Goal: Transaction & Acquisition: Obtain resource

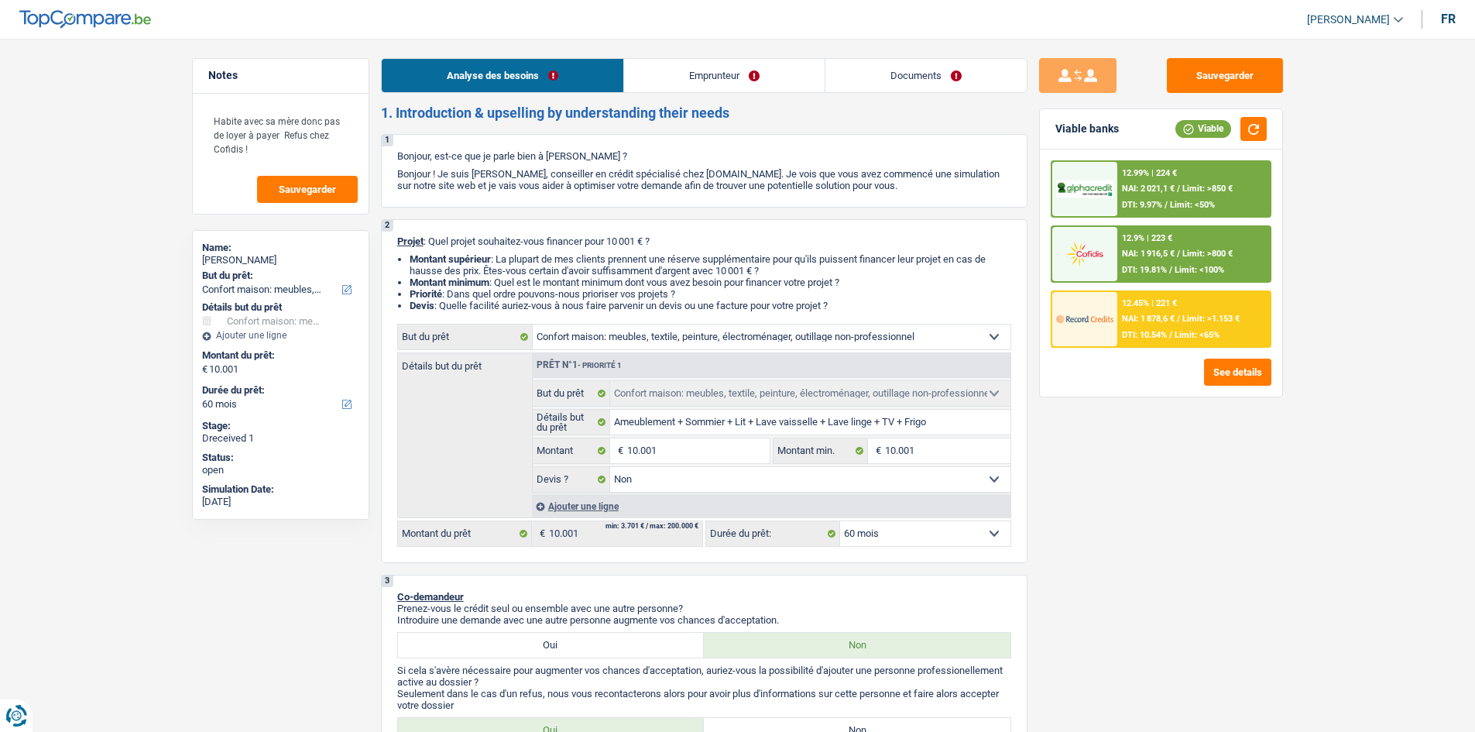
select select "household"
select select "60"
select select "household"
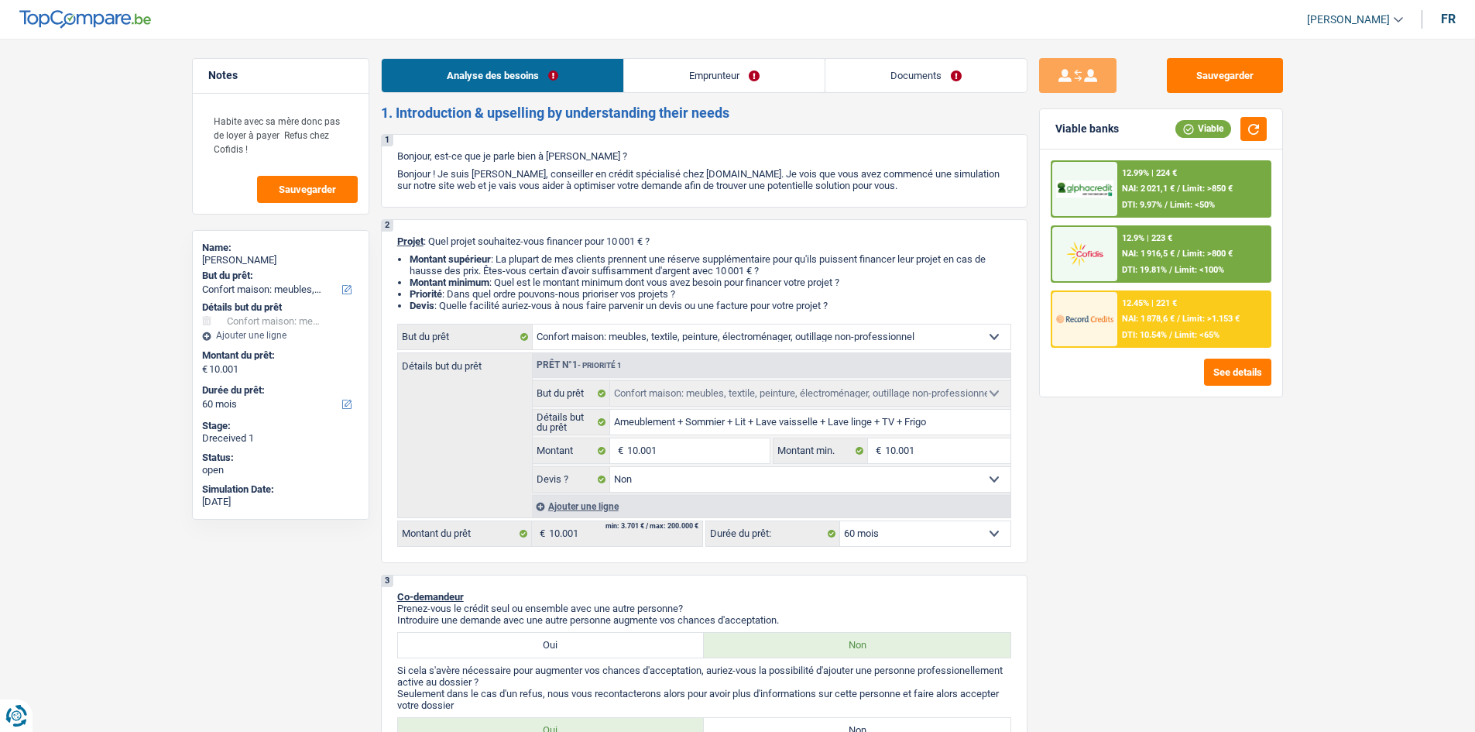
select select "false"
select select "60"
select select "worker"
select select "familyAllowances"
select select "netSalary"
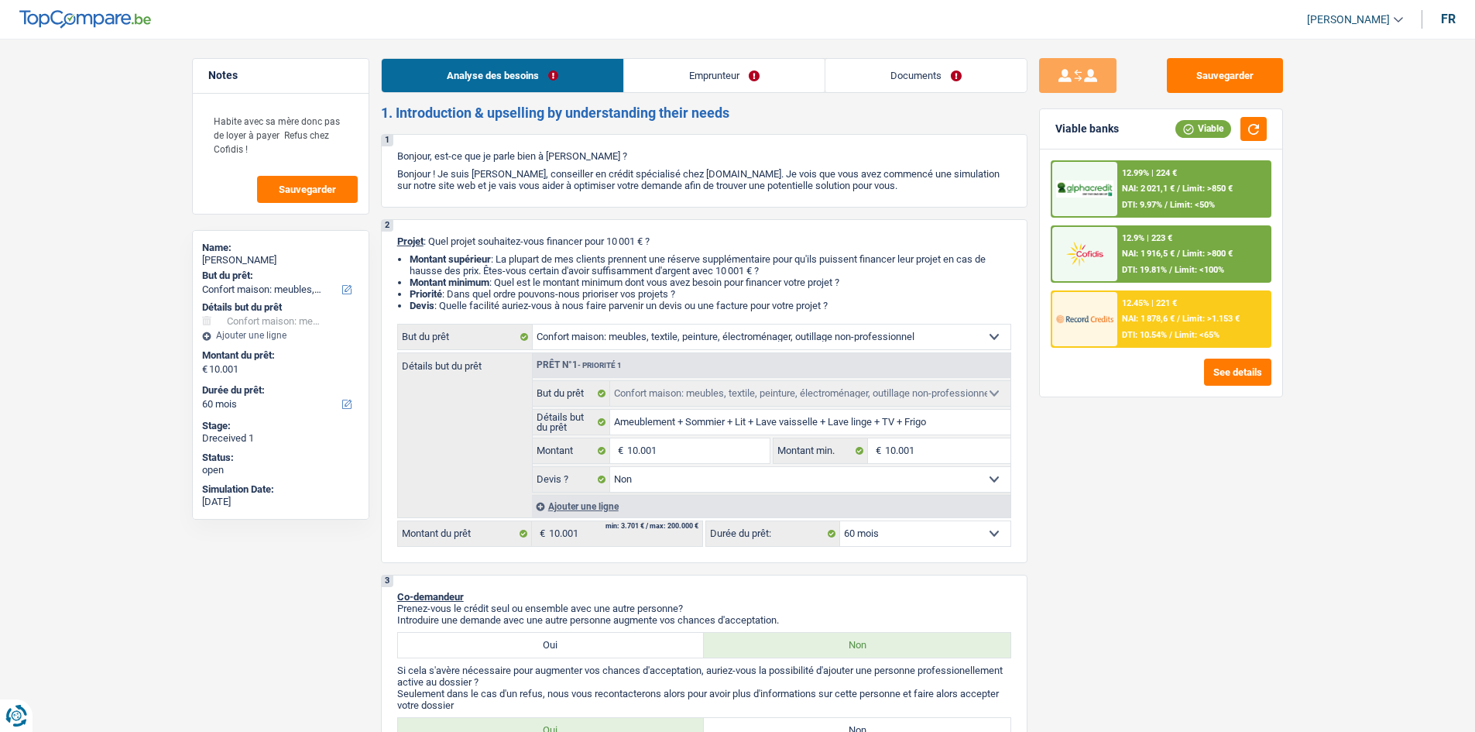
select select "liveWithParents"
select select "household"
select select "false"
select select "60"
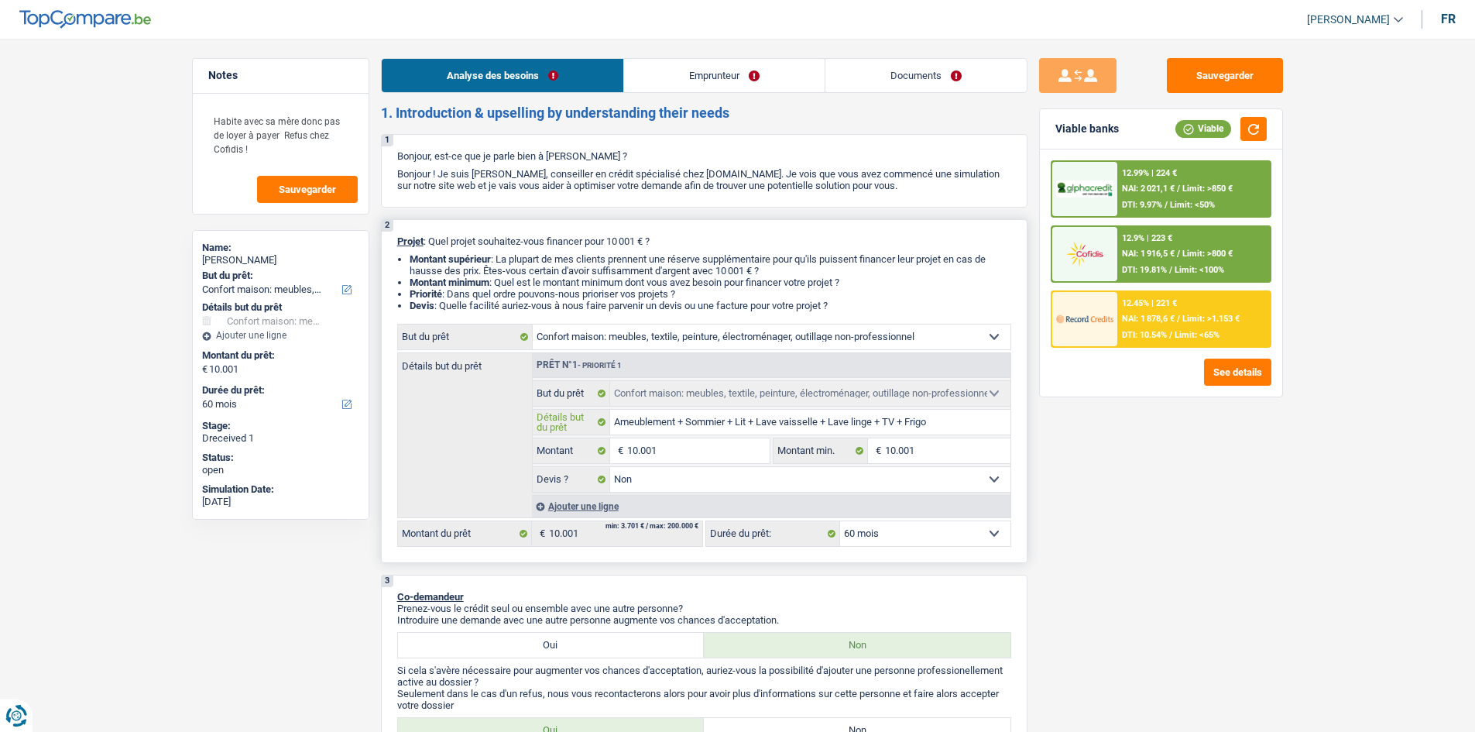
click at [645, 420] on input "Ameublement + Sommier + Lit + Lave vaisselle + Lave linge + TV + Frigo" at bounding box center [810, 422] width 400 height 25
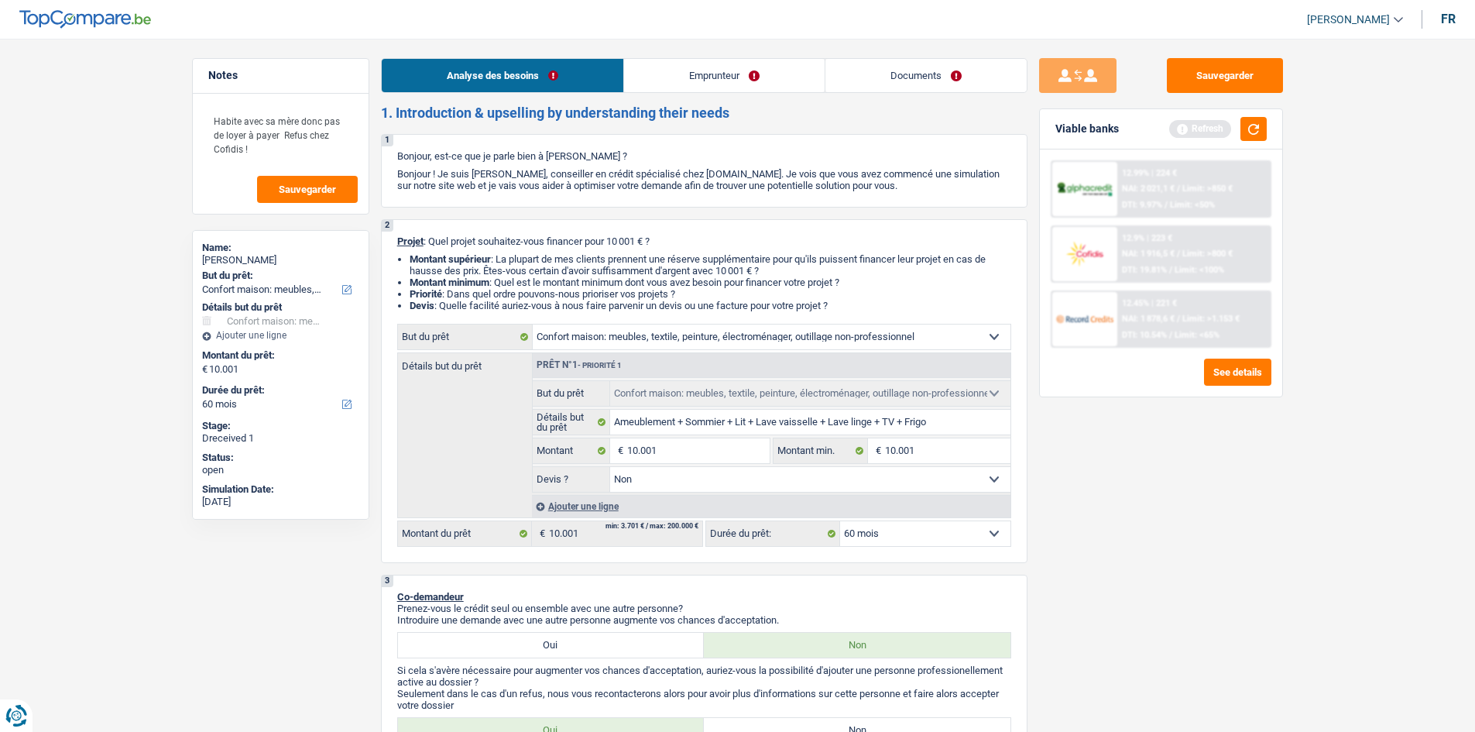
click at [1088, 440] on div "Sauvegarder Viable banks Refresh 12.99% | 224 € NAI: 2 021,1 € / Limit: >850 € …" at bounding box center [1161, 380] width 267 height 645
drag, startPoint x: 822, startPoint y: 417, endPoint x: 833, endPoint y: 420, distance: 11.8
click at [822, 417] on input "Ameublement + Sommier + Lit + Lave vaisselle + Lave linge + TV + Frigo" at bounding box center [810, 422] width 400 height 25
click at [945, 428] on input "Ameublement + Sommier + Lit + Lave vaisselle + Lave linge + TV + Frigo" at bounding box center [810, 422] width 400 height 25
type input "Ameublement + Sommier + Lit + Lave vaisselle + Lave linge + TV + Frigo"
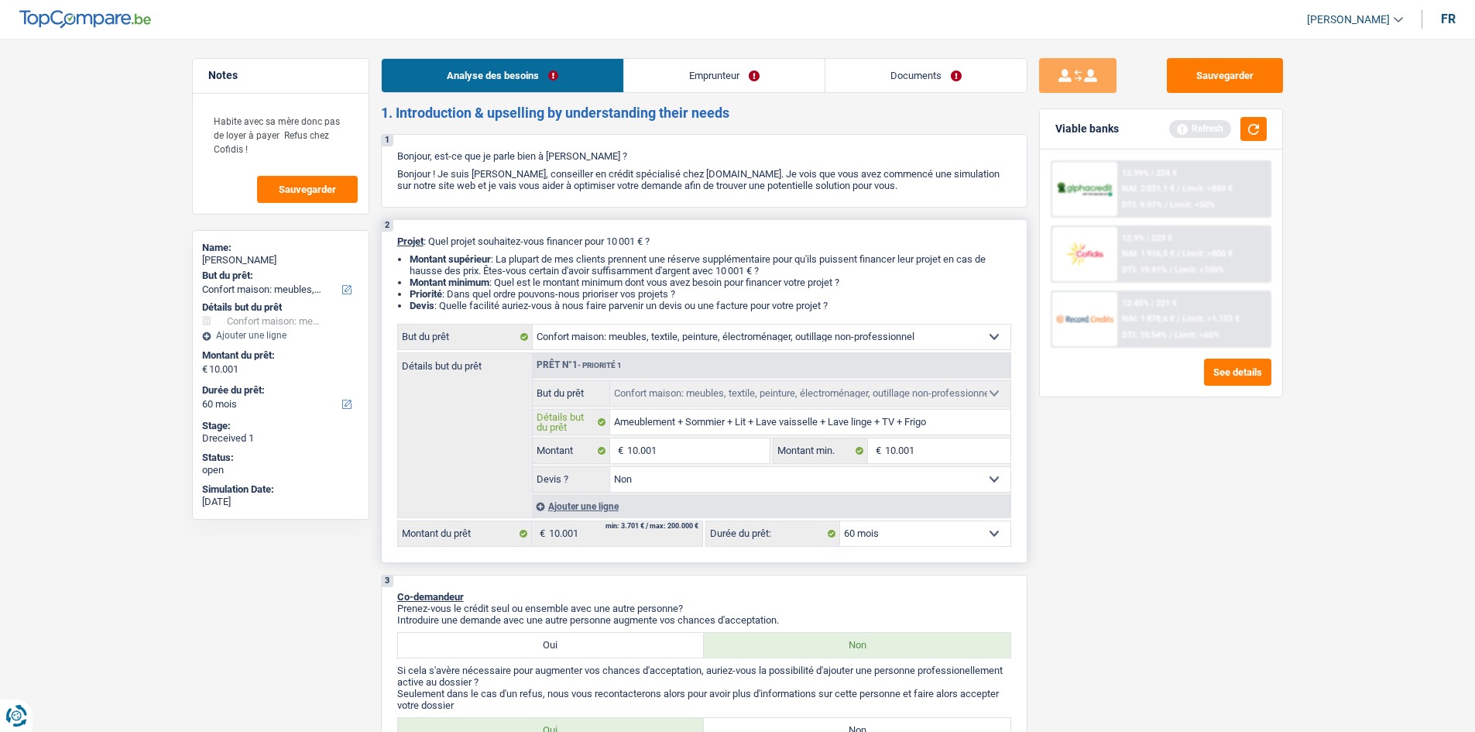
type input "Ameublement + Sommier + Lit + Lave vaisselle + Lave linge + TV + Frigo"
type input "Ameublement + Sommier + Lit + Lave vaisselle + Lave linge + TV + Fri"
type input "Ameublement + Sommier + Lit + Lave vaisselle + Lave linge + TV + F"
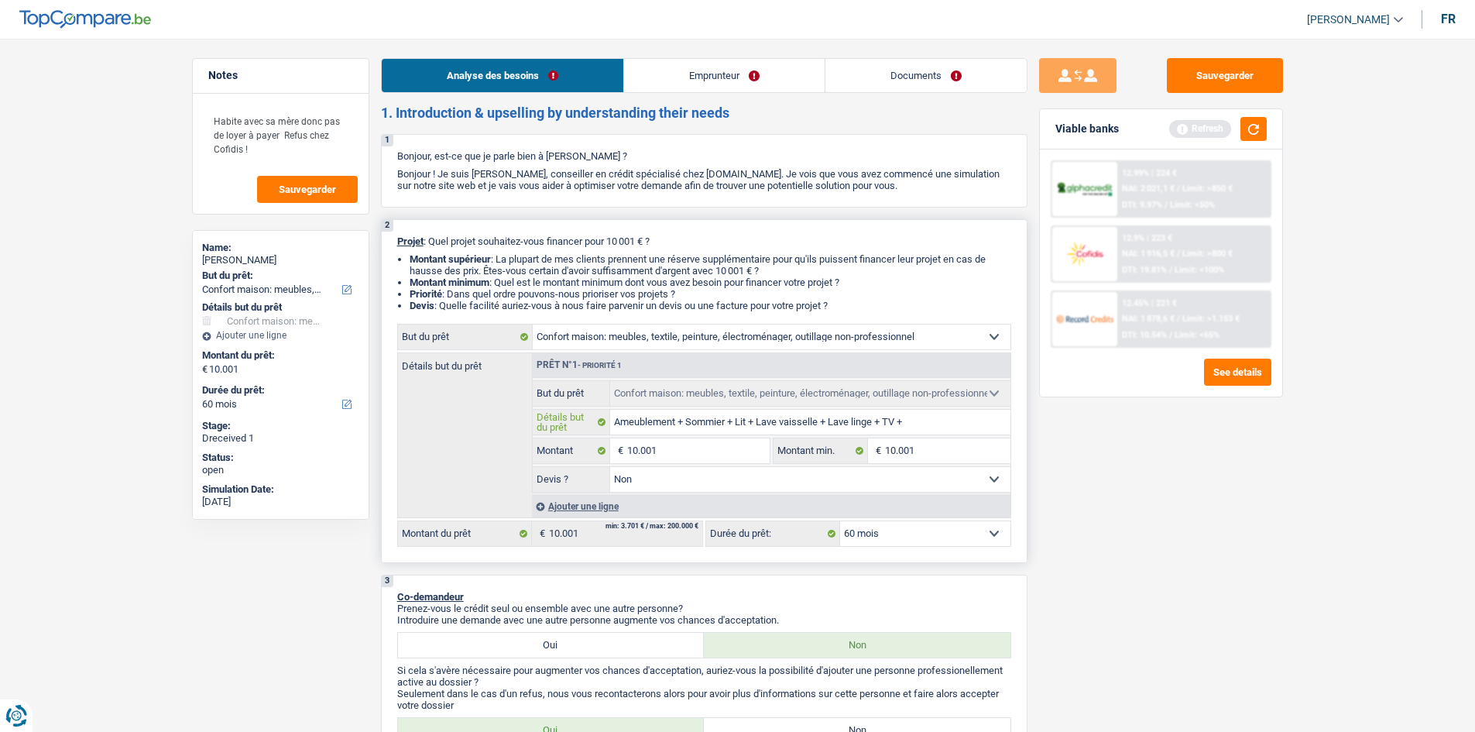
type input "Ameublement + Sommier + Lit + Lave vaisselle + Lave linge + TV +"
type input "Ameublement + Sommier + Lit + Lave vaisselle + Lave linge + TV"
type input "Ameublement + Sommier + Lit + Lave vaisselle + Lave linge +"
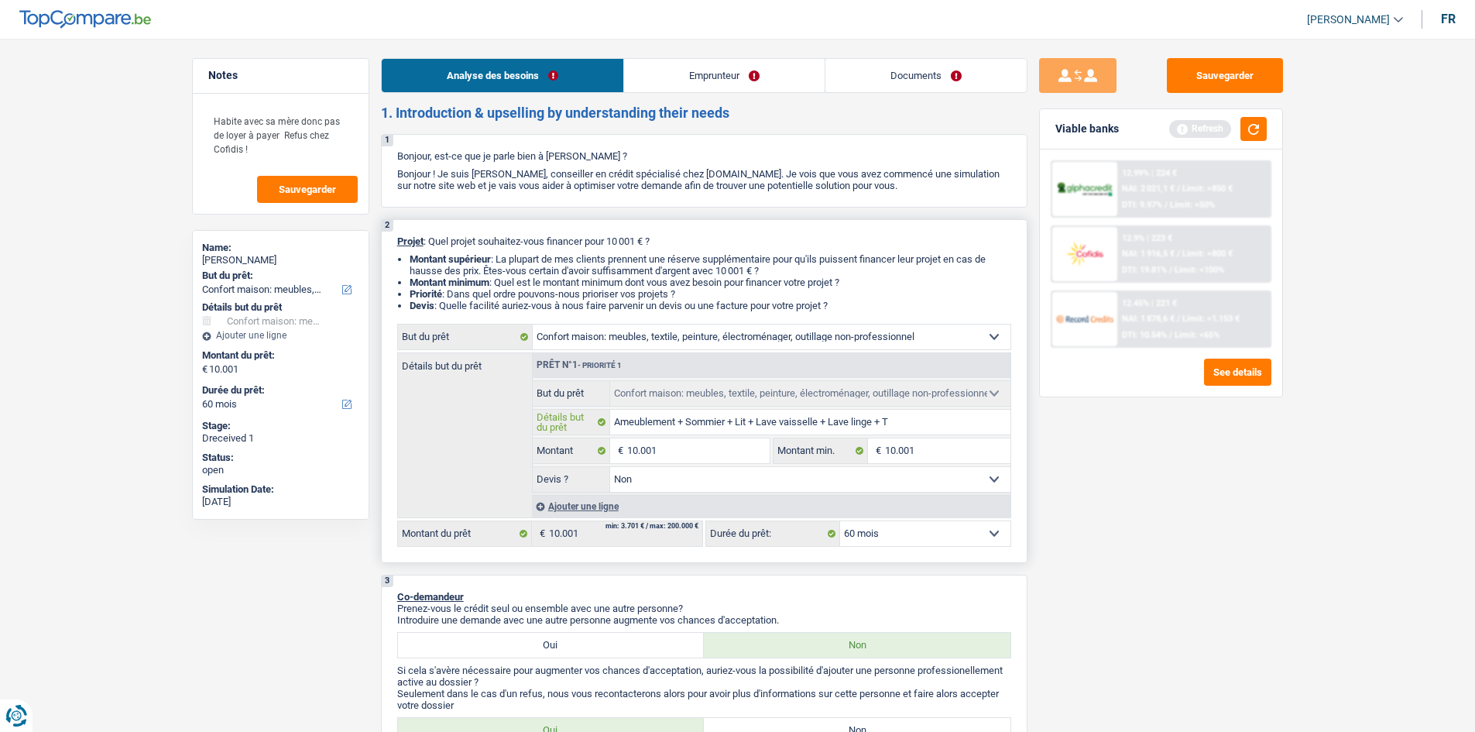
type input "Ameublement + Sommier + Lit + Lave vaisselle + Lave linge +"
type input "Ameublement + Sommier + Lit + Lave vaisselle + Lave ling"
type input "Ameublement + Sommier + Lit + Lave vaisselle + Lave li"
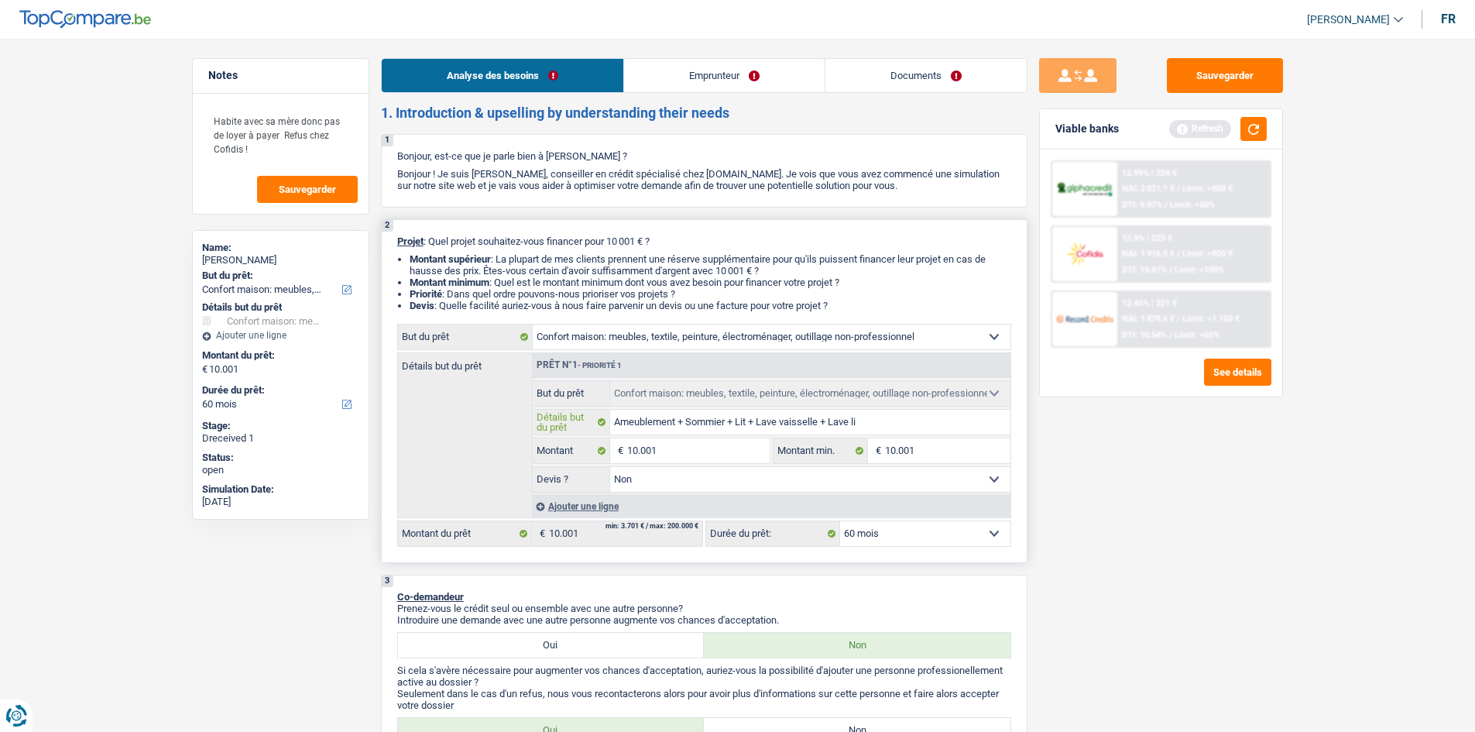
type input "Ameublement + Sommier + Lit + Lave vaisselle + Lave l"
type input "Ameublement + Sommier + Lit + Lave vaisselle + Lave"
type input "Ameublement + Sommier + Lit + Lave vaisselle"
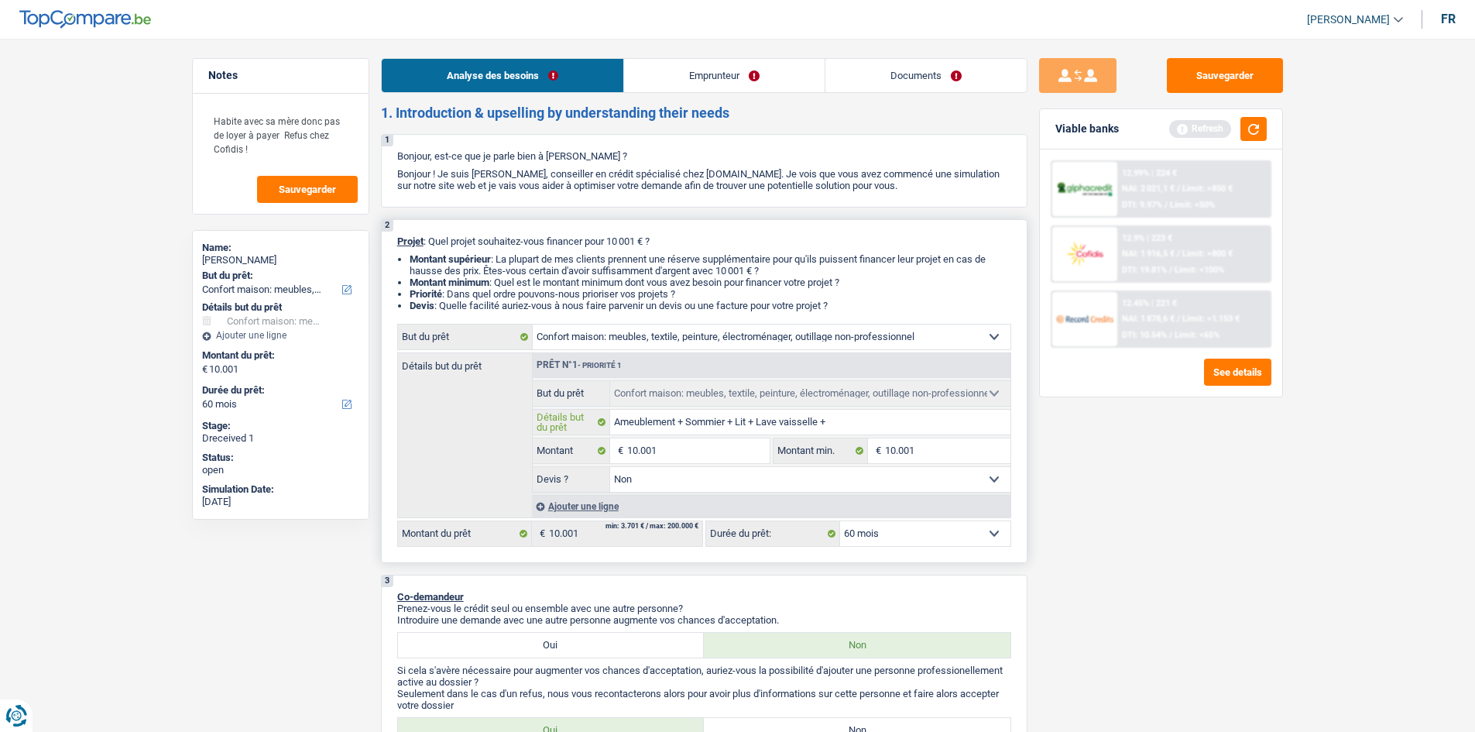
type input "Ameublement + Sommier + Lit + Lave vaisselle"
type input "Ameublement + Sommier + Lit + Lave vaissell"
type input "Ameublement + Sommier + Lit + Lave vaisse"
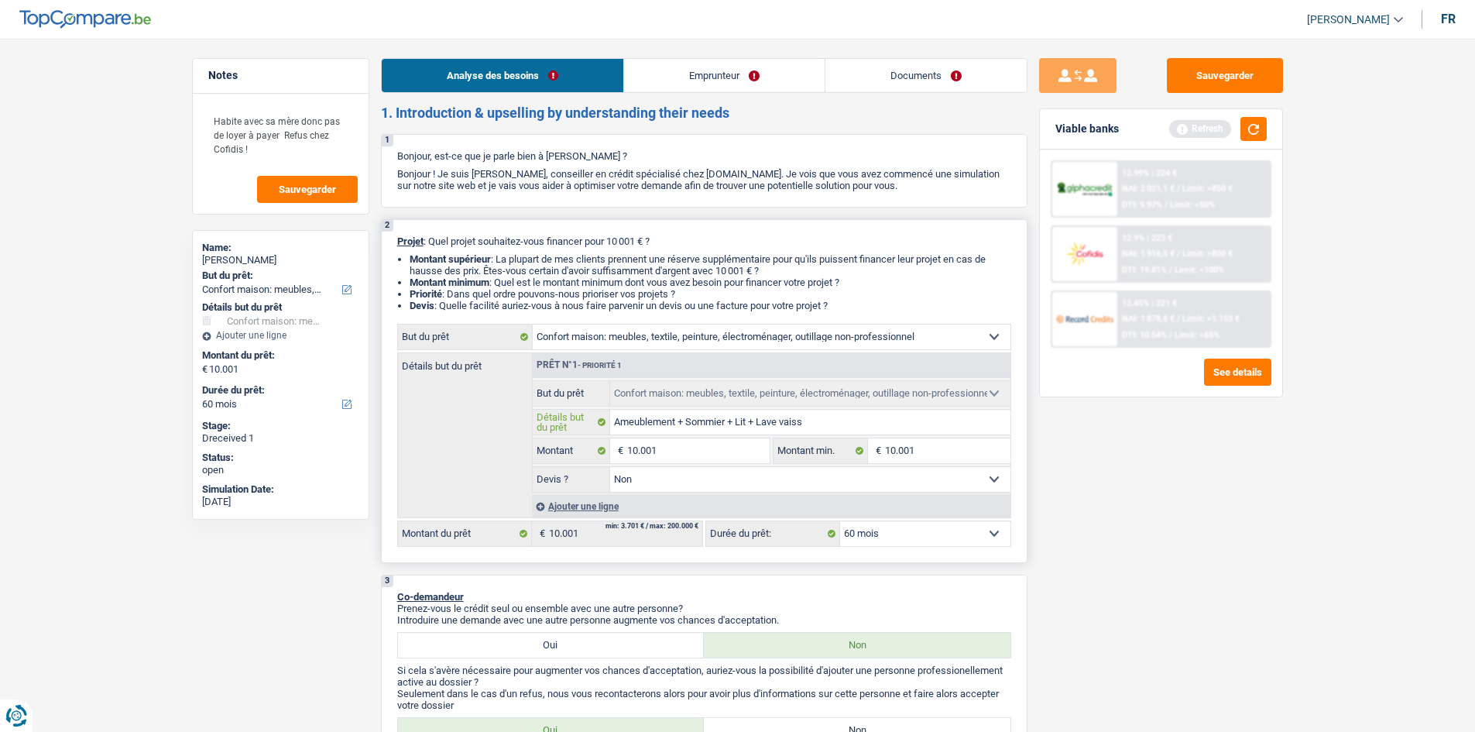
type input "Ameublement + Sommier + Lit + Lave vais"
type input "Ameublement + Sommier + Lit + Lave va"
type input "Ameublement + Sommier + Lit + Lave"
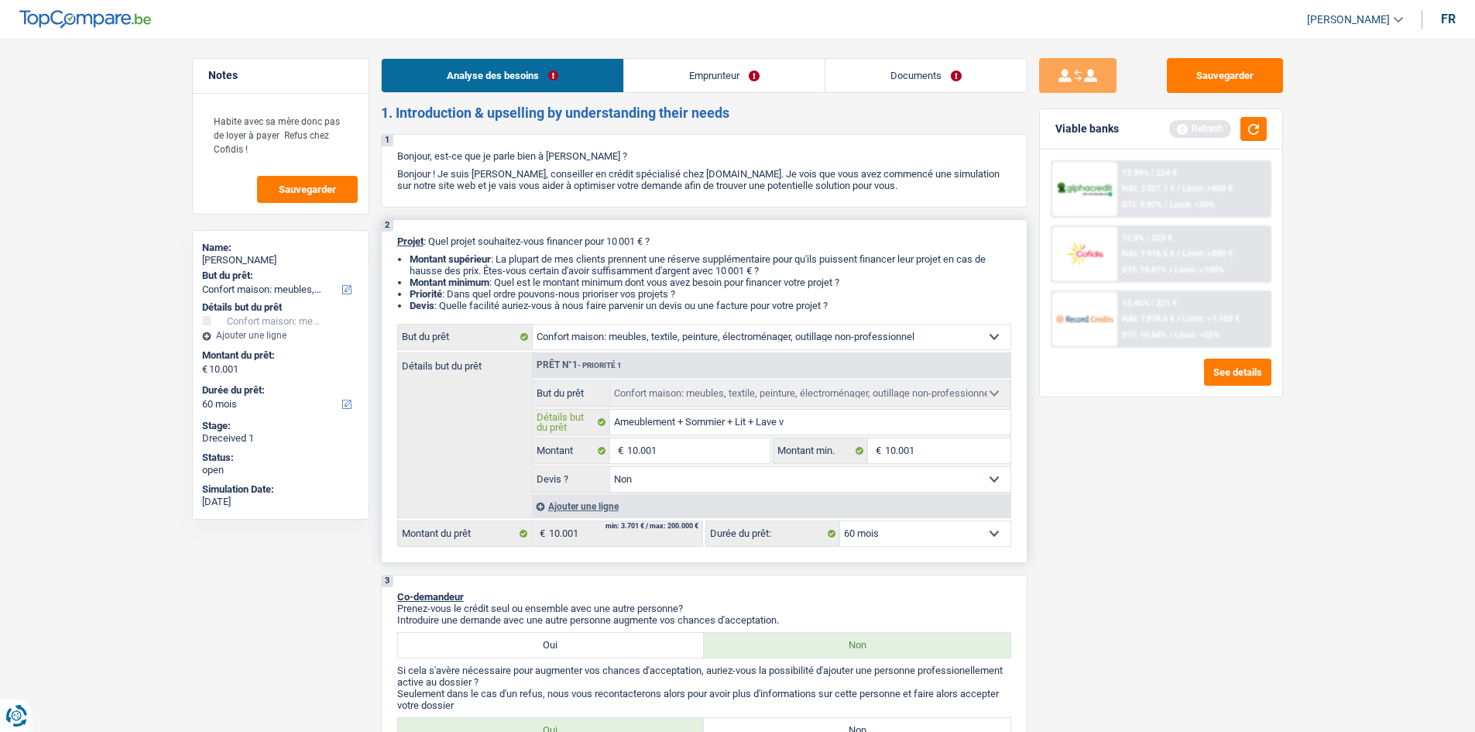
type input "Ameublement + Sommier + Lit + Lave"
type input "Ameublement + Sommier + Lit + Lav"
type input "Ameublement + Sommier + Lit +"
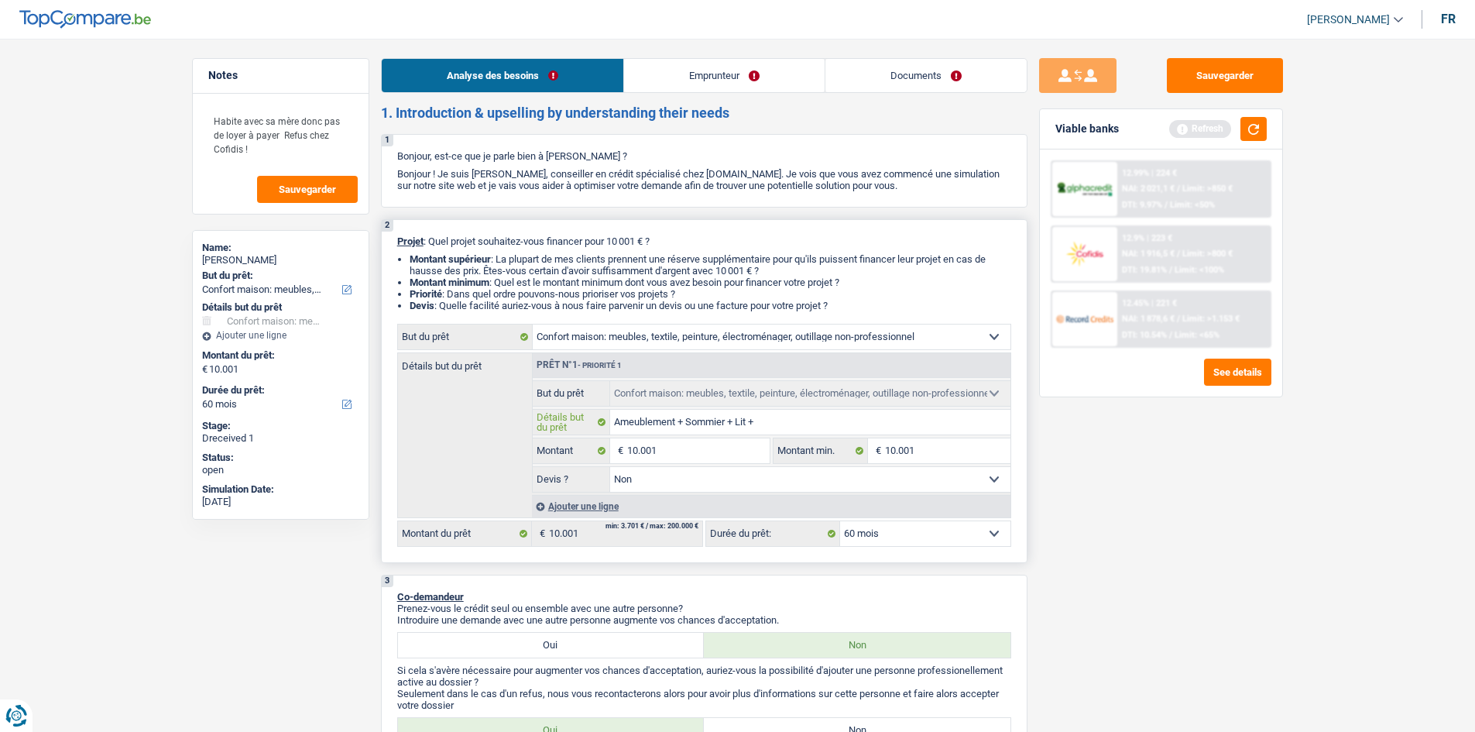
type input "Ameublement + Sommier + Lit"
type input "Ameublement + Sommier + Li"
type input "Ameublement + Sommier +"
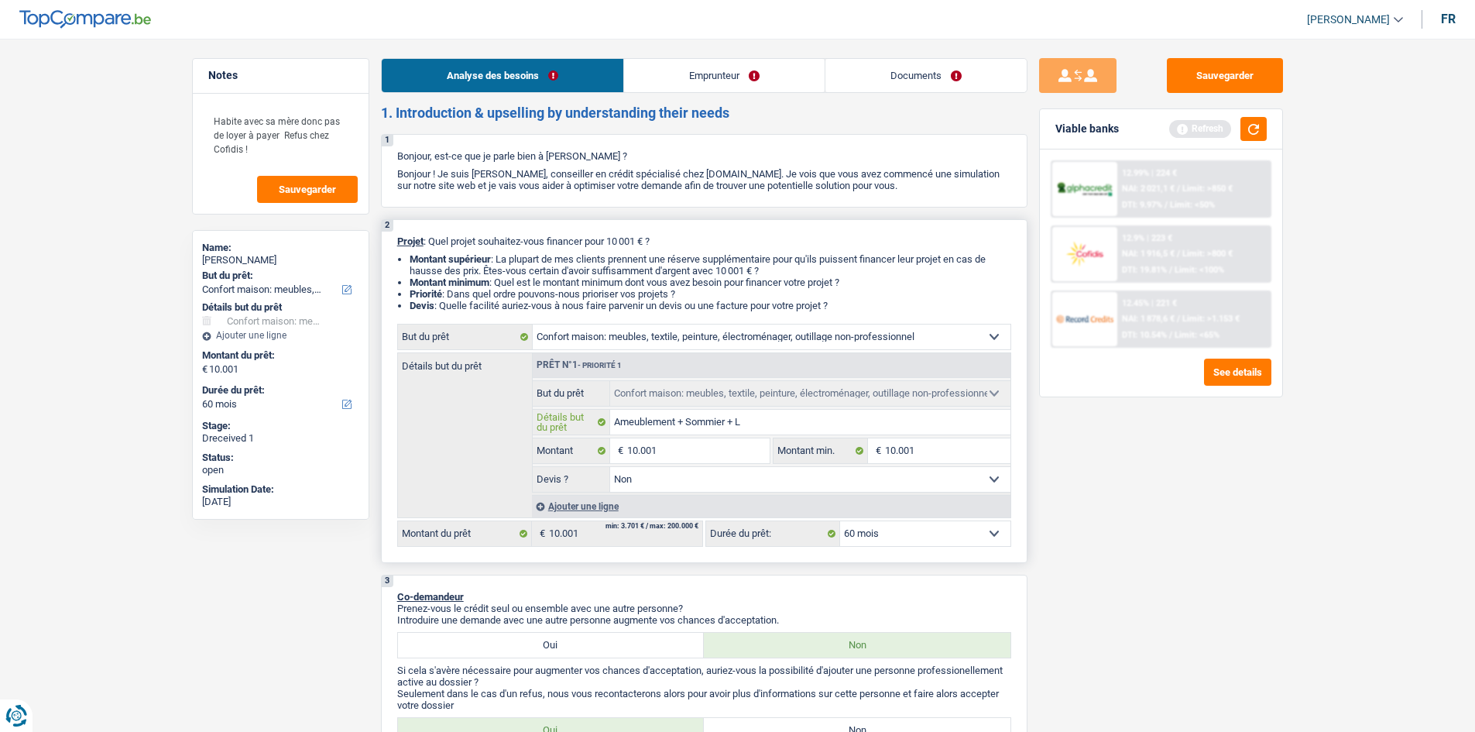
type input "Ameublement + Sommier +"
type input "Ameublement + Sommier"
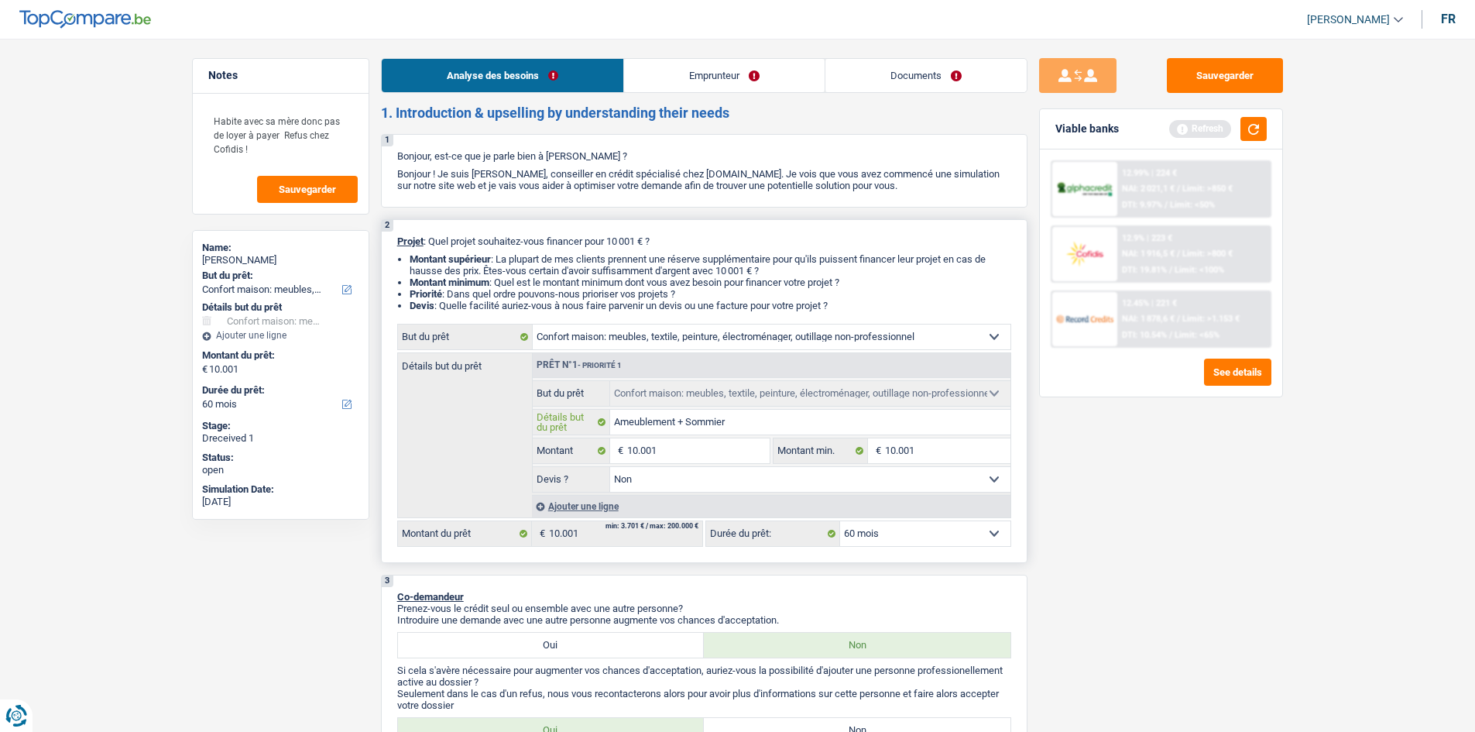
type input "Ameublement + Sommie"
type input "Ameublement + Somm"
type input "Ameublement + Som"
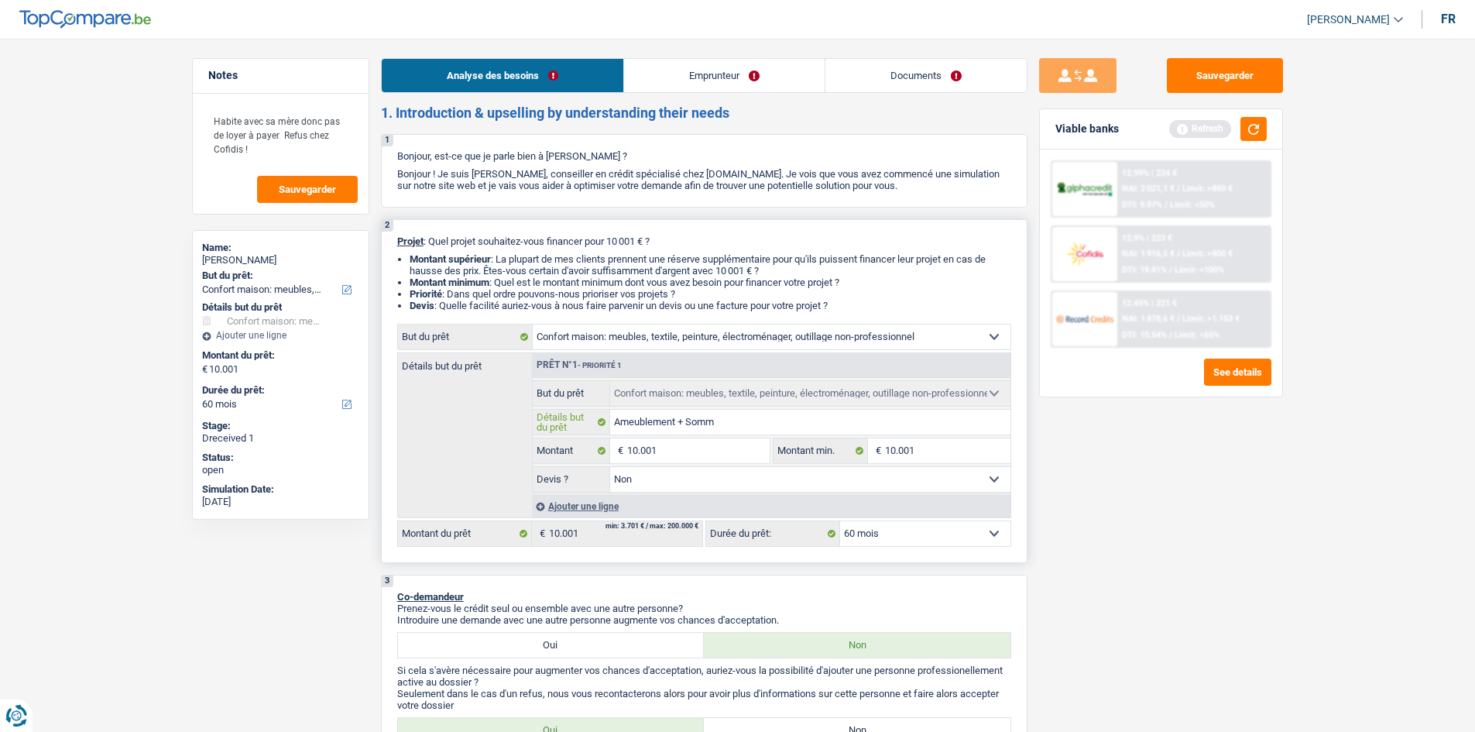
type input "Ameublement + Som"
type input "Ameublement + S"
type input "Ameublement +"
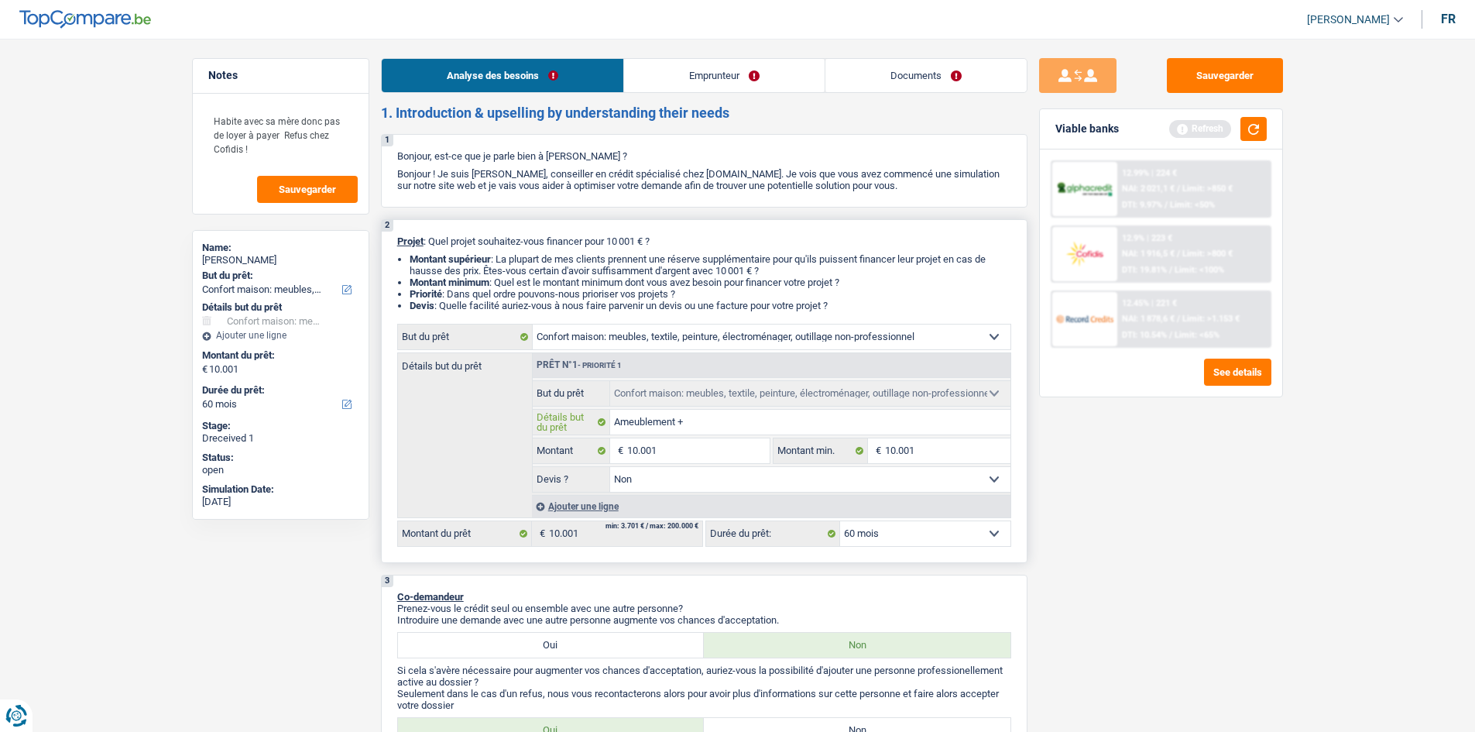
type input "Ameublement"
type input "Ameublemen"
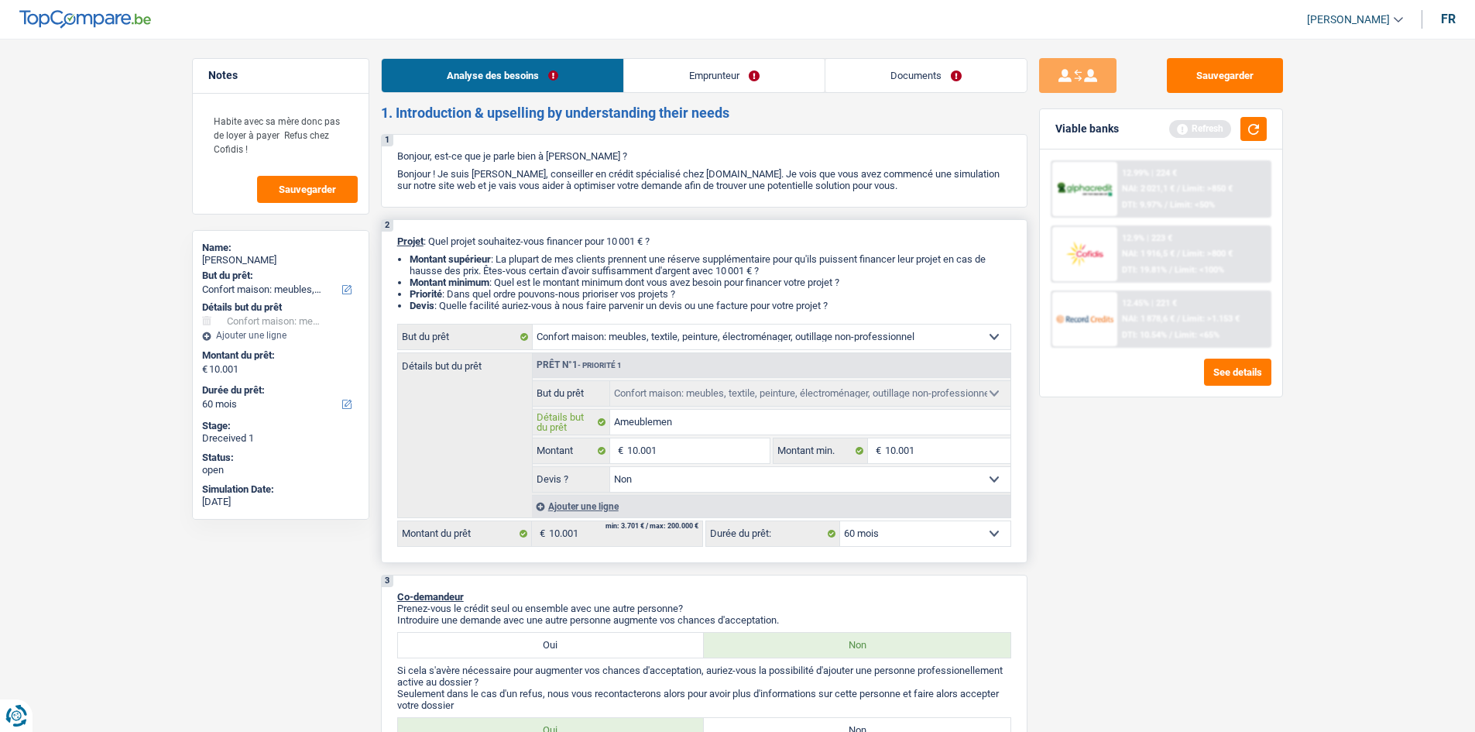
type input "Ameublemen"
type input "Ameubleme"
type input "Ameublem"
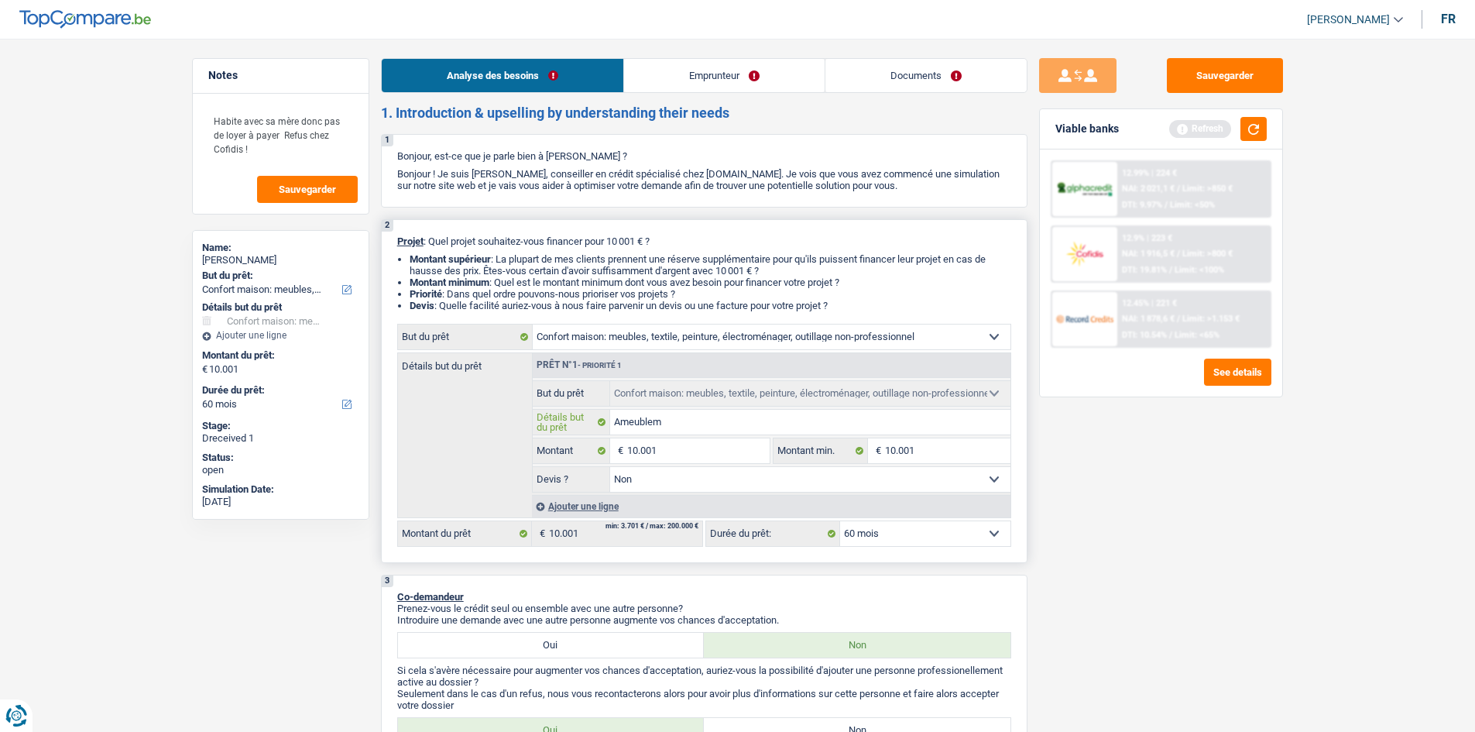
type input "Ameuble"
type input "Ameubl"
type input "Ameub"
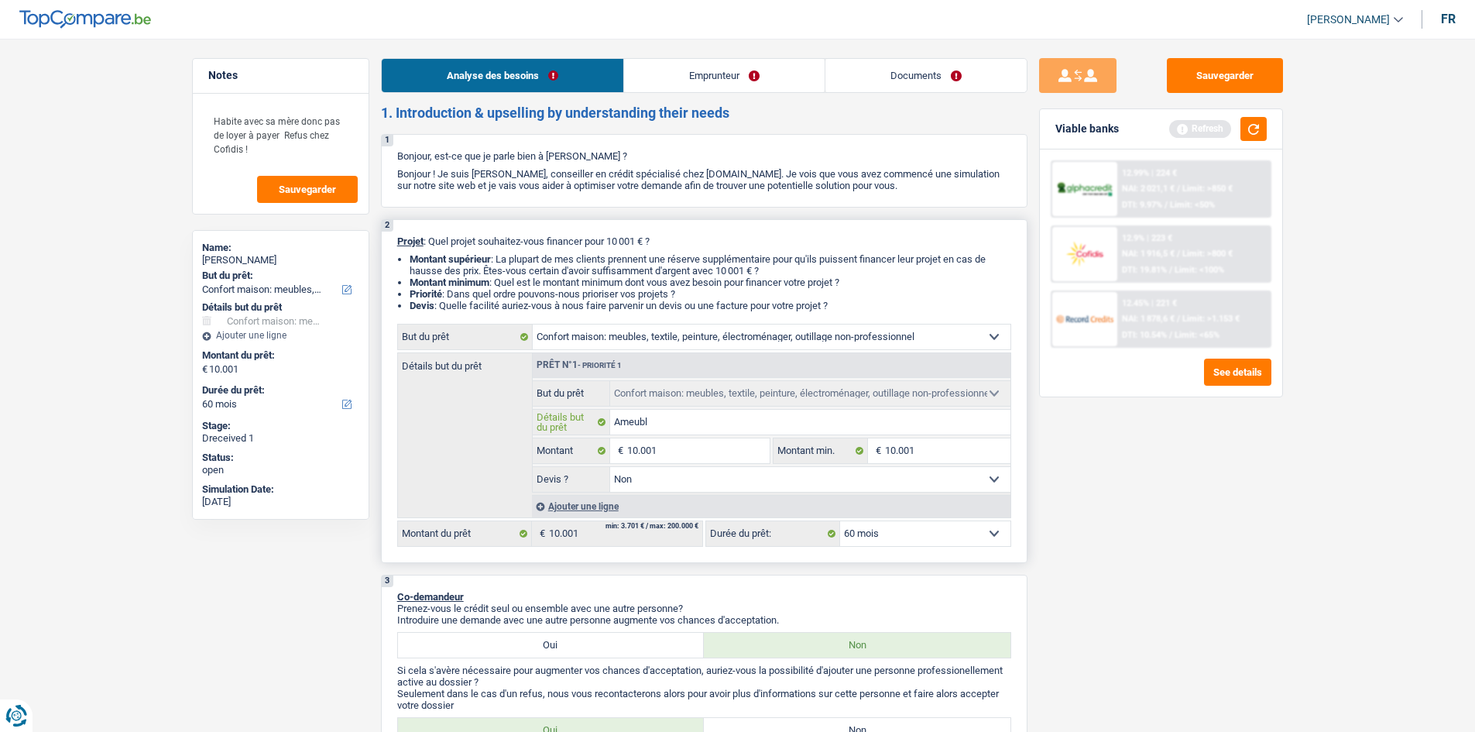
type input "Ameub"
type input "Ameu"
type input "Ame"
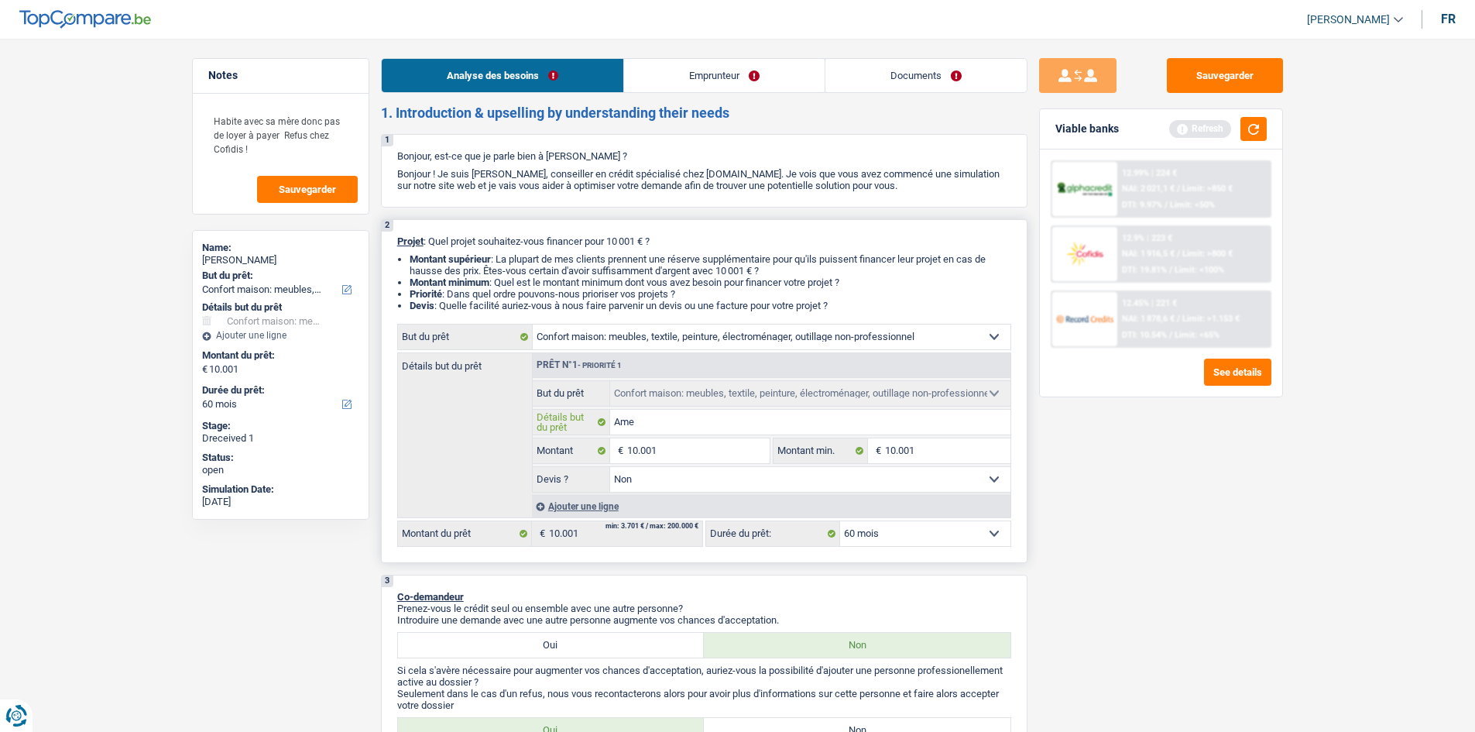
type input "Am"
type input "A"
type input "c"
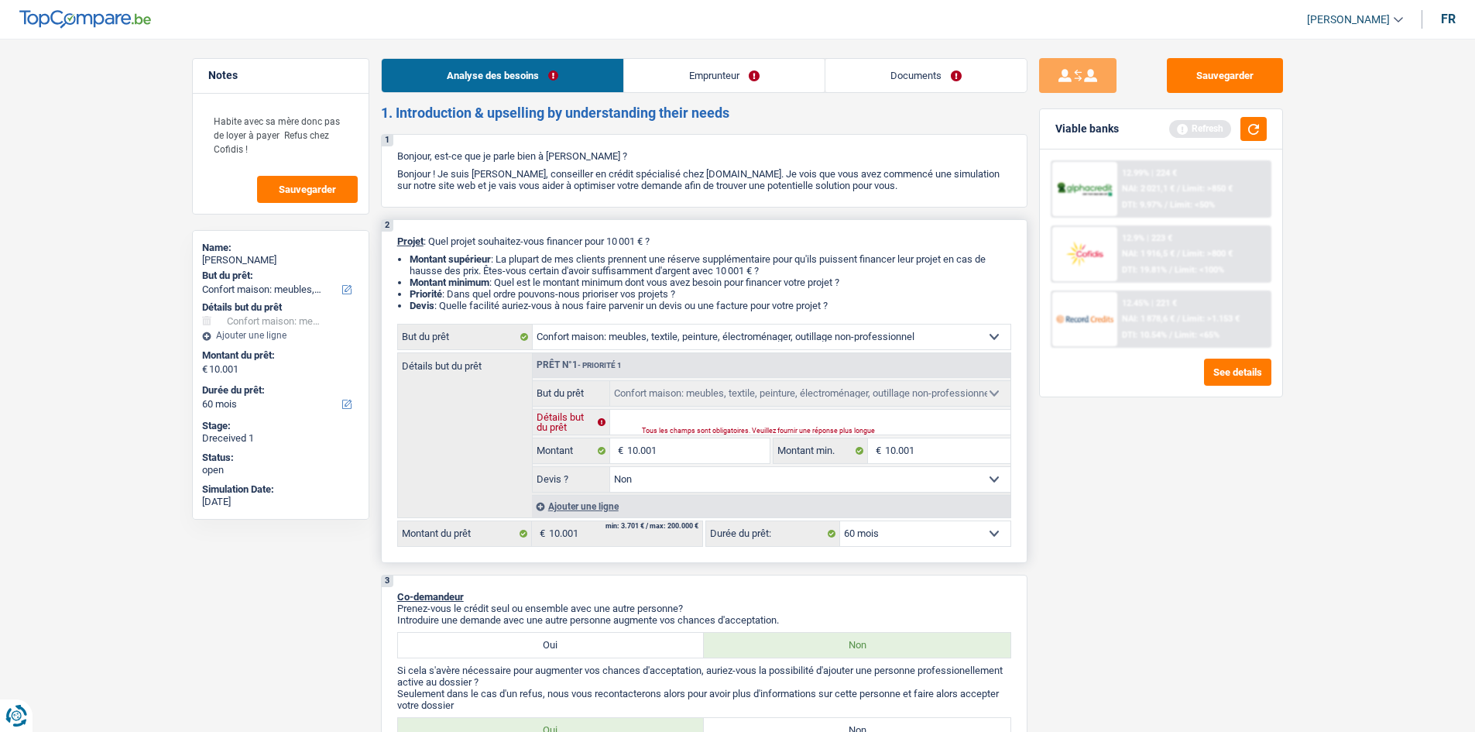
type input "c"
type input "ca"
type input "car"
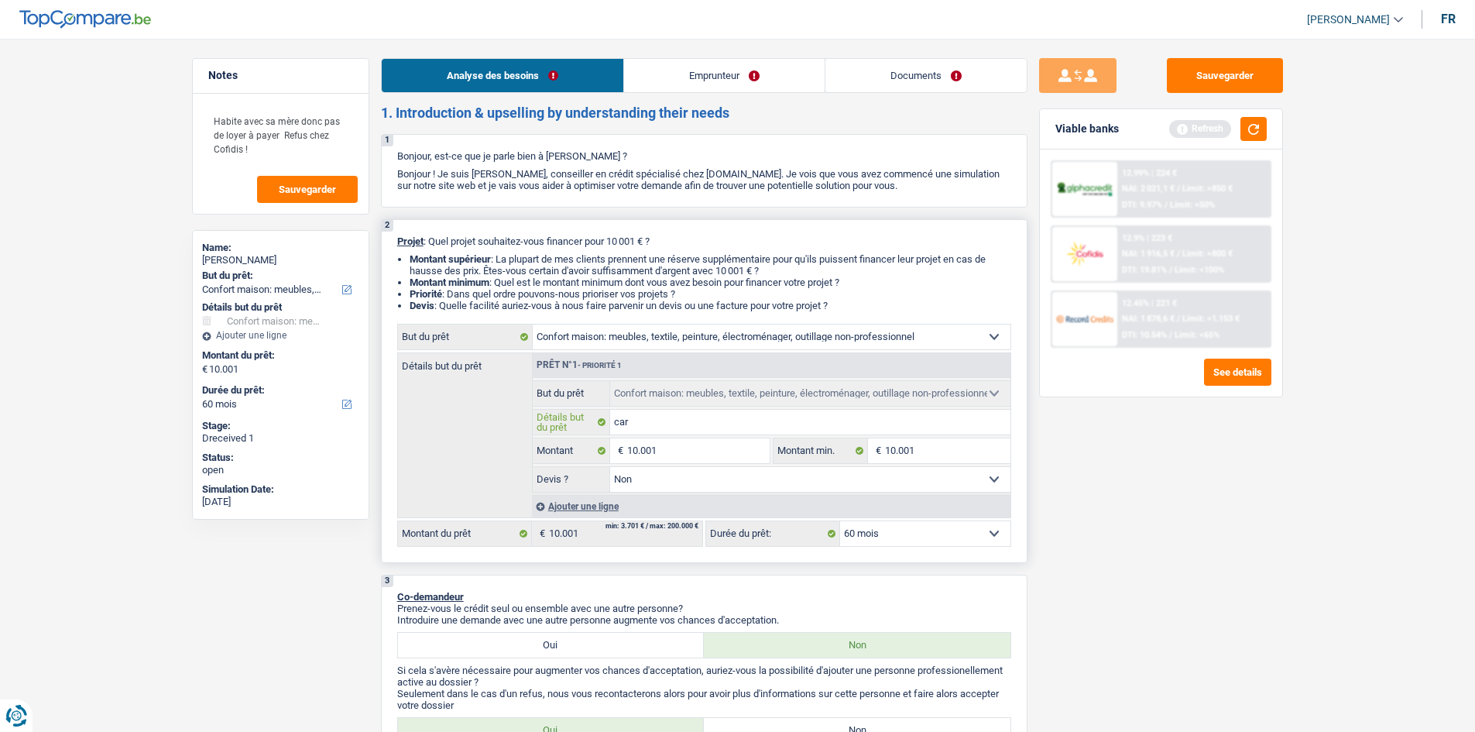
type input "car"
type input "car l"
type input "car lo"
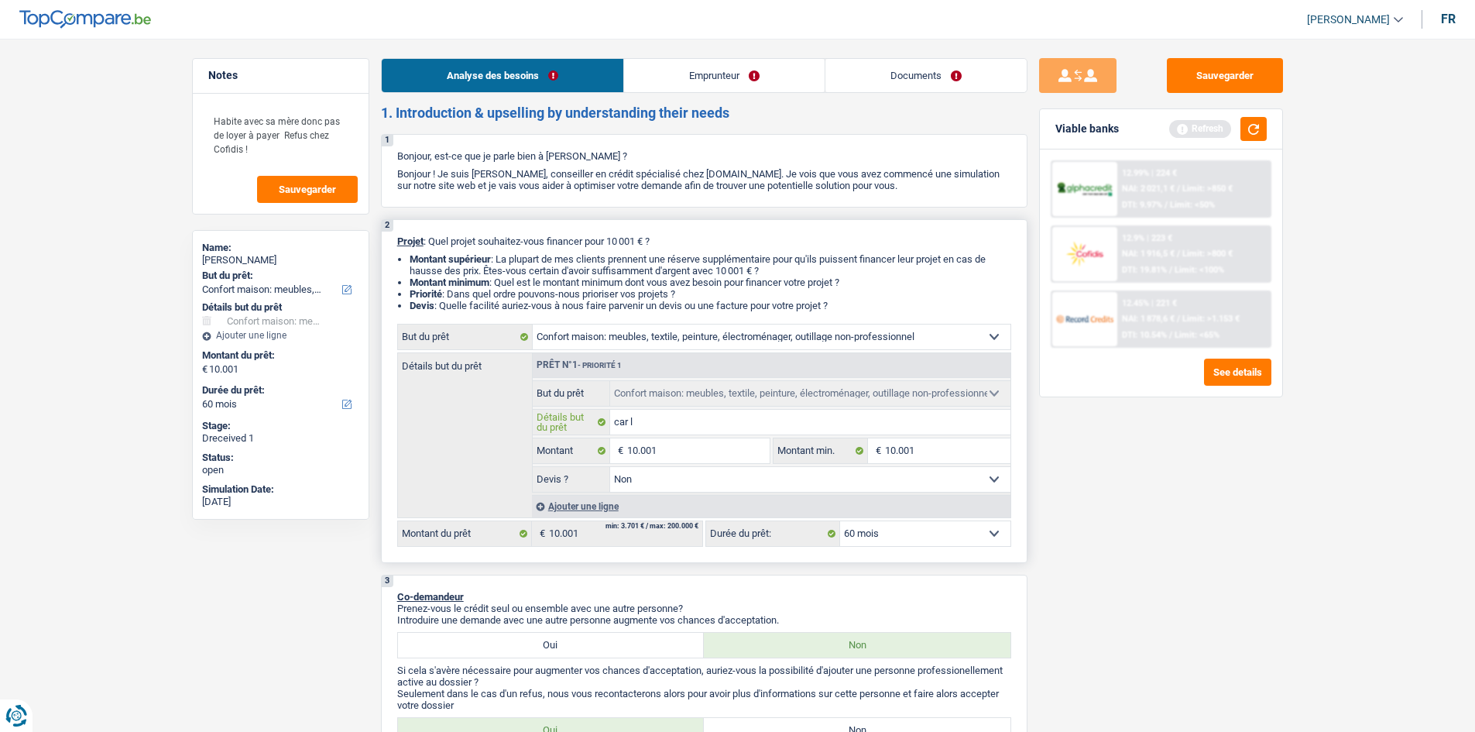
type input "car lo"
type input "car loa"
type input "car loan"
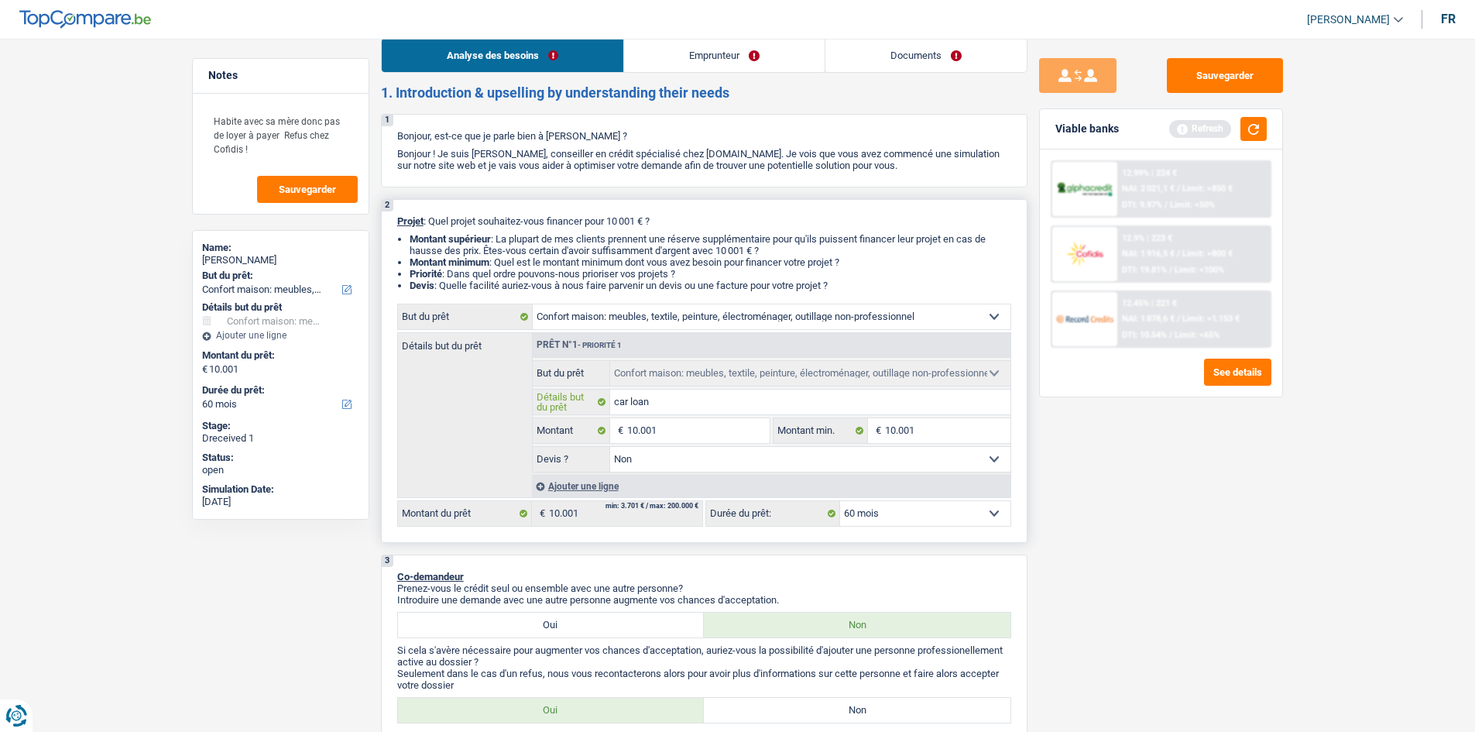
scroll to position [77, 0]
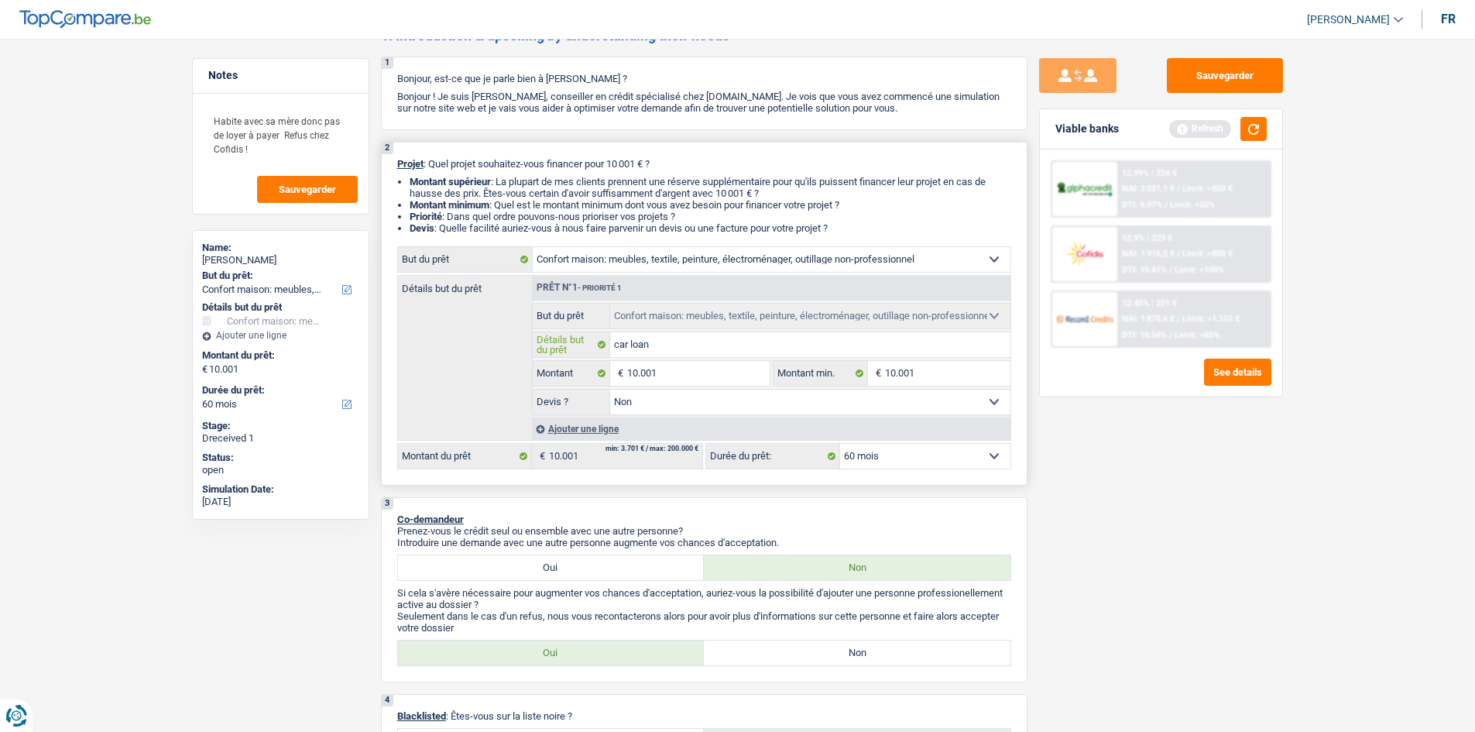
click at [670, 347] on input "car loan" at bounding box center [810, 344] width 400 height 25
type input "car loa"
type input "car lo"
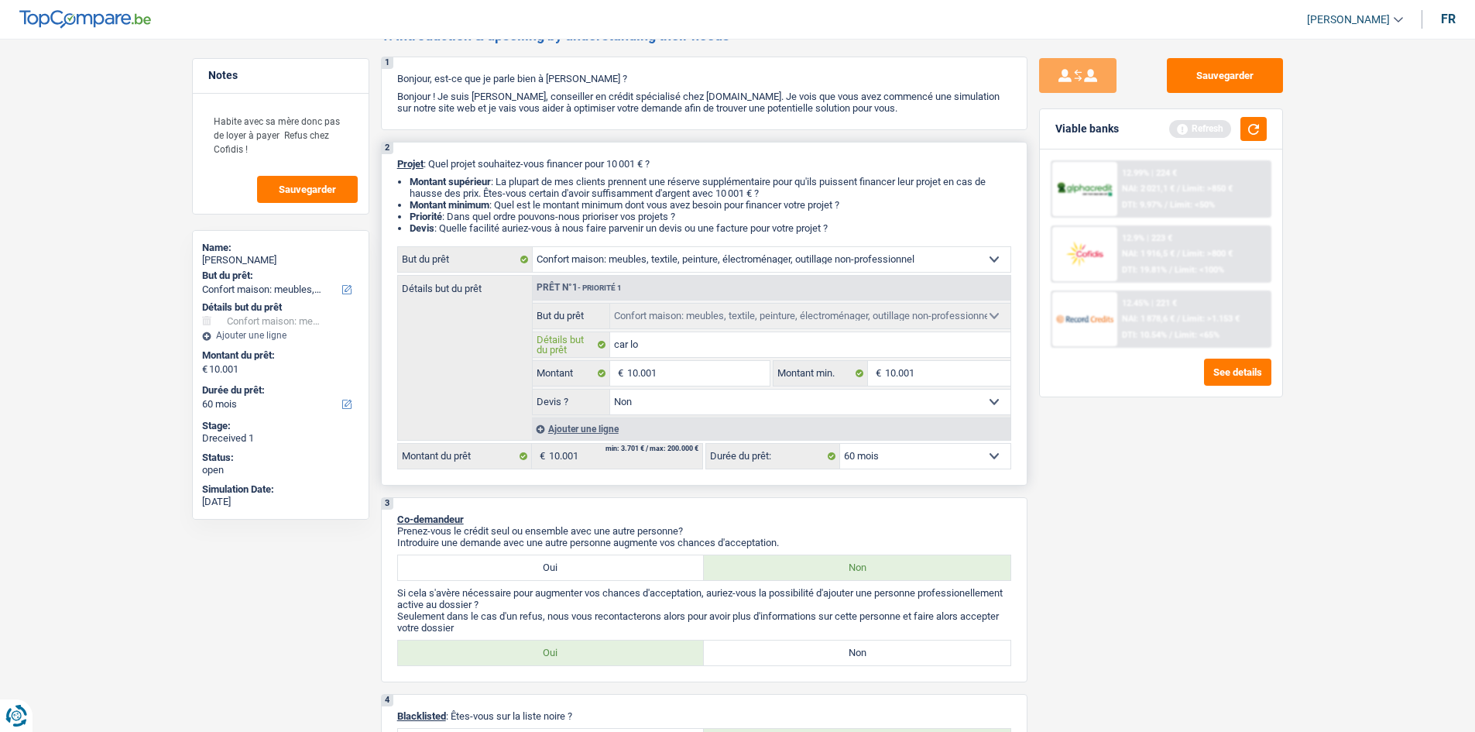
type input "car l"
type input "car"
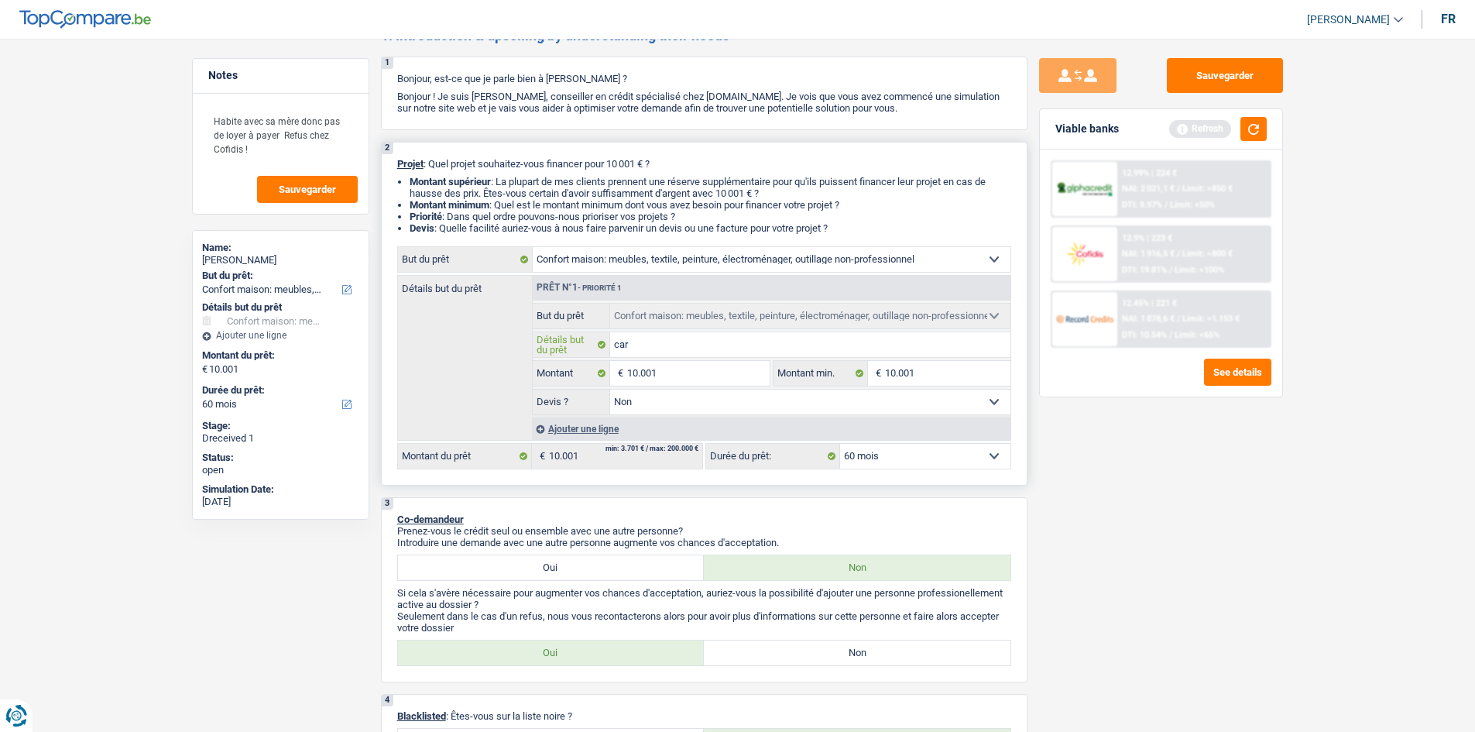
type input "car"
type input "ca"
type input "c"
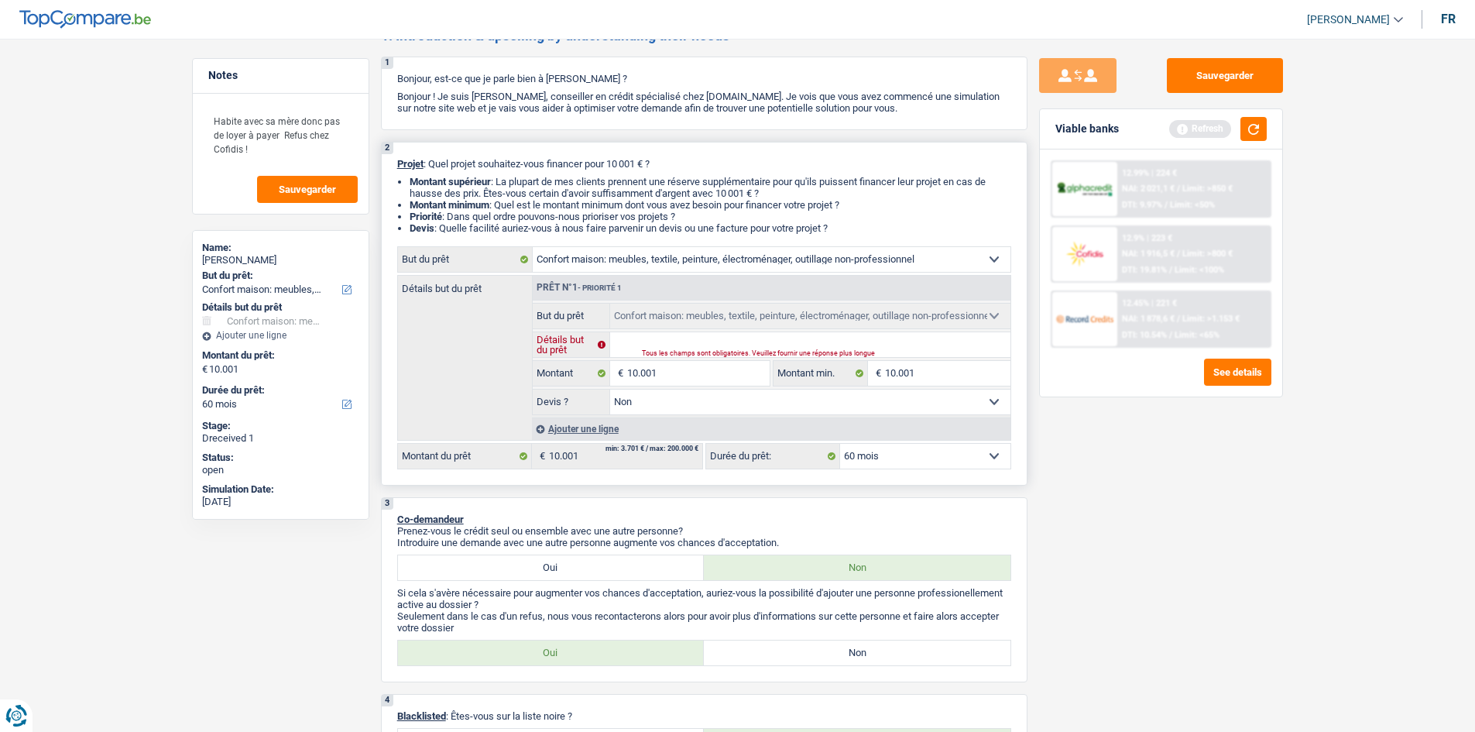
type input "m"
type input "me"
type input "meu"
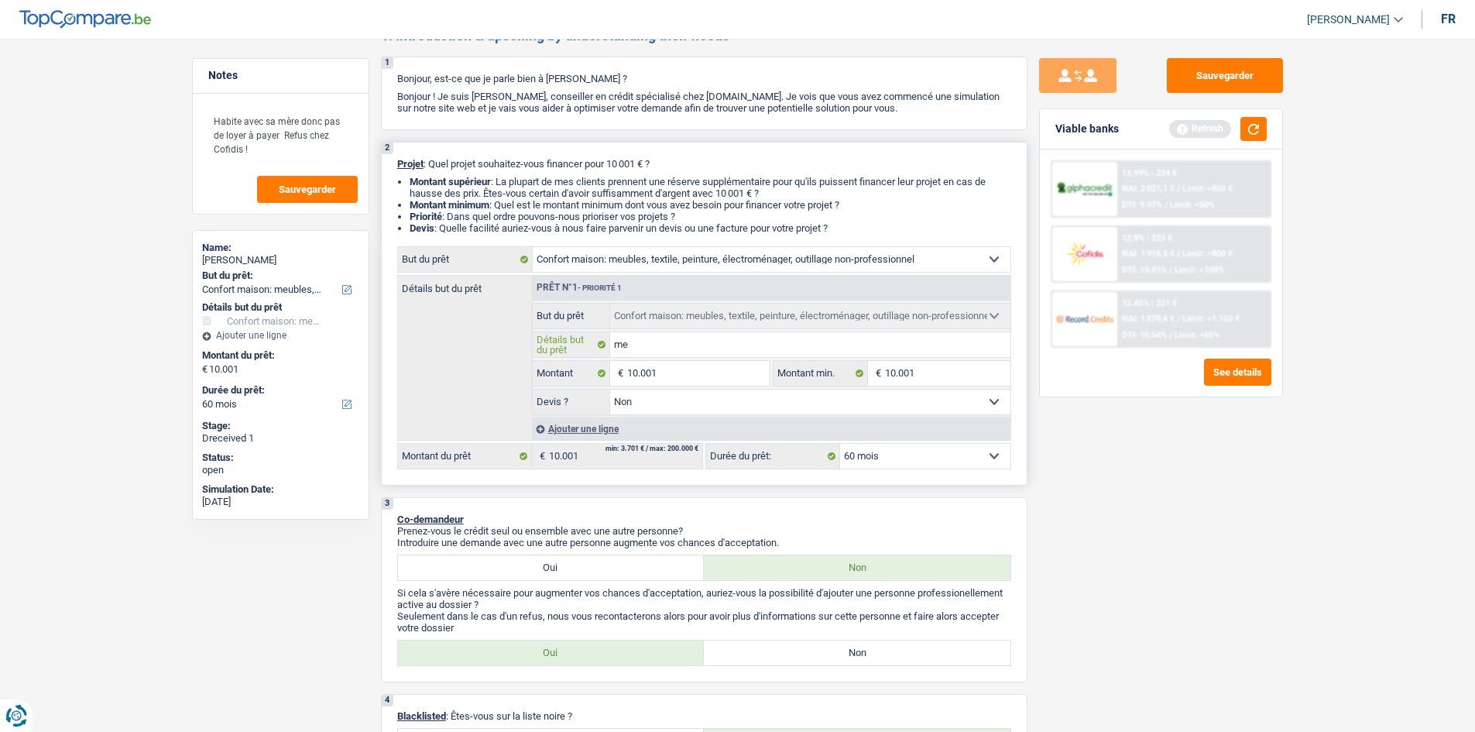
type input "meu"
type input "meub"
type input "meubl"
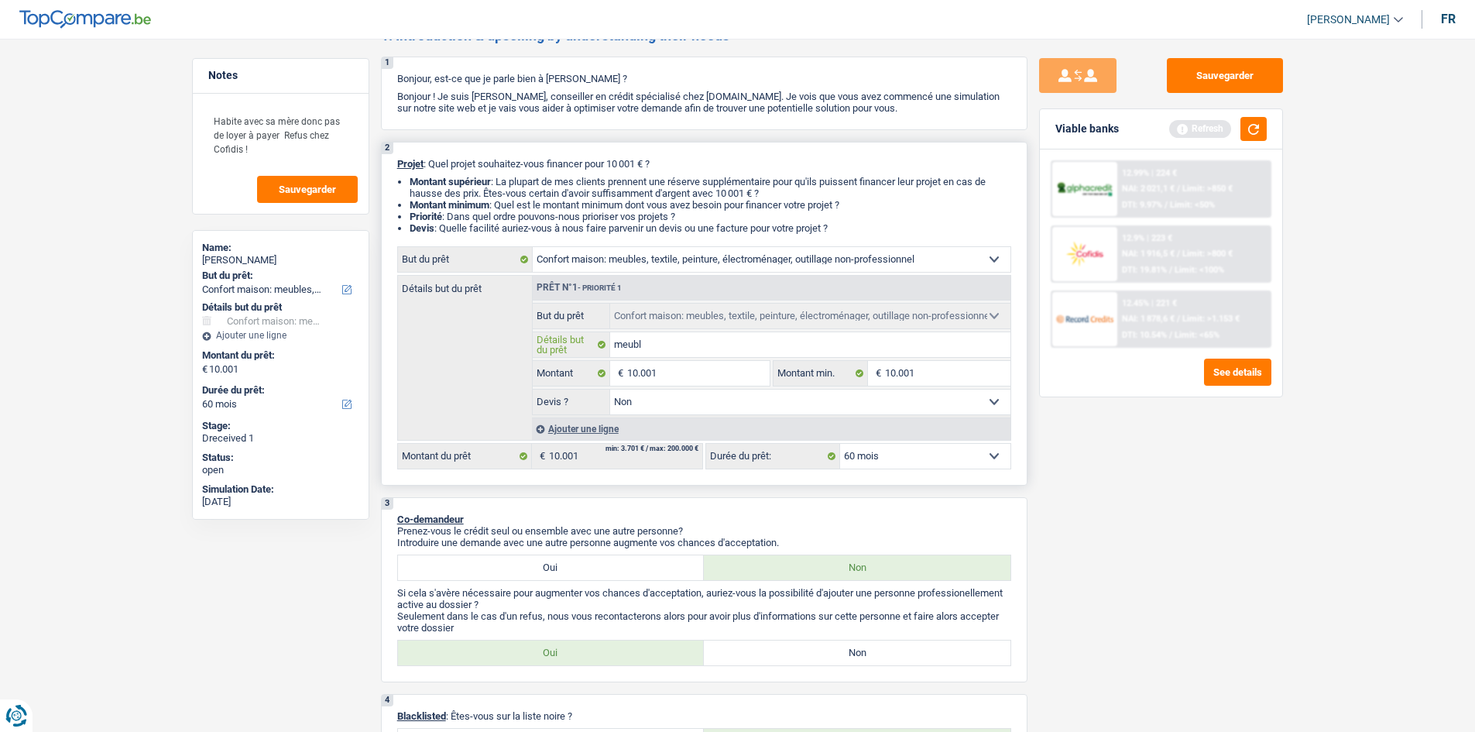
type input "meuble"
type input "meublem"
type input "meubleme"
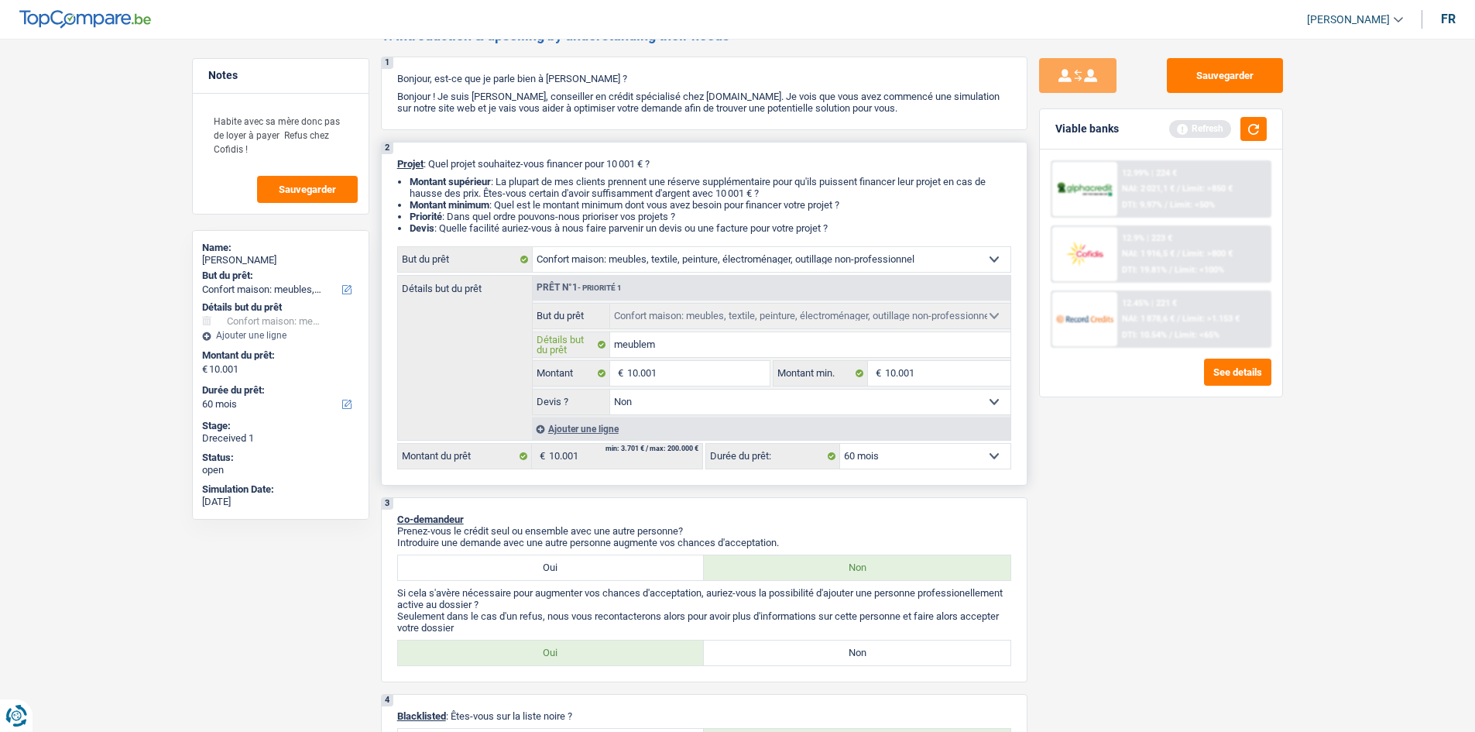
type input "meubleme"
type input "meublemen"
type input "meublement"
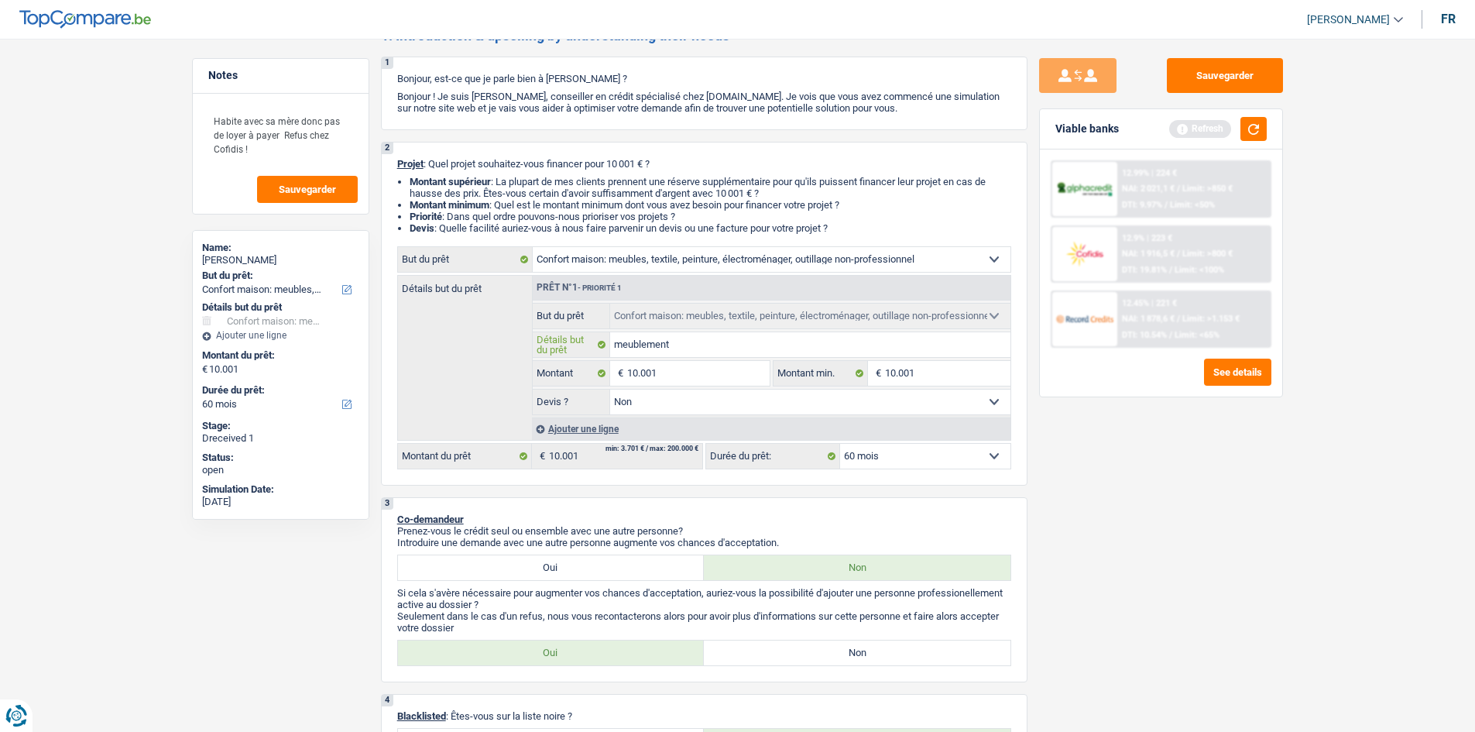
type input "meublement"
click at [1087, 494] on div "Sauvegarder Viable banks Refresh 12.99% | 224 € NAI: 2 021,1 € / Limit: >850 € …" at bounding box center [1161, 380] width 267 height 645
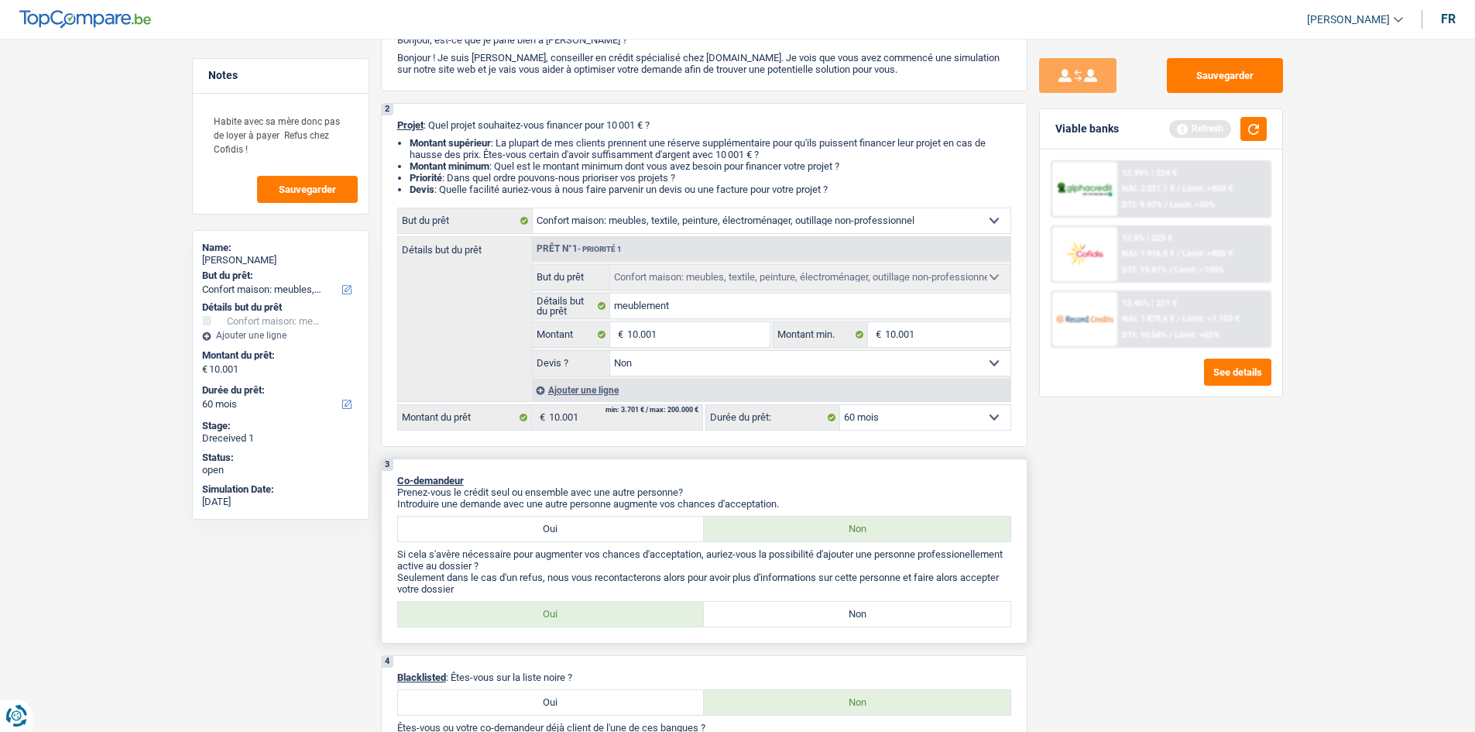
scroll to position [155, 0]
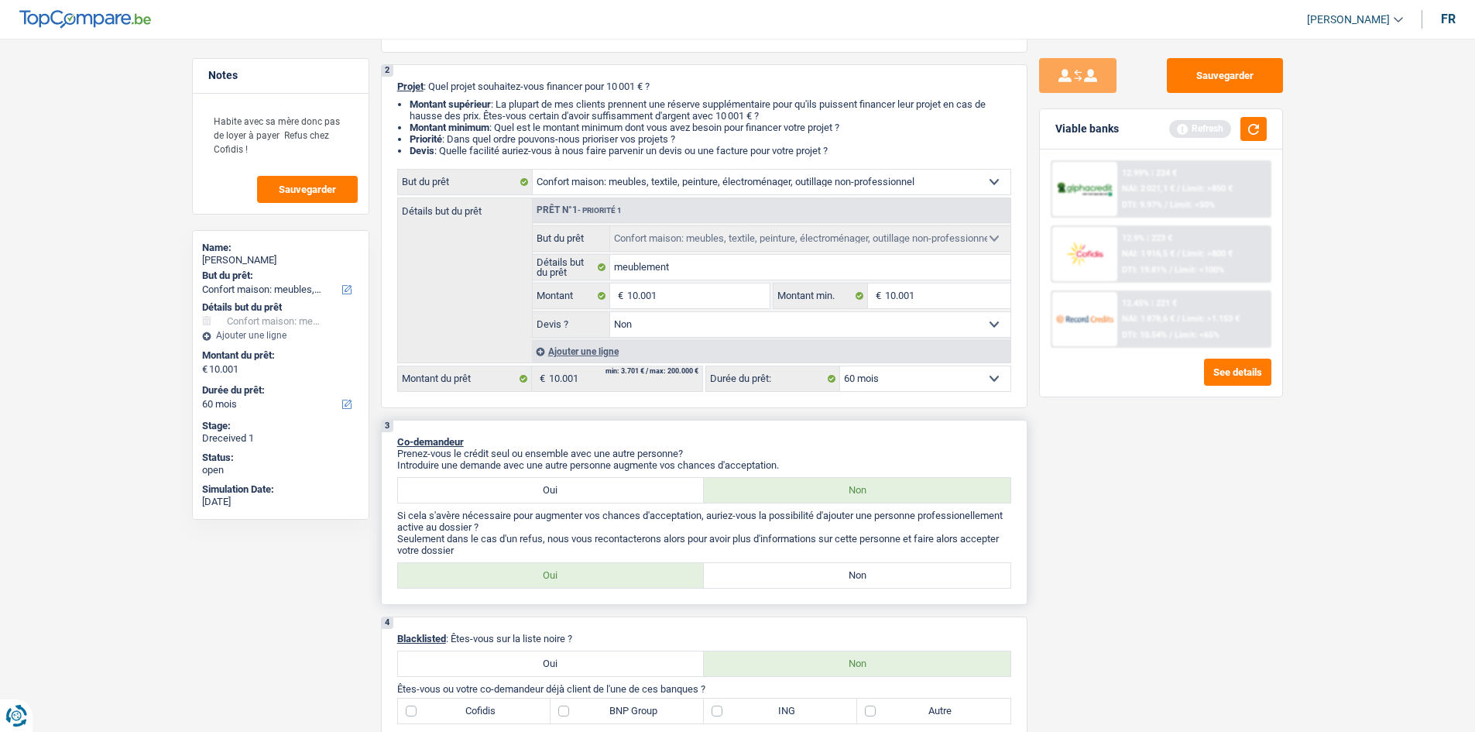
click at [616, 575] on label "Oui" at bounding box center [551, 575] width 307 height 25
click at [616, 575] on input "Oui" at bounding box center [551, 575] width 307 height 25
radio input "true"
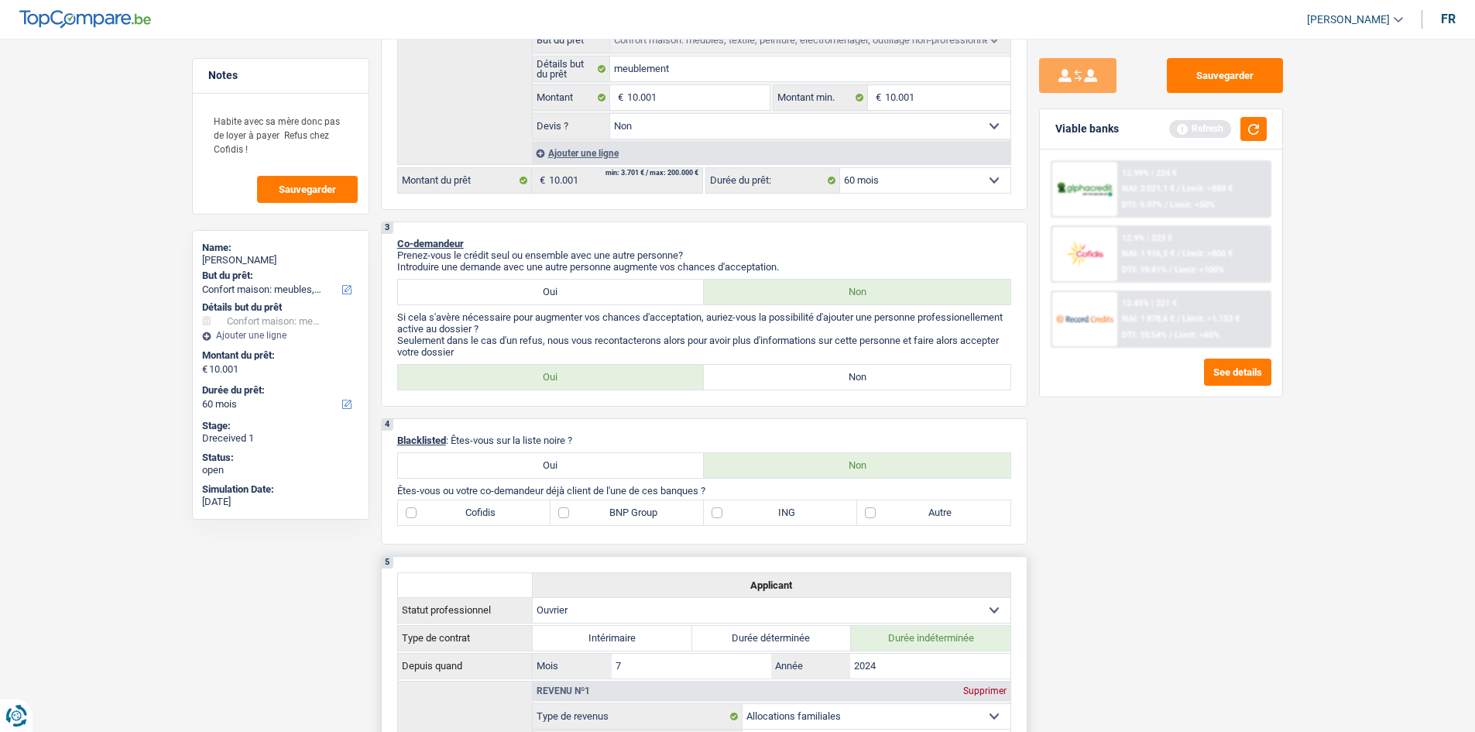
scroll to position [465, 0]
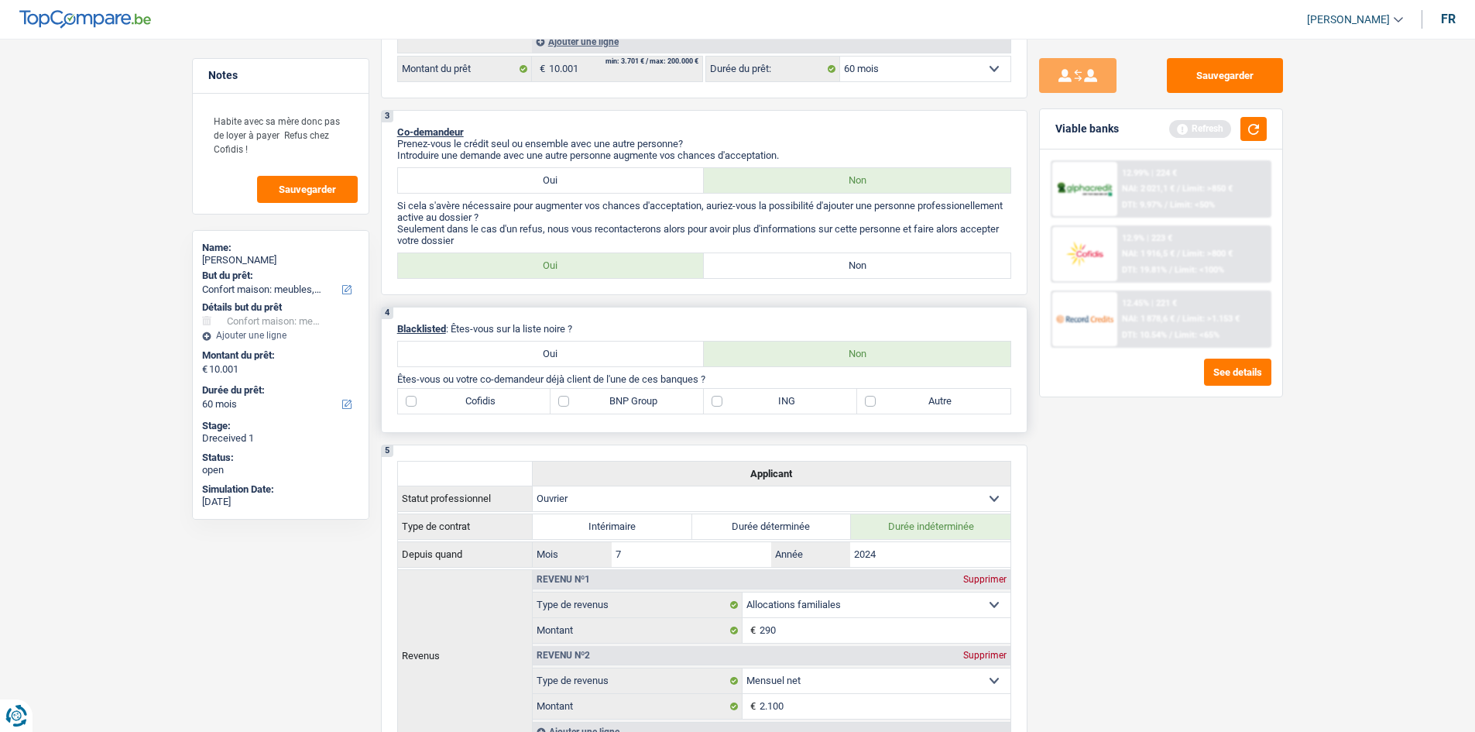
click at [565, 401] on label "BNP Group" at bounding box center [627, 401] width 153 height 25
click at [565, 401] on input "BNP Group" at bounding box center [627, 401] width 153 height 25
checkbox input "true"
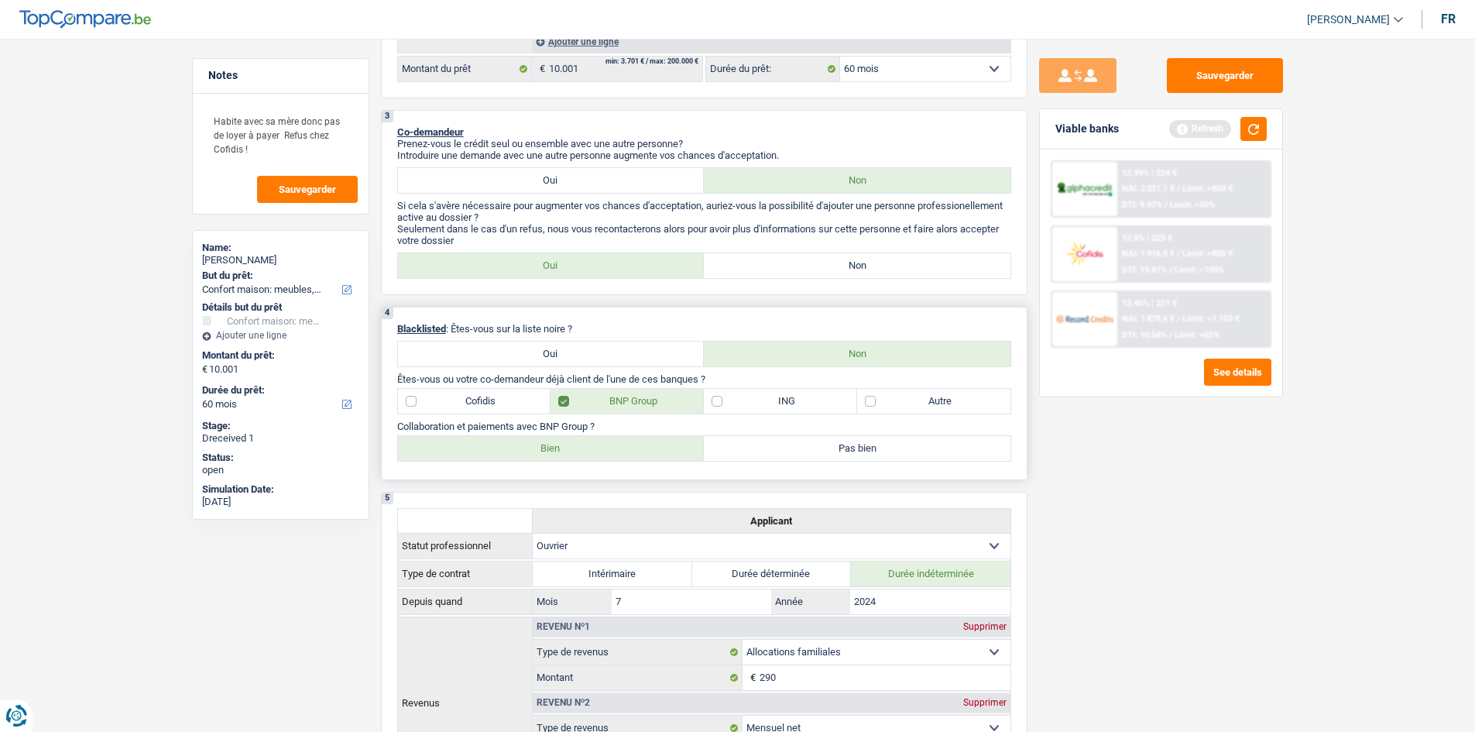
click at [920, 393] on label "Autre" at bounding box center [933, 401] width 153 height 25
click at [920, 393] on input "Autre" at bounding box center [933, 401] width 153 height 25
checkbox input "true"
click at [629, 451] on label "Bien" at bounding box center [551, 448] width 307 height 25
click at [629, 451] on input "Bien" at bounding box center [551, 448] width 307 height 25
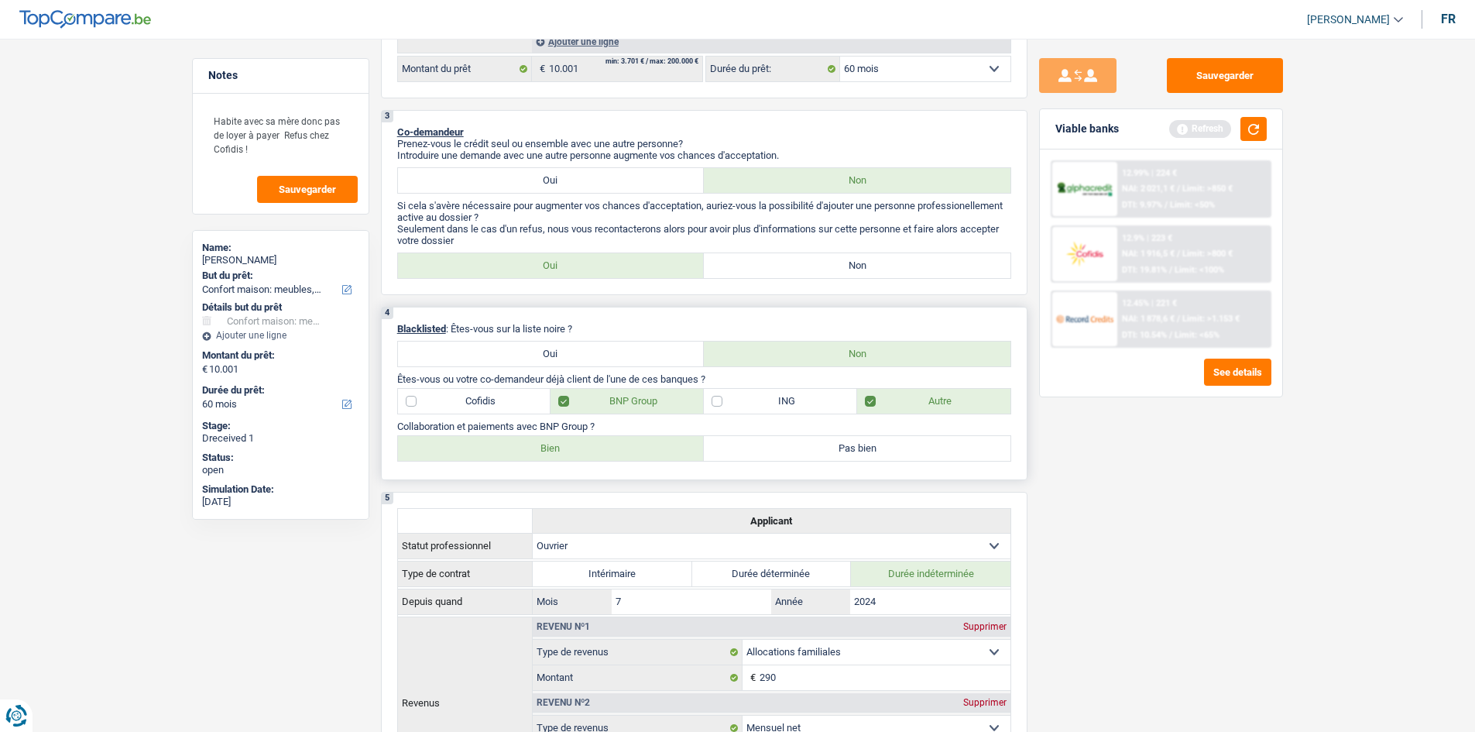
radio input "true"
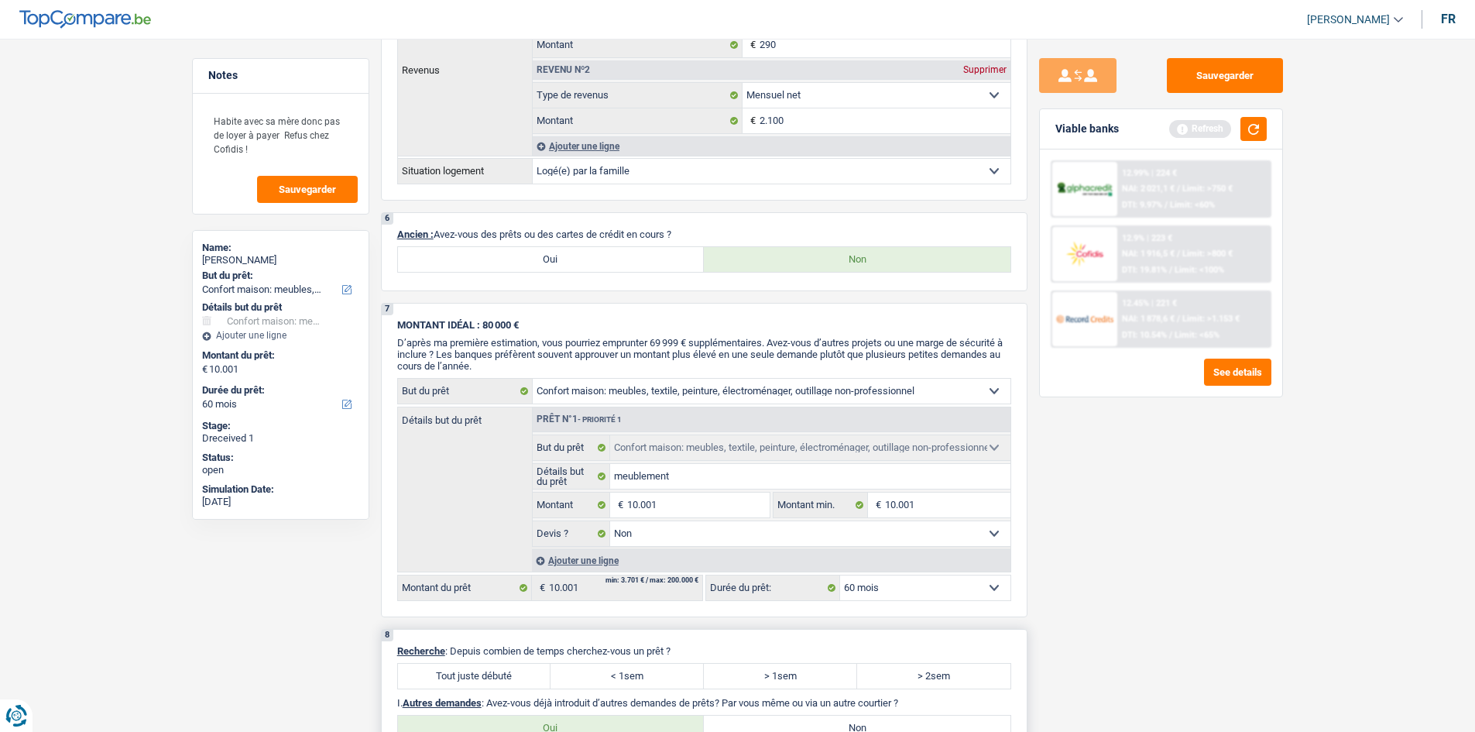
scroll to position [1316, 0]
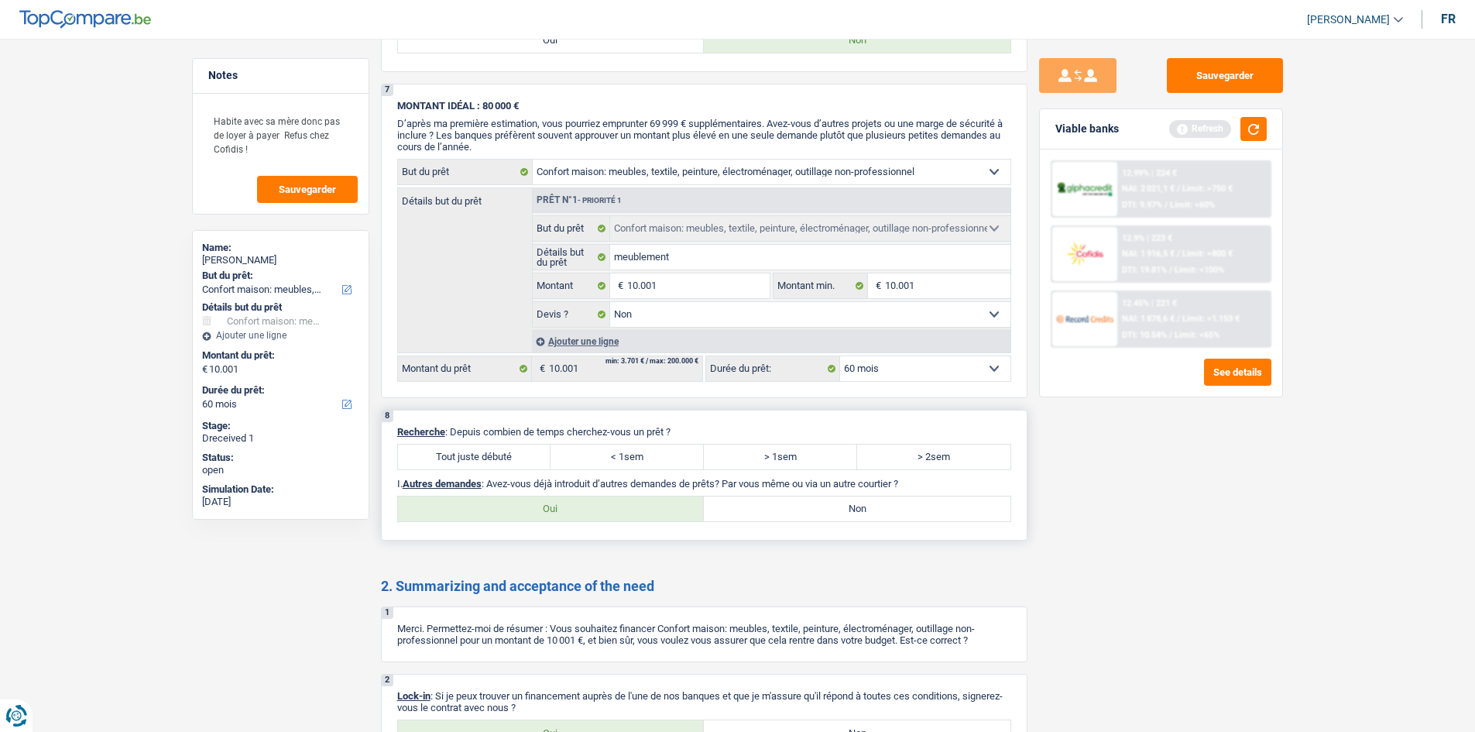
click at [907, 459] on label "> 2sem" at bounding box center [933, 456] width 153 height 25
click at [907, 459] on input "> 2sem" at bounding box center [933, 456] width 153 height 25
radio input "true"
click at [780, 456] on label "> 1sem" at bounding box center [780, 456] width 153 height 25
click at [780, 456] on input "> 1sem" at bounding box center [780, 456] width 153 height 25
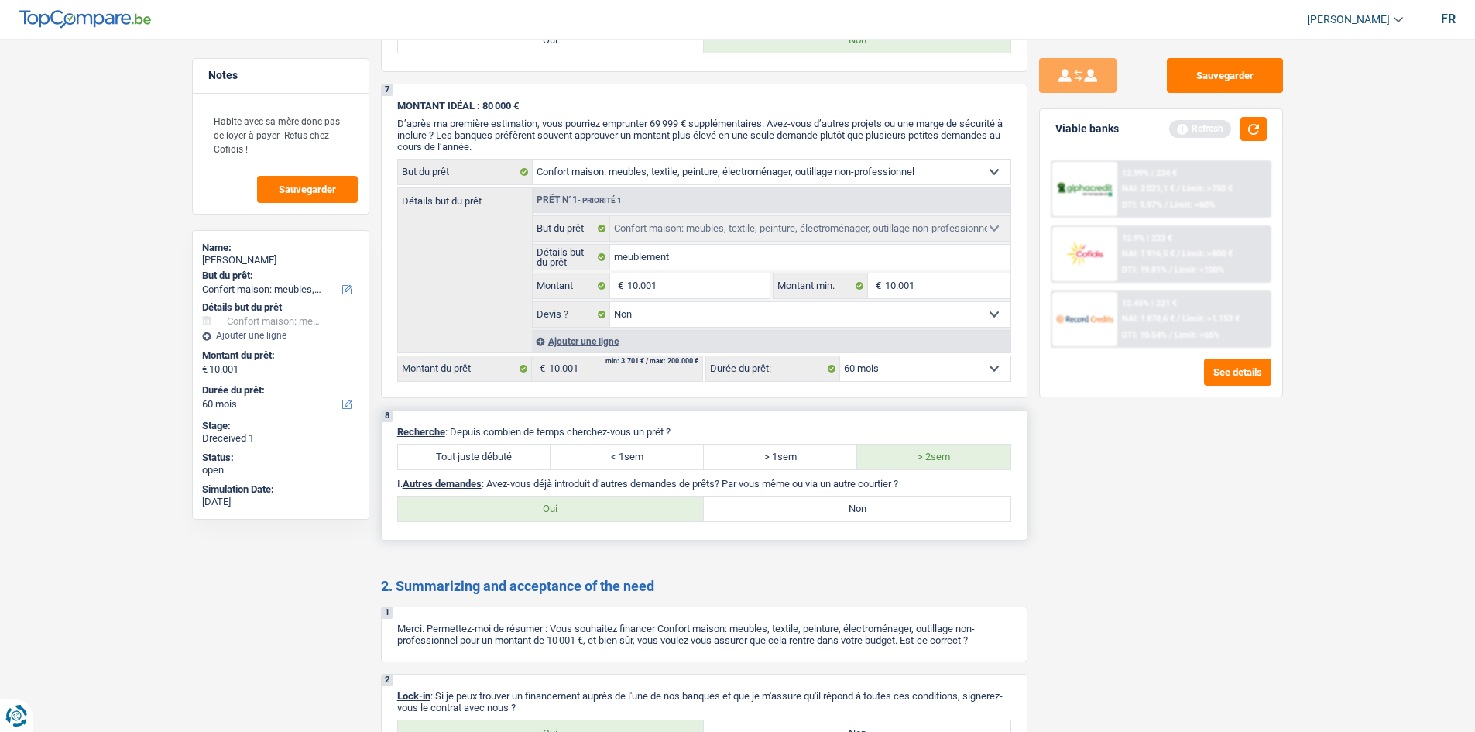
radio input "true"
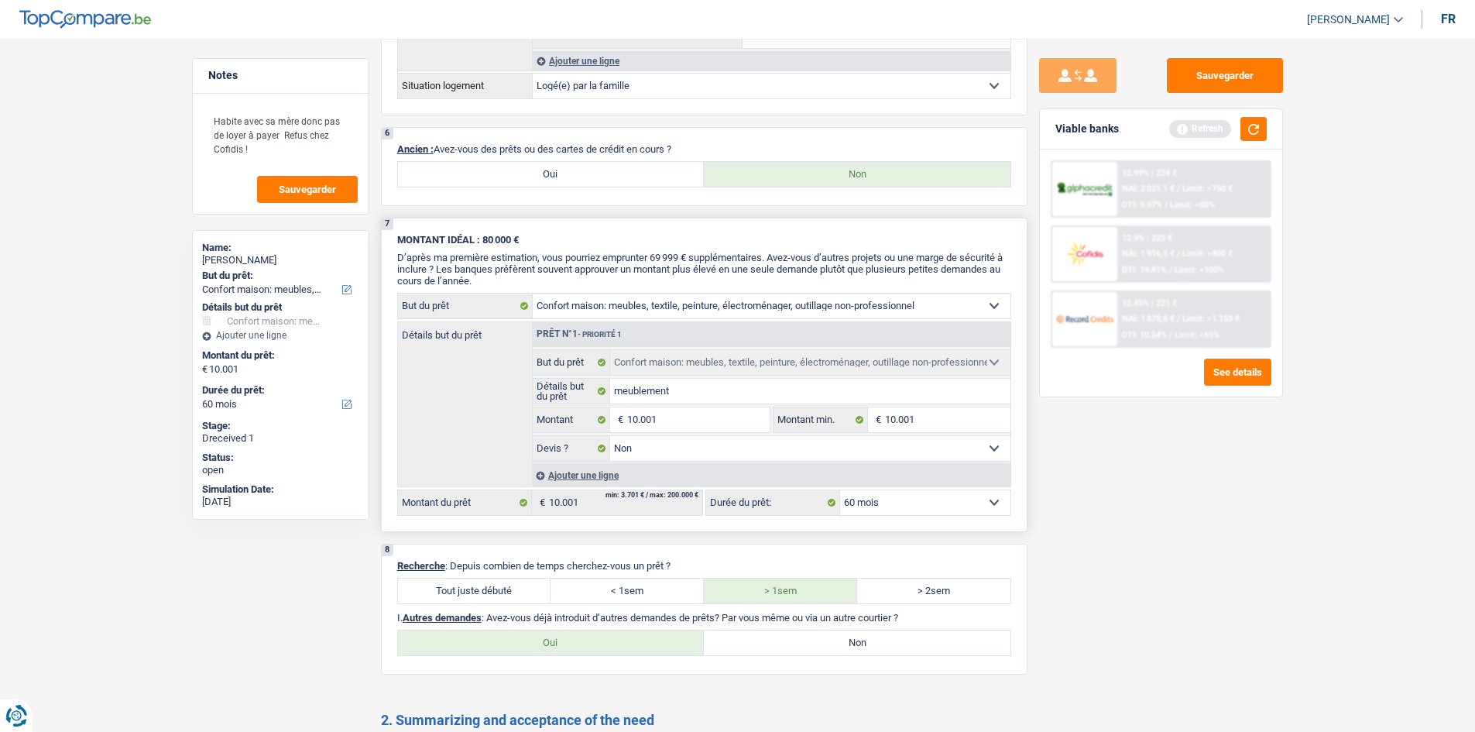
scroll to position [1394, 0]
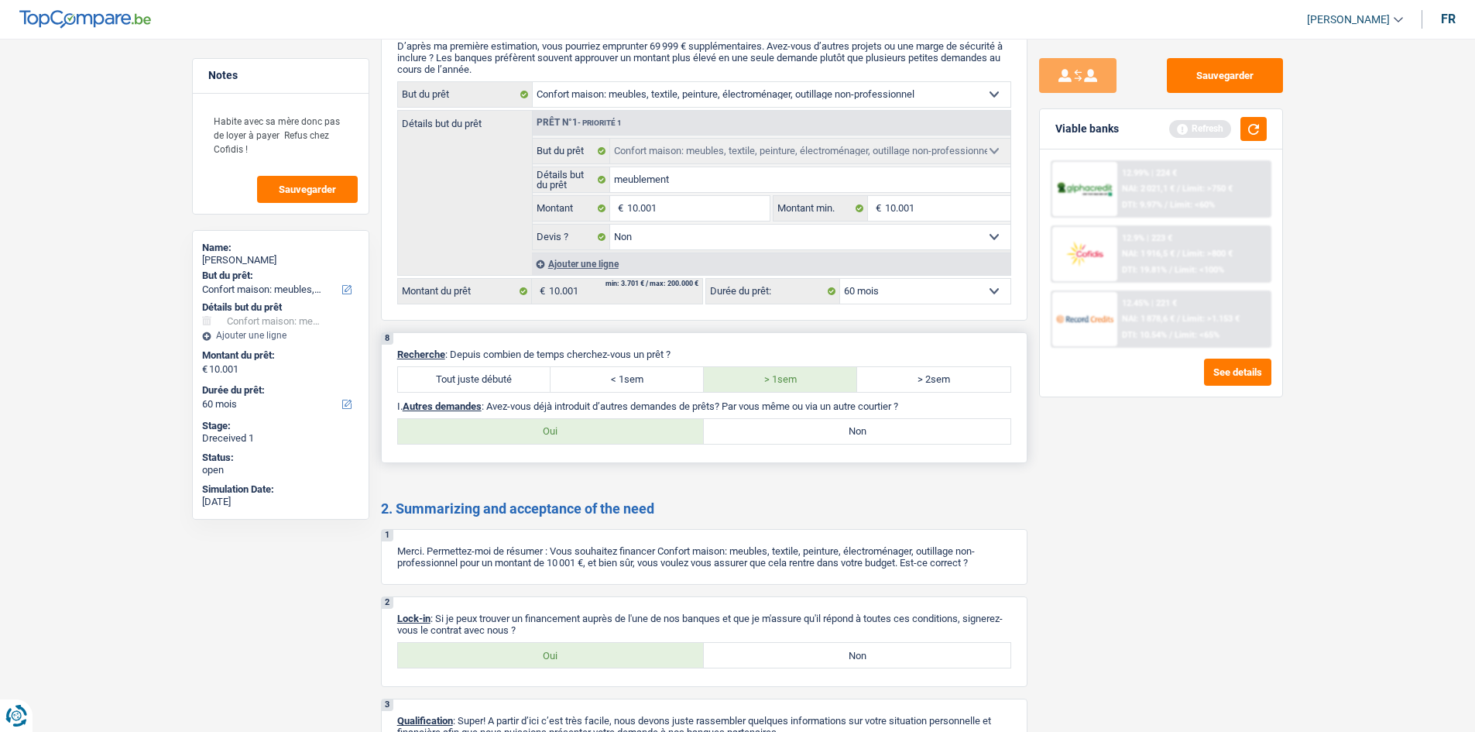
click at [628, 432] on label "Oui" at bounding box center [551, 431] width 307 height 25
click at [628, 432] on input "Oui" at bounding box center [551, 431] width 307 height 25
radio input "true"
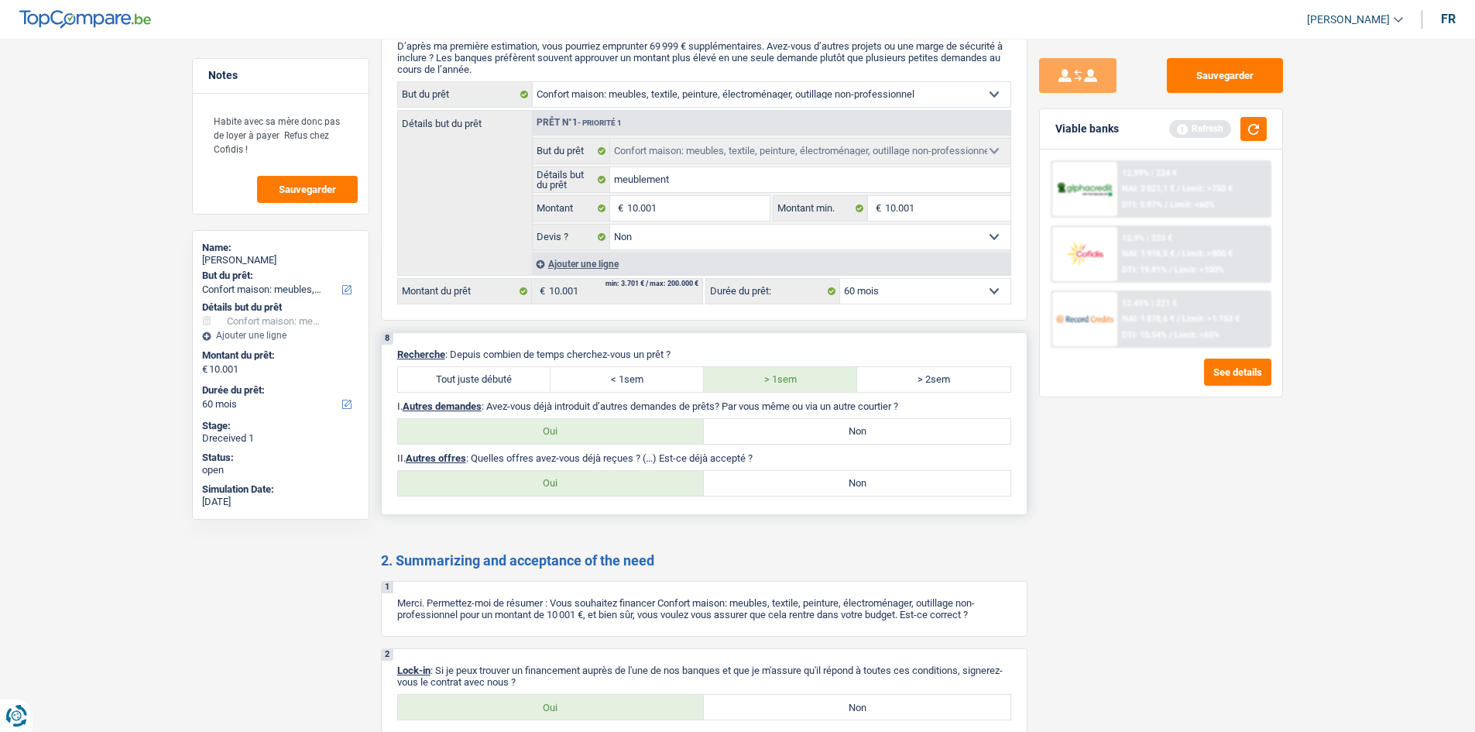
click at [752, 428] on label "Non" at bounding box center [857, 431] width 307 height 25
click at [752, 428] on input "Non" at bounding box center [857, 431] width 307 height 25
radio input "true"
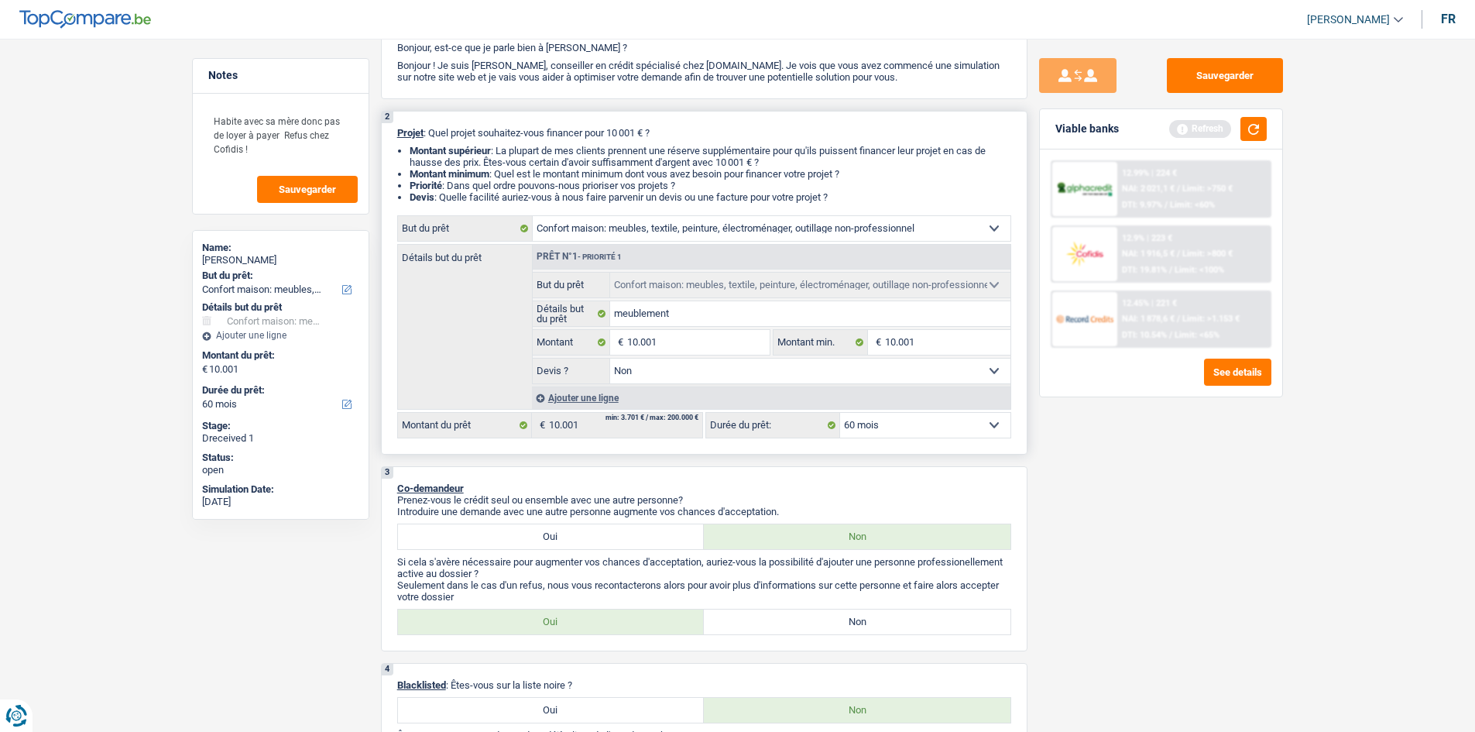
scroll to position [0, 0]
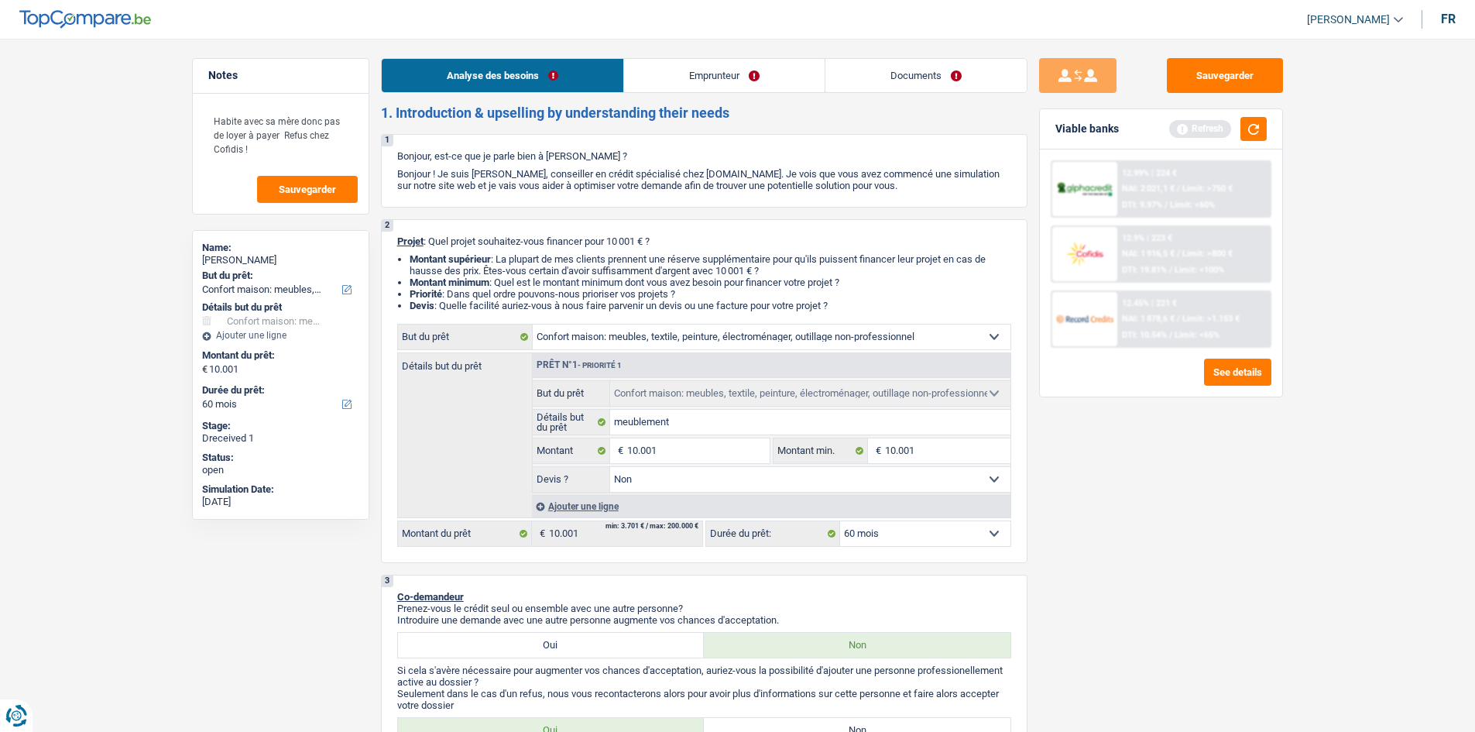
click at [690, 79] on link "Emprunteur" at bounding box center [724, 75] width 201 height 33
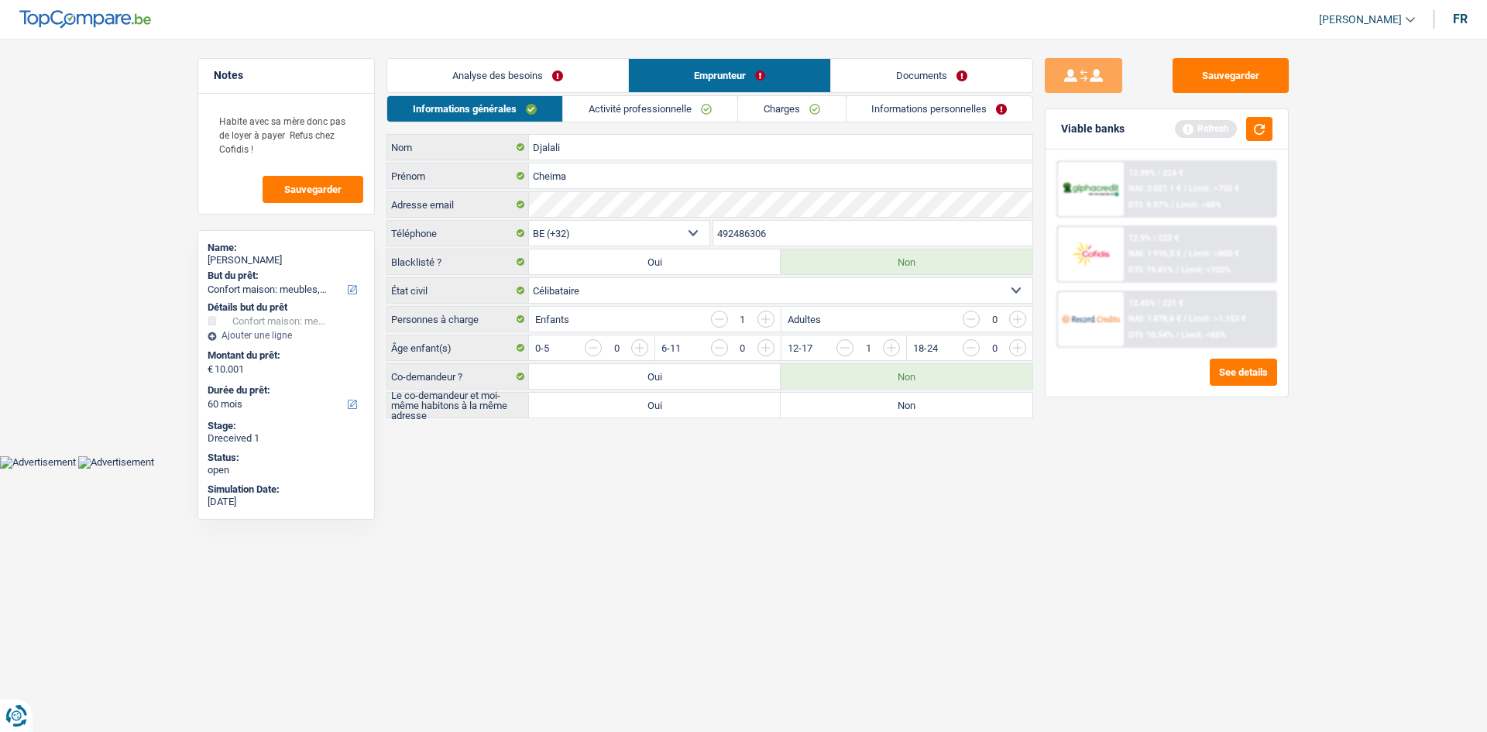
click at [888, 352] on input "button" at bounding box center [1205, 351] width 645 height 25
click at [638, 117] on link "Activité professionnelle" at bounding box center [650, 109] width 174 height 26
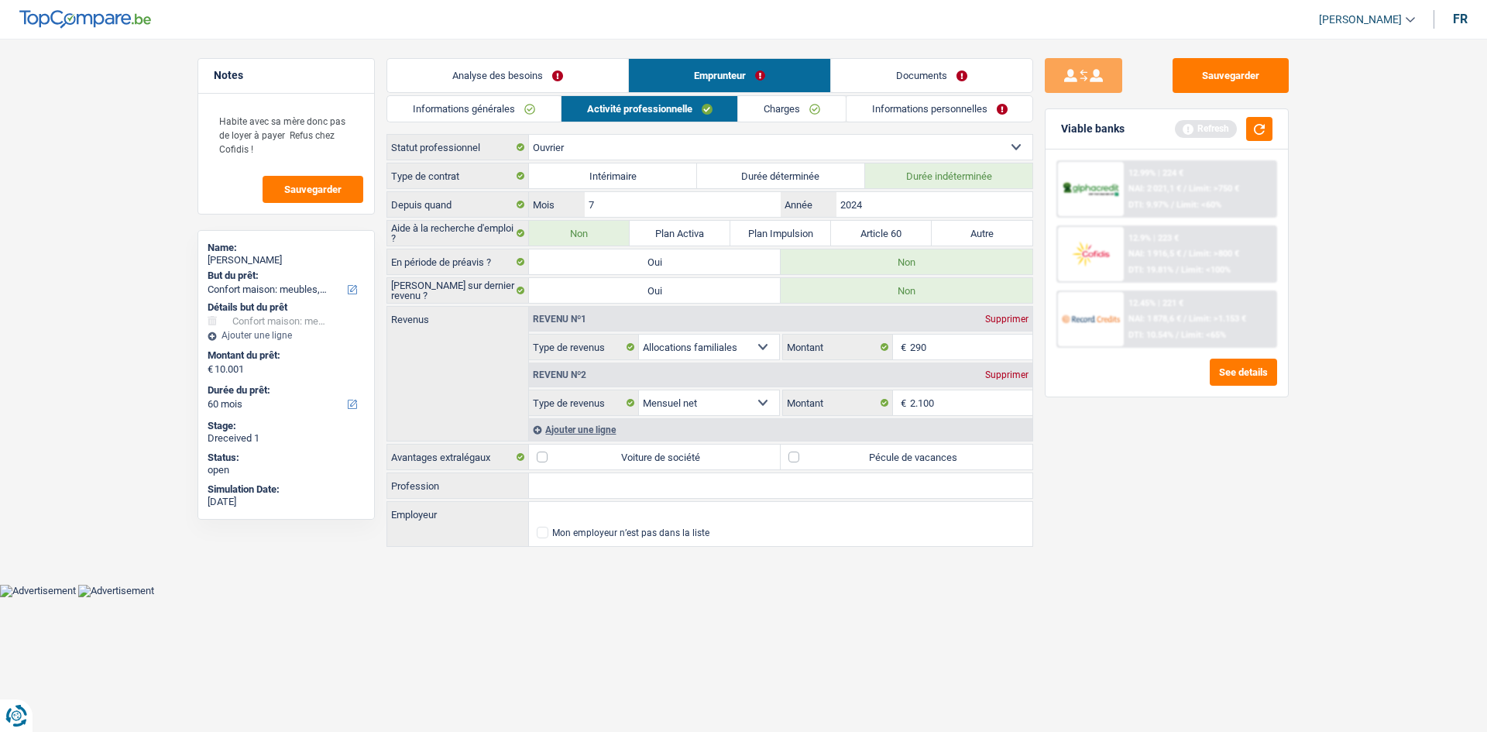
click at [740, 148] on select "Ouvrier Employé privé Employé public Invalide Indépendant Pensionné Chômeur Mut…" at bounding box center [780, 147] width 503 height 25
select select "publicEmployee"
click at [529, 135] on select "Ouvrier Employé privé Employé public Invalide Indépendant Pensionné Chômeur Mut…" at bounding box center [780, 147] width 503 height 25
radio input "false"
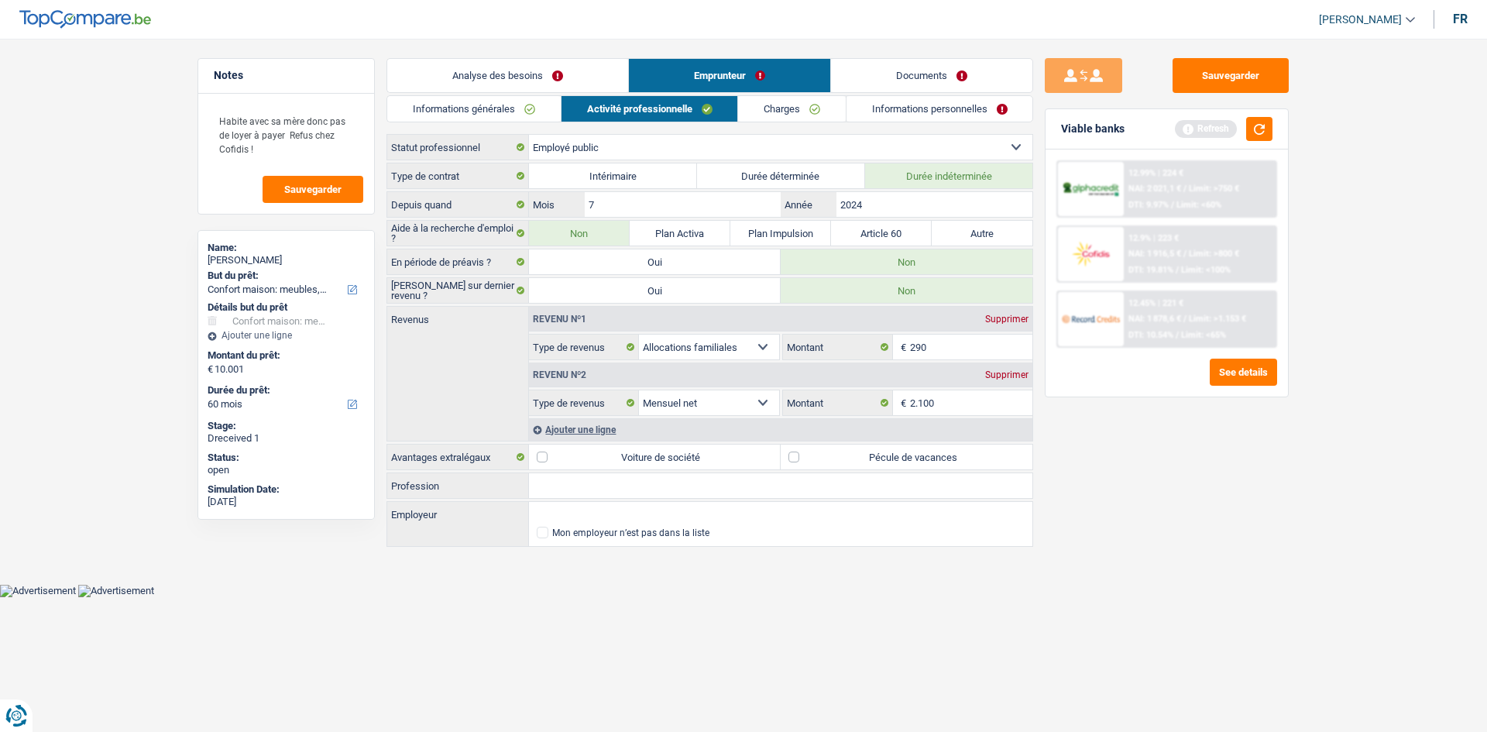
select select "mealVouchers"
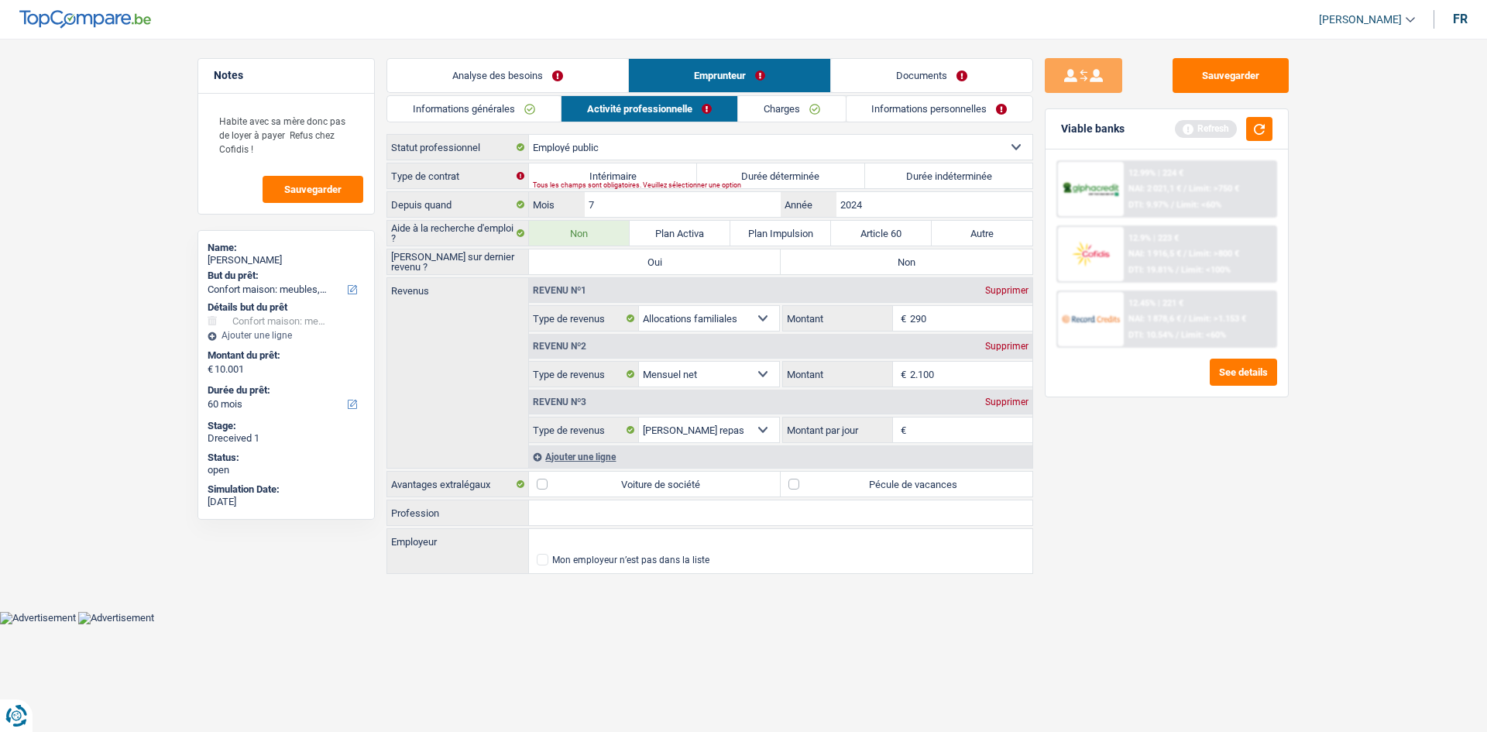
click at [914, 168] on label "Durée indéterminée" at bounding box center [949, 175] width 168 height 25
click at [914, 168] on input "Durée indéterminée" at bounding box center [949, 175] width 168 height 25
radio input "true"
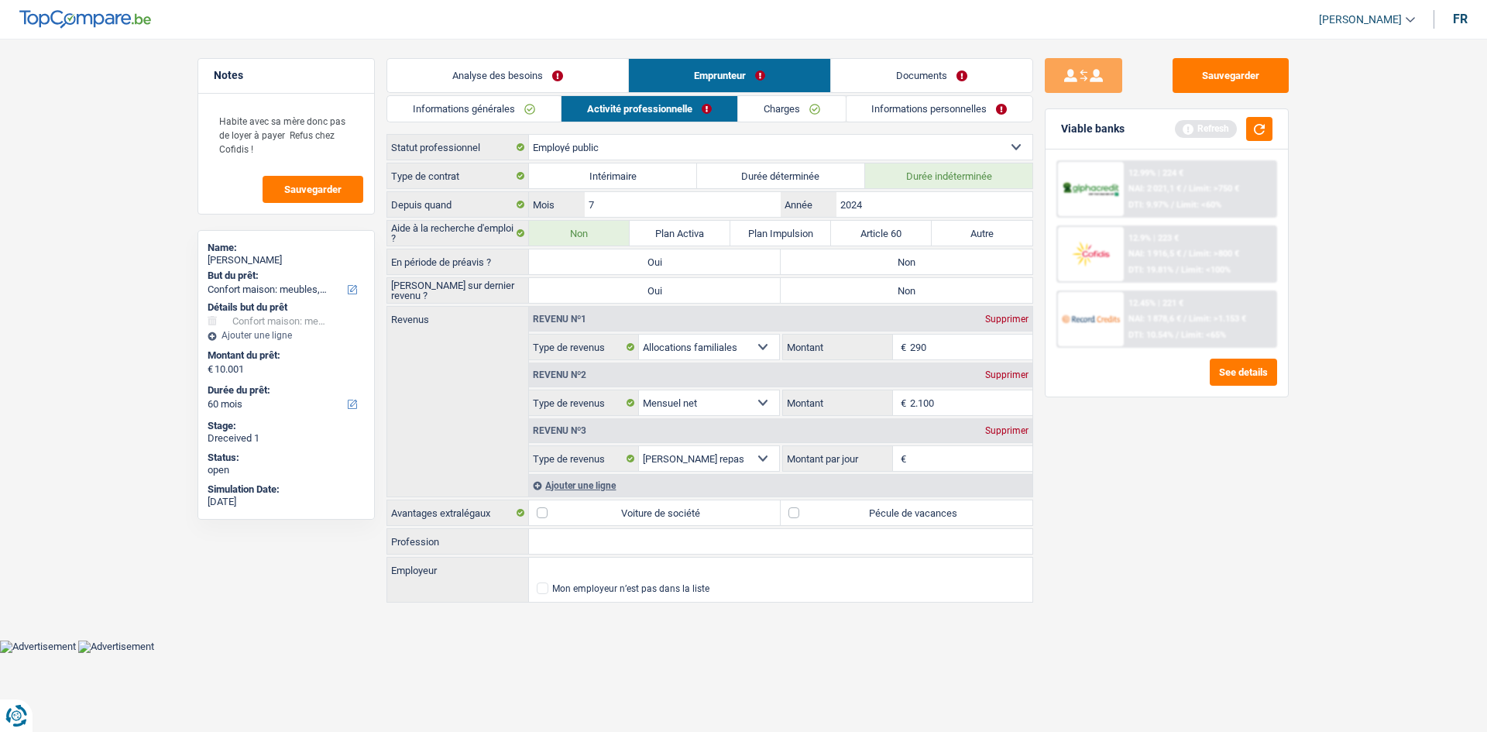
click at [839, 255] on label "Non" at bounding box center [907, 261] width 252 height 25
click at [839, 255] on input "Non" at bounding box center [907, 261] width 252 height 25
radio input "true"
click at [838, 295] on label "Non" at bounding box center [907, 290] width 252 height 25
click at [838, 295] on input "Non" at bounding box center [907, 290] width 252 height 25
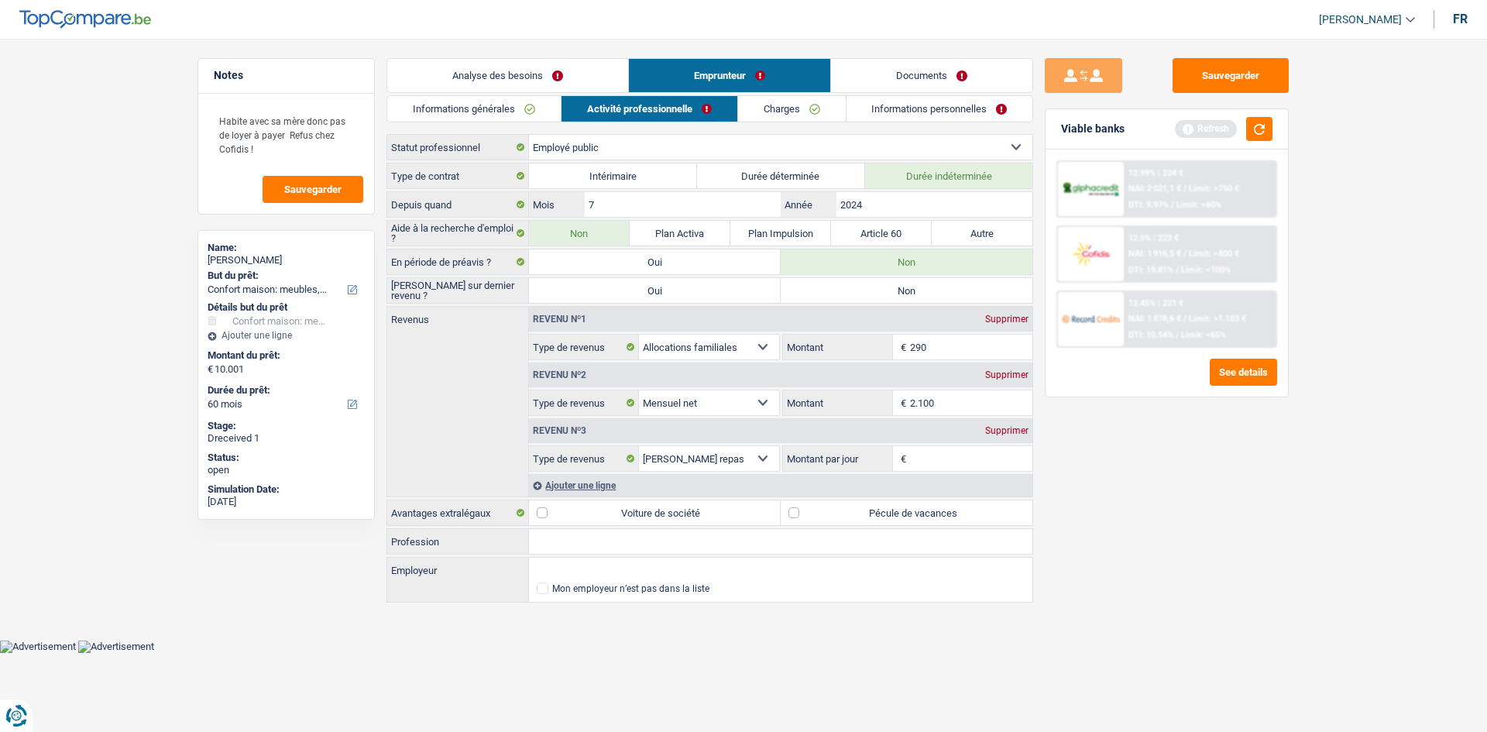
radio input "true"
click at [945, 405] on input "2.100" at bounding box center [971, 402] width 123 height 25
type input "2.166"
click at [990, 461] on input "Montant par jour" at bounding box center [971, 458] width 123 height 25
type input "8,0"
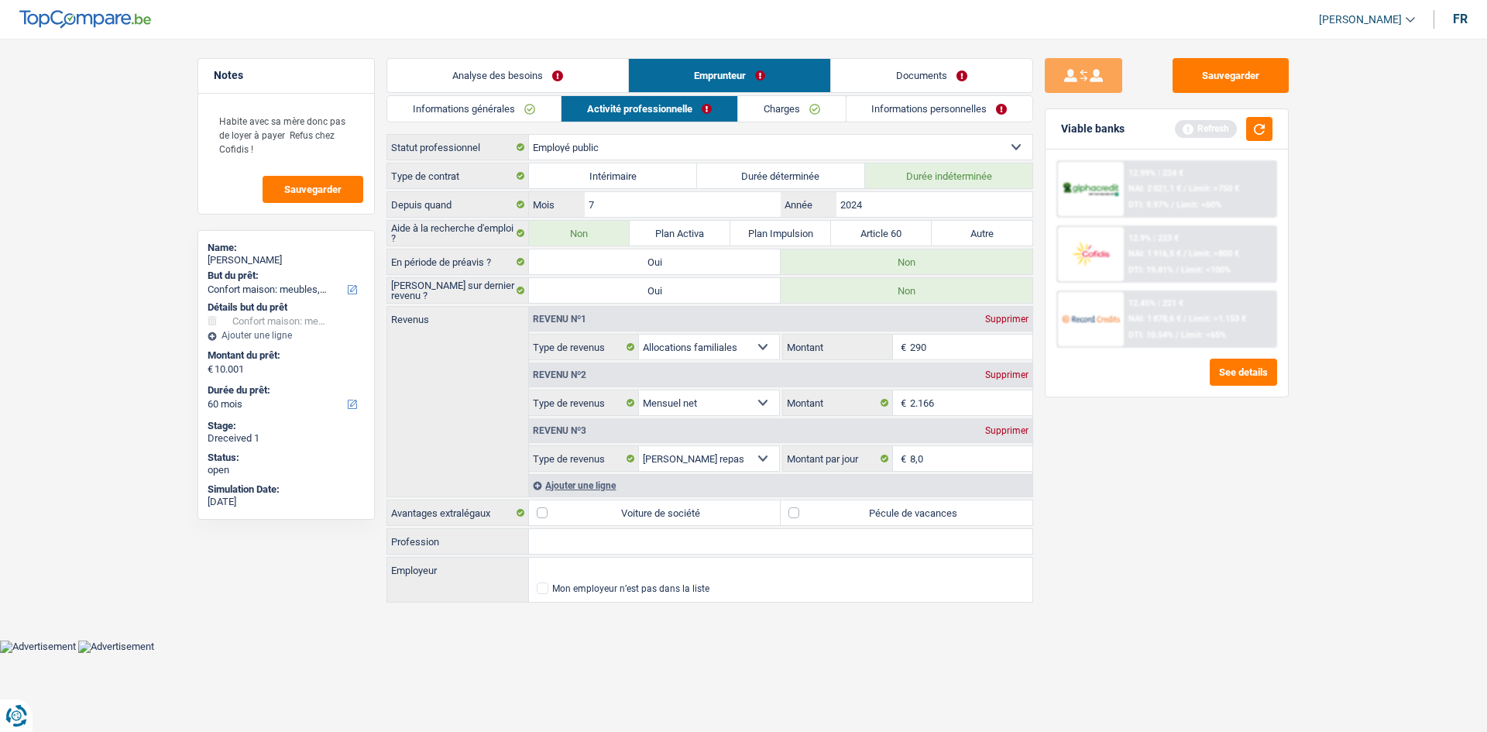
click at [794, 512] on label "Pécule de vacances" at bounding box center [907, 512] width 252 height 25
click at [794, 512] on input "Pécule de vacances" at bounding box center [907, 512] width 252 height 25
checkbox input "true"
click at [678, 548] on input "Profession" at bounding box center [780, 541] width 503 height 25
type input "c"
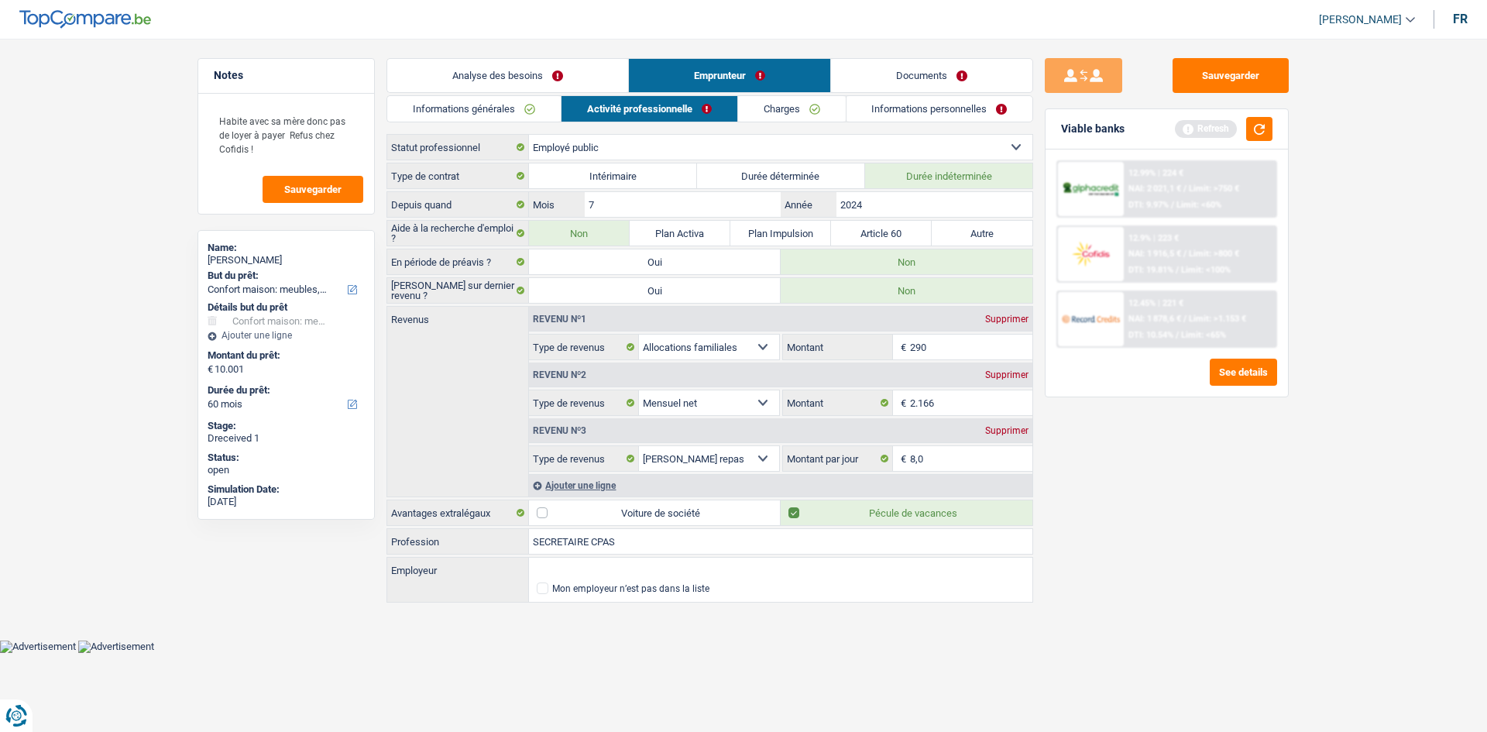
type input "SECRETAIRE CPAS"
click at [661, 570] on input "Employeur" at bounding box center [780, 570] width 503 height 25
click at [685, 577] on input "CPAS RUE HAUTE 298" at bounding box center [780, 570] width 503 height 25
type input "CPAS RUE HAUTE 298"
click at [770, 102] on link "Charges" at bounding box center [792, 109] width 108 height 26
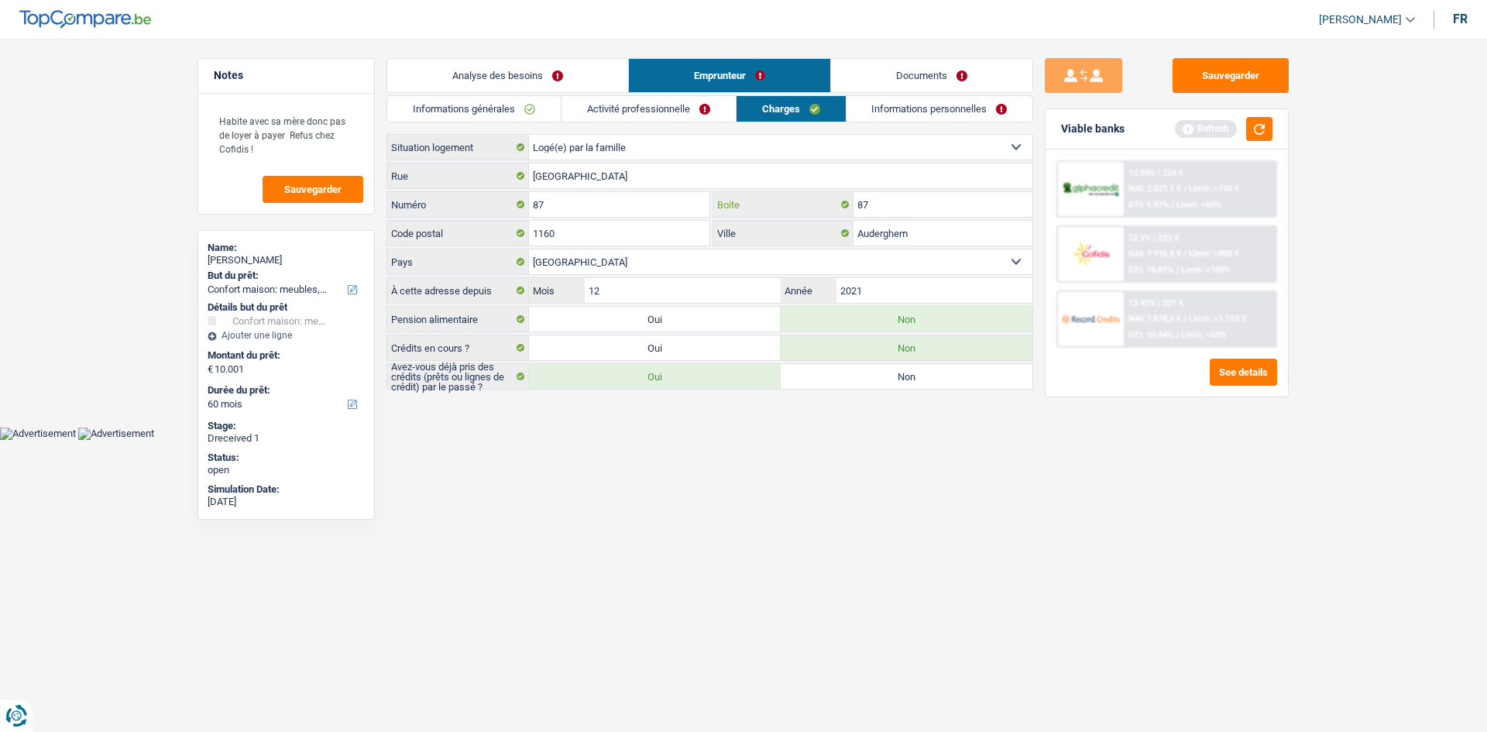
click at [900, 200] on input "87" at bounding box center [942, 204] width 179 height 25
type input "8"
type input "10"
click at [659, 293] on input "12" at bounding box center [683, 290] width 196 height 25
type input "1"
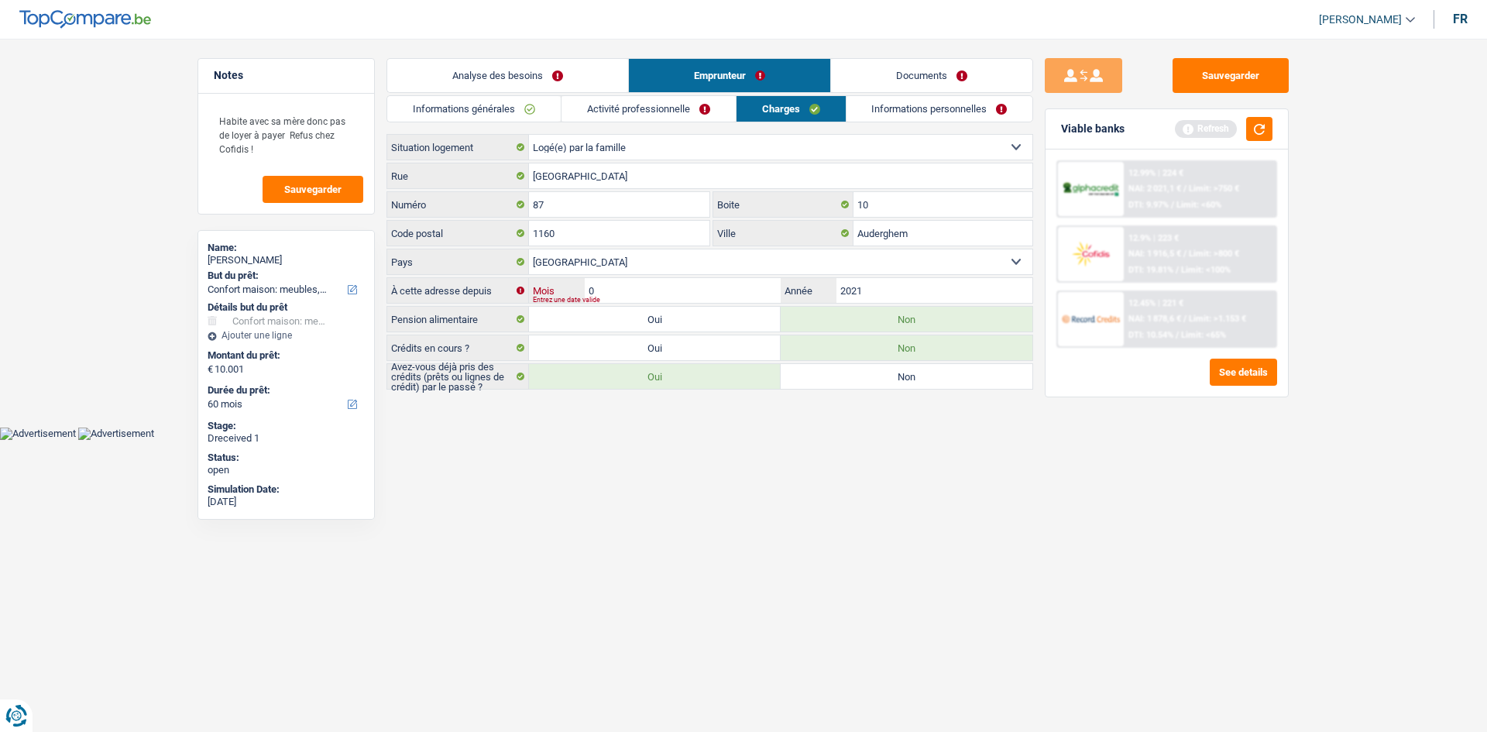
type input "01"
type input "202"
click at [709, 293] on input "01" at bounding box center [683, 290] width 196 height 25
type input "0"
type input "12"
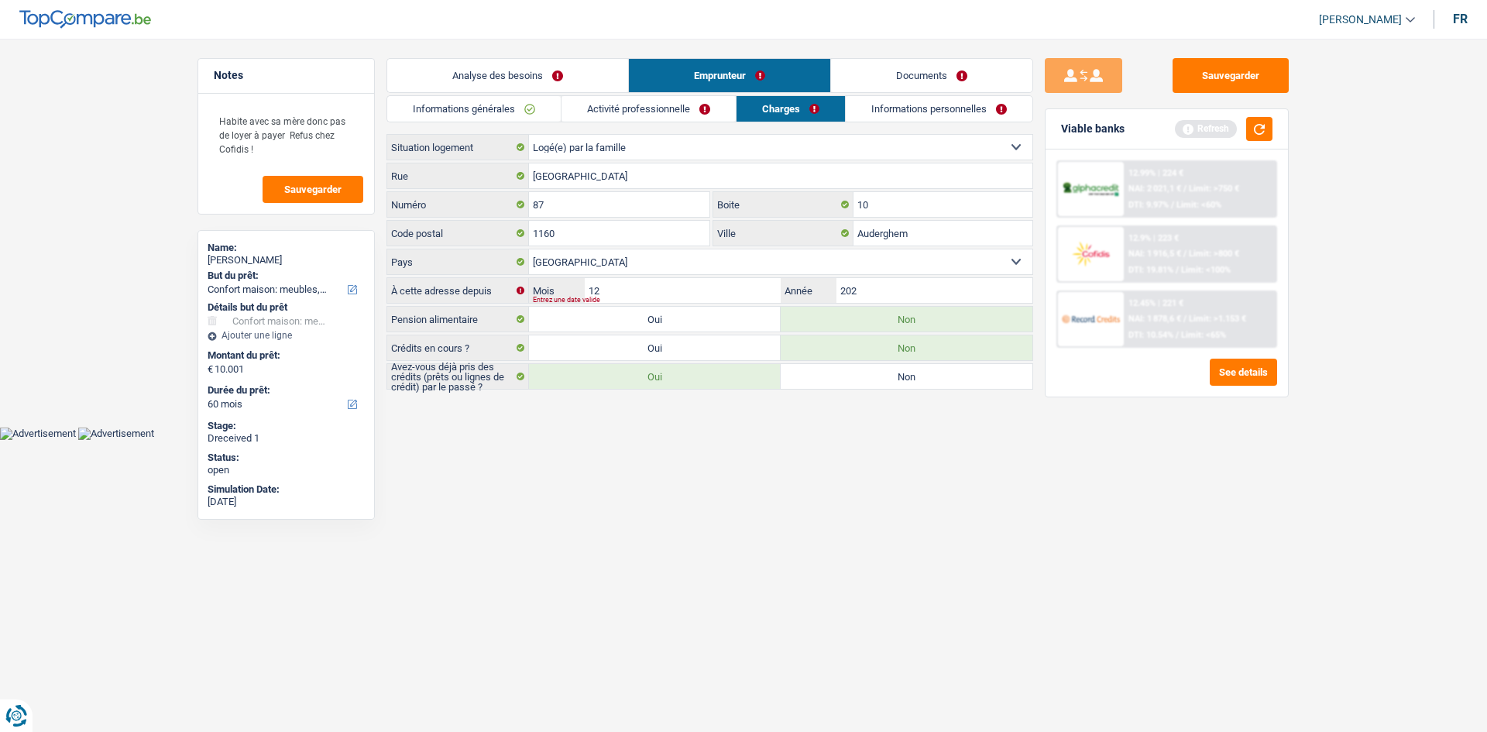
drag, startPoint x: 719, startPoint y: 449, endPoint x: 716, endPoint y: 437, distance: 12.8
click at [719, 440] on html "Vous avez le contrôle de vos données Nous utilisons des cookies, tout comme nos…" at bounding box center [743, 220] width 1487 height 440
click at [681, 105] on link "Activité professionnelle" at bounding box center [648, 109] width 174 height 26
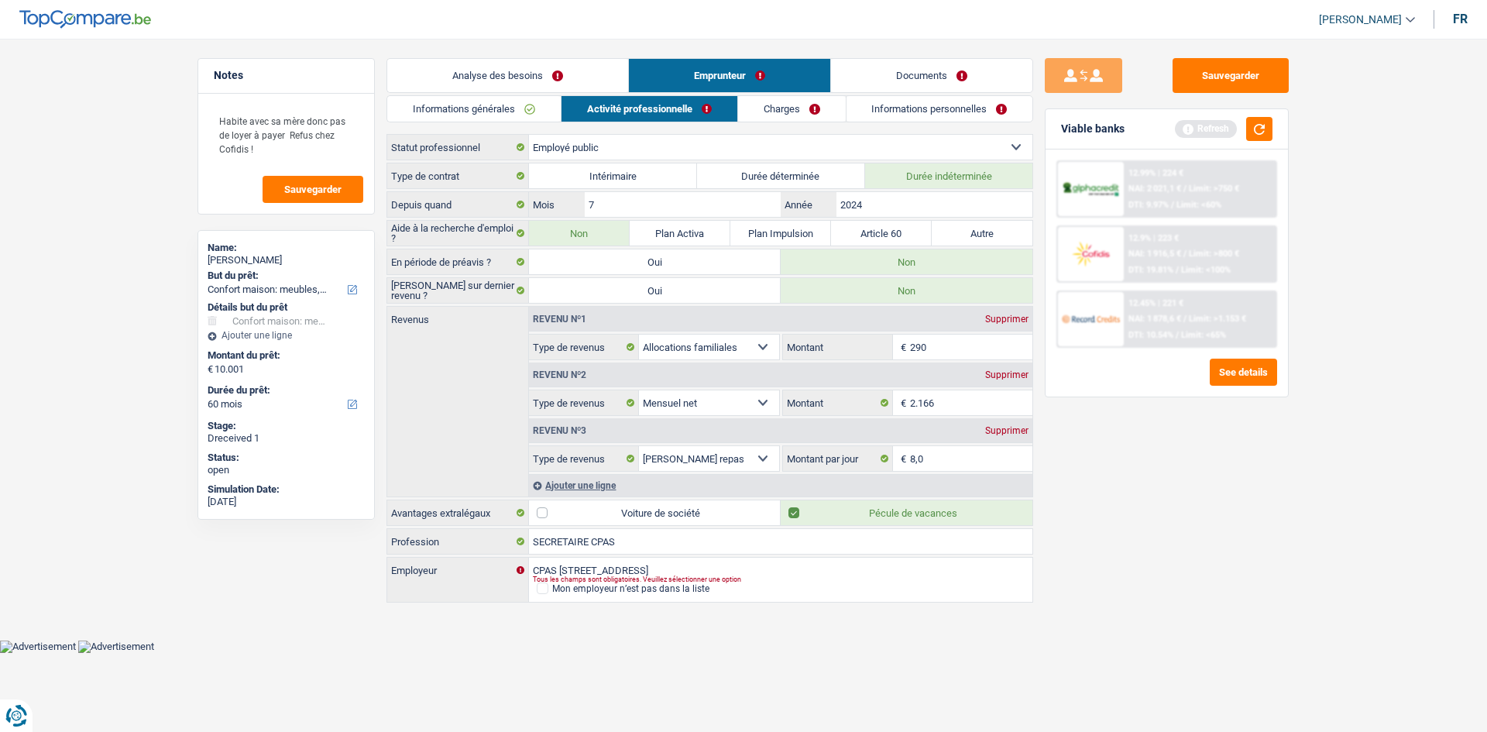
click at [764, 114] on link "Charges" at bounding box center [792, 109] width 108 height 26
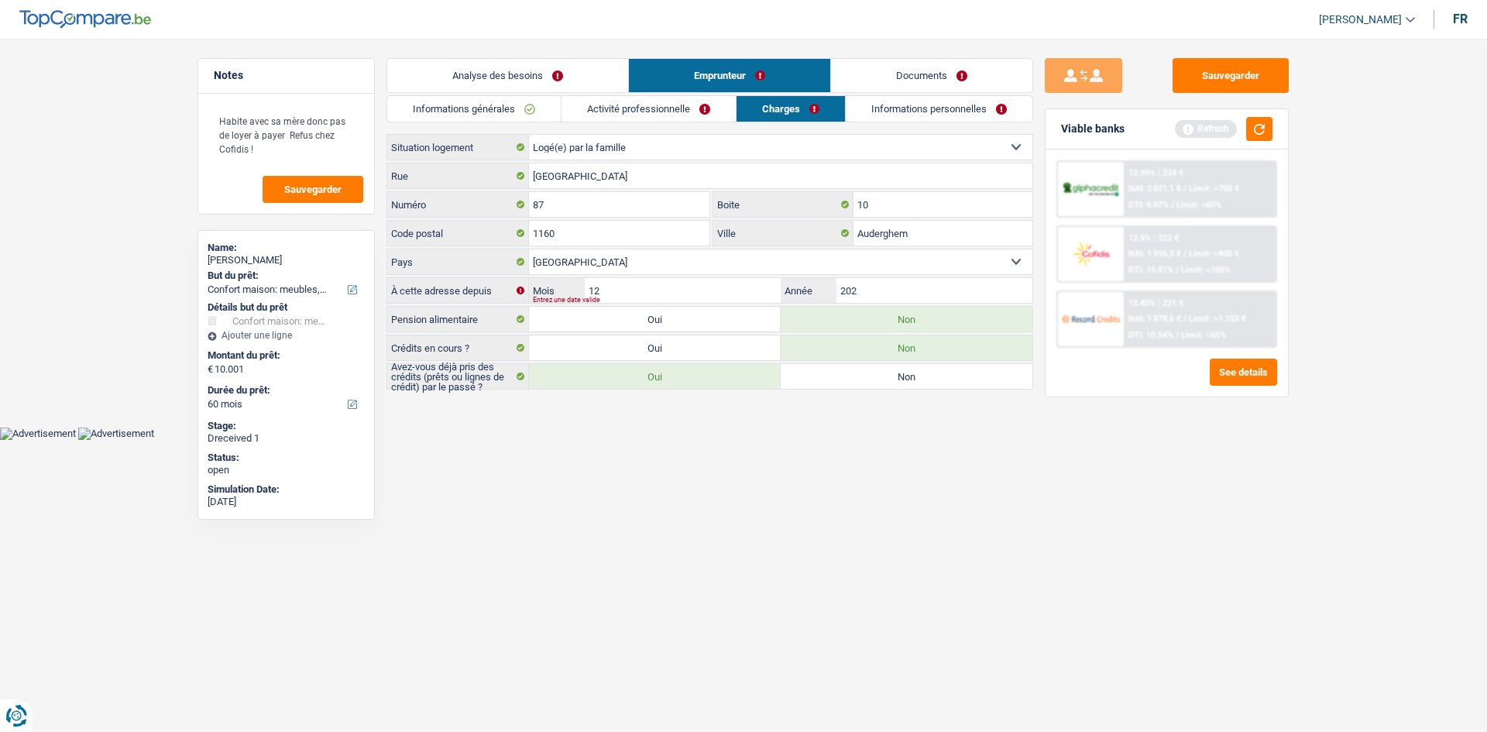
click at [909, 112] on link "Informations personnelles" at bounding box center [939, 109] width 187 height 26
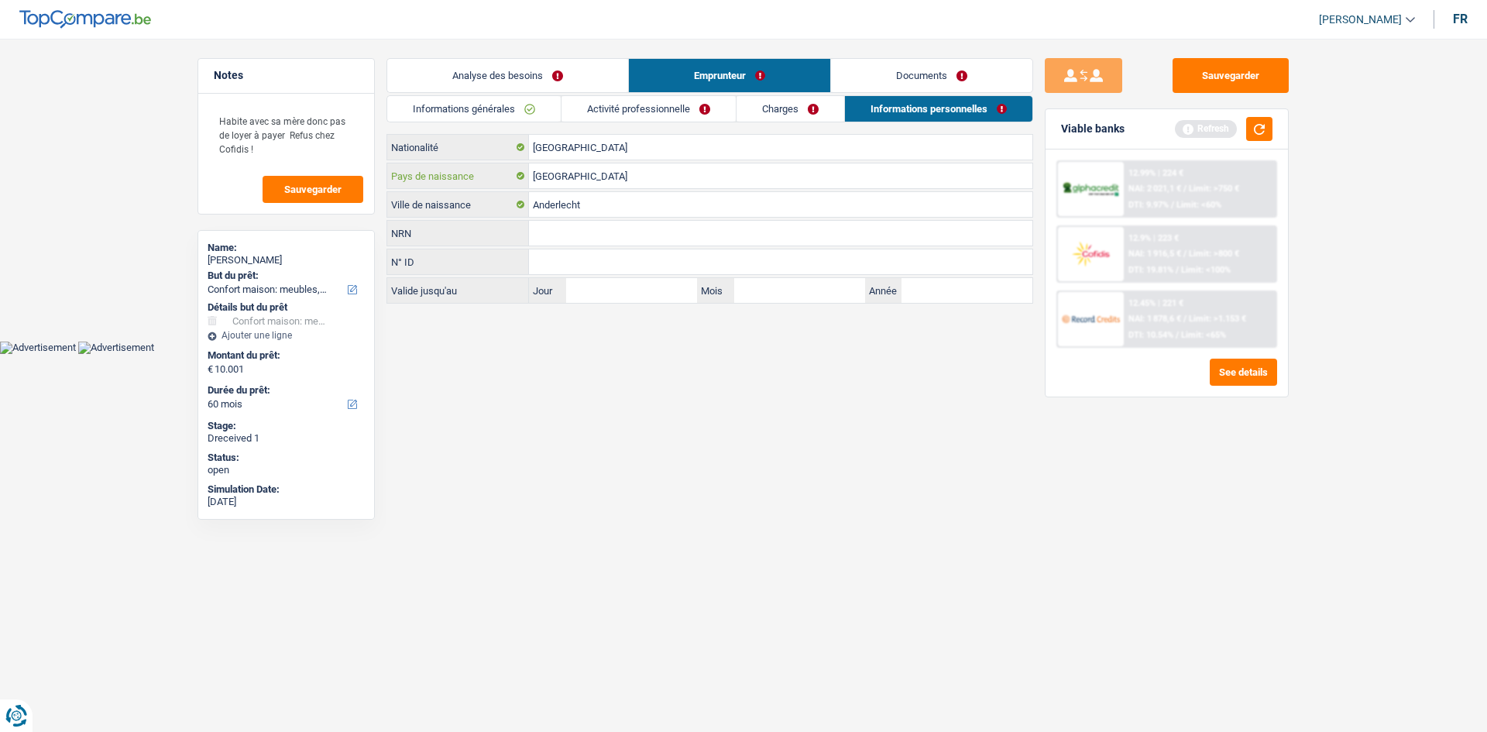
click at [606, 184] on input "[GEOGRAPHIC_DATA]" at bounding box center [780, 175] width 503 height 25
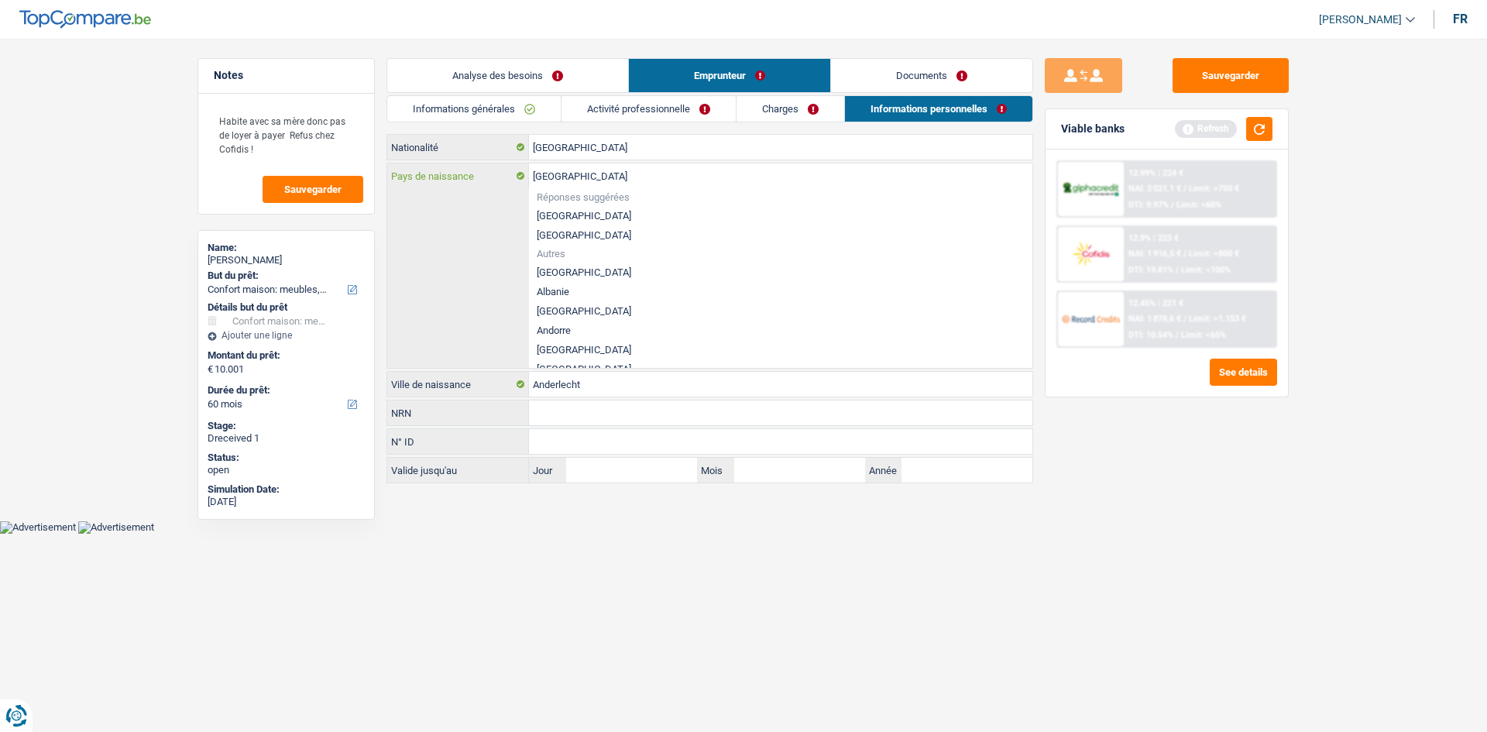
click at [547, 182] on input "[GEOGRAPHIC_DATA]" at bounding box center [780, 175] width 503 height 25
click at [492, 235] on div "Belgique Pays de naissance Réponses suggérées Belgique Luxembourg Autres Afghan…" at bounding box center [709, 265] width 645 height 204
click at [628, 534] on html "Vous avez le contrôle de vos données Nous utilisons des cookies, tout comme nos…" at bounding box center [743, 267] width 1487 height 534
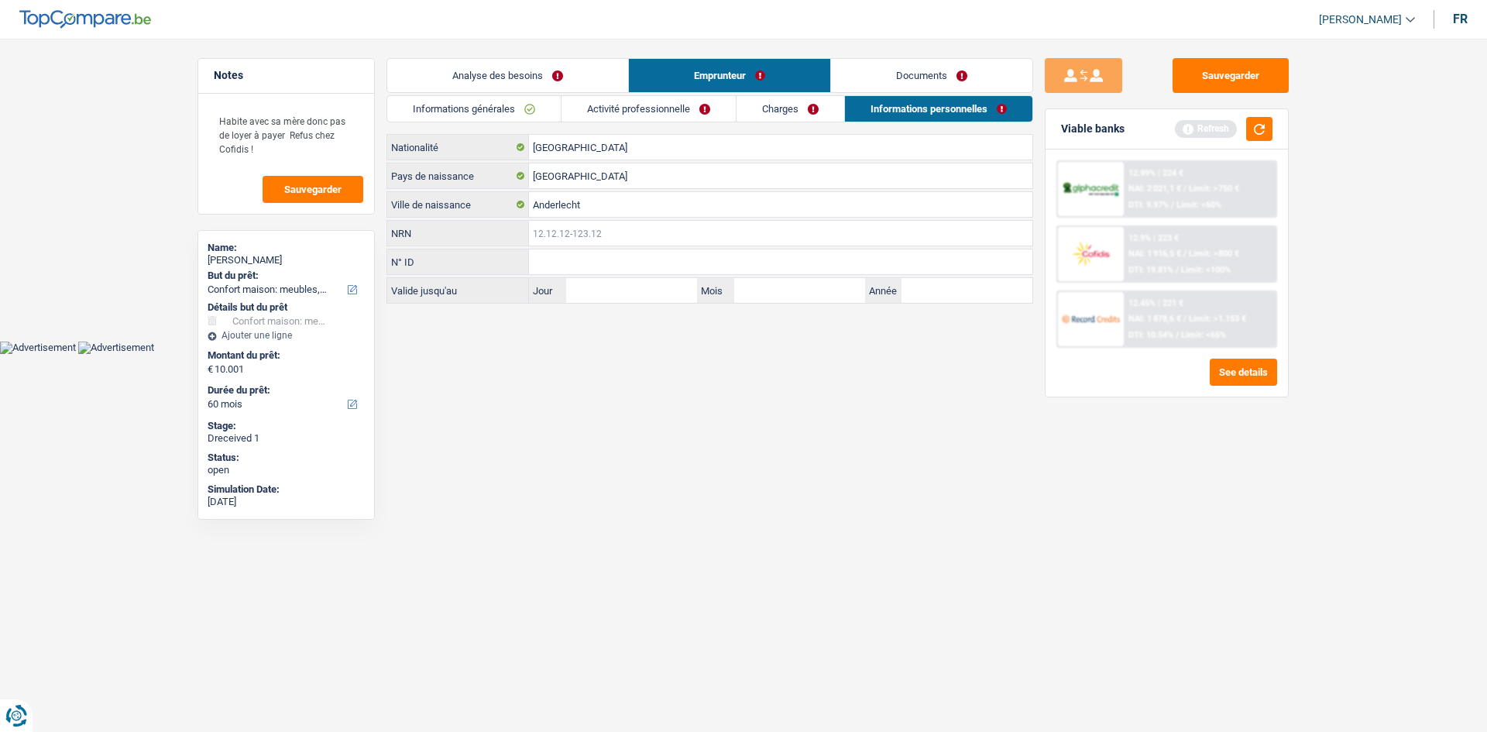
click at [551, 238] on input "NRN" at bounding box center [780, 233] width 503 height 25
type input "92.01.09-478.27"
click at [808, 354] on html "Vous avez le contrôle de vos données Nous utilisons des cookies, tout comme nos…" at bounding box center [743, 177] width 1487 height 354
click at [511, 74] on link "Analyse des besoins" at bounding box center [507, 75] width 241 height 33
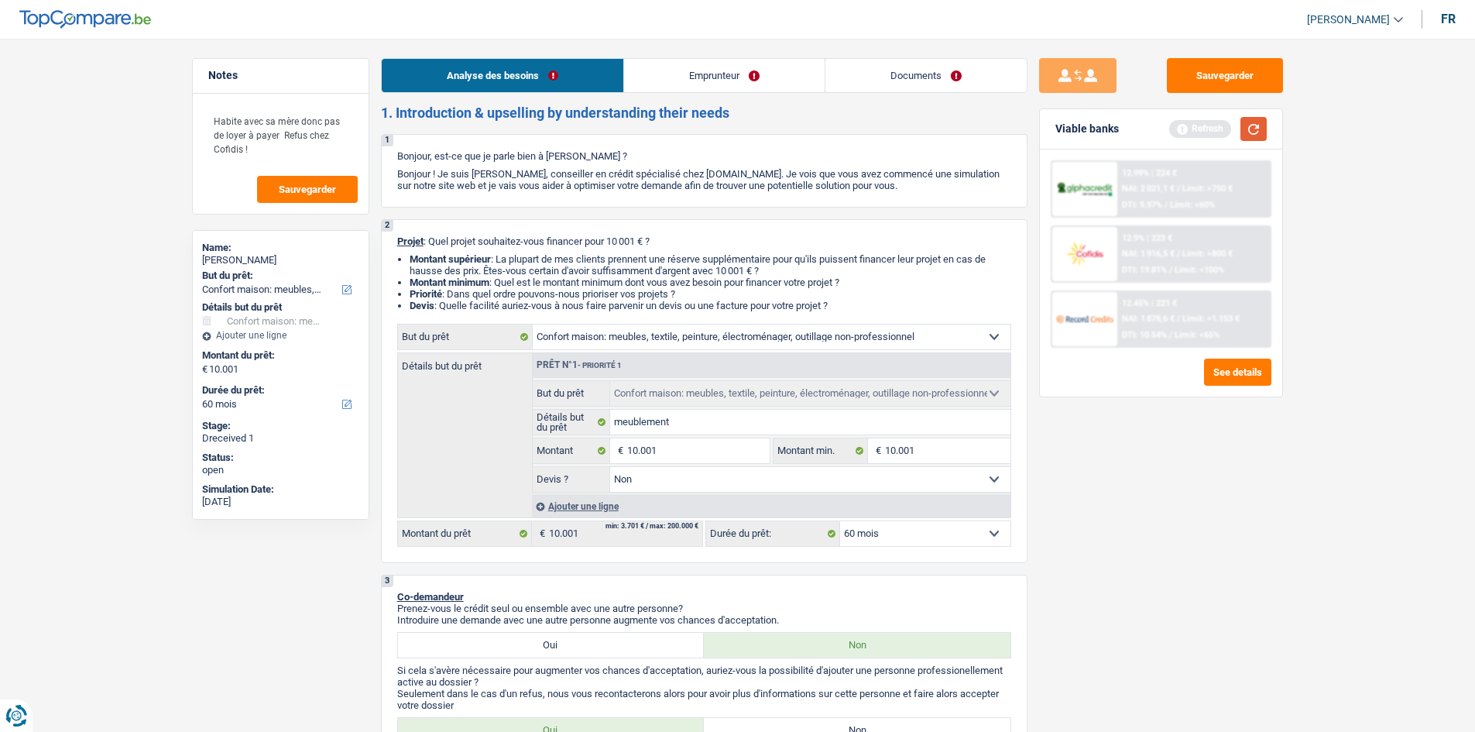
click at [1256, 117] on button "button" at bounding box center [1254, 129] width 26 height 24
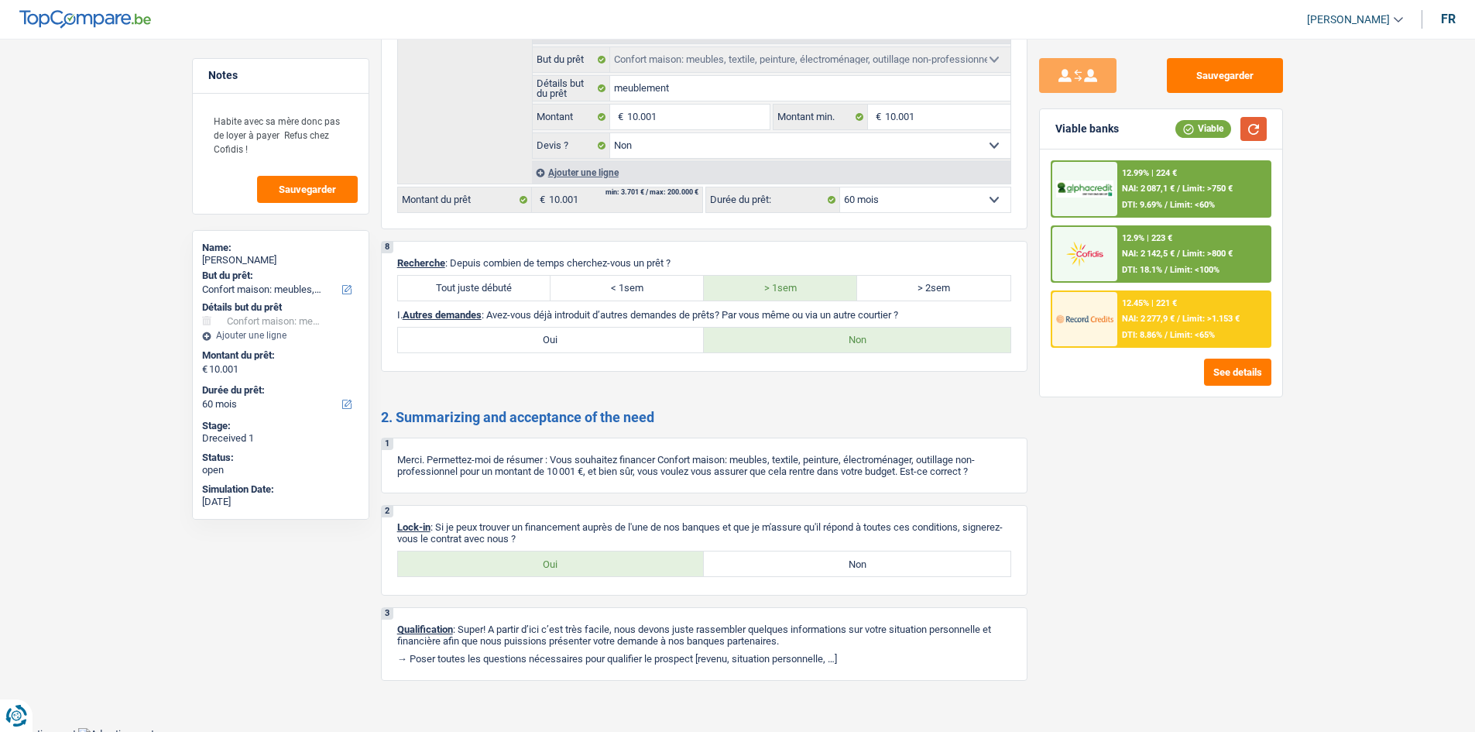
scroll to position [1568, 0]
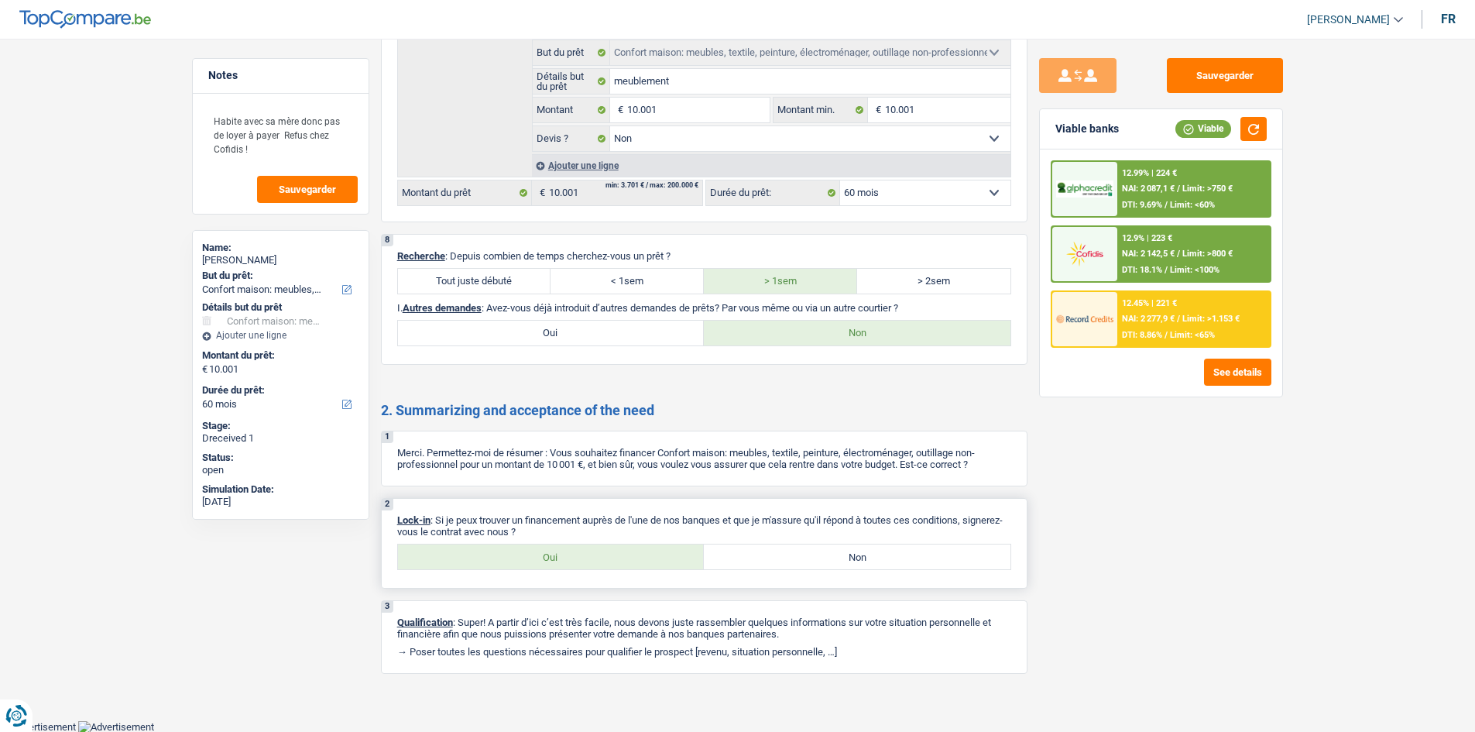
click at [547, 552] on label "Oui" at bounding box center [551, 556] width 307 height 25
click at [547, 552] on input "Oui" at bounding box center [551, 556] width 307 height 25
radio input "true"
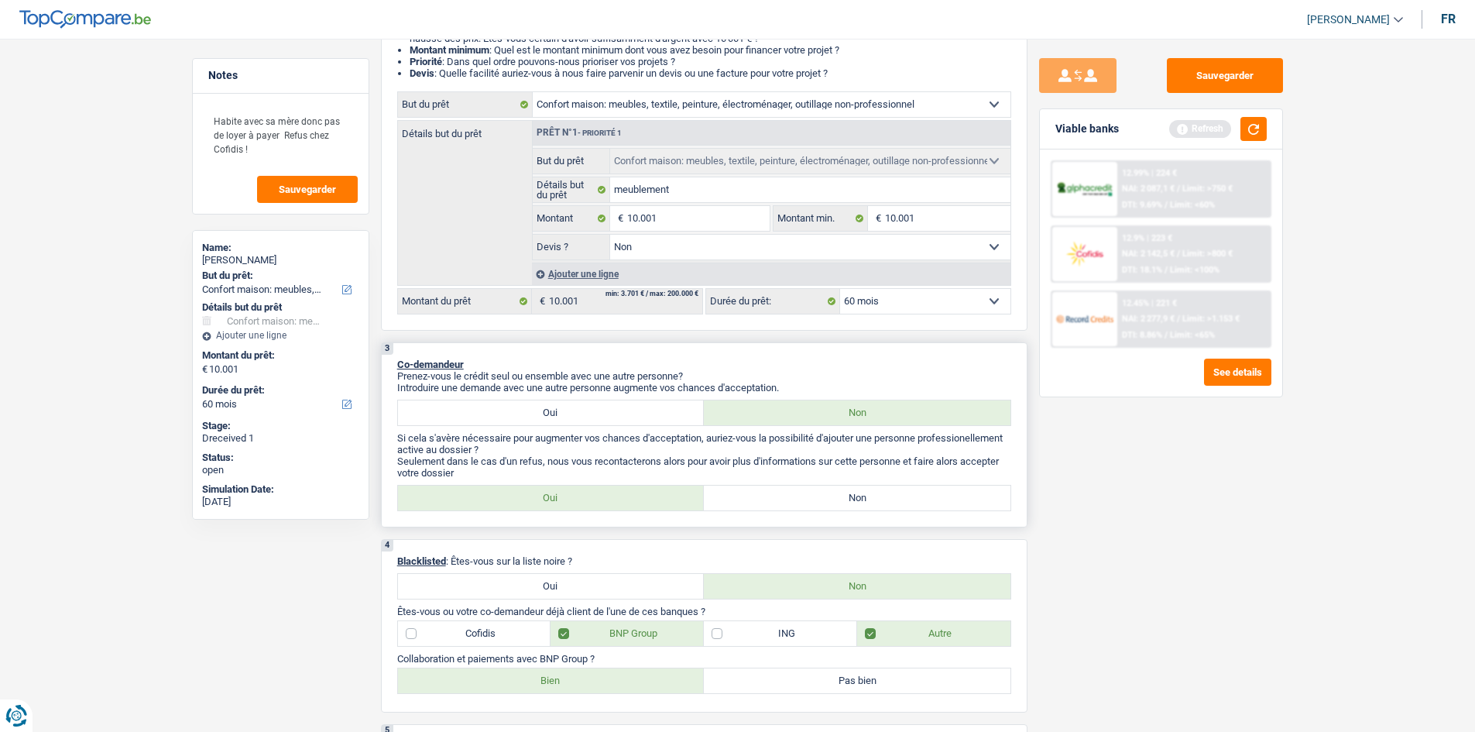
scroll to position [0, 0]
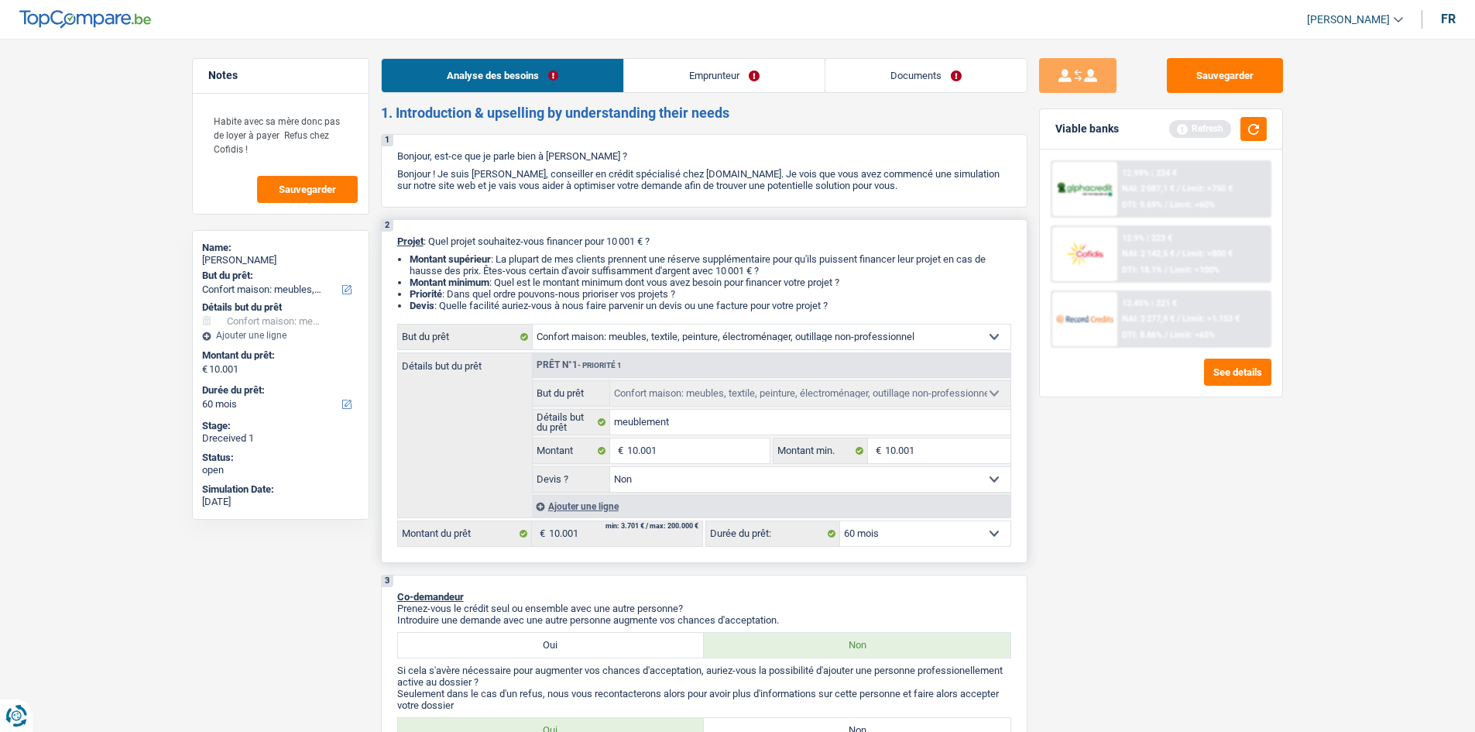
click at [733, 479] on select "Oui Non Non répondu Sélectionner une option" at bounding box center [810, 479] width 400 height 25
select select "yes"
click at [610, 467] on select "Oui Non Non répondu Sélectionner une option" at bounding box center [810, 479] width 400 height 25
select select "yes"
click at [705, 77] on link "Emprunteur" at bounding box center [724, 75] width 201 height 33
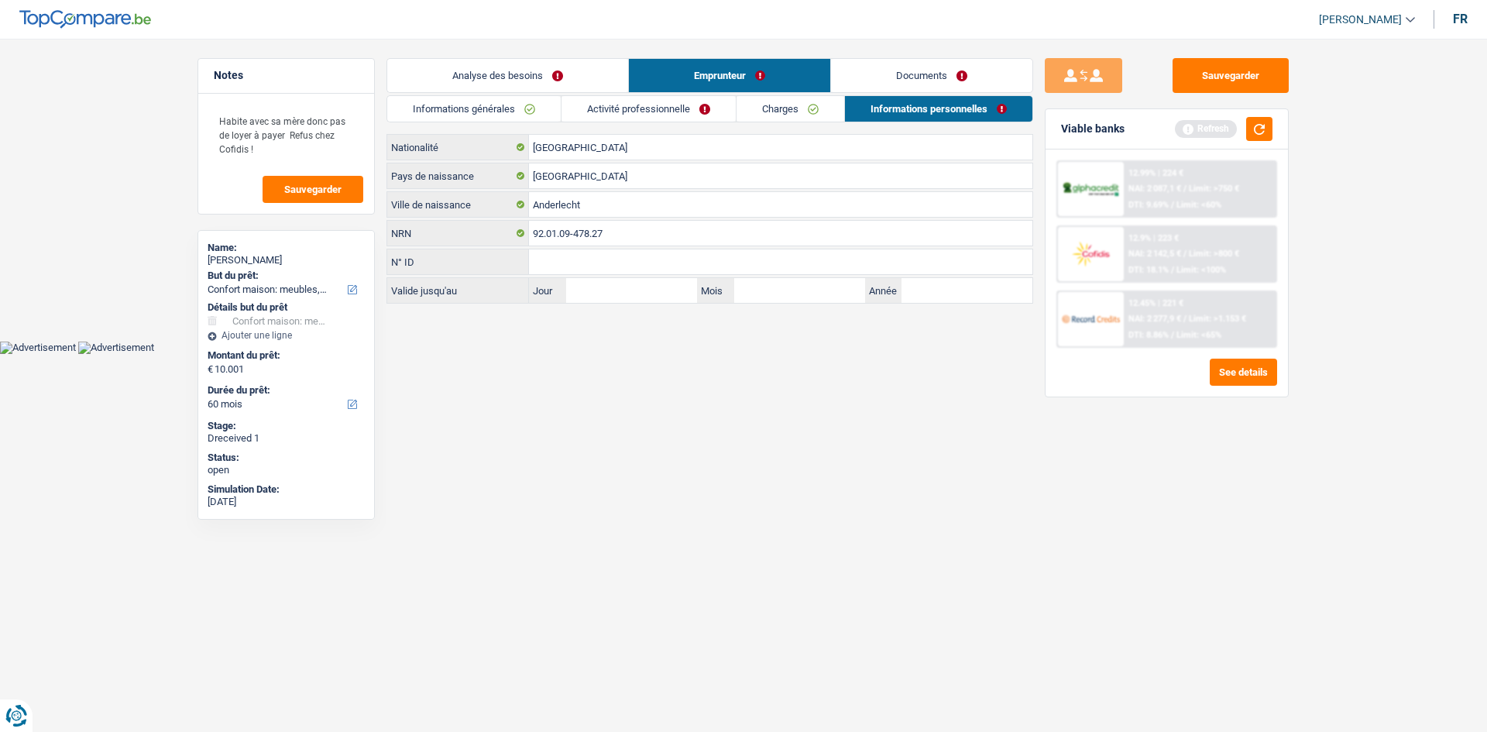
click at [658, 108] on link "Activité professionnelle" at bounding box center [648, 109] width 174 height 26
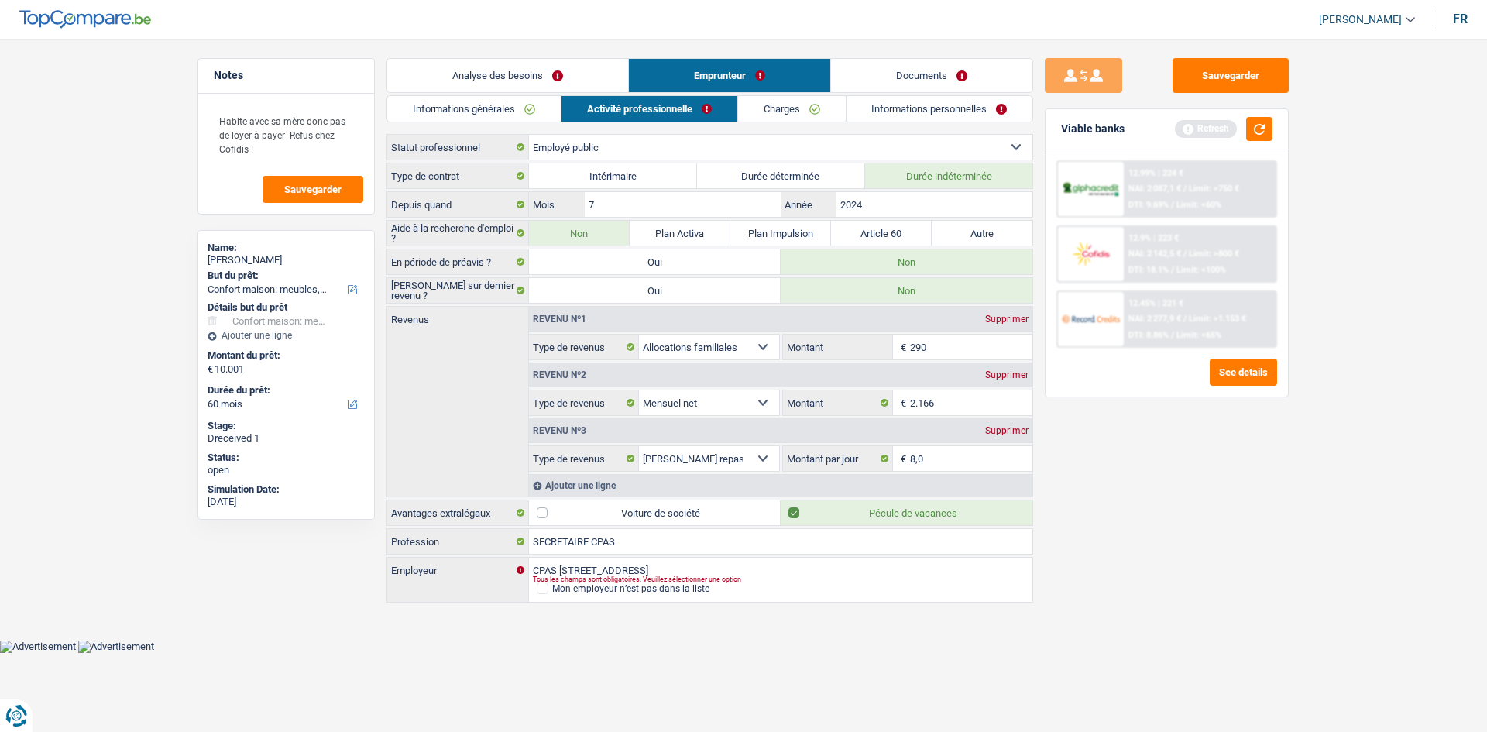
click at [503, 70] on link "Analyse des besoins" at bounding box center [507, 75] width 241 height 33
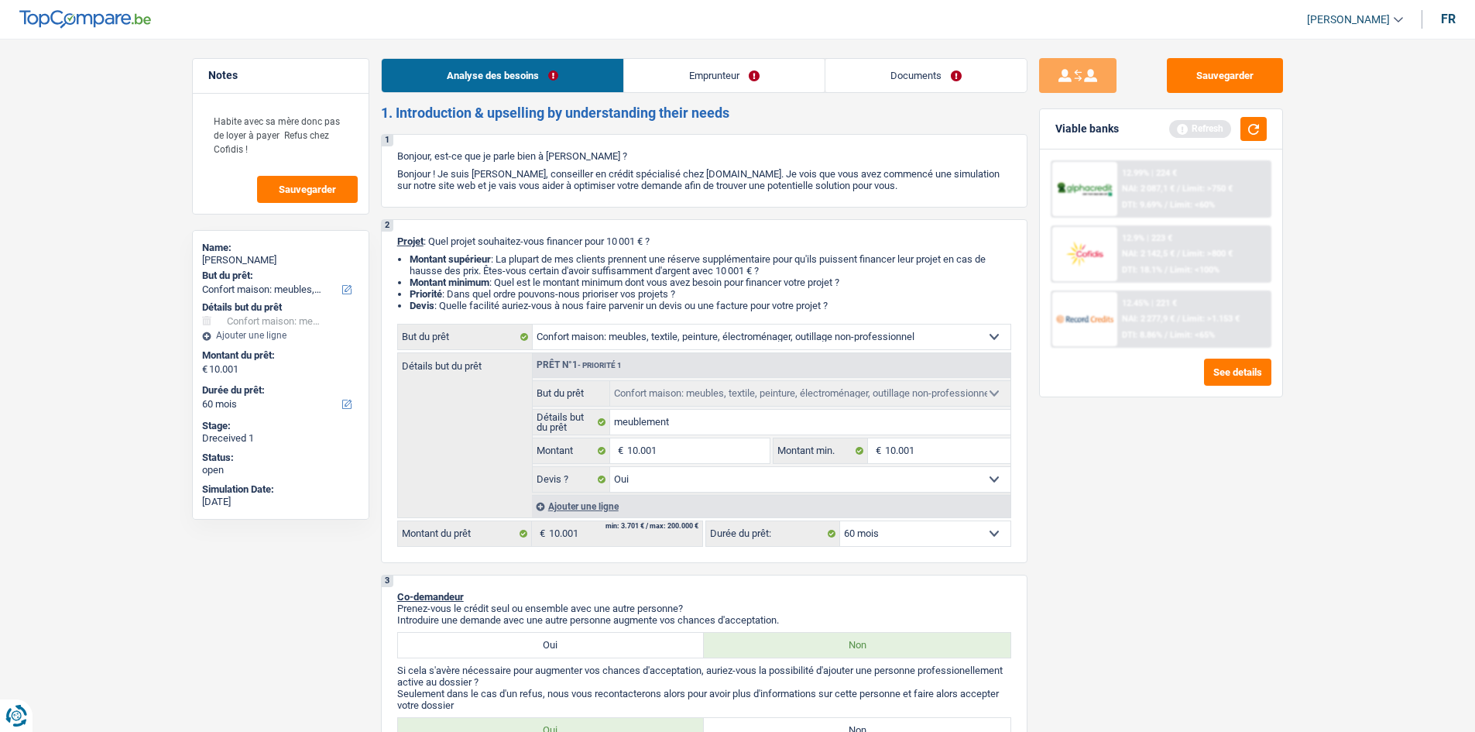
click at [650, 89] on link "Emprunteur" at bounding box center [724, 75] width 201 height 33
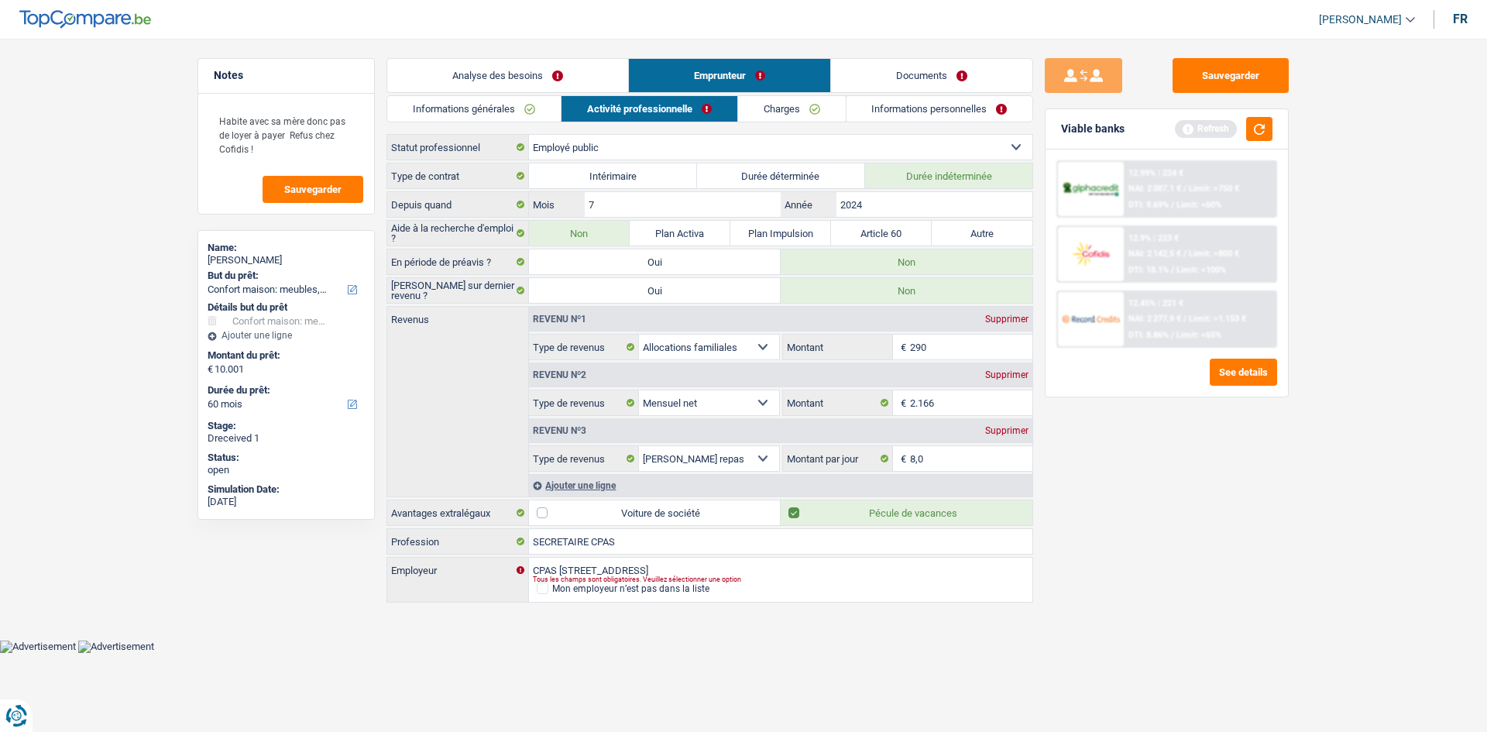
click at [515, 64] on link "Analyse des besoins" at bounding box center [507, 75] width 241 height 33
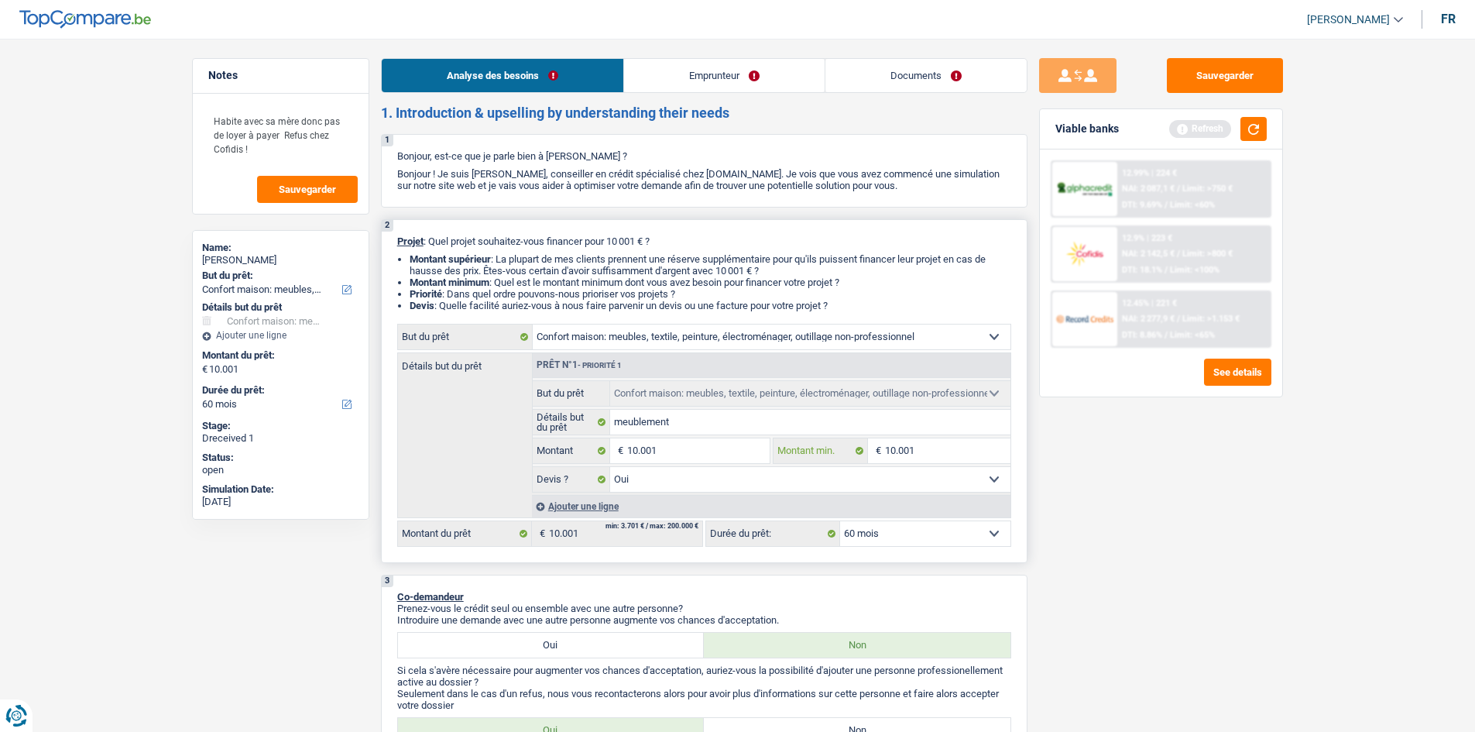
click at [925, 451] on input "10.001" at bounding box center [947, 450] width 125 height 25
type input "1.000"
type input "100"
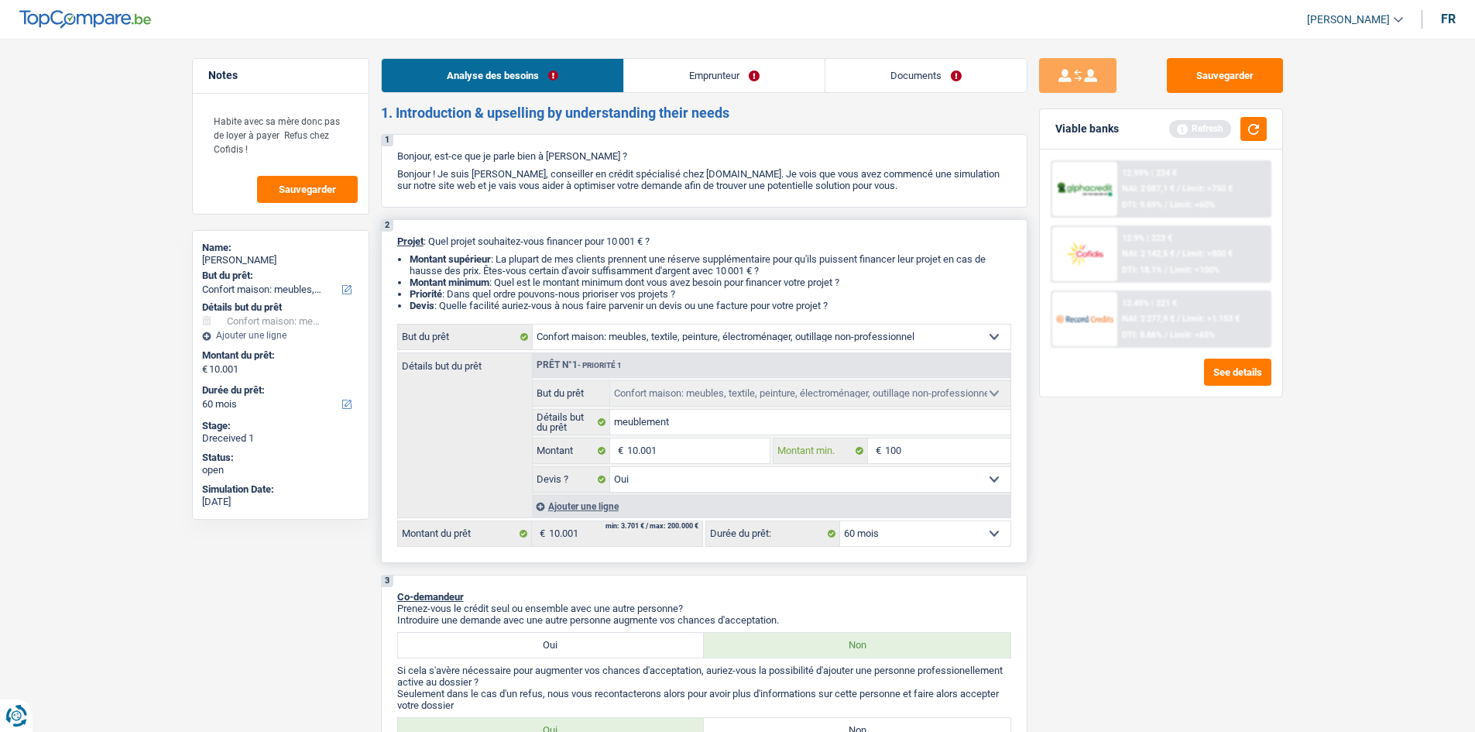
type input "10"
type input "1"
type input "5"
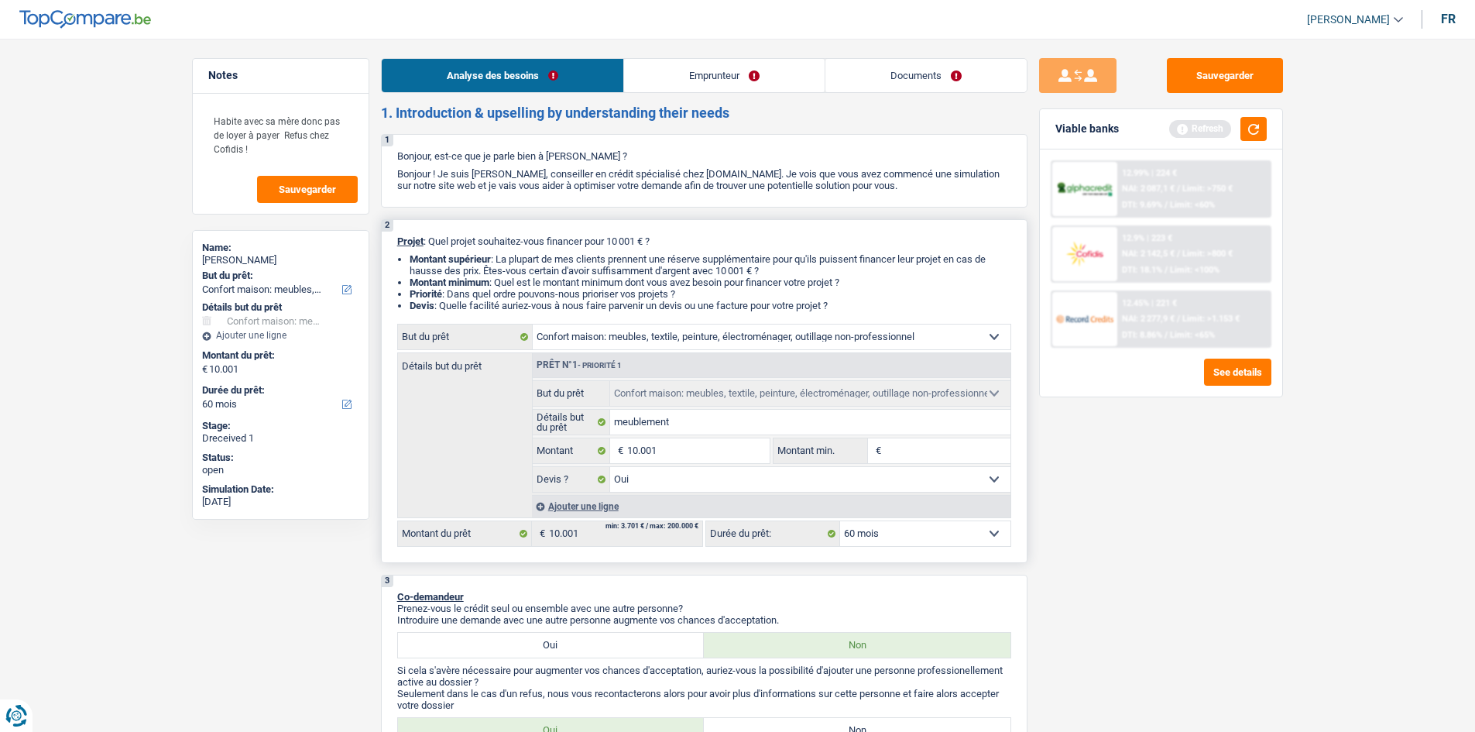
type input "5"
type input "50"
type input "500"
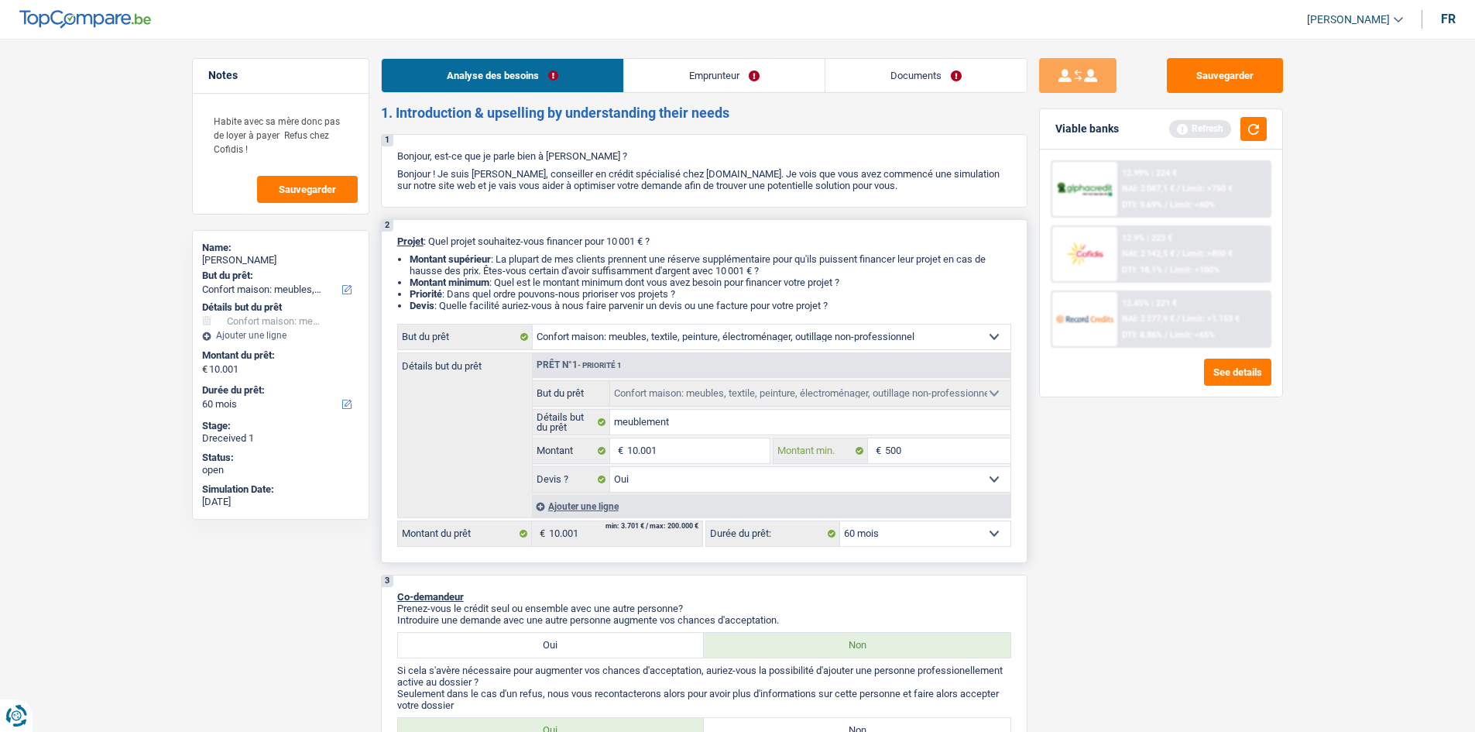
type input "5.000"
drag, startPoint x: 746, startPoint y: 70, endPoint x: 754, endPoint y: 72, distance: 7.9
click at [746, 70] on link "Emprunteur" at bounding box center [724, 75] width 201 height 33
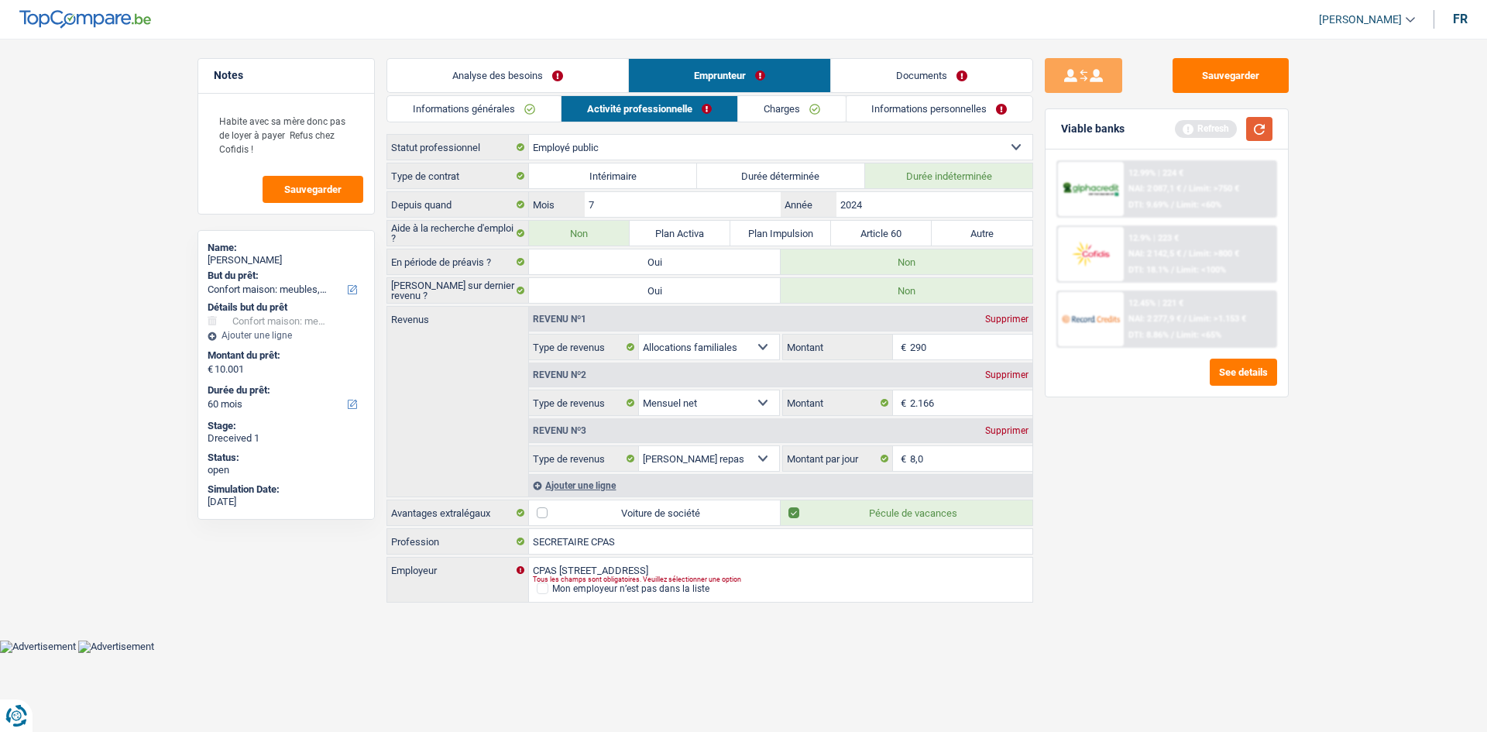
click at [1268, 129] on button "button" at bounding box center [1259, 129] width 26 height 24
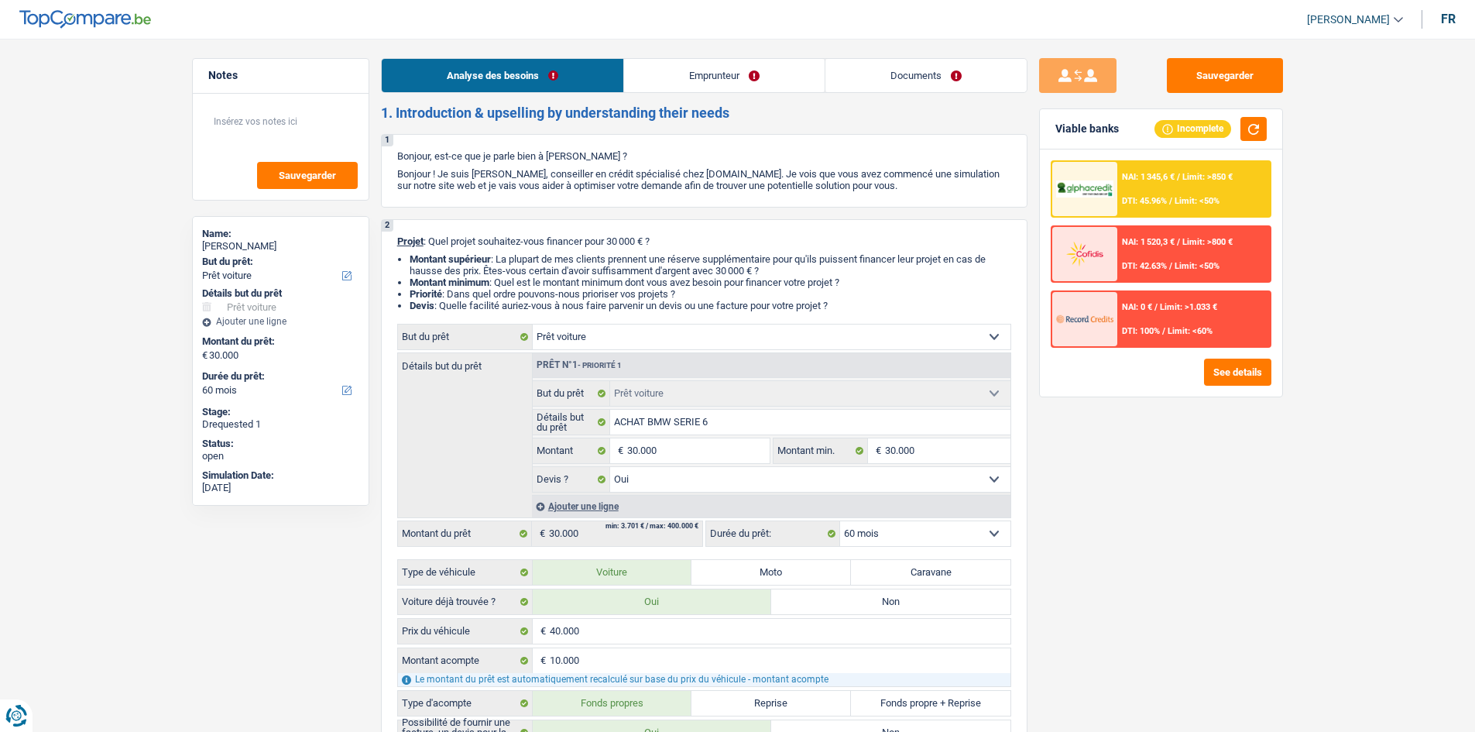
select select "car"
select select "60"
select select "car"
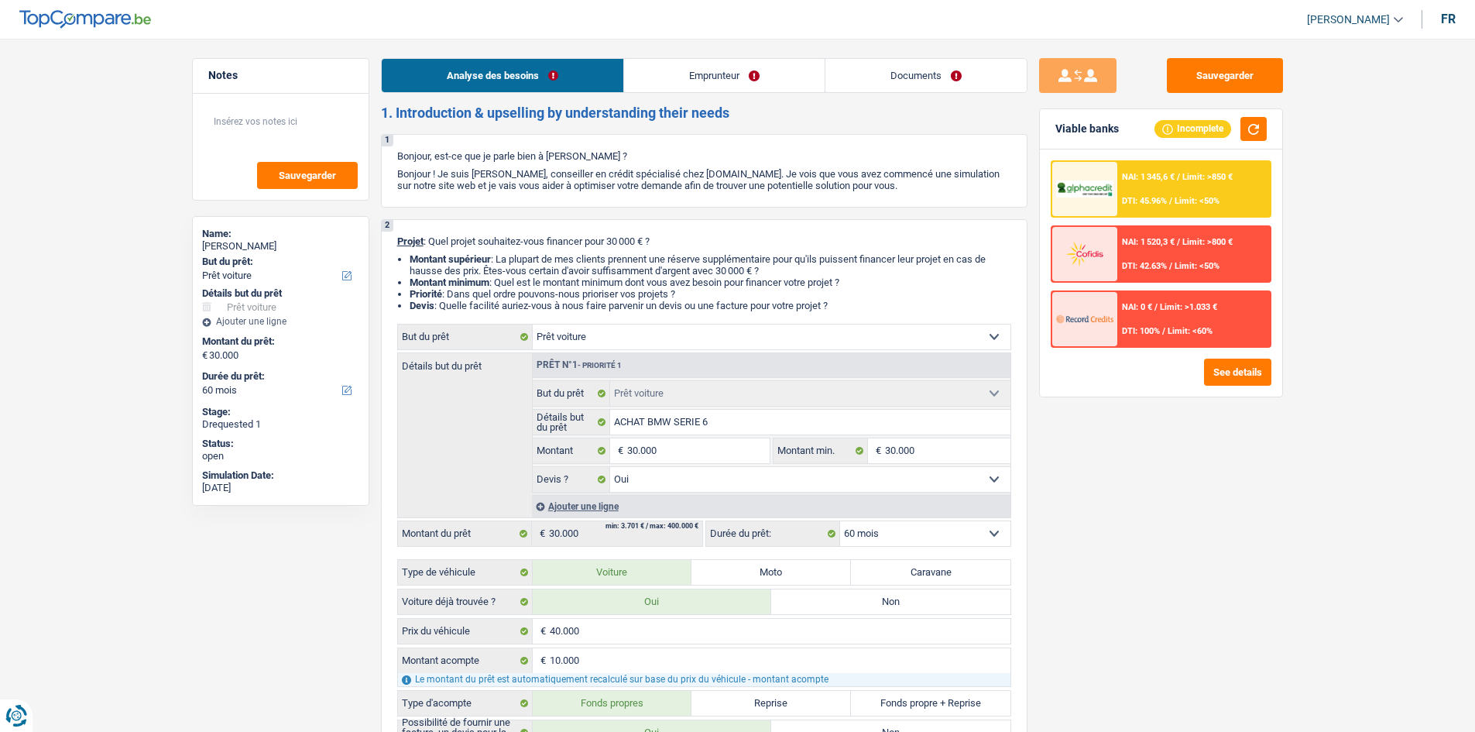
select select "yes"
select select "60"
select select "independent"
select select "netSalary"
select select "mealVouchers"
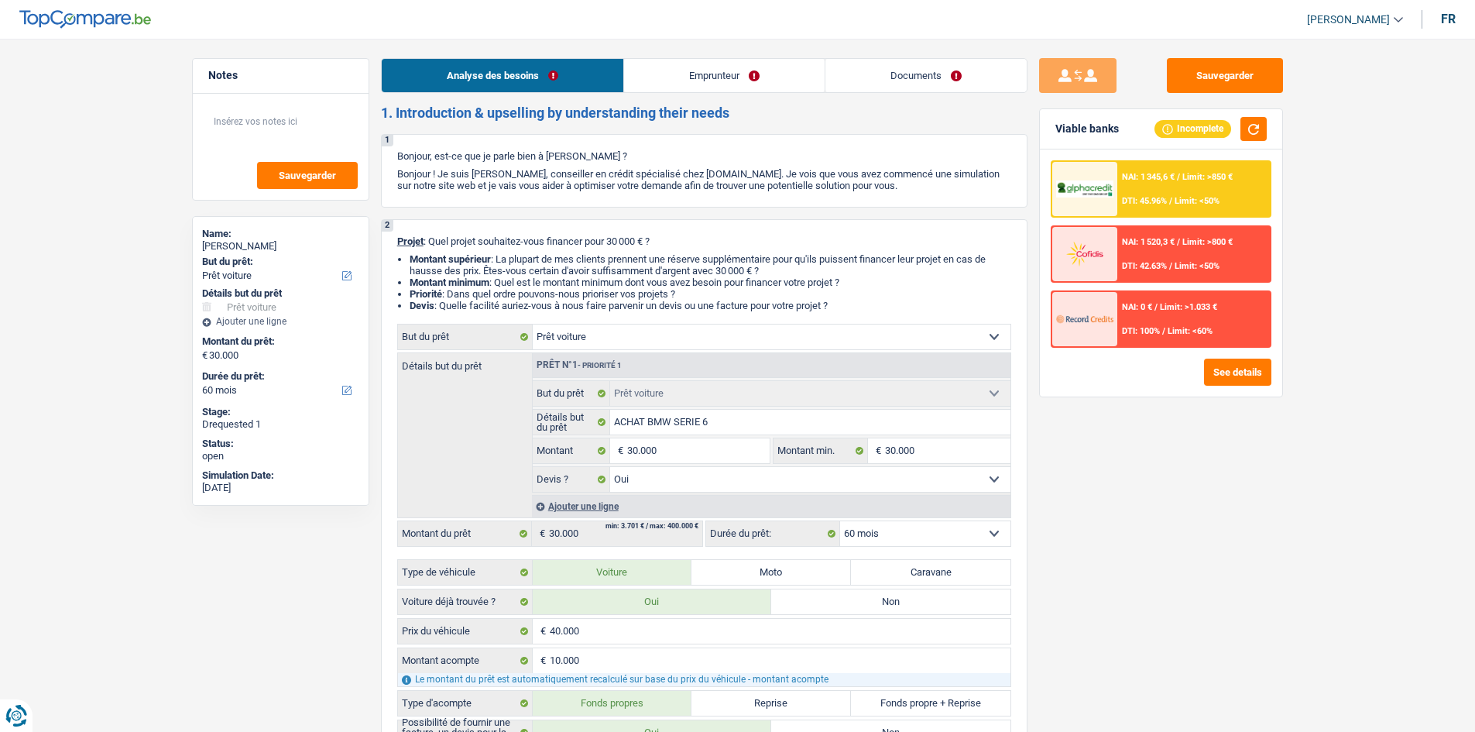
select select "rents"
select select "car"
select select "yes"
select select "60"
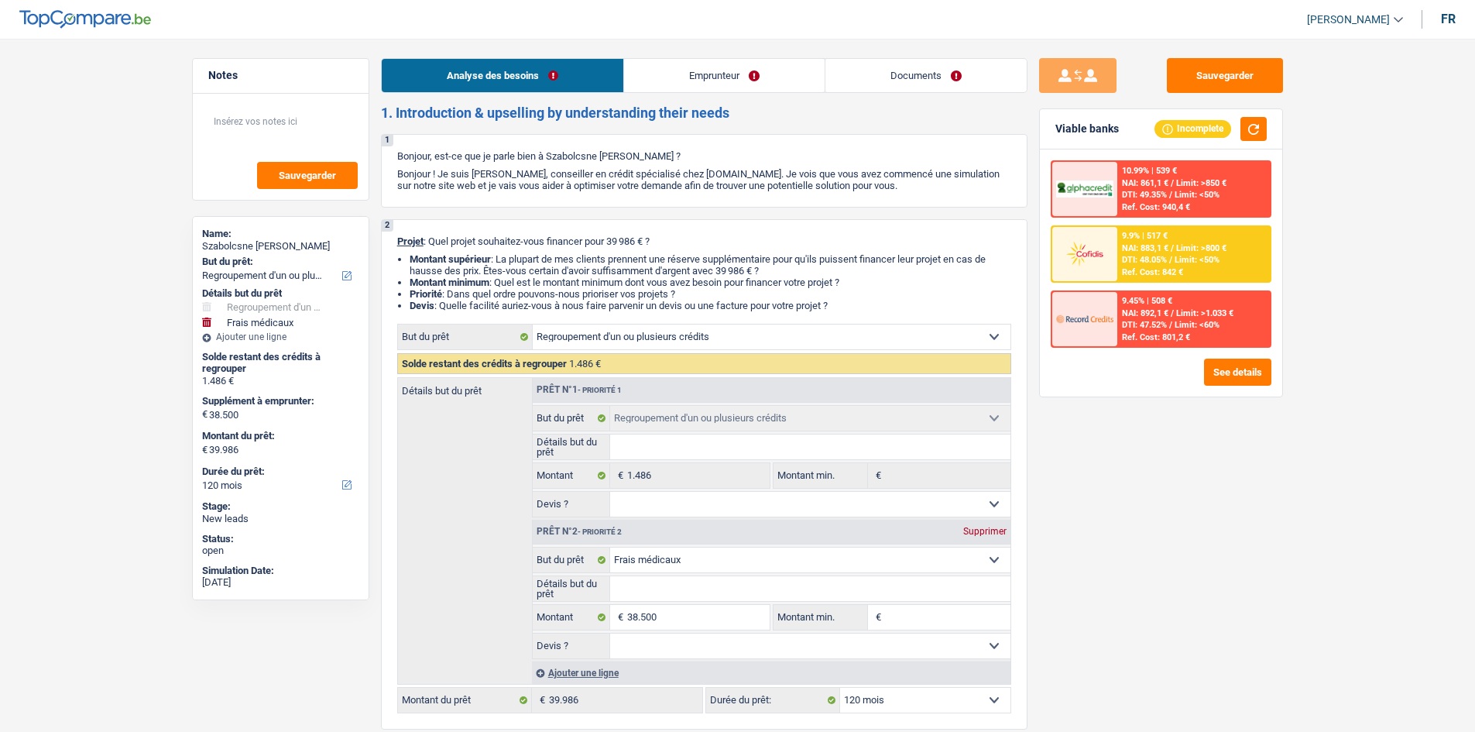
select select "refinancing"
select select "medical"
select select "120"
select select "refinancing"
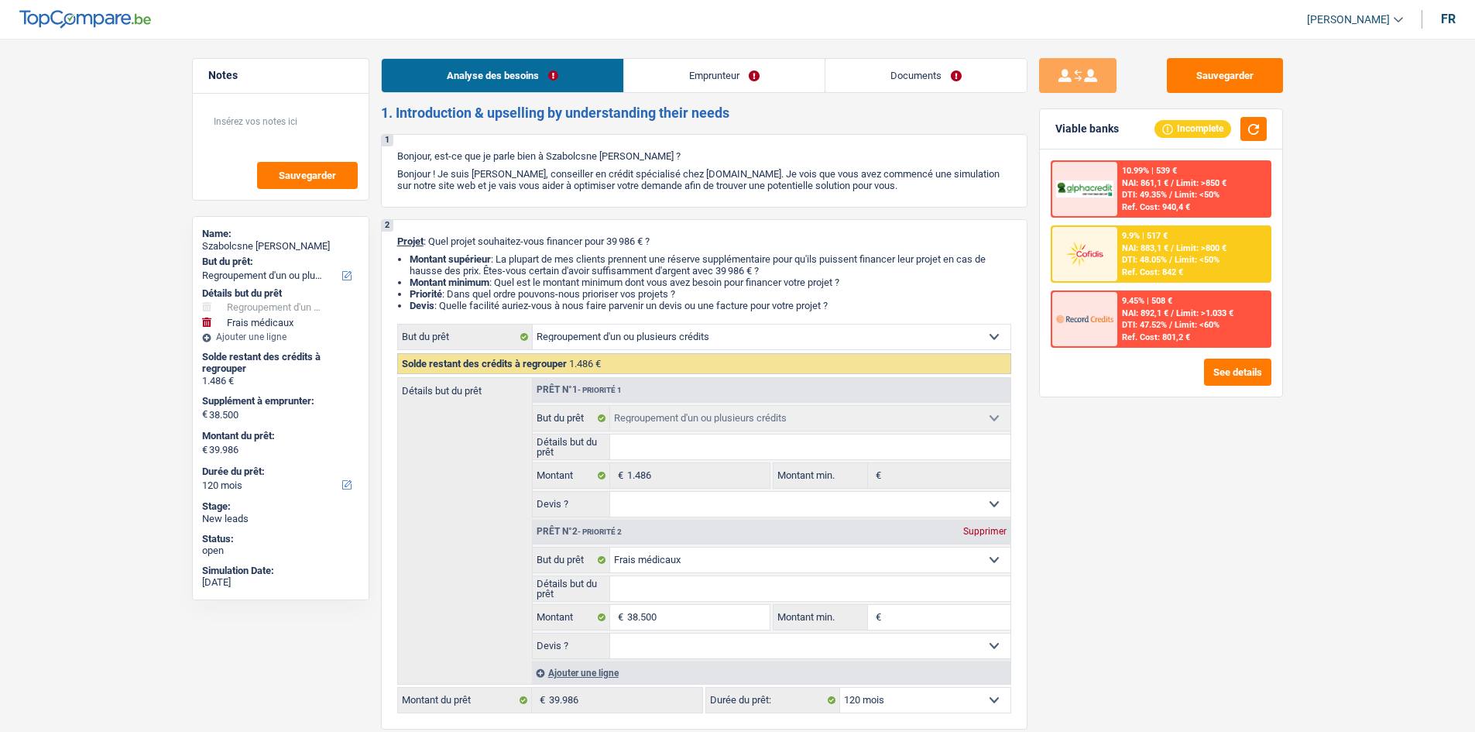
select select "refinancing"
select select "medical"
select select "120"
select select "invalid"
select select "disabilityPension"
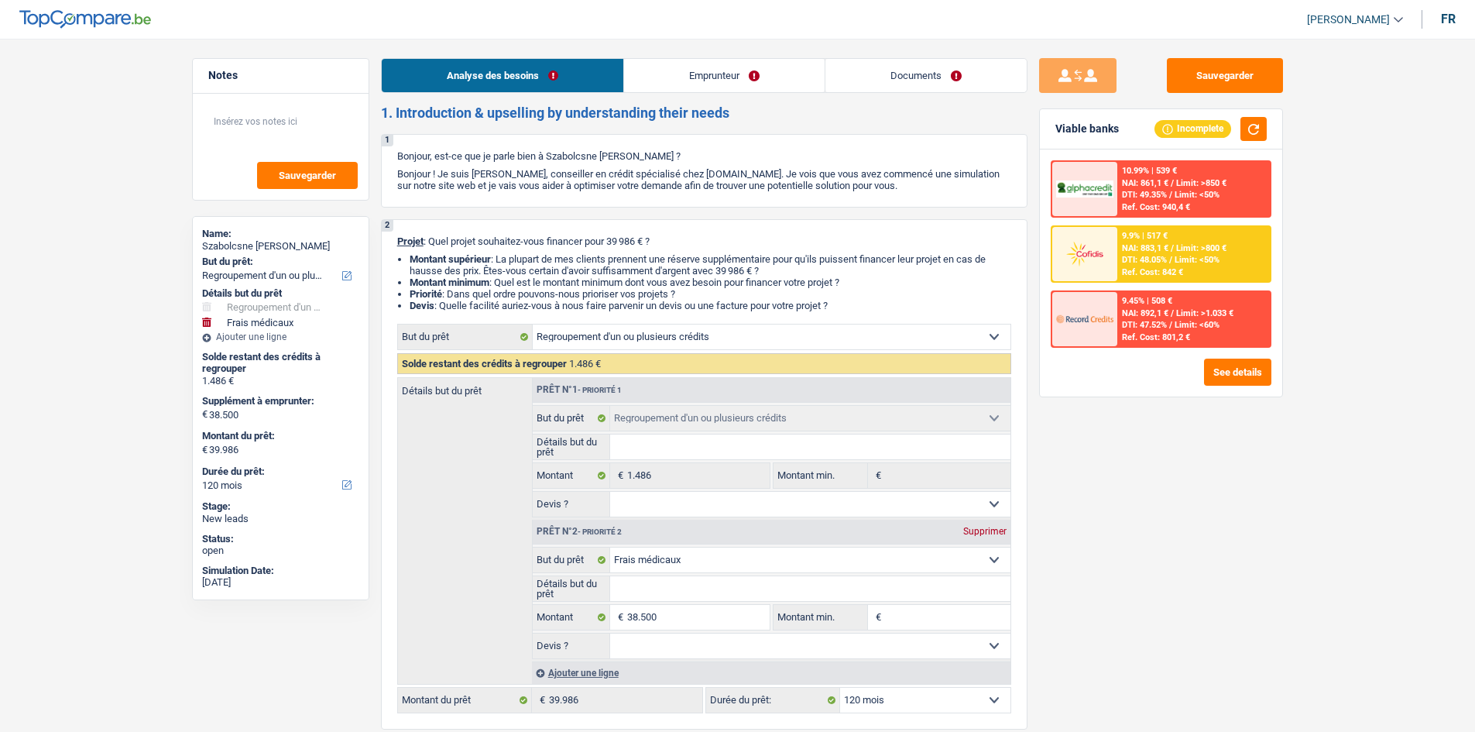
select select "rents"
select select "personalLoan"
select select "homeFurnishingOrRelocation"
select select "48"
select select "refinancing"
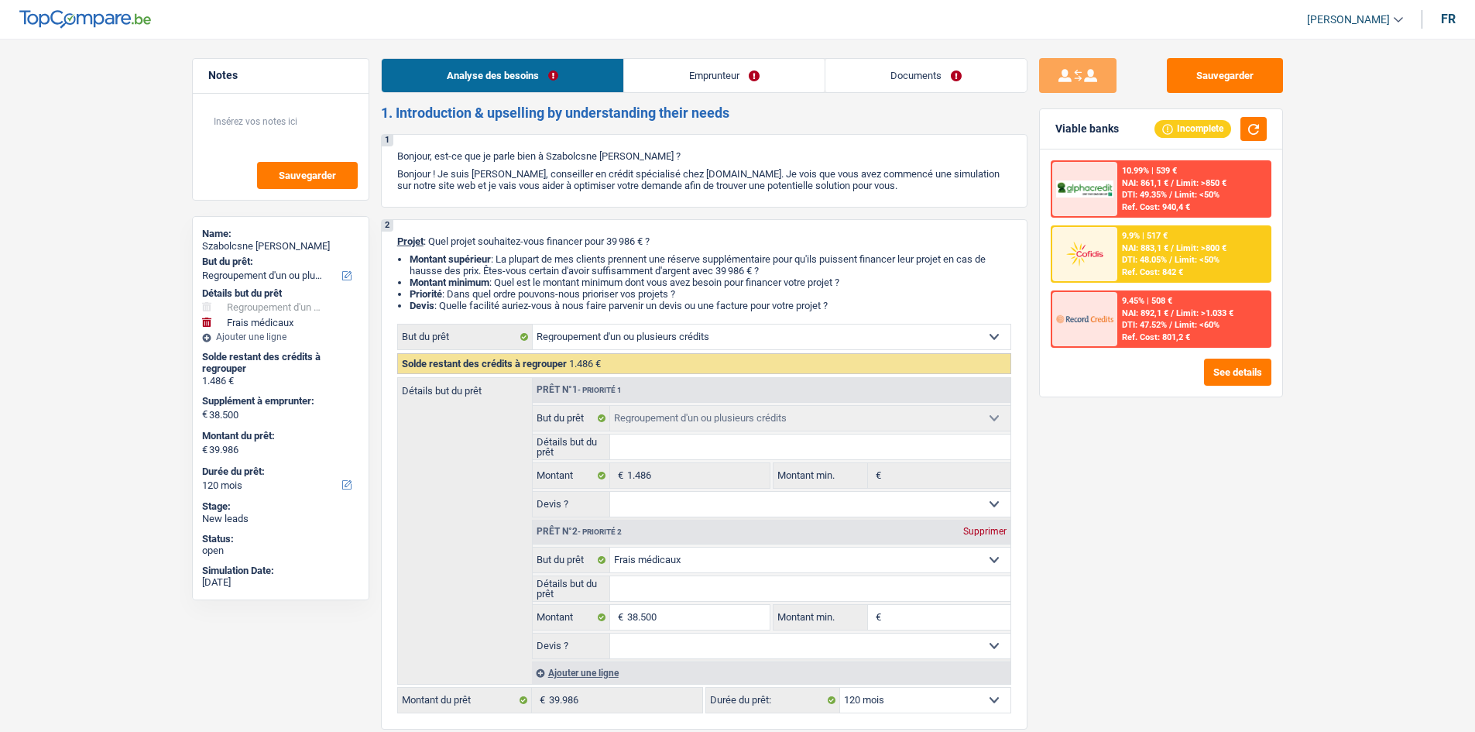
select select "refinancing"
select select "medical"
select select "120"
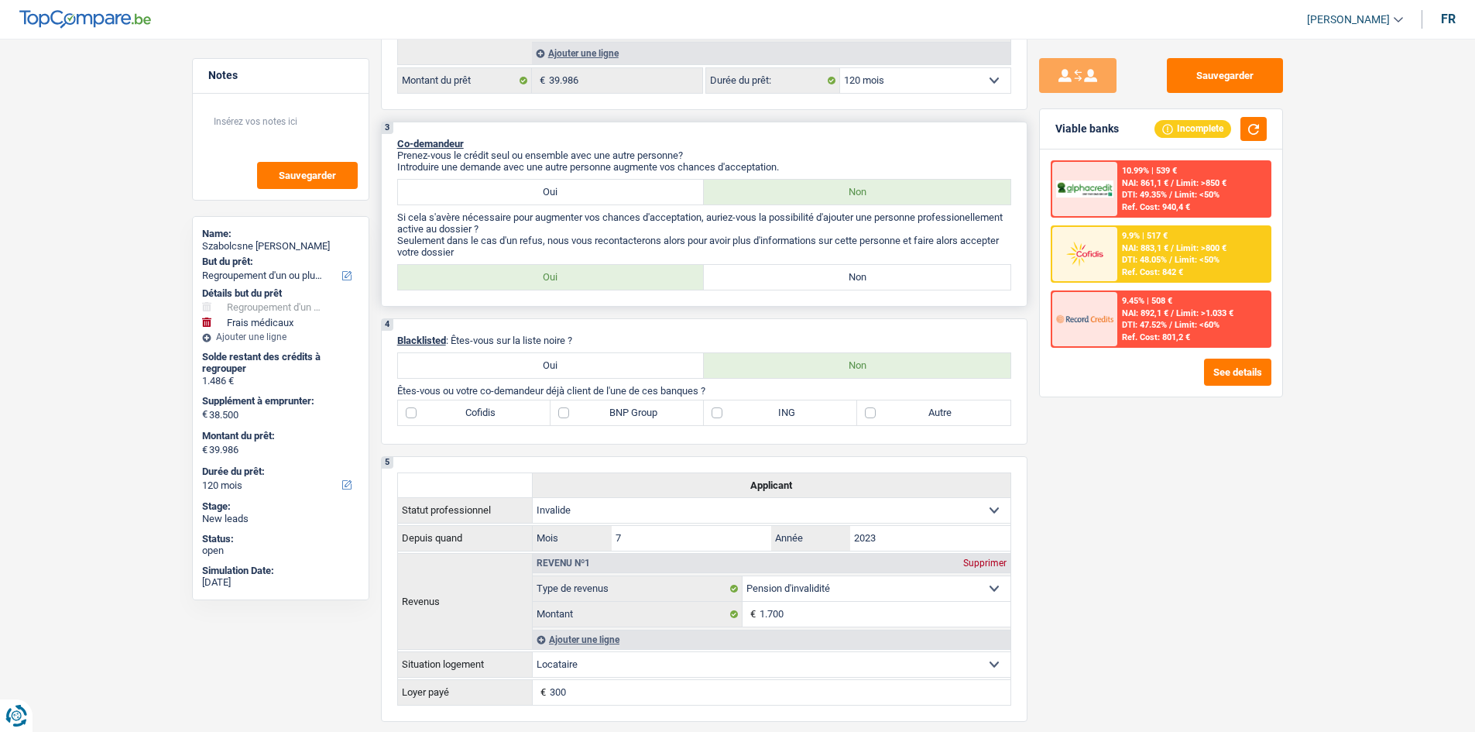
scroll to position [542, 0]
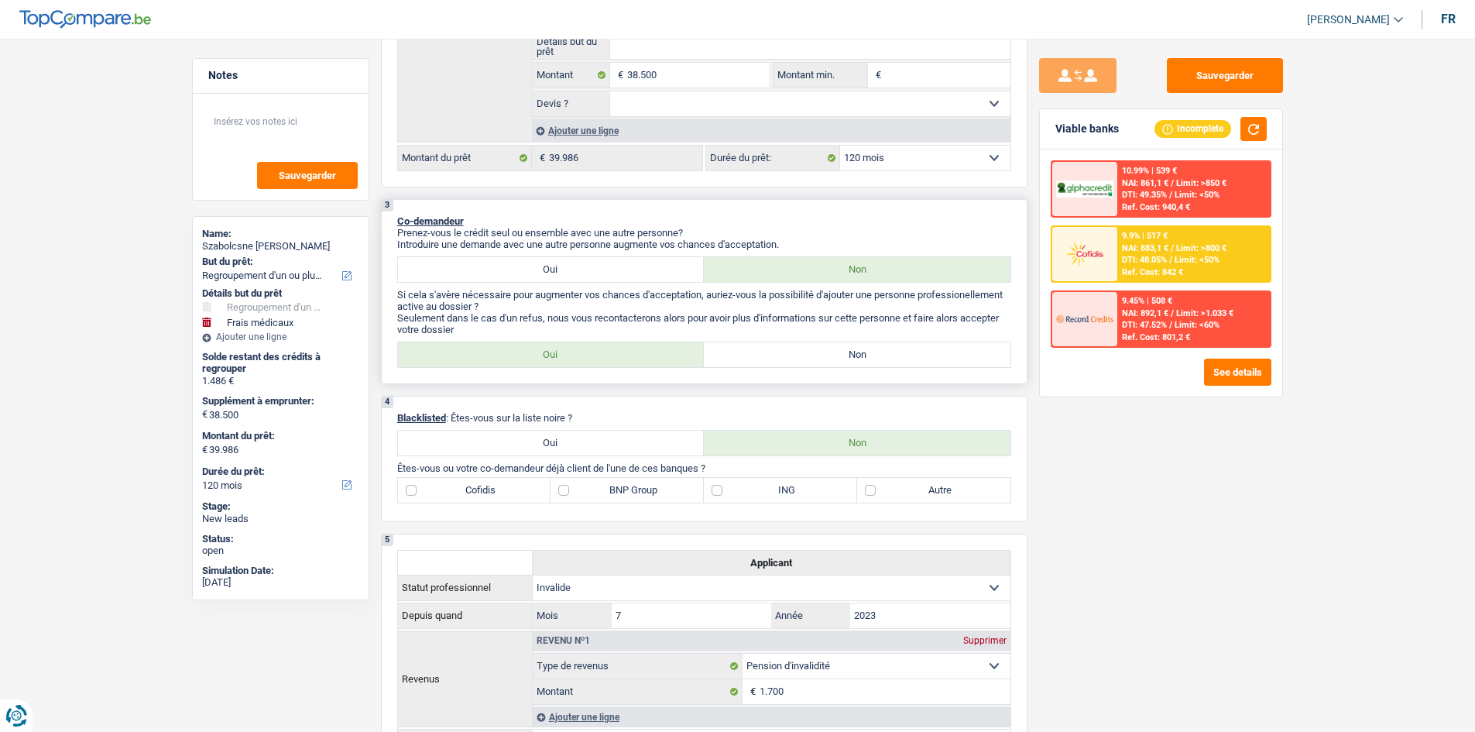
click at [823, 346] on label "Non" at bounding box center [857, 354] width 307 height 25
click at [823, 346] on input "Non" at bounding box center [857, 354] width 307 height 25
radio input "true"
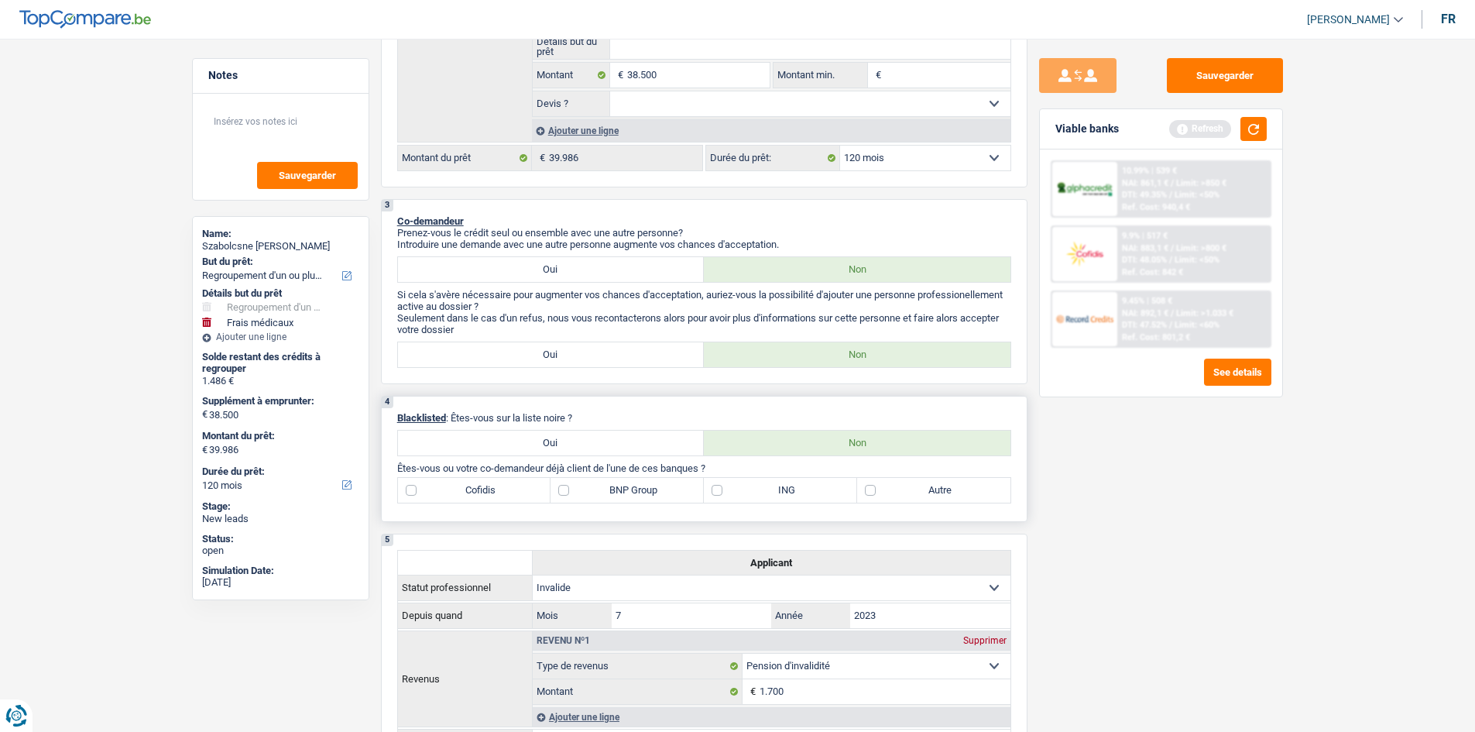
click at [895, 495] on label "Autre" at bounding box center [933, 490] width 153 height 25
click at [895, 495] on input "Autre" at bounding box center [933, 490] width 153 height 25
checkbox input "true"
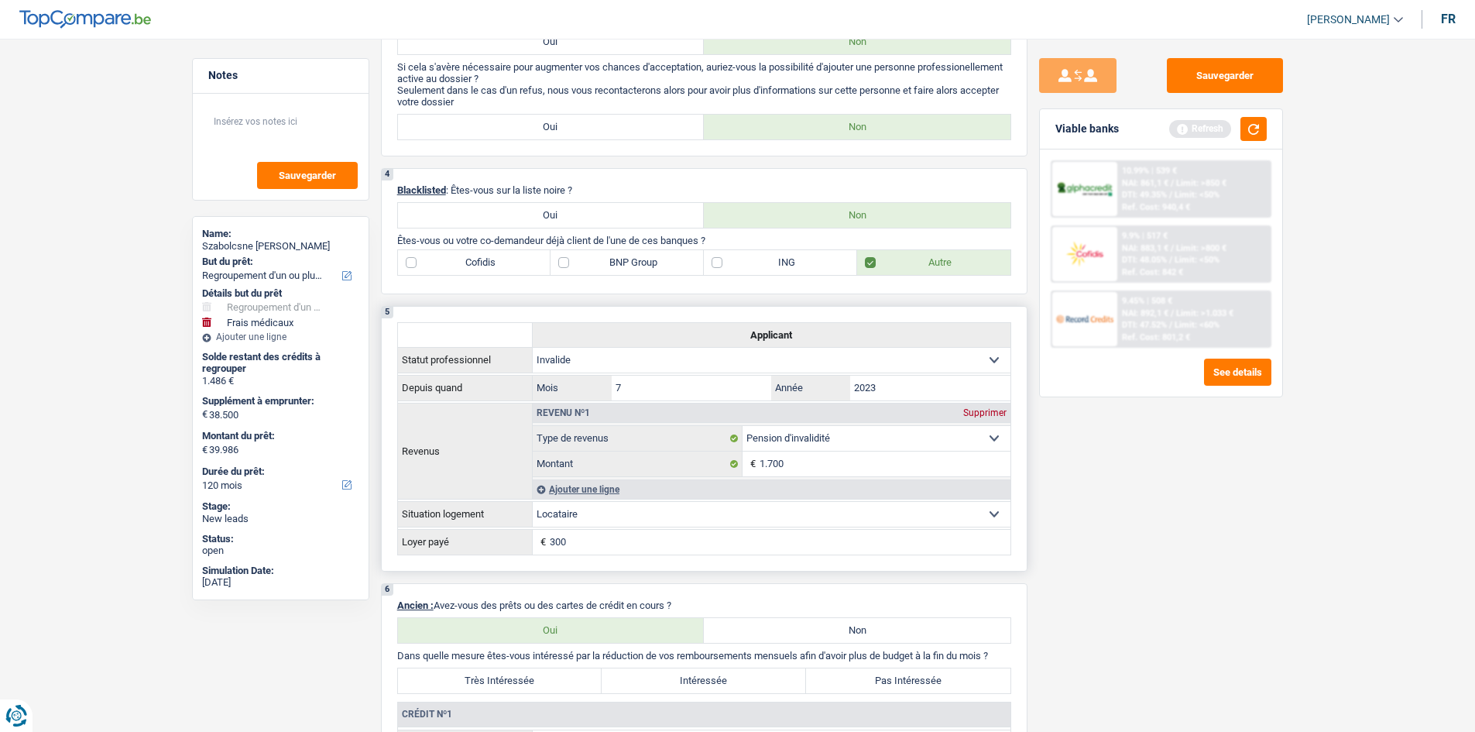
scroll to position [774, 0]
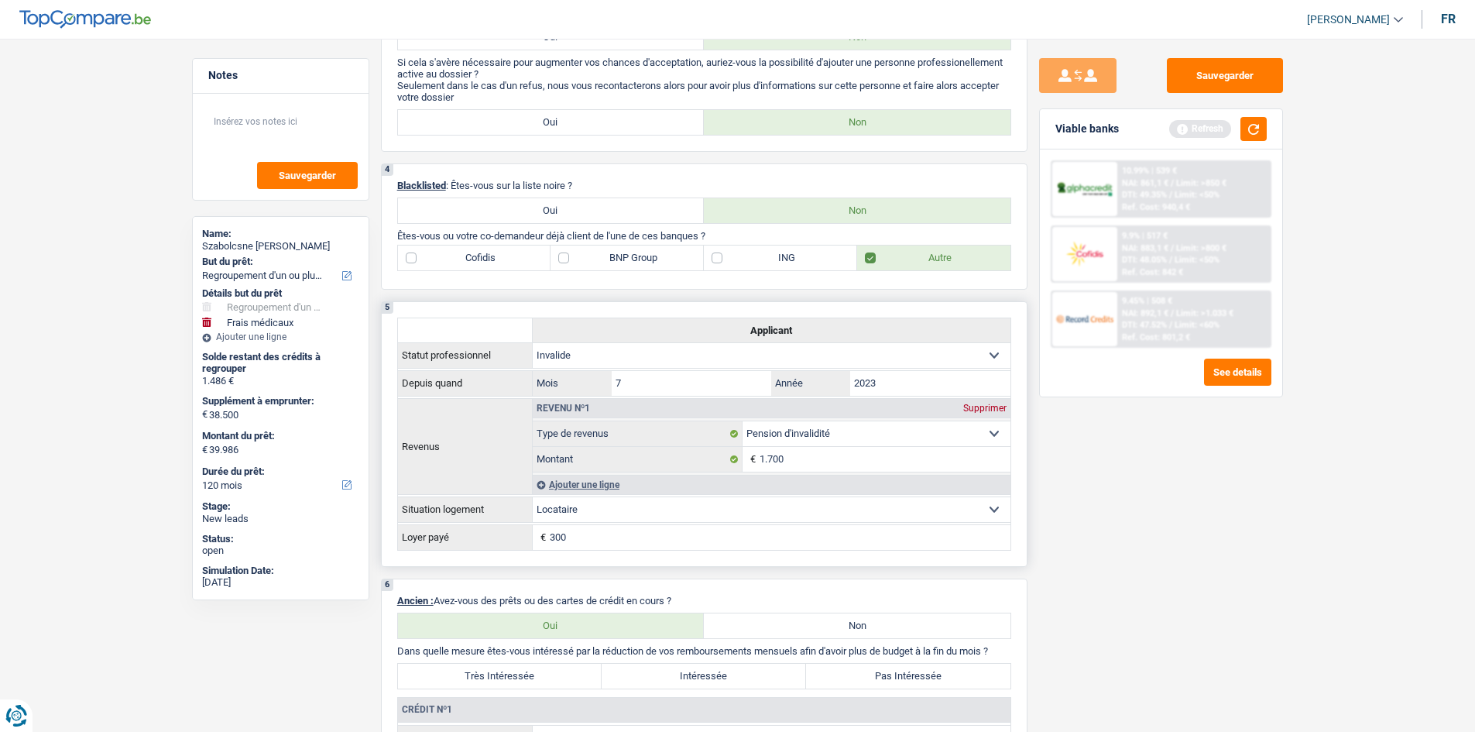
click at [676, 357] on select "Ouvrier Employé privé Employé public Invalide Indépendant Pensionné Chômeur Mut…" at bounding box center [772, 355] width 478 height 25
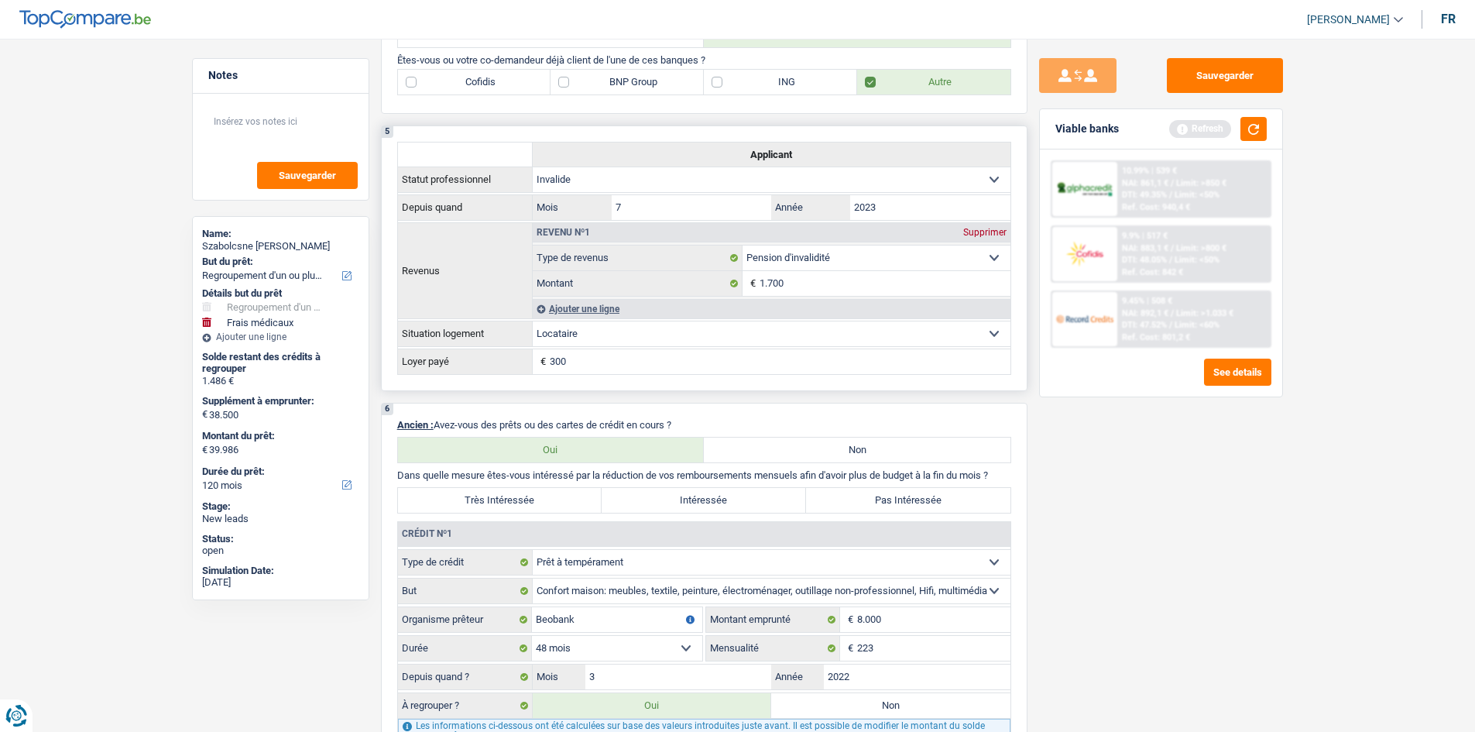
scroll to position [1084, 0]
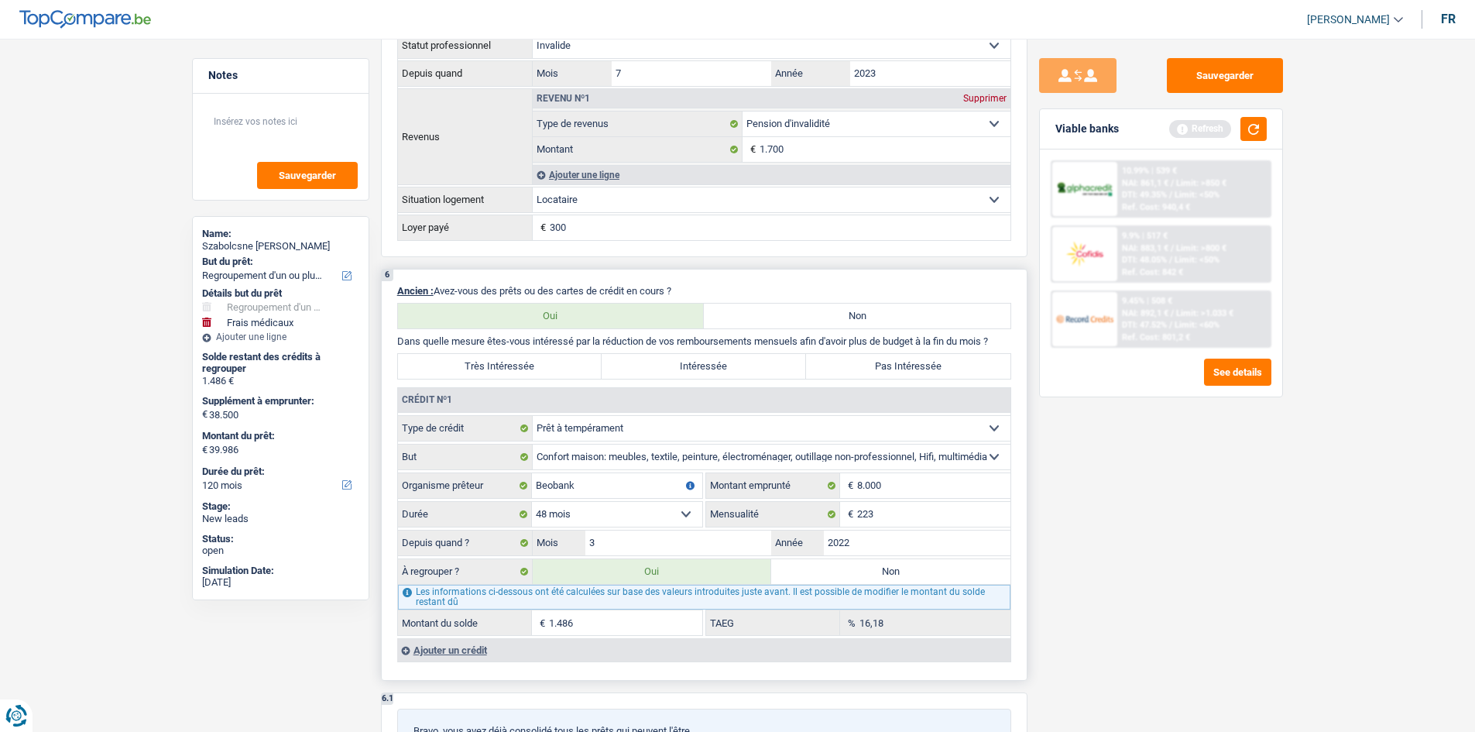
click at [506, 360] on label "Très Intéressée" at bounding box center [500, 366] width 204 height 25
click at [506, 360] on input "Très Intéressée" at bounding box center [500, 366] width 204 height 25
radio input "true"
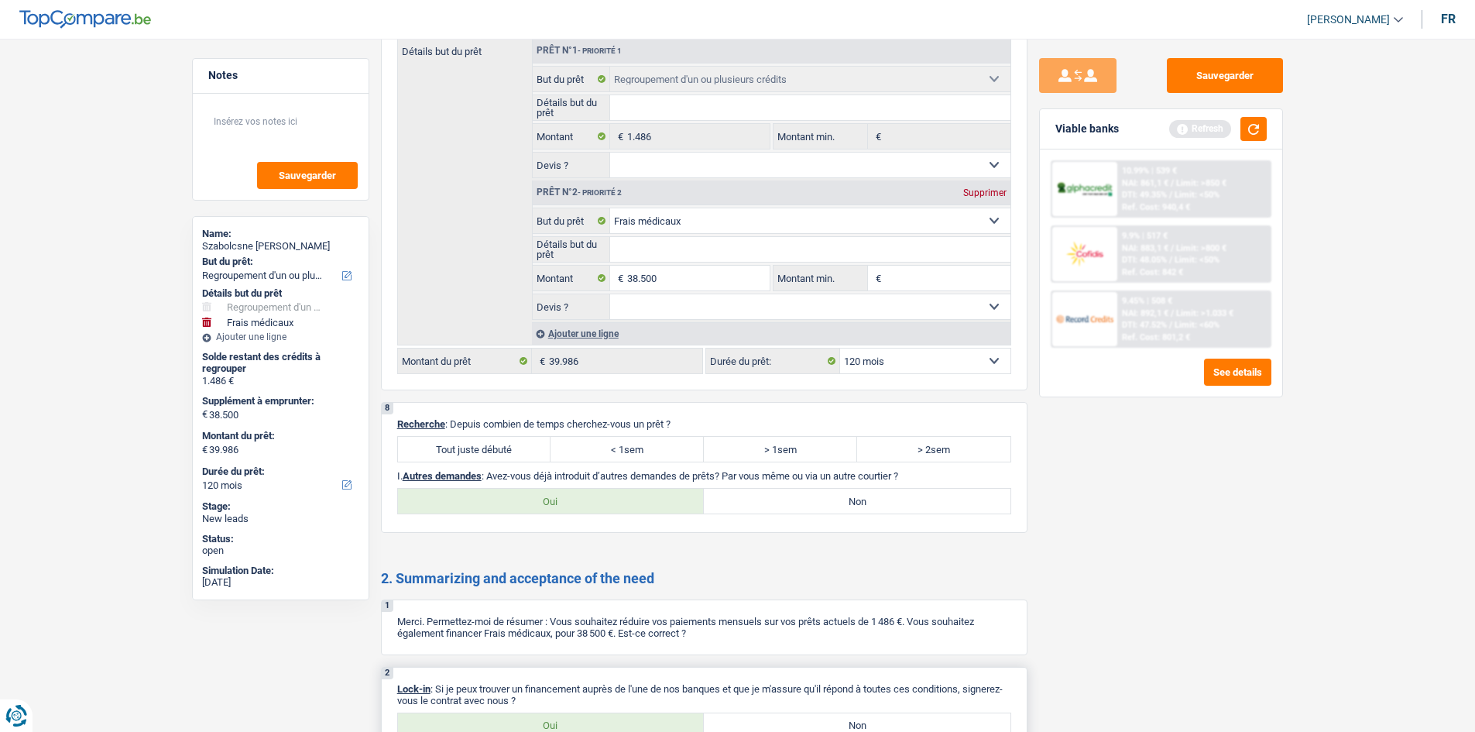
scroll to position [1814, 0]
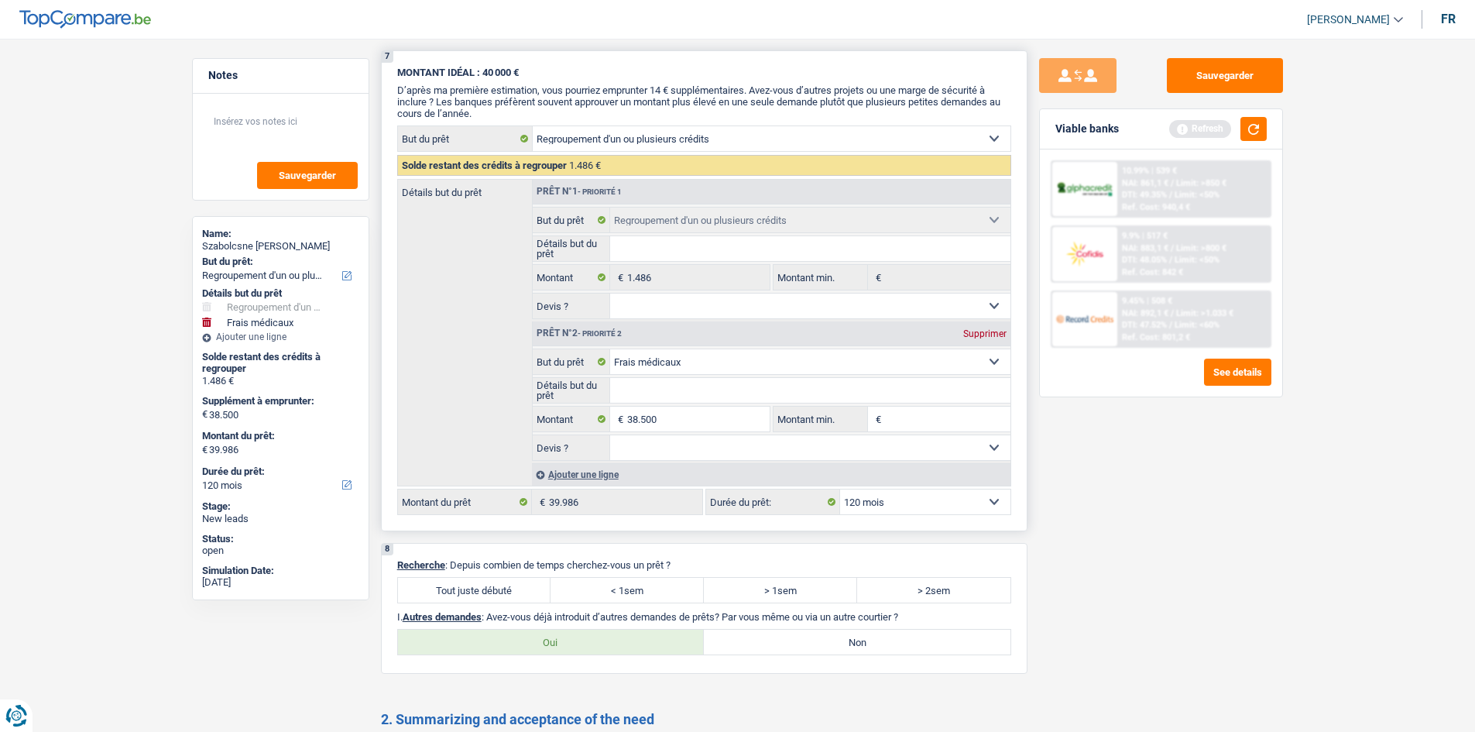
click at [683, 364] on select "Confort maison: meubles, textile, peinture, électroménager, outillage non-profe…" at bounding box center [810, 361] width 400 height 25
click at [669, 393] on input "Détails but du prêt" at bounding box center [810, 390] width 400 height 25
type input "O"
type input "OP"
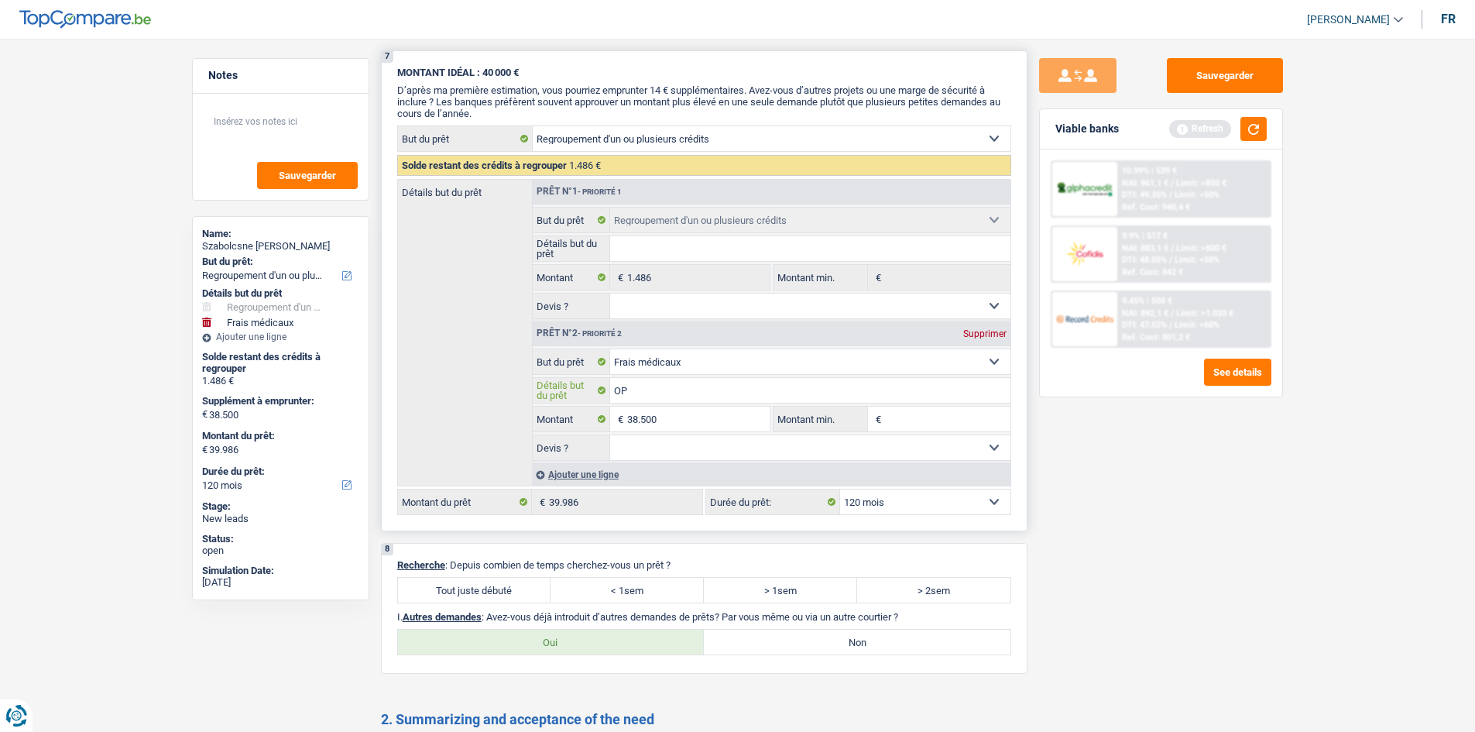
type input "OP"
type input "OPE"
type input "OPER"
type input "OPERA"
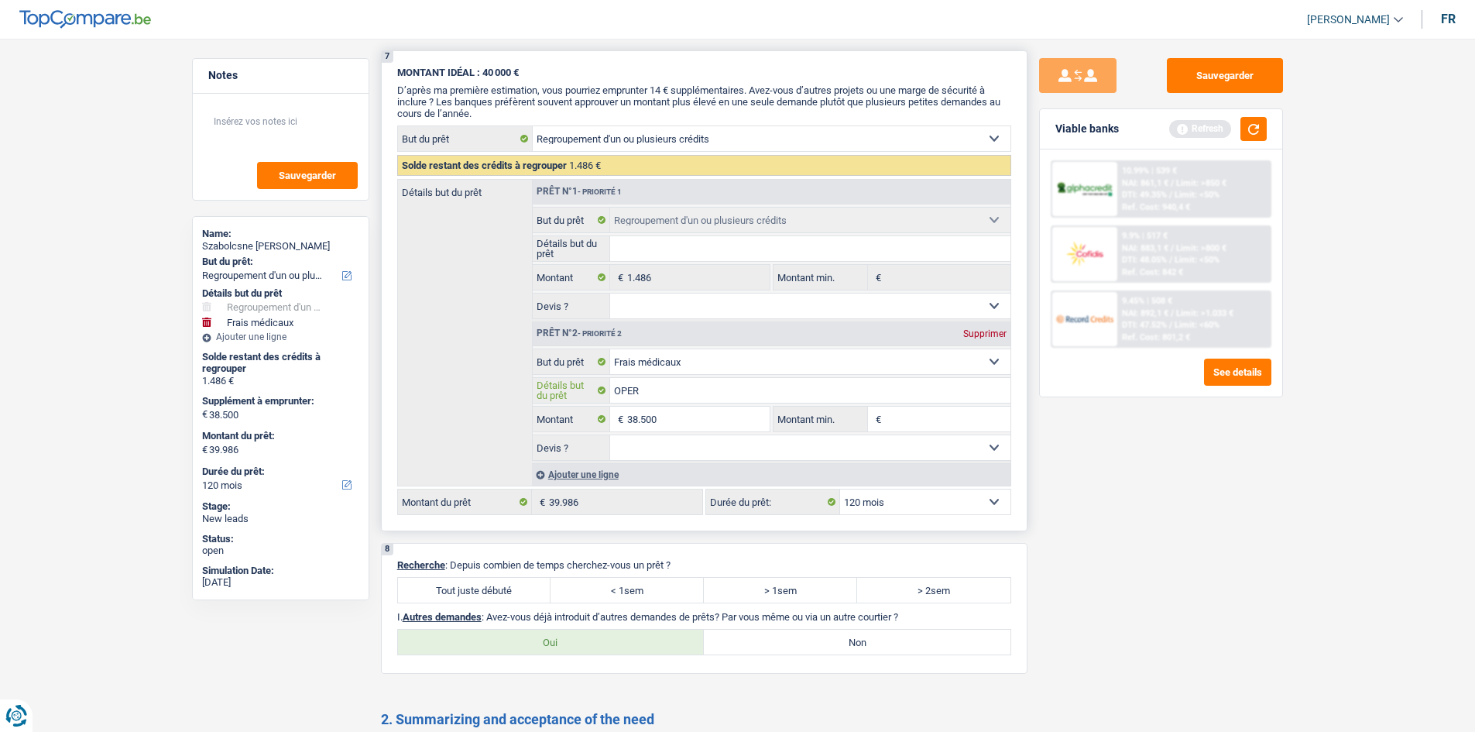
type input "OPERA"
type input "OPERAT"
type input "OPERATI"
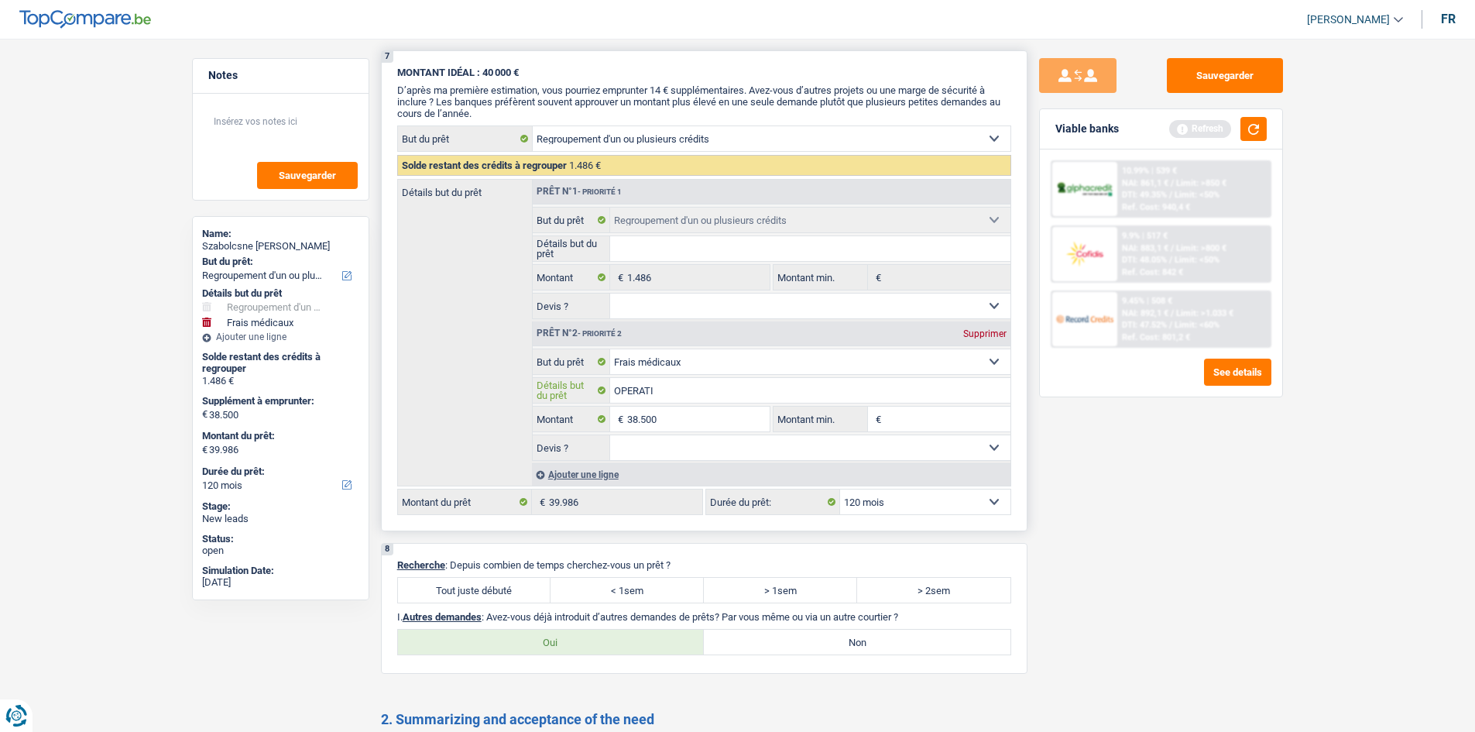
type input "OPERATIO"
type input "OPERATION"
click at [658, 448] on select "Oui Non Non répondu Sélectionner une option" at bounding box center [810, 447] width 400 height 25
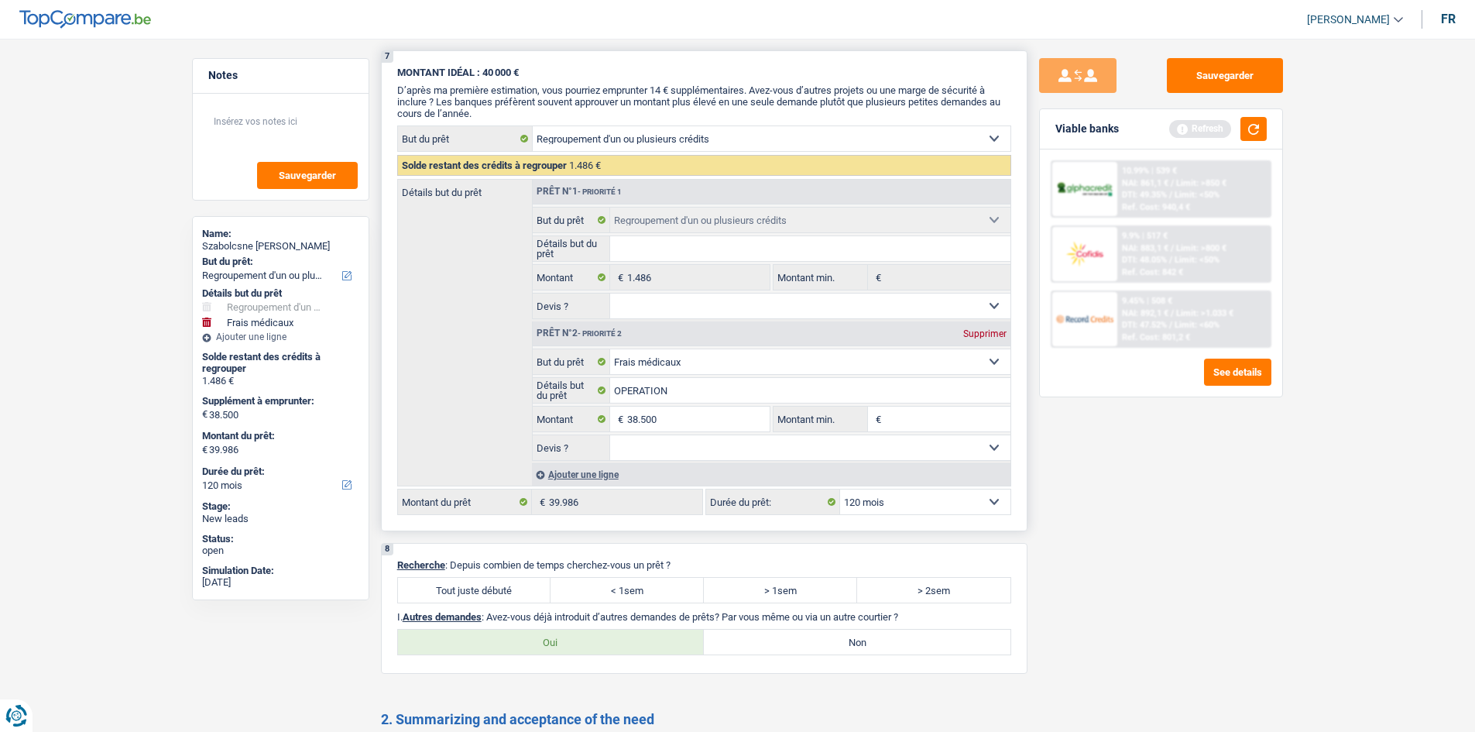
select select "false"
click at [610, 435] on select "Oui Non Non répondu Sélectionner une option" at bounding box center [810, 447] width 400 height 25
select select "false"
click at [1243, 138] on button "button" at bounding box center [1254, 129] width 26 height 24
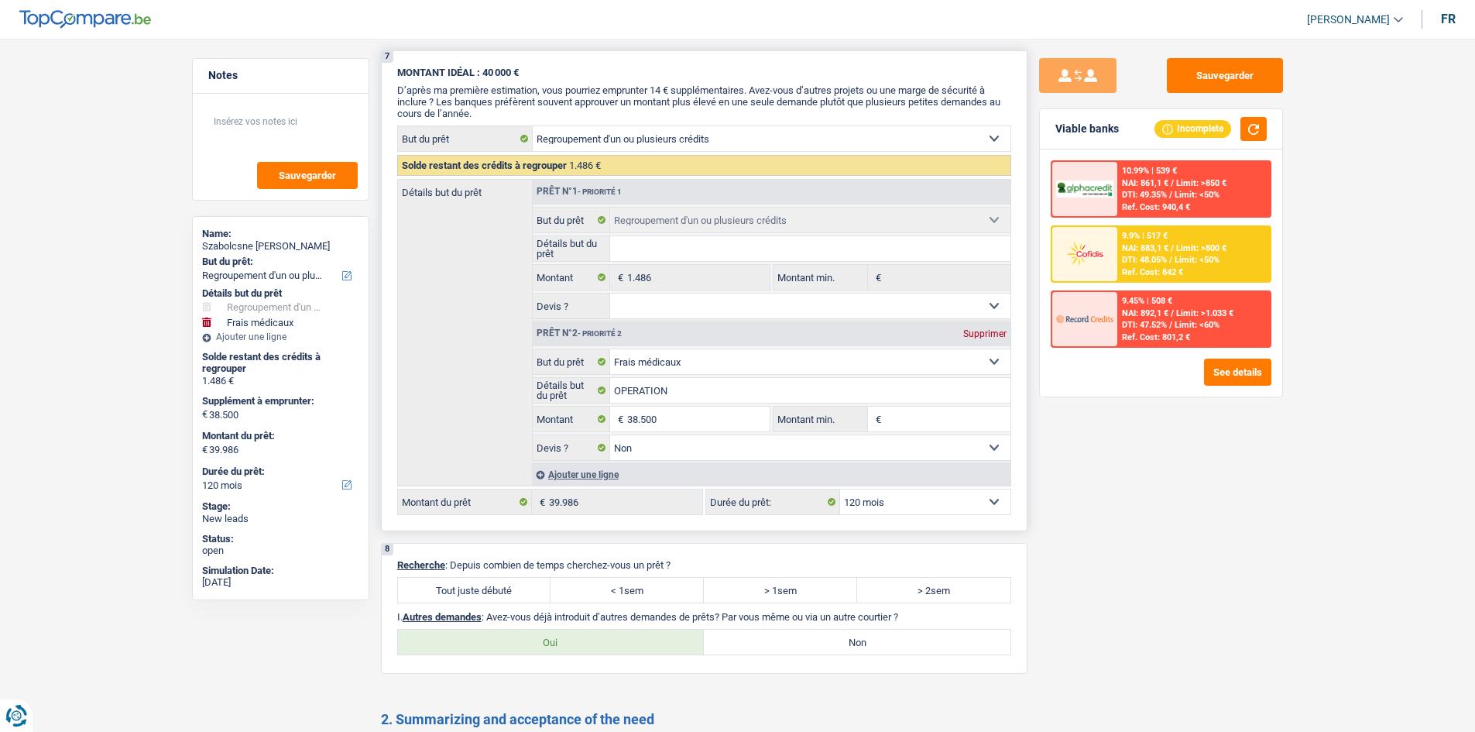
click at [919, 425] on input "Montant min." at bounding box center [947, 419] width 125 height 25
type input "3"
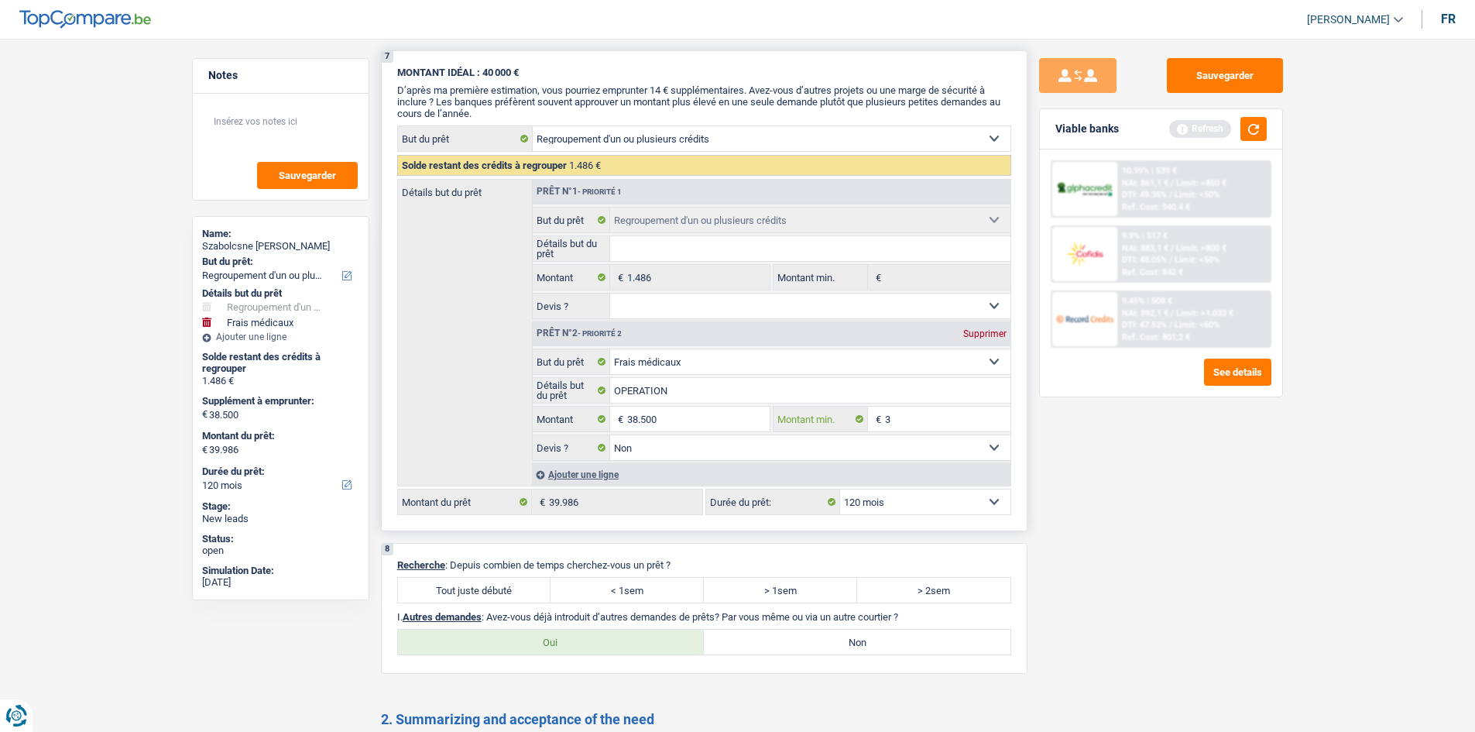
type input "35"
type input "350"
type input "3.500"
type input "35.000"
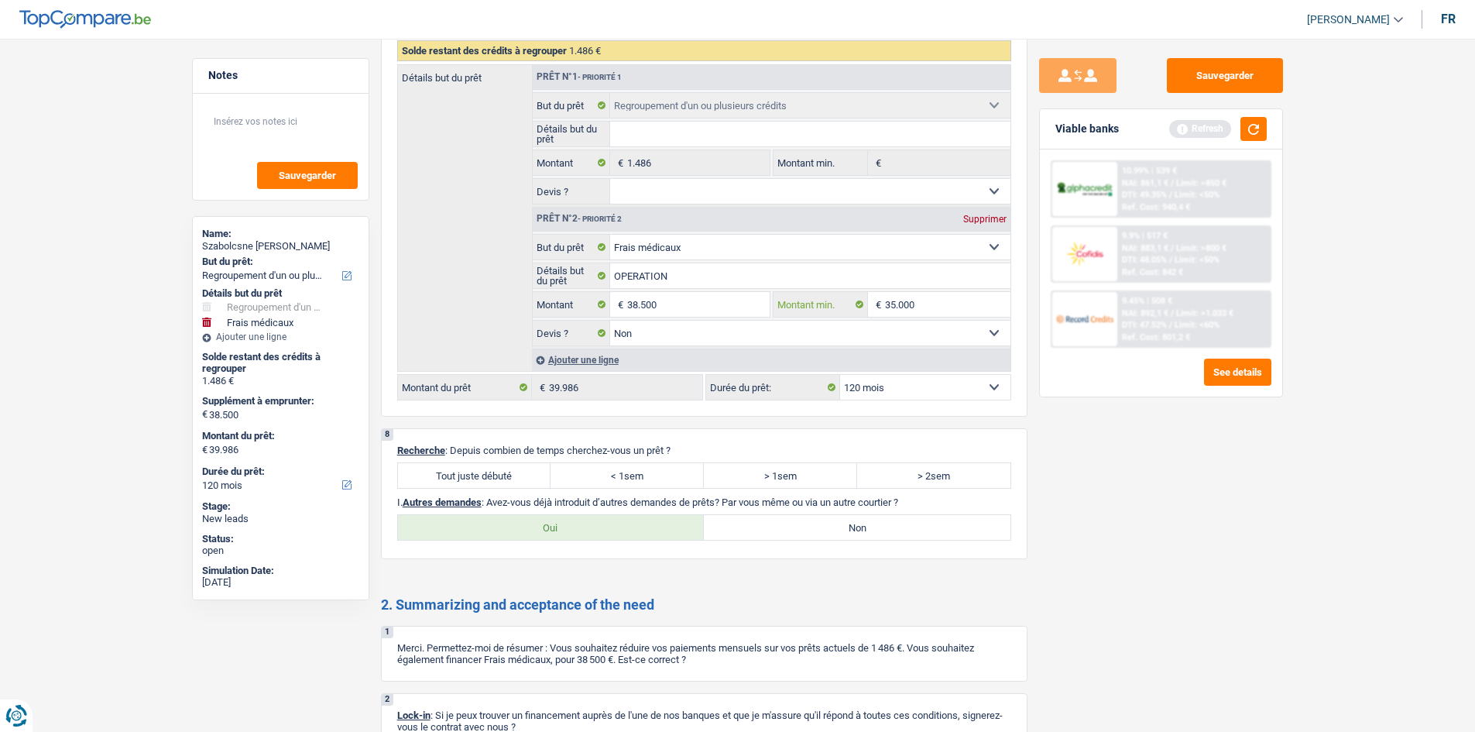
scroll to position [2047, 0]
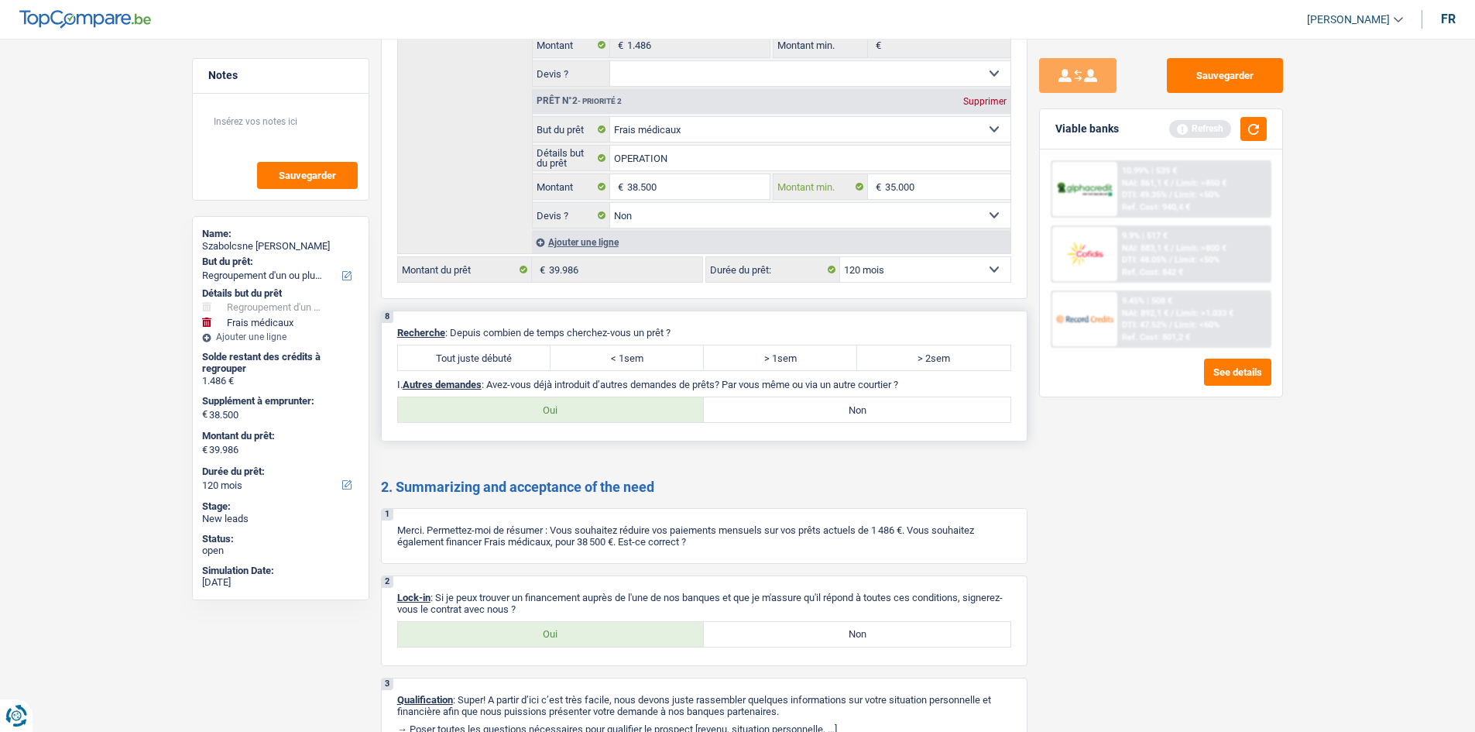
type input "35.000"
click at [516, 348] on label "Tout juste débuté" at bounding box center [474, 357] width 153 height 25
click at [516, 348] on input "Tout juste débuté" at bounding box center [474, 357] width 153 height 25
radio input "true"
click at [755, 409] on label "Non" at bounding box center [857, 409] width 307 height 25
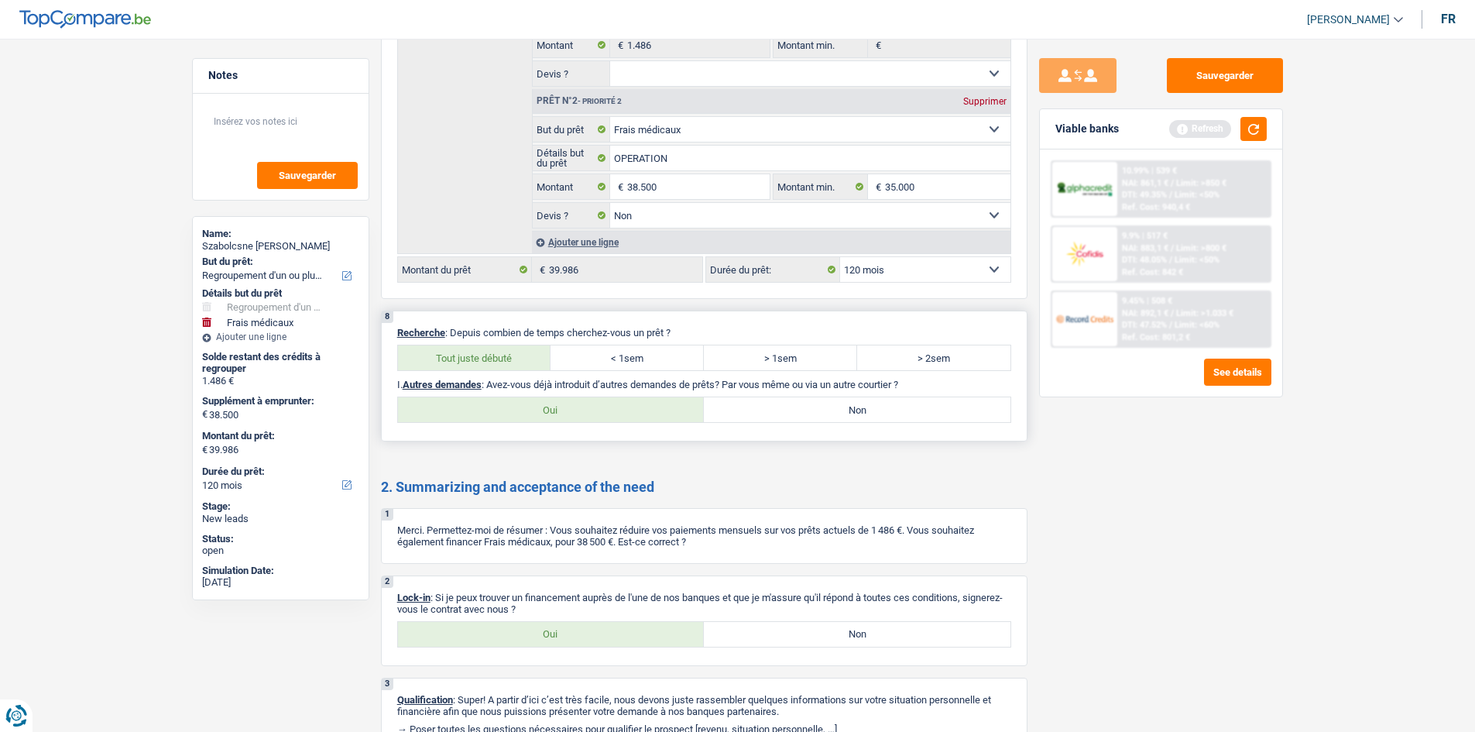
click at [755, 409] on input "Non" at bounding box center [857, 409] width 307 height 25
radio input "true"
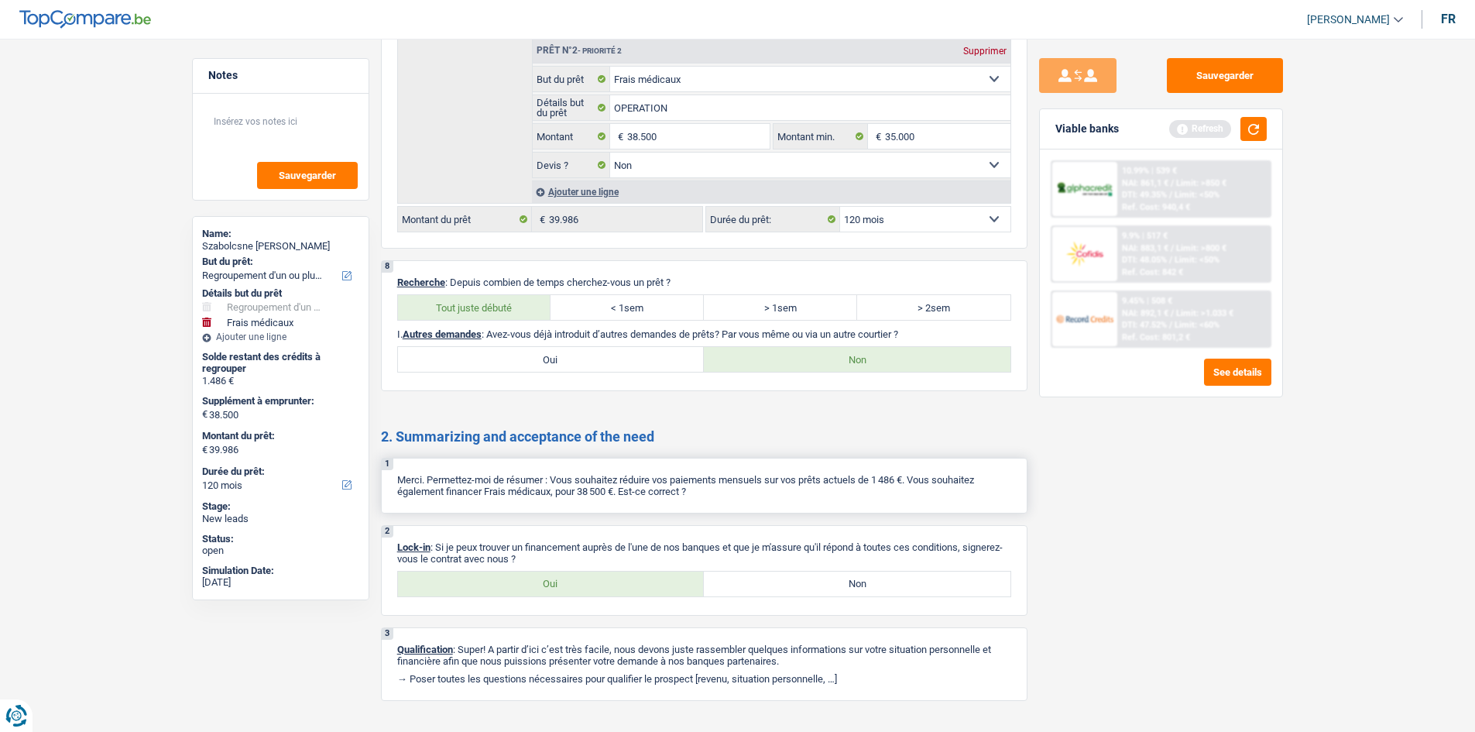
scroll to position [2124, 0]
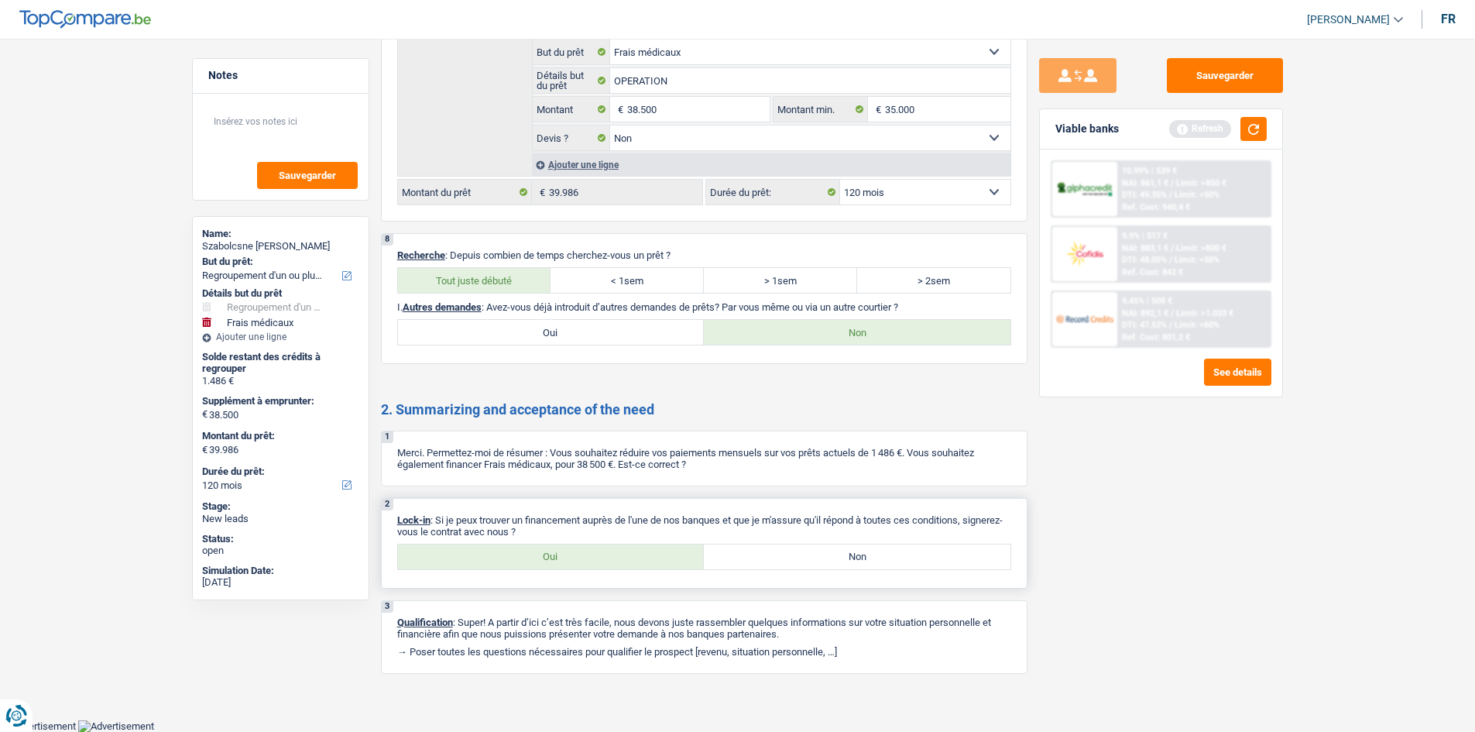
click at [562, 552] on label "Oui" at bounding box center [551, 556] width 307 height 25
click at [562, 552] on input "Oui" at bounding box center [551, 556] width 307 height 25
radio input "true"
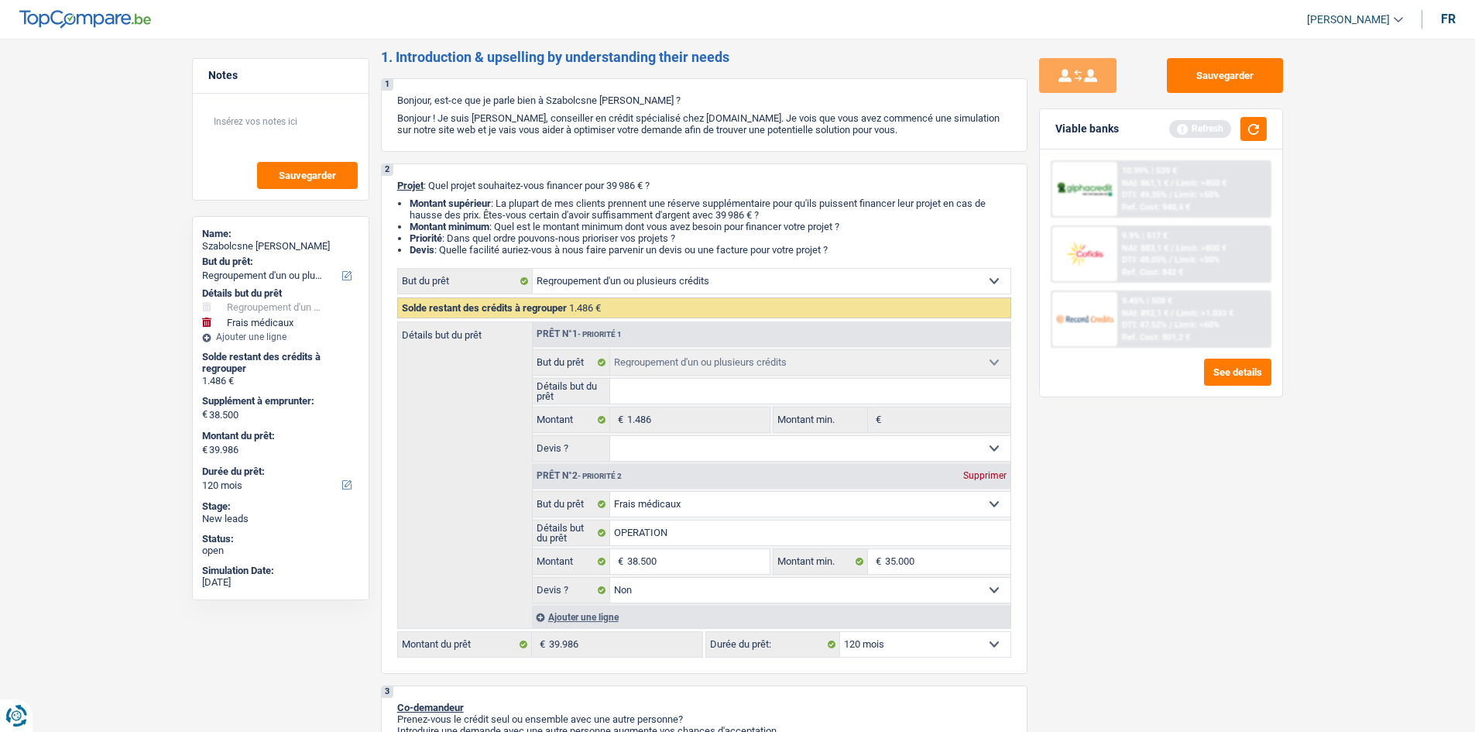
scroll to position [0, 0]
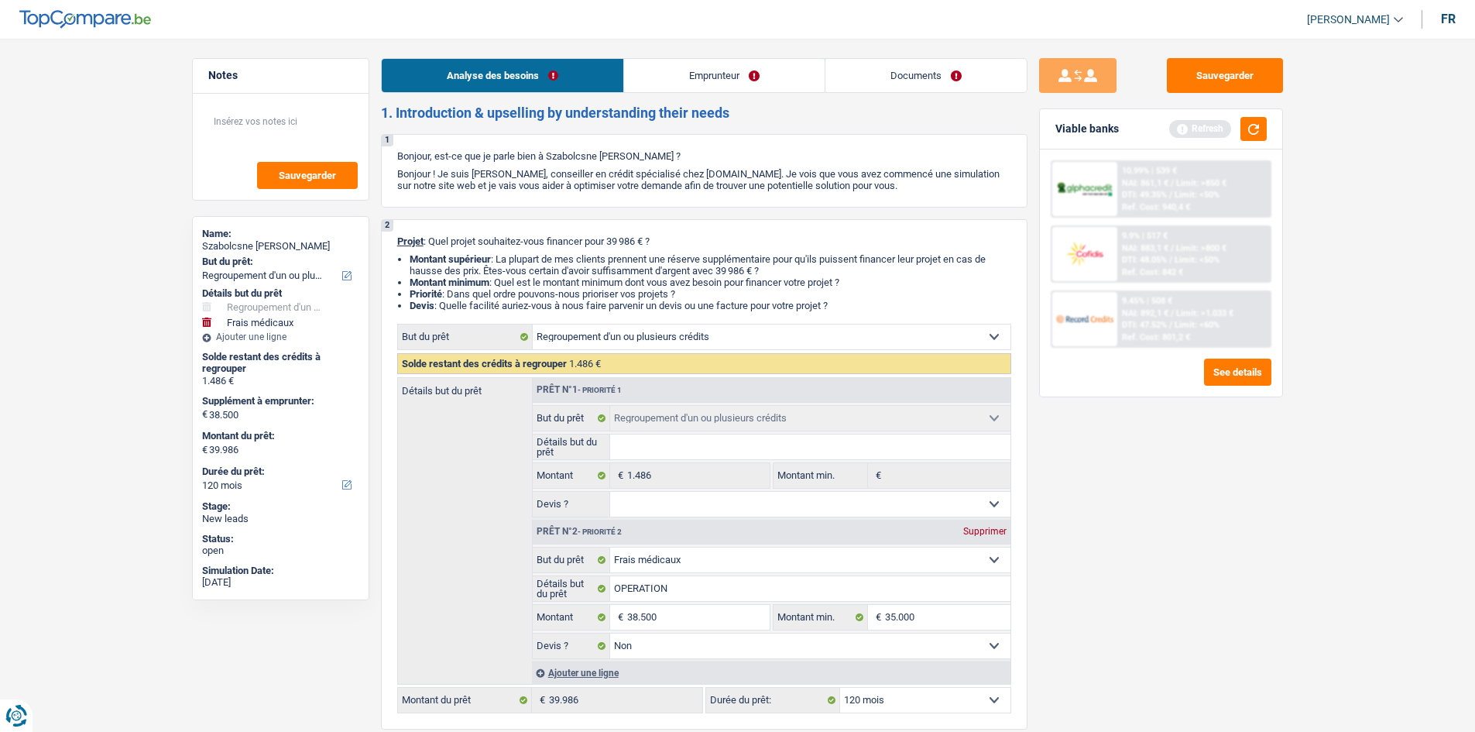
click at [645, 81] on link "Emprunteur" at bounding box center [724, 75] width 201 height 33
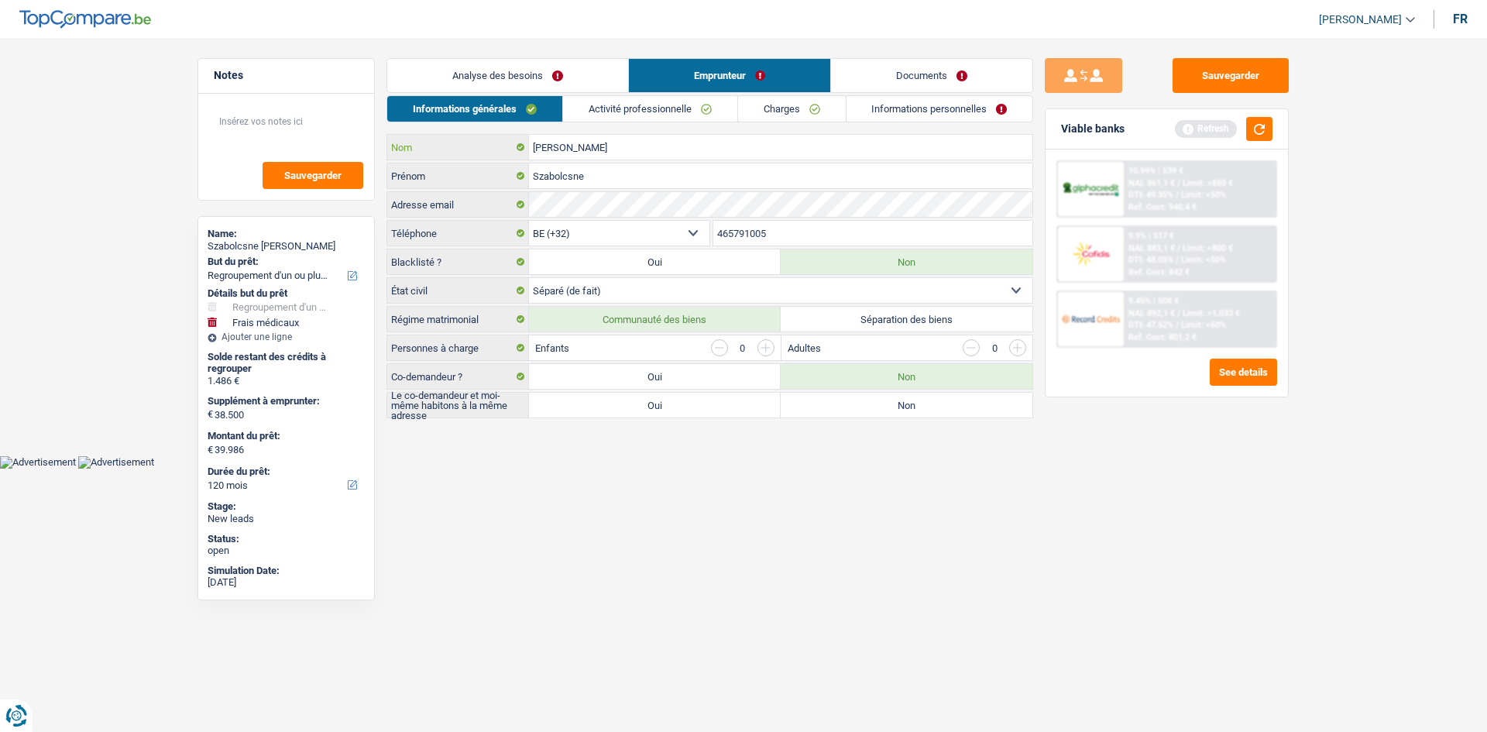
drag, startPoint x: 587, startPoint y: 153, endPoint x: 509, endPoint y: 153, distance: 78.2
click at [509, 153] on div "Pintér Nom" at bounding box center [709, 147] width 645 height 25
click at [659, 180] on input "Szabolcsne" at bounding box center [780, 175] width 503 height 25
paste input "Pintér"
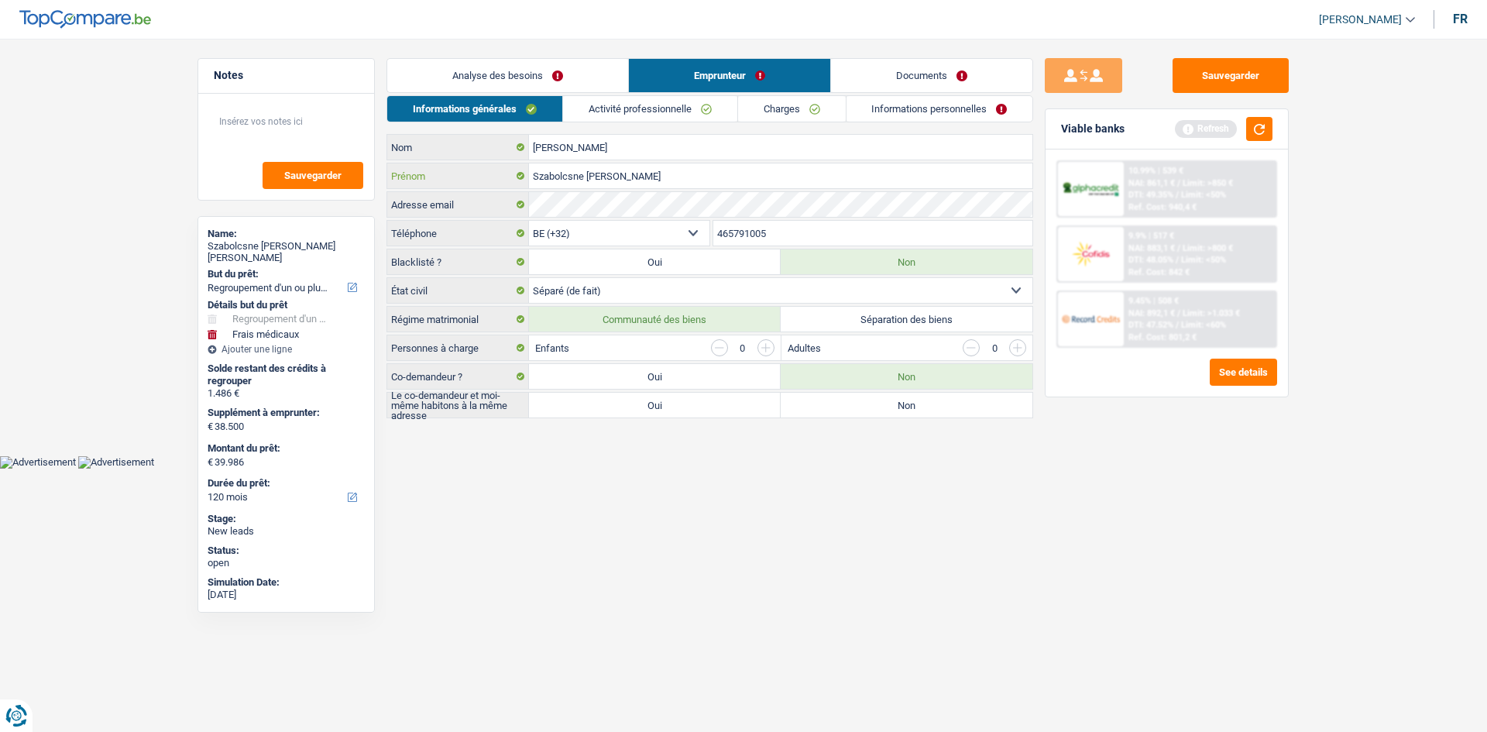
drag, startPoint x: 582, startPoint y: 181, endPoint x: 534, endPoint y: 180, distance: 48.0
click at [534, 180] on input "Szabolcsne Pintér" at bounding box center [780, 175] width 503 height 25
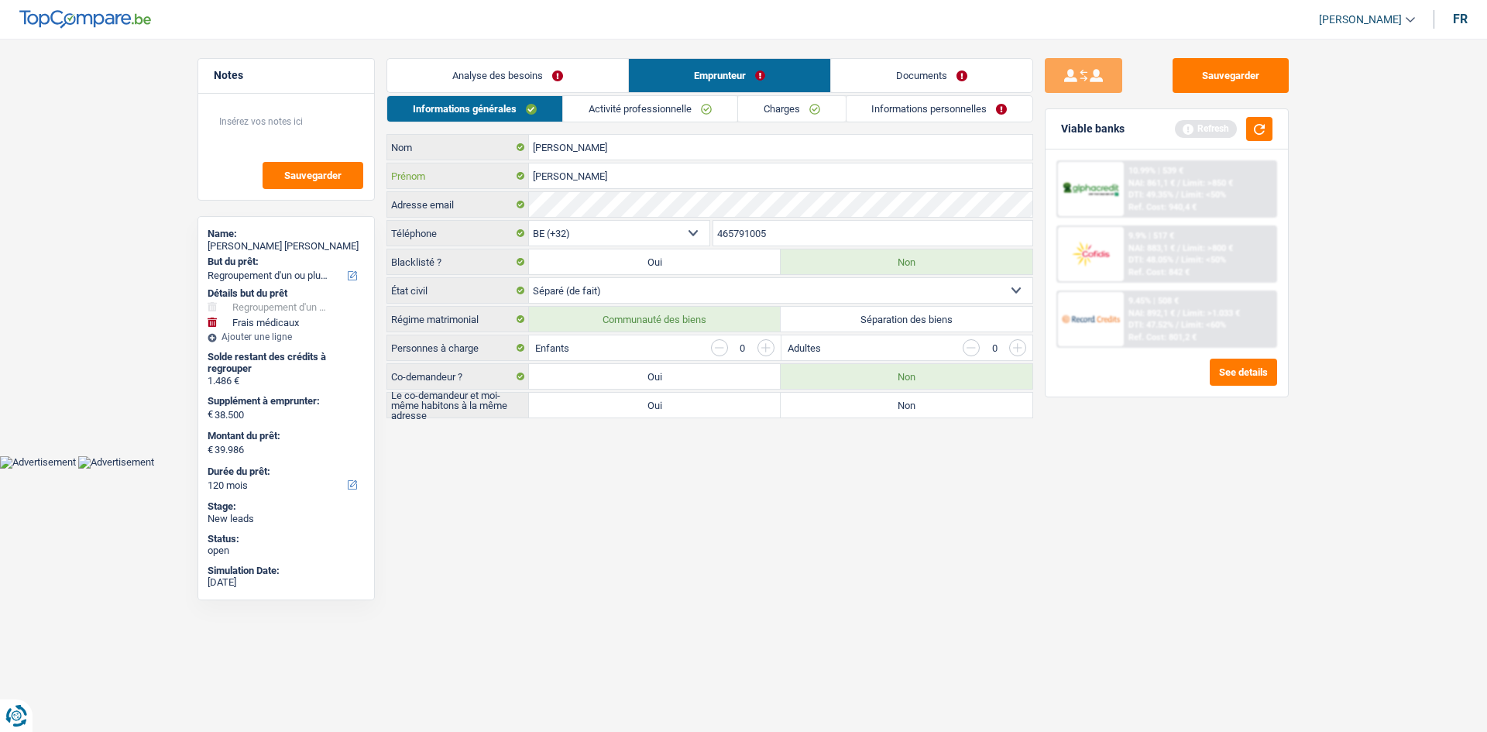
type input "Pintér"
drag, startPoint x: 578, startPoint y: 144, endPoint x: 490, endPoint y: 148, distance: 87.6
click at [493, 148] on div "Pintér Nom" at bounding box center [709, 147] width 645 height 25
paste input "Szabolcsne"
type input "Szabolcsne"
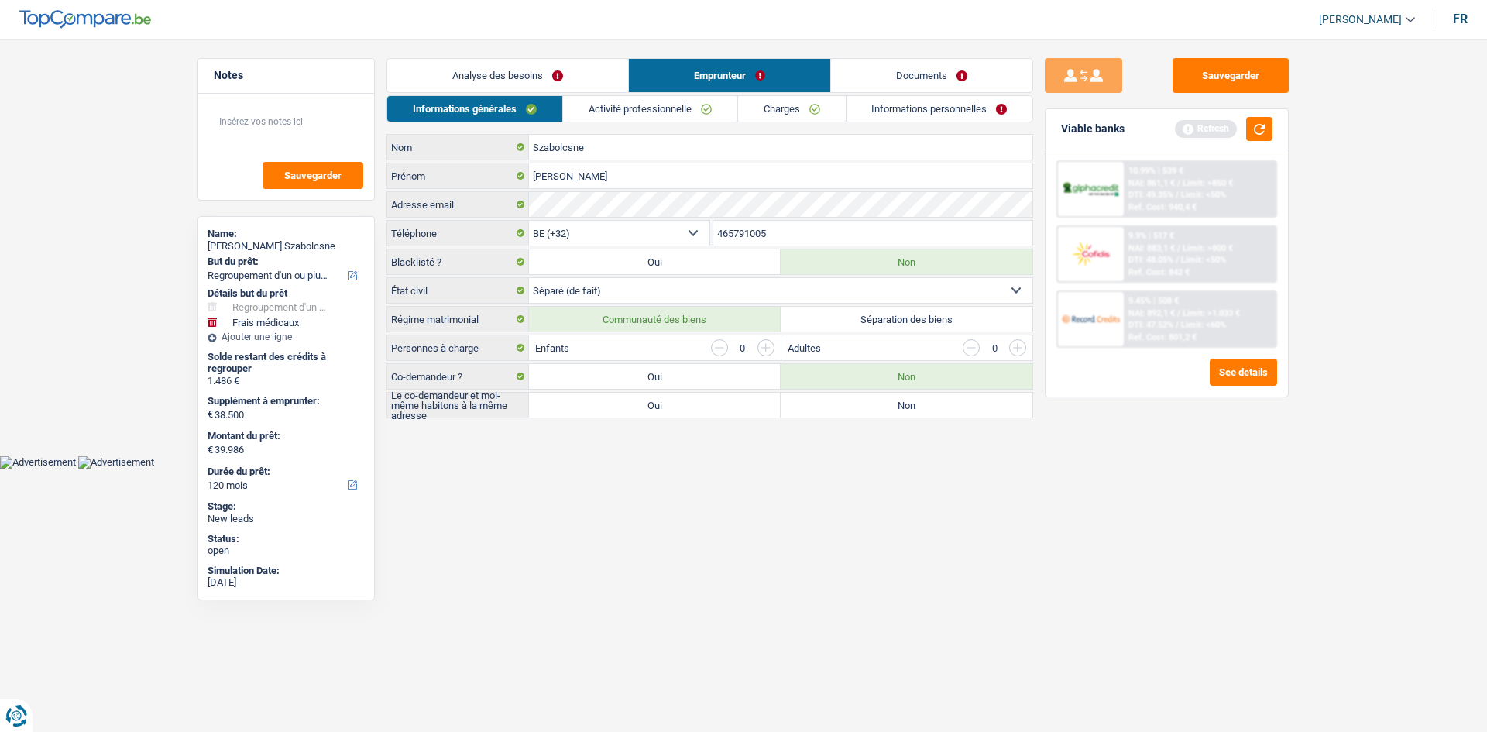
click at [674, 287] on select "Célibataire Marié(e) Cohabitant(e) légal(e) Divorcé(e) Veuf(ve) Séparé (de fait…" at bounding box center [780, 290] width 503 height 25
drag, startPoint x: 763, startPoint y: 426, endPoint x: 771, endPoint y: 430, distance: 9.4
click at [770, 429] on main "Notes Sauvegarder Name: Pintér Szabolcsne But du prêt: Confort maison: meubles,…" at bounding box center [743, 239] width 1487 height 432
click at [654, 289] on select "Célibataire Marié(e) Cohabitant(e) légal(e) Divorcé(e) Veuf(ve) Séparé (de fait…" at bounding box center [780, 290] width 503 height 25
select select "single"
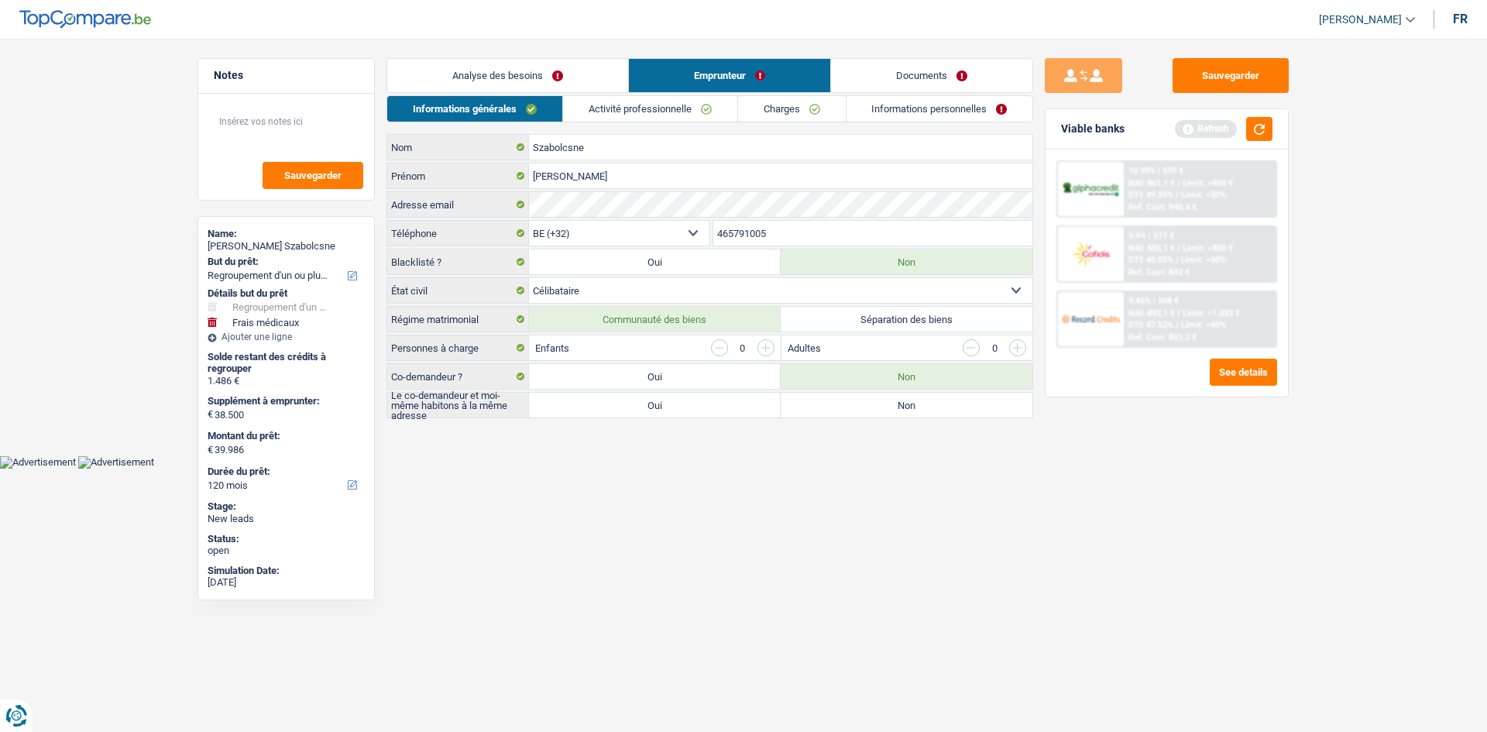
click at [529, 278] on select "Célibataire Marié(e) Cohabitant(e) légal(e) Divorcé(e) Veuf(ve) Séparé (de fait…" at bounding box center [780, 290] width 503 height 25
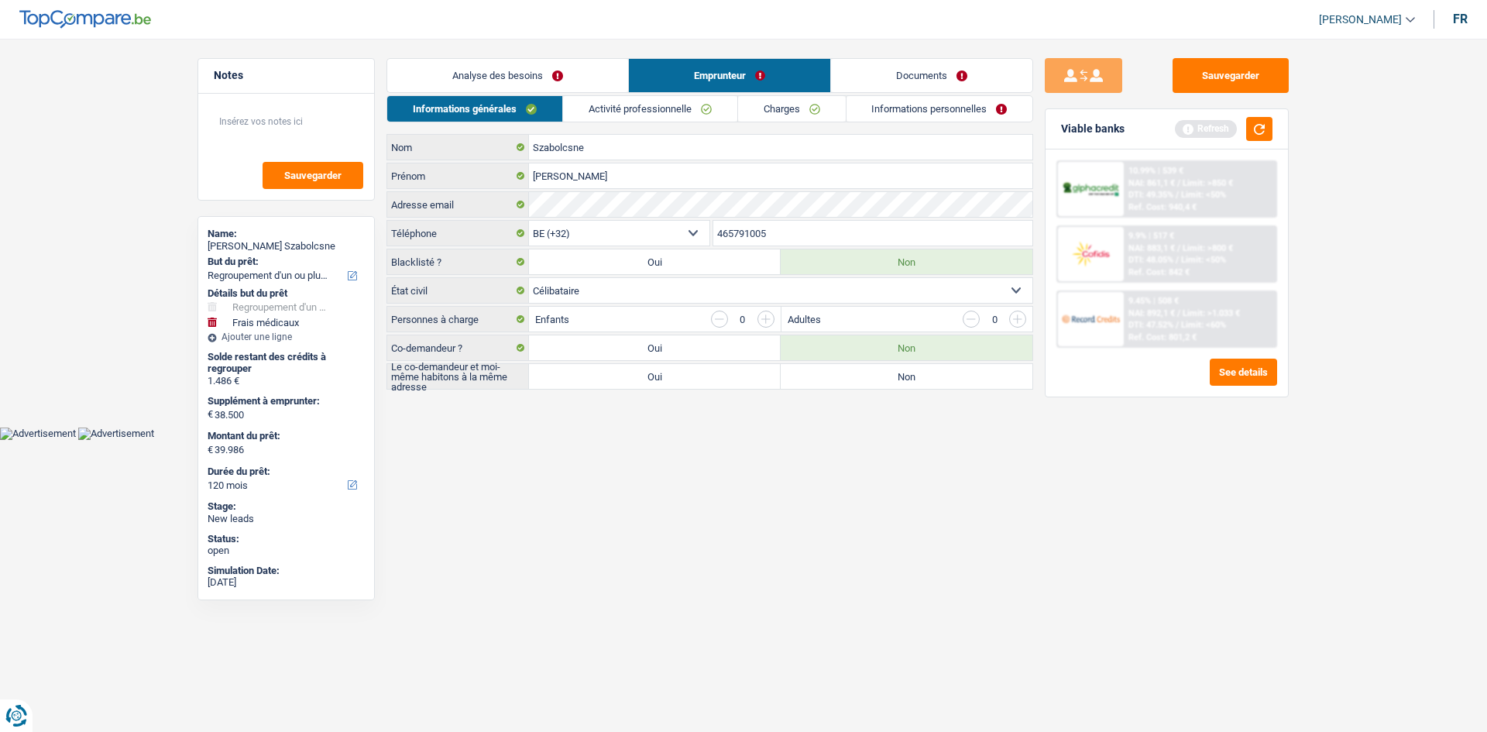
click at [888, 372] on label "Non" at bounding box center [907, 376] width 252 height 25
click at [888, 372] on input "Non" at bounding box center [907, 376] width 252 height 25
radio input "true"
click at [810, 101] on link "Charges" at bounding box center [792, 109] width 108 height 26
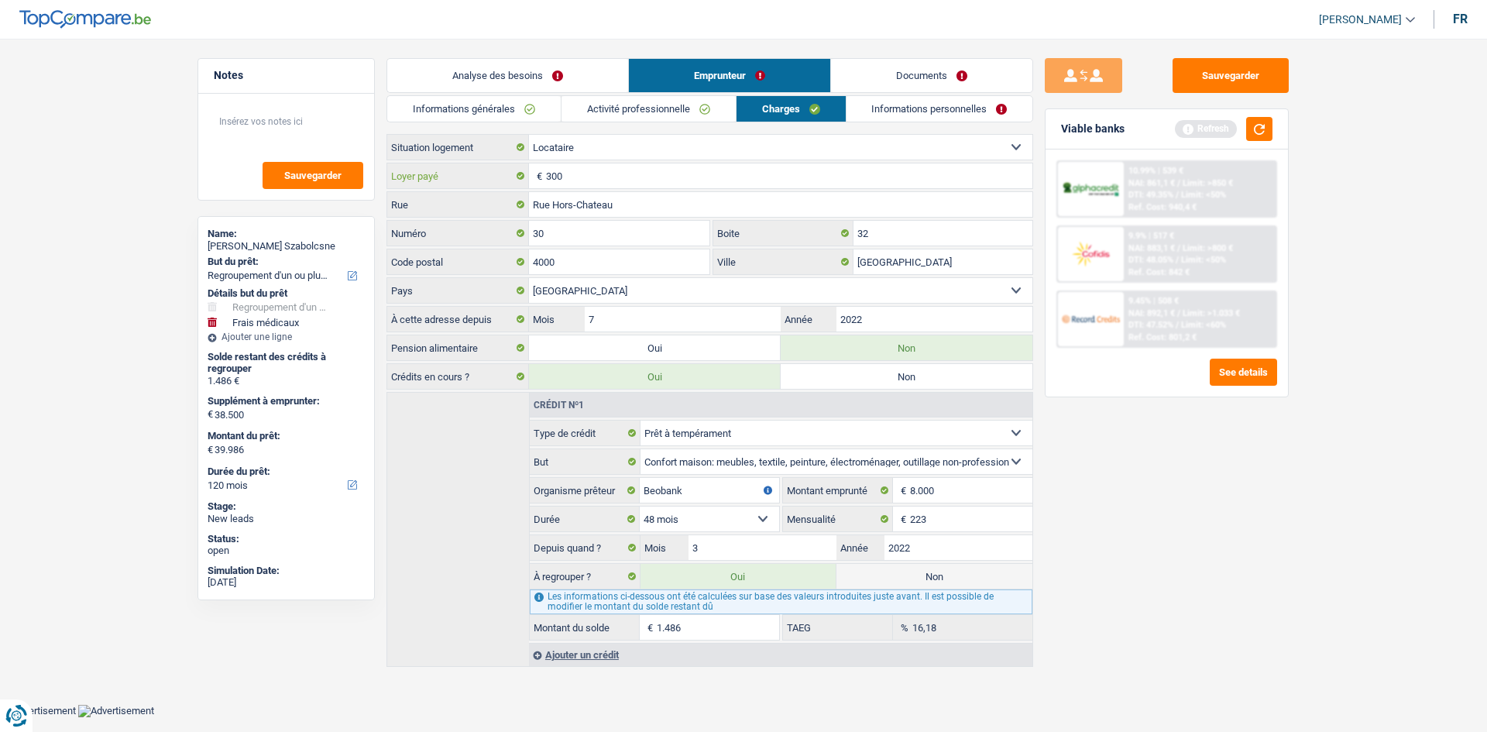
click at [606, 172] on input "300" at bounding box center [789, 175] width 486 height 25
click at [912, 100] on link "Informations personnelles" at bounding box center [939, 109] width 187 height 26
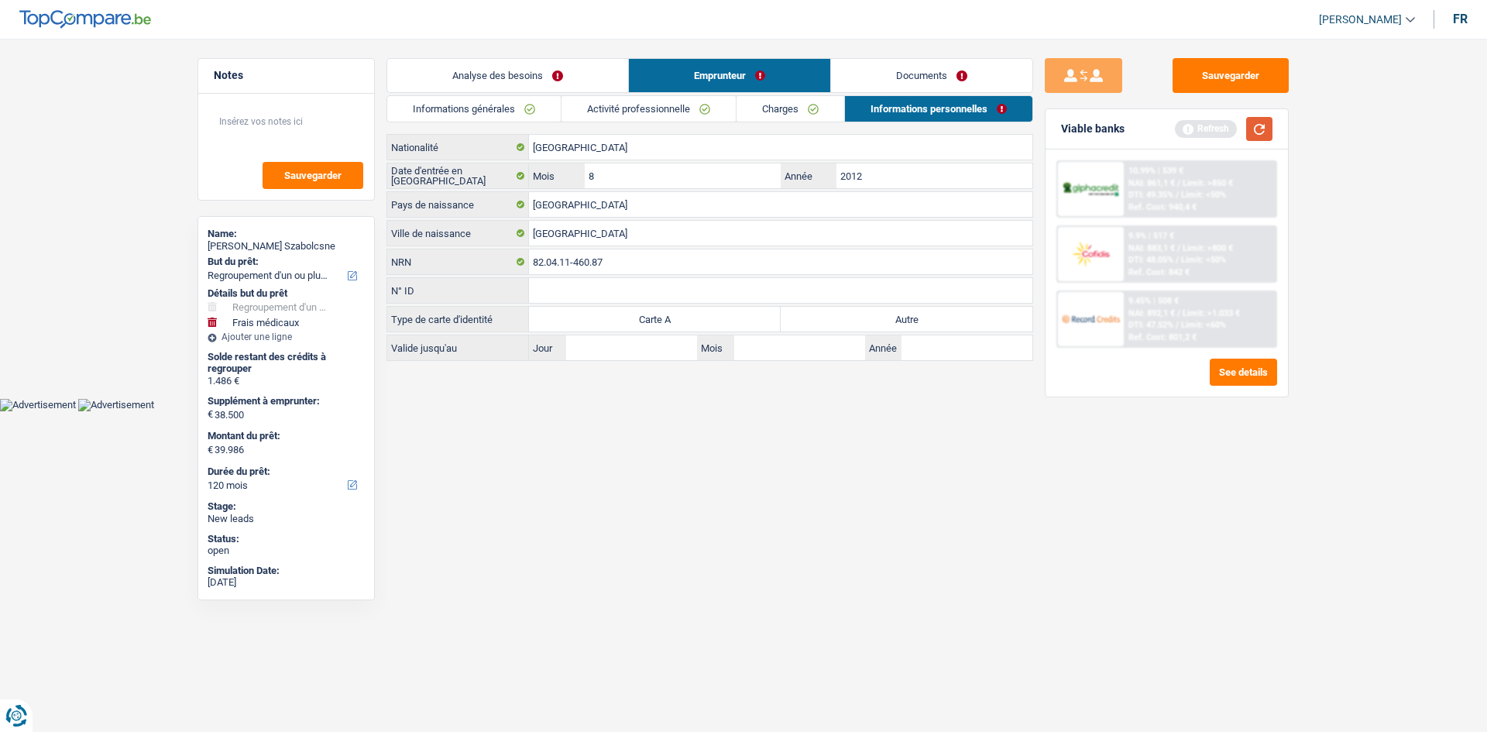
click at [1247, 132] on button "button" at bounding box center [1259, 129] width 26 height 24
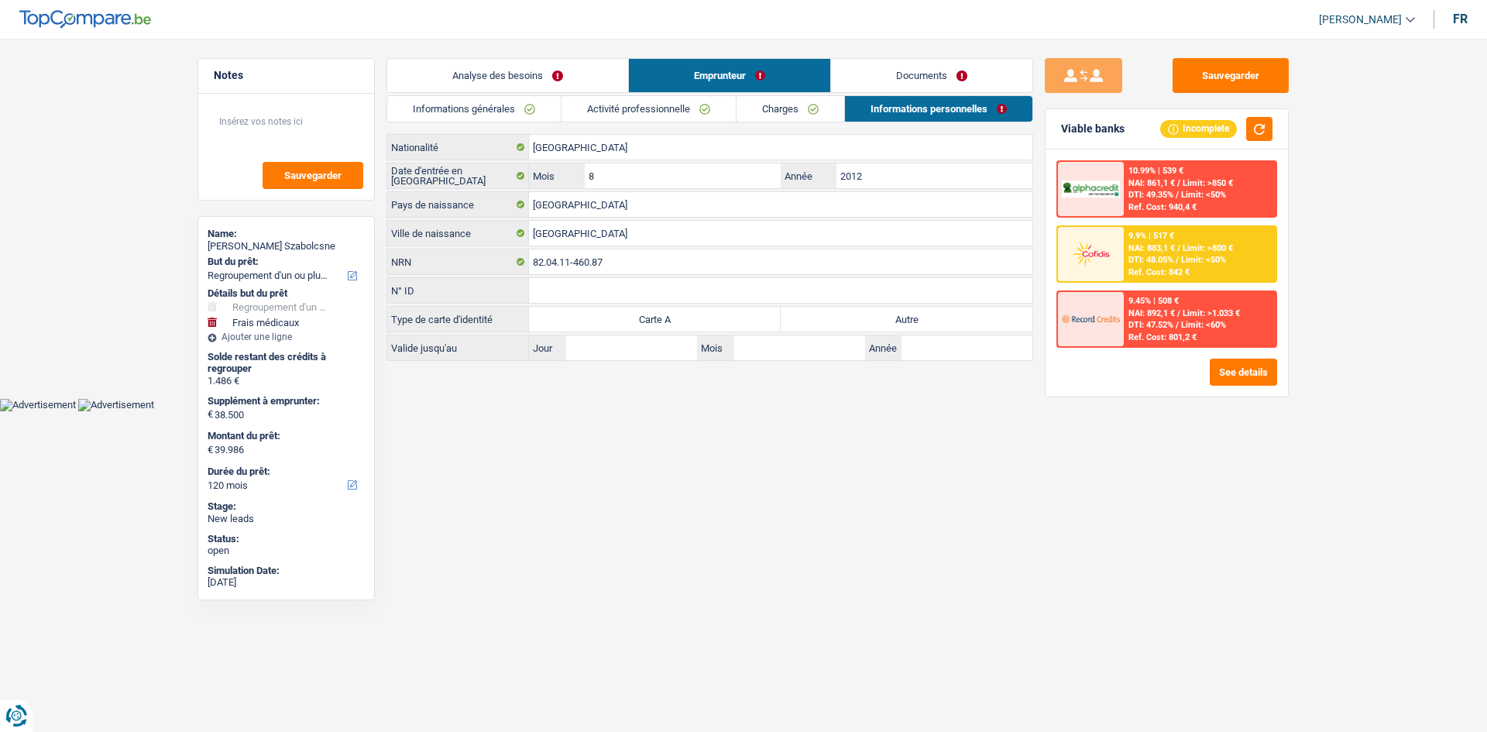
click at [863, 314] on label "Autre" at bounding box center [907, 319] width 252 height 25
click at [863, 314] on input "Autre" at bounding box center [907, 319] width 252 height 25
radio input "true"
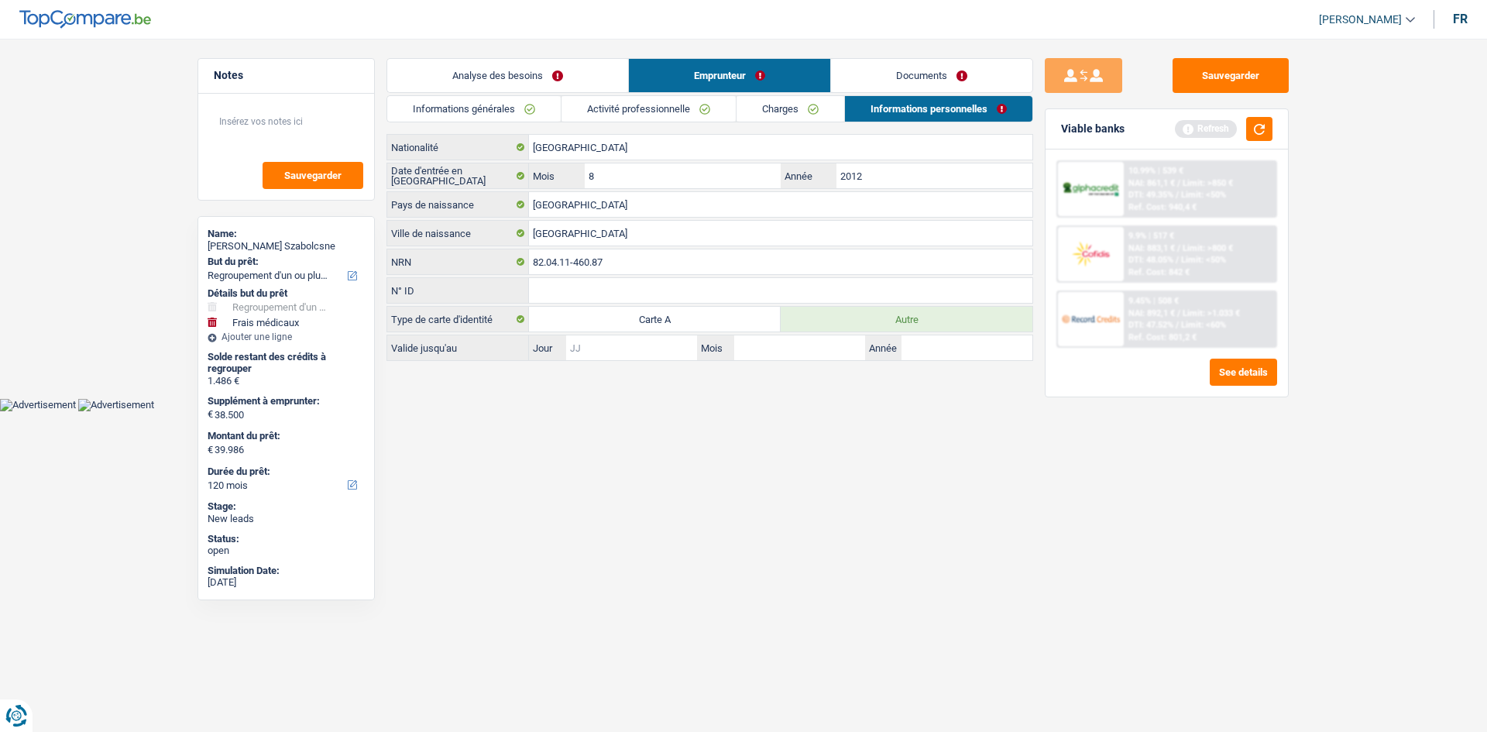
click at [640, 339] on input "Jour" at bounding box center [631, 347] width 131 height 25
type input "26"
type input "03"
click at [914, 347] on input "Année" at bounding box center [966, 347] width 131 height 25
type input "2035"
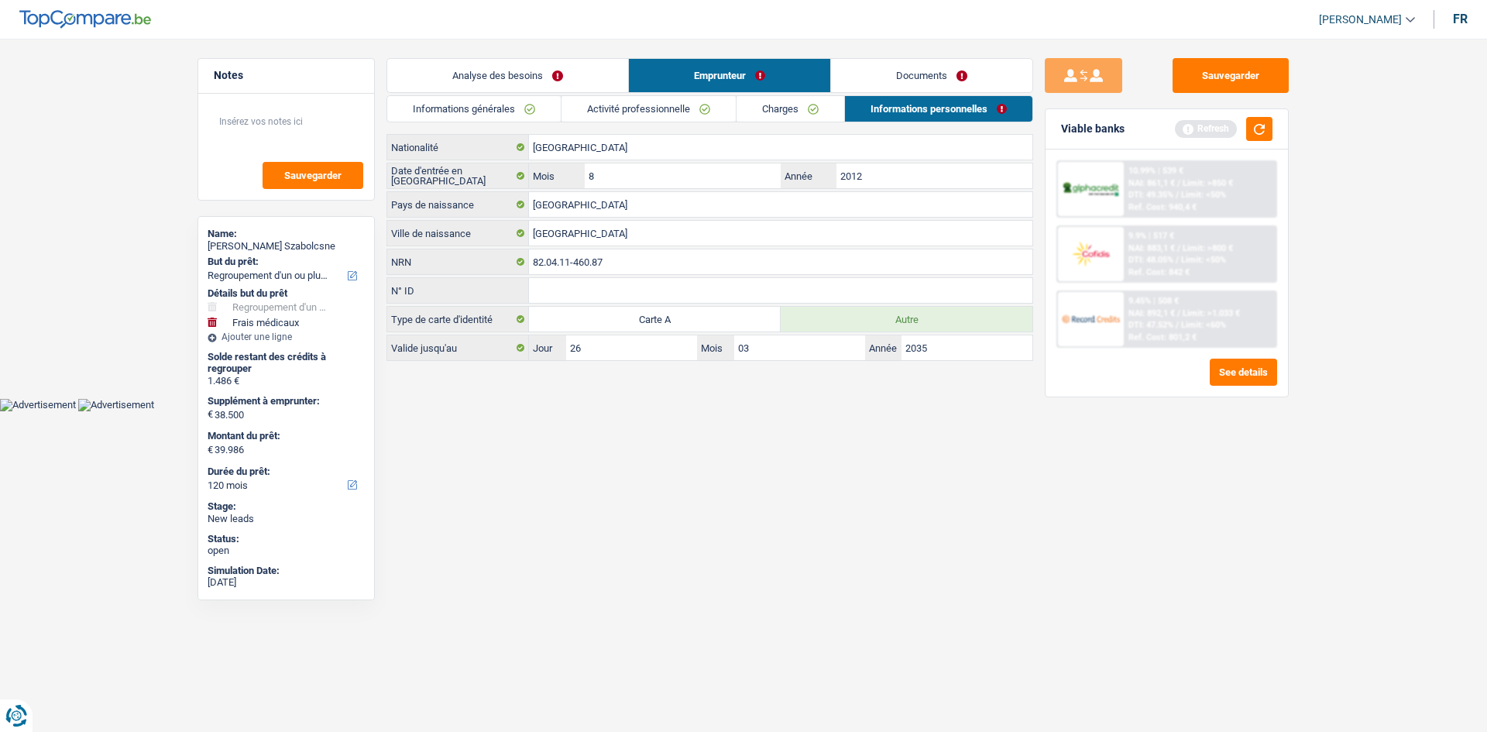
drag, startPoint x: 460, startPoint y: 69, endPoint x: 471, endPoint y: 74, distance: 11.8
click at [460, 69] on link "Analyse des besoins" at bounding box center [507, 75] width 241 height 33
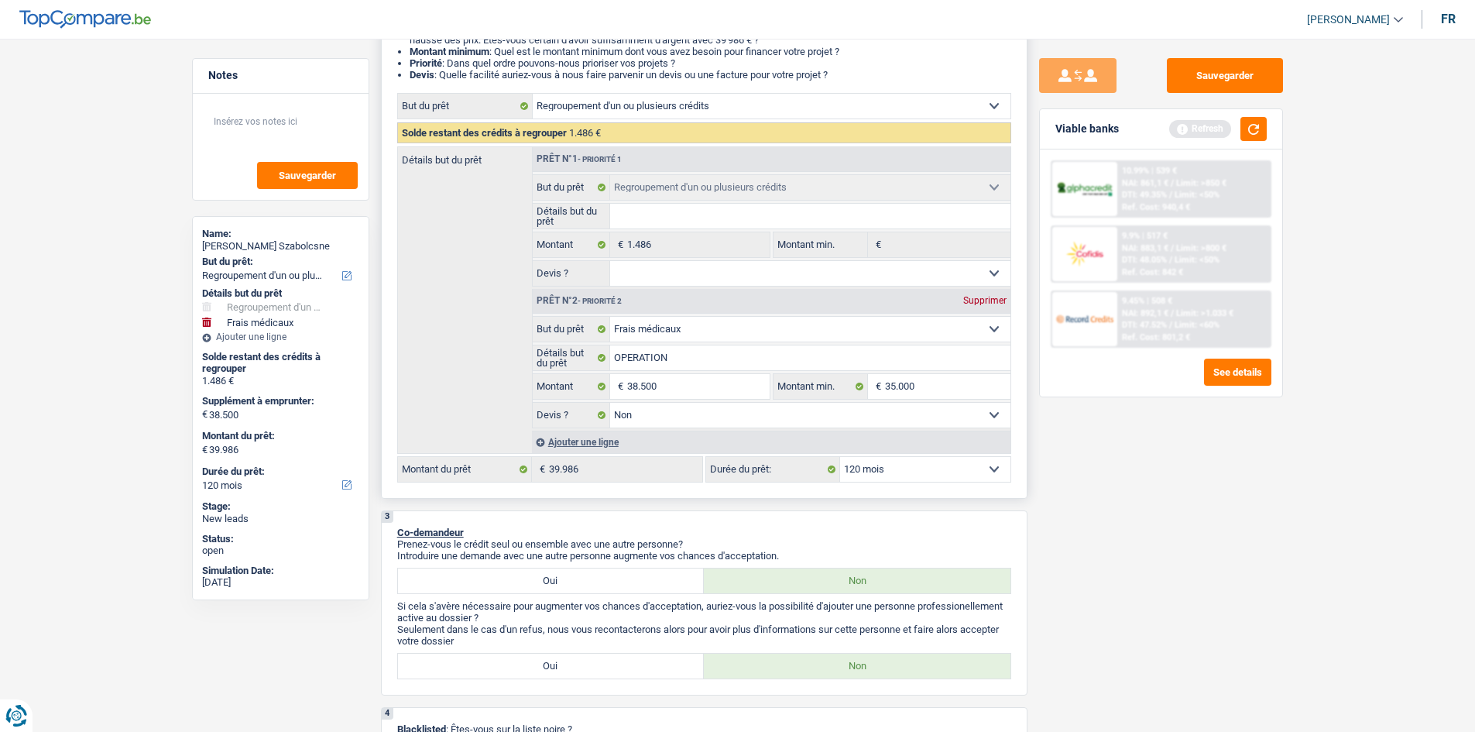
scroll to position [155, 0]
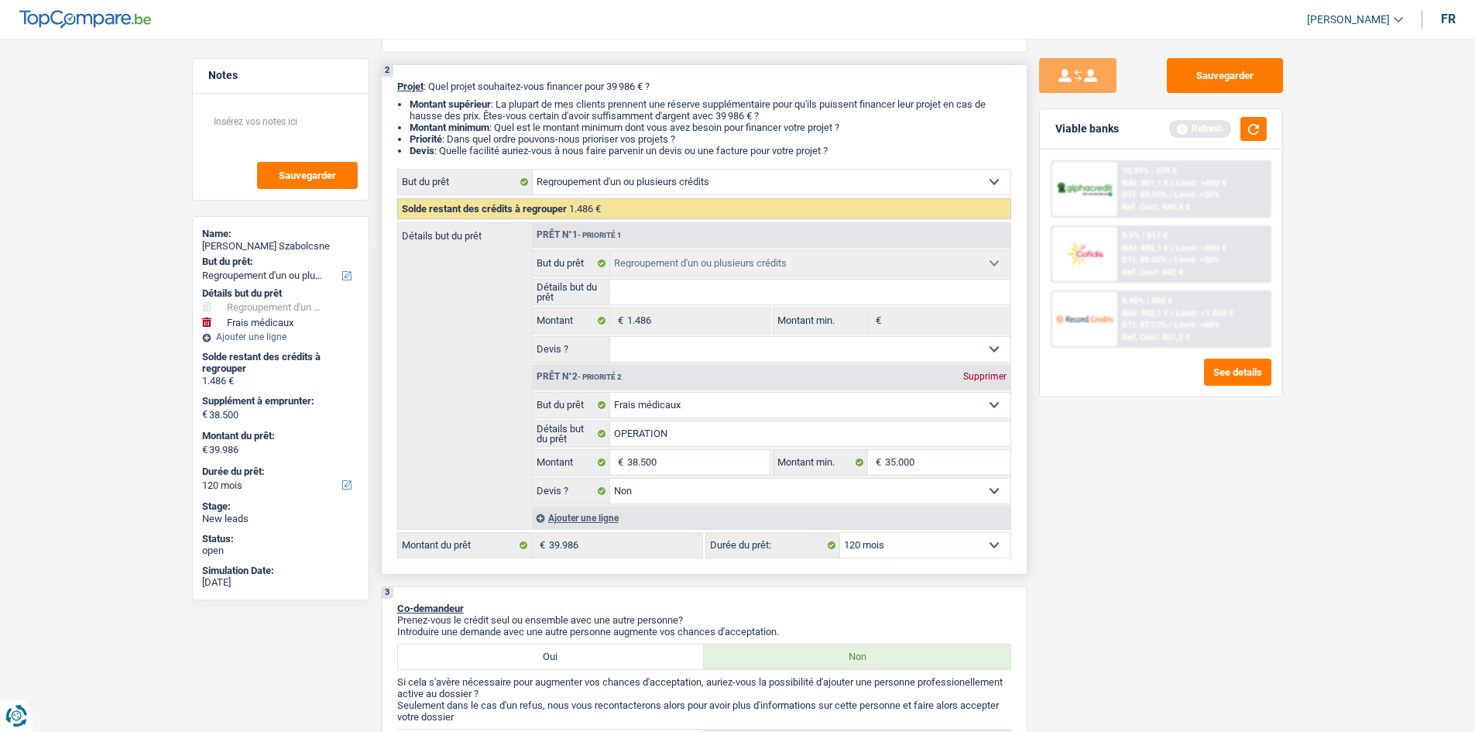
click at [662, 292] on input "Détails but du prêt" at bounding box center [810, 292] width 400 height 25
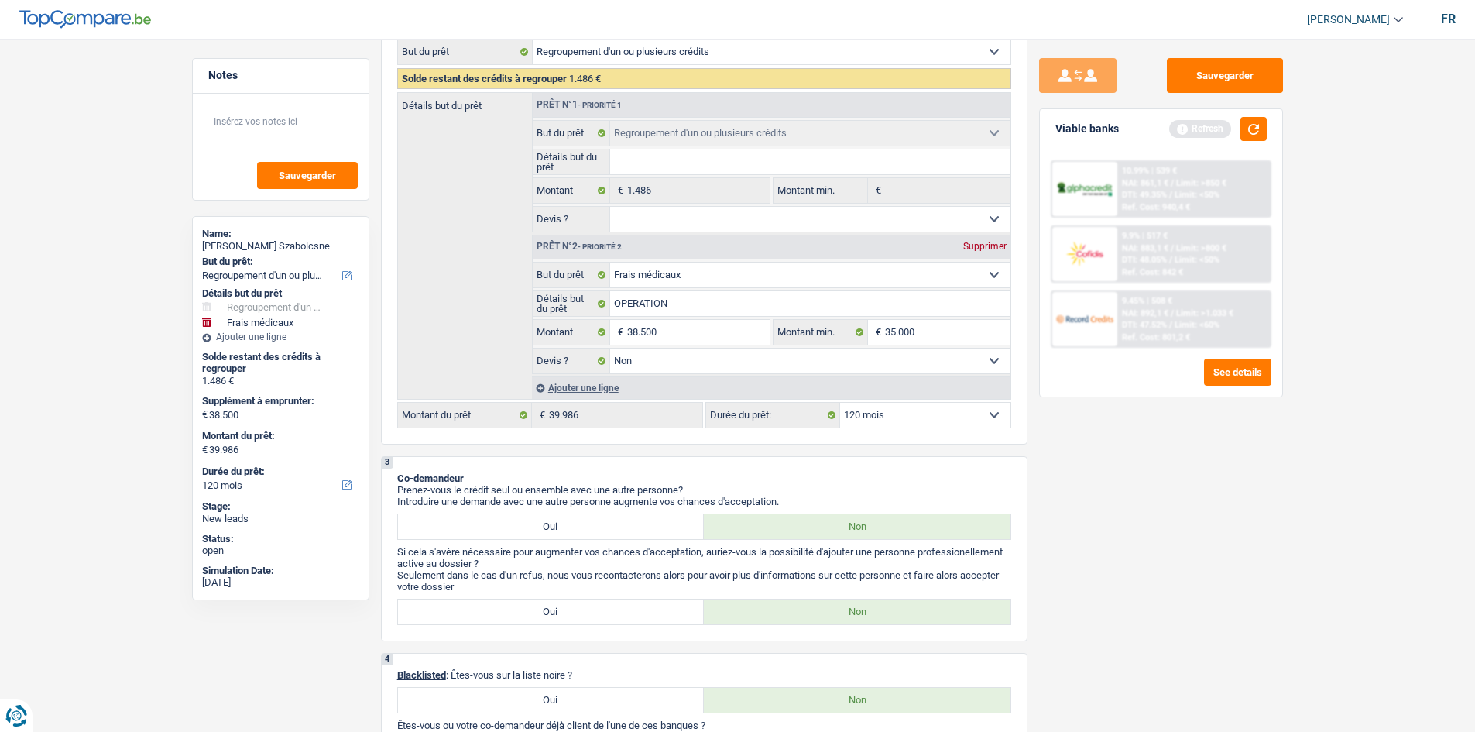
scroll to position [0, 0]
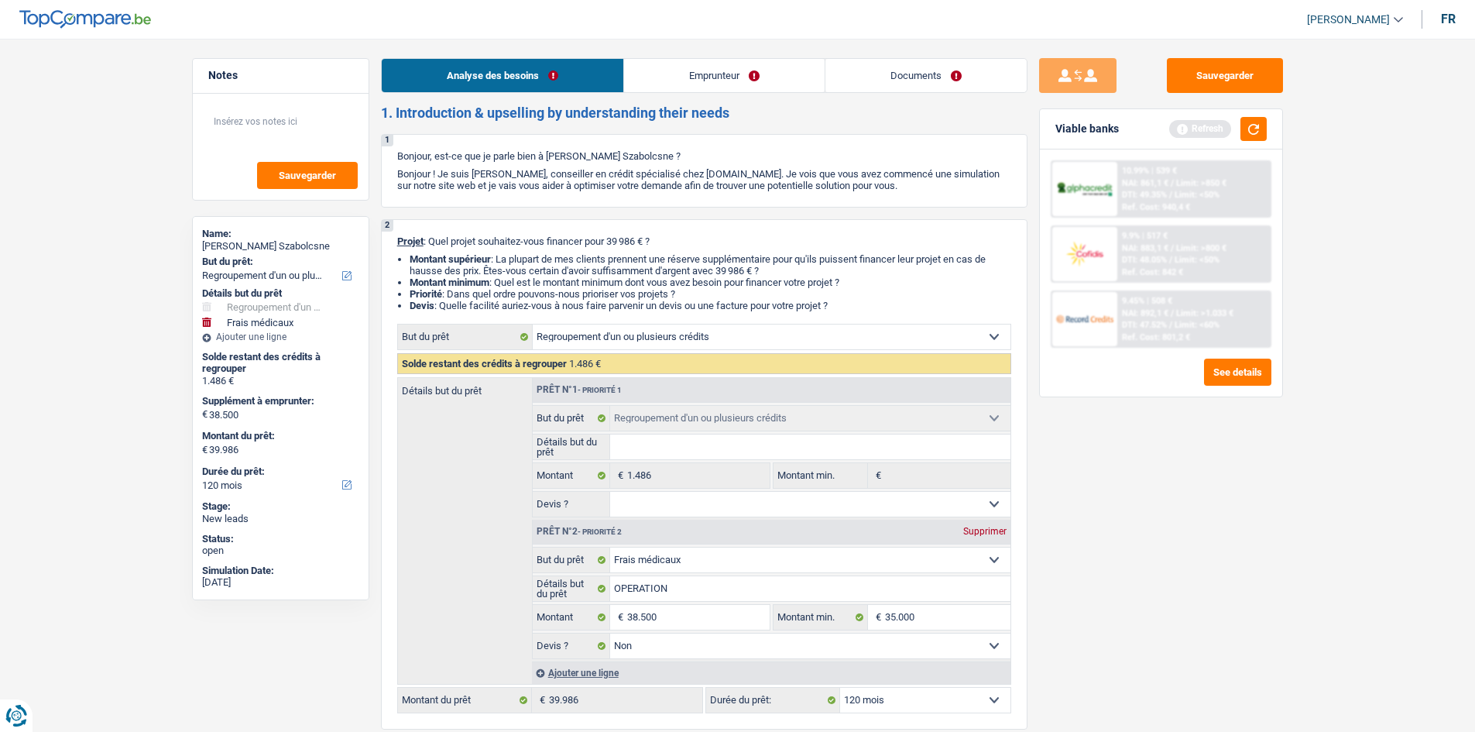
click at [698, 84] on link "Emprunteur" at bounding box center [724, 75] width 201 height 33
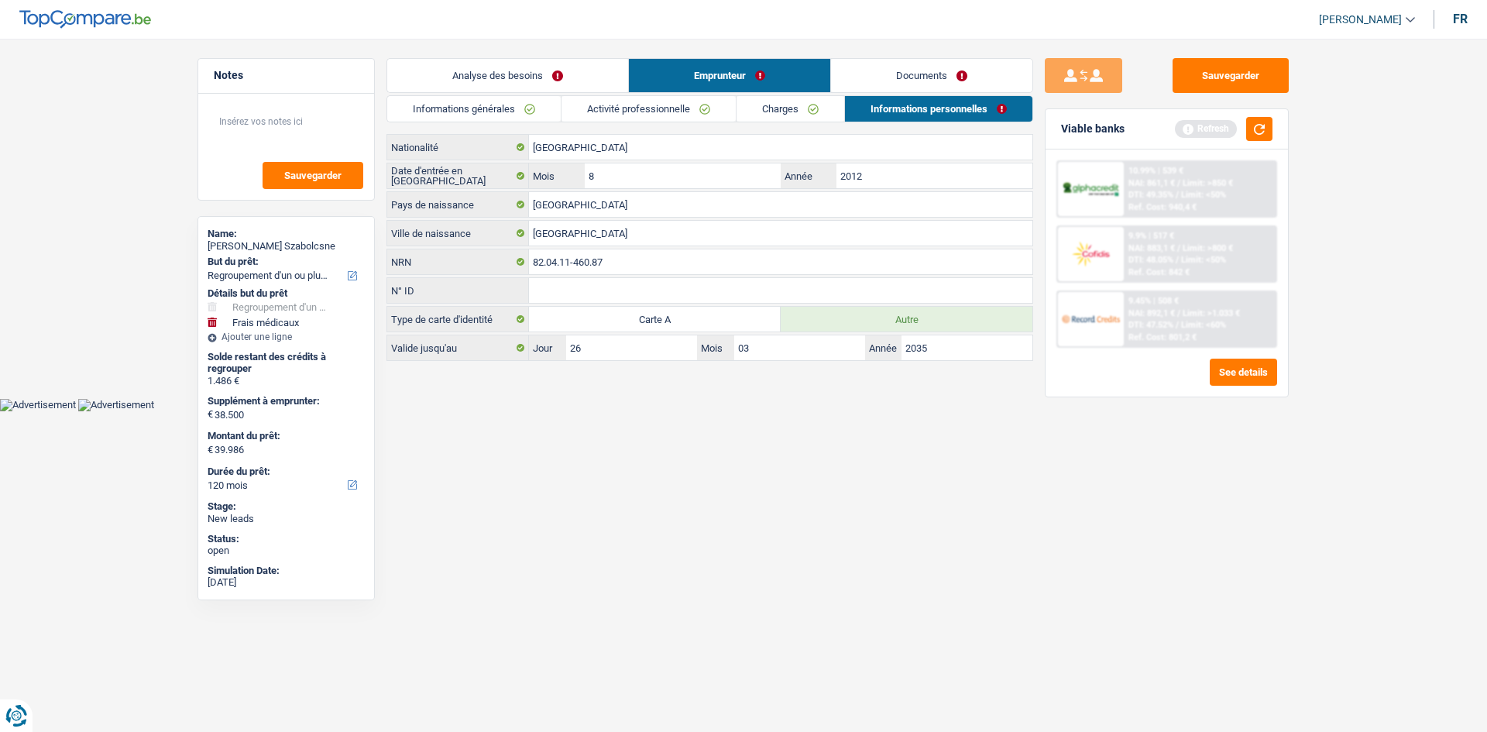
click at [613, 105] on link "Activité professionnelle" at bounding box center [648, 109] width 174 height 26
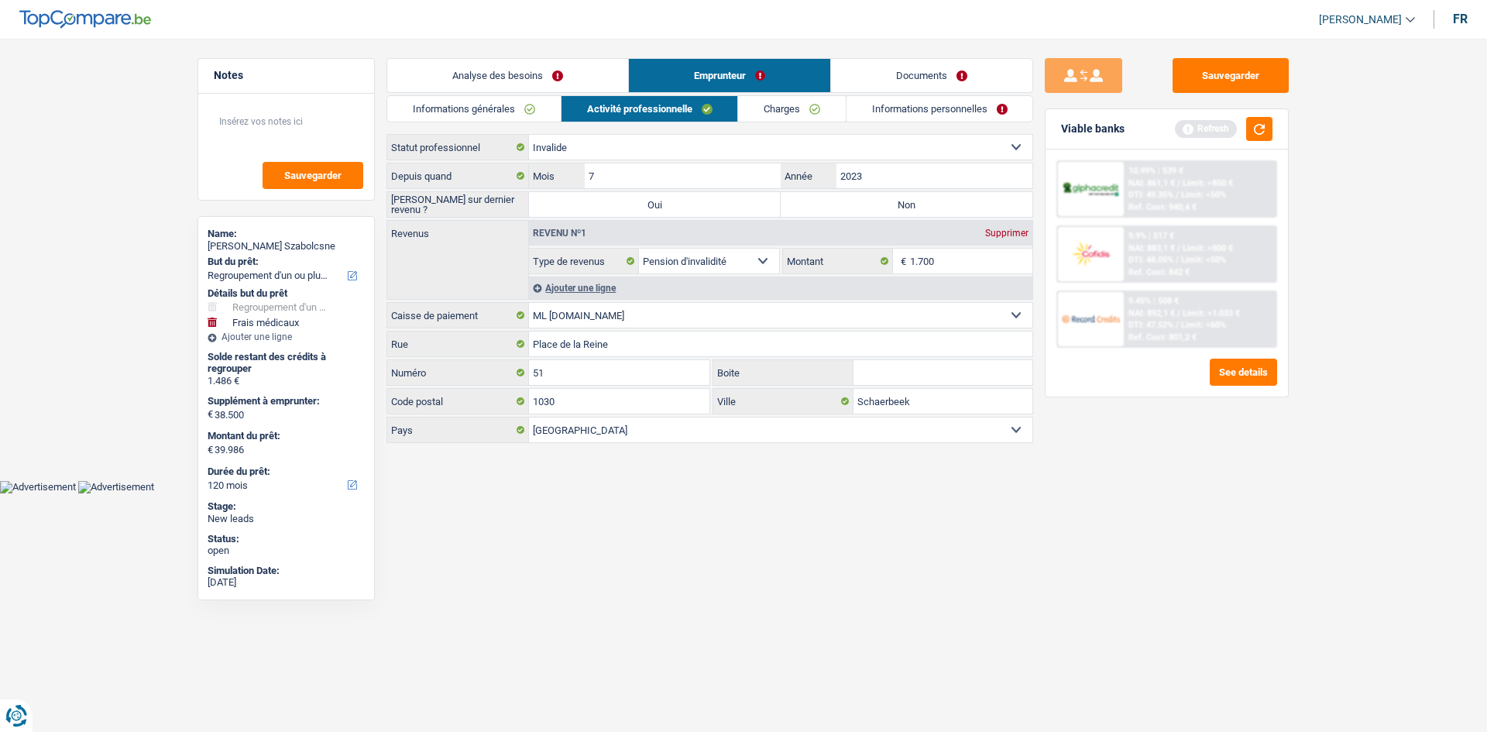
click at [753, 143] on select "Ouvrier Employé privé Employé public Invalide Indépendant Pensionné Chômeur Mut…" at bounding box center [780, 147] width 503 height 25
click at [529, 135] on select "Ouvrier Employé privé Employé public Invalide Indépendant Pensionné Chômeur Mut…" at bounding box center [780, 147] width 503 height 25
click at [541, 74] on link "Analyse des besoins" at bounding box center [507, 75] width 241 height 33
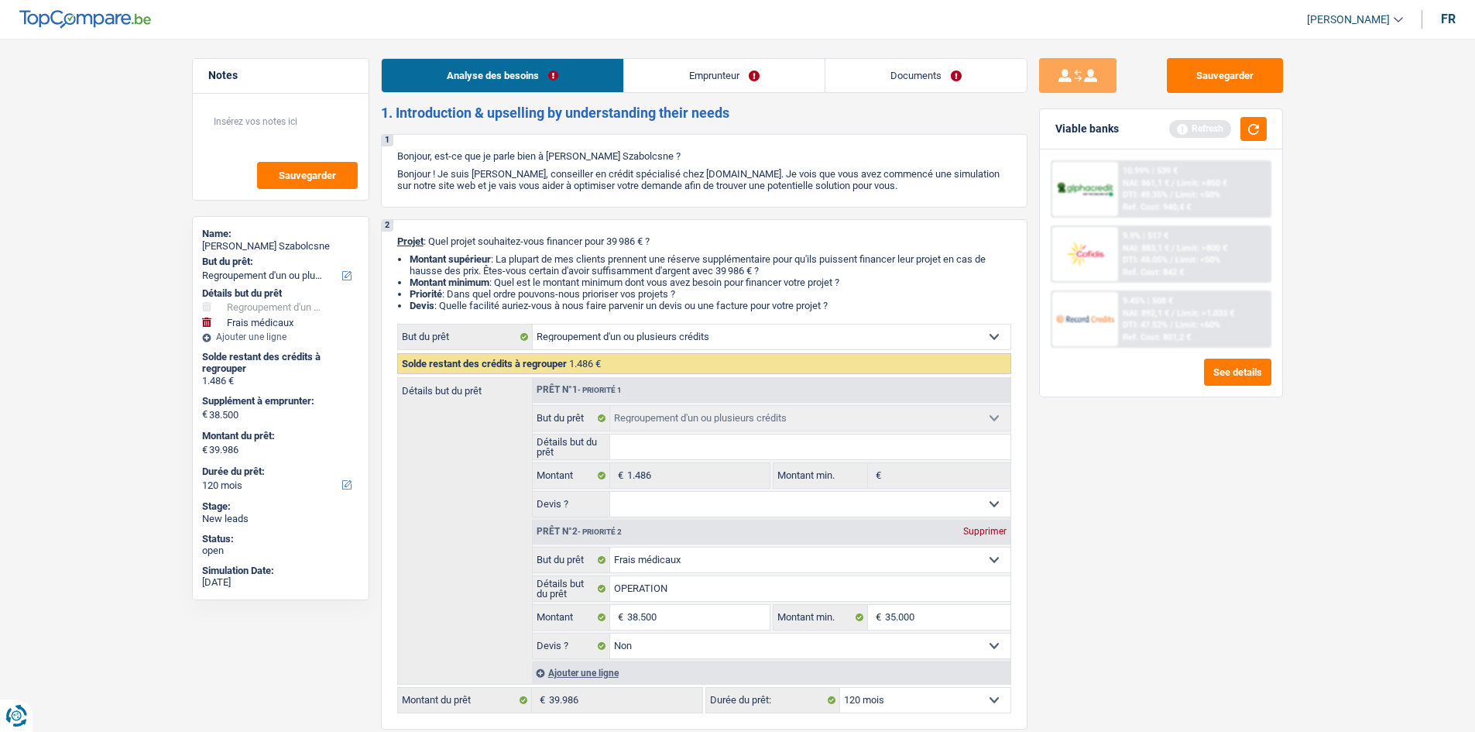
click at [698, 67] on link "Emprunteur" at bounding box center [724, 75] width 201 height 33
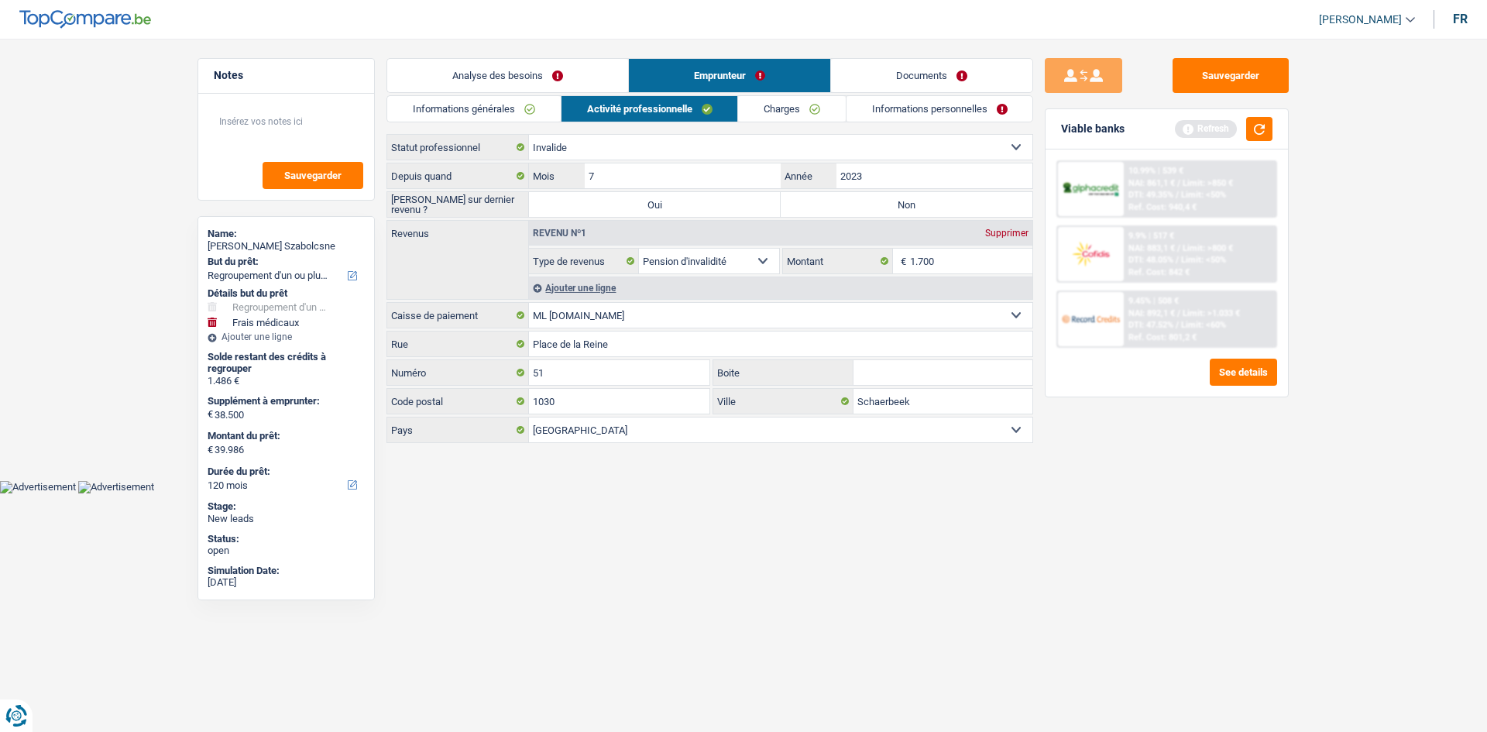
click at [911, 108] on link "Informations personnelles" at bounding box center [939, 109] width 187 height 26
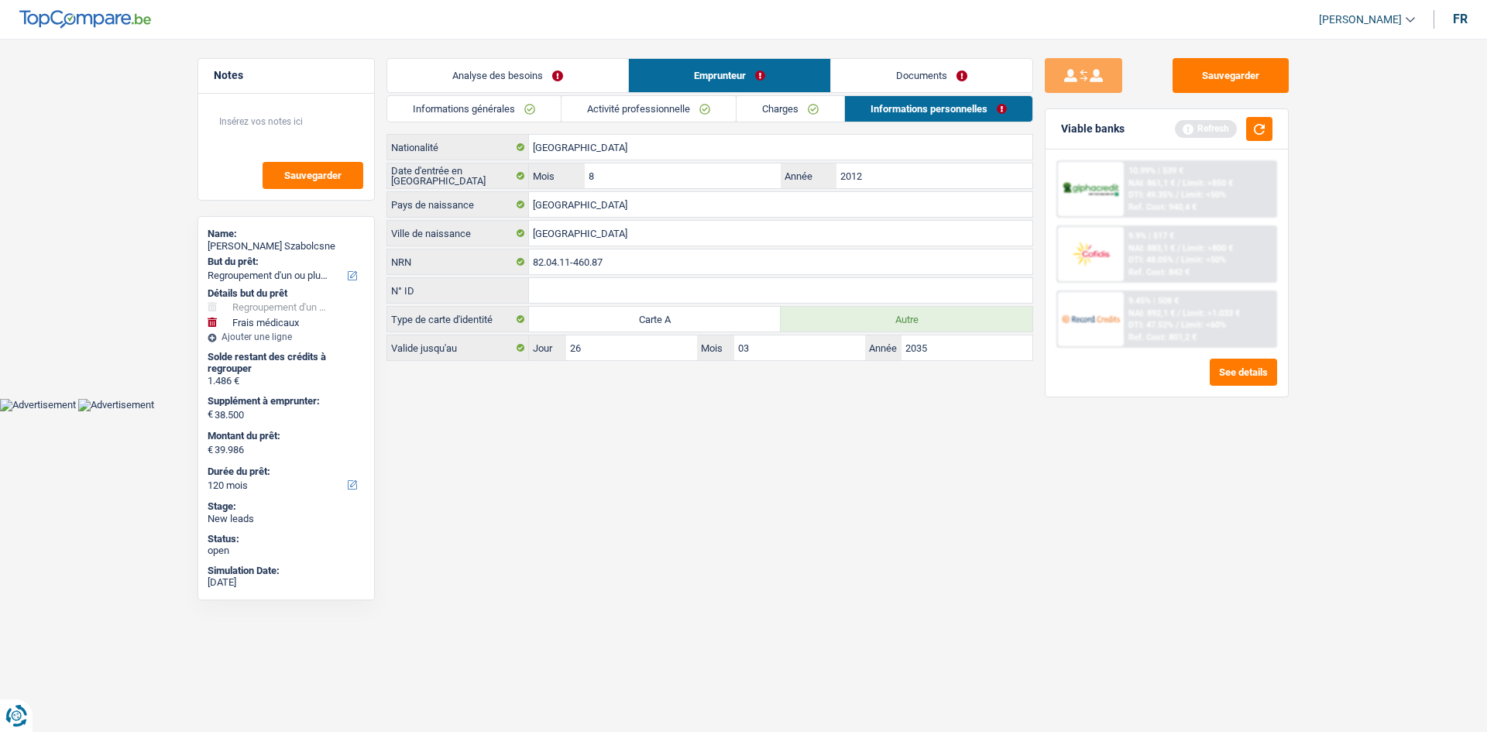
click at [893, 70] on link "Documents" at bounding box center [931, 75] width 201 height 33
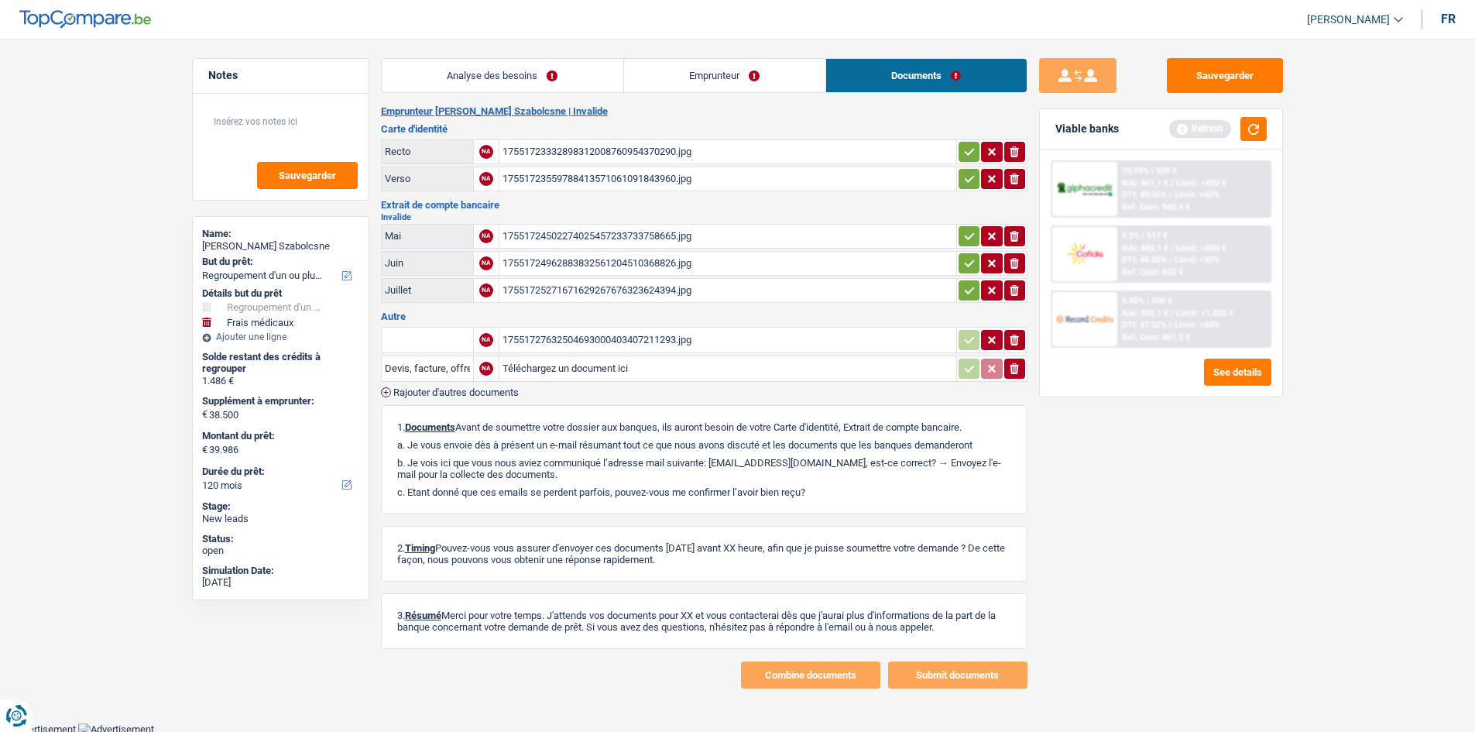
click at [725, 71] on link "Emprunteur" at bounding box center [724, 75] width 201 height 33
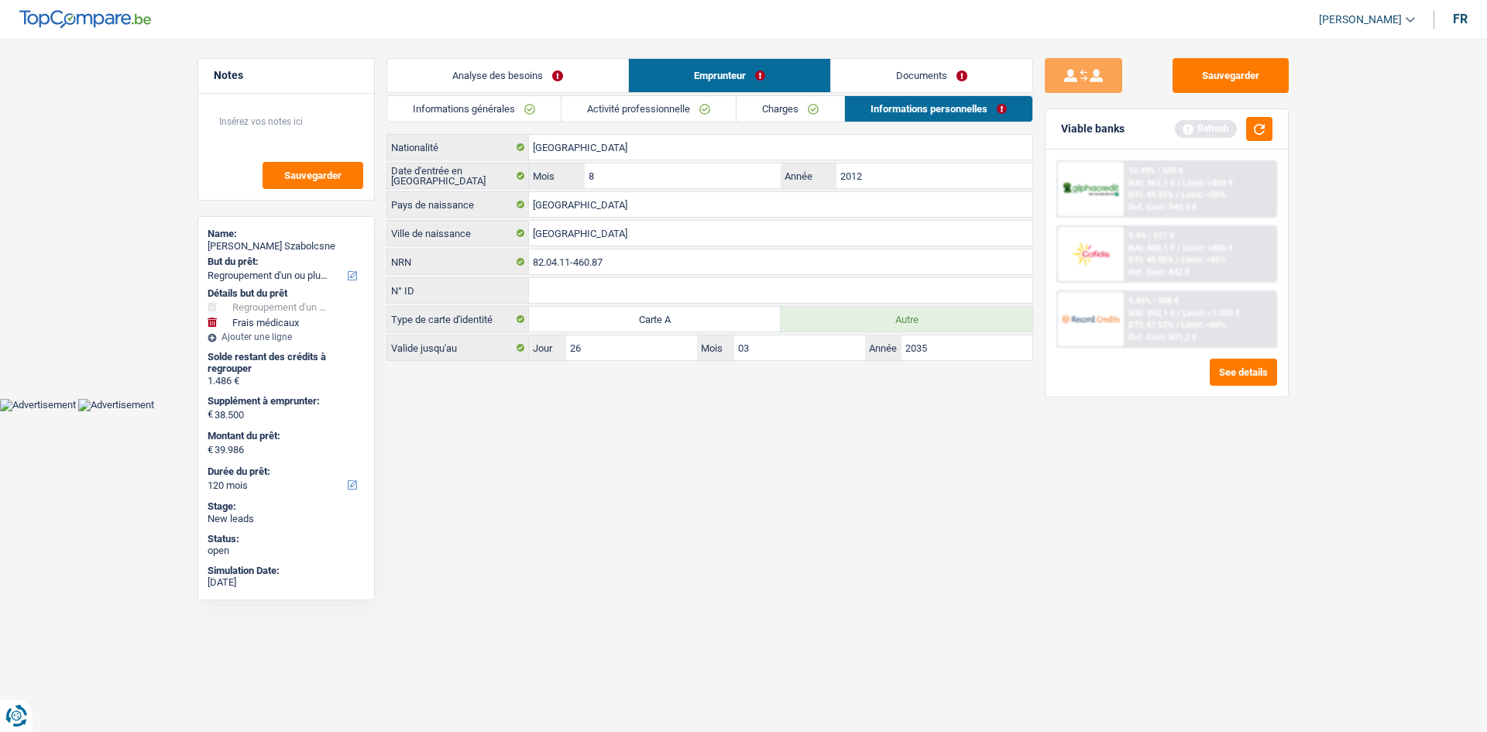
click at [544, 76] on link "Analyse des besoins" at bounding box center [507, 75] width 241 height 33
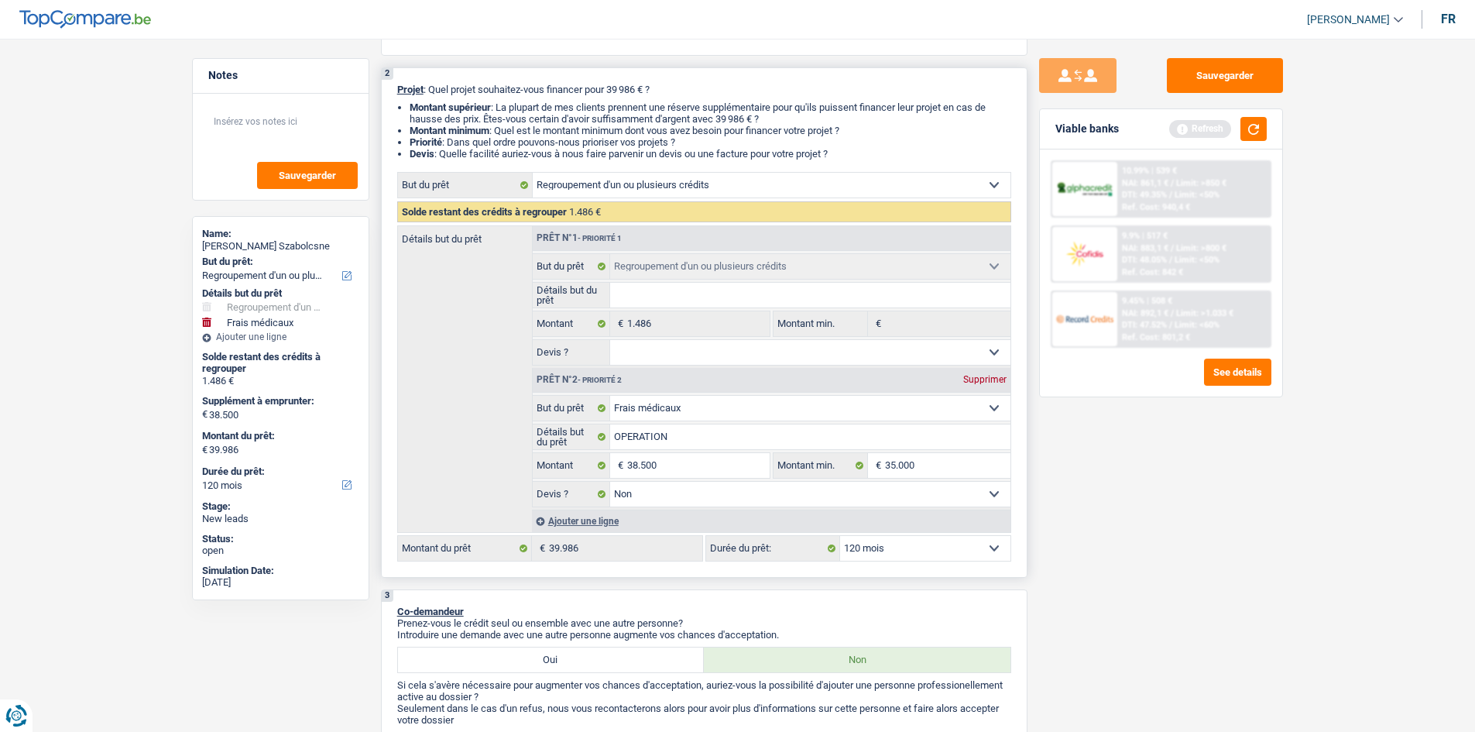
scroll to position [155, 0]
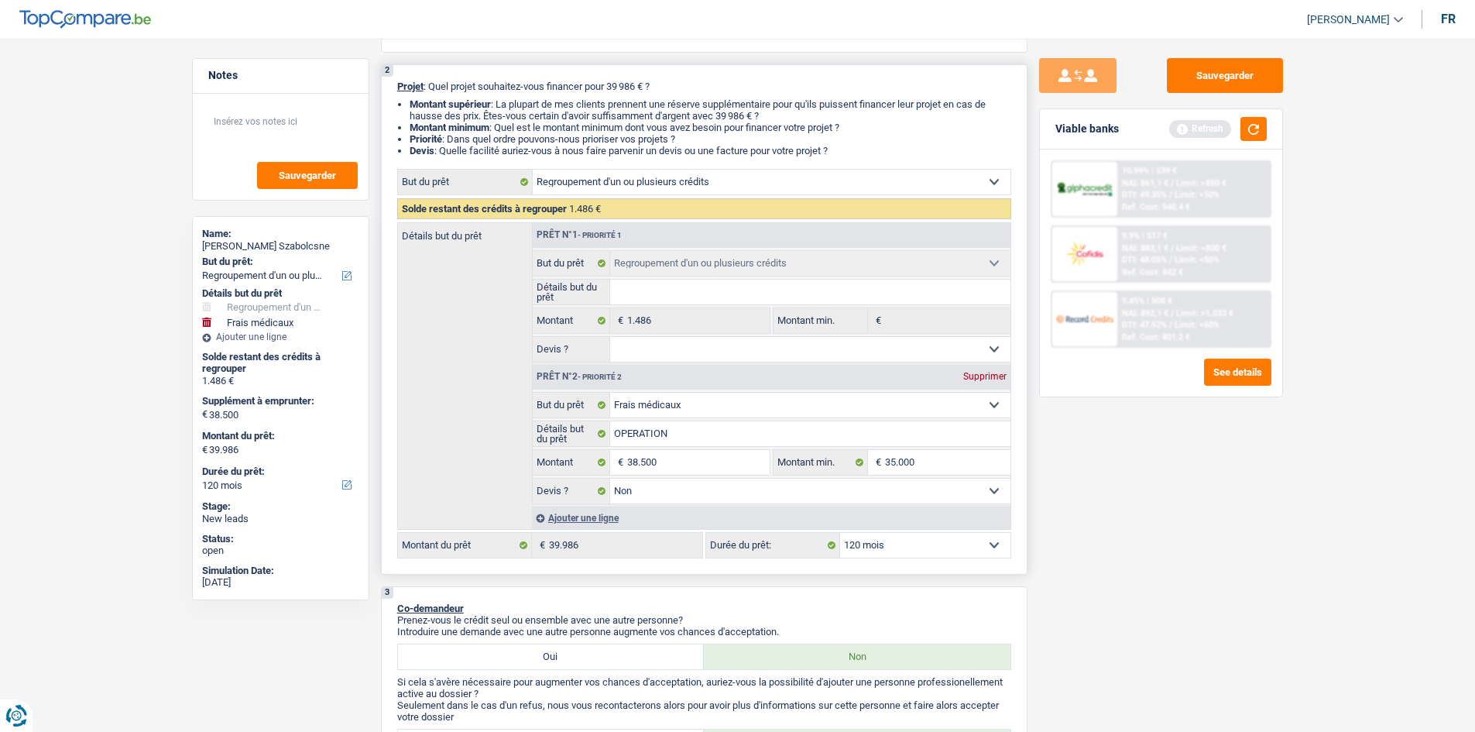
click at [921, 396] on select "Confort maison: meubles, textile, peinture, électroménager, outillage non-profe…" at bounding box center [810, 405] width 400 height 25
select select "familyEvent"
click at [610, 393] on select "Confort maison: meubles, textile, peinture, électroménager, outillage non-profe…" at bounding box center [810, 405] width 400 height 25
select select "familyEvent"
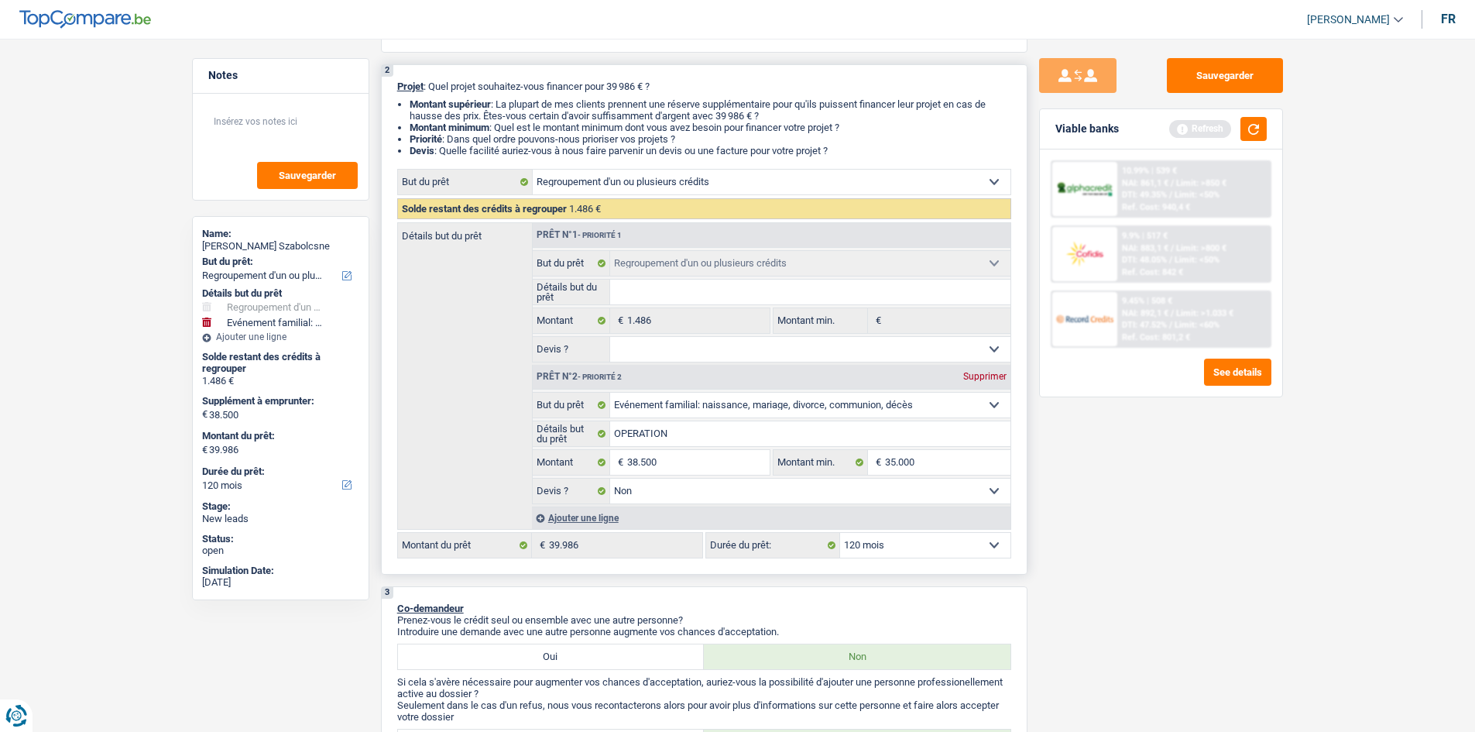
click at [682, 405] on select "Confort maison: meubles, textile, peinture, électroménager, outillage non-profe…" at bounding box center [810, 405] width 400 height 25
select select "medical"
click at [610, 393] on select "Confort maison: meubles, textile, peinture, électroménager, outillage non-profe…" at bounding box center [810, 405] width 400 height 25
select select "medical"
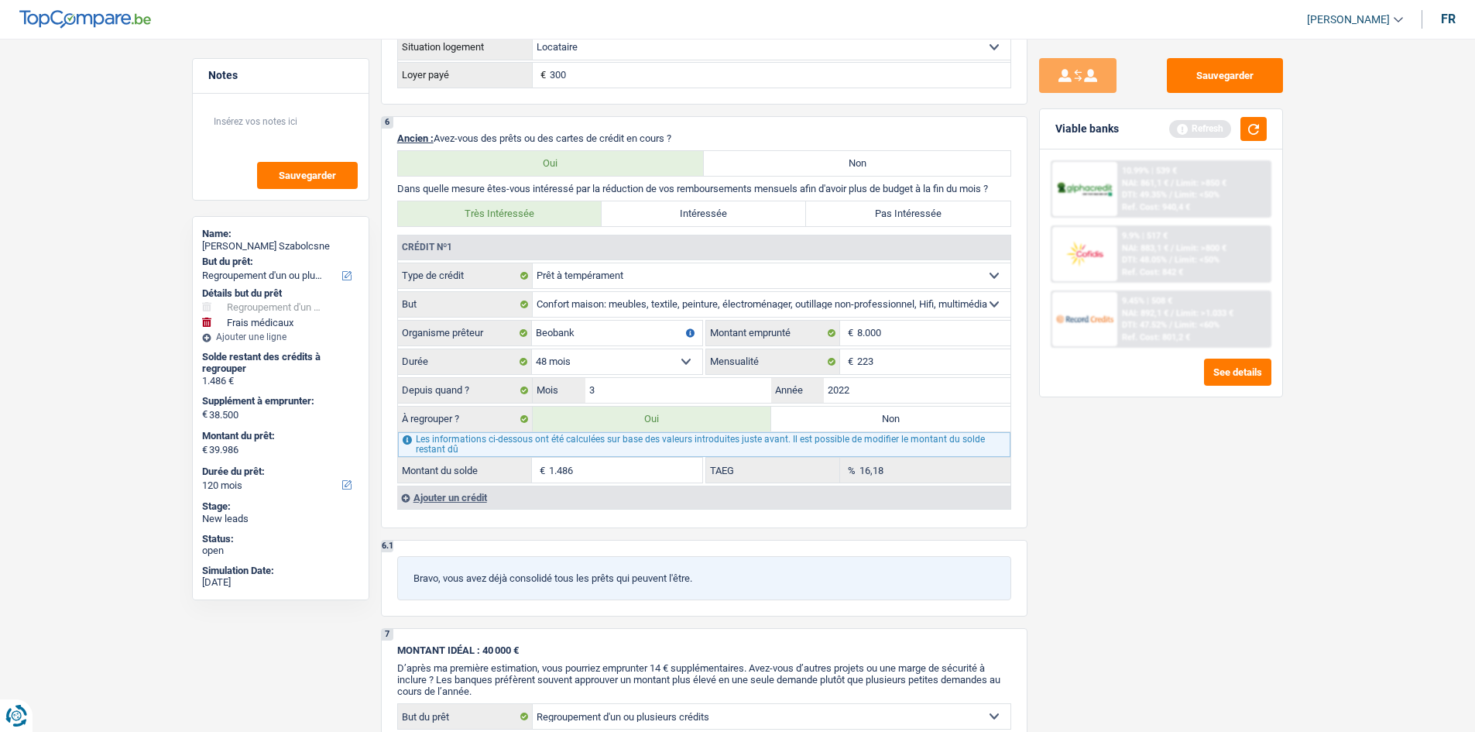
scroll to position [1239, 0]
click at [714, 411] on label "Oui" at bounding box center [652, 416] width 239 height 25
click at [714, 411] on input "Oui" at bounding box center [652, 416] width 239 height 25
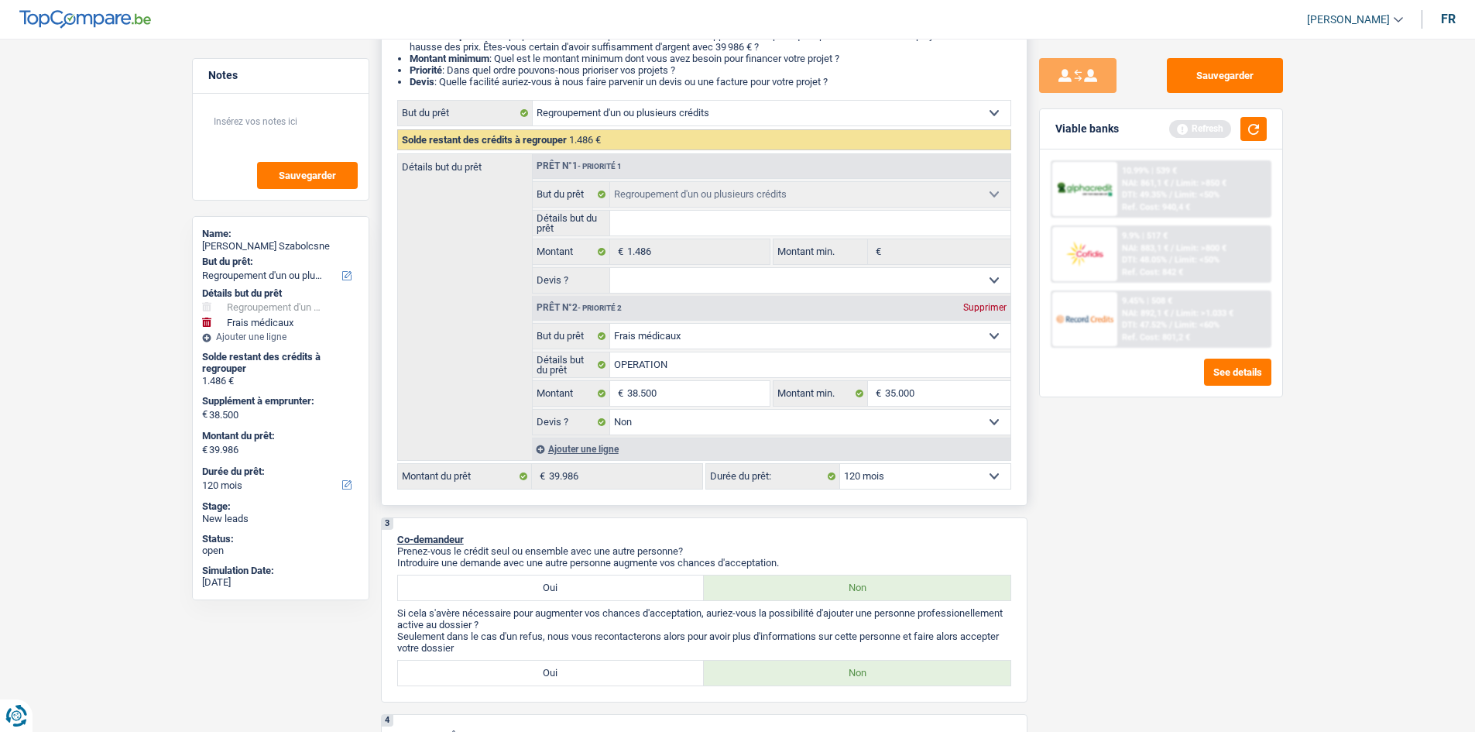
scroll to position [310, 0]
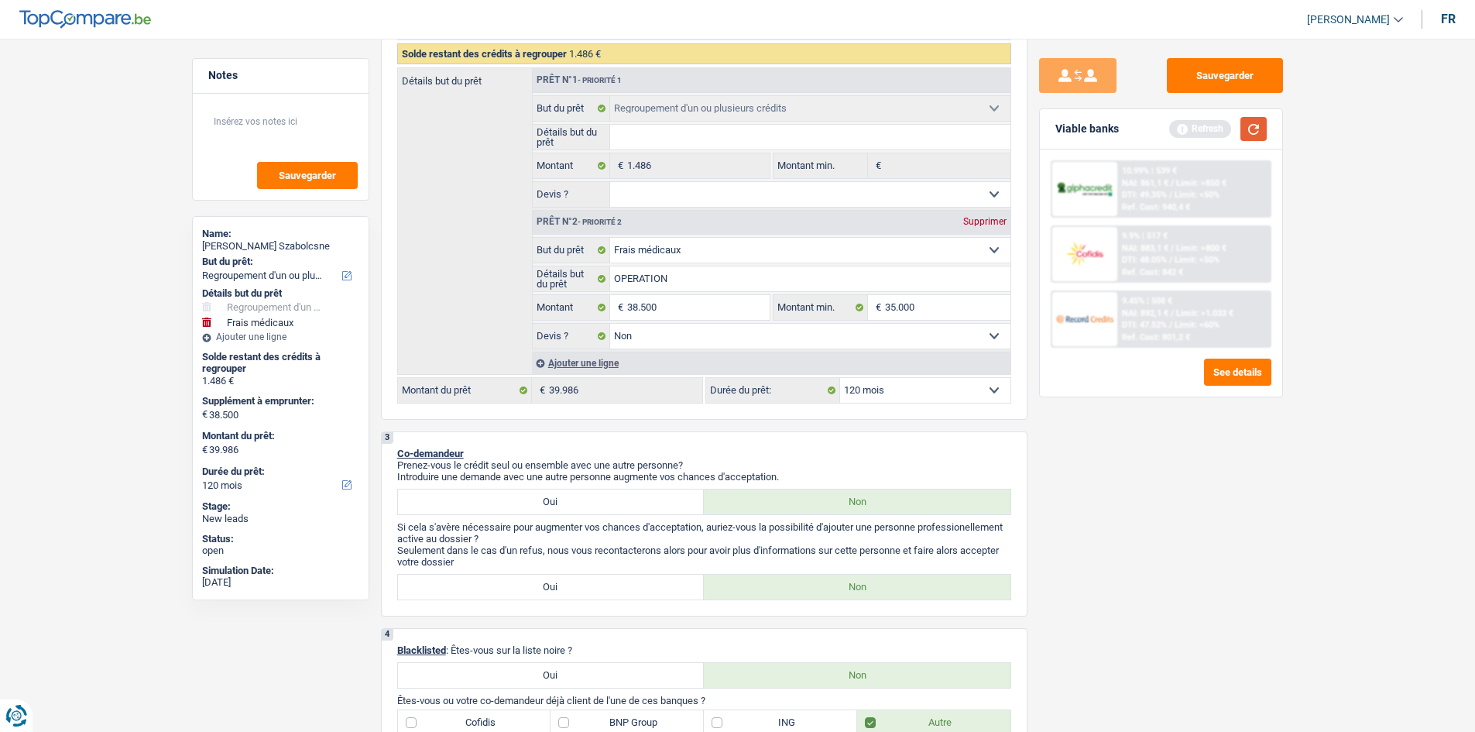
click at [1241, 126] on button "button" at bounding box center [1254, 129] width 26 height 24
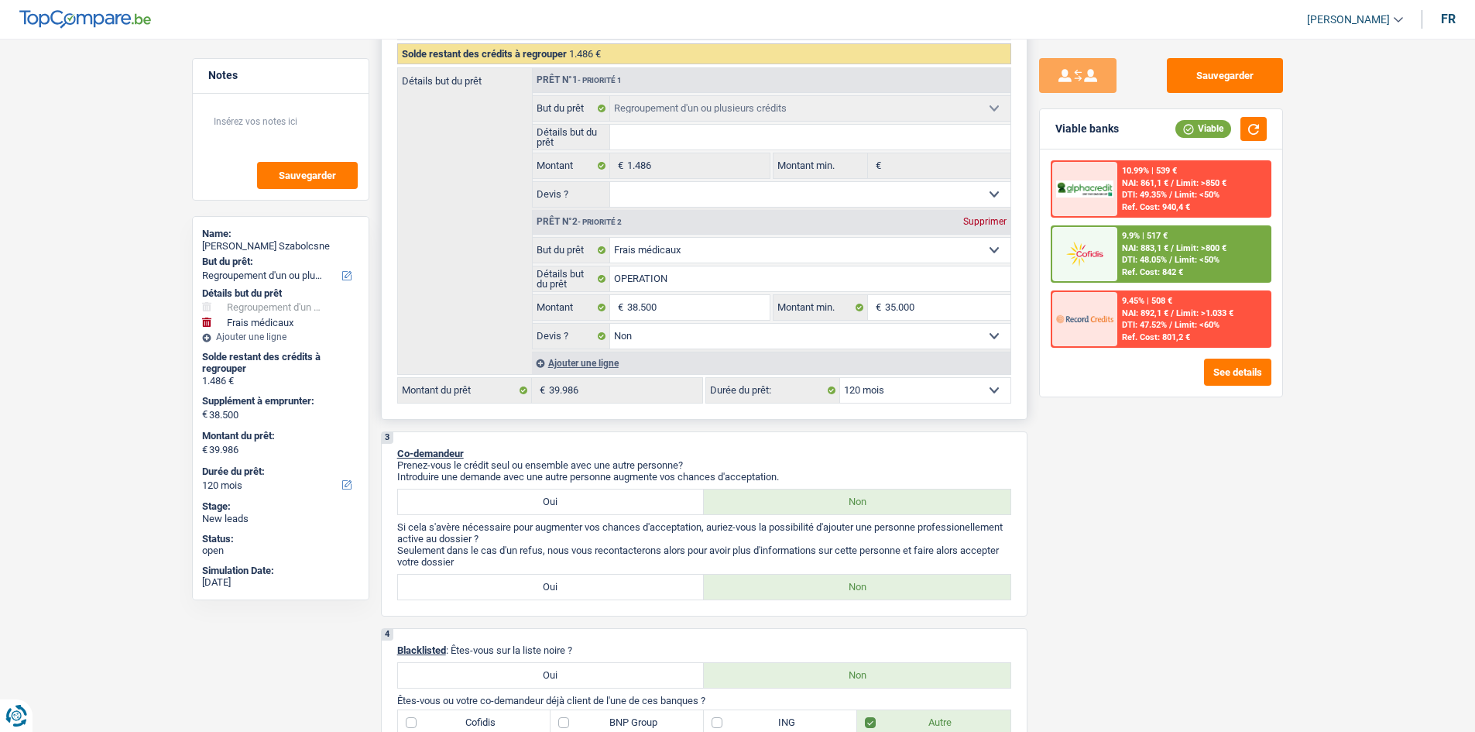
click at [704, 252] on select "Confort maison: meubles, textile, peinture, électroménager, outillage non-profe…" at bounding box center [810, 250] width 400 height 25
click at [482, 252] on div "Détails but du prêt Prêt n°1 - Priorité 1 Confort maison: meubles, textile, pei…" at bounding box center [704, 220] width 614 height 307
click at [678, 248] on select "Confort maison: meubles, textile, peinture, électroménager, outillage non-profe…" at bounding box center [810, 250] width 400 height 25
select select "household"
click at [610, 238] on select "Confort maison: meubles, textile, peinture, électroménager, outillage non-profe…" at bounding box center [810, 250] width 400 height 25
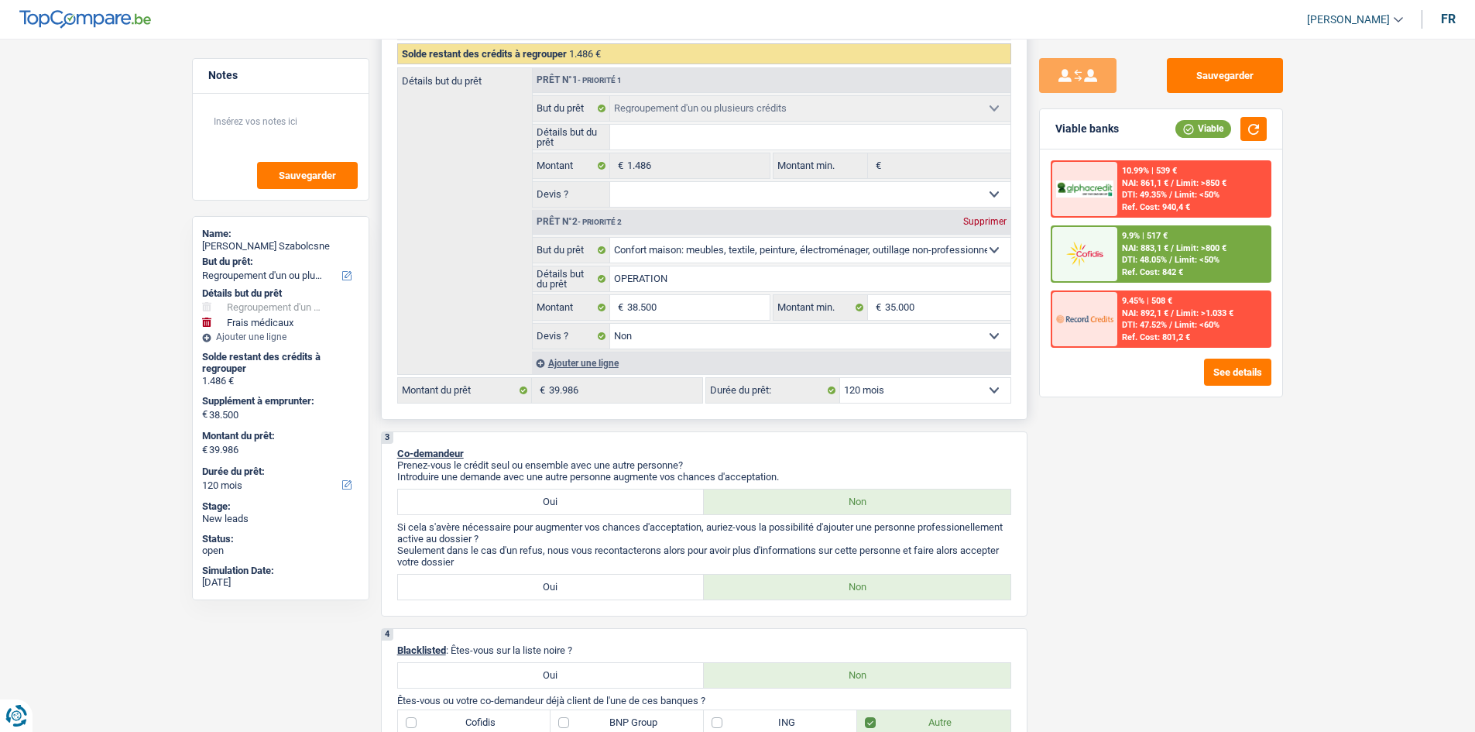
select select "household"
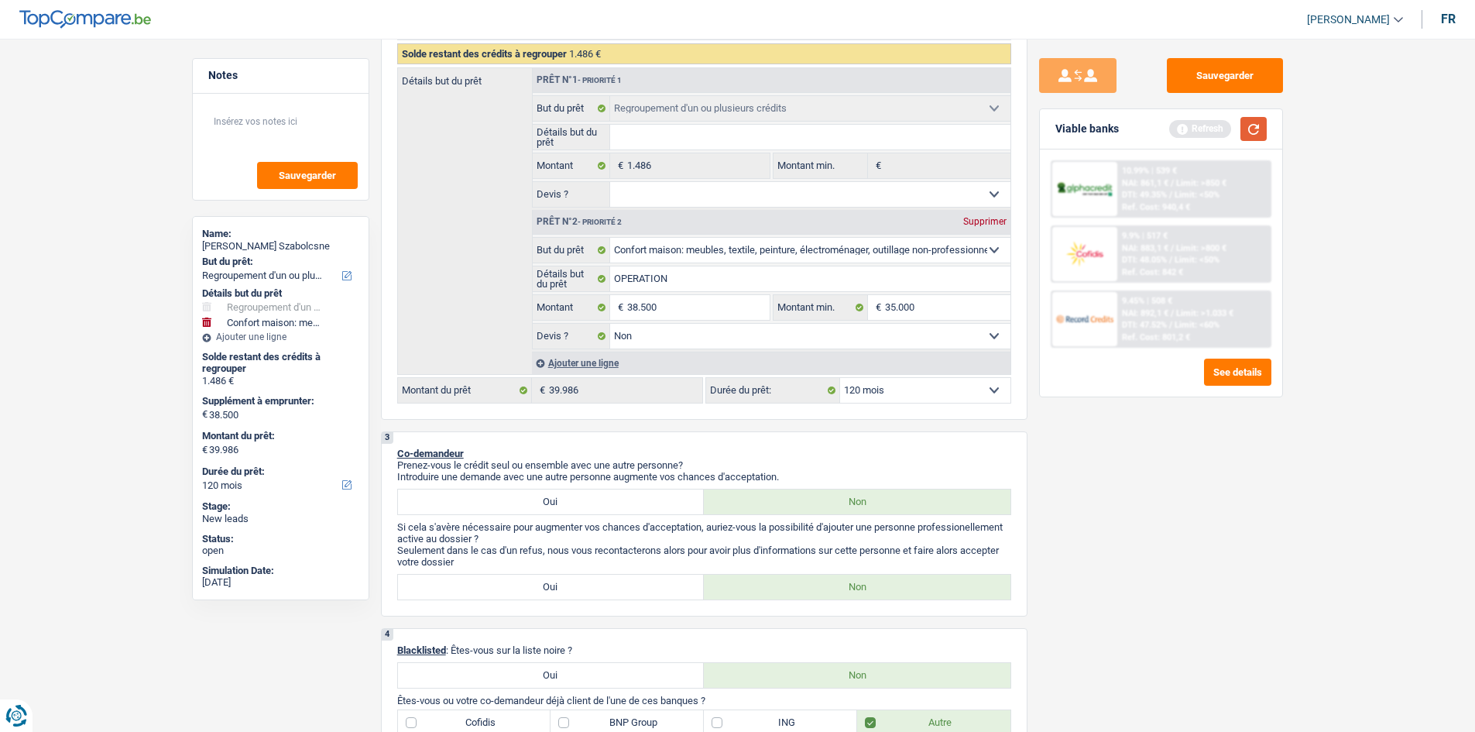
click at [1251, 124] on button "button" at bounding box center [1254, 129] width 26 height 24
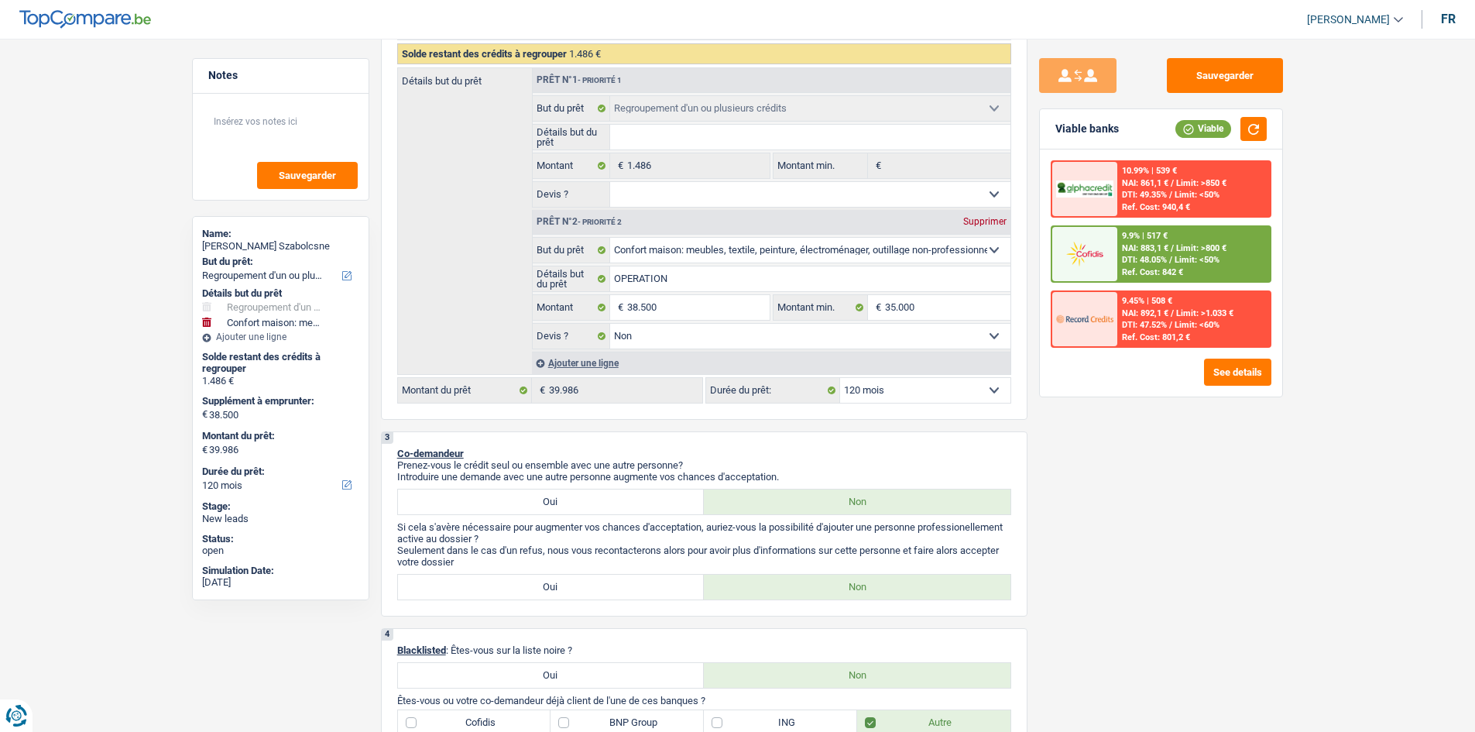
click at [1109, 253] on img at bounding box center [1084, 253] width 57 height 29
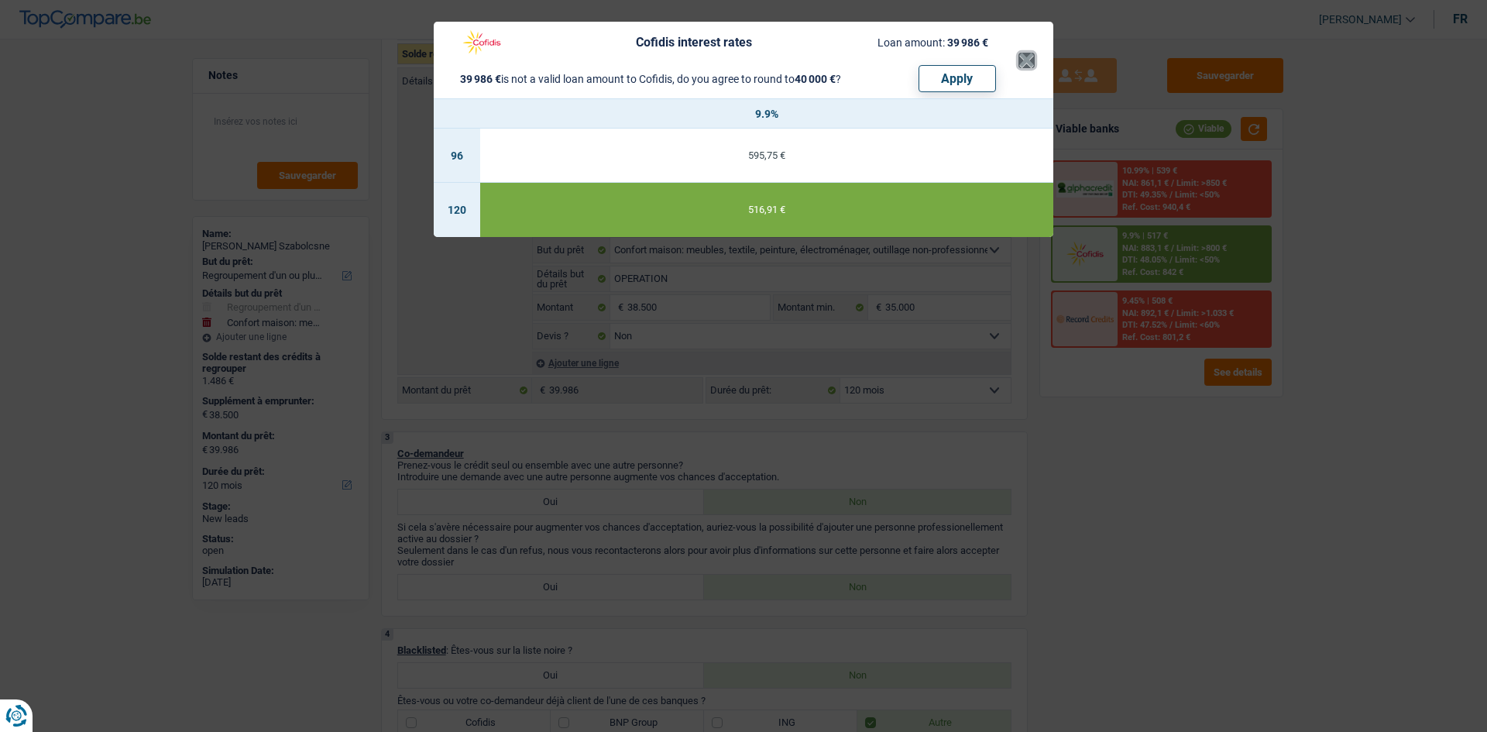
click at [1033, 62] on button "×" at bounding box center [1026, 60] width 16 height 15
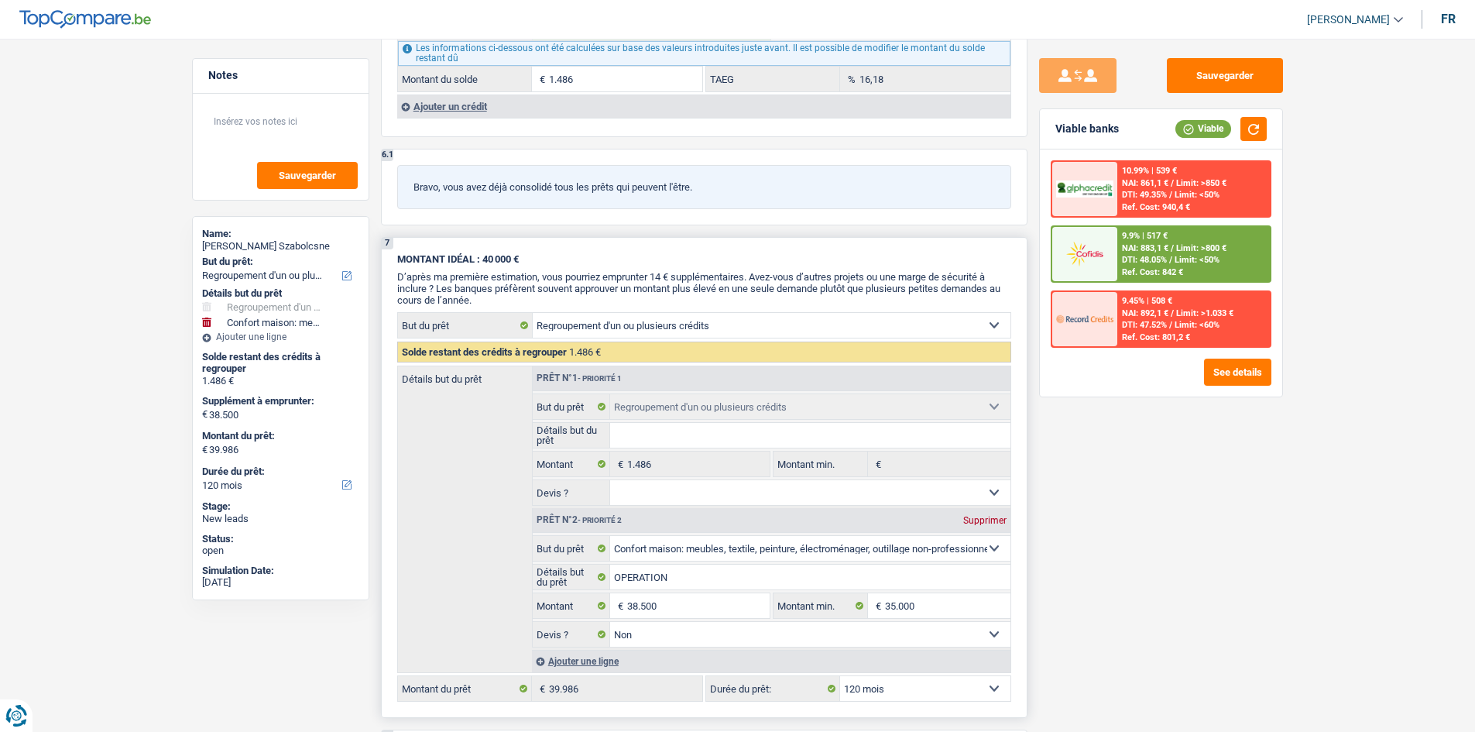
scroll to position [1704, 0]
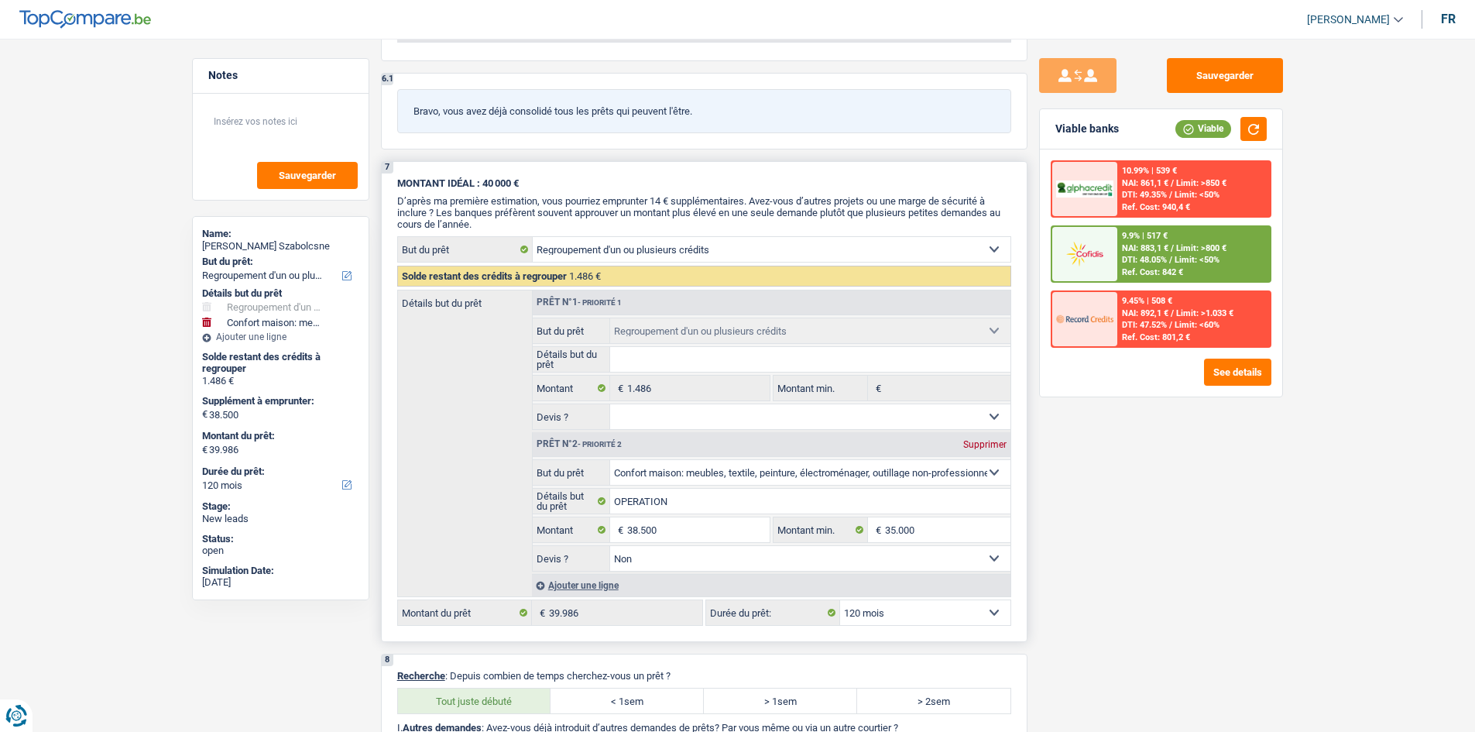
click at [782, 462] on select "Confort maison: meubles, textile, peinture, électroménager, outillage non-profe…" at bounding box center [810, 472] width 400 height 25
click at [751, 509] on input "OPERATION" at bounding box center [810, 501] width 400 height 25
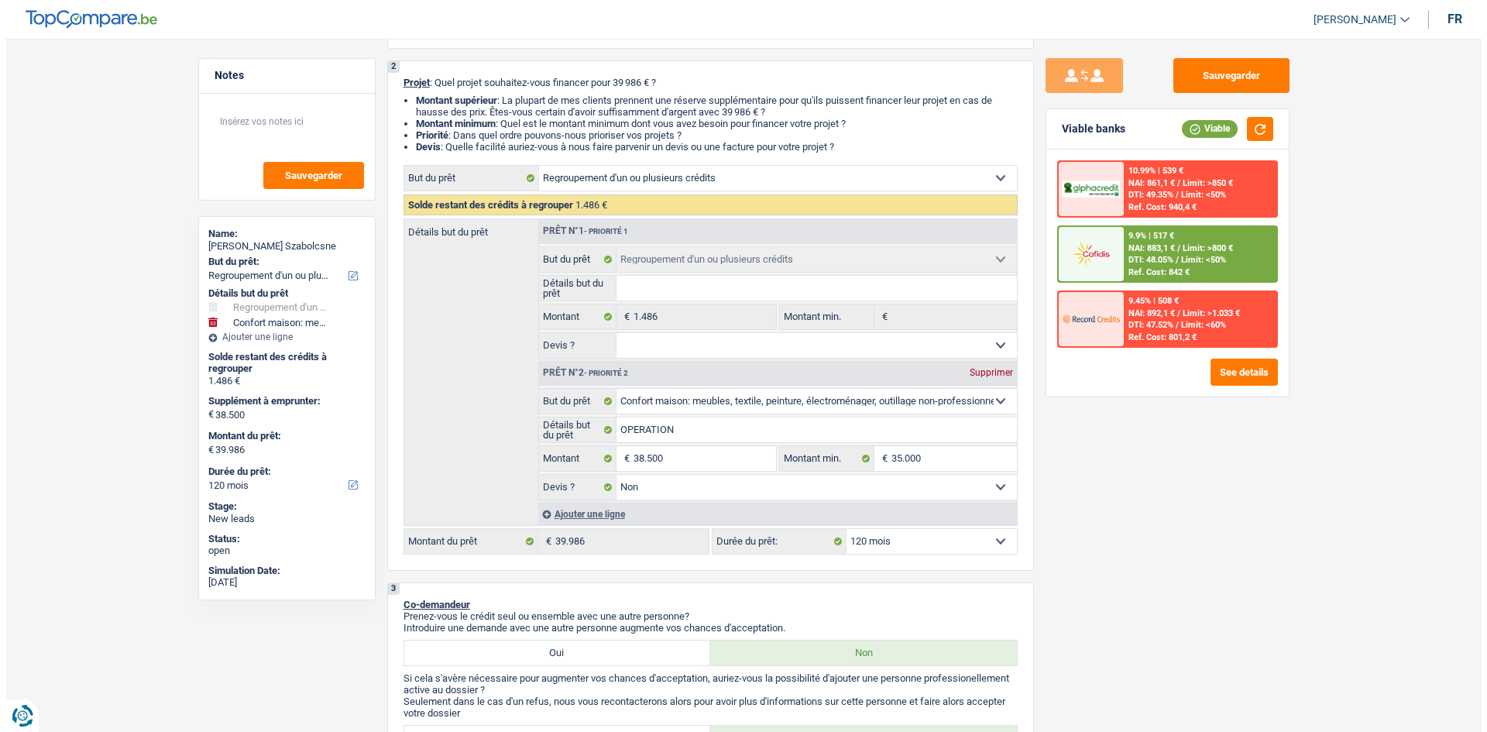
scroll to position [155, 0]
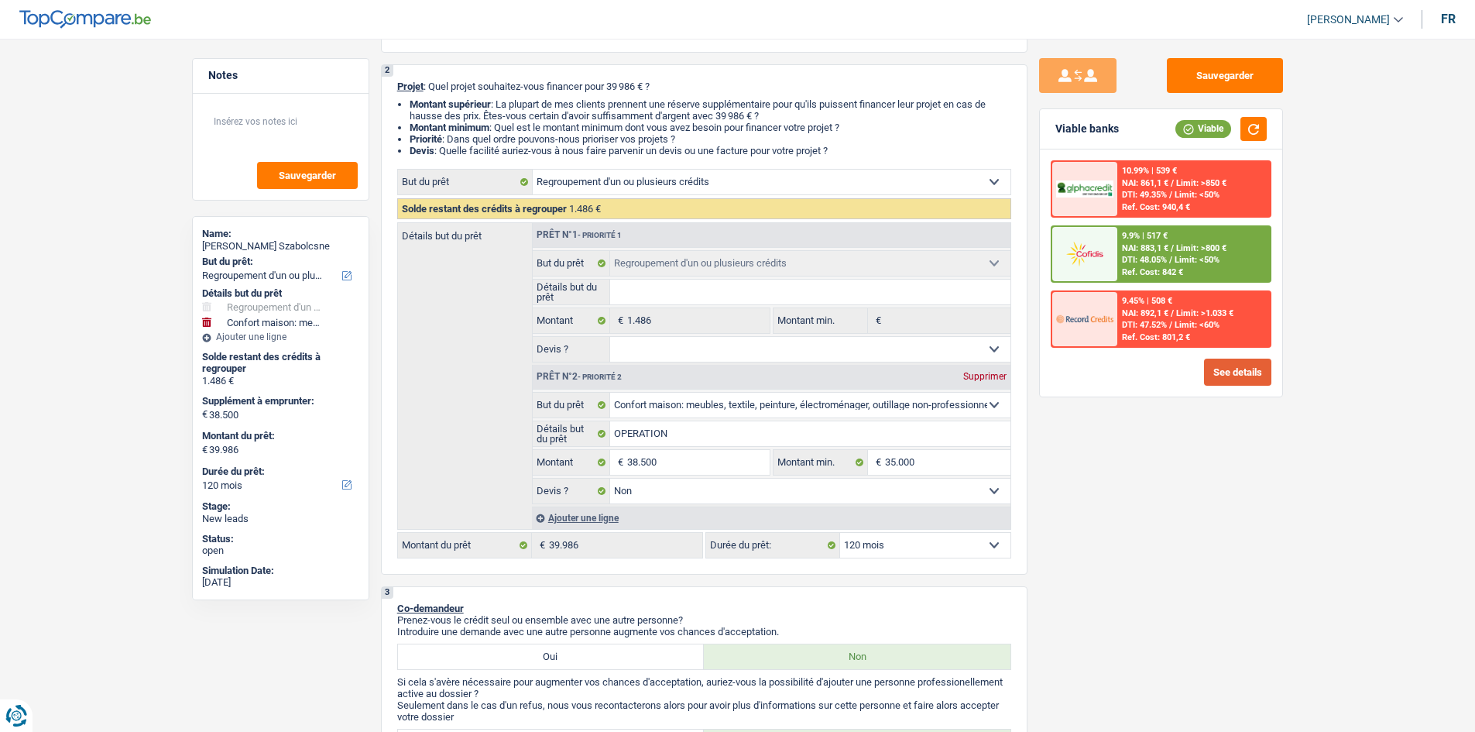
click at [1236, 364] on button "See details" at bounding box center [1237, 372] width 67 height 27
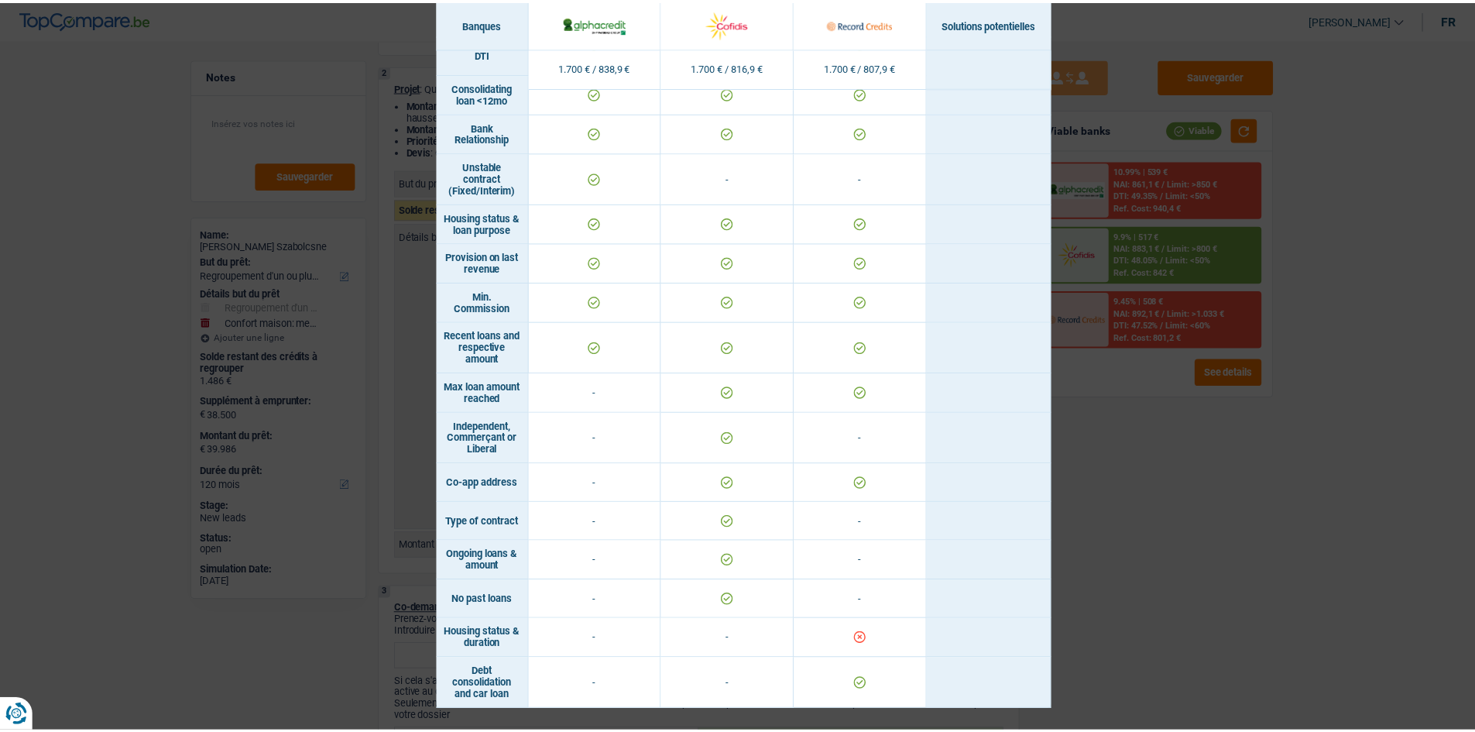
scroll to position [928, 0]
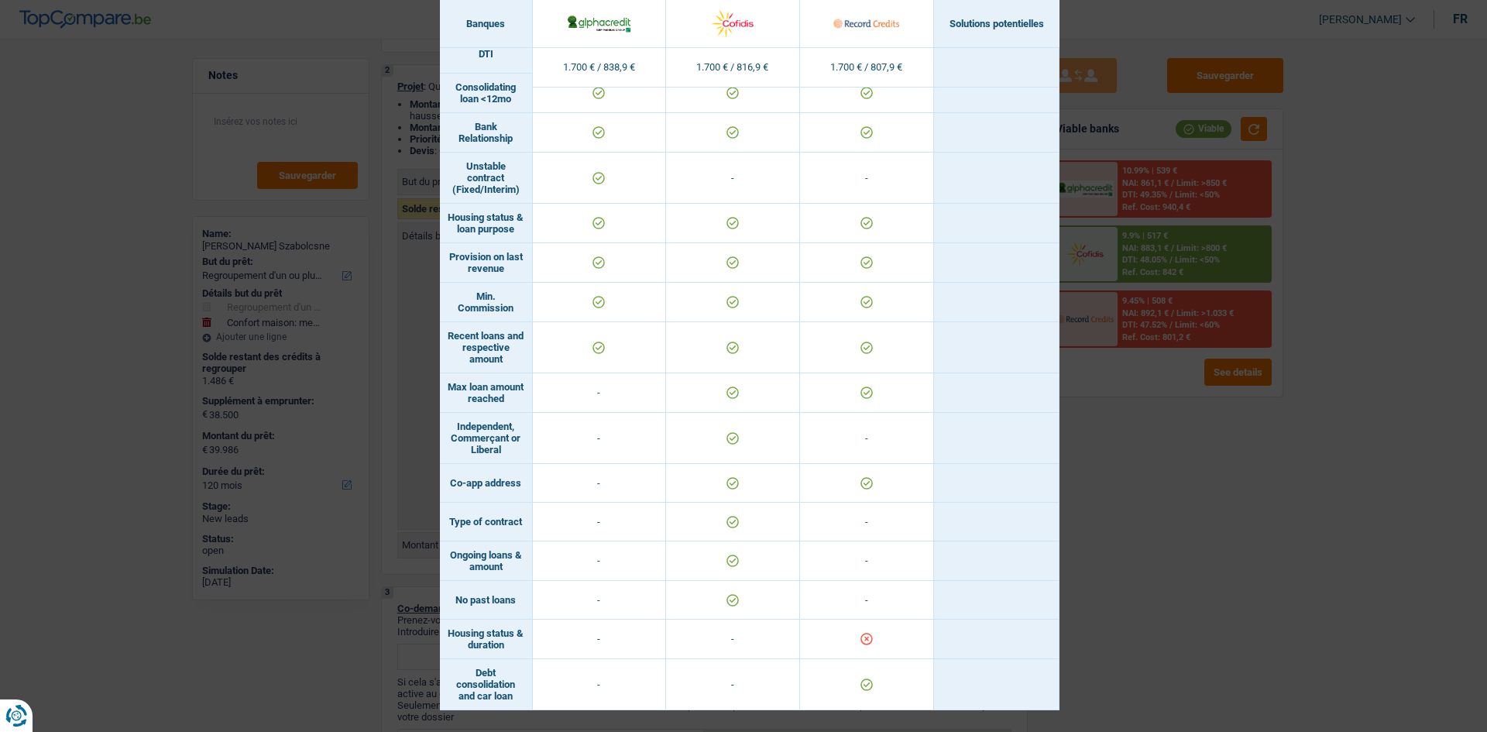
click at [1056, 527] on div "Banks conditions × Banques Solutions potentielles Revenus / Charges 1.700 € / 8…" at bounding box center [743, 366] width 1487 height 732
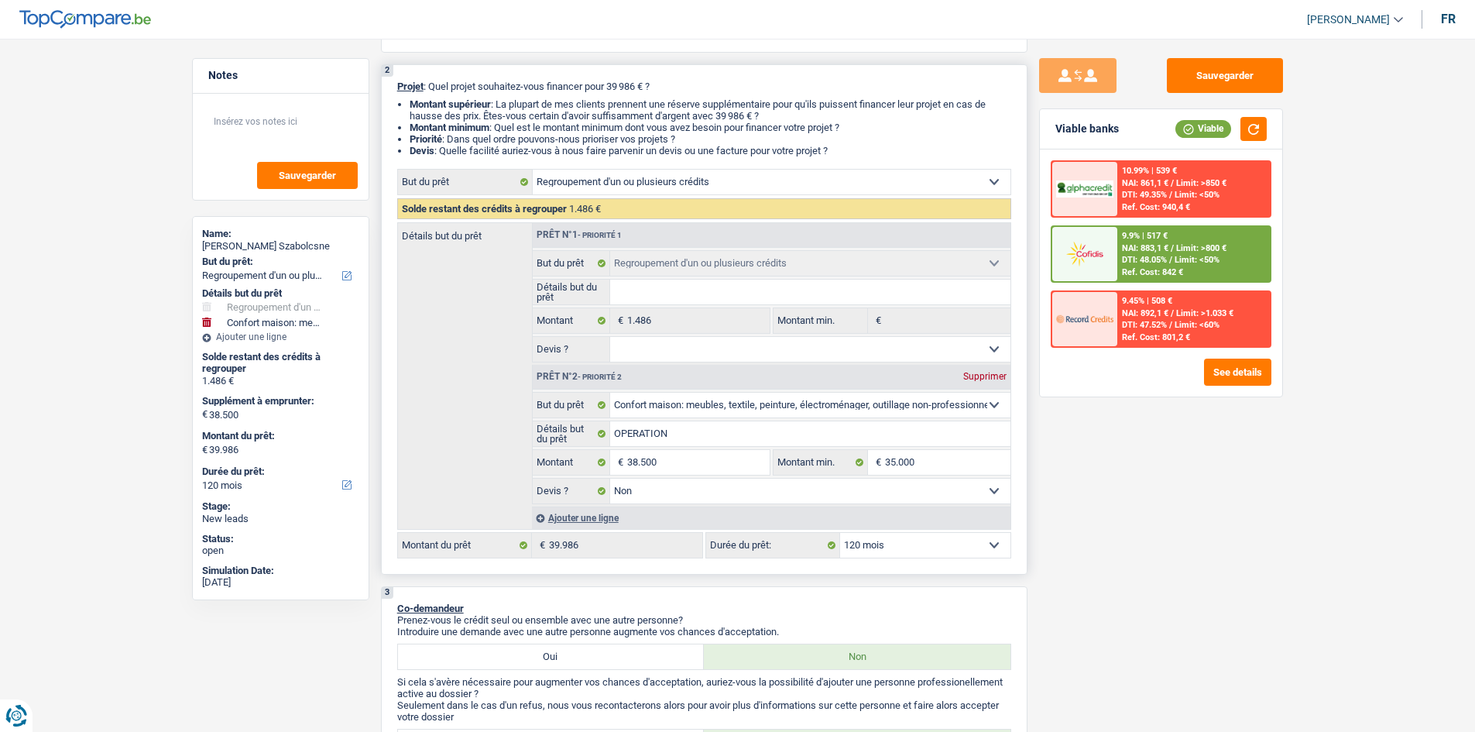
click at [946, 545] on select "12 mois 18 mois 24 mois 30 mois 36 mois 42 mois 48 mois 60 mois 72 mois 84 mois…" at bounding box center [925, 545] width 170 height 25
select select "84"
click at [840, 533] on select "12 mois 18 mois 24 mois 30 mois 36 mois 42 mois 48 mois 60 mois 72 mois 84 mois…" at bounding box center [925, 545] width 170 height 25
click at [923, 450] on input "35.000" at bounding box center [947, 462] width 125 height 25
select select "84"
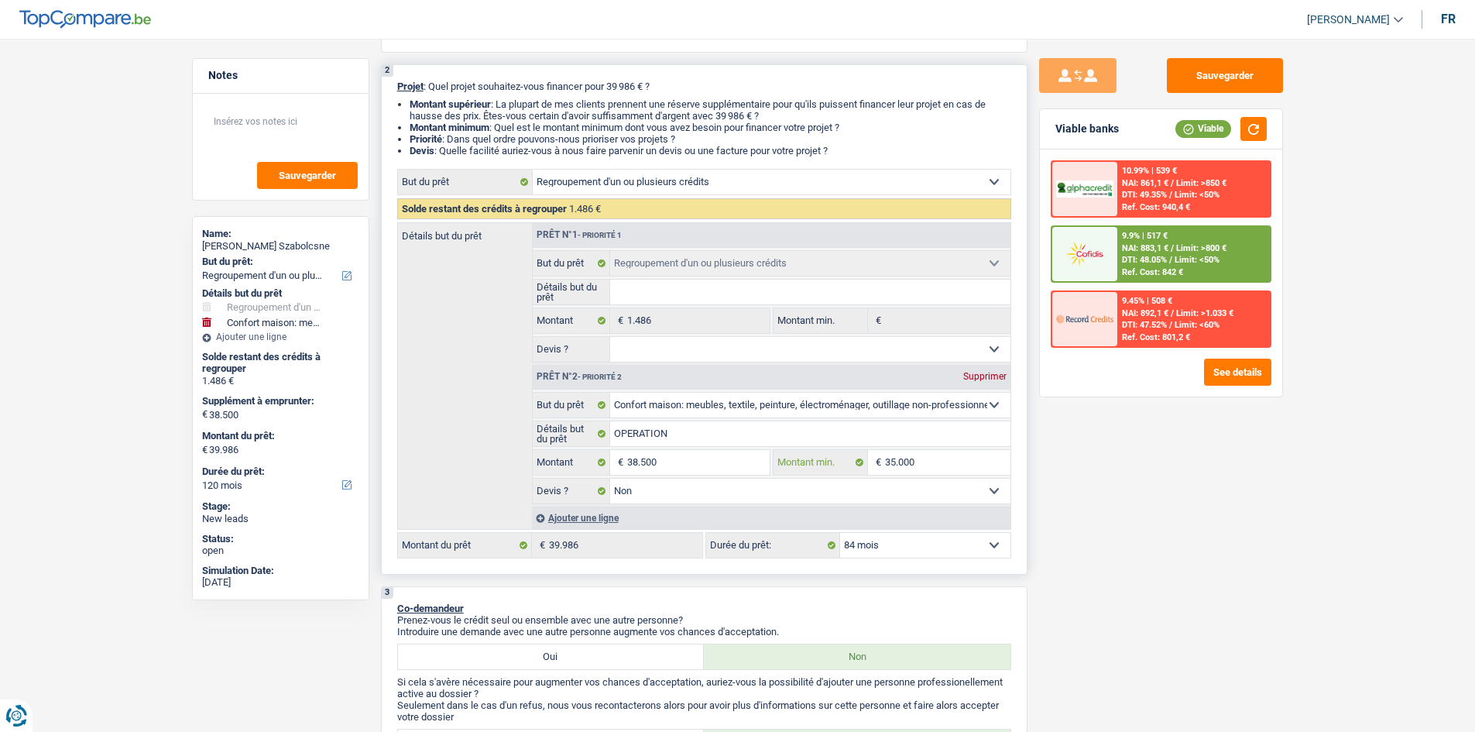
select select "84"
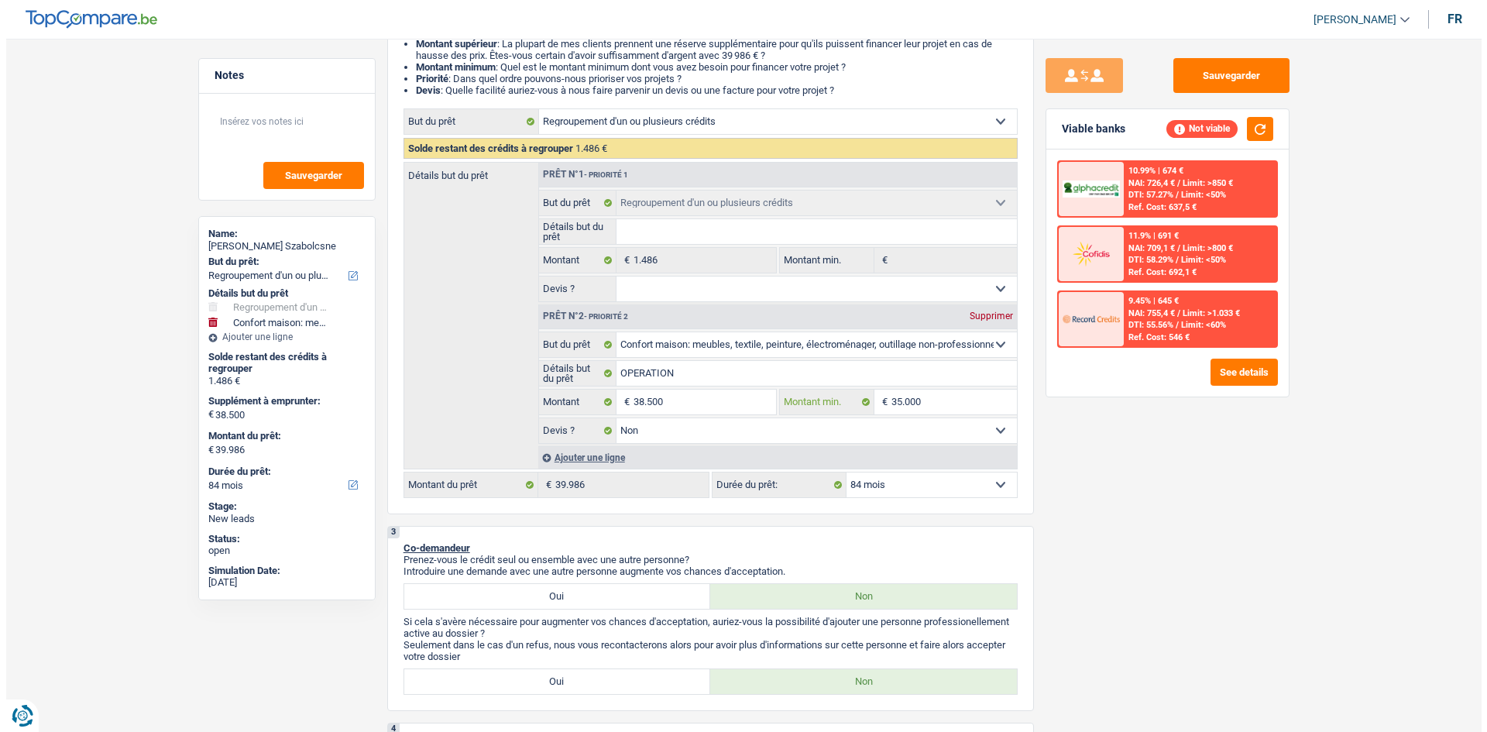
scroll to position [232, 0]
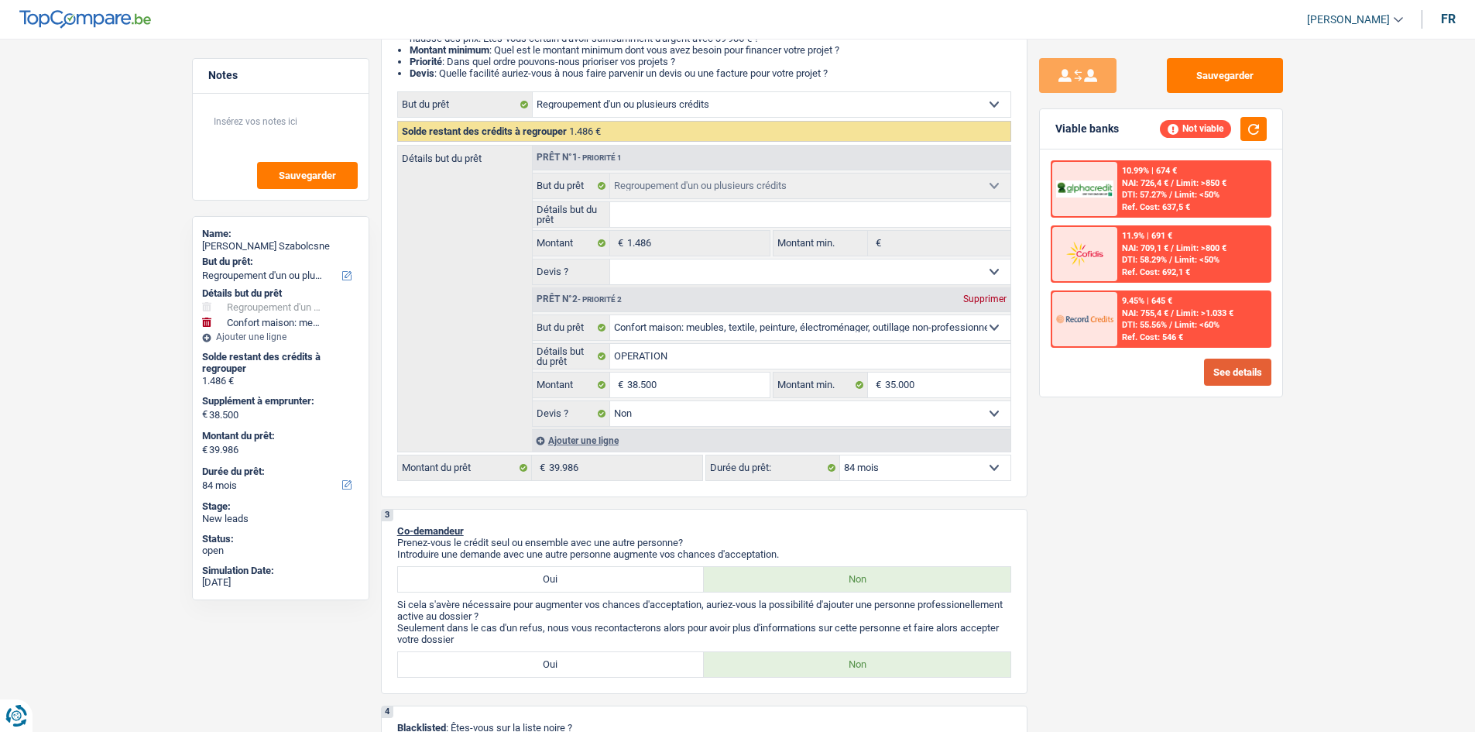
click at [1210, 365] on button "See details" at bounding box center [1237, 372] width 67 height 27
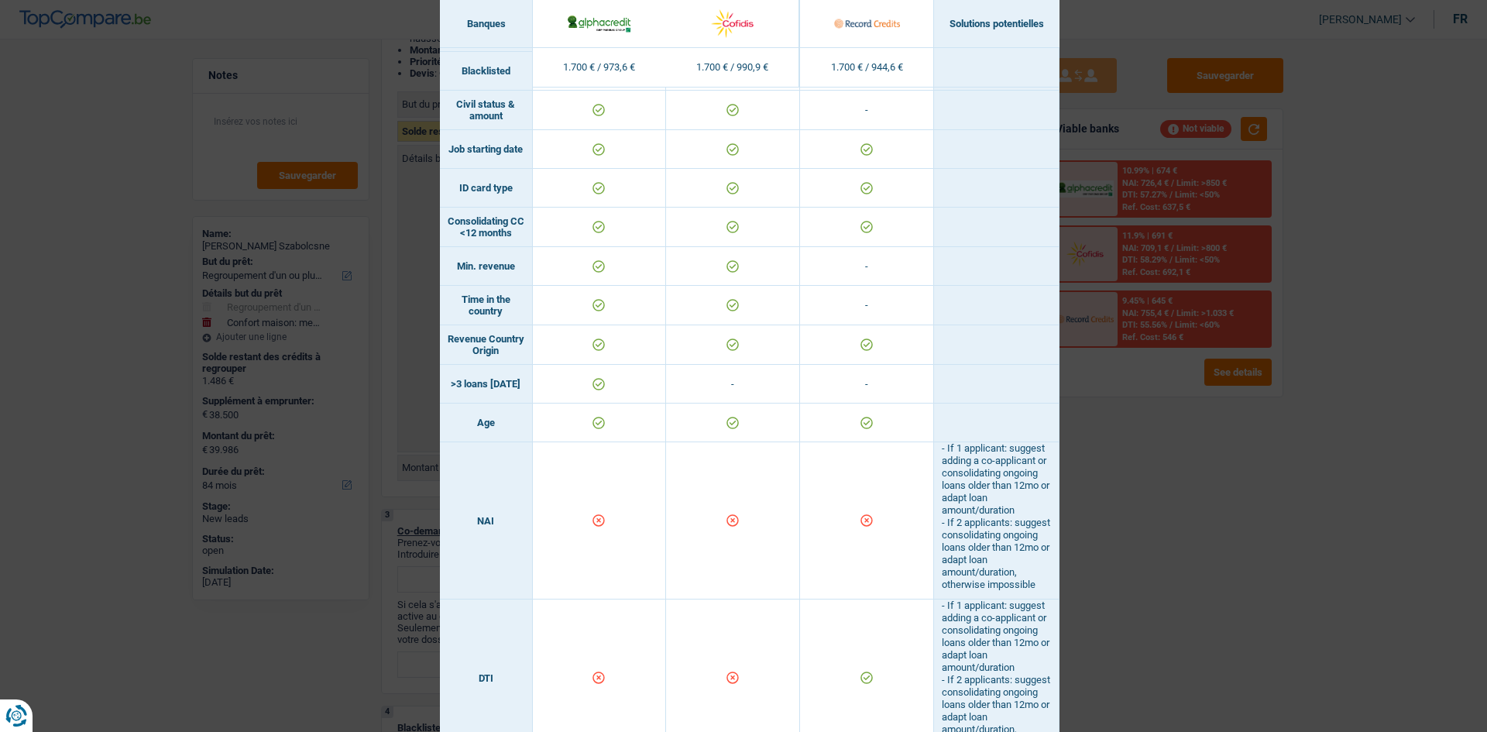
scroll to position [387, 0]
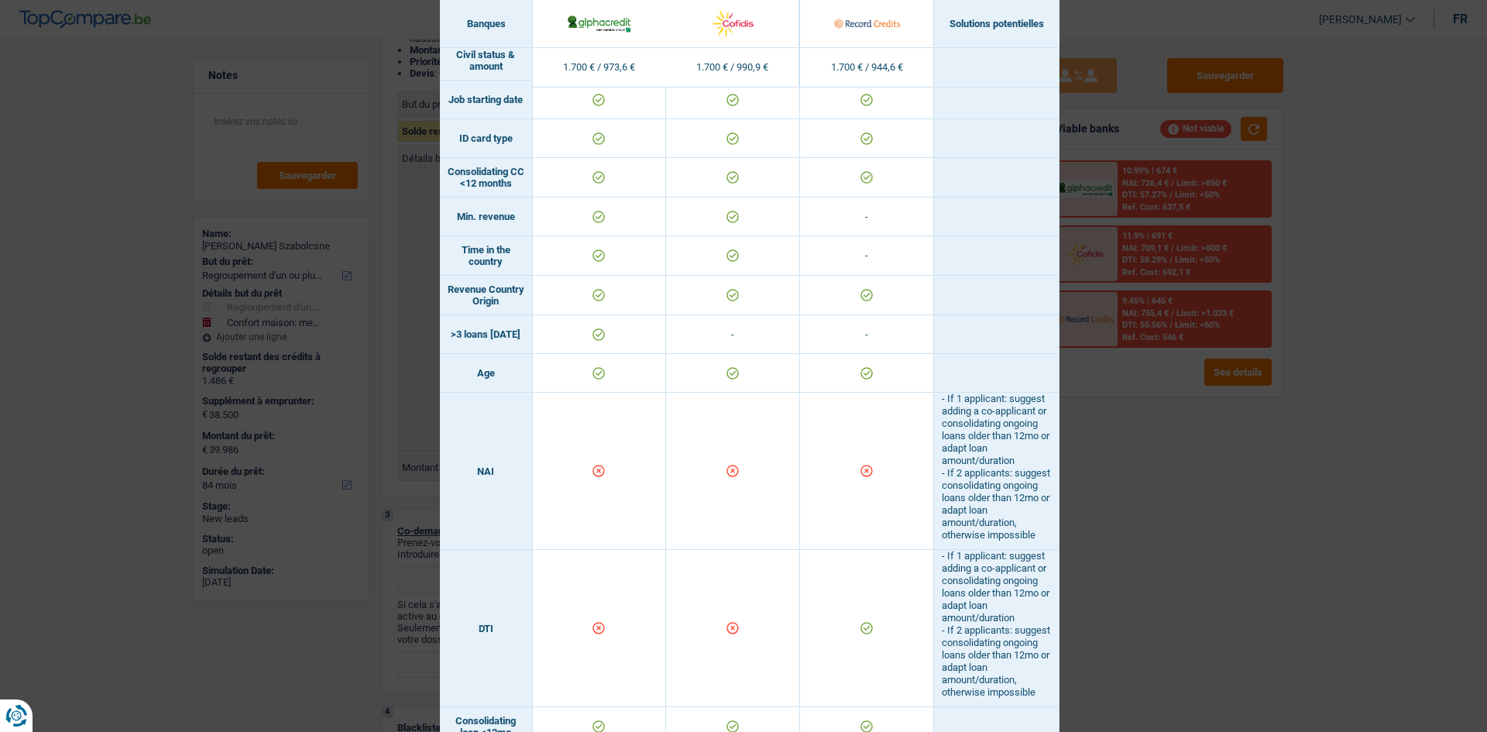
drag, startPoint x: 1178, startPoint y: 397, endPoint x: 1186, endPoint y: 399, distance: 7.9
click at [1179, 397] on div "Banks conditions × Banques Solutions potentielles Revenus / Charges 1.700 € / 9…" at bounding box center [743, 366] width 1487 height 732
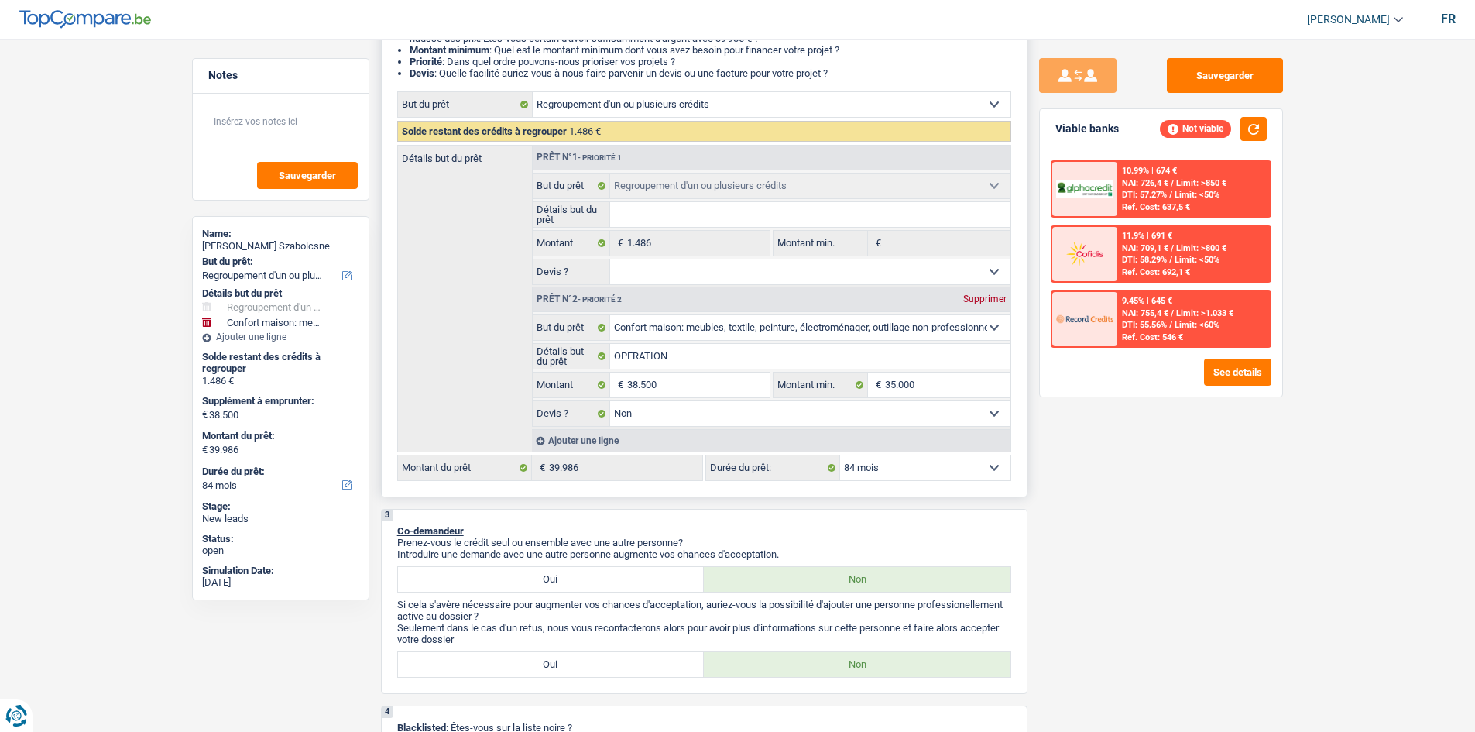
click at [930, 466] on select "12 mois 18 mois 24 mois 30 mois 36 mois 42 mois 48 mois 60 mois 72 mois 84 mois…" at bounding box center [925, 467] width 170 height 25
select select "120"
click at [840, 455] on select "12 mois 18 mois 24 mois 30 mois 36 mois 42 mois 48 mois 60 mois 72 mois 84 mois…" at bounding box center [925, 467] width 170 height 25
select select "120"
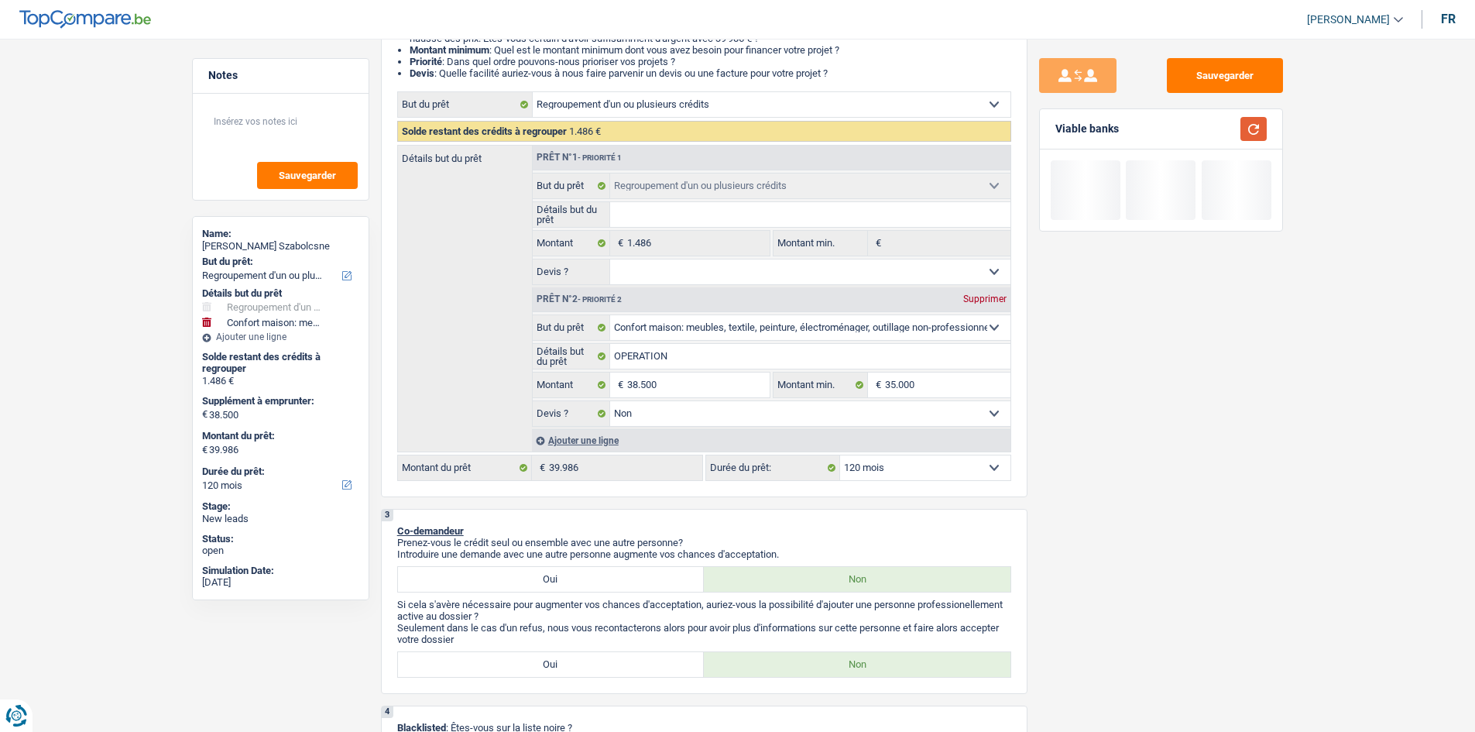
click at [1265, 127] on button "button" at bounding box center [1254, 129] width 26 height 24
drag, startPoint x: 1262, startPoint y: 127, endPoint x: 1253, endPoint y: 130, distance: 9.8
click at [1253, 129] on button "button" at bounding box center [1254, 129] width 26 height 24
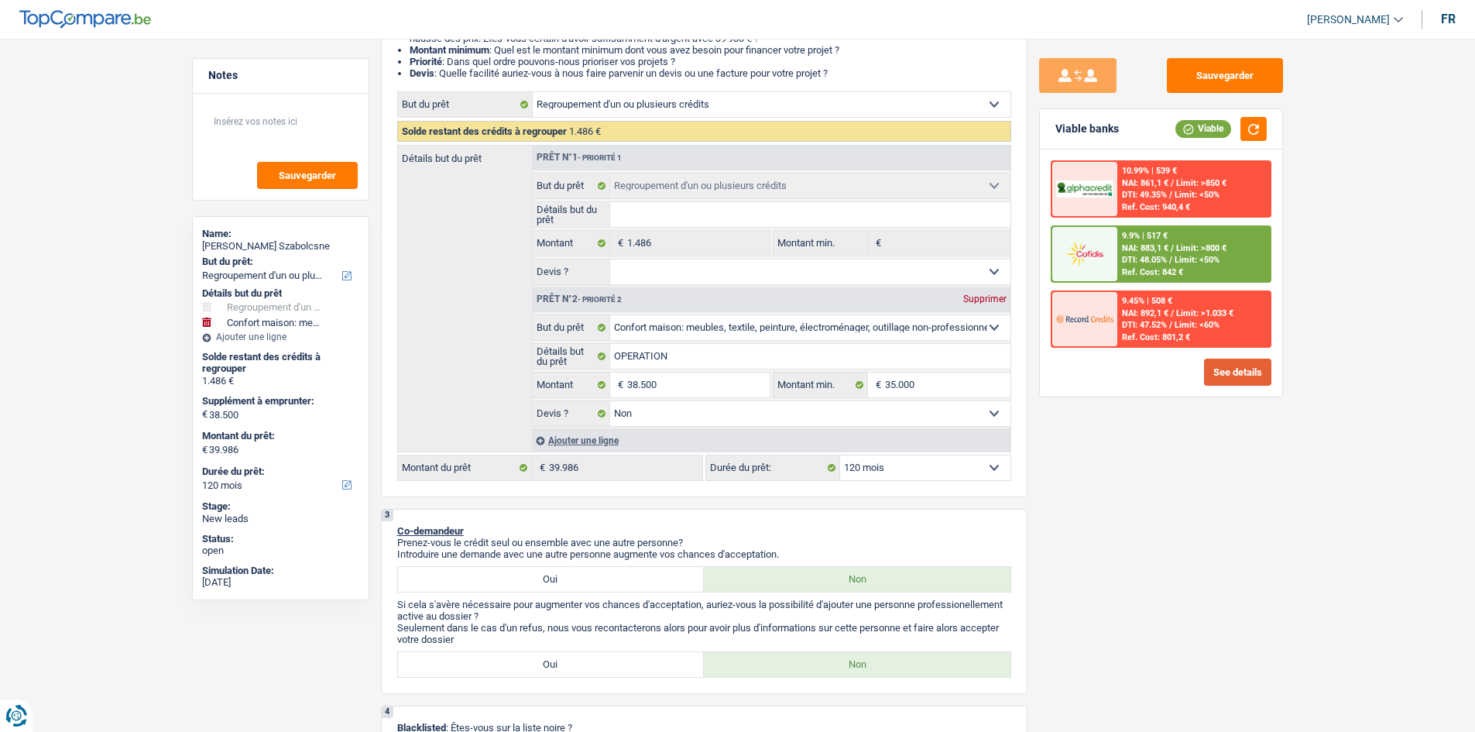
click at [1230, 372] on button "See details" at bounding box center [1237, 372] width 67 height 27
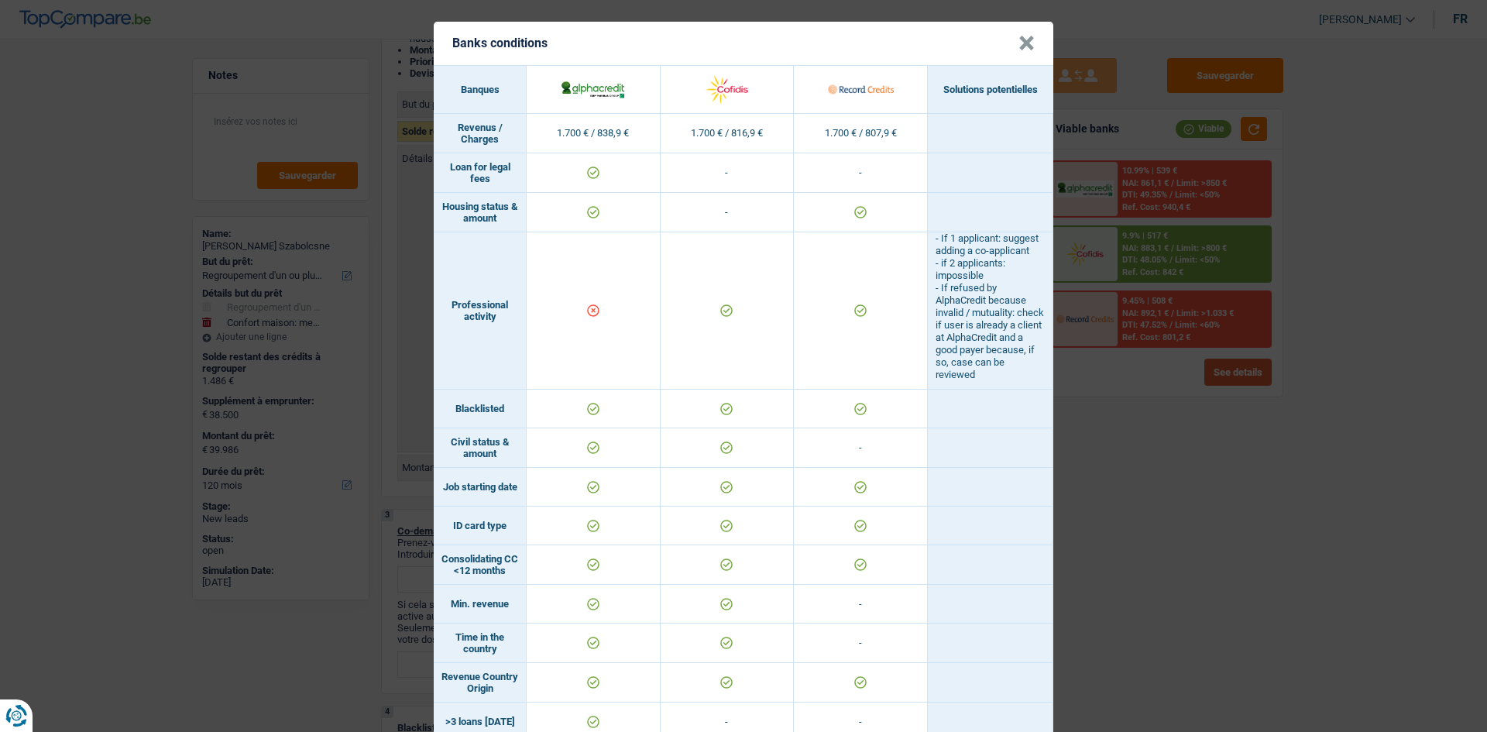
click at [1230, 372] on div "Banks conditions × Banques Solutions potentielles Revenus / Charges 1.700 € / 8…" at bounding box center [743, 366] width 1487 height 732
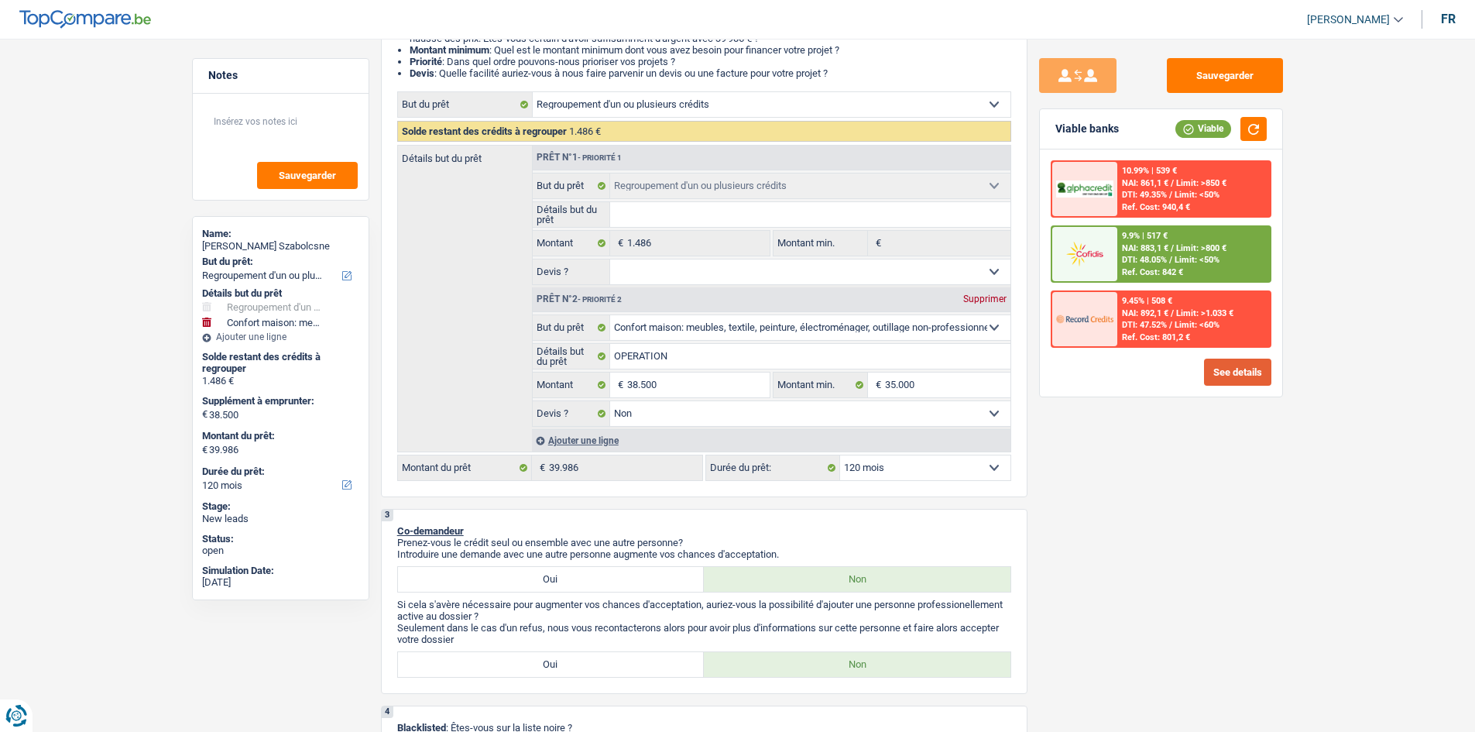
click at [1207, 360] on button "See details" at bounding box center [1237, 372] width 67 height 27
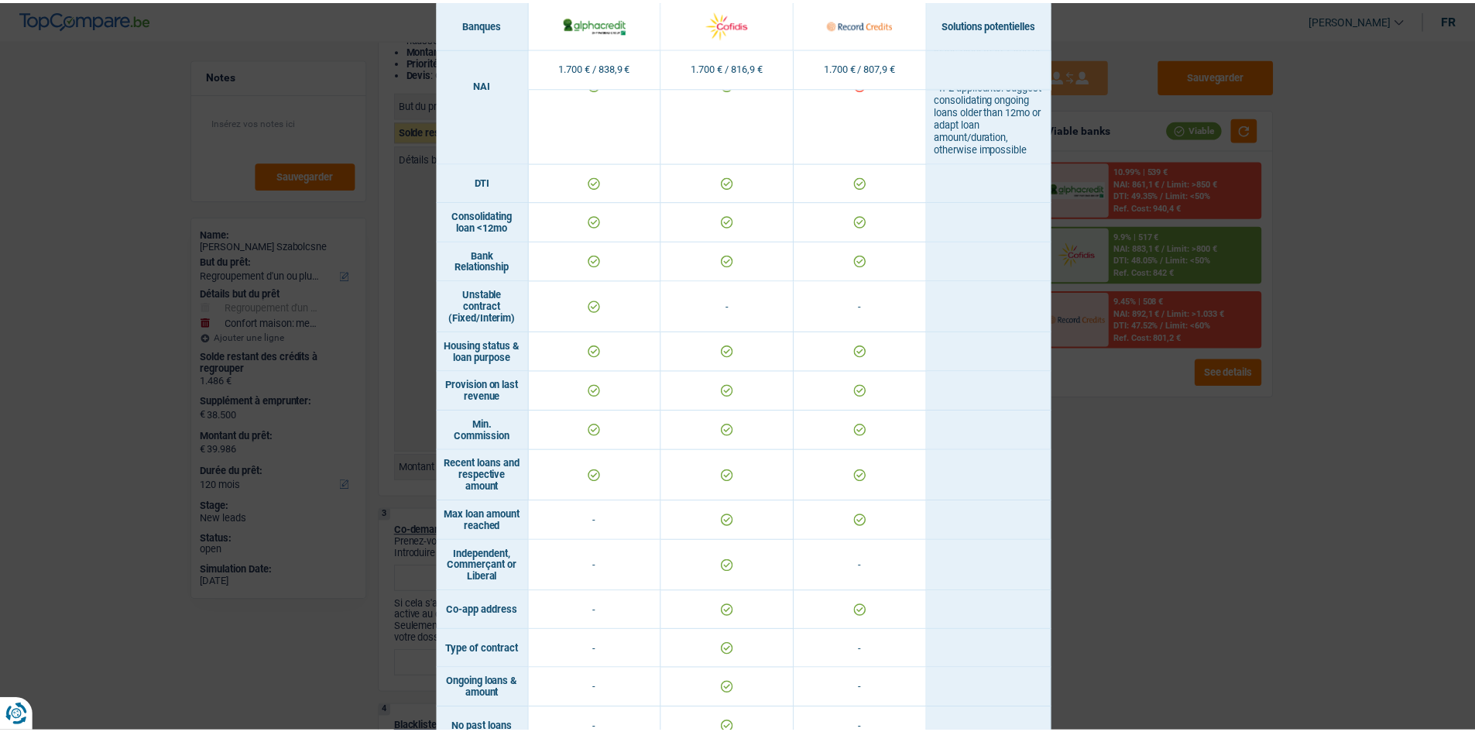
scroll to position [928, 0]
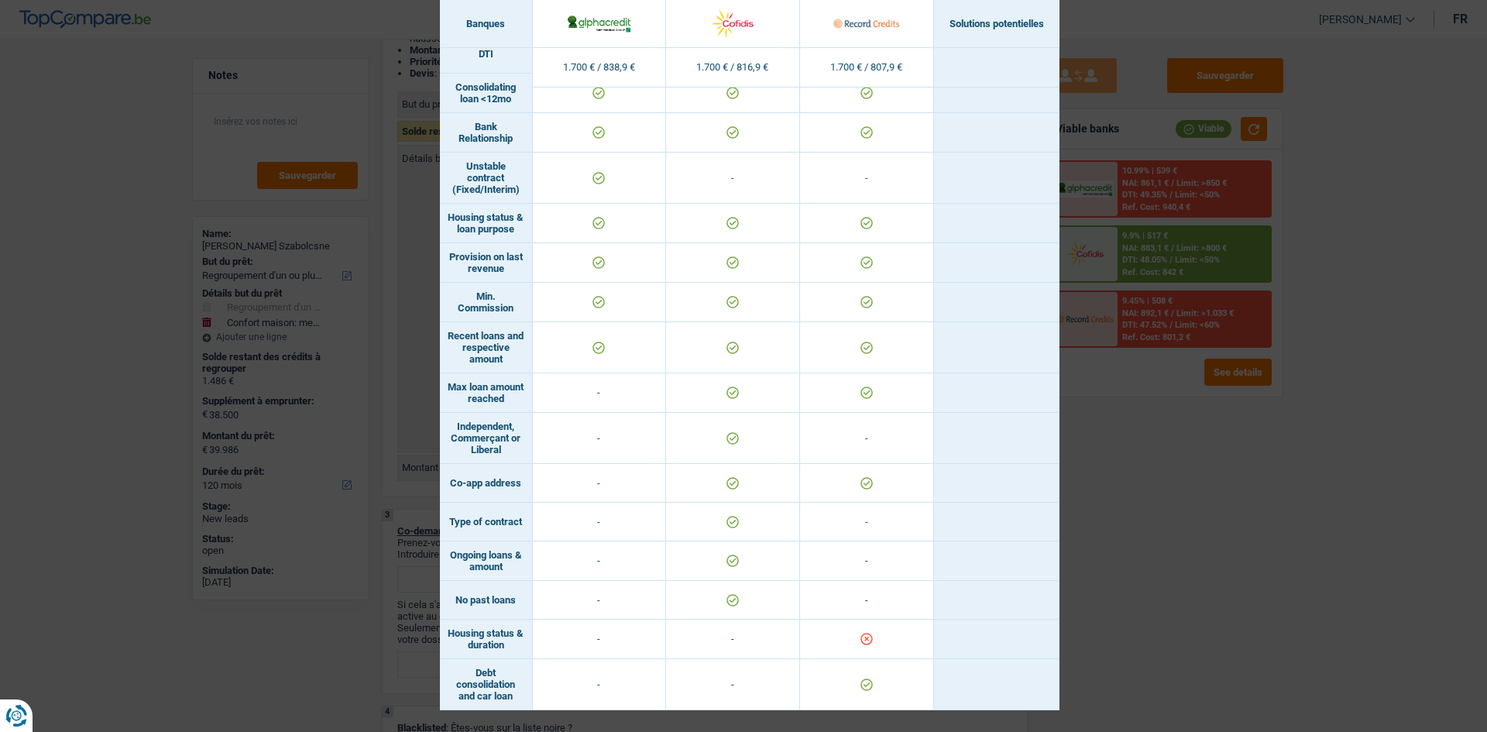
click at [1086, 421] on div "Banks conditions × Banques Solutions potentielles Revenus / Charges 1.700 € / 8…" at bounding box center [743, 366] width 1487 height 732
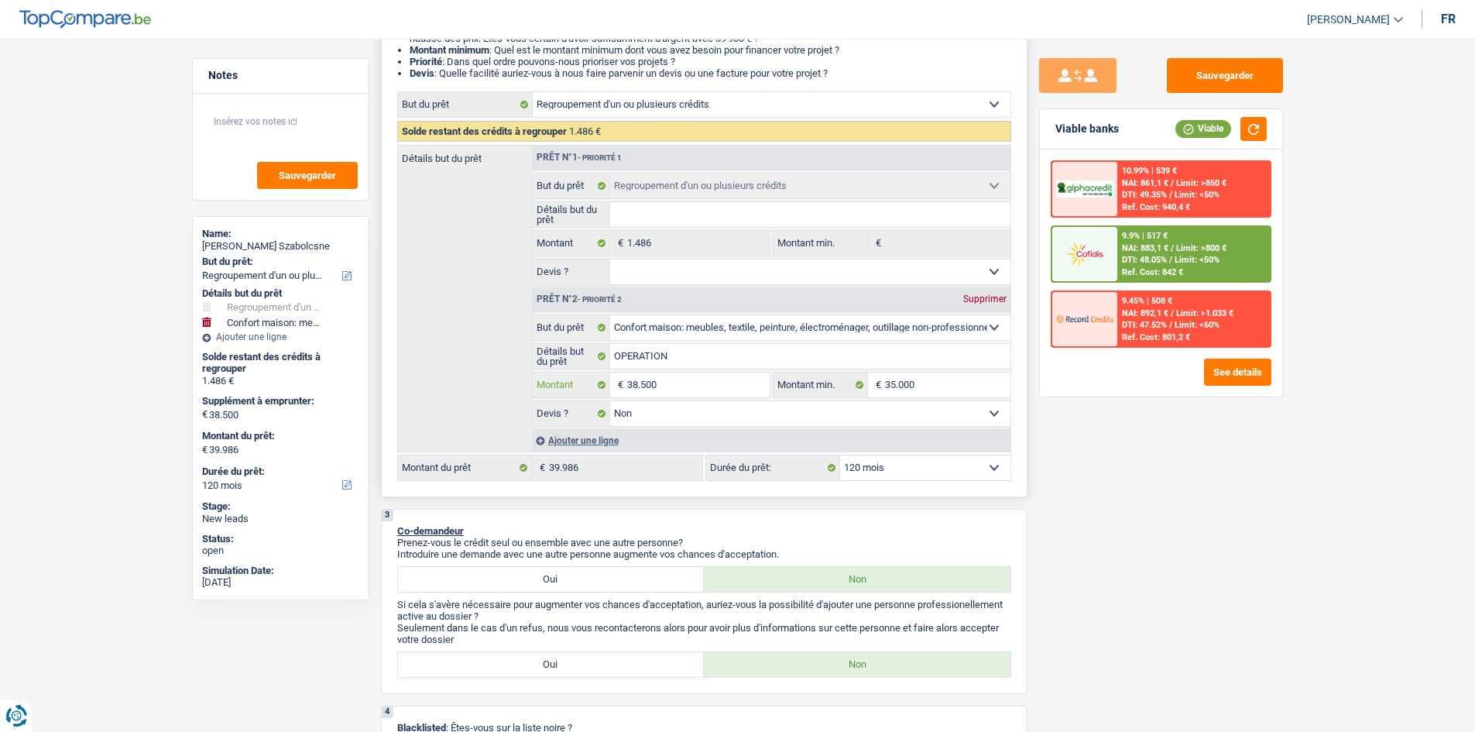
click at [688, 390] on input "38.500" at bounding box center [698, 384] width 142 height 25
click at [700, 384] on input "38.500" at bounding box center [698, 384] width 142 height 25
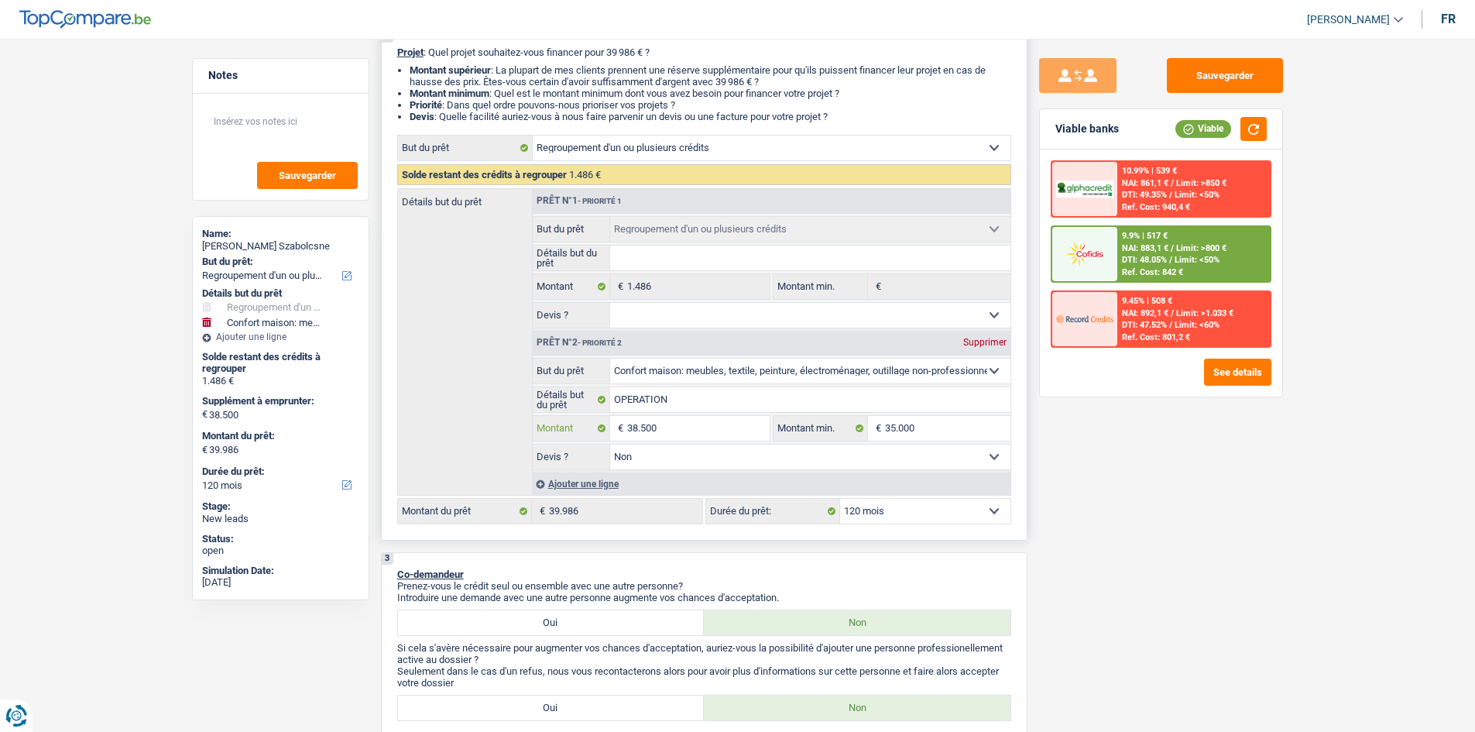
scroll to position [155, 0]
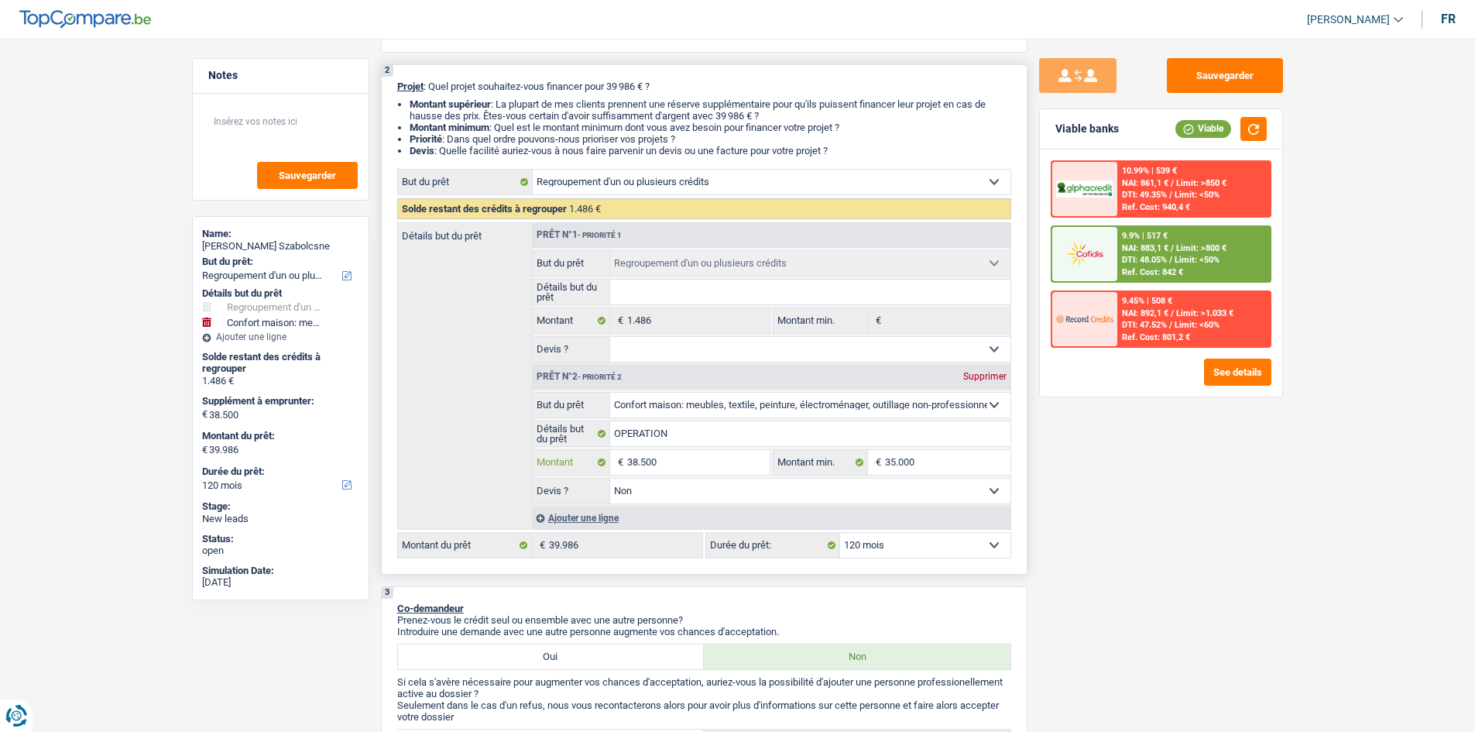
click at [700, 384] on div "Prêt n°2 - Priorité 2 Supprimer Confort maison: meubles, textile, peinture, éle…" at bounding box center [771, 434] width 479 height 139
click at [690, 461] on input "38.500" at bounding box center [698, 462] width 142 height 25
drag, startPoint x: 256, startPoint y: 709, endPoint x: 14, endPoint y: 768, distance: 248.7
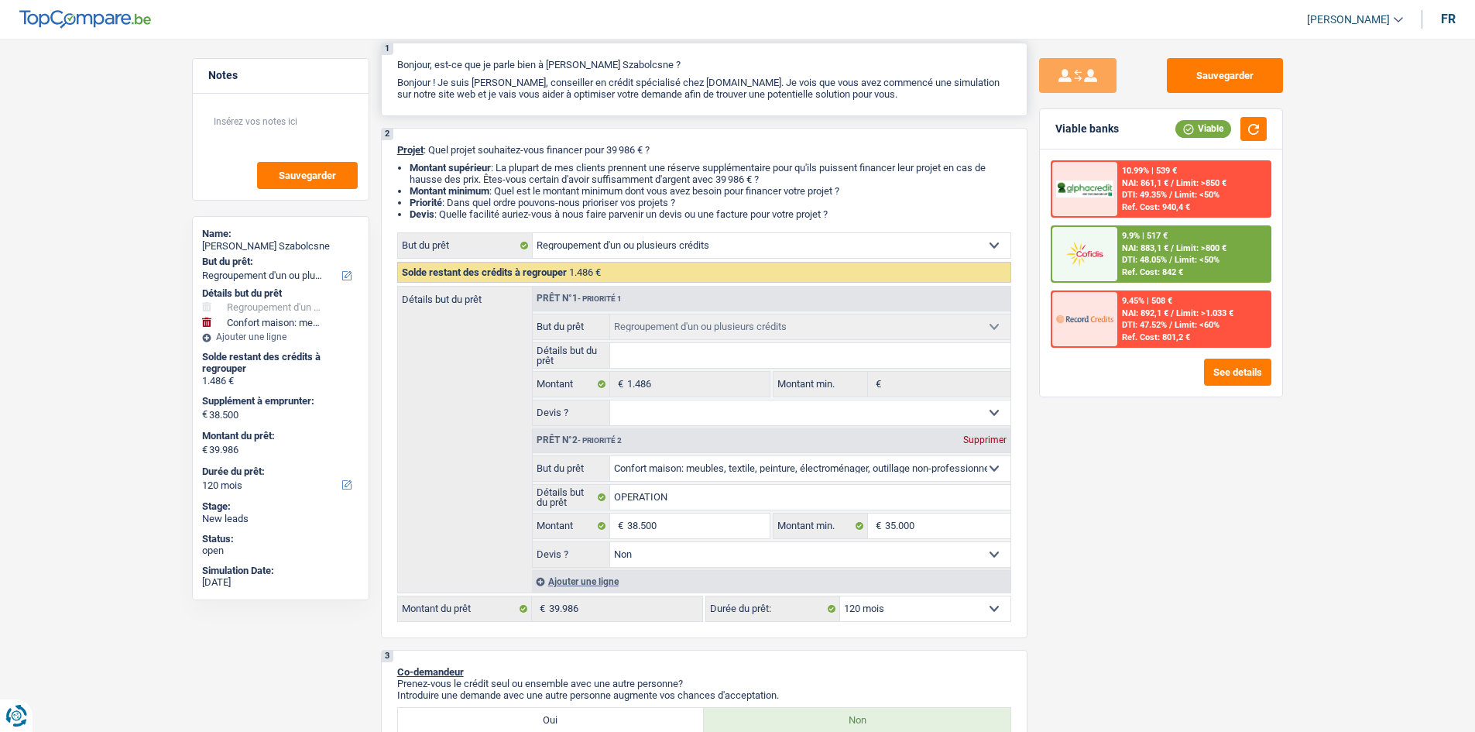
scroll to position [0, 0]
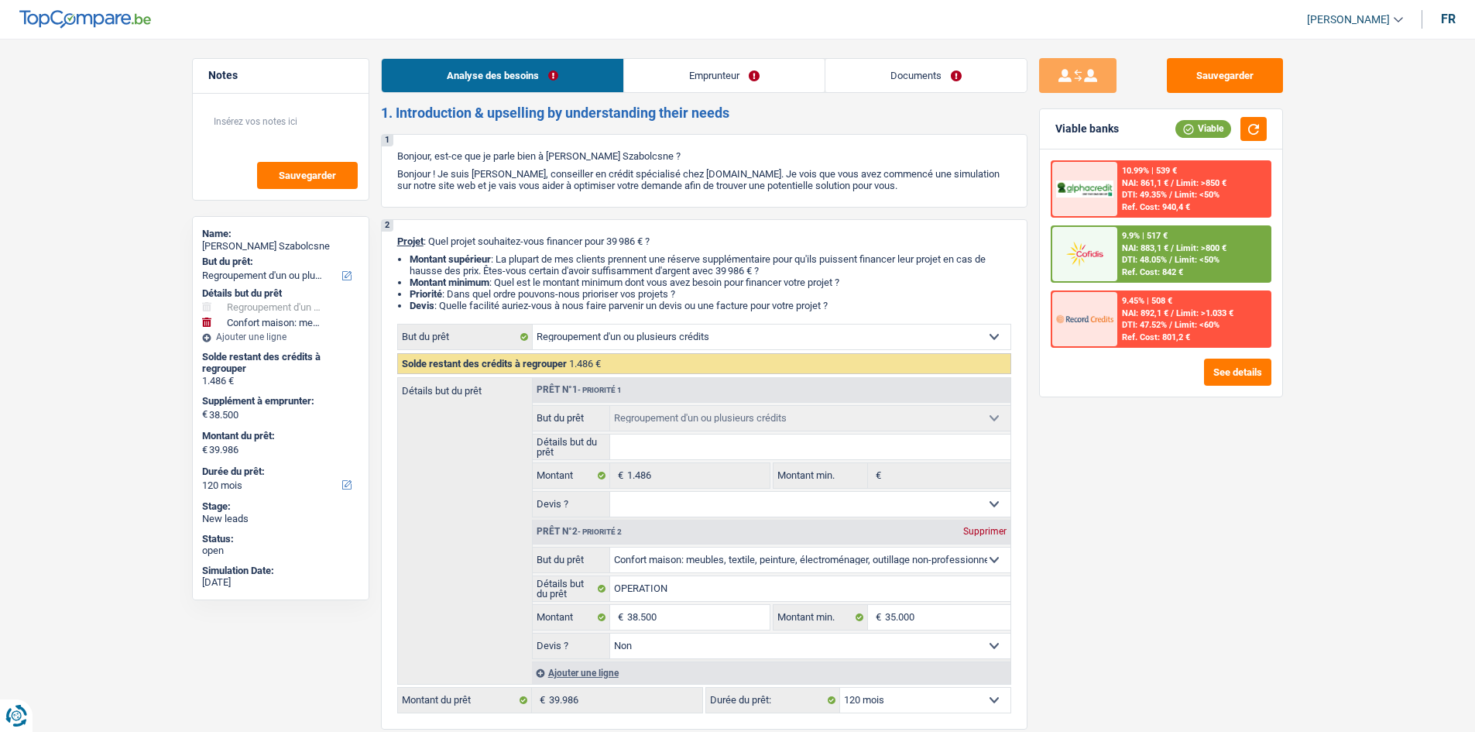
drag, startPoint x: 957, startPoint y: 66, endPoint x: 932, endPoint y: 63, distance: 24.9
click at [957, 66] on link "Documents" at bounding box center [925, 75] width 201 height 33
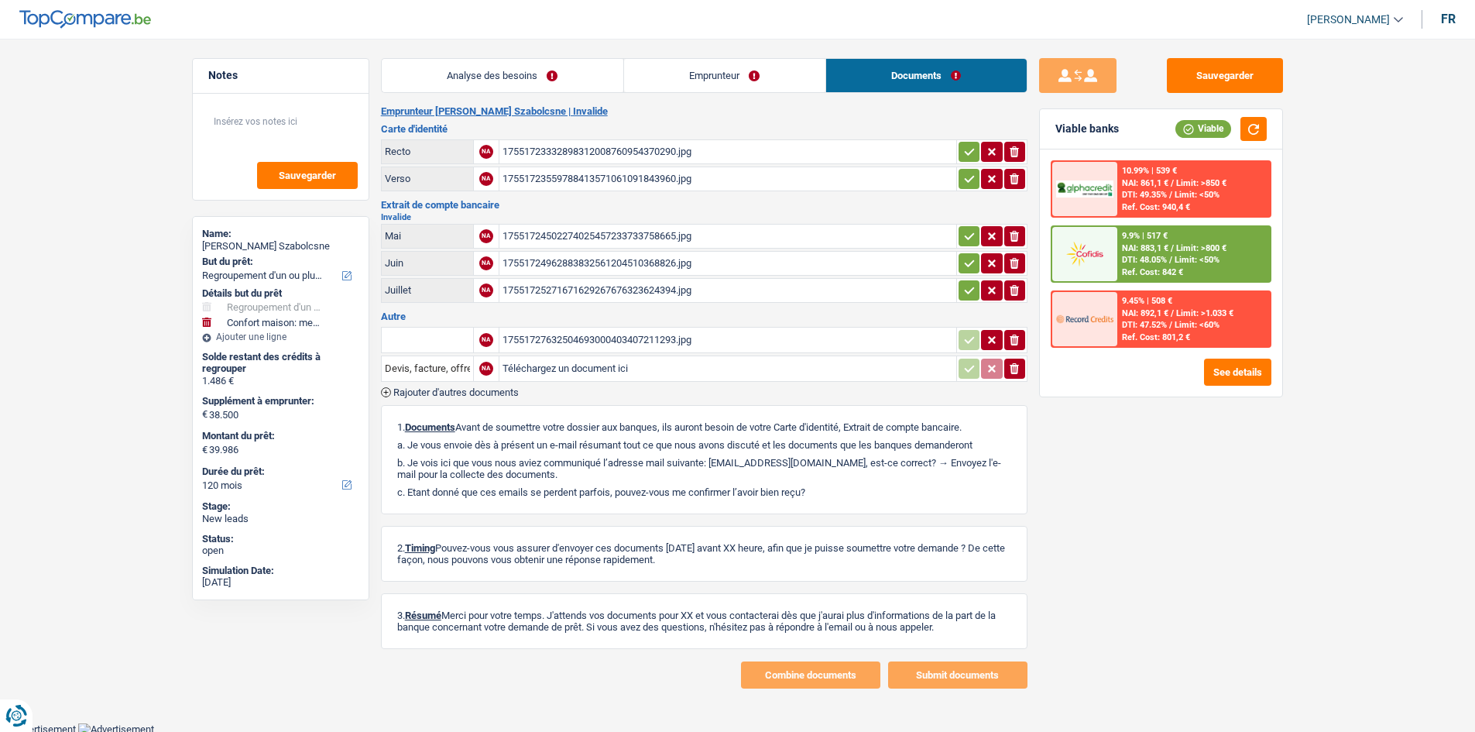
click at [517, 73] on link "Analyse des besoins" at bounding box center [503, 75] width 242 height 33
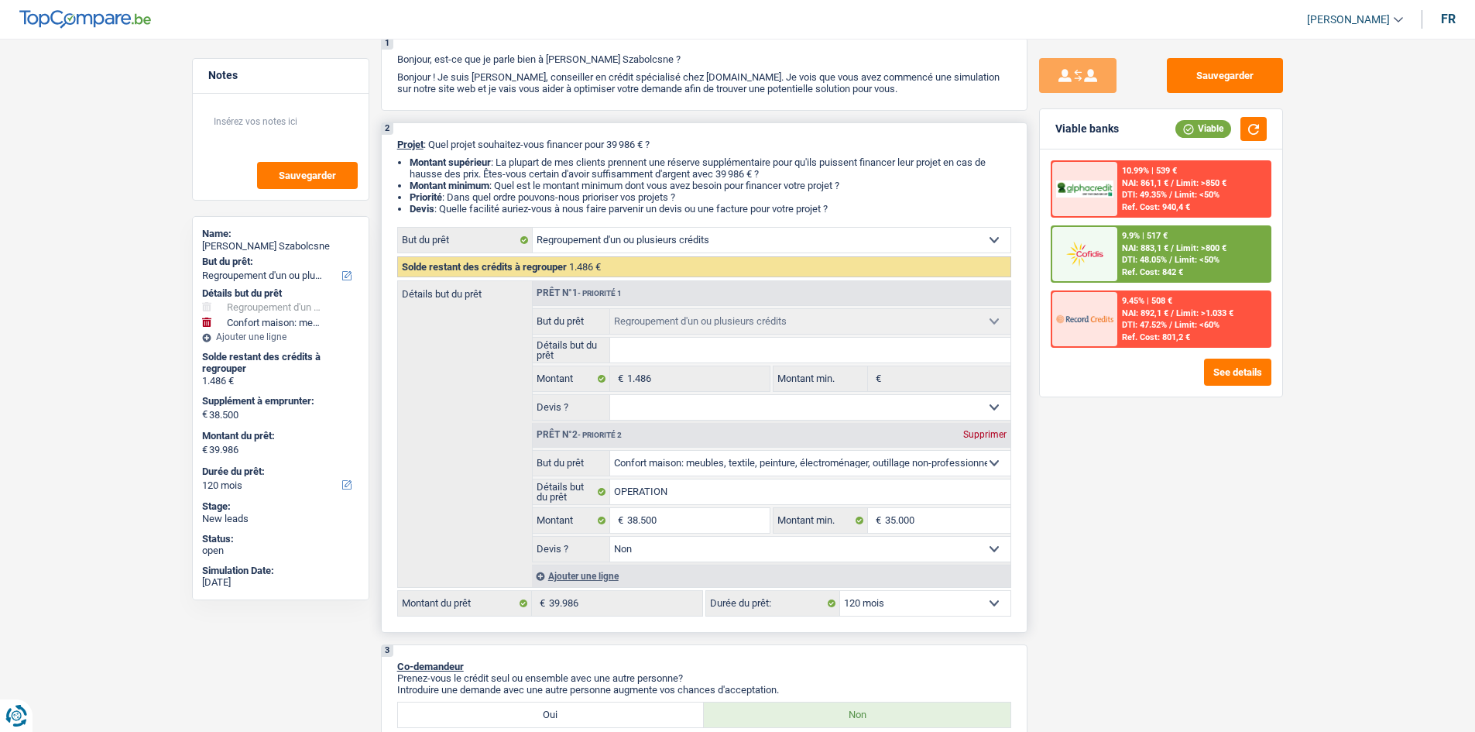
scroll to position [232, 0]
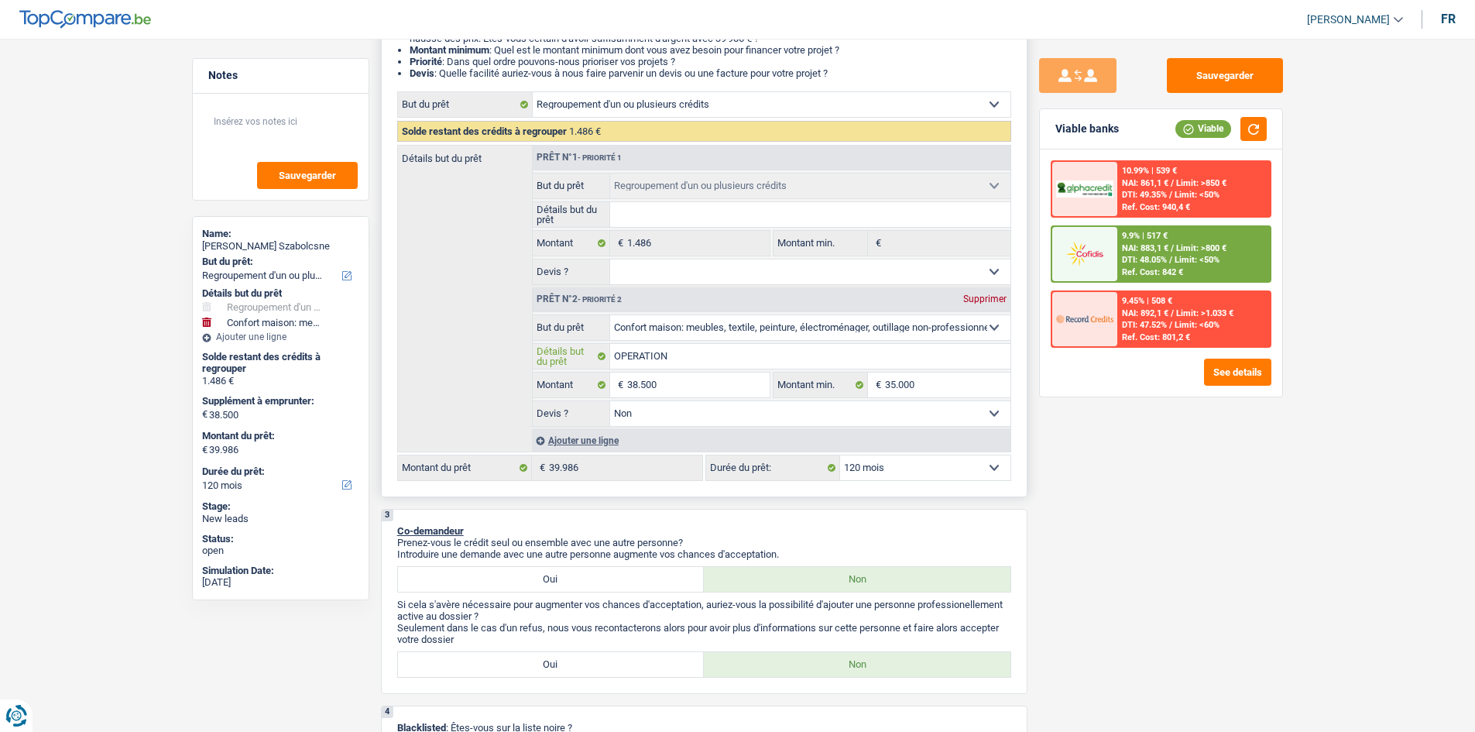
type input "OPERATIO"
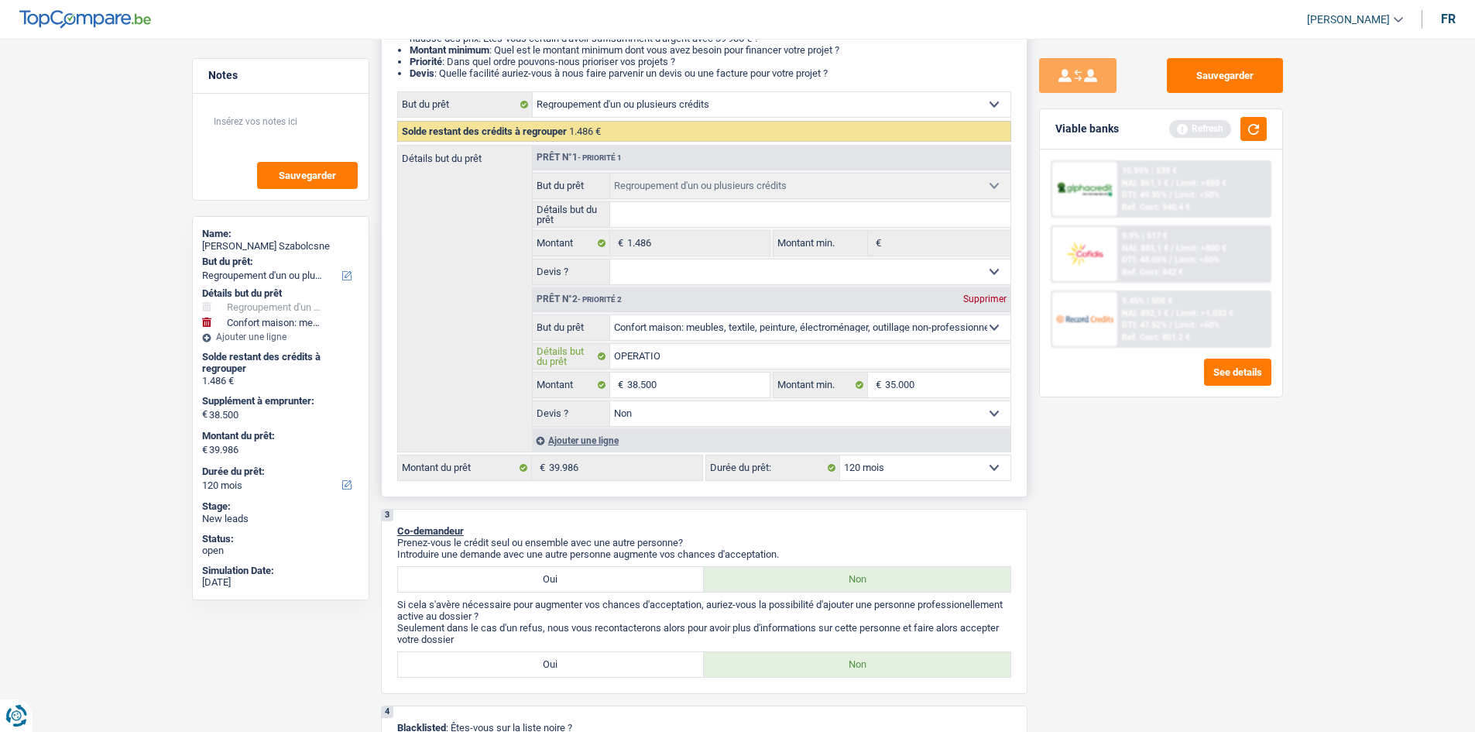
type input "OPERATI"
type input "OPERAT"
type input "OPERA"
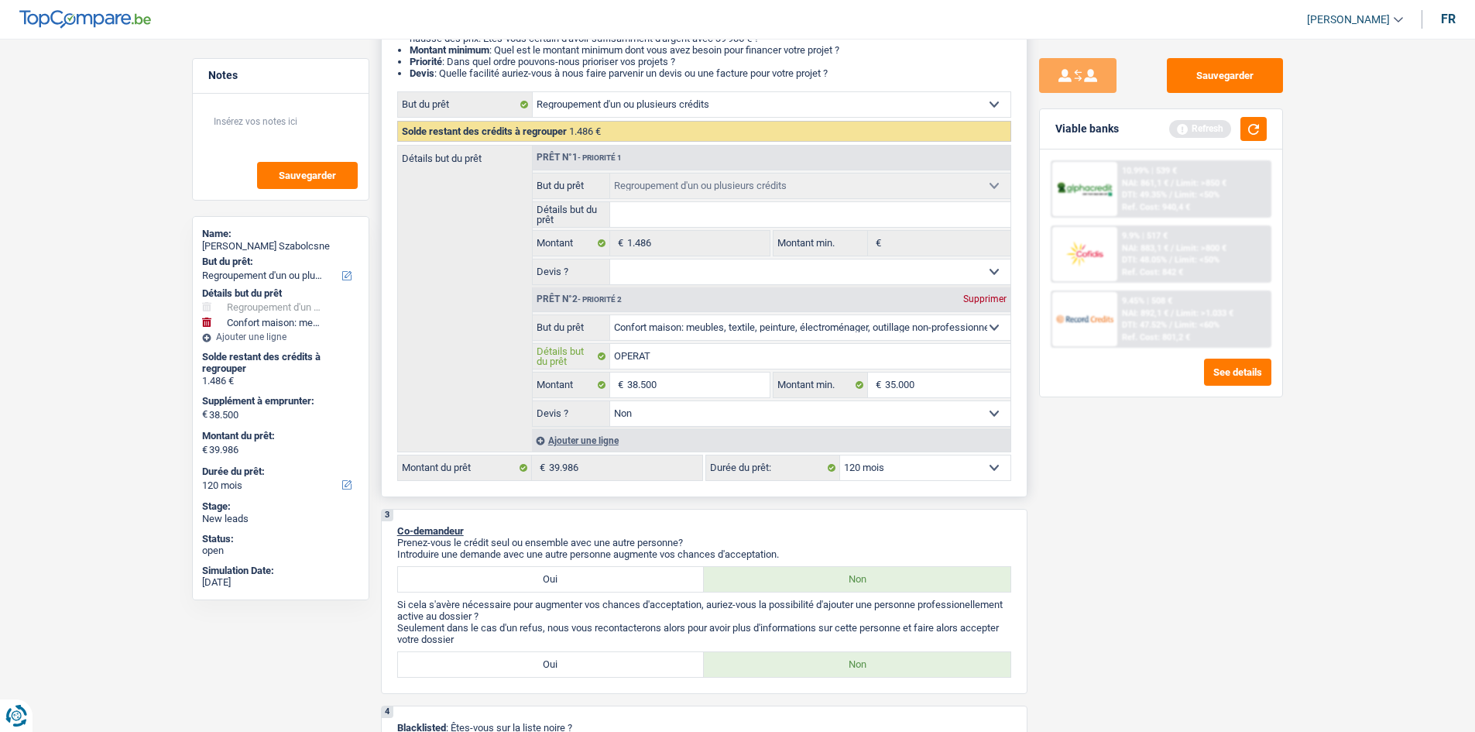
type input "OPERA"
type input "OPER"
type input "OPE"
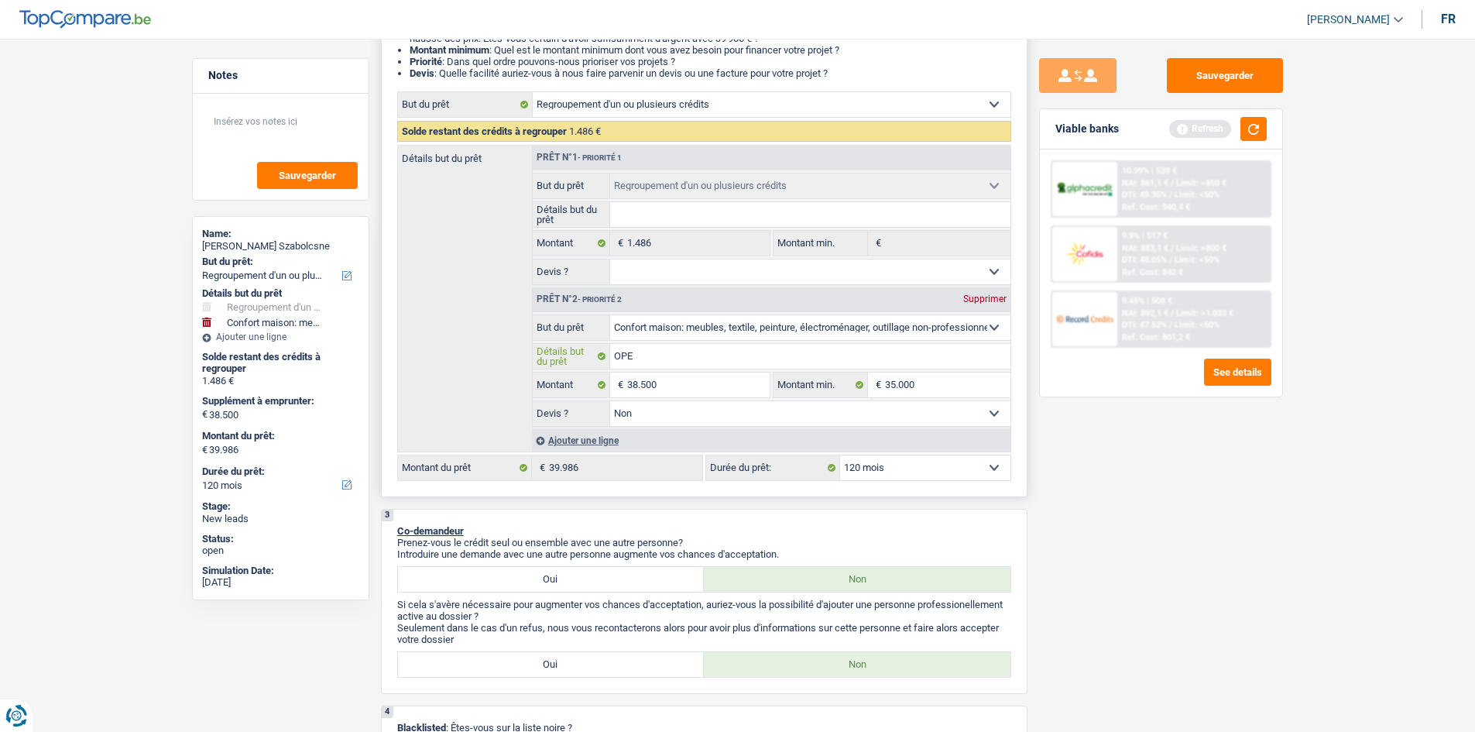
type input "OP"
type input "O"
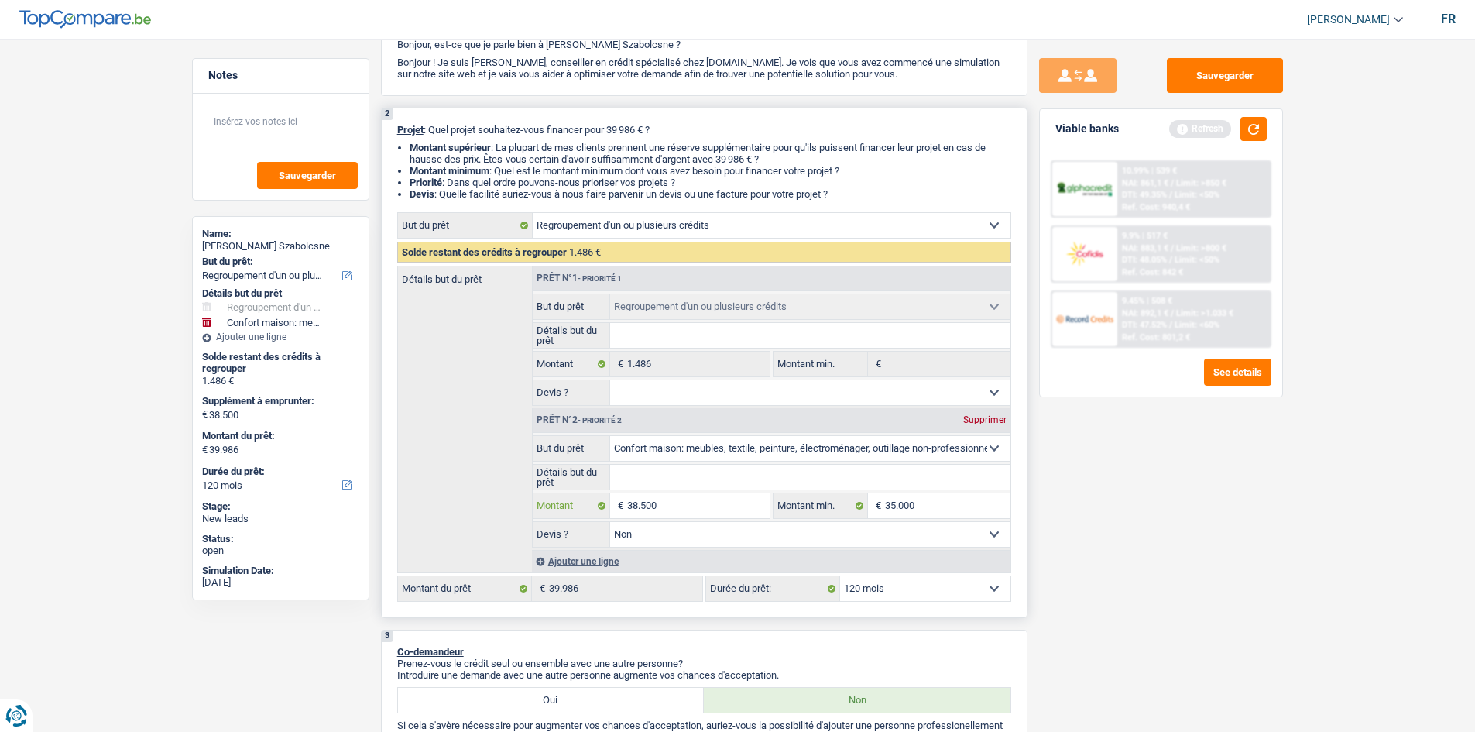
scroll to position [0, 0]
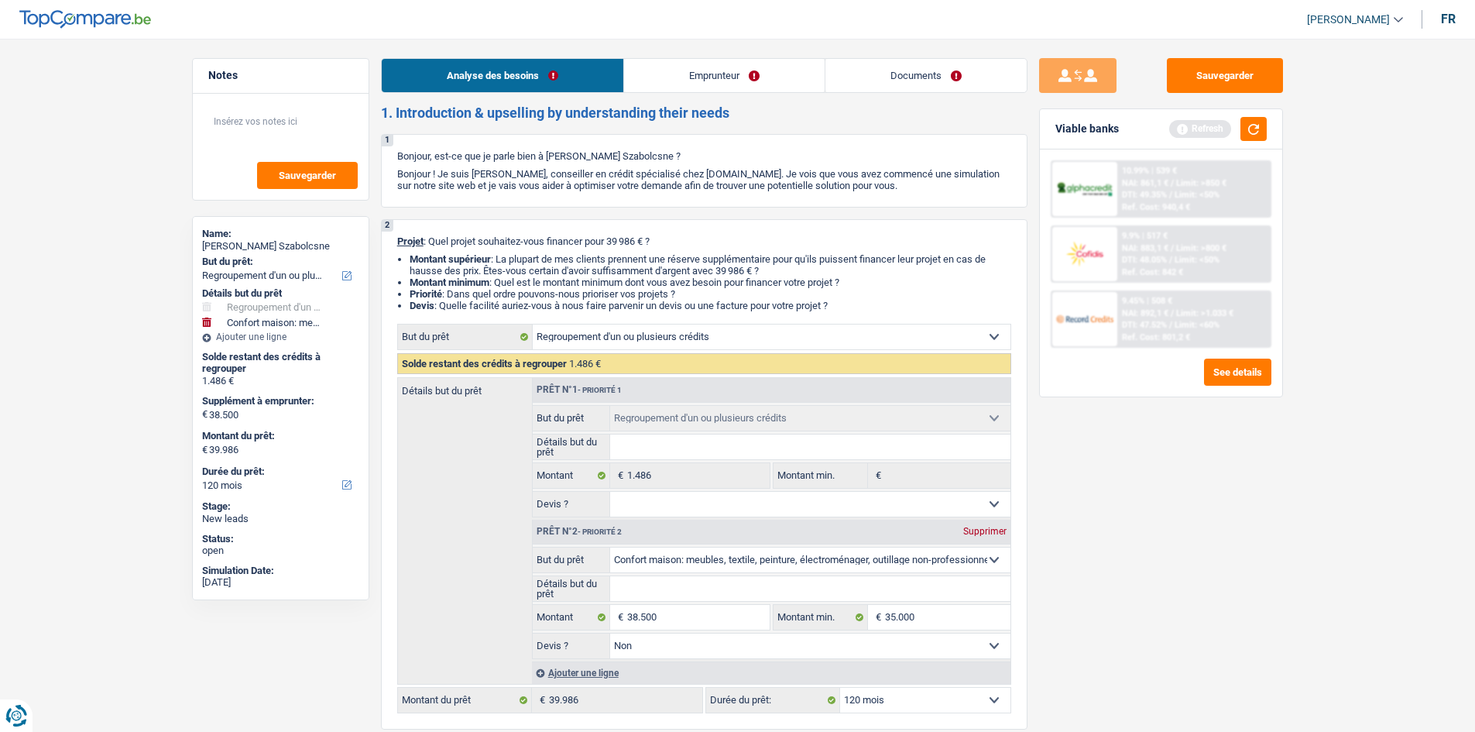
click at [695, 73] on link "Emprunteur" at bounding box center [724, 75] width 201 height 33
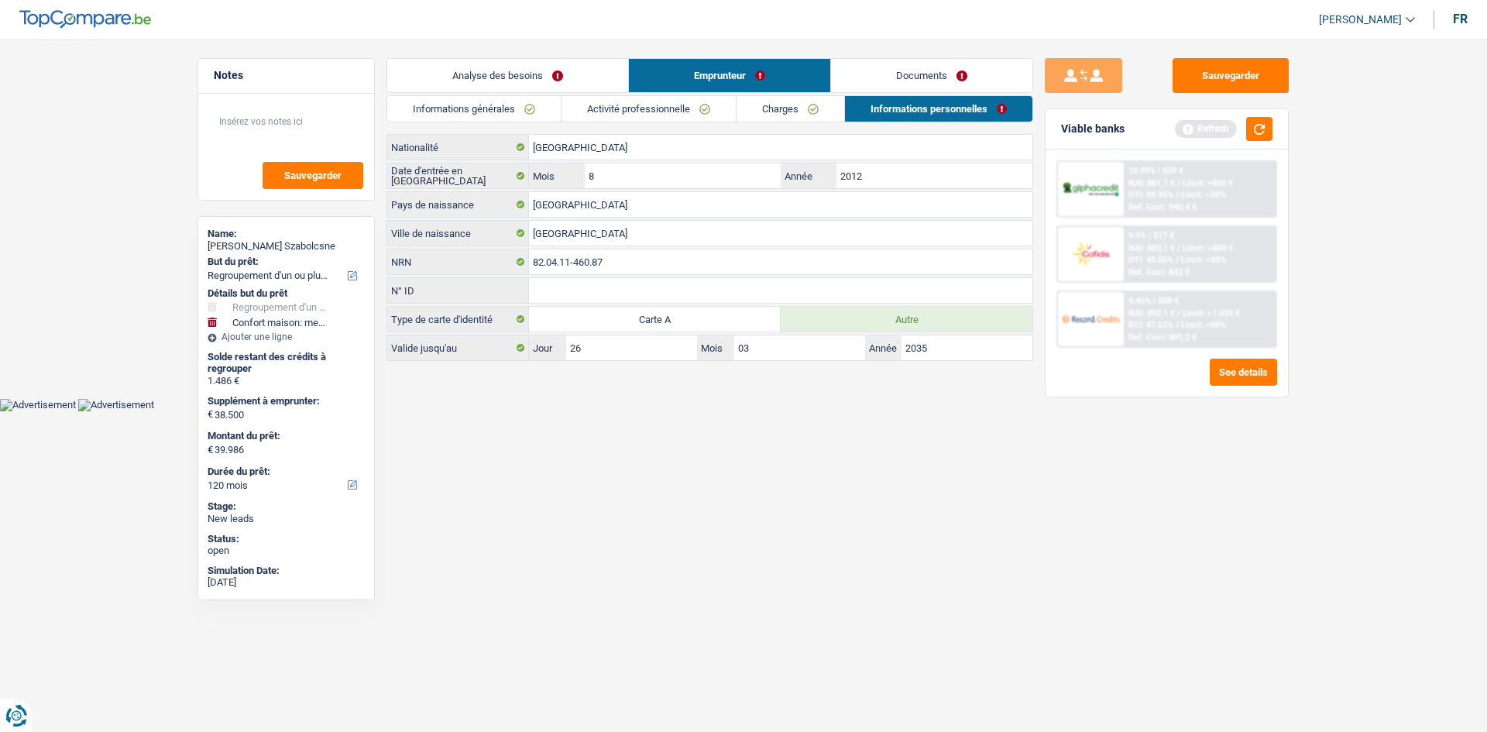
click at [685, 108] on link "Activité professionnelle" at bounding box center [648, 109] width 174 height 26
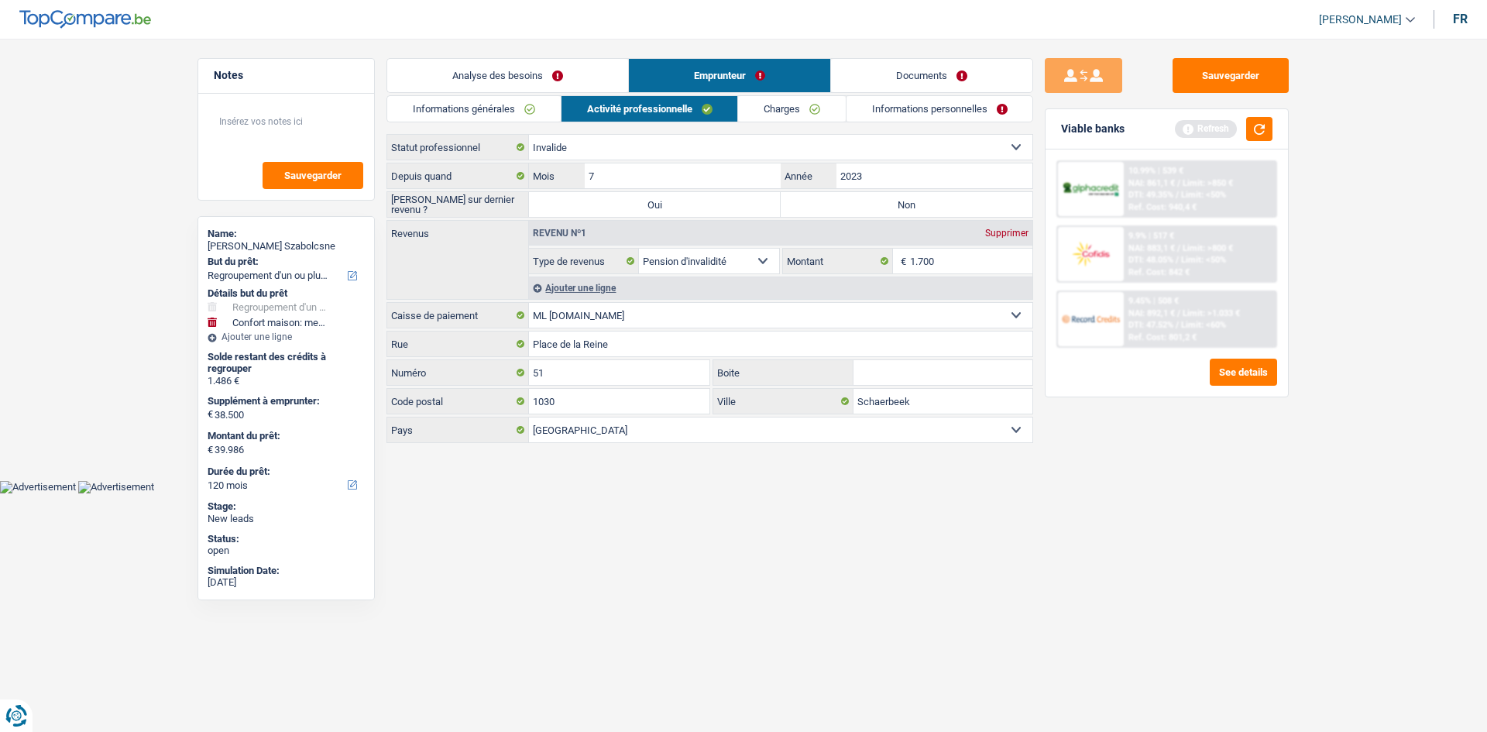
click at [888, 126] on div "Informations générales Activité professionnelle Charges Informations personnell…" at bounding box center [709, 270] width 647 height 350
click at [881, 109] on link "Informations personnelles" at bounding box center [939, 109] width 187 height 26
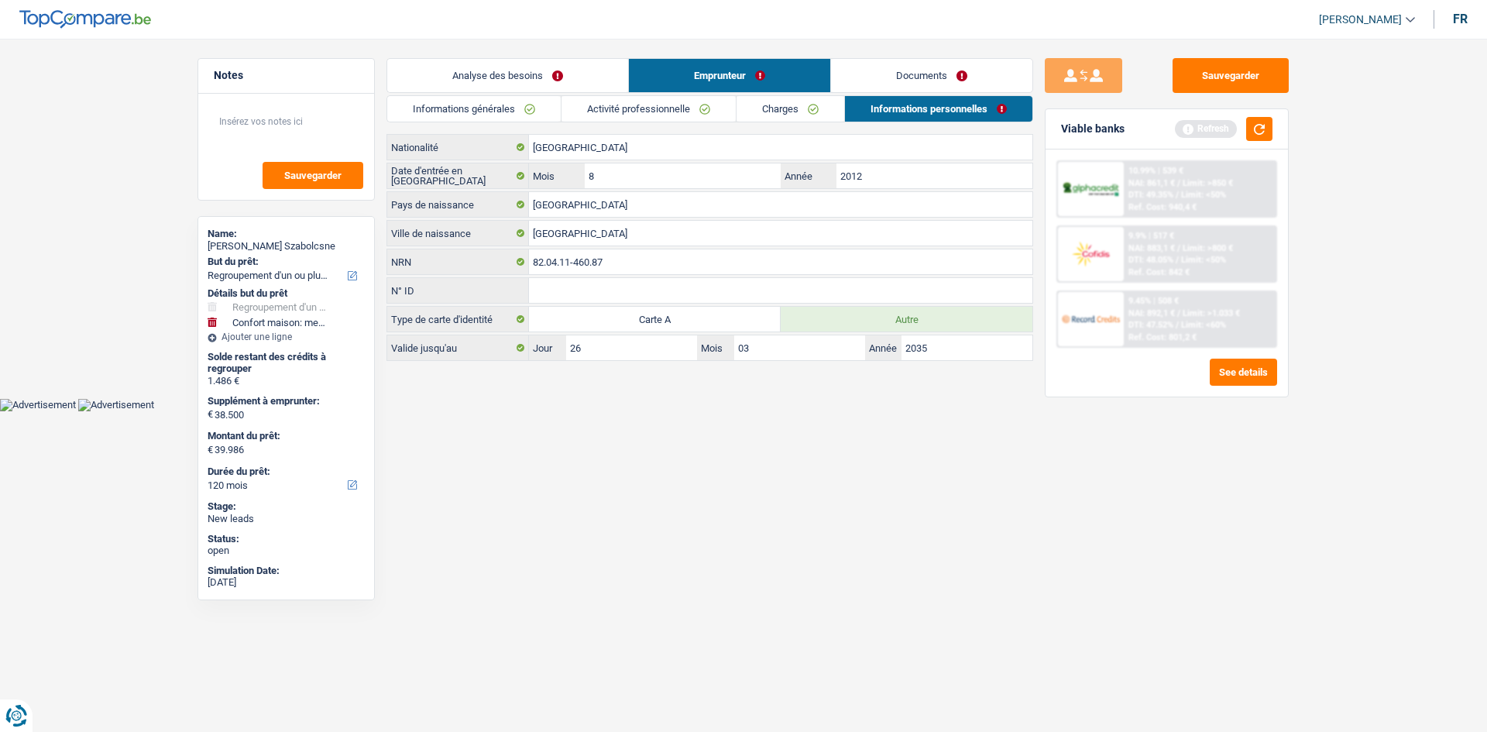
click at [481, 75] on link "Analyse des besoins" at bounding box center [507, 75] width 241 height 33
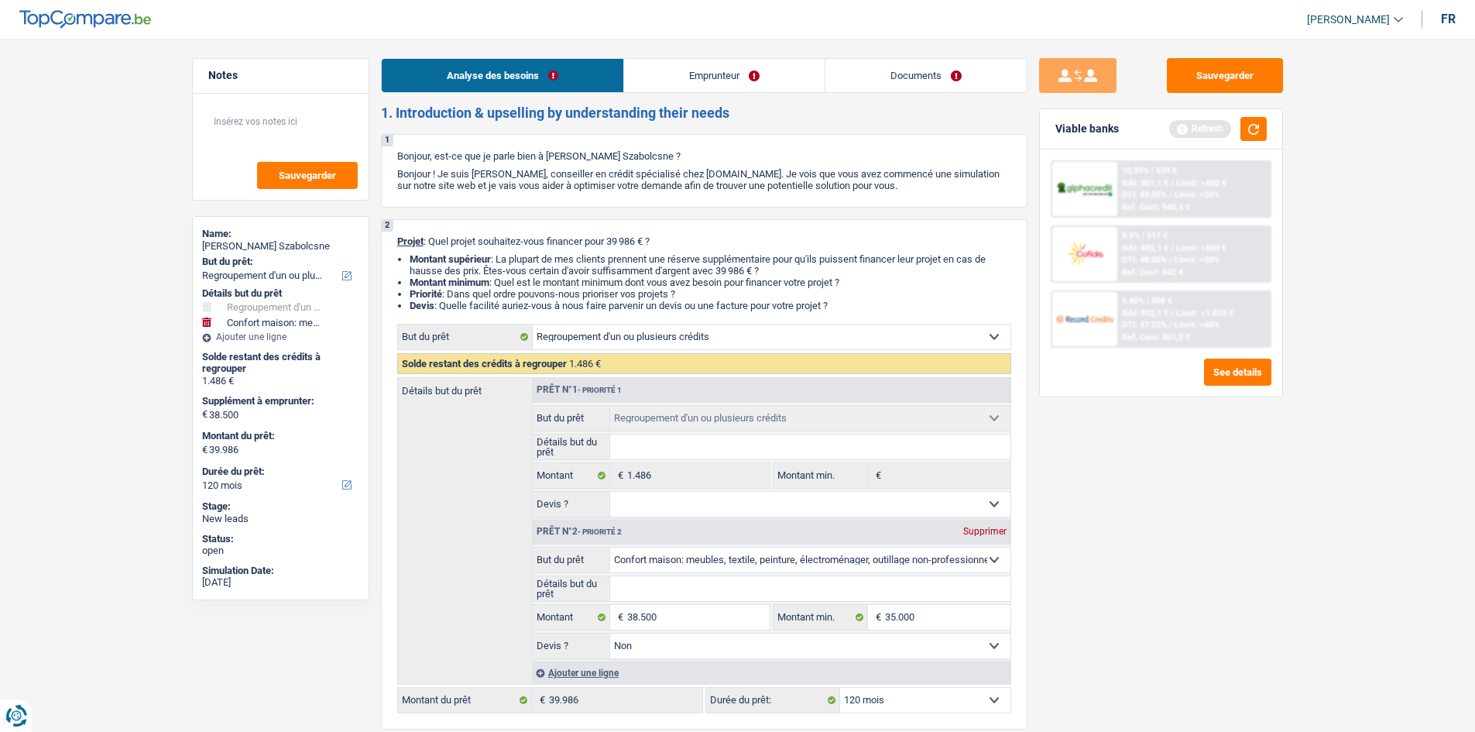
drag, startPoint x: 723, startPoint y: 73, endPoint x: 735, endPoint y: 79, distance: 13.2
click at [723, 73] on link "Emprunteur" at bounding box center [724, 75] width 201 height 33
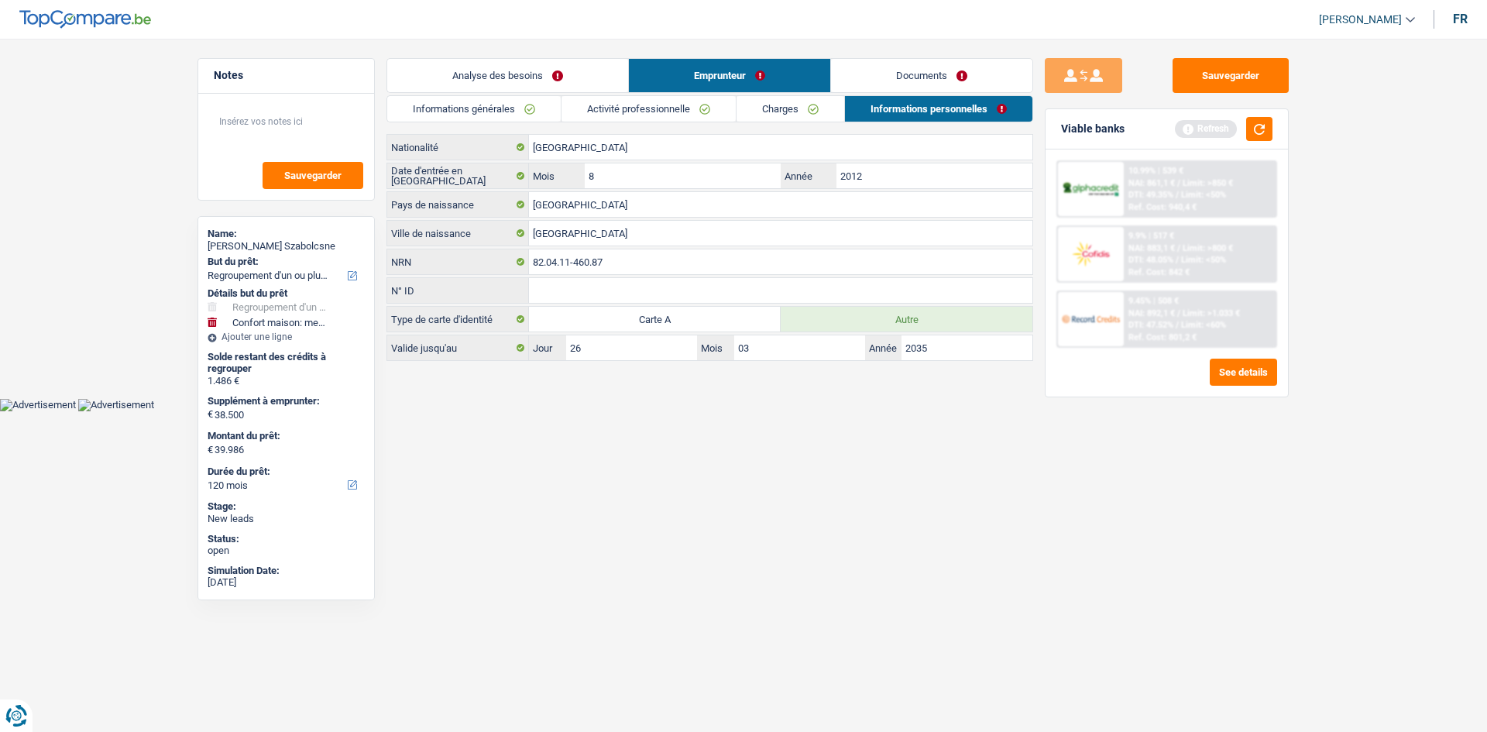
click at [815, 107] on link "Charges" at bounding box center [790, 109] width 108 height 26
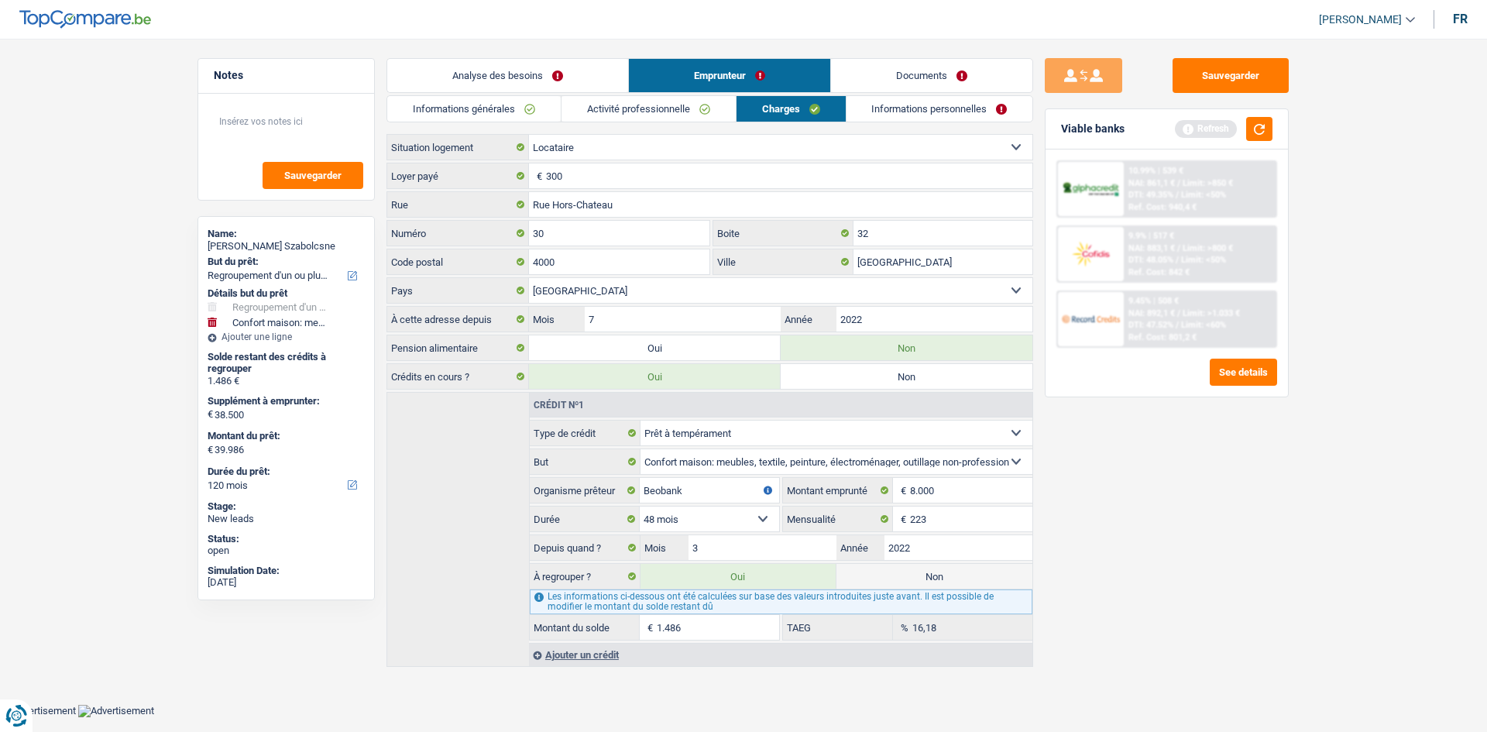
click at [451, 62] on link "Analyse des besoins" at bounding box center [507, 75] width 241 height 33
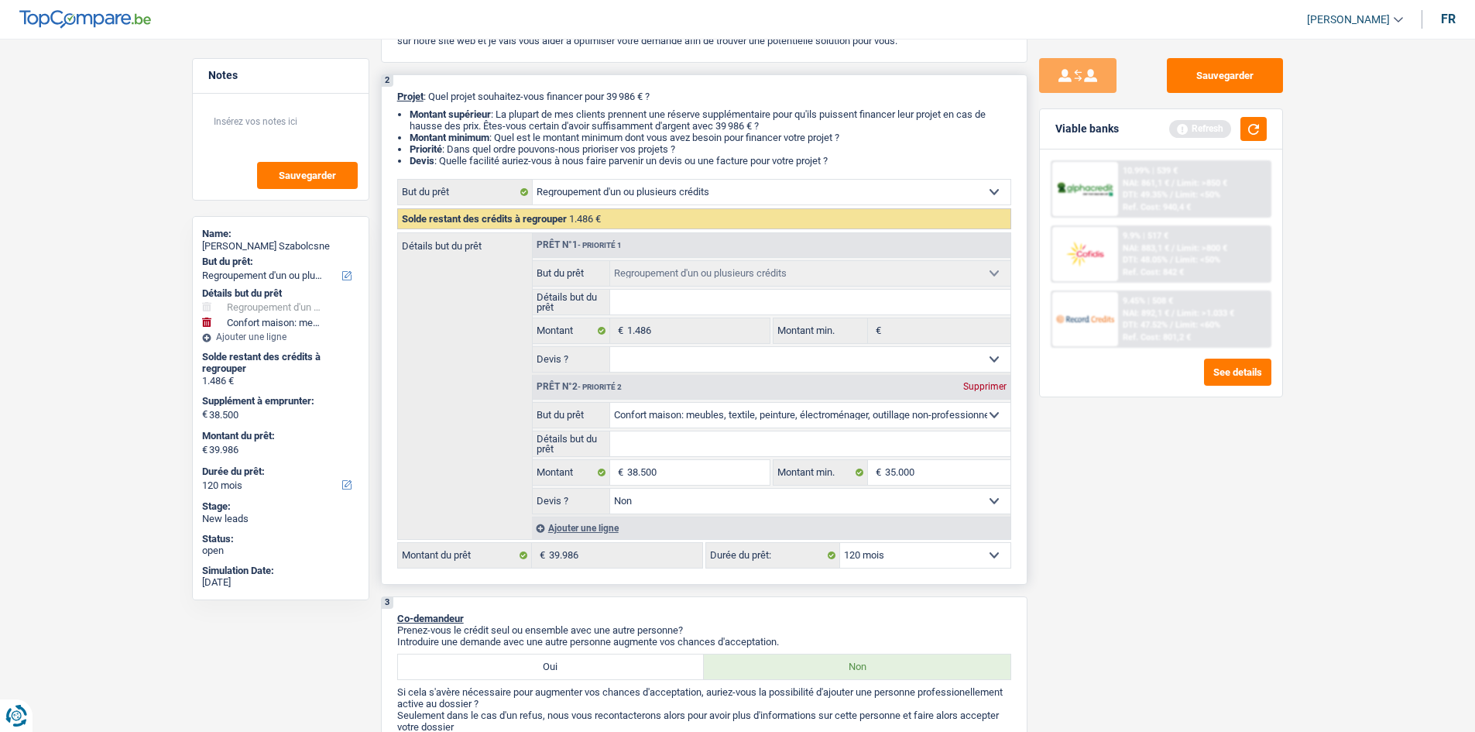
scroll to position [310, 0]
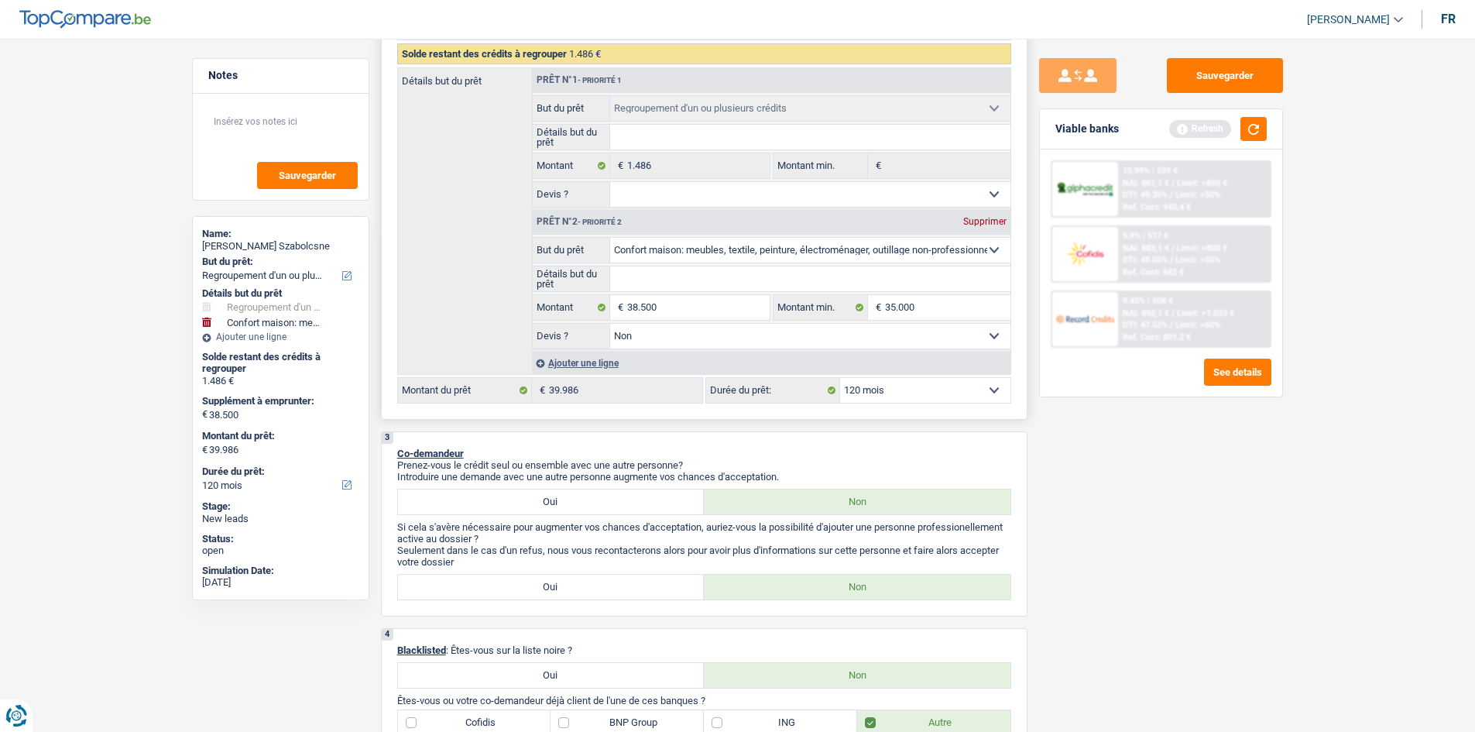
click at [696, 244] on select "Confort maison: meubles, textile, peinture, électroménager, outillage non-profe…" at bounding box center [810, 250] width 400 height 25
click at [1251, 122] on button "button" at bounding box center [1254, 129] width 26 height 24
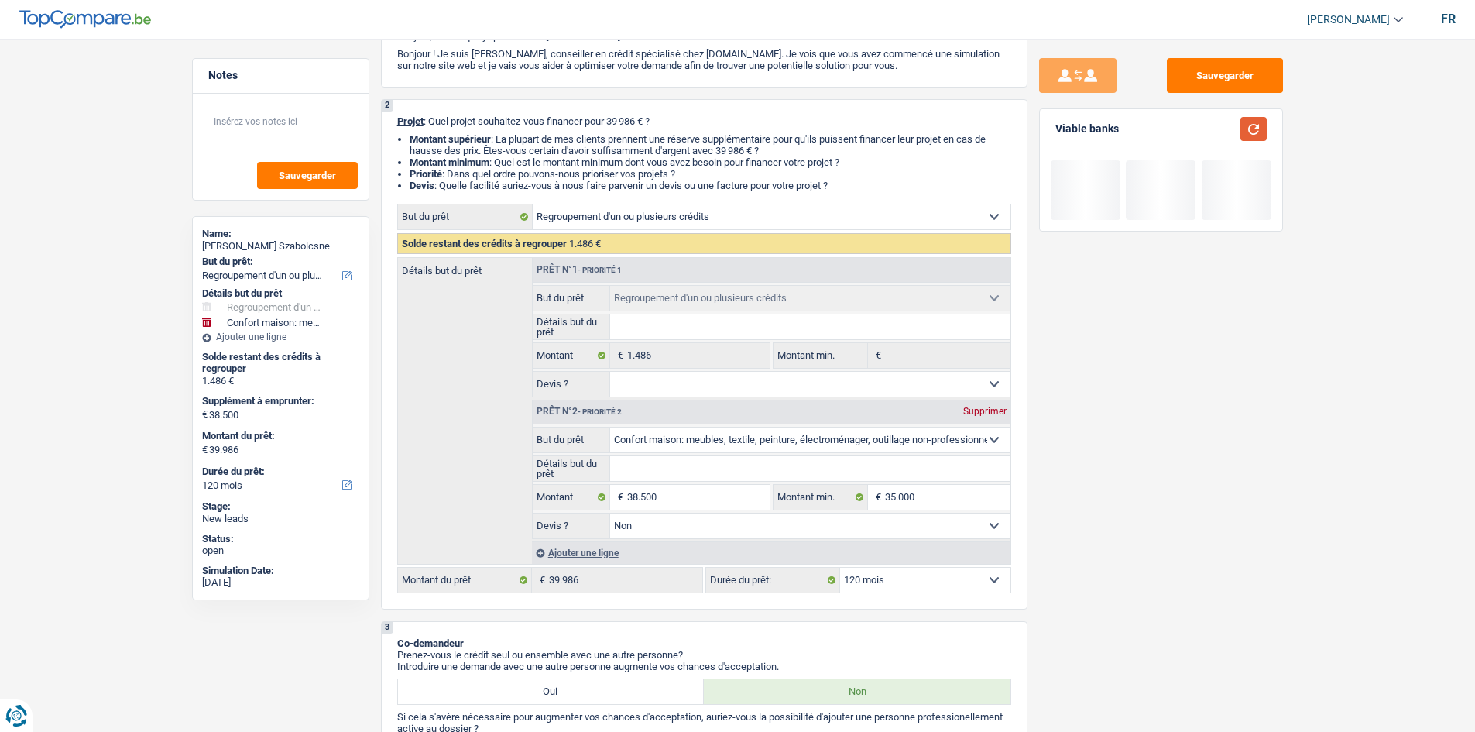
scroll to position [0, 0]
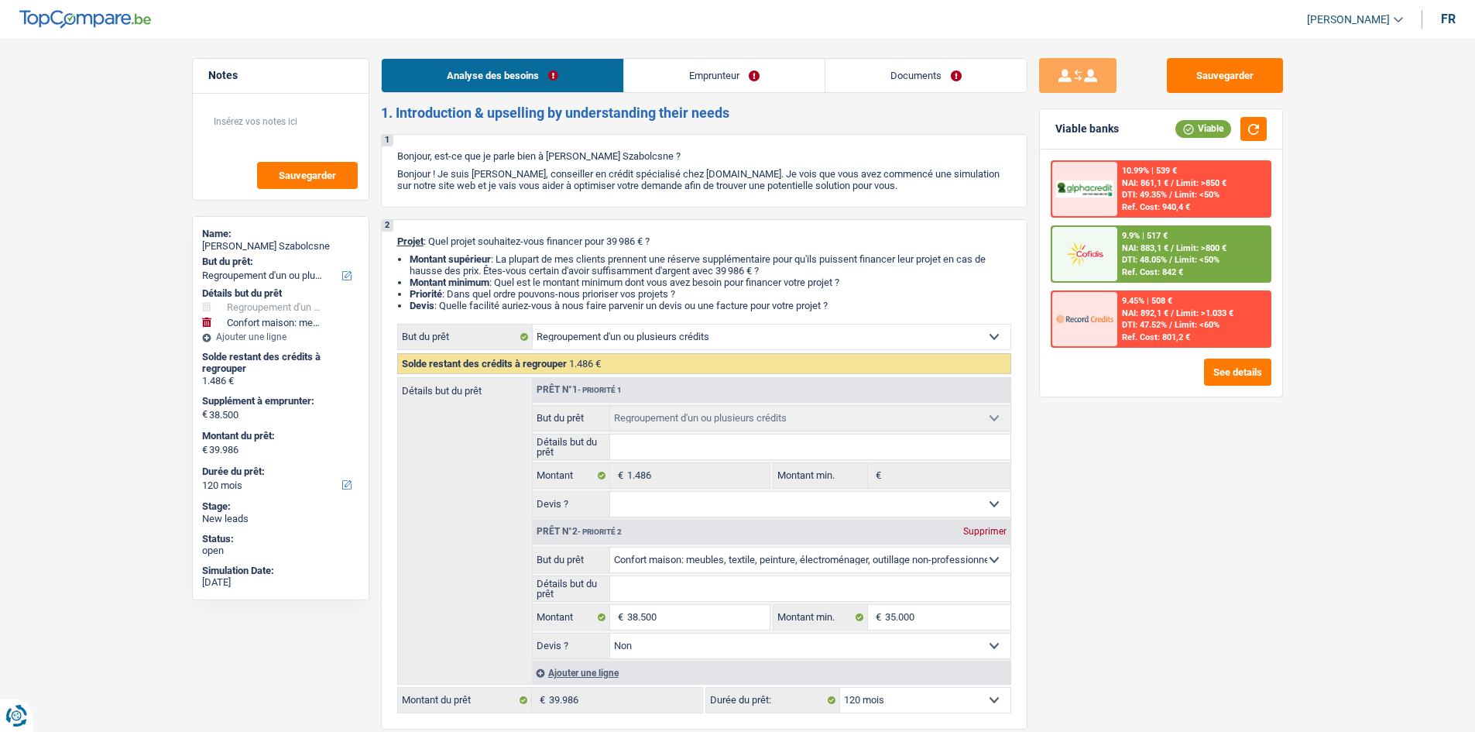
click at [1180, 265] on span "Limit: <50%" at bounding box center [1197, 260] width 45 height 10
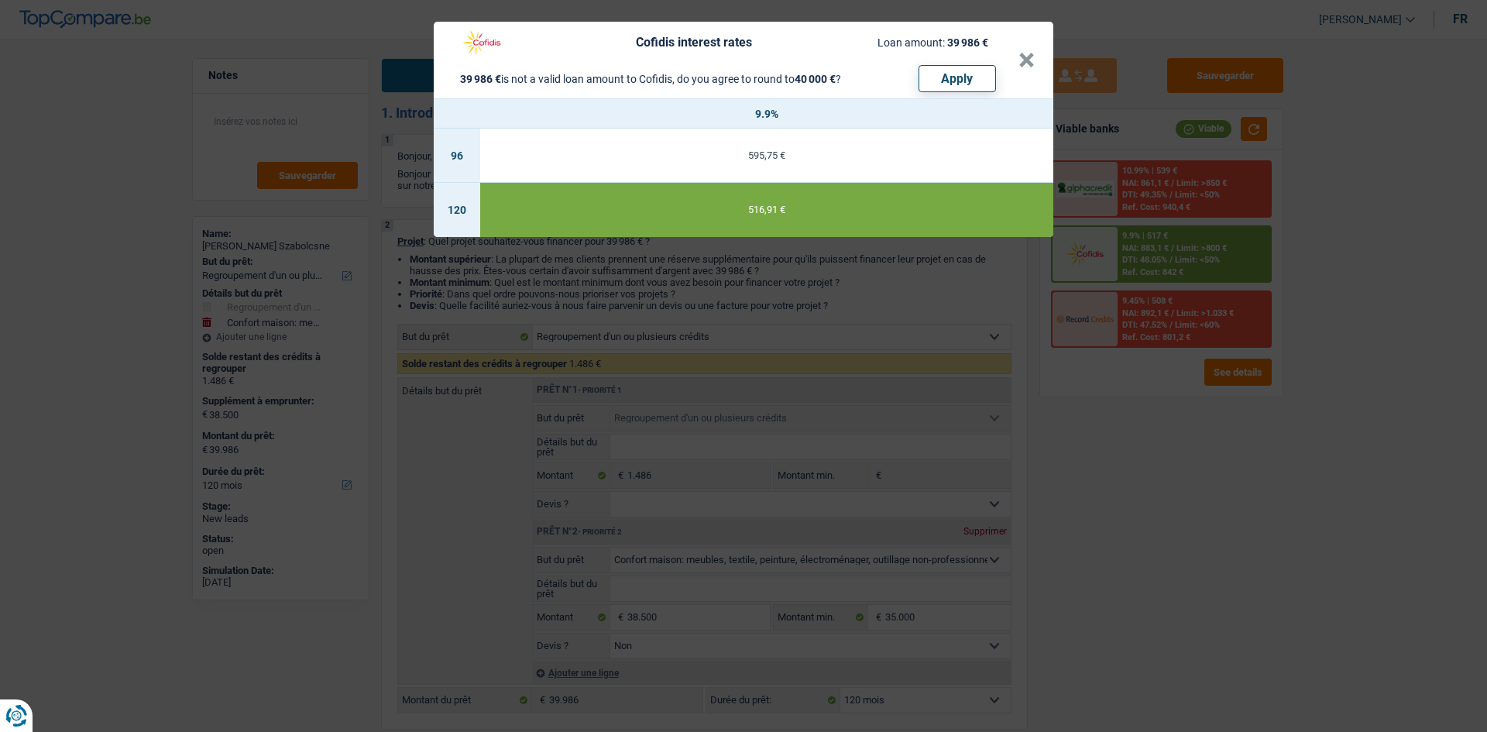
click at [1170, 369] on div "Cofidis interest rates Loan amount: 39 986 € 39 986 € is not a valid loan amoun…" at bounding box center [743, 366] width 1487 height 732
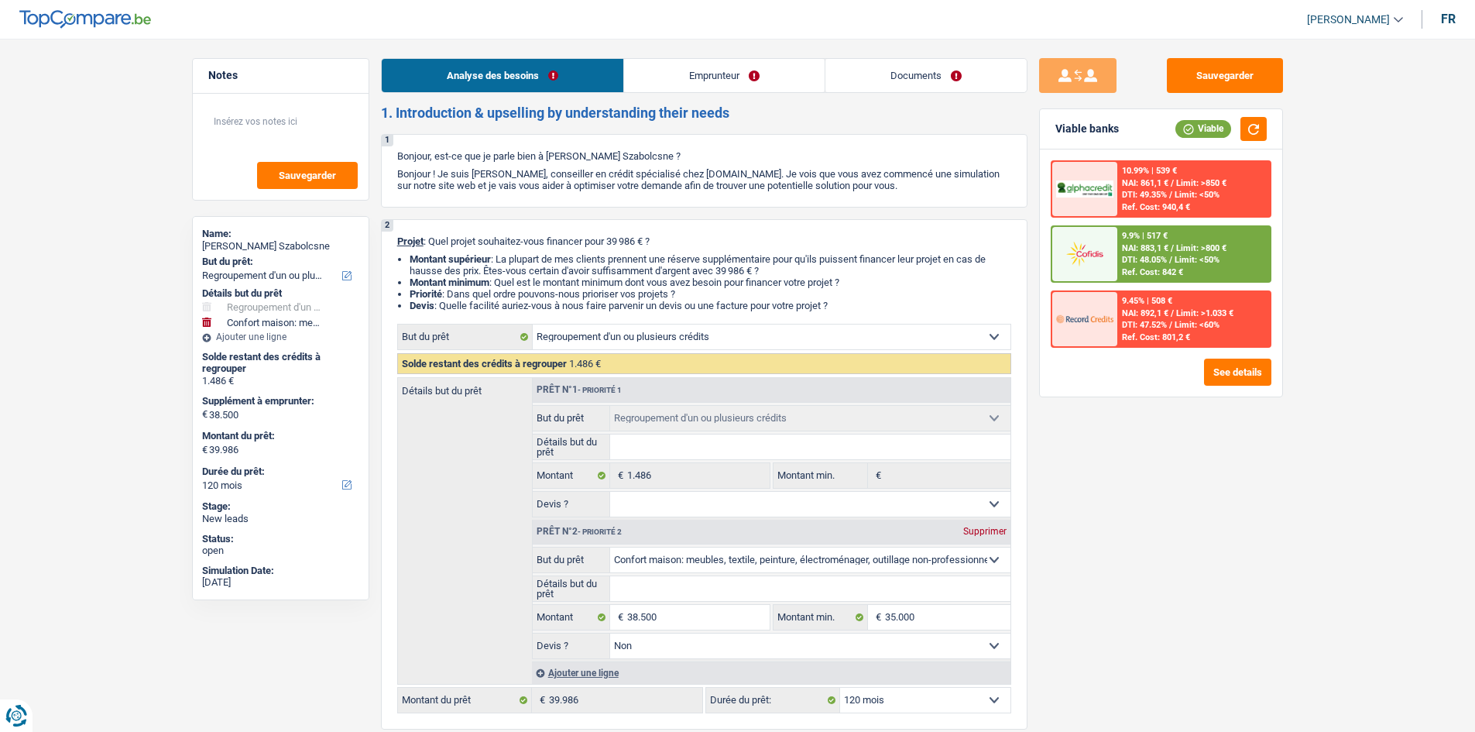
click at [755, 77] on link "Emprunteur" at bounding box center [724, 75] width 201 height 33
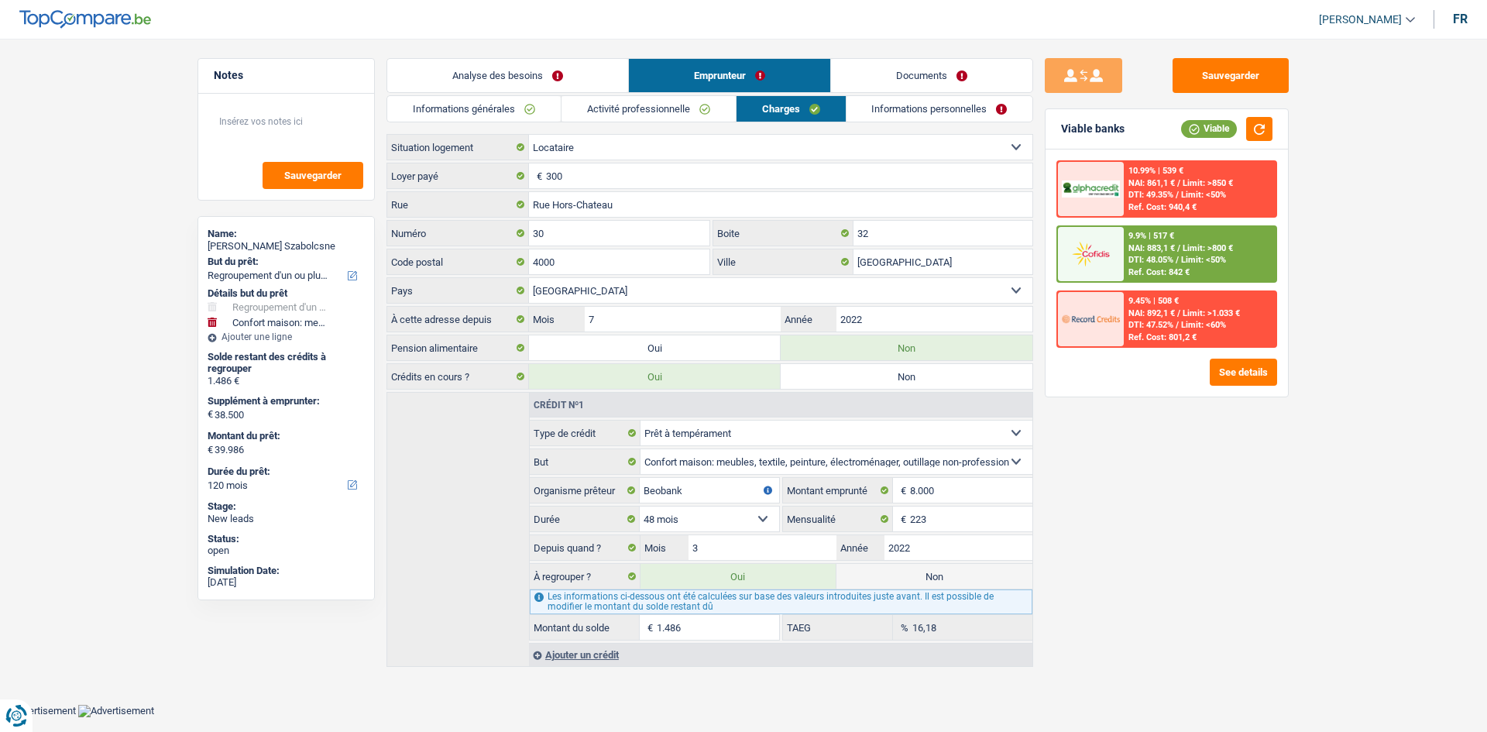
click at [541, 106] on link "Informations générales" at bounding box center [473, 109] width 173 height 26
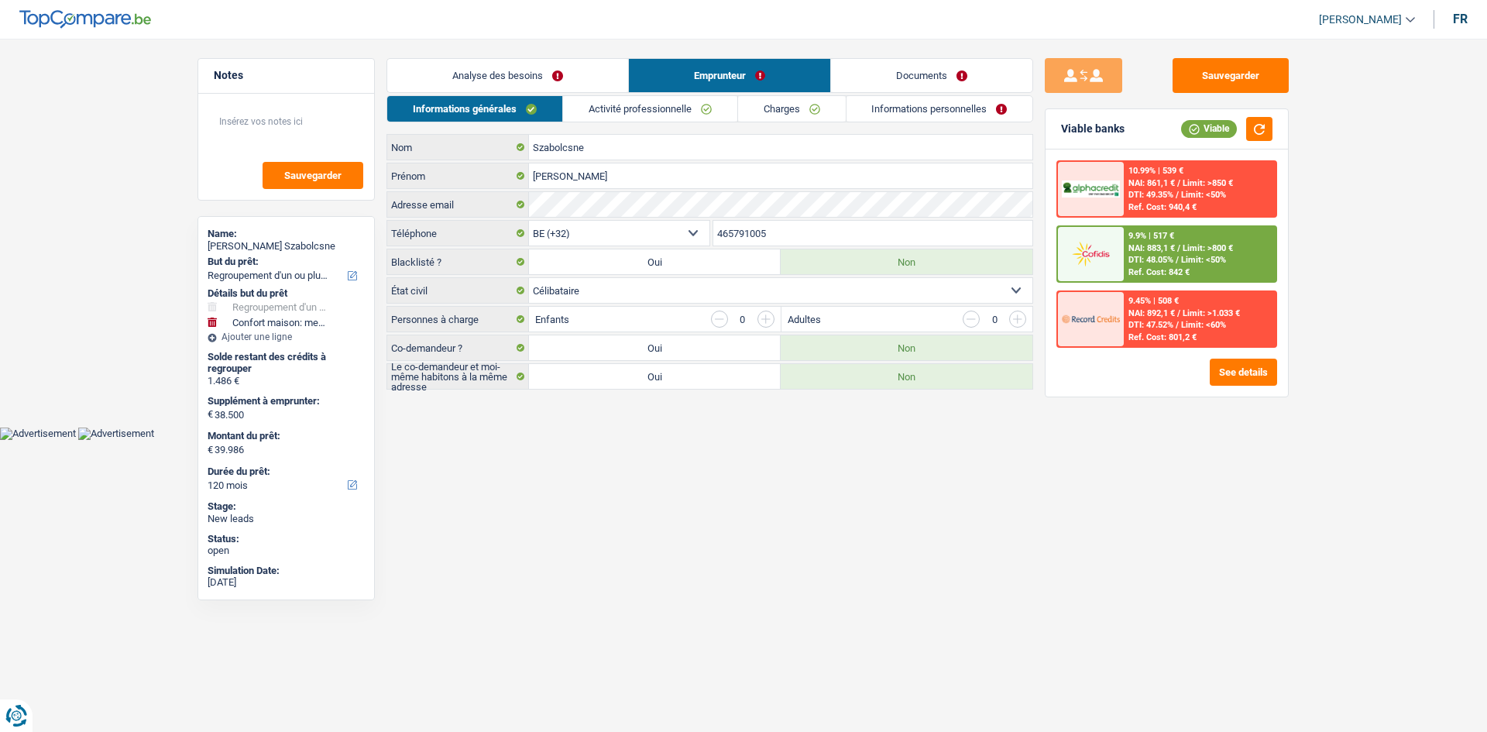
click at [609, 109] on link "Activité professionnelle" at bounding box center [650, 109] width 174 height 26
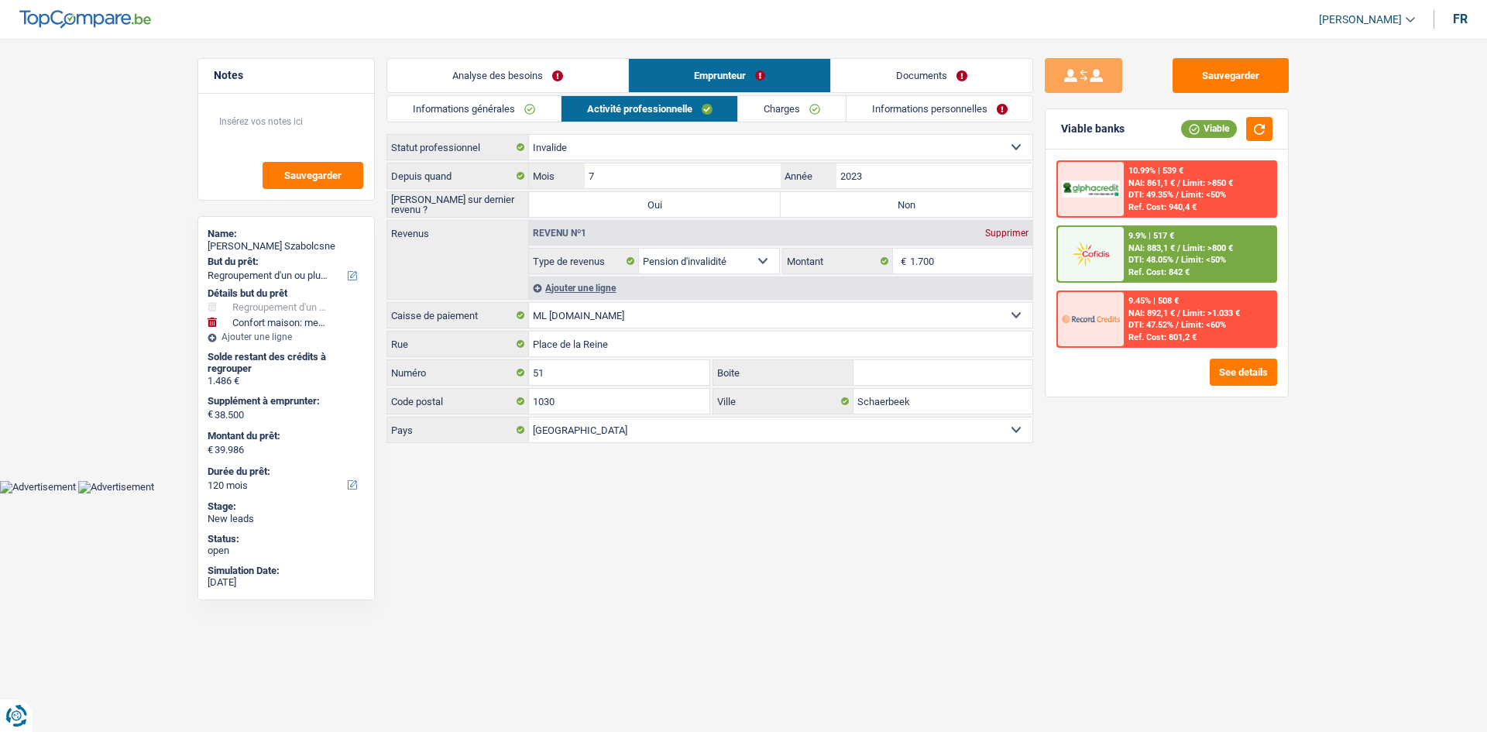
click at [777, 111] on link "Charges" at bounding box center [792, 109] width 108 height 26
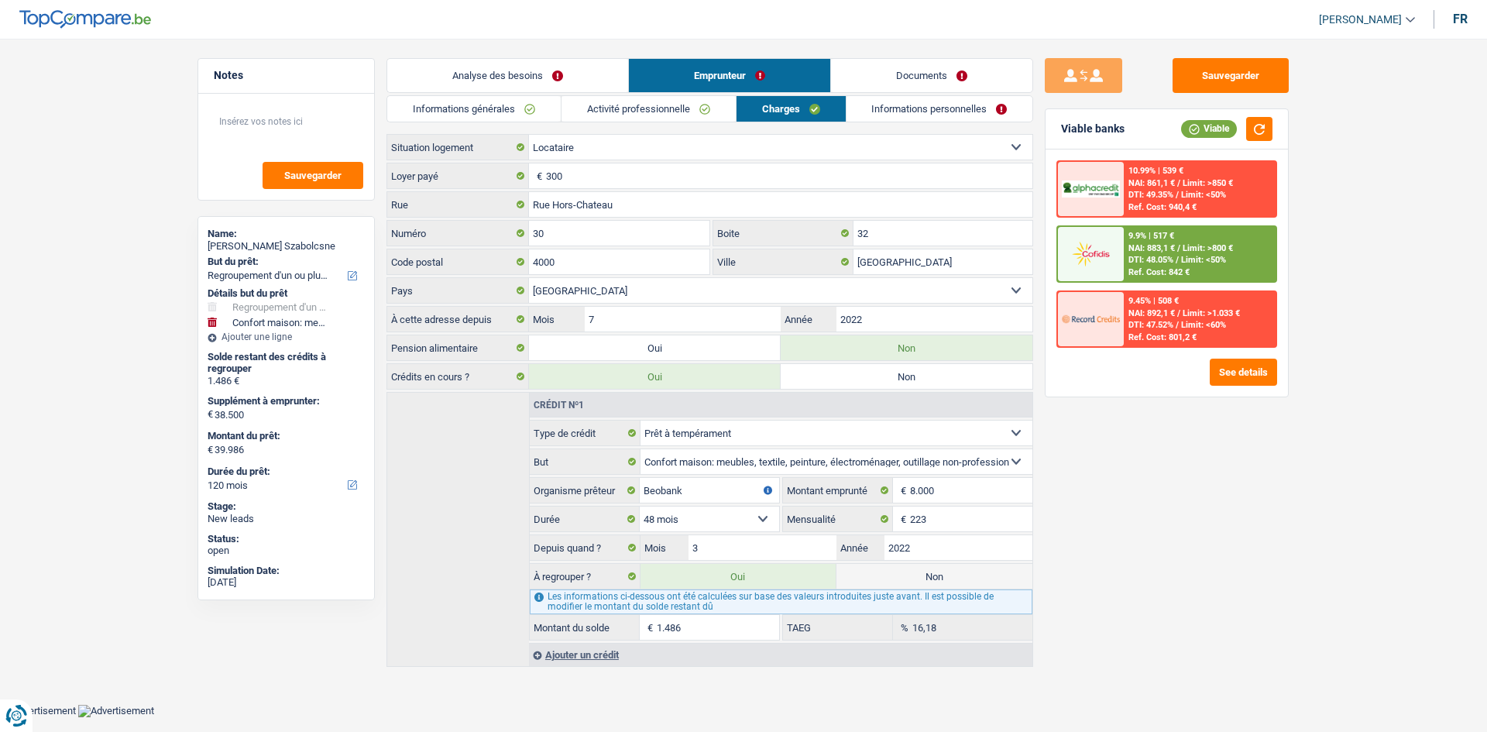
click at [901, 114] on link "Informations personnelles" at bounding box center [939, 109] width 187 height 26
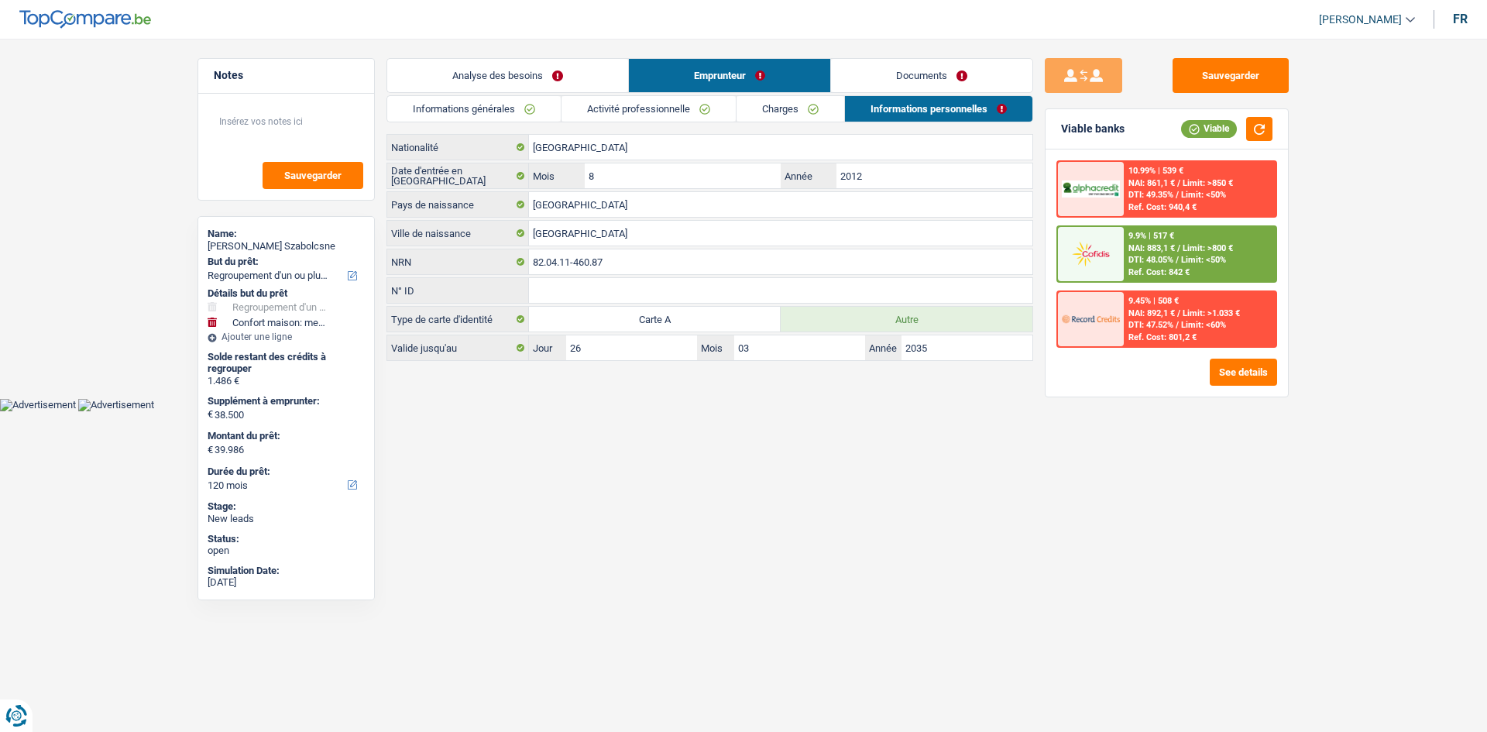
click at [532, 107] on link "Informations générales" at bounding box center [473, 109] width 173 height 26
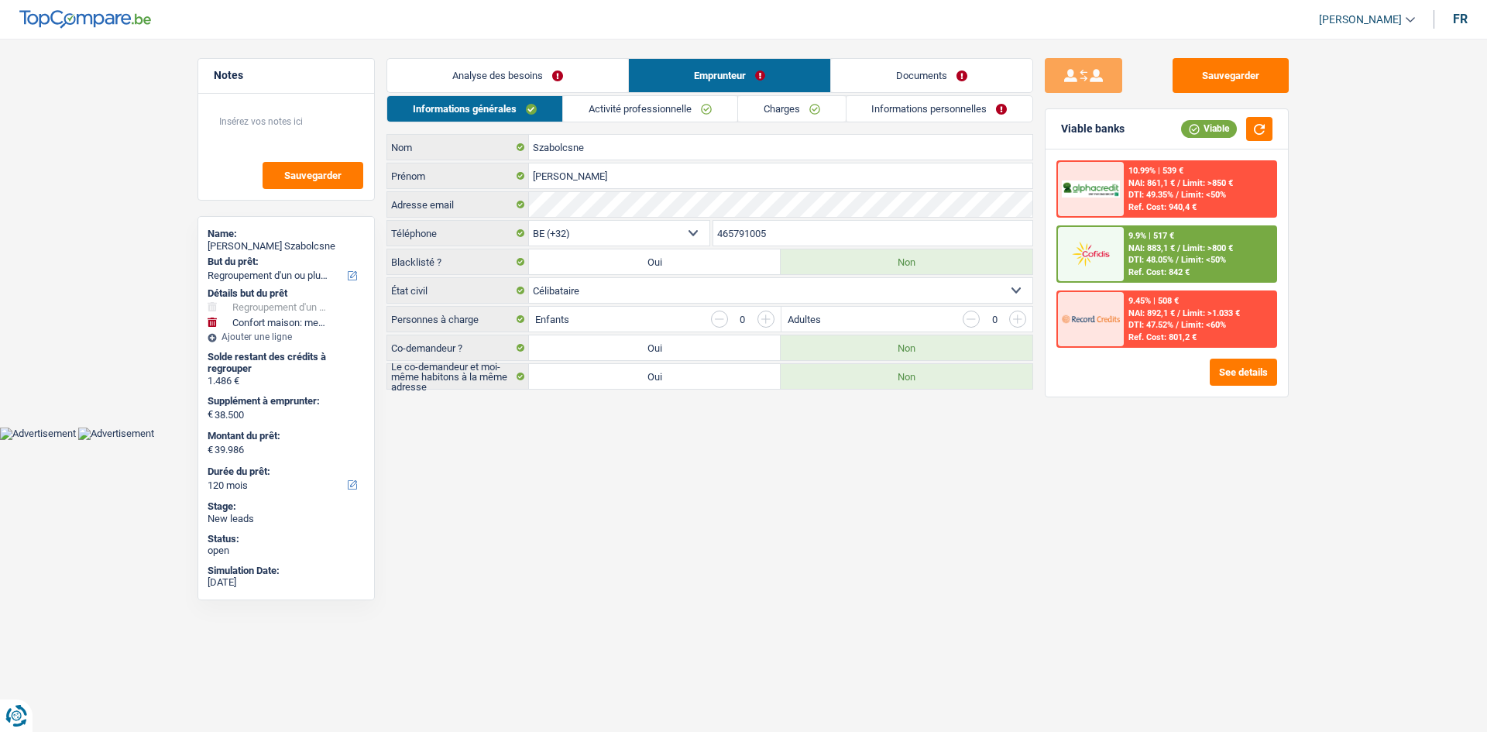
click at [546, 73] on link "Analyse des besoins" at bounding box center [507, 75] width 241 height 33
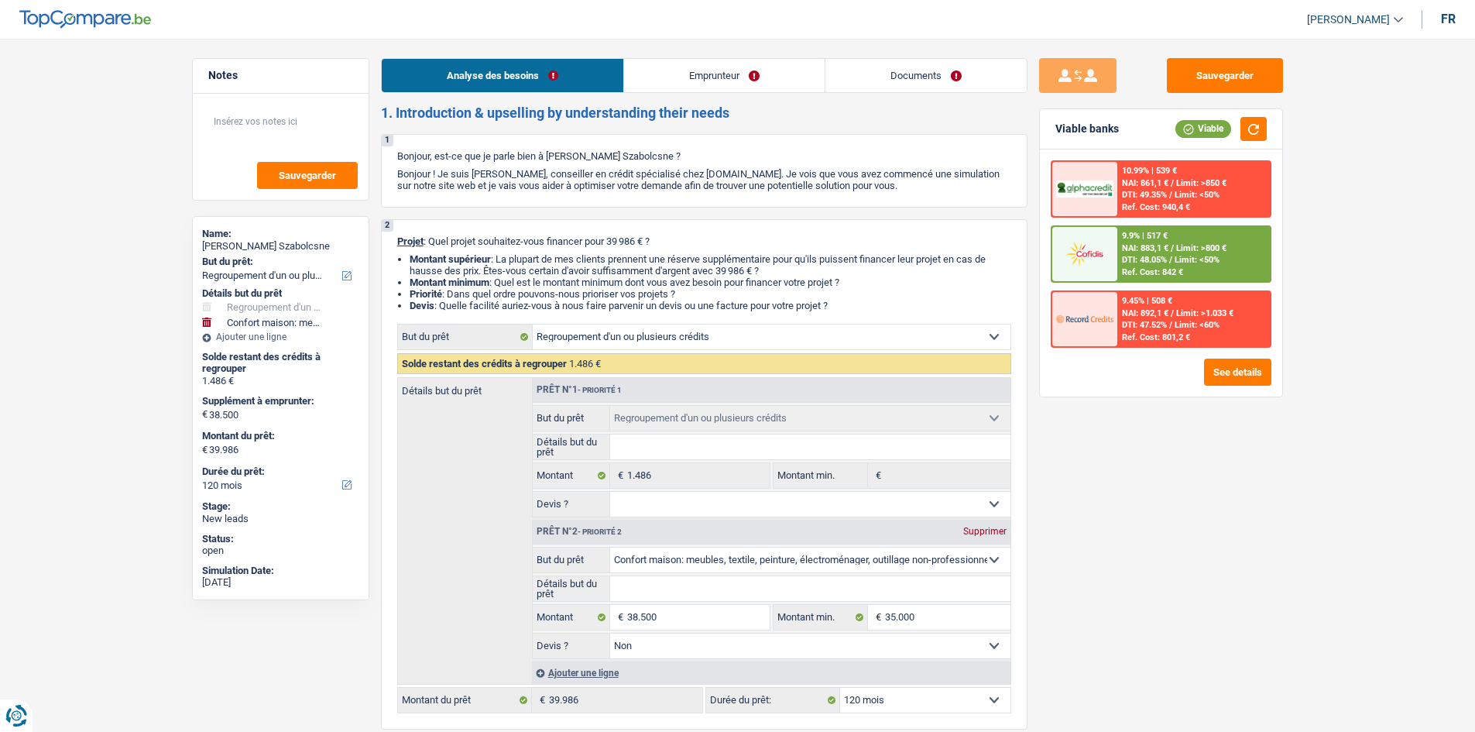
click at [928, 68] on link "Documents" at bounding box center [925, 75] width 201 height 33
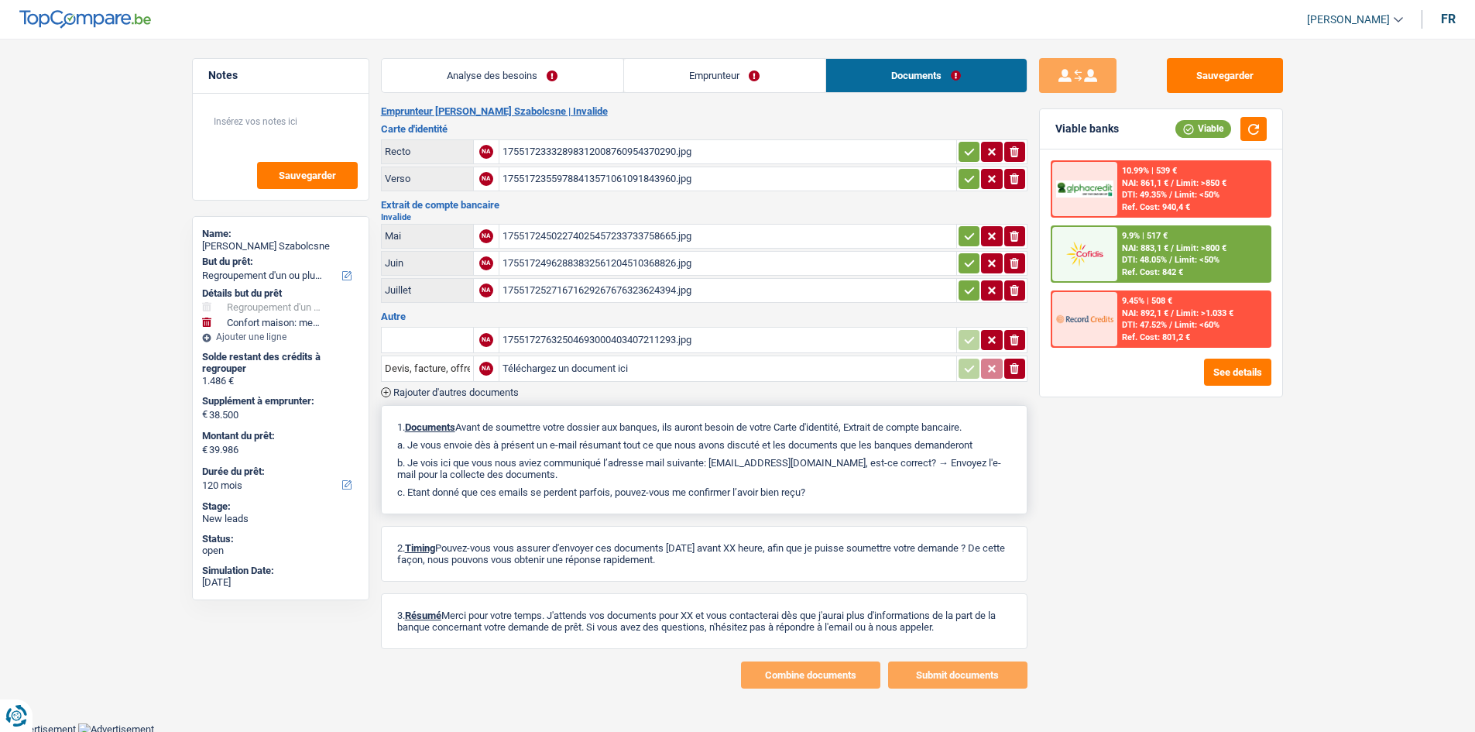
click at [1015, 447] on div "1. Documents Avant de soumettre votre dossier aux banques, ils auront besoin de…" at bounding box center [704, 459] width 647 height 109
click at [1160, 424] on div "Sauvegarder Viable banks Viable 10.99% | 539 € NAI: 861,1 € / Limit: >850 € DTI…" at bounding box center [1161, 380] width 267 height 645
click at [537, 67] on link "Analyse des besoins" at bounding box center [503, 75] width 242 height 33
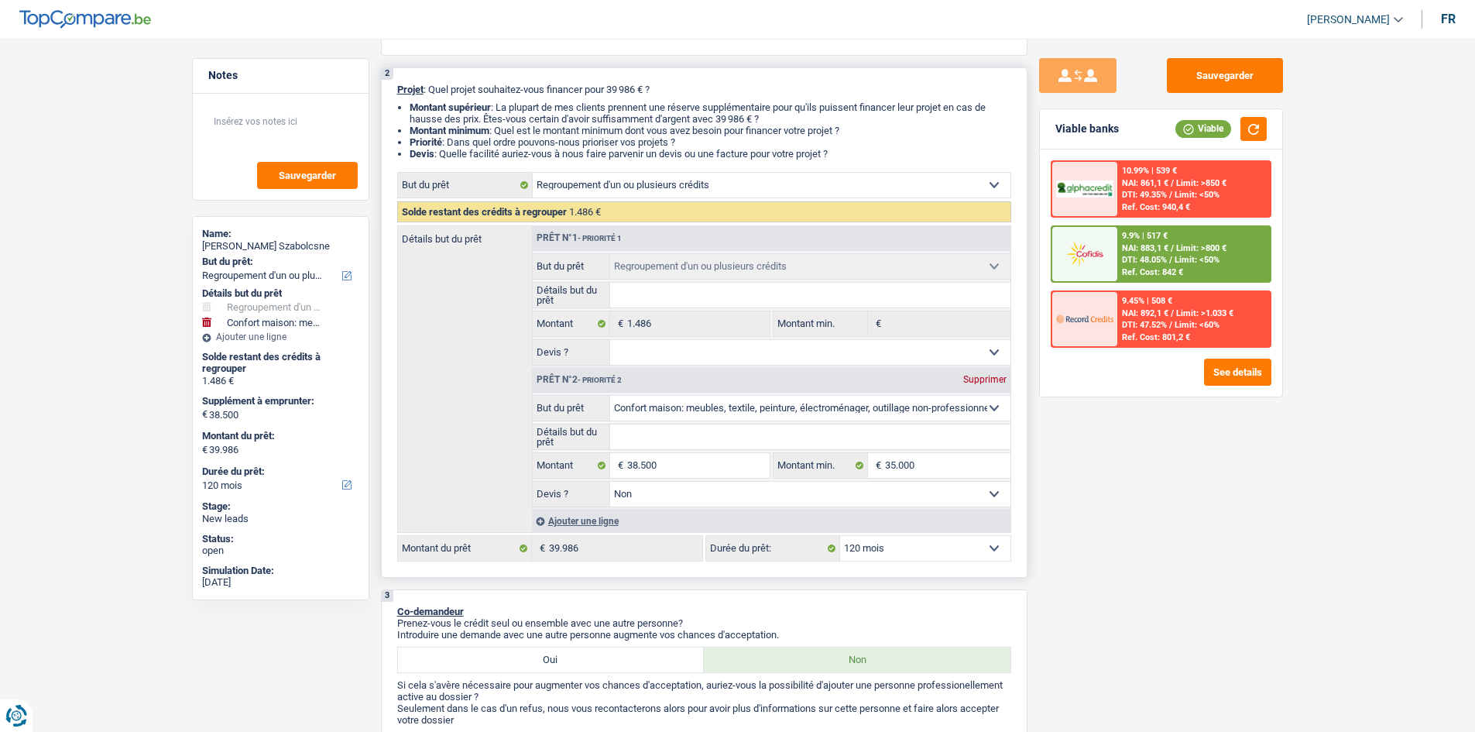
scroll to position [155, 0]
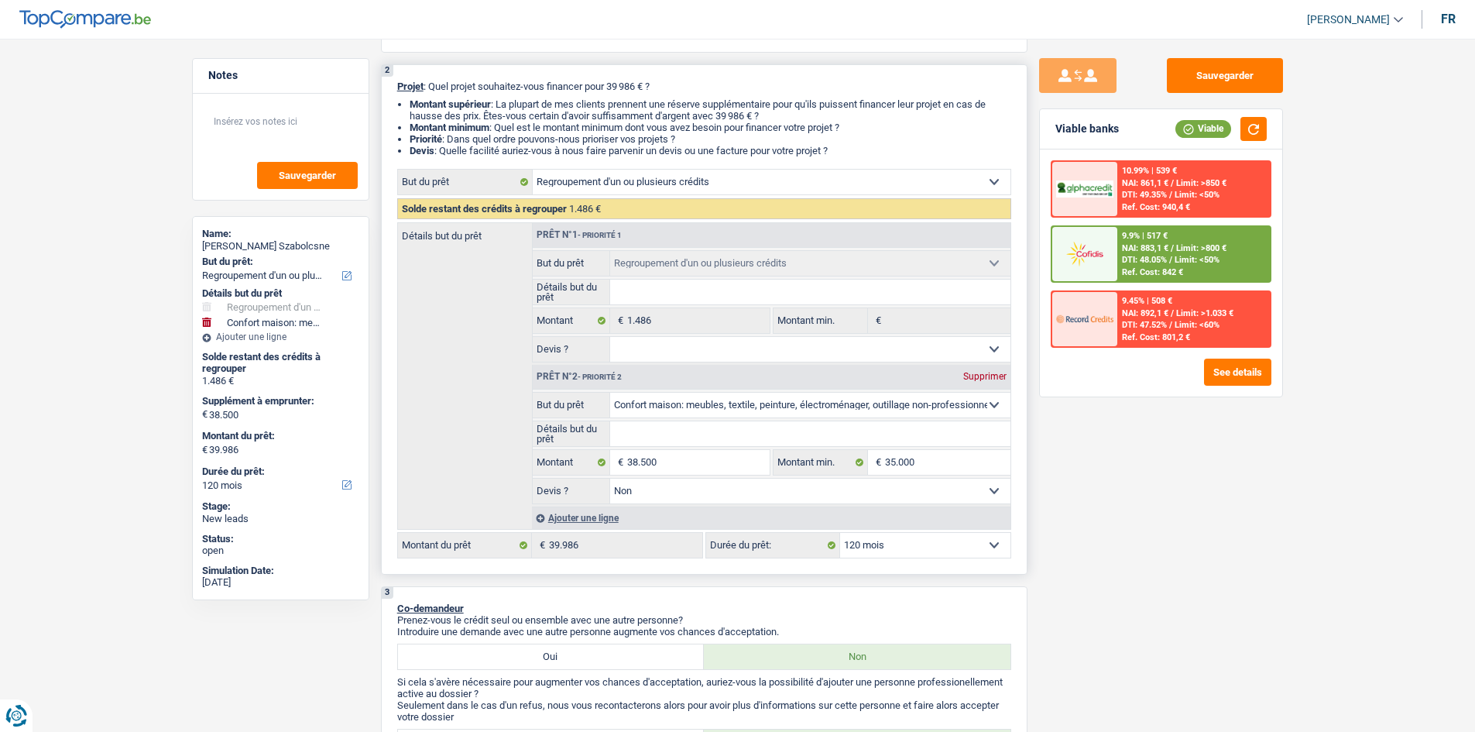
click at [709, 293] on input "Détails but du prêt" at bounding box center [810, 292] width 400 height 25
click at [671, 290] on input "Détails but du prêt" at bounding box center [810, 292] width 400 height 25
click at [983, 375] on div "Supprimer" at bounding box center [984, 376] width 51 height 9
type input "0"
type input "1.486"
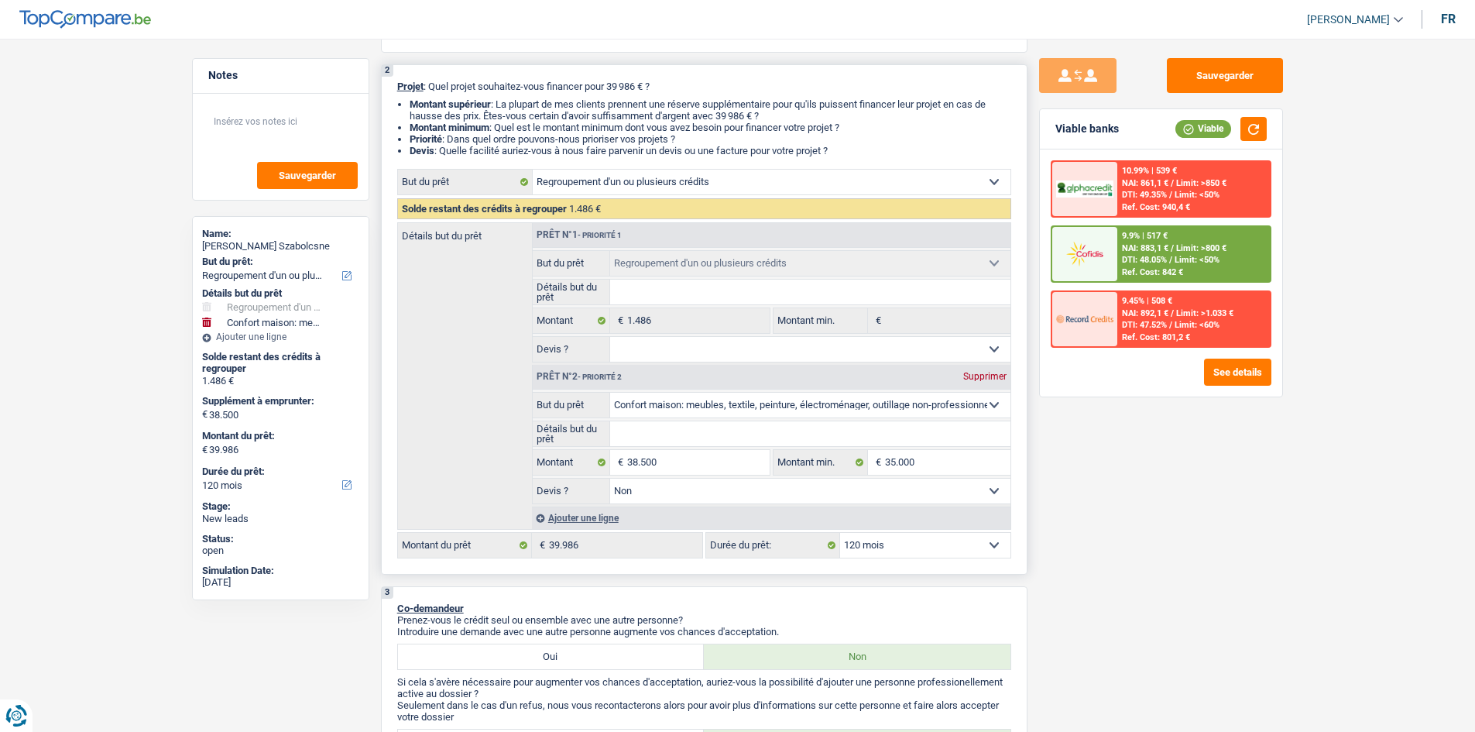
select select "24"
type input "1.486"
select select "24"
type input "1.486"
select select "24"
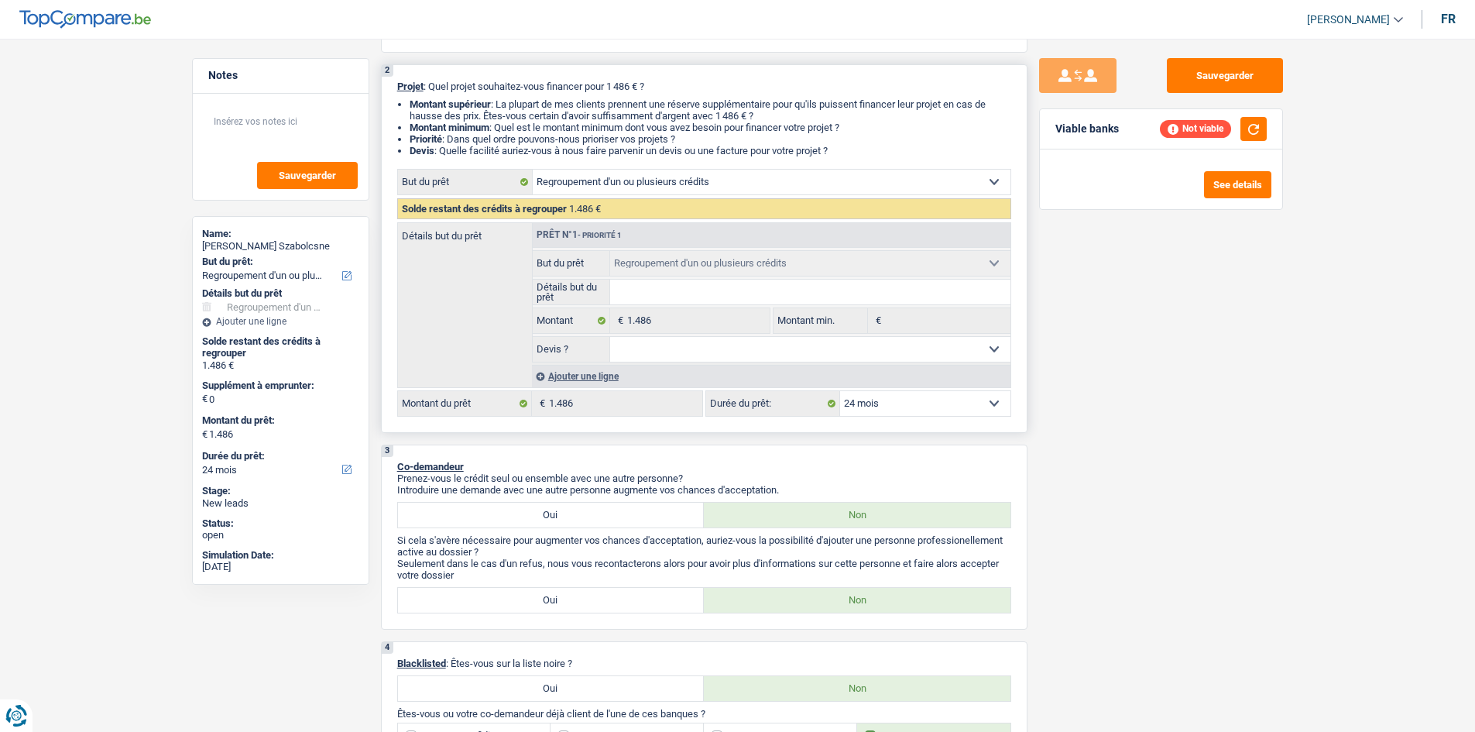
click at [661, 285] on input "Détails but du prêt" at bounding box center [810, 292] width 400 height 25
type input "A"
type input "AM"
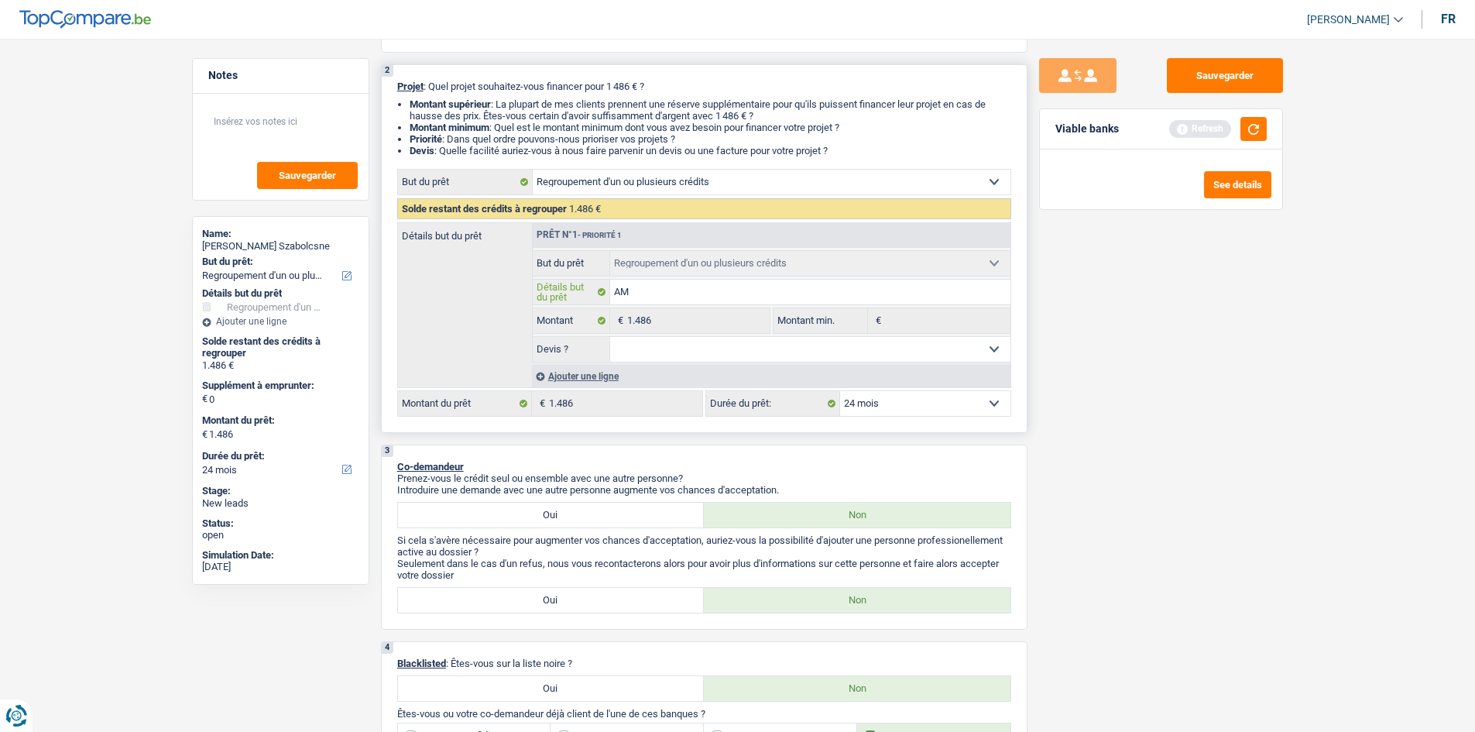
type input "AME"
type input "AMEU"
type input "AMEUB"
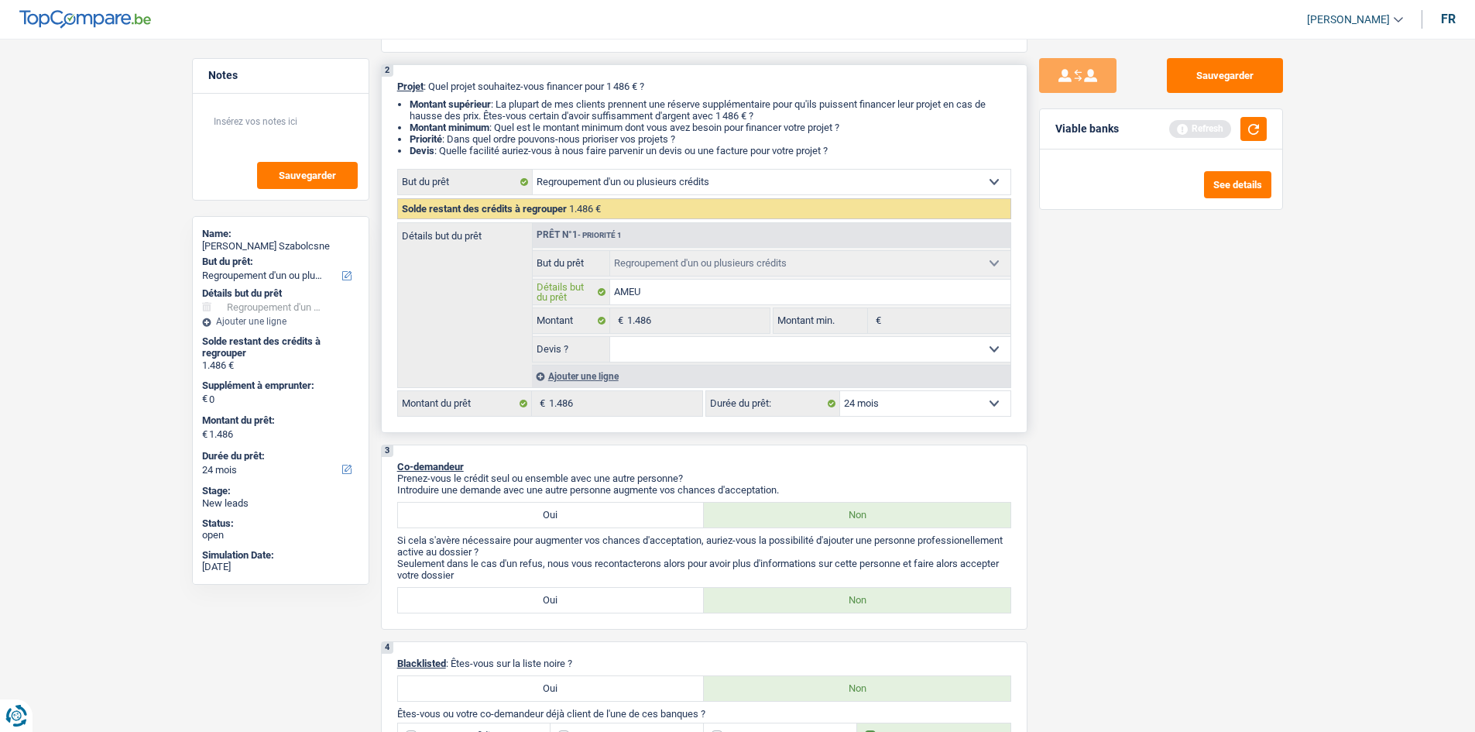
type input "AMEUB"
type input "AMEUBL"
type input "AMEUBLE"
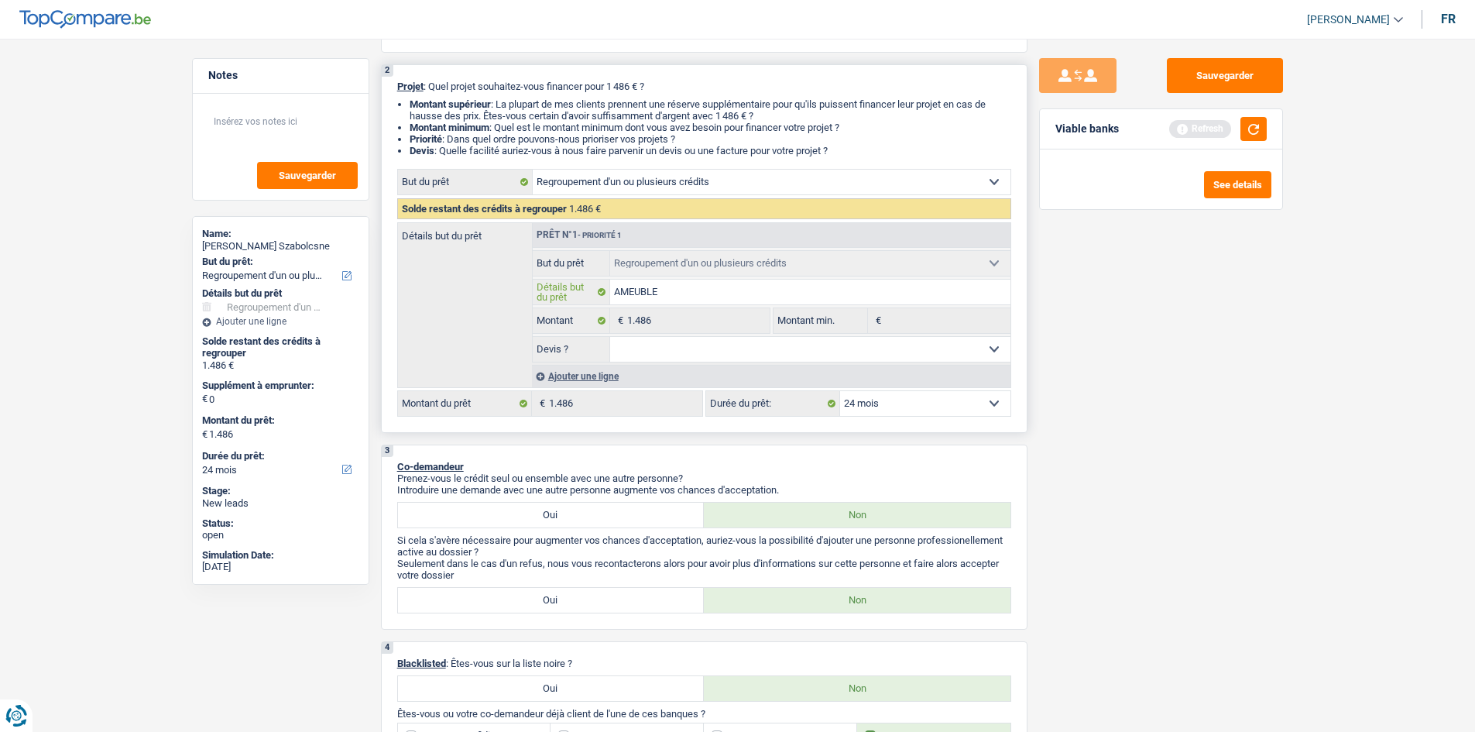
type input "AMEUBL"
type input "AMEUB"
type input "AMEU"
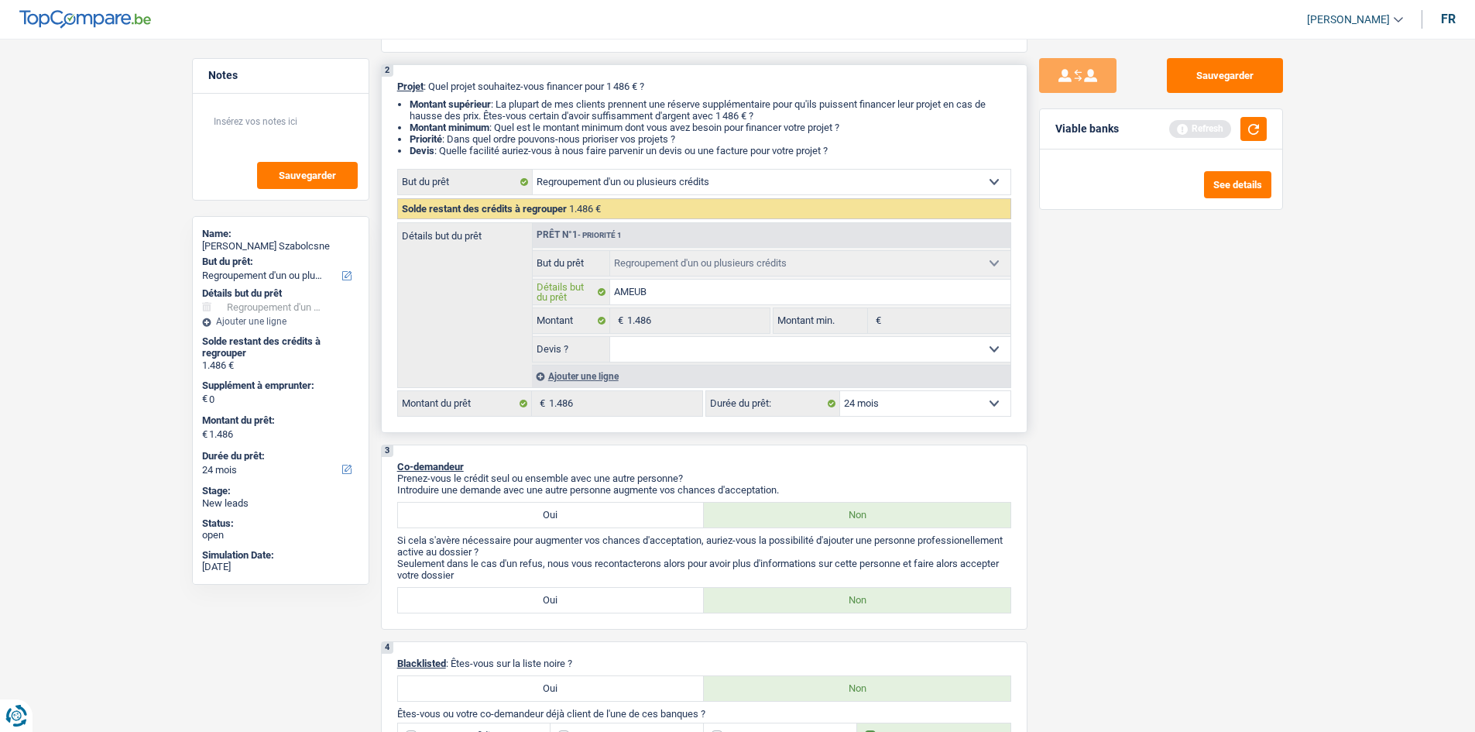
type input "AMEU"
type input "AME"
type input "AM"
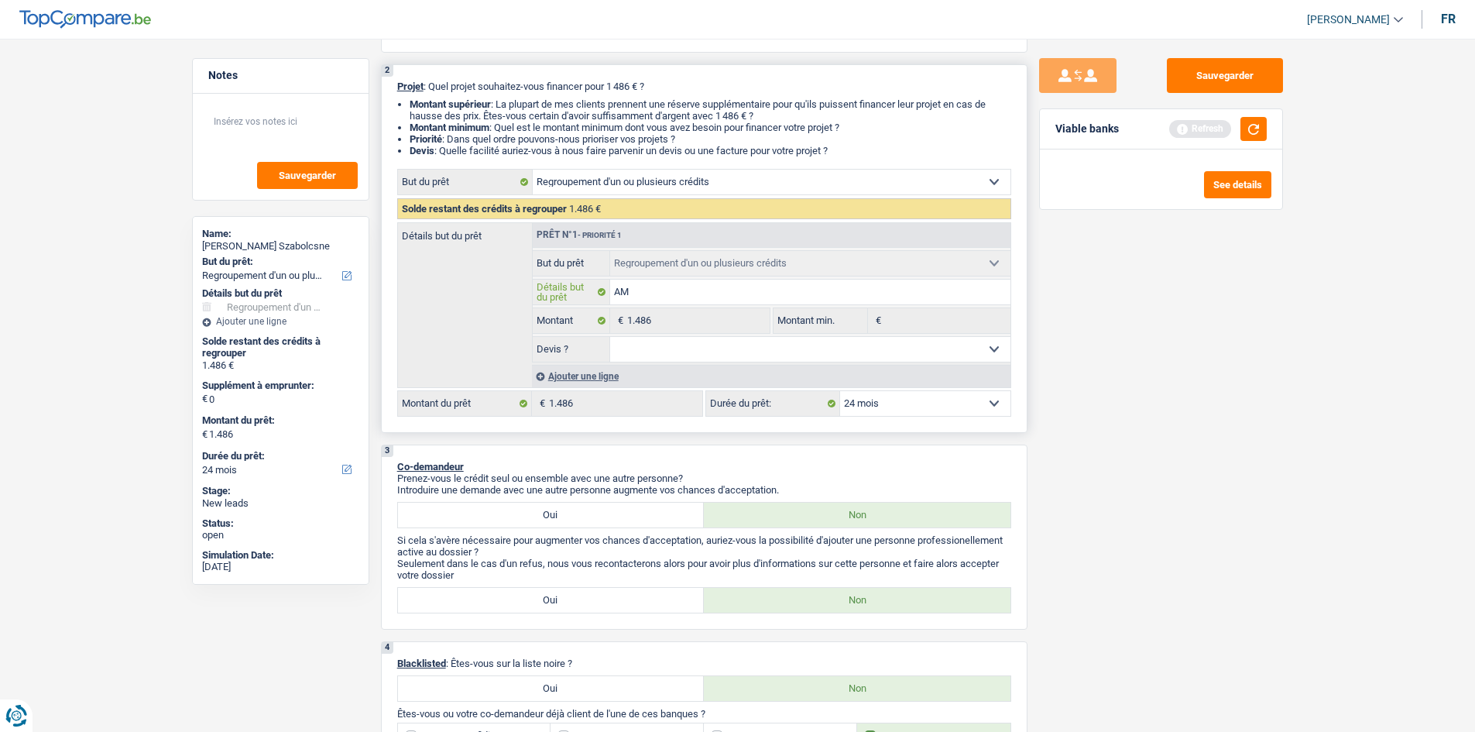
type input "A"
type input "L"
type input "LO"
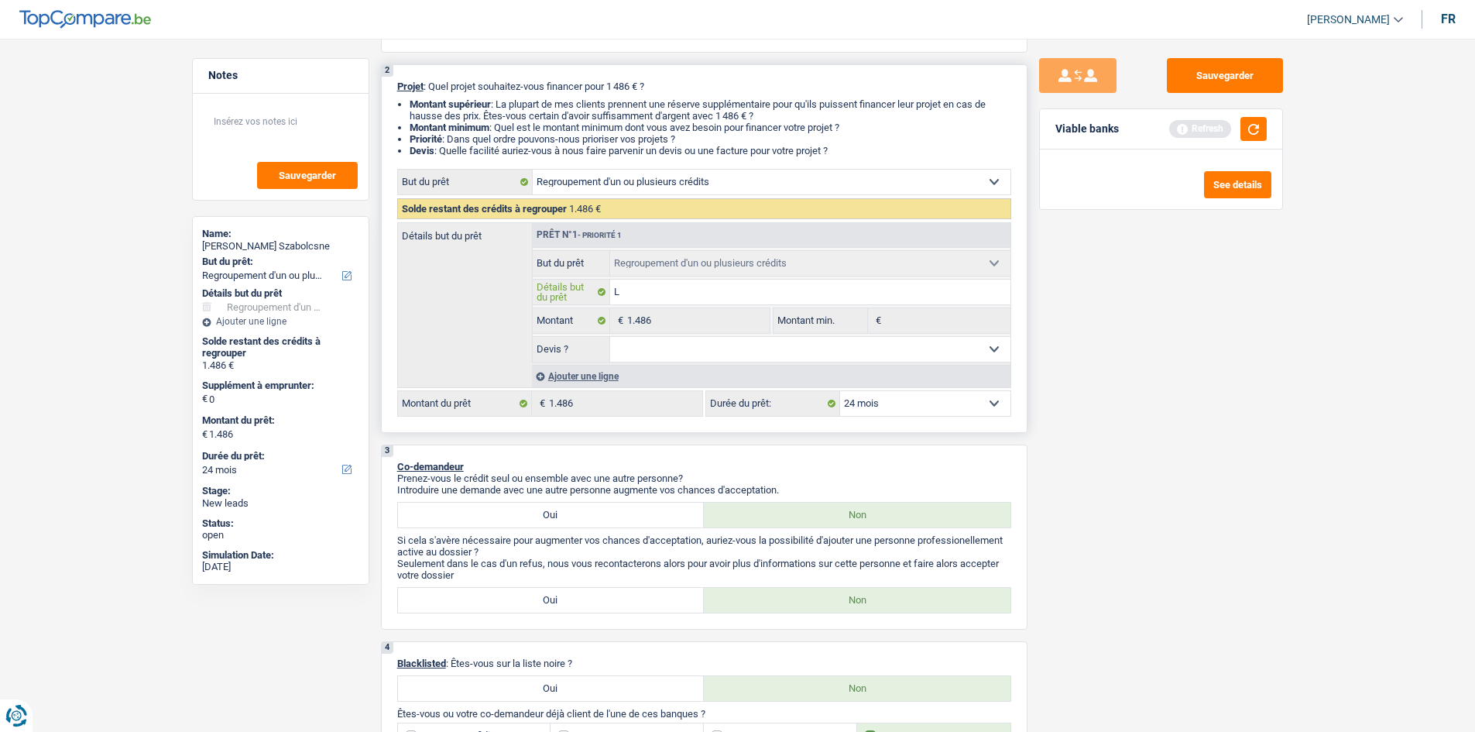
type input "LO"
type input "LOI"
type input "LOIS"
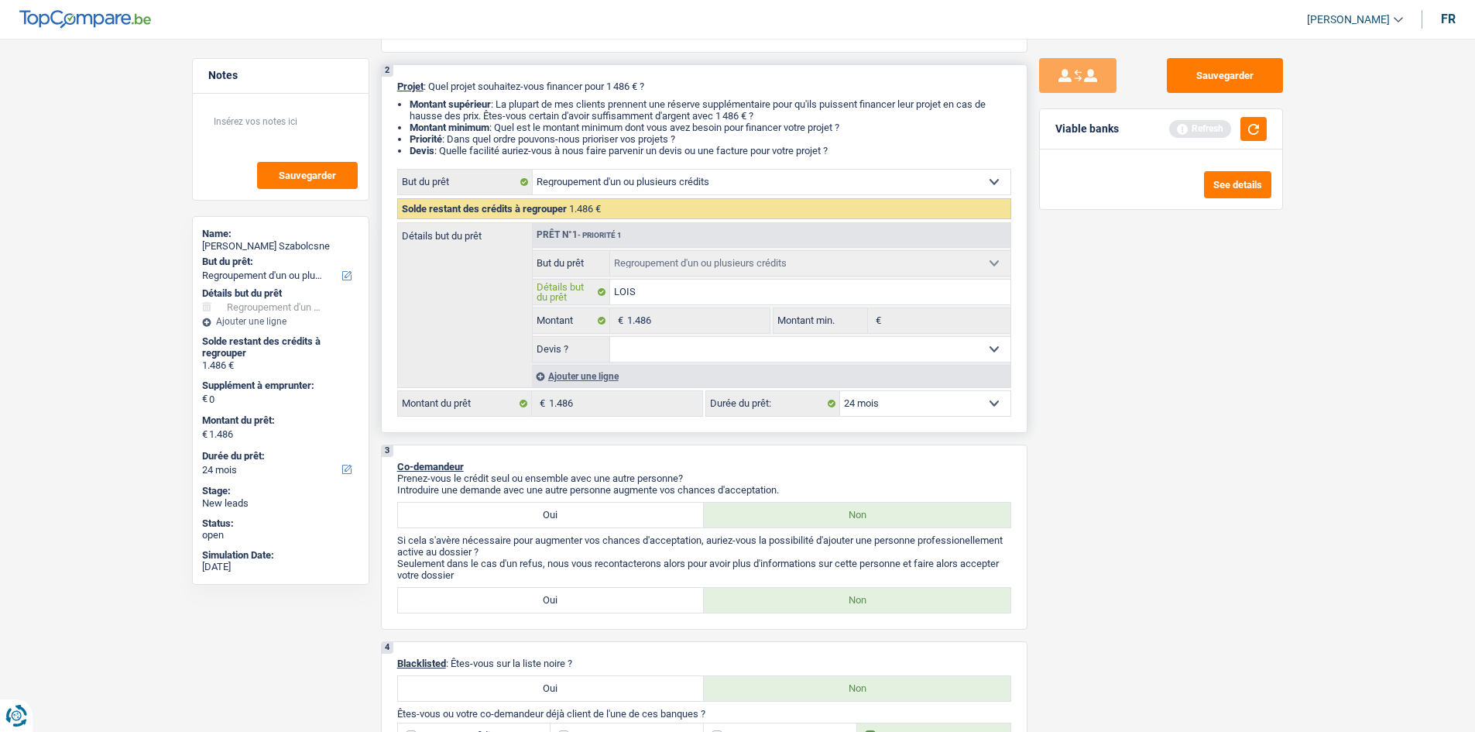
type input "LOISI"
type input "LOISIR"
type input "LOISIRQ"
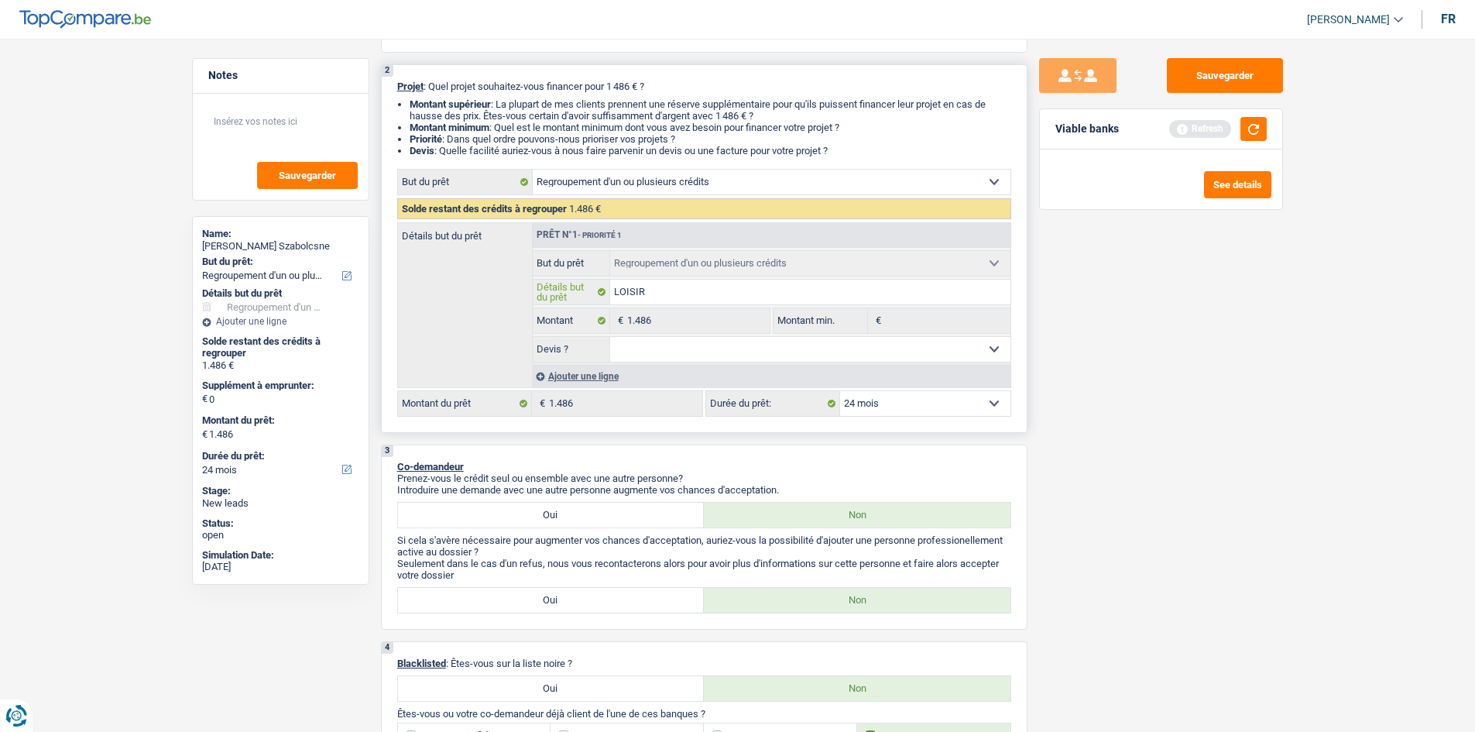
type input "LOISIRQ"
type input "LOISIR"
type input "LOISIRS"
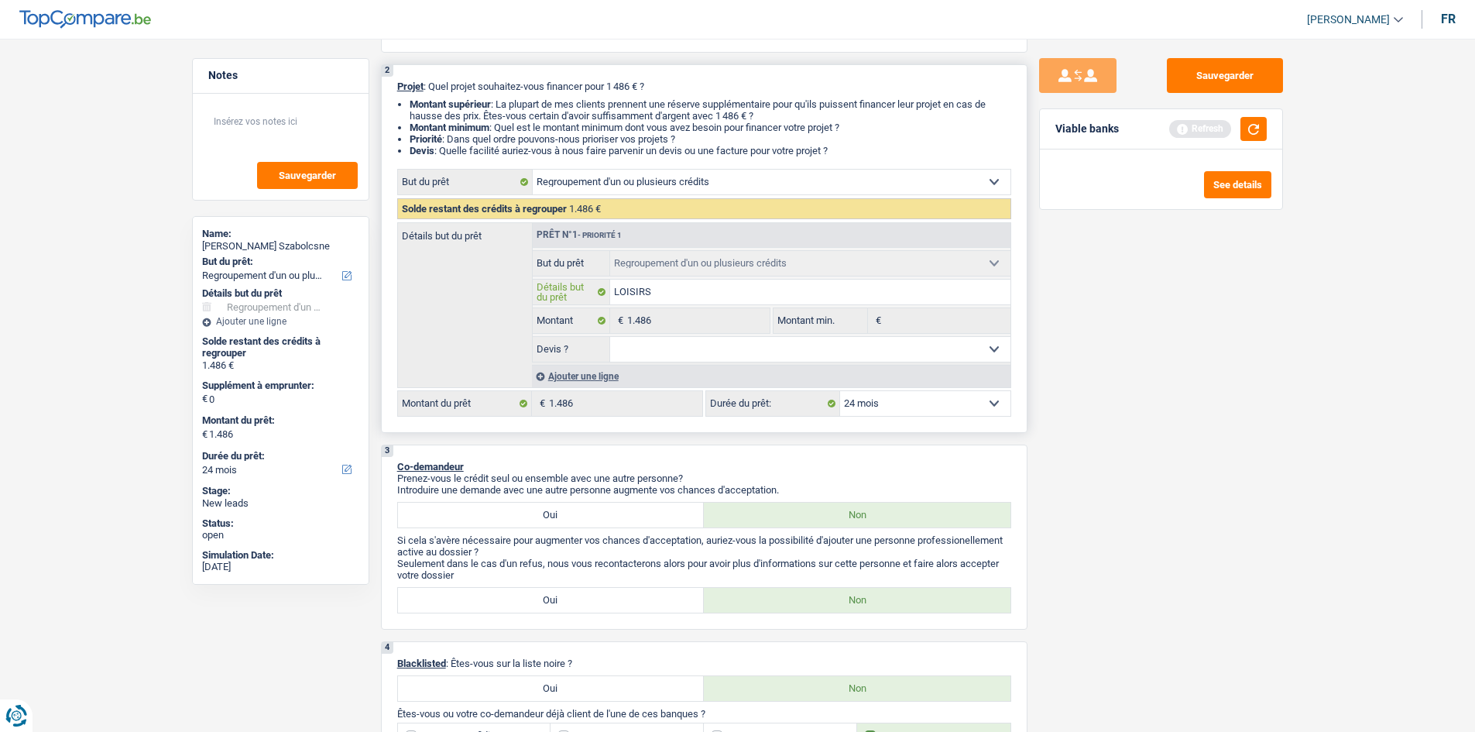
type input "LOISIRS"
click at [641, 356] on select "Oui Non Non répondu Sélectionner une option" at bounding box center [810, 349] width 400 height 25
click at [518, 208] on span "Solde restant des crédits à regrouper" at bounding box center [484, 209] width 165 height 12
click at [572, 377] on div "Ajouter une ligne" at bounding box center [771, 376] width 479 height 22
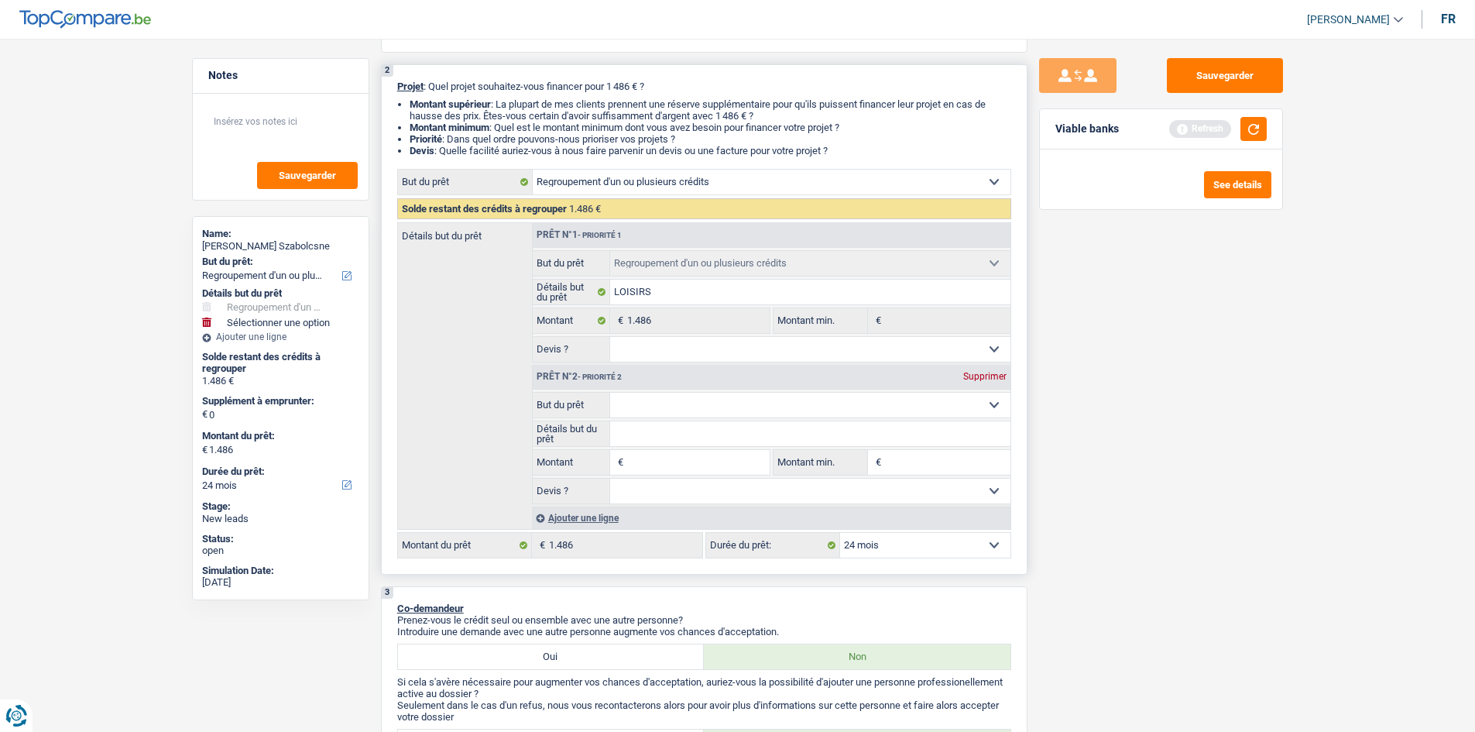
click at [674, 402] on select "Confort maison: meubles, textile, peinture, électroménager, outillage non-profe…" at bounding box center [810, 405] width 400 height 25
select select "tech"
click at [610, 393] on select "Confort maison: meubles, textile, peinture, électroménager, outillage non-profe…" at bounding box center [810, 405] width 400 height 25
select select "tech"
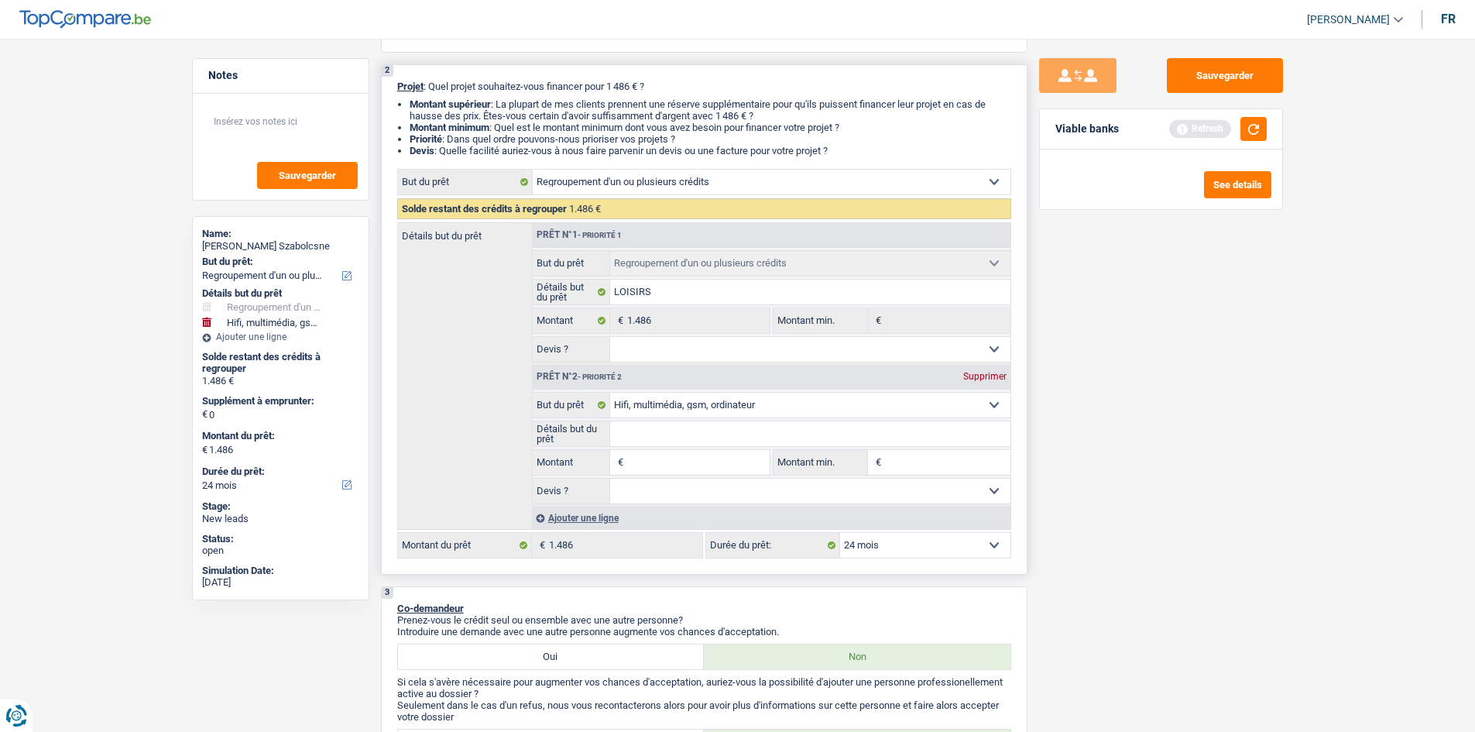
click at [652, 434] on input "Détails but du prêt" at bounding box center [810, 433] width 400 height 25
click at [729, 463] on input "Montant" at bounding box center [698, 462] width 142 height 25
type input "6"
type input "60"
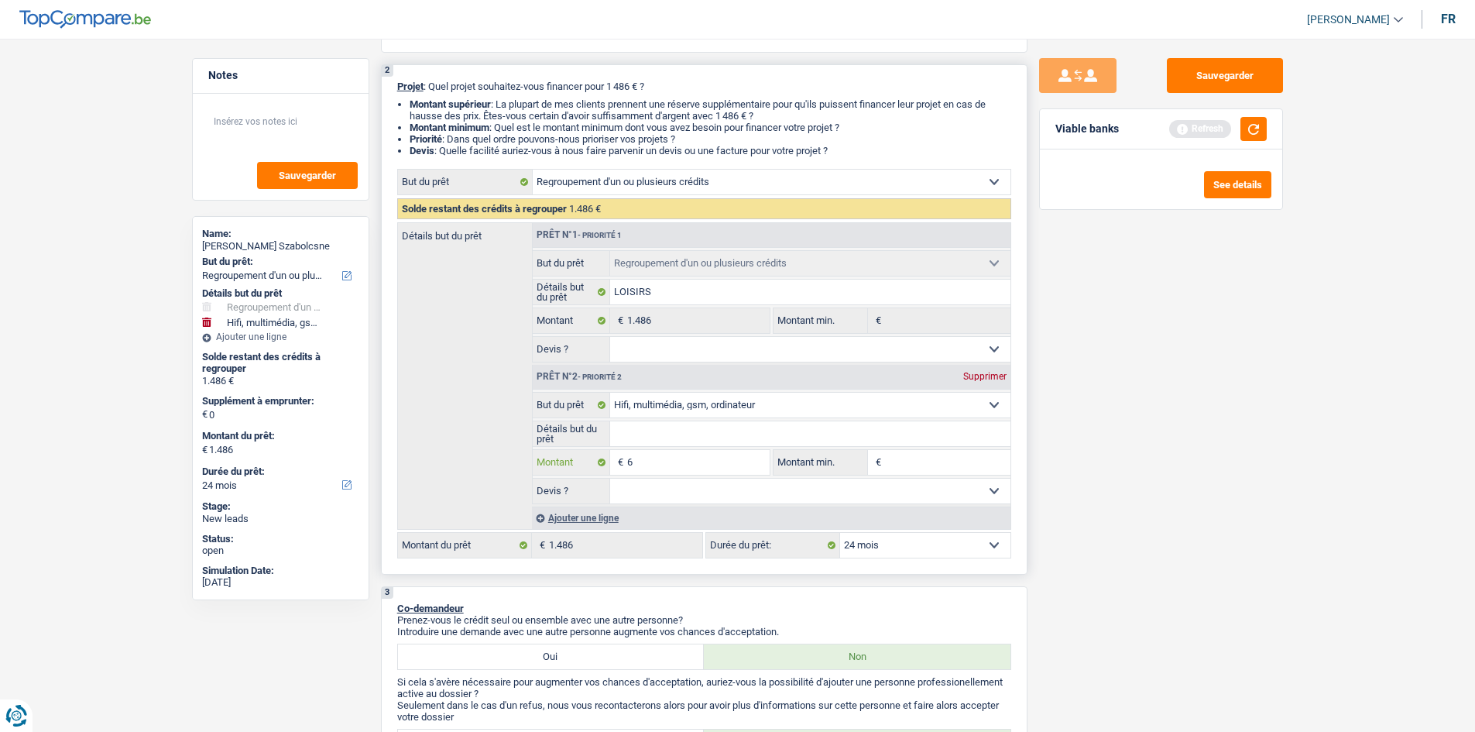
type input "60"
type input "600"
type input "6.000"
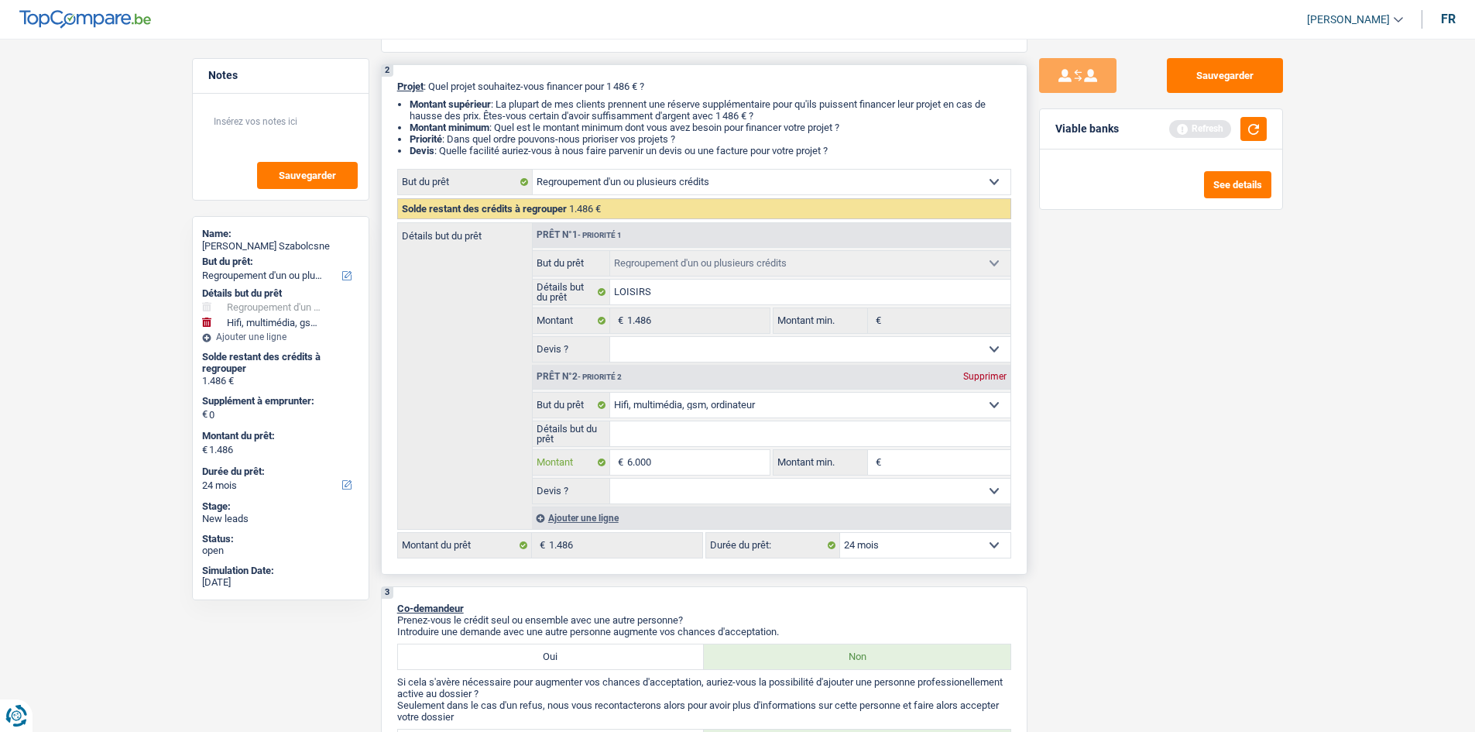
type input "6.000"
click at [831, 490] on select "Oui Non Non répondu Sélectionner une option" at bounding box center [810, 491] width 400 height 25
type input "6.000"
type input "7.486"
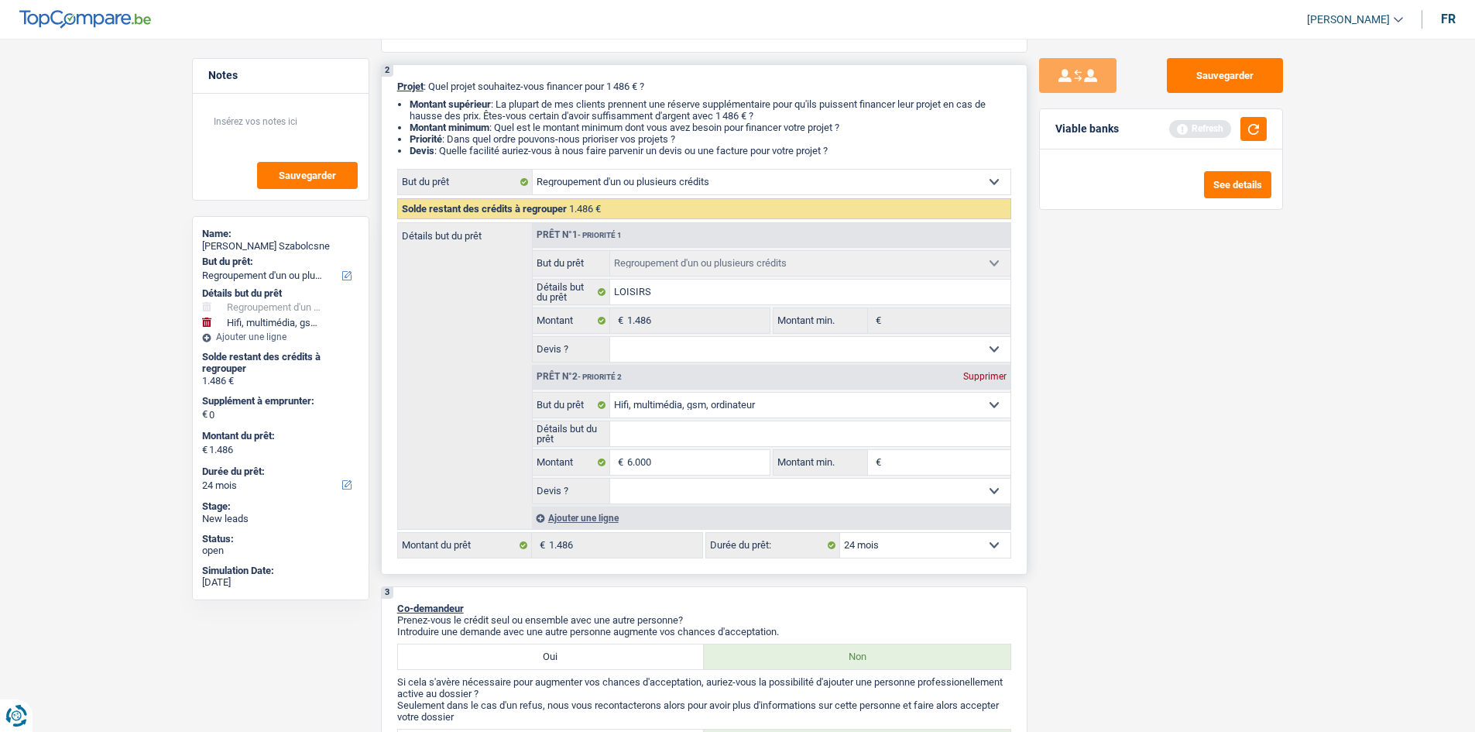
type input "7.486"
select select "42"
select select "yes"
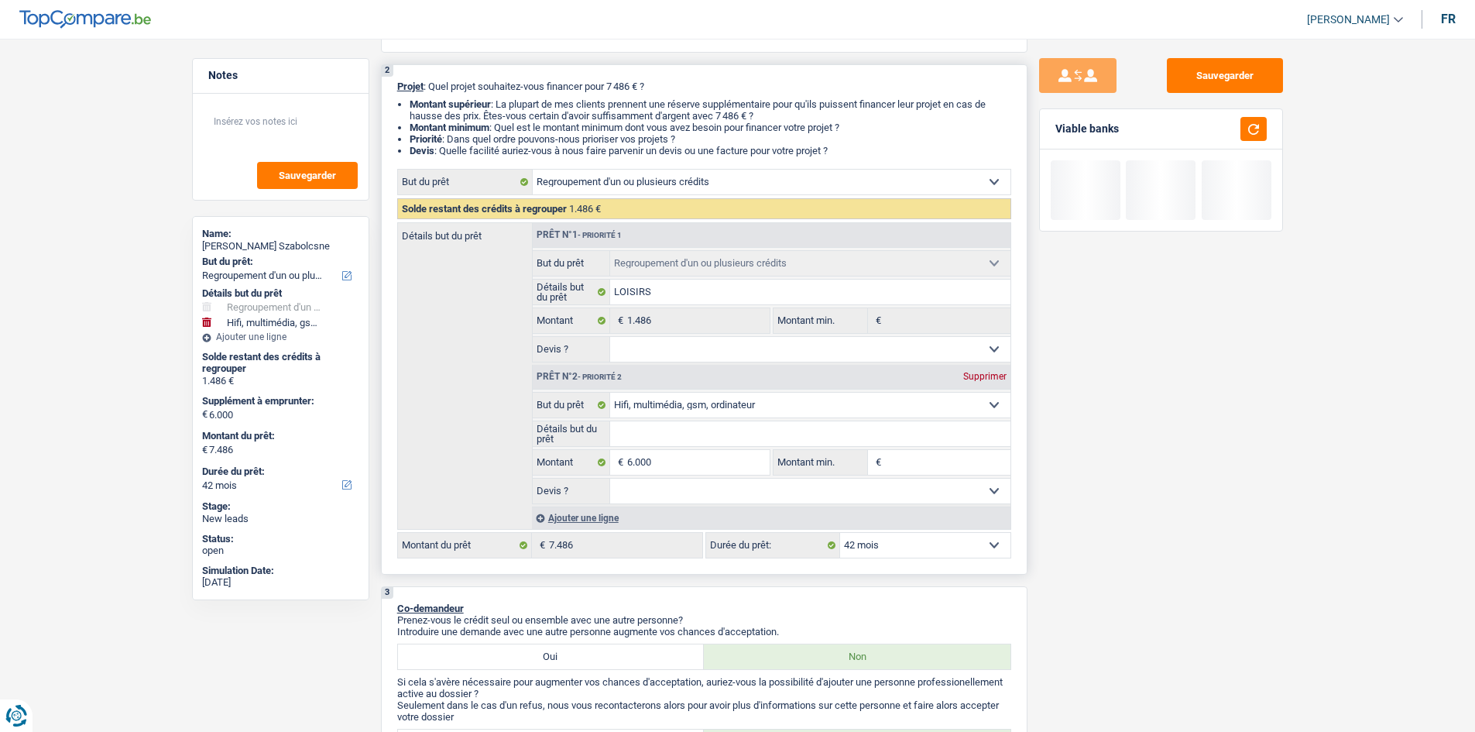
click at [610, 479] on select "Oui Non Non répondu Sélectionner une option" at bounding box center [810, 491] width 400 height 25
select select "yes"
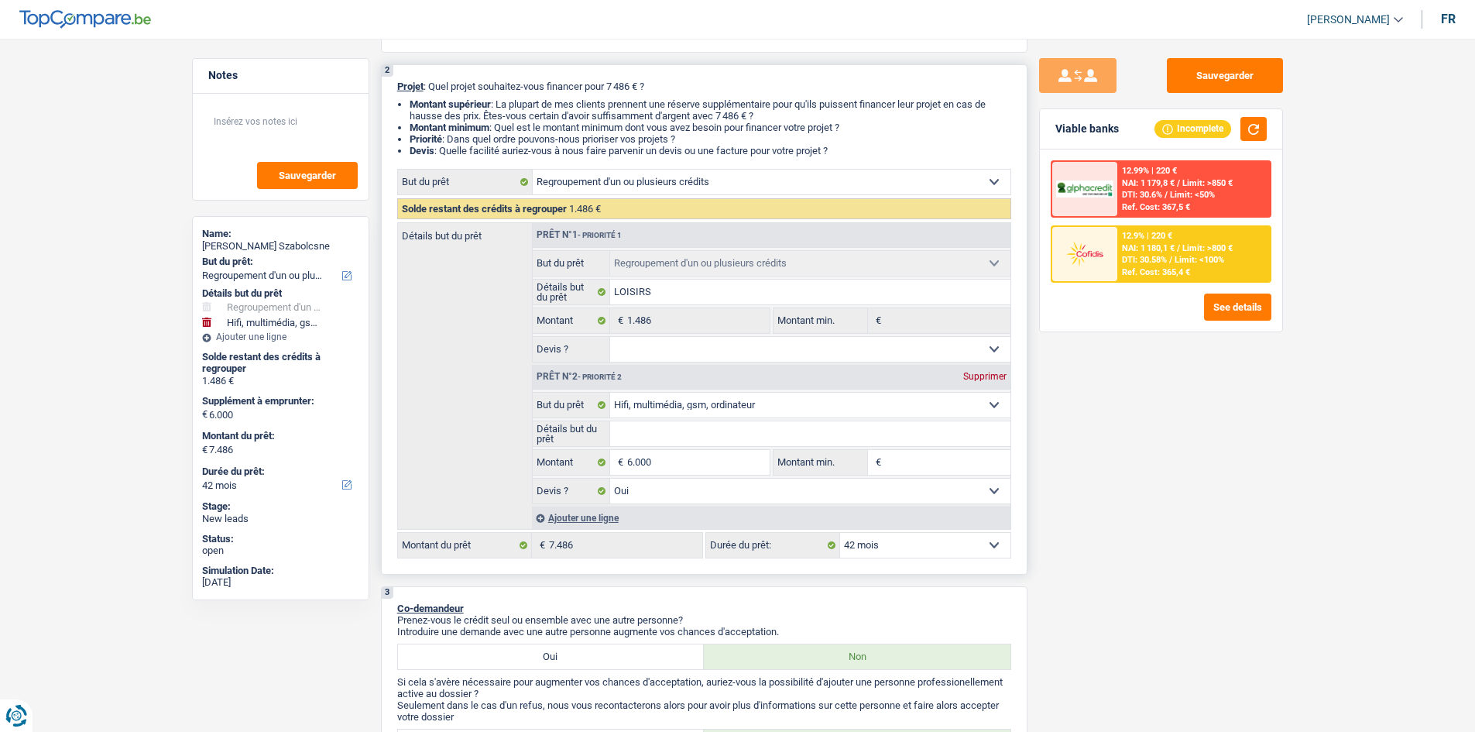
click at [577, 521] on div "Ajouter une ligne" at bounding box center [771, 517] width 479 height 22
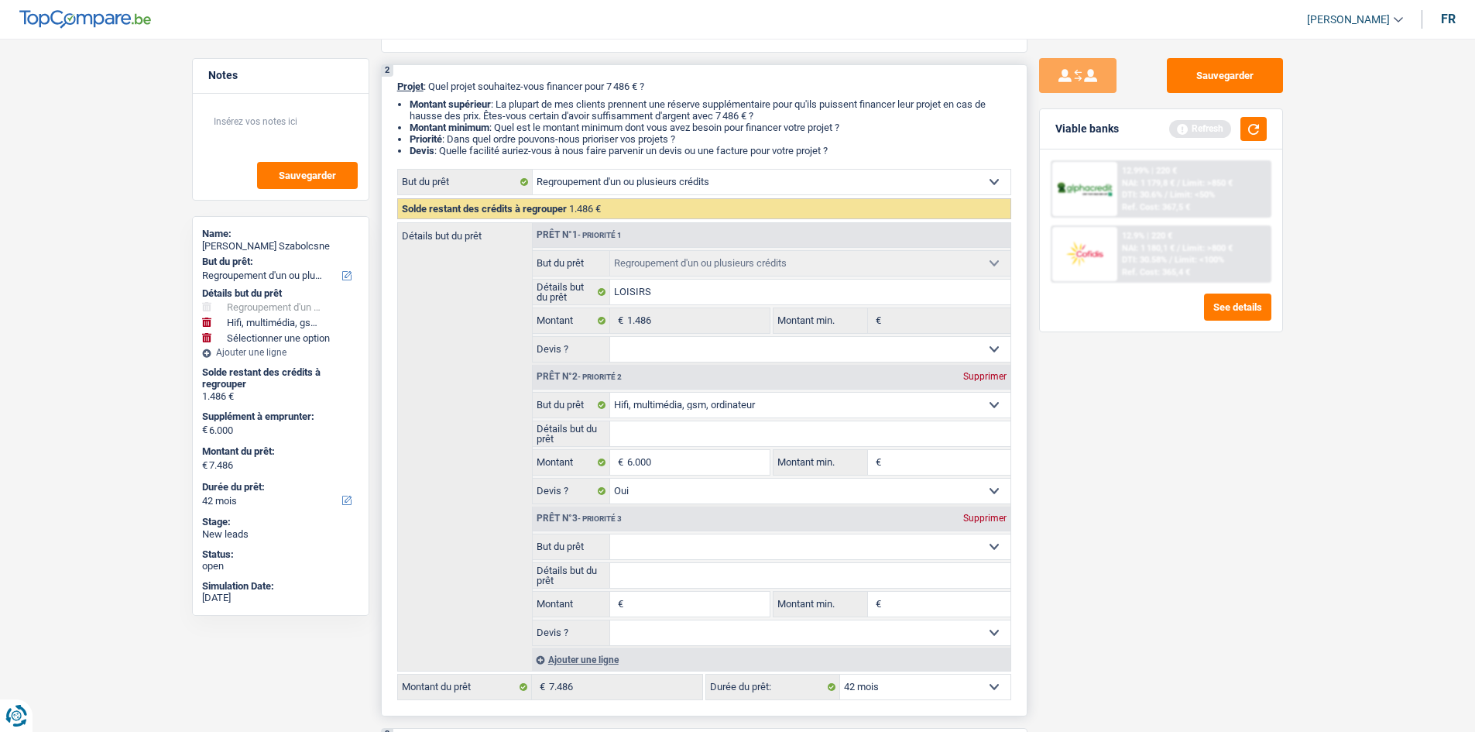
click at [767, 541] on select "Confort maison: meubles, textile, peinture, électroménager, outillage non-profe…" at bounding box center [810, 546] width 400 height 25
select select "familyEvent"
click at [610, 534] on select "Confort maison: meubles, textile, peinture, électroménager, outillage non-profe…" at bounding box center [810, 546] width 400 height 25
select select "familyEvent"
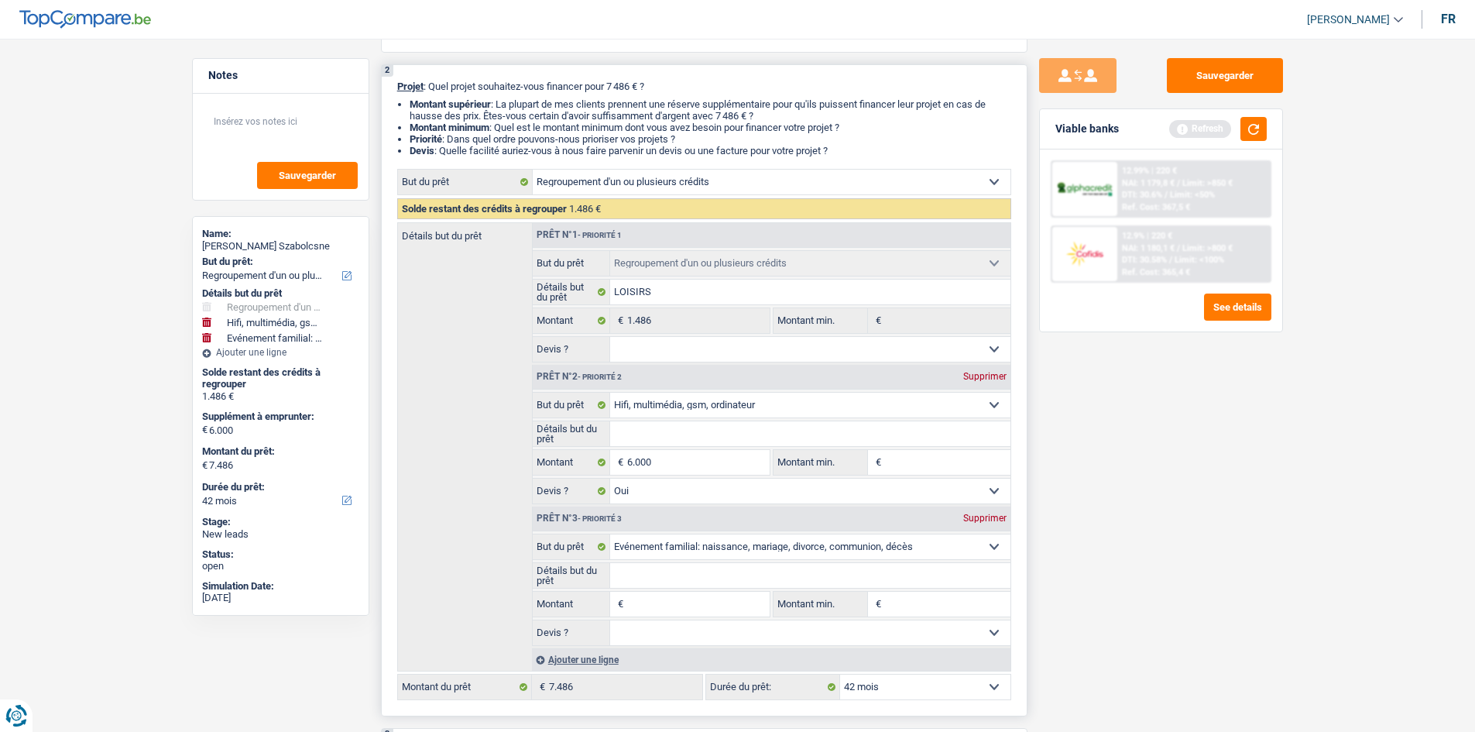
click at [651, 579] on input "Détails but du prêt" at bounding box center [810, 575] width 400 height 25
type input "M"
type input "MA"
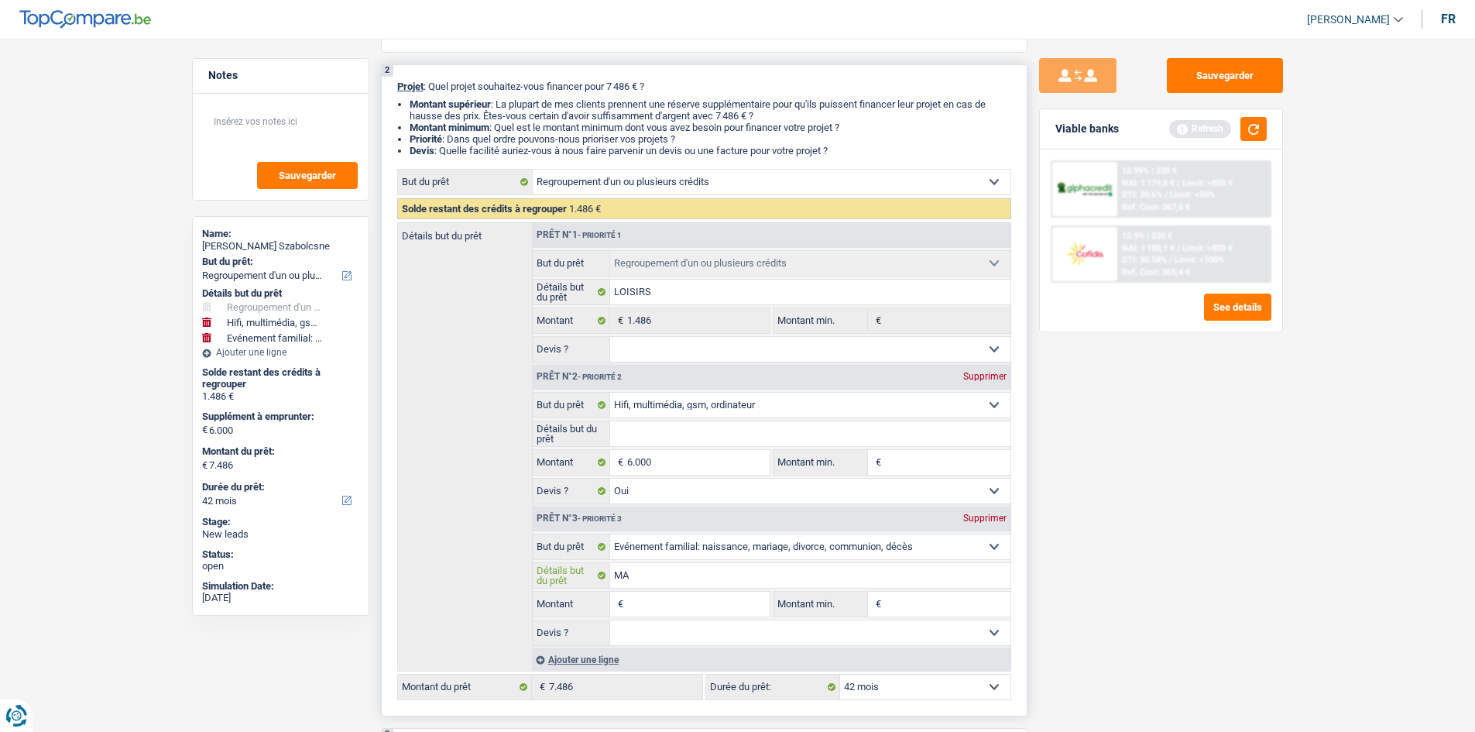
type input "MAR"
type input "MARI"
type input "MARIA"
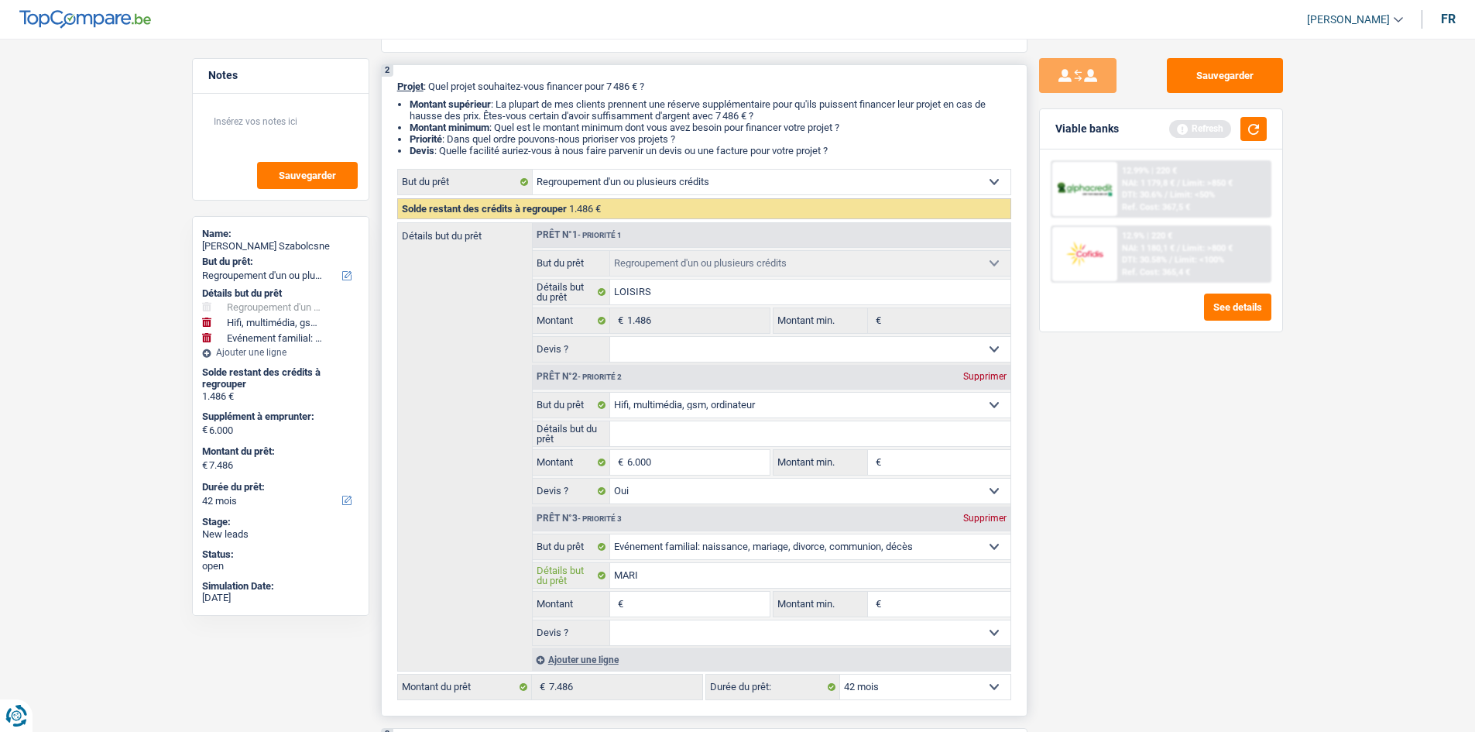
type input "MARIA"
type input "MARIAG"
type input "MARIAGE"
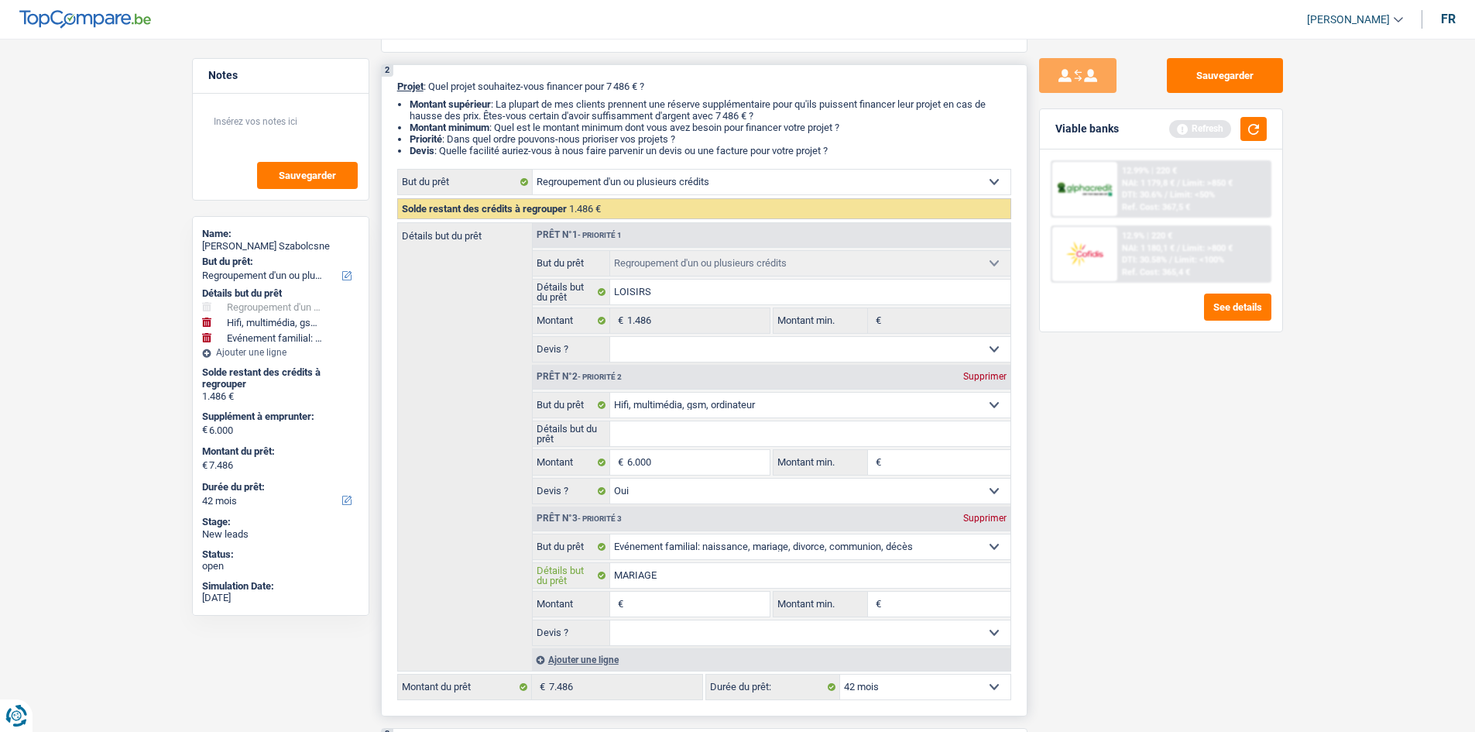
type input "MARIAGE"
type input "MARIAGE C"
type input "MARIAGE CO"
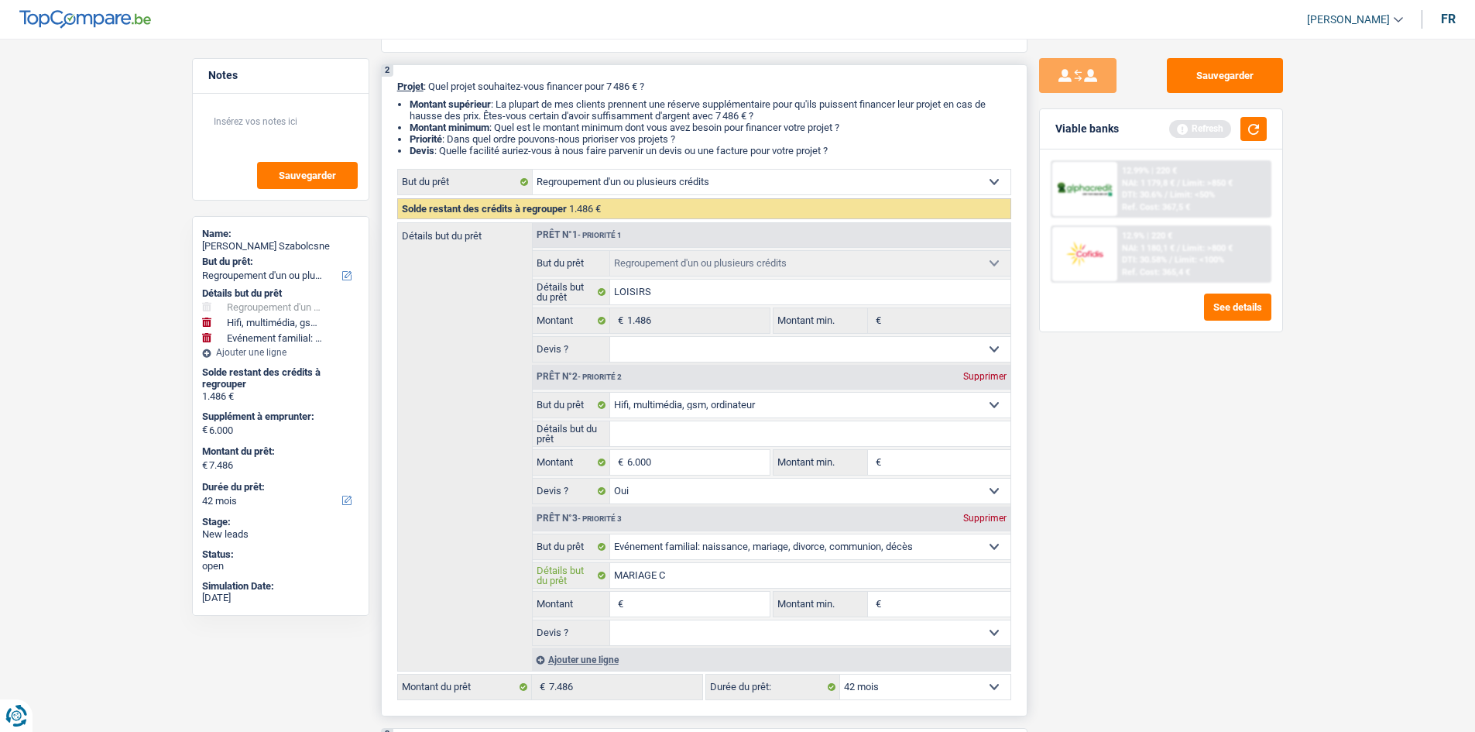
type input "MARIAGE CO"
type input "MARIAGE COU"
type input "MARIAGE COUZ"
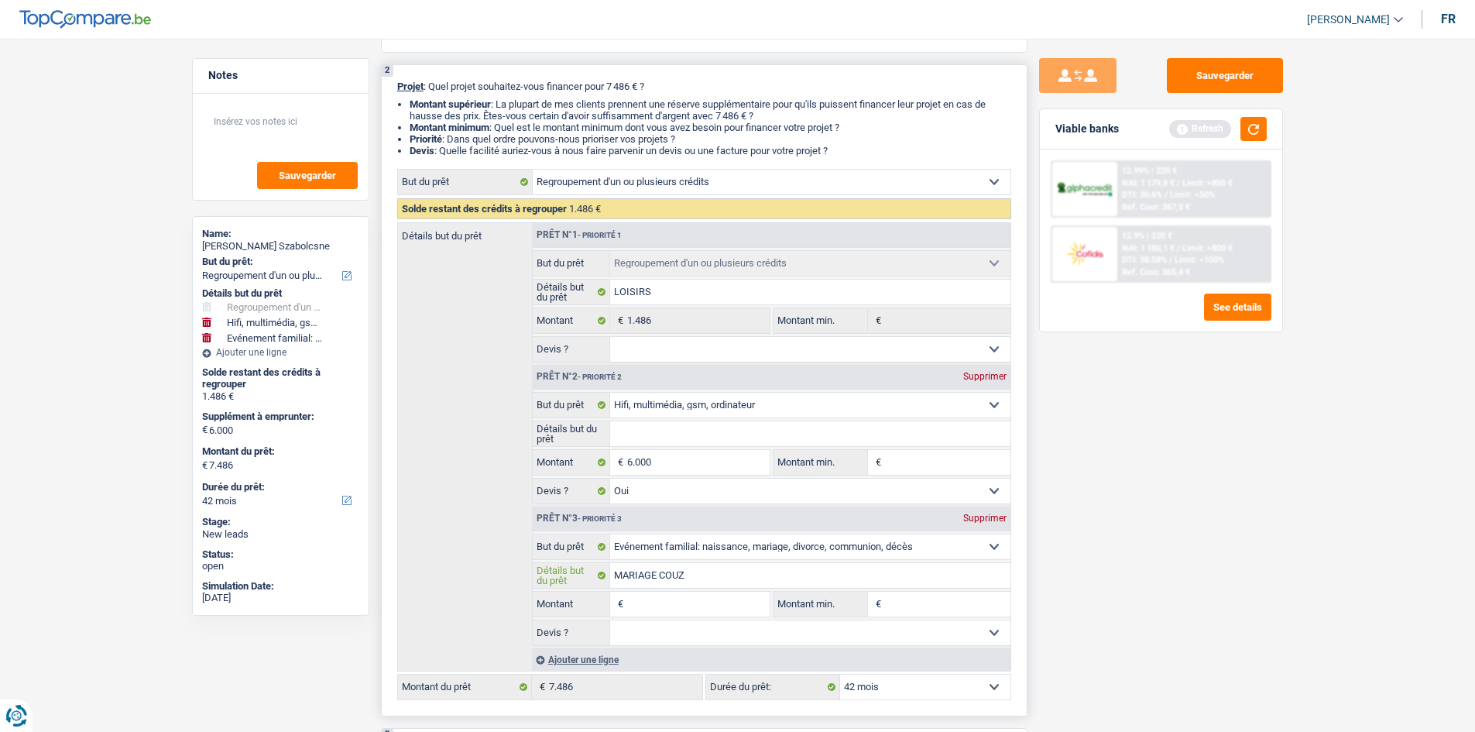
type input "MARIAGE COUZI"
type input "MARIAGE COUZIN"
type input "MARIAGE COUZI"
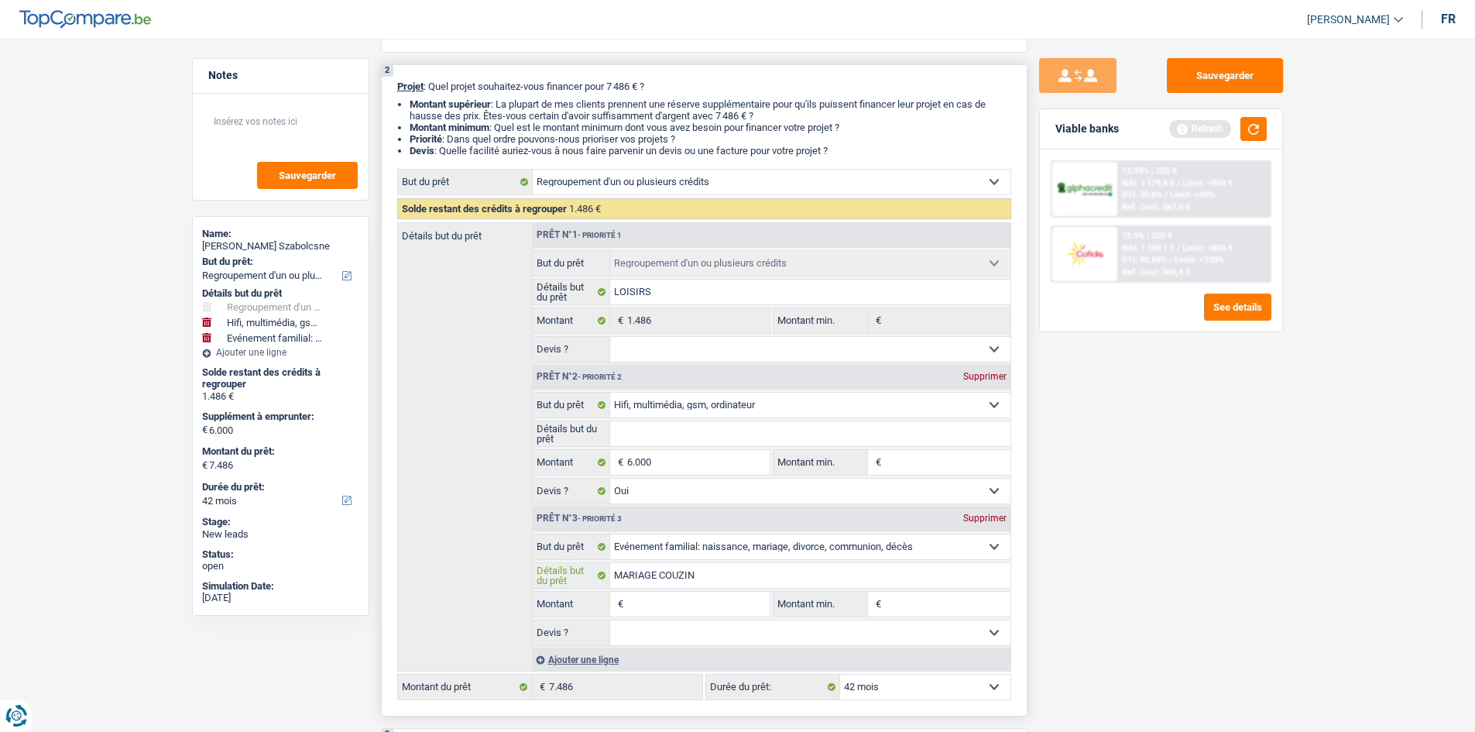
type input "MARIAGE COUZI"
click at [664, 605] on input "Montant" at bounding box center [698, 604] width 142 height 25
click at [710, 627] on select "Oui Non Non répondu Sélectionner une option" at bounding box center [810, 632] width 400 height 25
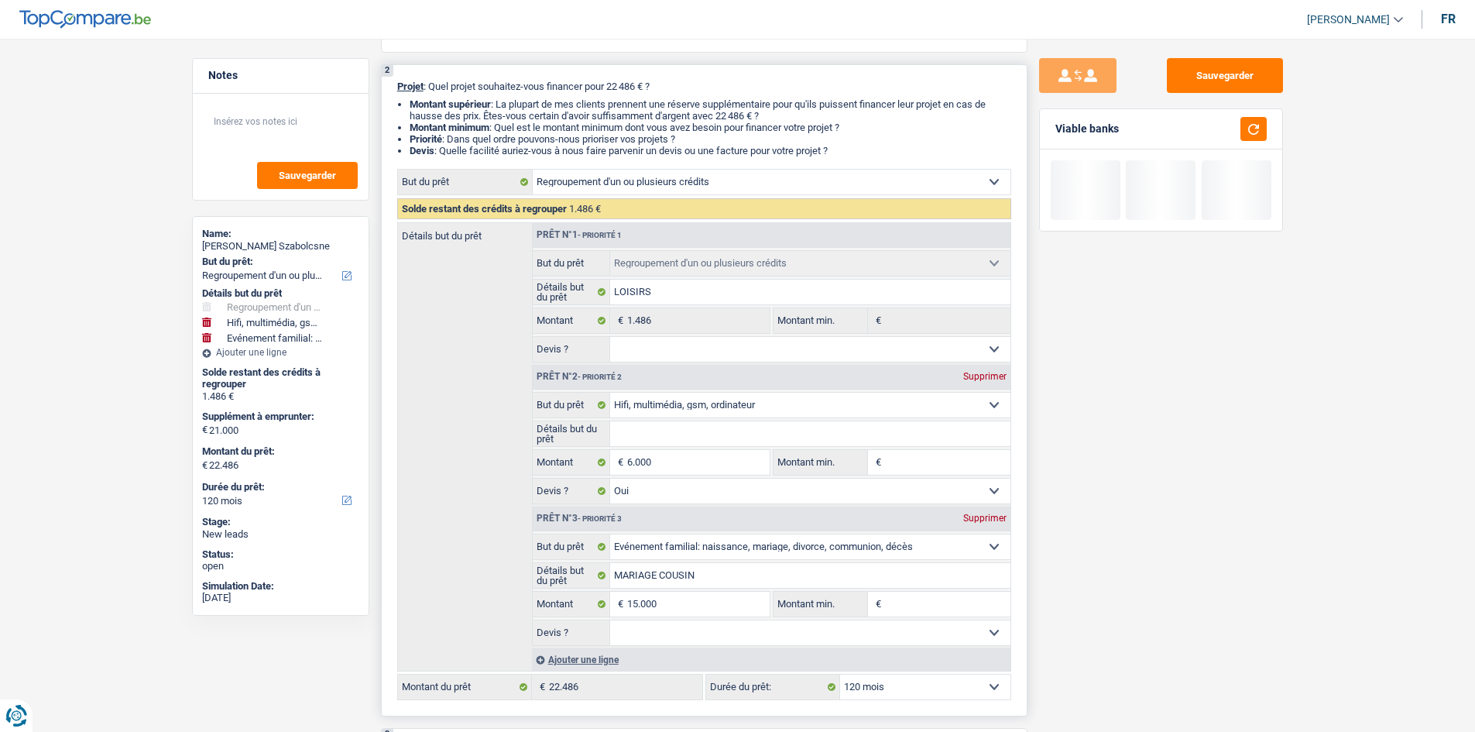
click at [610, 620] on select "Oui Non Non répondu Sélectionner une option" at bounding box center [810, 632] width 400 height 25
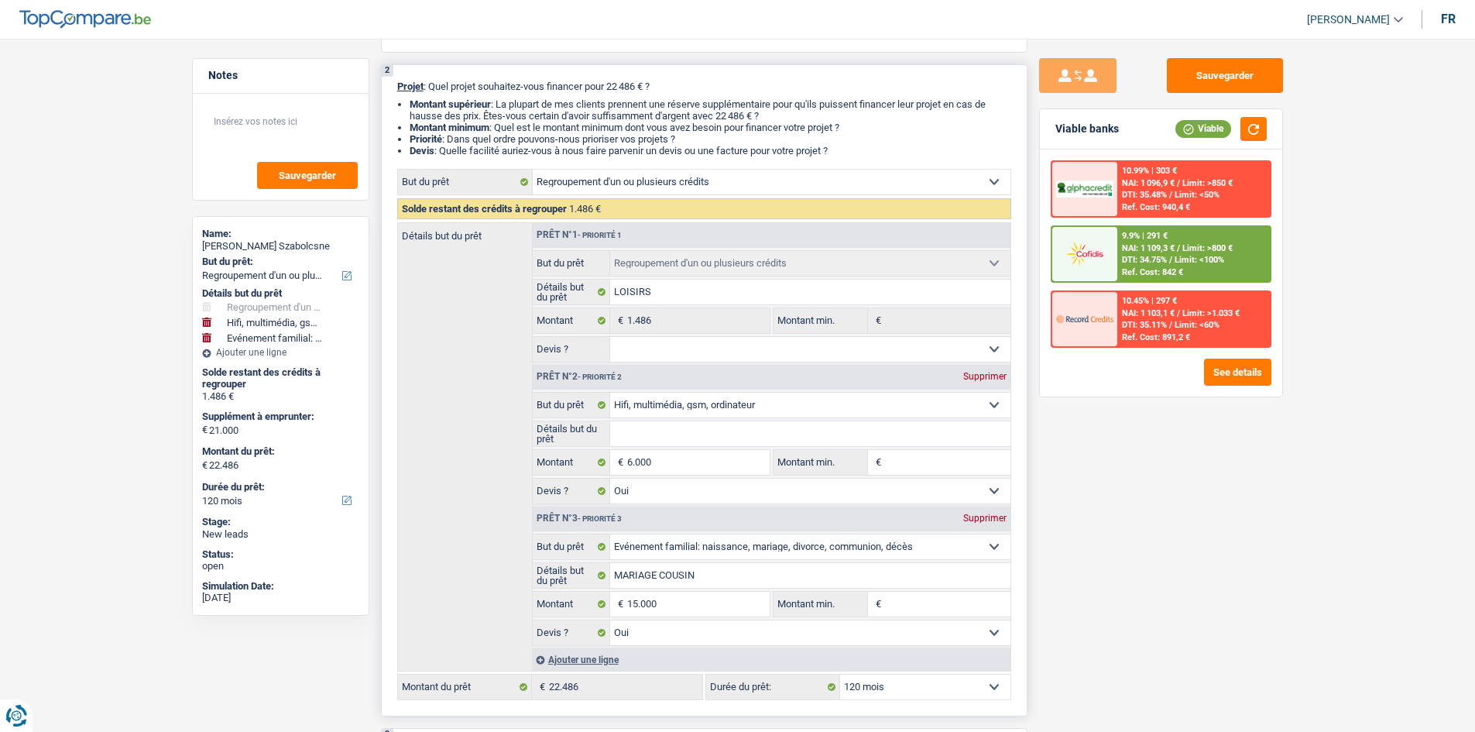
click at [701, 636] on select "Oui Non Non répondu Sélectionner une option" at bounding box center [810, 632] width 400 height 25
click at [610, 620] on select "Oui Non Non répondu Sélectionner une option" at bounding box center [810, 632] width 400 height 25
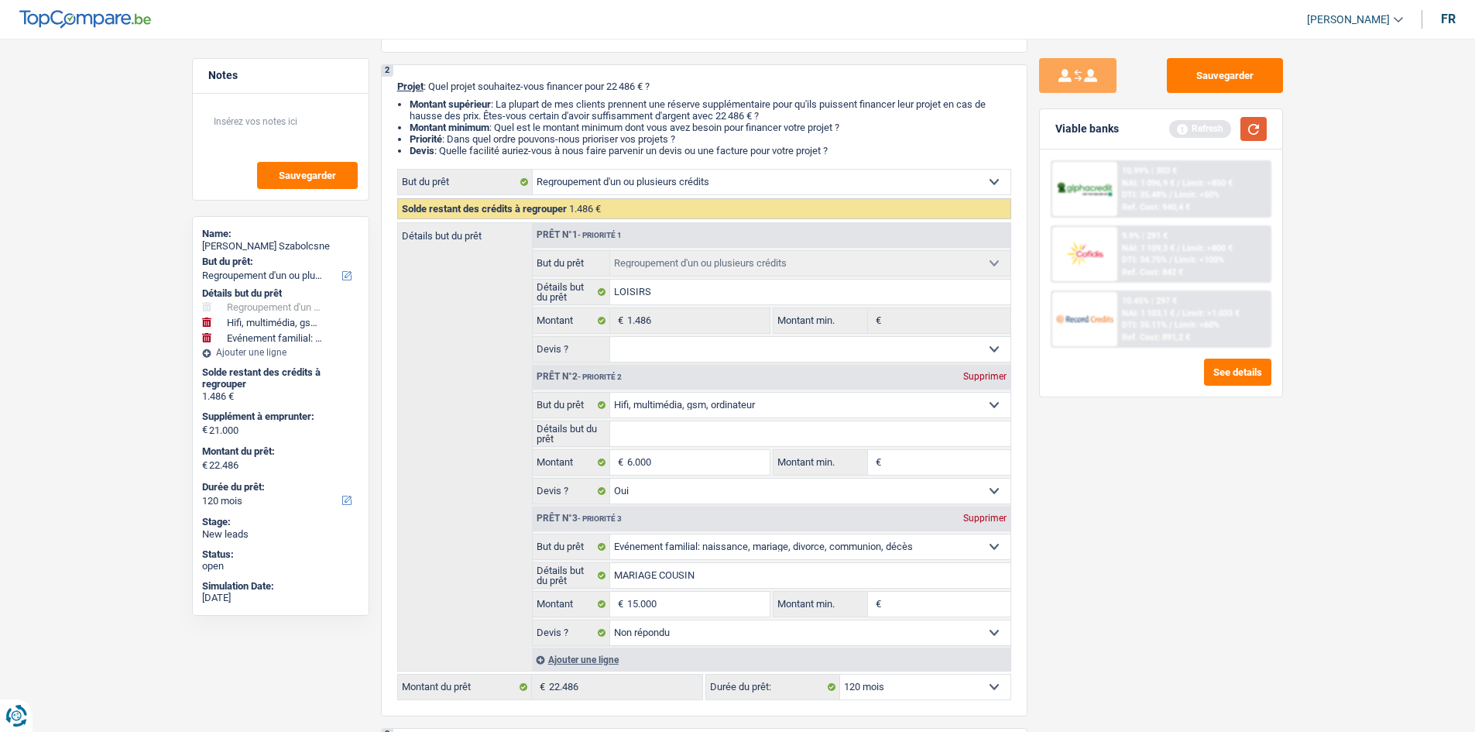
click at [1247, 130] on button "button" at bounding box center [1254, 129] width 26 height 24
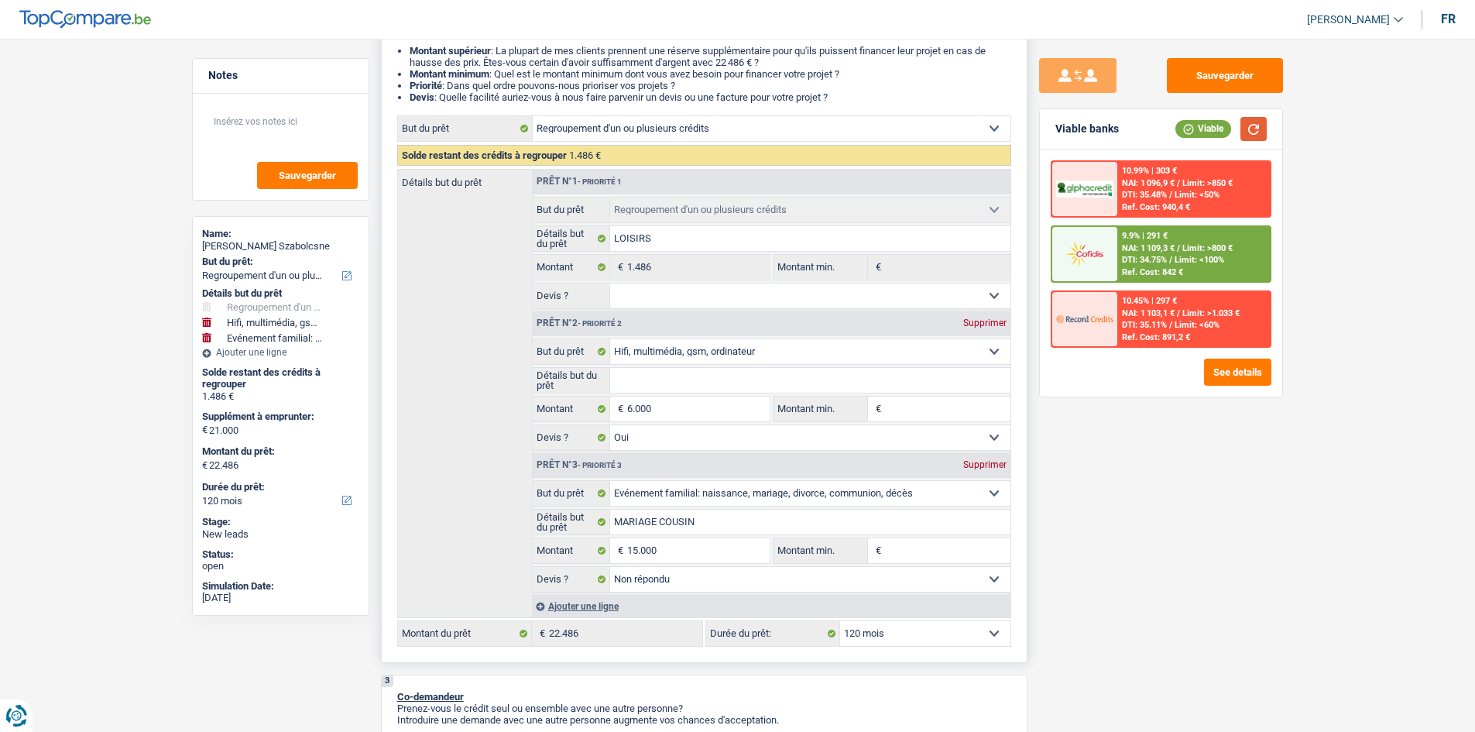
scroll to position [232, 0]
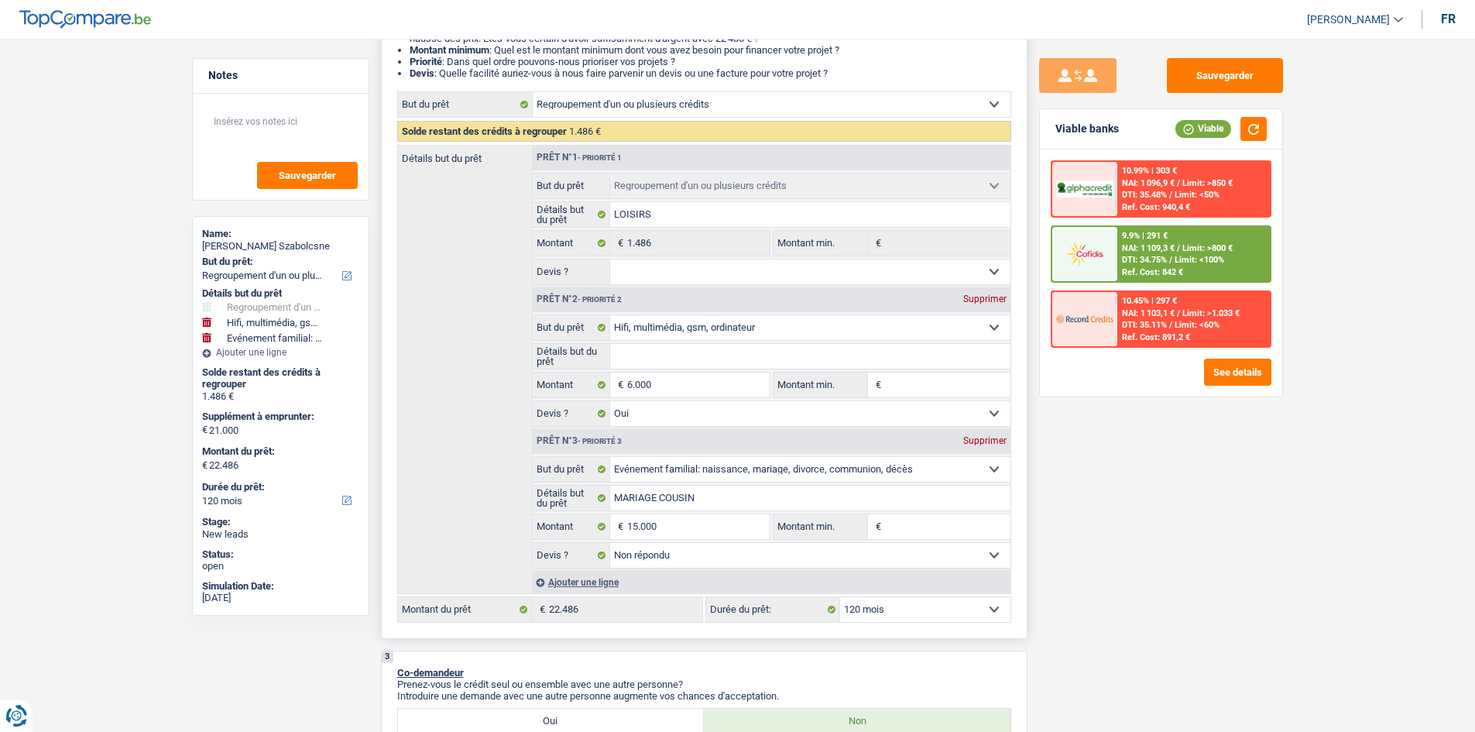
click at [568, 581] on div "Ajouter une ligne" at bounding box center [771, 582] width 479 height 22
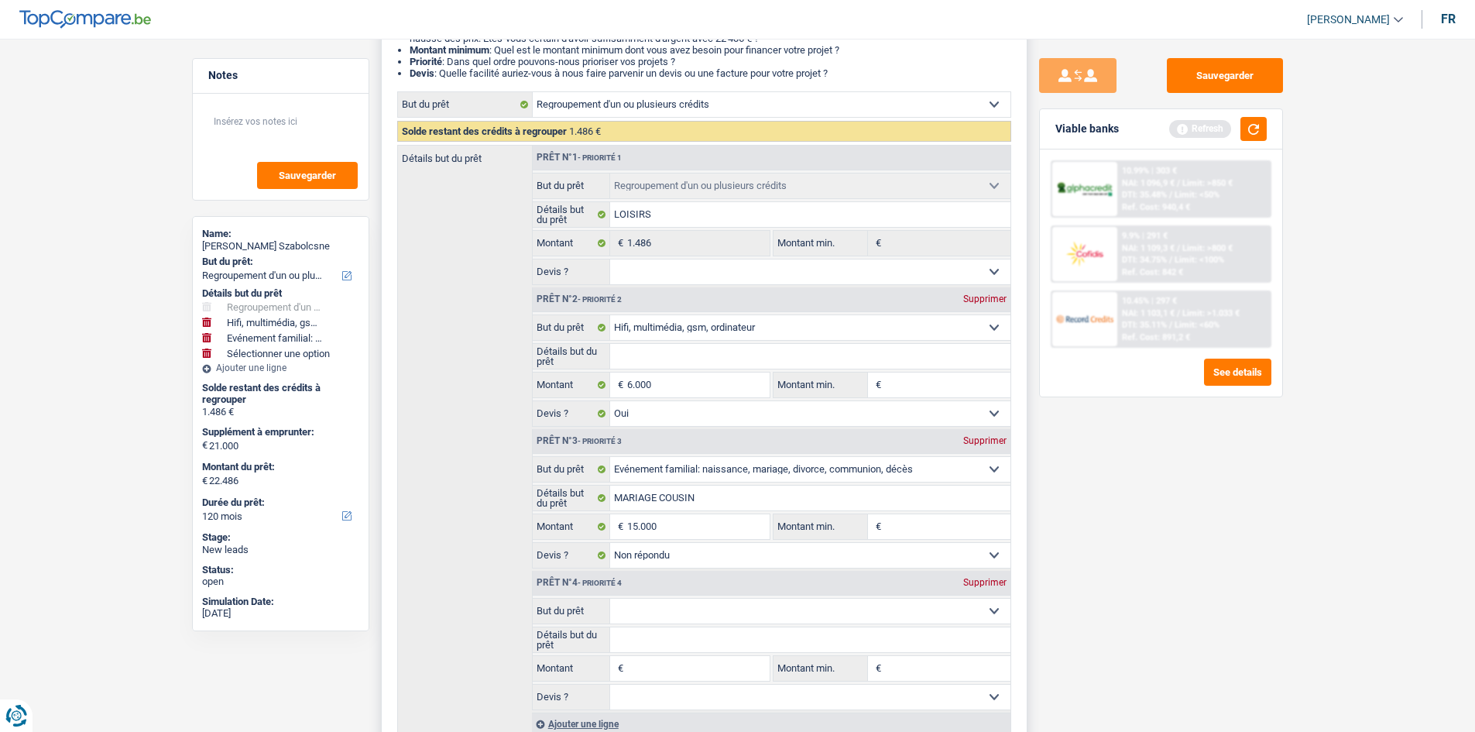
click at [639, 606] on select "Confort maison: meubles, textile, peinture, électroménager, outillage non-profe…" at bounding box center [810, 611] width 400 height 25
click at [610, 599] on select "Confort maison: meubles, textile, peinture, électroménager, outillage non-profe…" at bounding box center [810, 611] width 400 height 25
click at [656, 628] on input "Détails but du prêt" at bounding box center [810, 639] width 400 height 25
click at [698, 672] on input "Montant" at bounding box center [698, 668] width 142 height 25
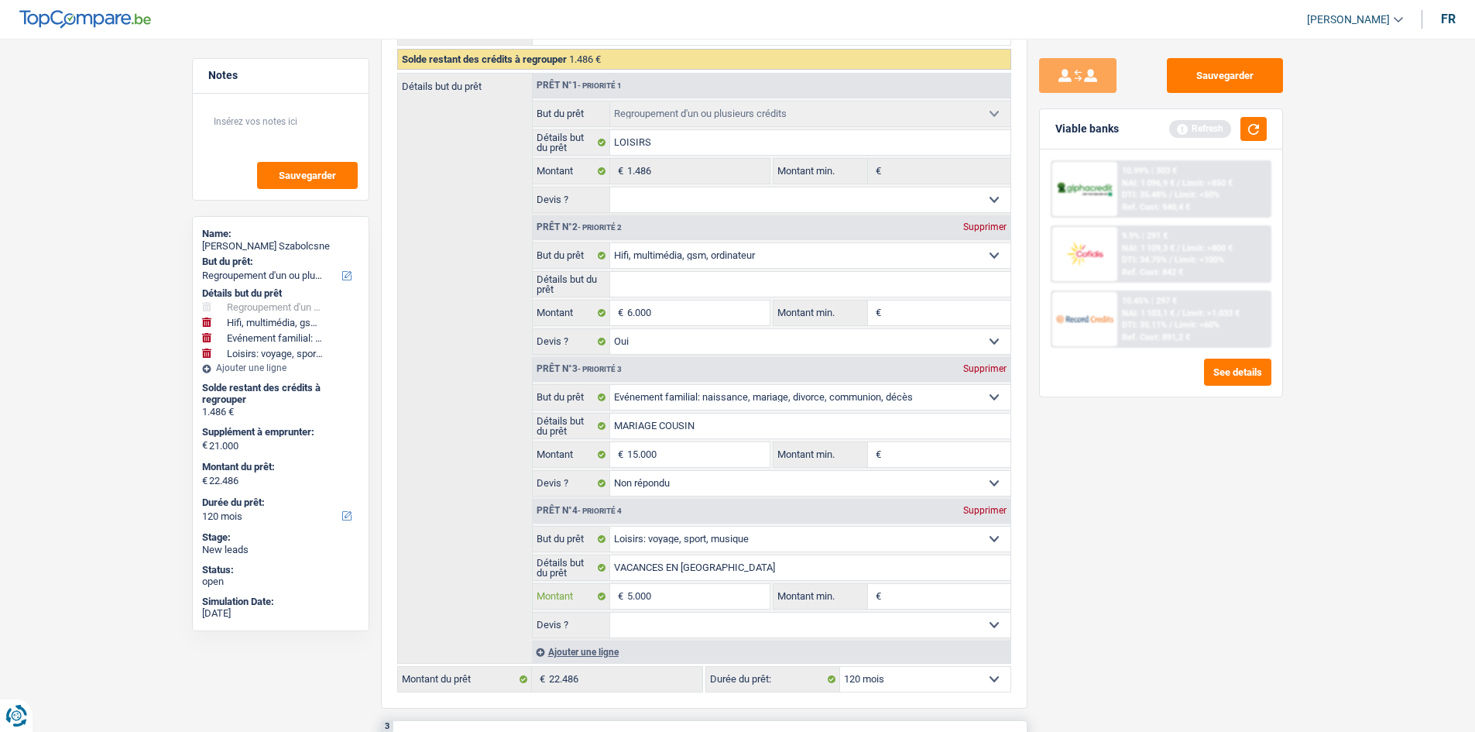
scroll to position [387, 0]
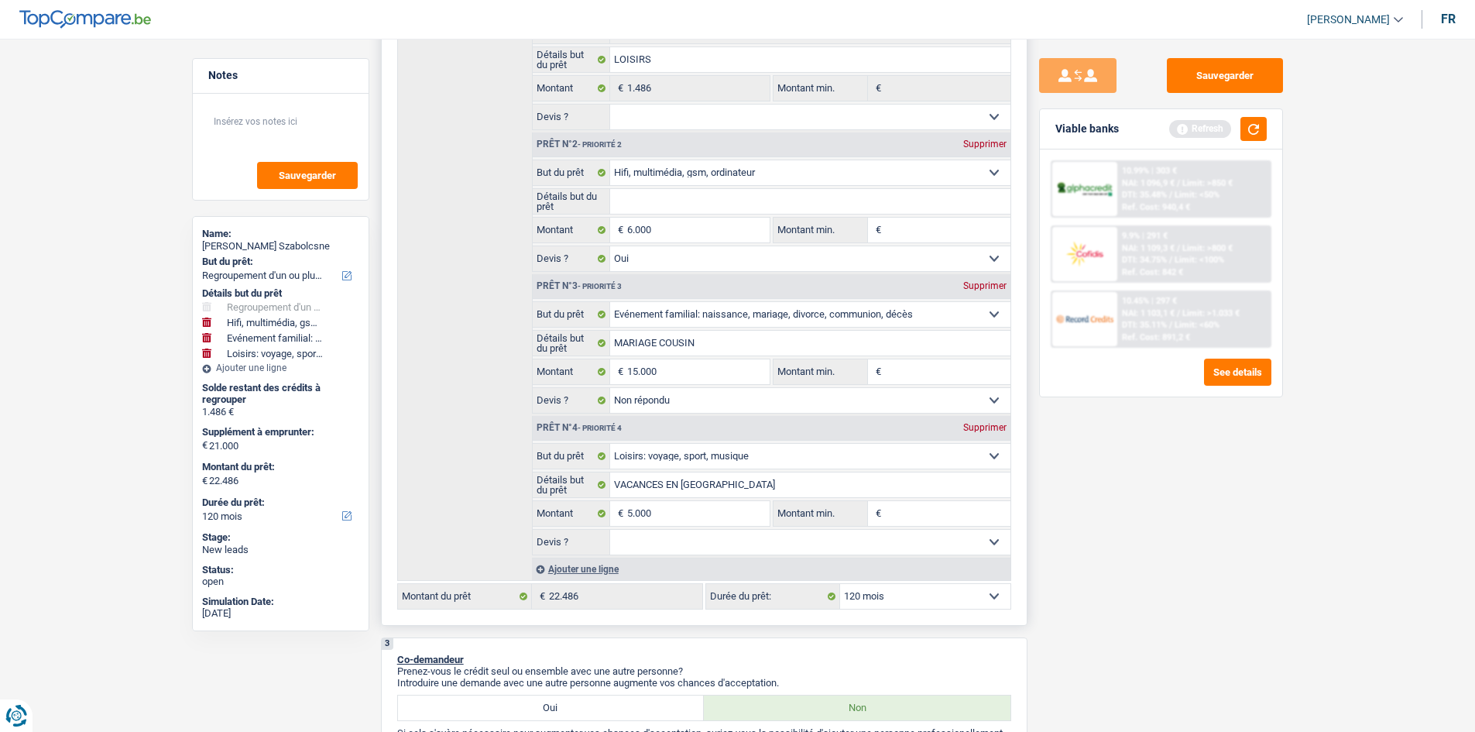
click at [659, 543] on select "Oui Non Non répondu Sélectionner une option" at bounding box center [810, 542] width 400 height 25
click at [610, 530] on select "Oui Non Non répondu Sélectionner une option" at bounding box center [810, 542] width 400 height 25
click at [568, 566] on div "Ajouter une ligne" at bounding box center [771, 569] width 479 height 22
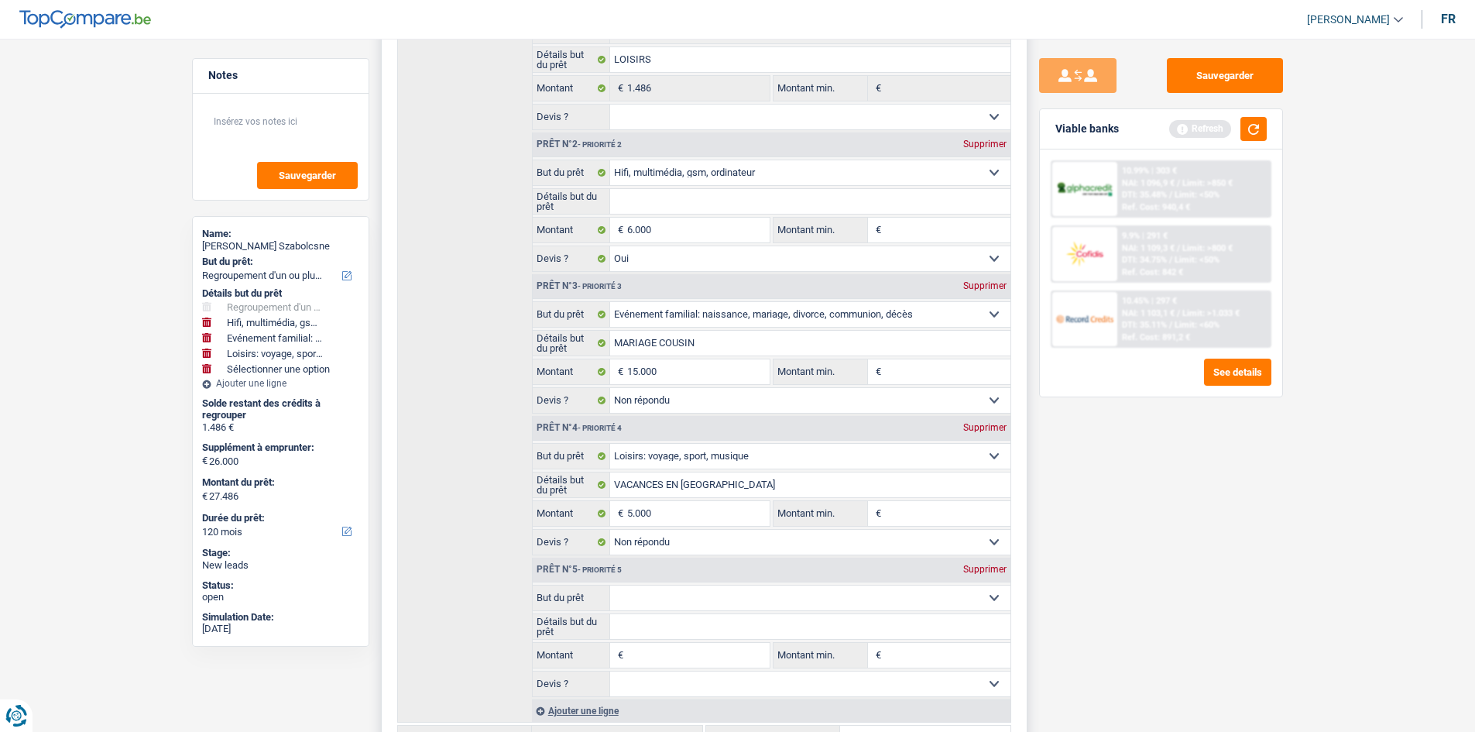
click at [629, 592] on select "Confort maison: meubles, textile, peinture, électroménager, outillage non-profe…" at bounding box center [810, 597] width 400 height 25
drag, startPoint x: 441, startPoint y: 602, endPoint x: 479, endPoint y: 608, distance: 38.3
click at [447, 603] on div "Détails but du prêt Prêt n°1 - Priorité 1 Confort maison: meubles, textile, pei…" at bounding box center [704, 356] width 614 height 733
click at [661, 597] on select "Confort maison: meubles, textile, peinture, électroménager, outillage non-profe…" at bounding box center [810, 597] width 400 height 25
click at [610, 585] on select "Confort maison: meubles, textile, peinture, électroménager, outillage non-profe…" at bounding box center [810, 597] width 400 height 25
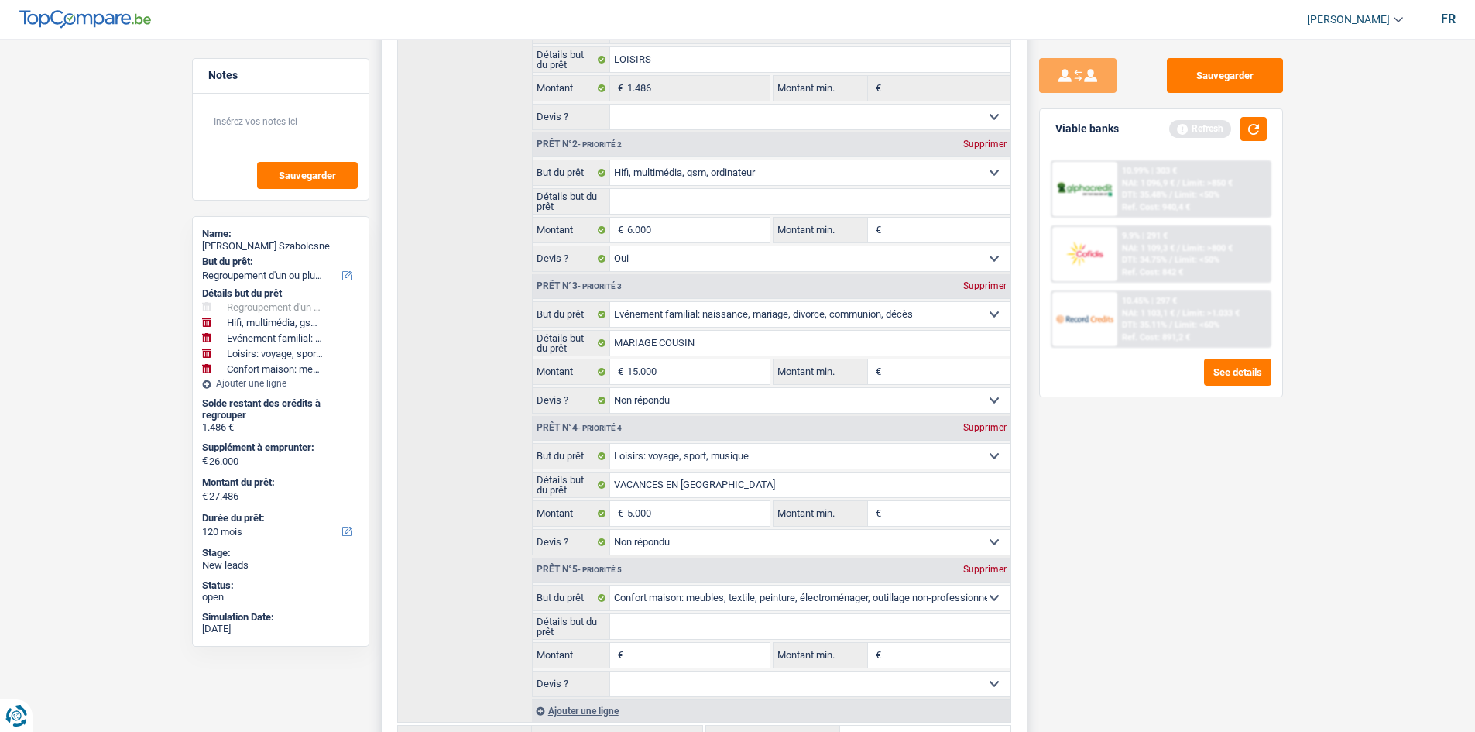
click at [659, 625] on input "Détails but du prêt" at bounding box center [810, 626] width 400 height 25
click at [632, 664] on input "Montant" at bounding box center [698, 655] width 142 height 25
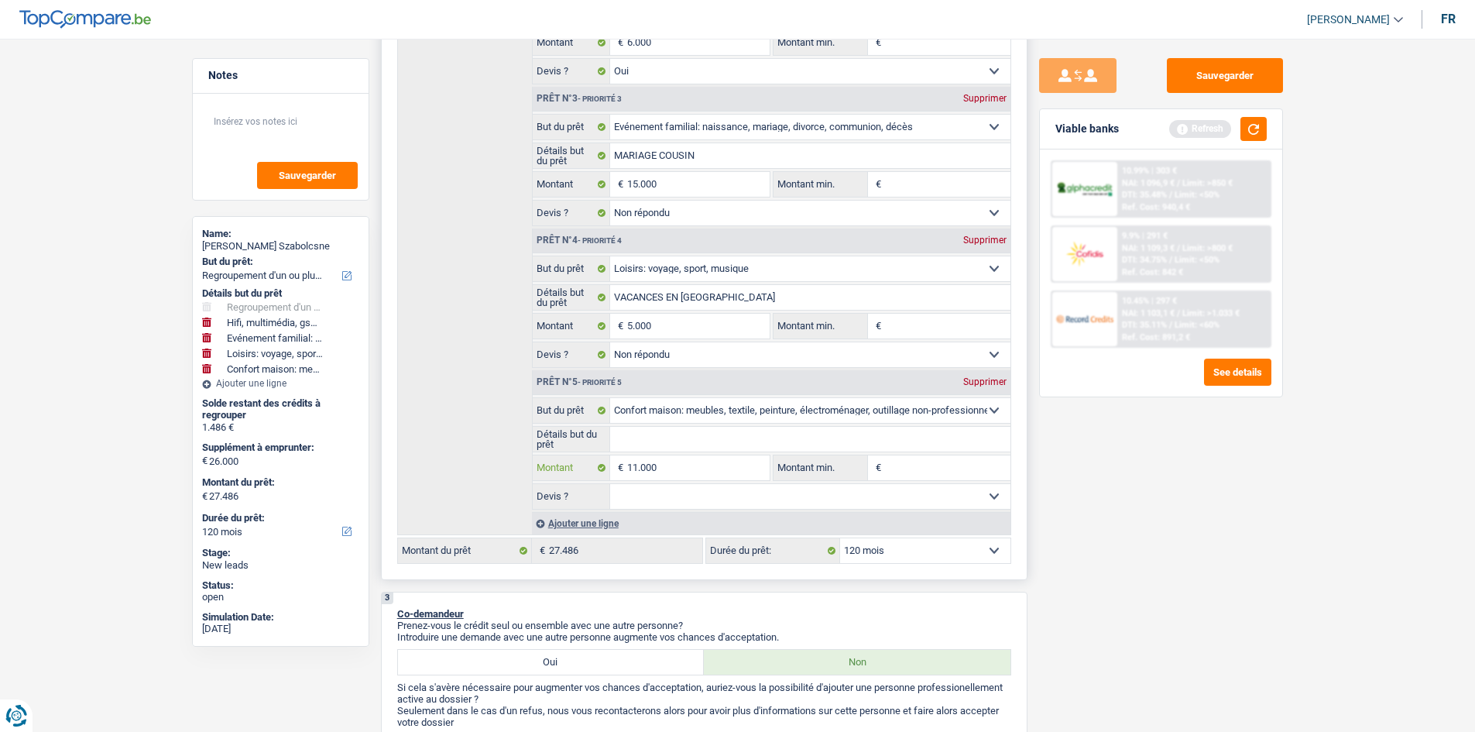
scroll to position [619, 0]
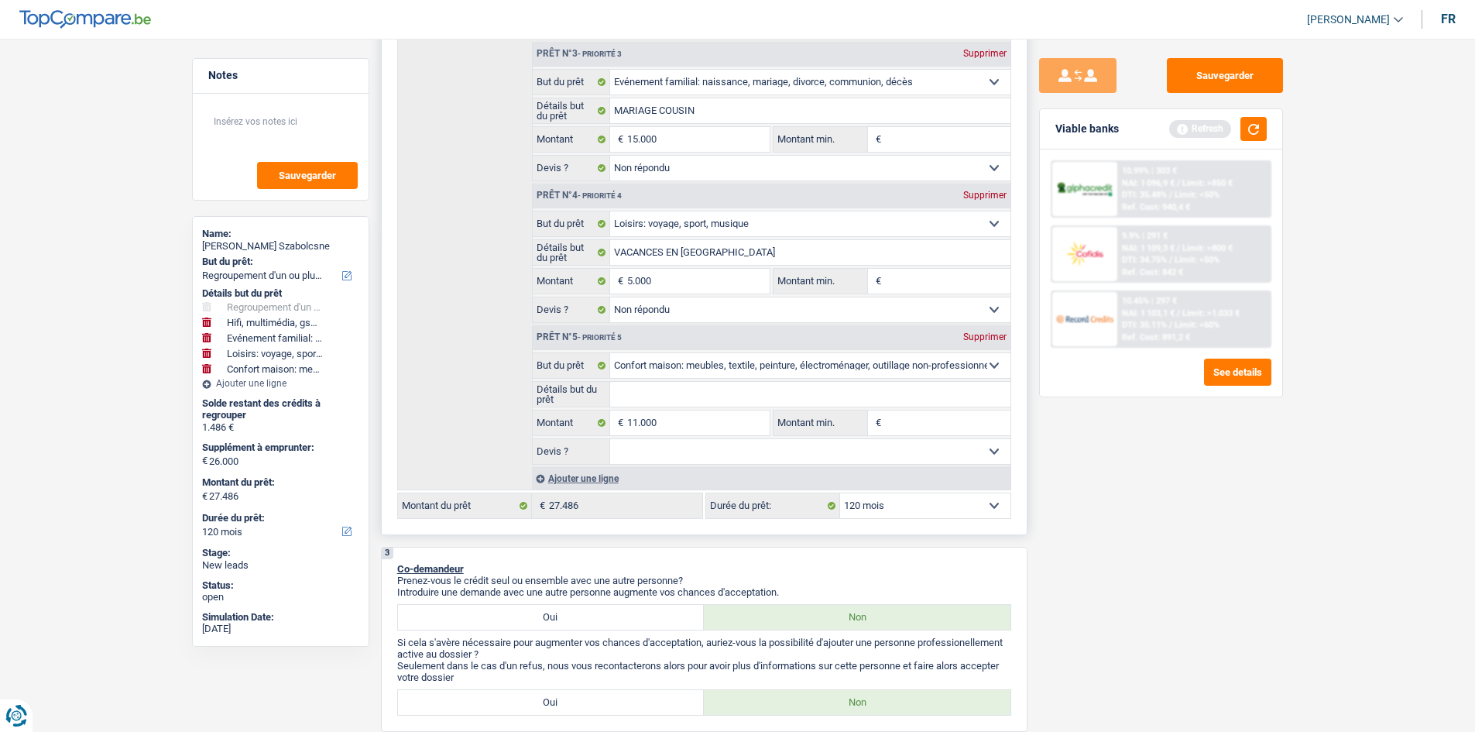
click at [460, 451] on div "Détails but du prêt Prêt n°1 - Priorité 1 Confort maison: meubles, textile, pei…" at bounding box center [704, 124] width 614 height 733
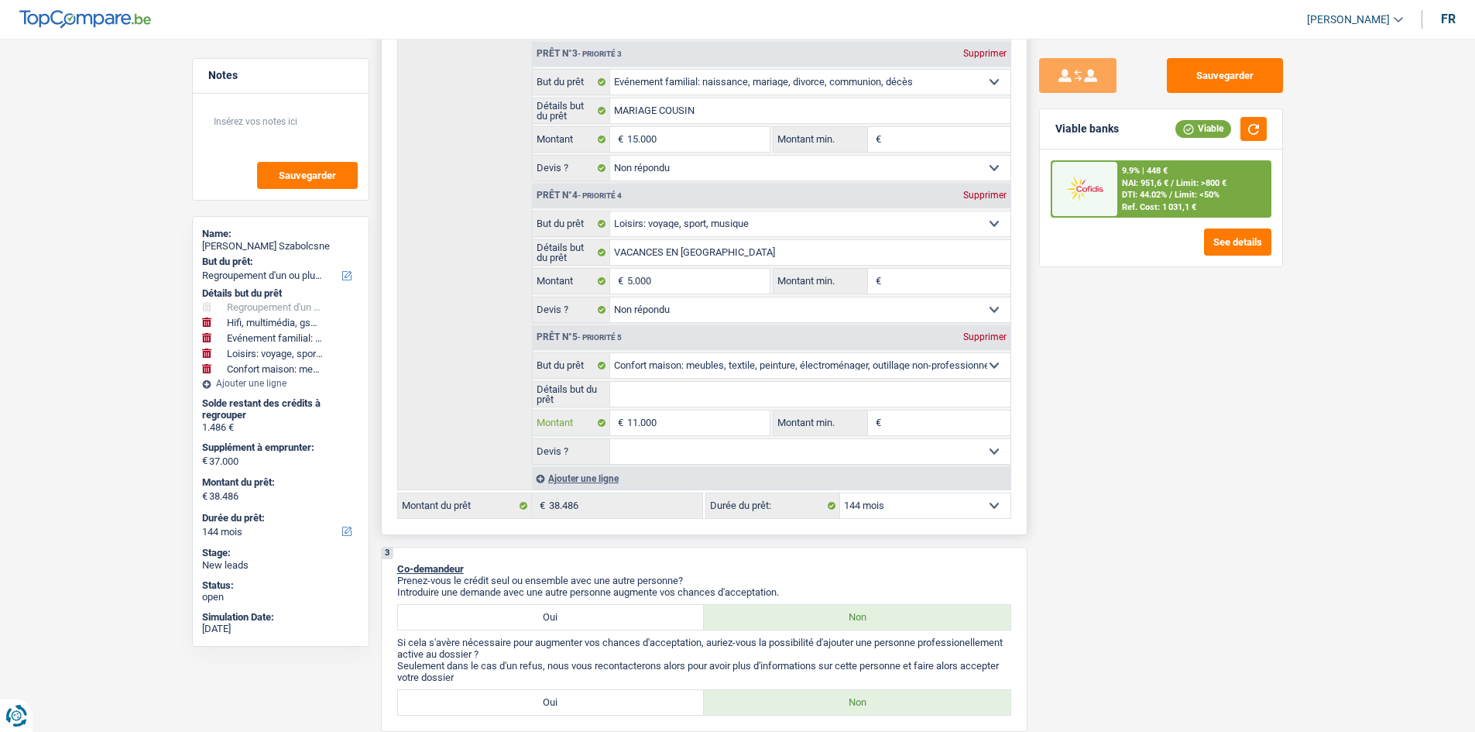
click at [672, 421] on input "11.000" at bounding box center [698, 422] width 142 height 25
click at [641, 417] on input "11.000" at bounding box center [698, 422] width 142 height 25
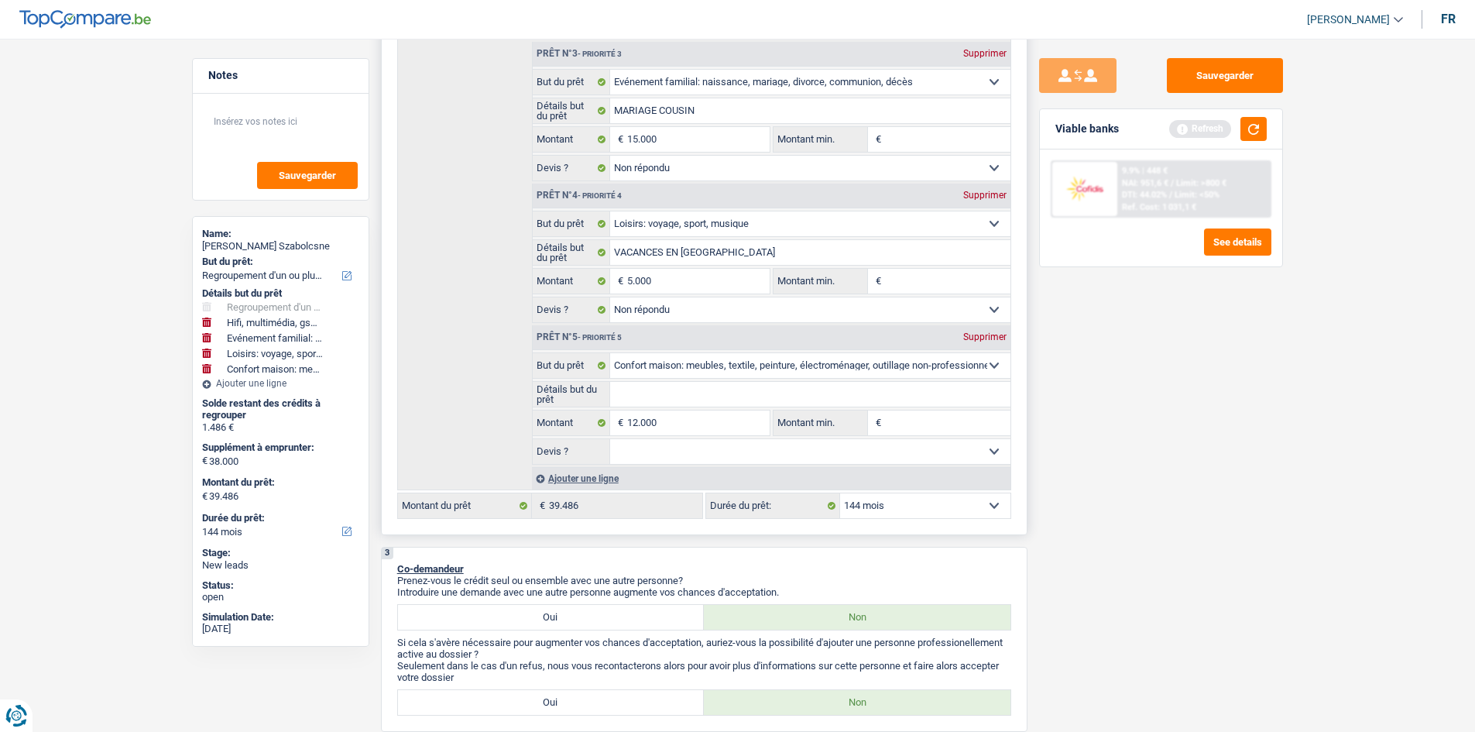
click at [696, 462] on select "Oui Non Non répondu Sélectionner une option" at bounding box center [810, 451] width 400 height 25
click at [610, 439] on select "Oui Non Non répondu Sélectionner une option" at bounding box center [810, 451] width 400 height 25
click at [651, 308] on select "Oui Non Non répondu Sélectionner une option" at bounding box center [810, 309] width 400 height 25
click at [610, 297] on select "Oui Non Non répondu Sélectionner une option" at bounding box center [810, 309] width 400 height 25
drag, startPoint x: 684, startPoint y: 366, endPoint x: 1124, endPoint y: 451, distance: 448.6
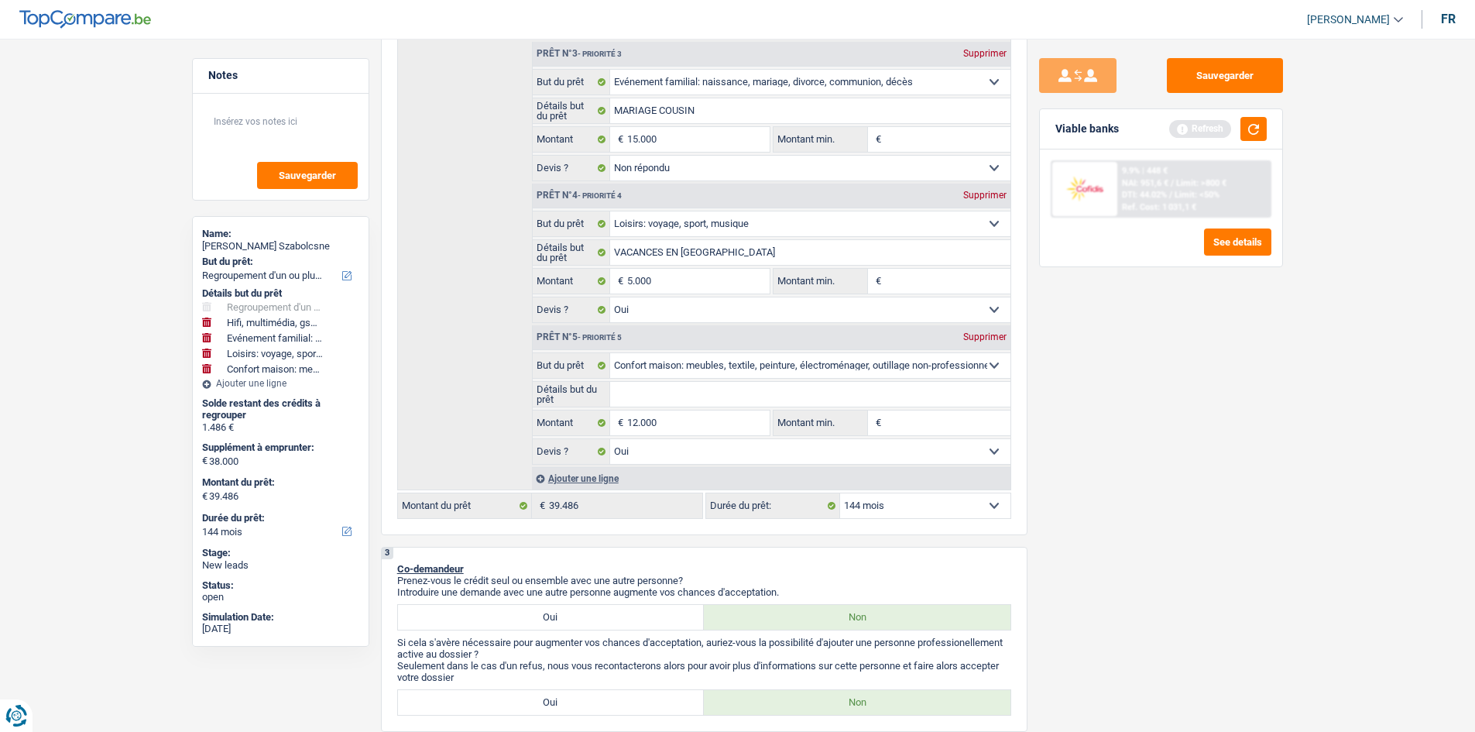
click at [1090, 448] on div "Sauvegarder Viable banks Refresh 9.9% | 448 € NAI: 951,6 € / Limit: >800 € DTI:…" at bounding box center [1161, 380] width 267 height 645
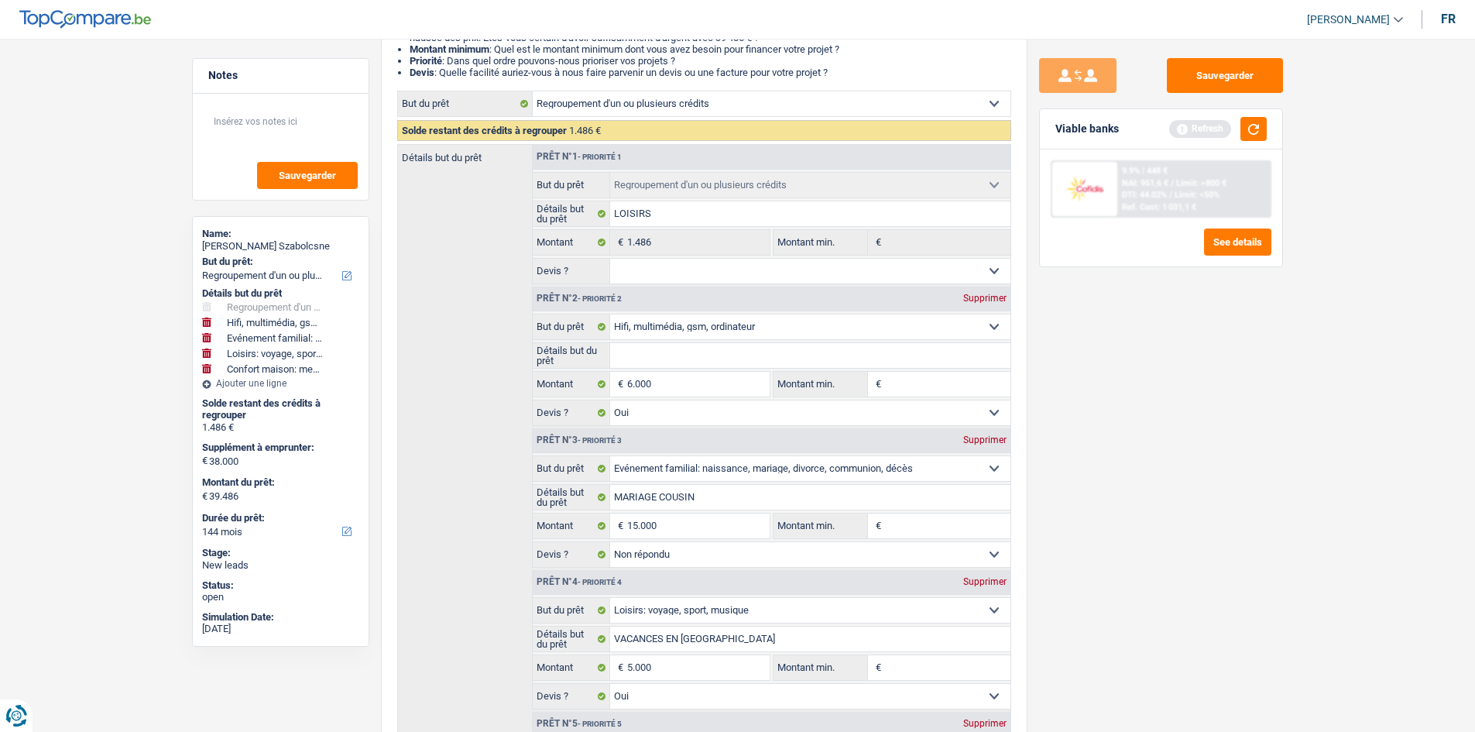
scroll to position [232, 0]
click at [1258, 134] on button "button" at bounding box center [1254, 129] width 26 height 24
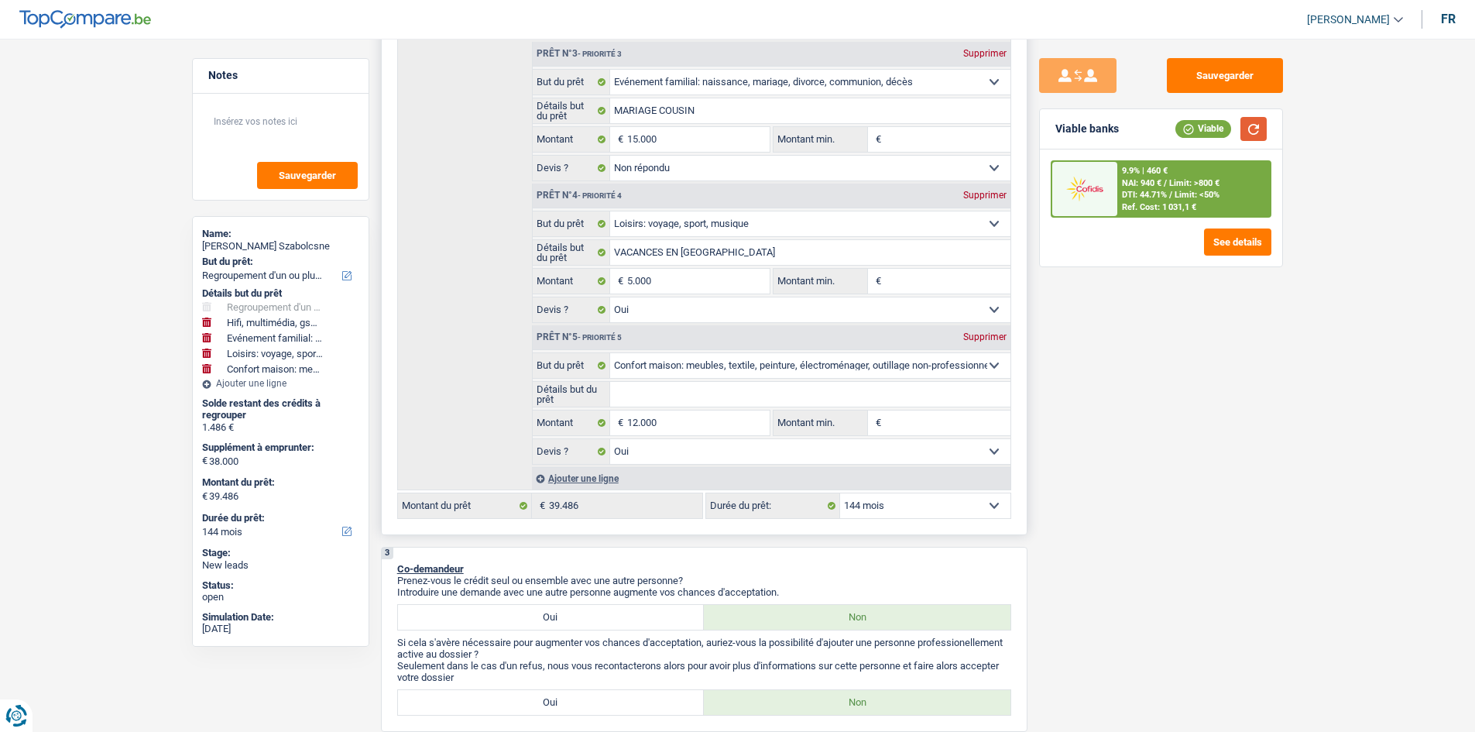
scroll to position [0, 0]
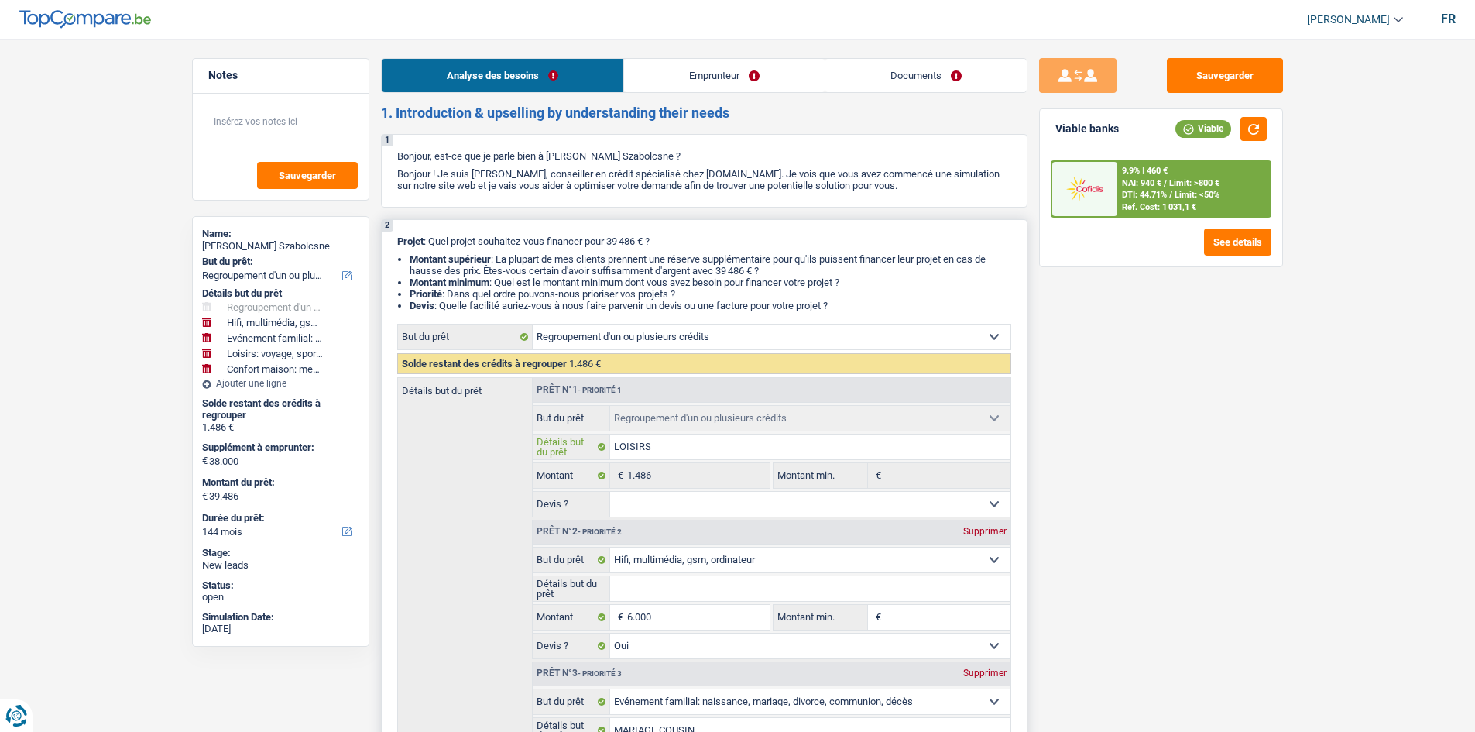
click at [664, 446] on input "LOISIRS" at bounding box center [810, 446] width 400 height 25
click at [680, 81] on link "Emprunteur" at bounding box center [724, 75] width 201 height 33
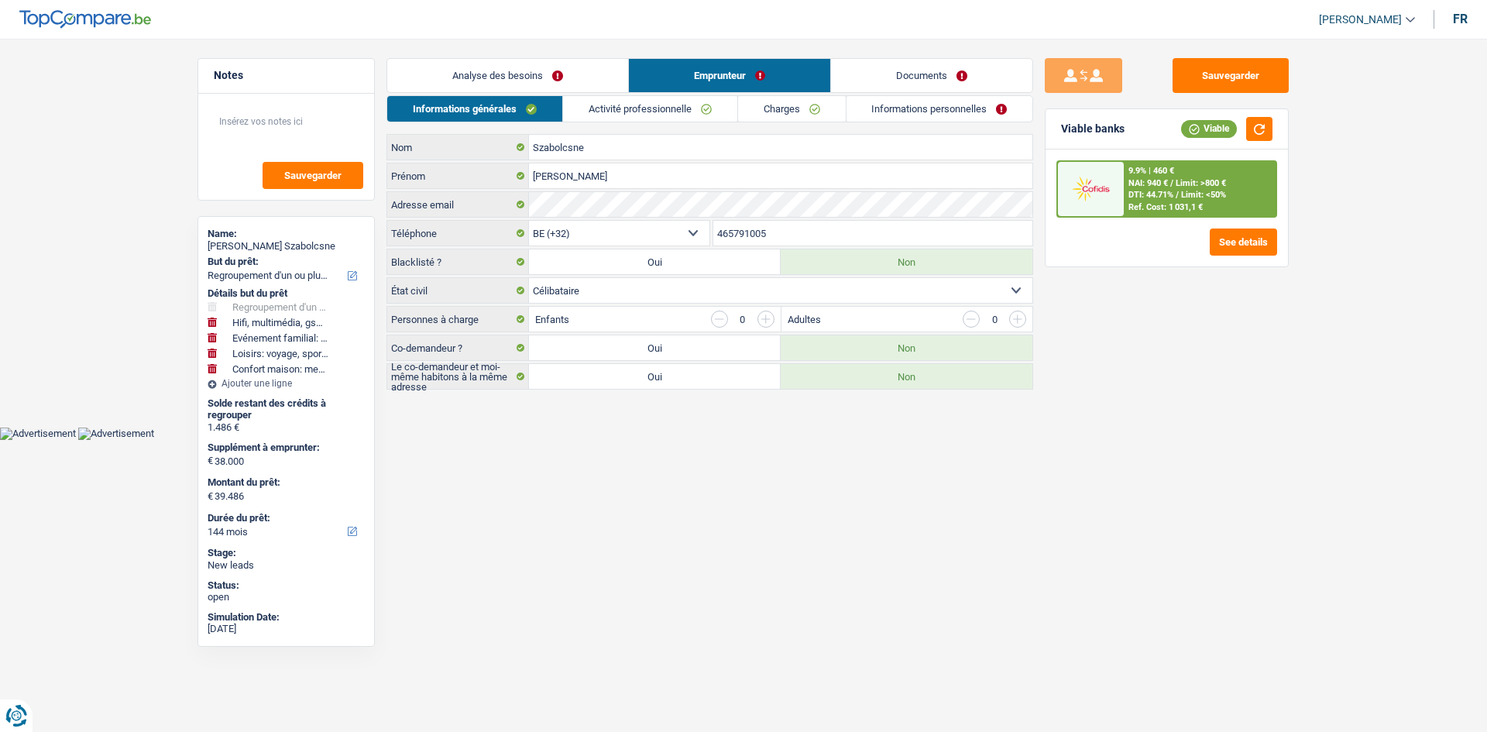
click at [656, 98] on link "Activité professionnelle" at bounding box center [650, 109] width 174 height 26
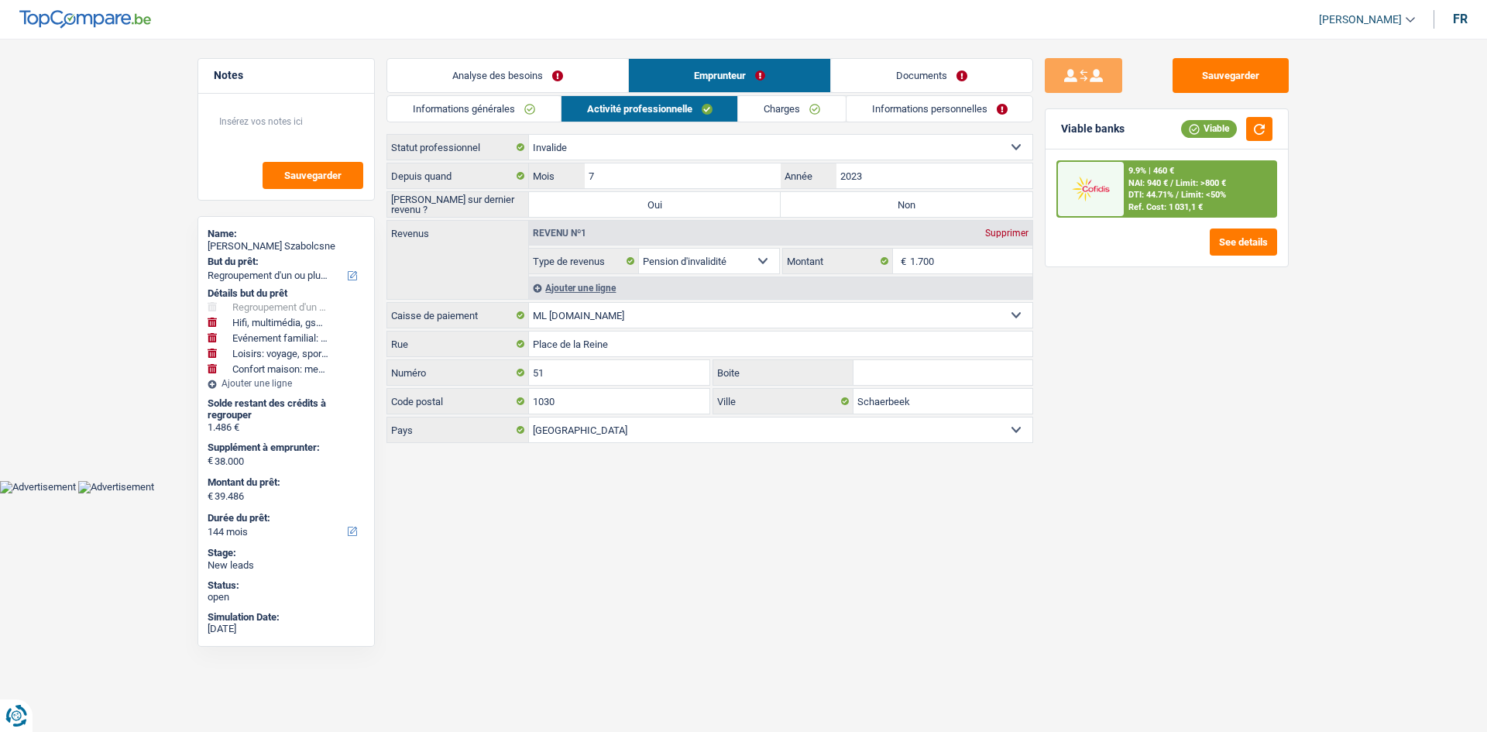
drag, startPoint x: 882, startPoint y: 208, endPoint x: 872, endPoint y: 189, distance: 21.1
click at [883, 208] on label "Non" at bounding box center [907, 204] width 252 height 25
click at [883, 208] on input "Non" at bounding box center [907, 204] width 252 height 25
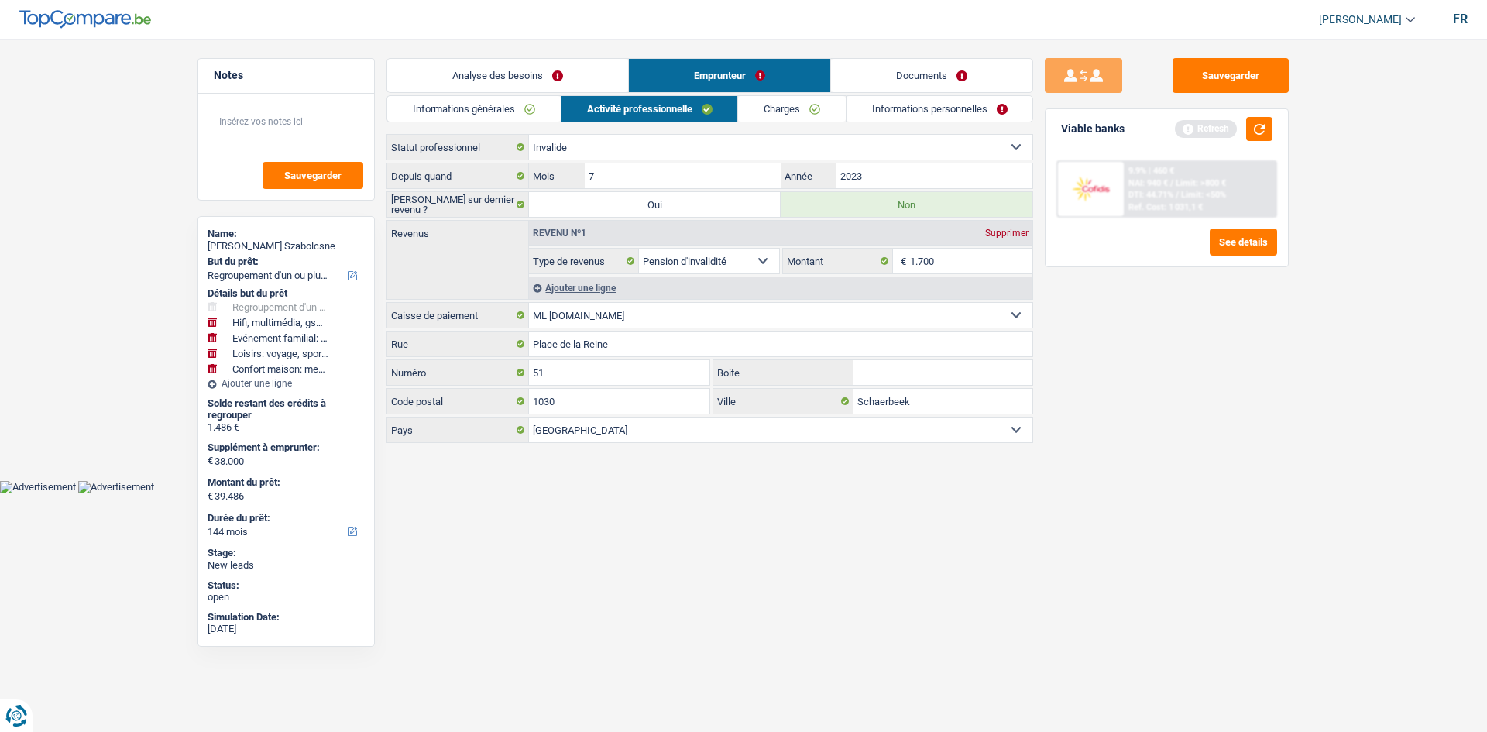
drag, startPoint x: 811, startPoint y: 107, endPoint x: 824, endPoint y: 104, distance: 13.5
click at [812, 107] on link "Charges" at bounding box center [792, 109] width 108 height 26
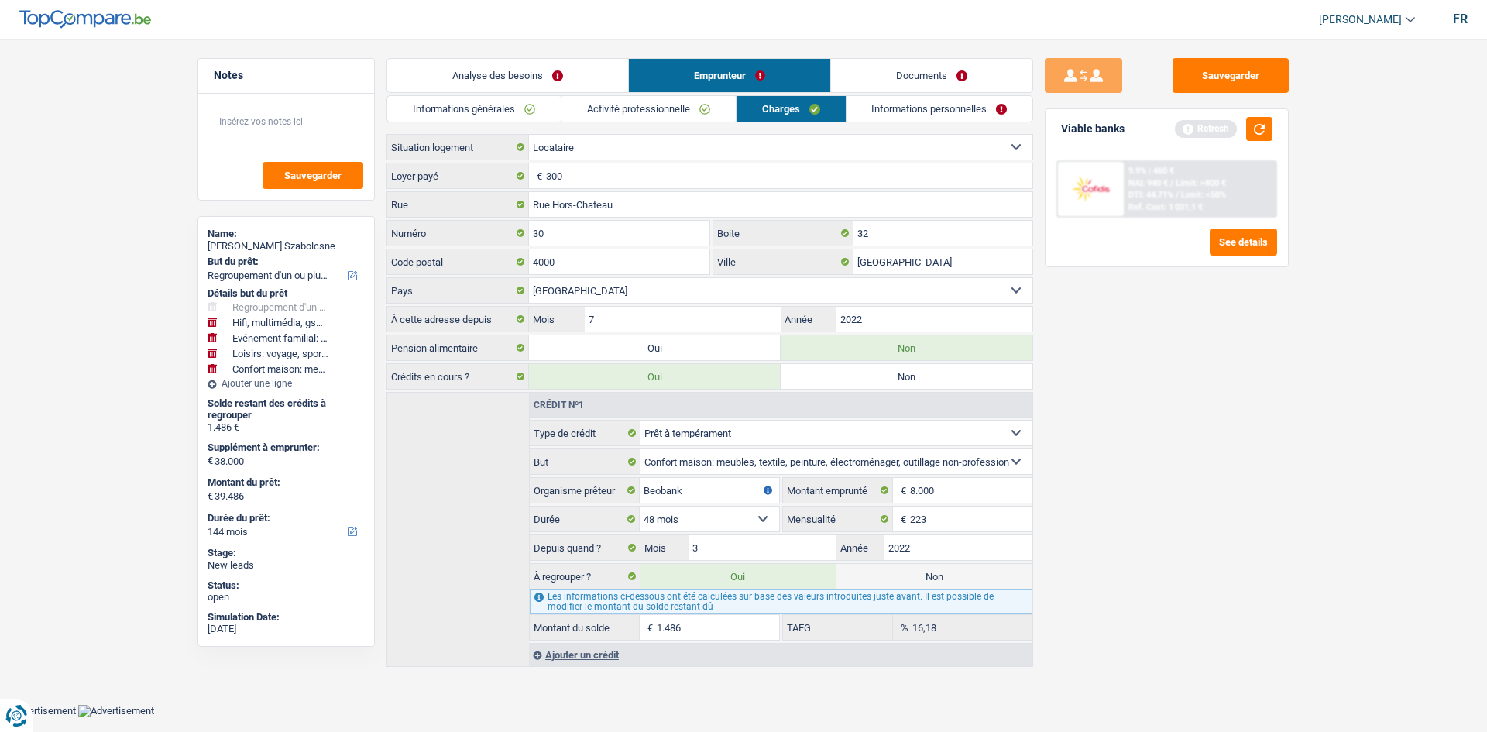
click at [914, 105] on link "Informations personnelles" at bounding box center [939, 109] width 187 height 26
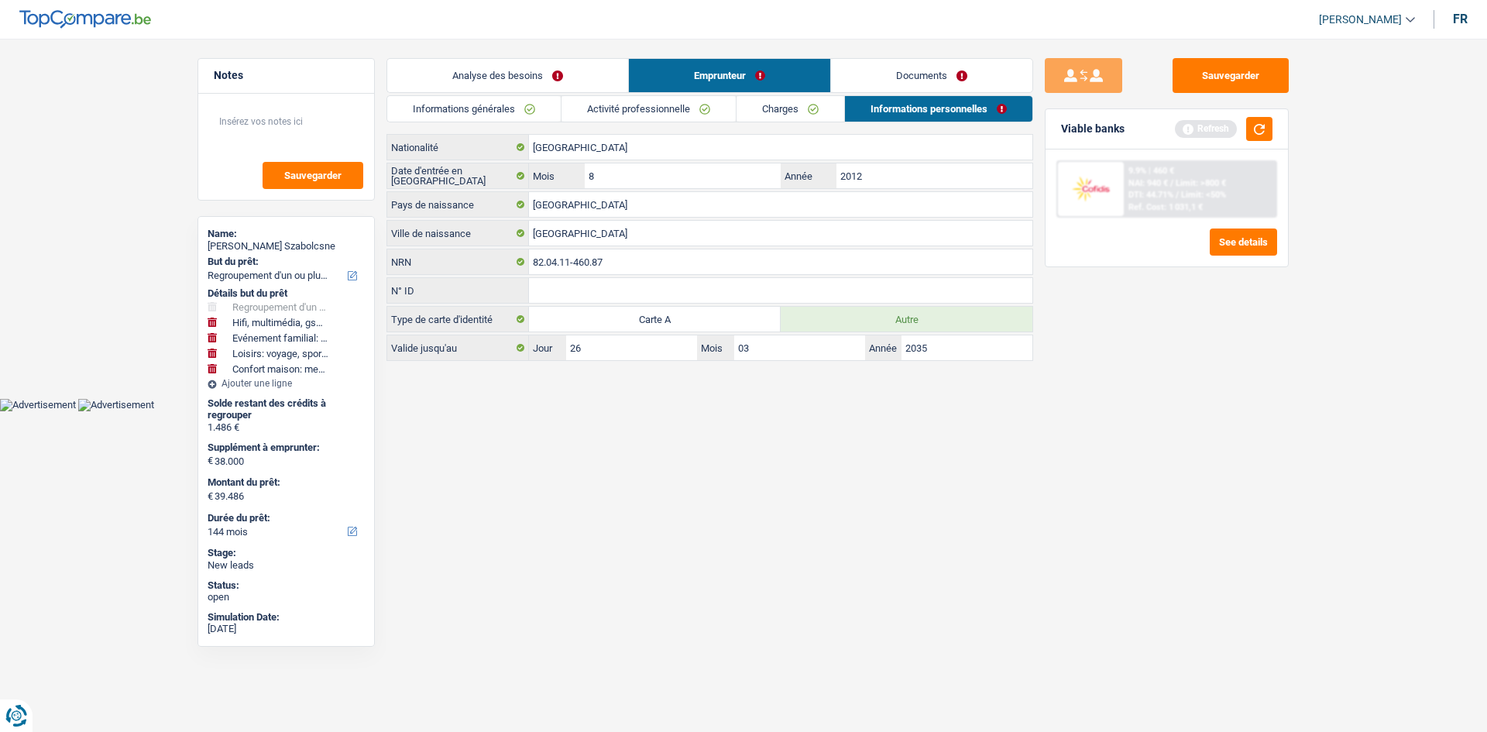
click at [884, 77] on link "Documents" at bounding box center [931, 75] width 201 height 33
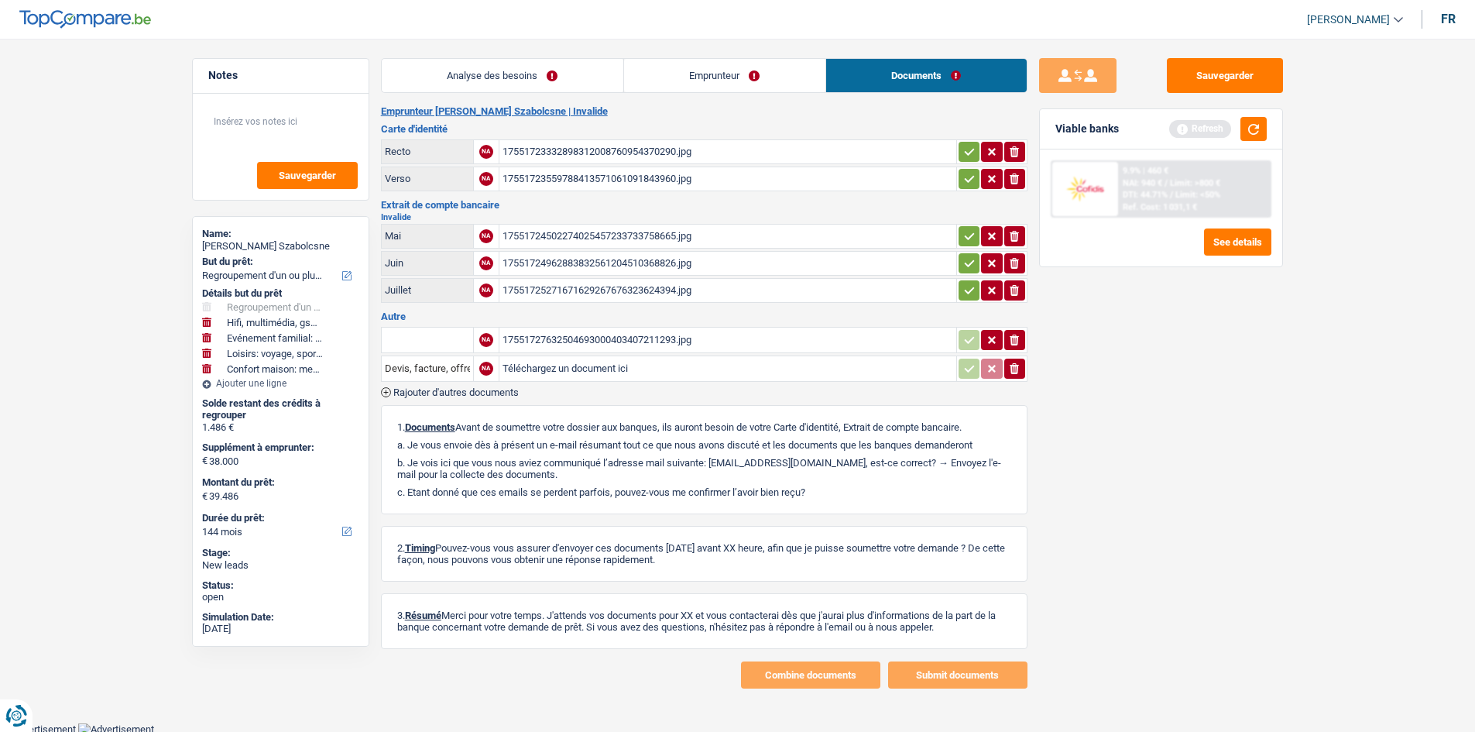
click at [520, 88] on link "Analyse des besoins" at bounding box center [503, 75] width 242 height 33
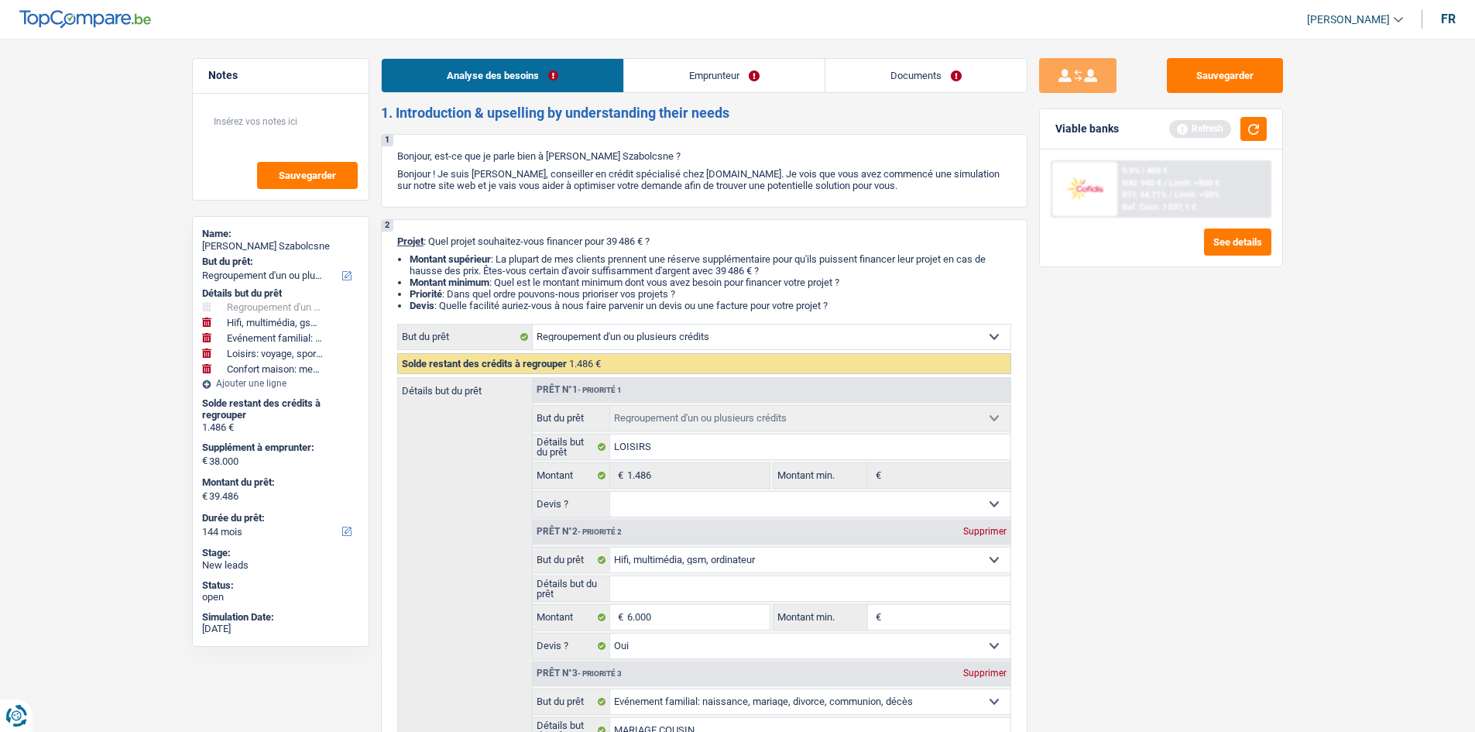
click at [1272, 122] on div "Viable banks Refresh" at bounding box center [1161, 129] width 242 height 40
click at [1244, 132] on button "button" at bounding box center [1254, 129] width 26 height 24
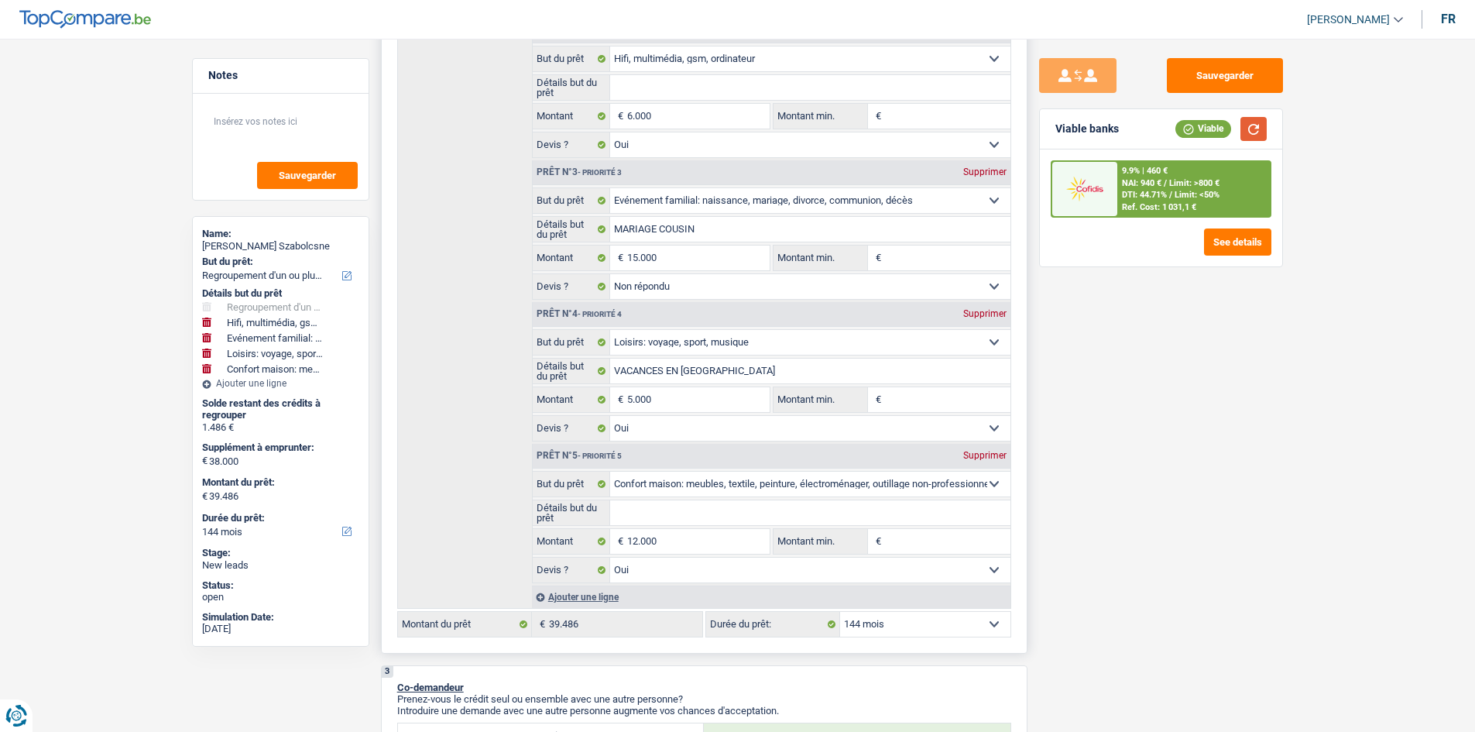
scroll to position [585, 0]
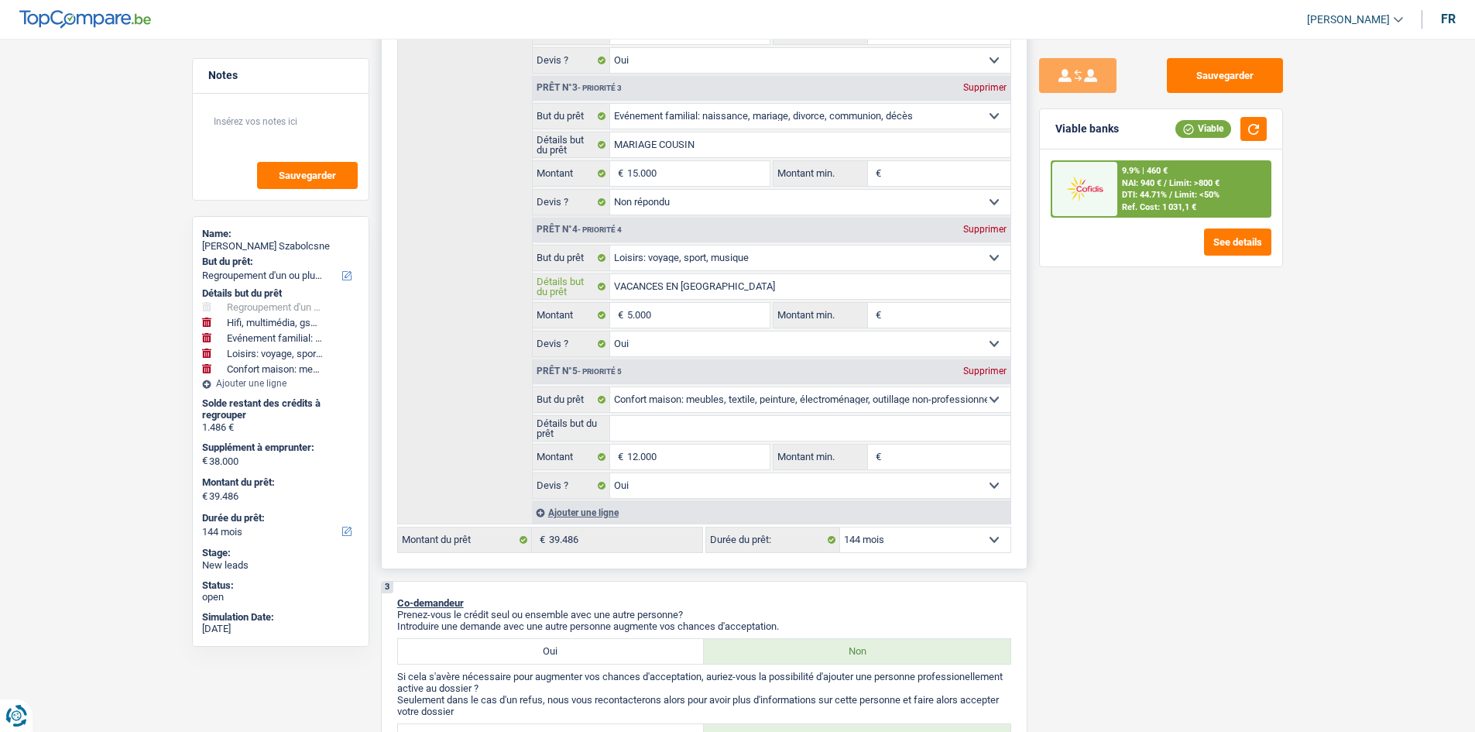
click at [750, 283] on input "VACANCES EN TURQUIE" at bounding box center [810, 286] width 400 height 25
drag, startPoint x: 731, startPoint y: 142, endPoint x: 785, endPoint y: 157, distance: 56.2
click at [732, 143] on input "MARIAGE COUSIN" at bounding box center [810, 144] width 400 height 25
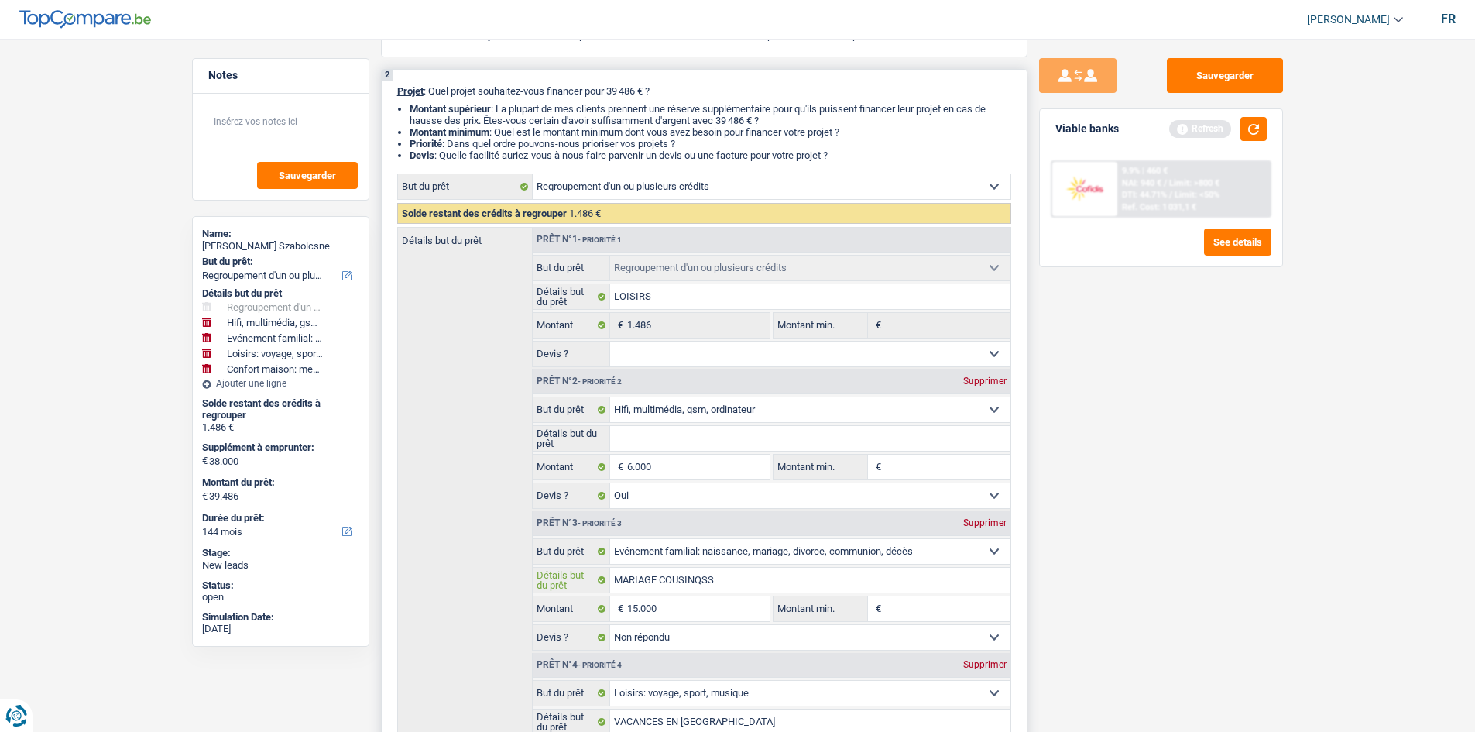
scroll to position [0, 0]
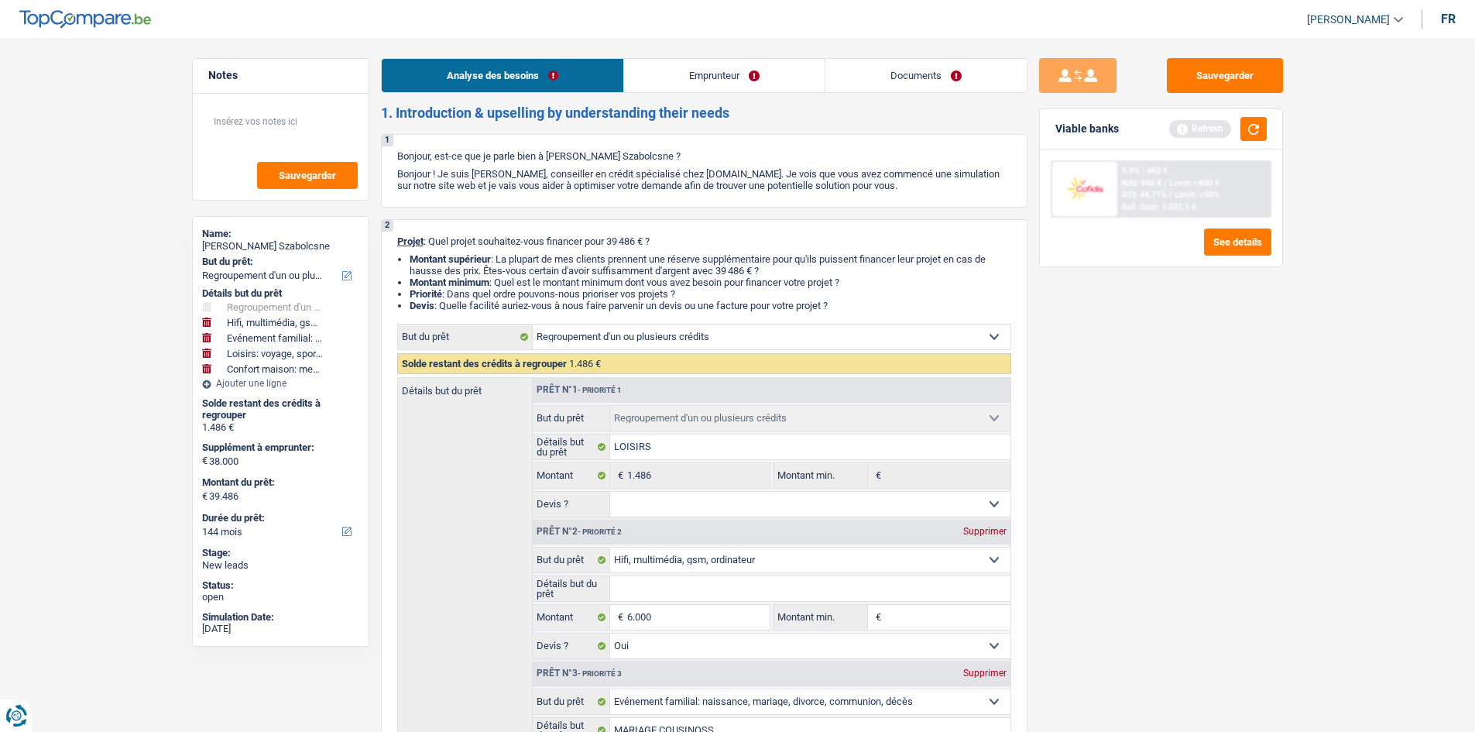
click at [681, 64] on link "Emprunteur" at bounding box center [724, 75] width 201 height 33
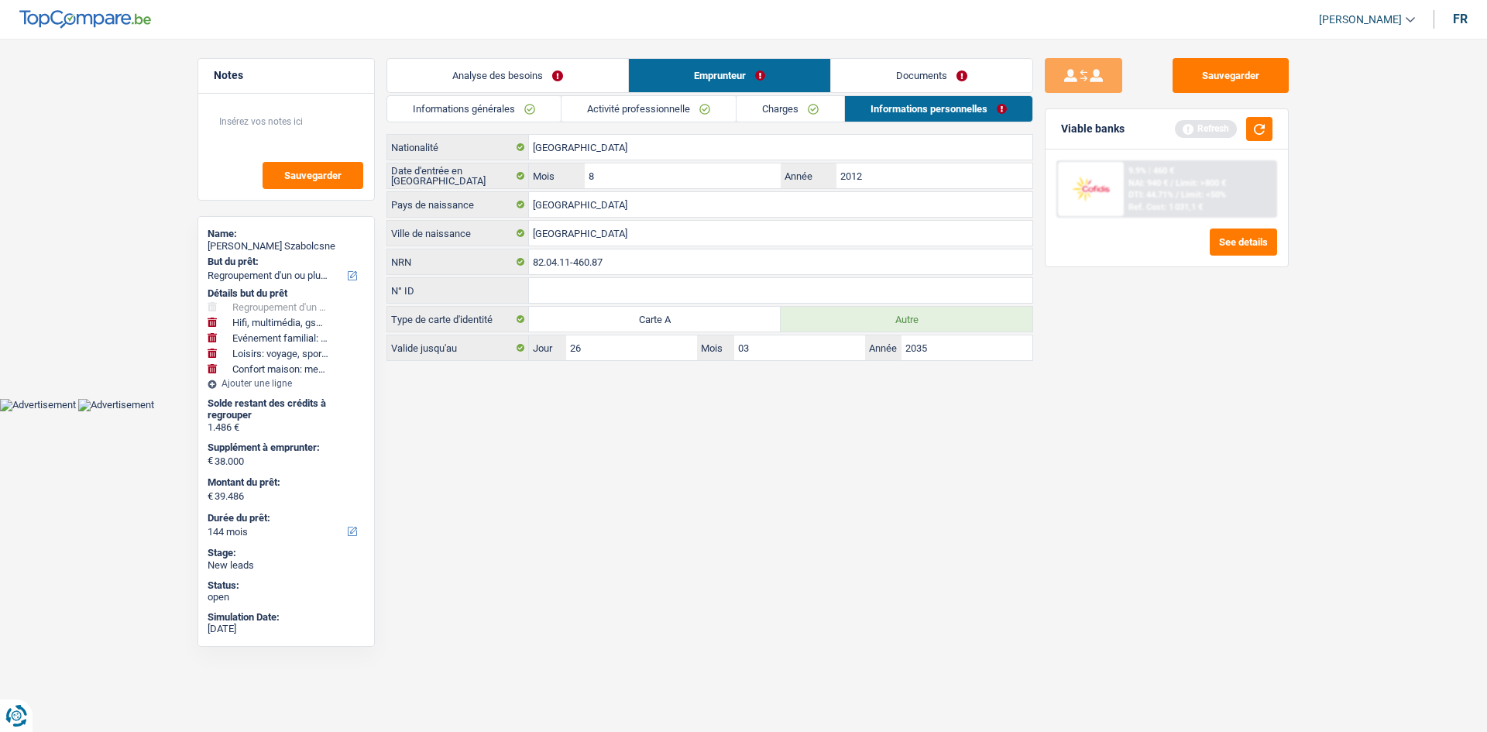
click at [547, 115] on link "Informations générales" at bounding box center [473, 109] width 173 height 26
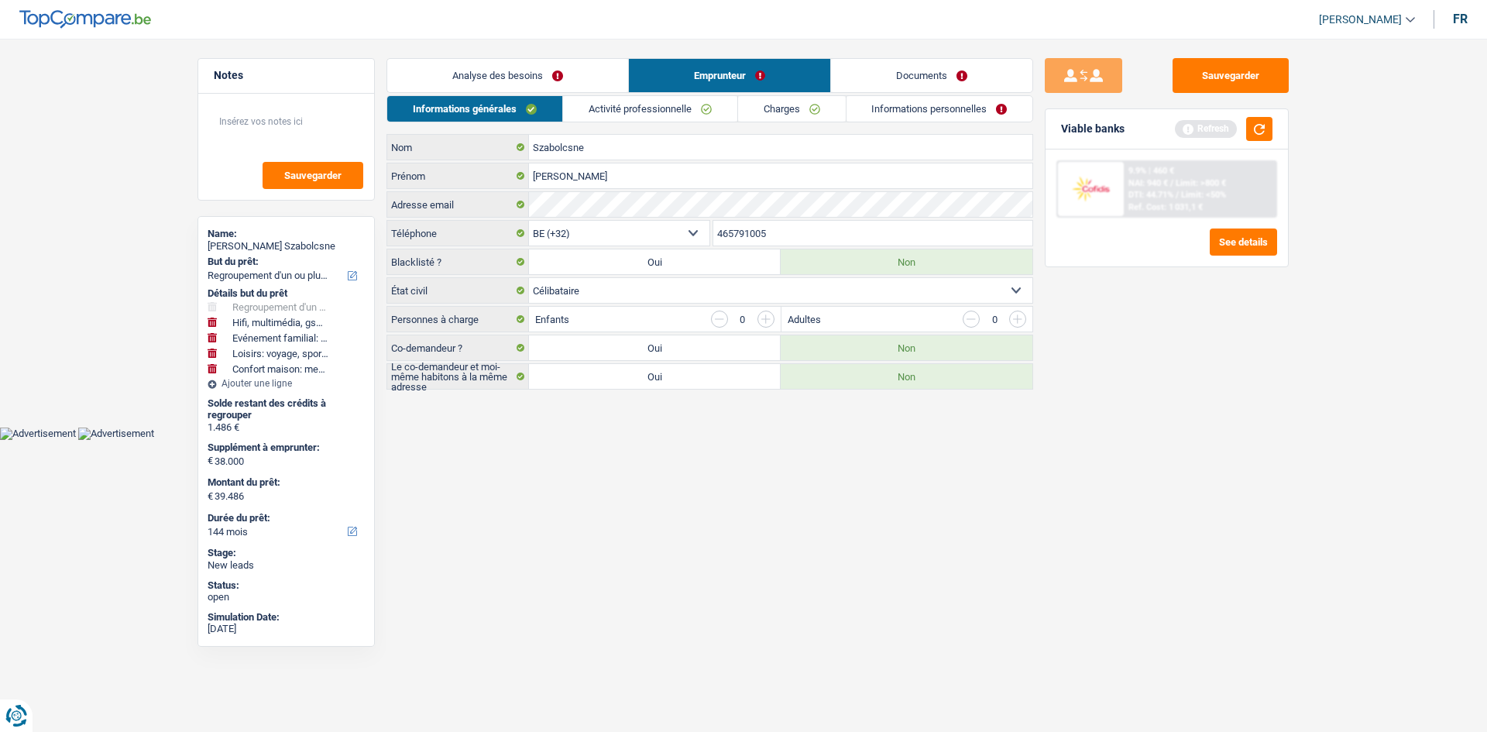
click at [539, 94] on div "Analyse des besoins Emprunteur Documents 1. Introduction & upselling by underst…" at bounding box center [709, 223] width 647 height 331
click at [539, 73] on link "Analyse des besoins" at bounding box center [507, 75] width 241 height 33
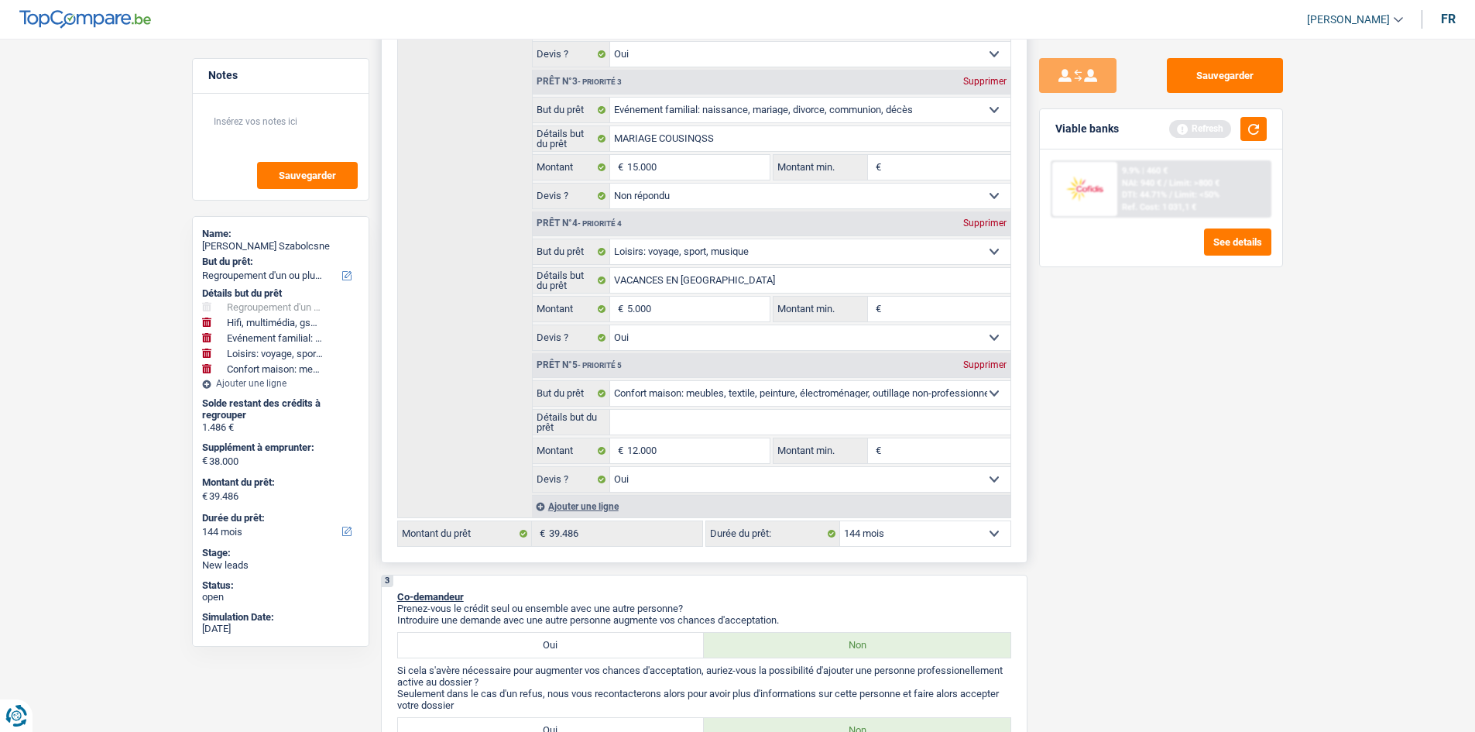
scroll to position [619, 0]
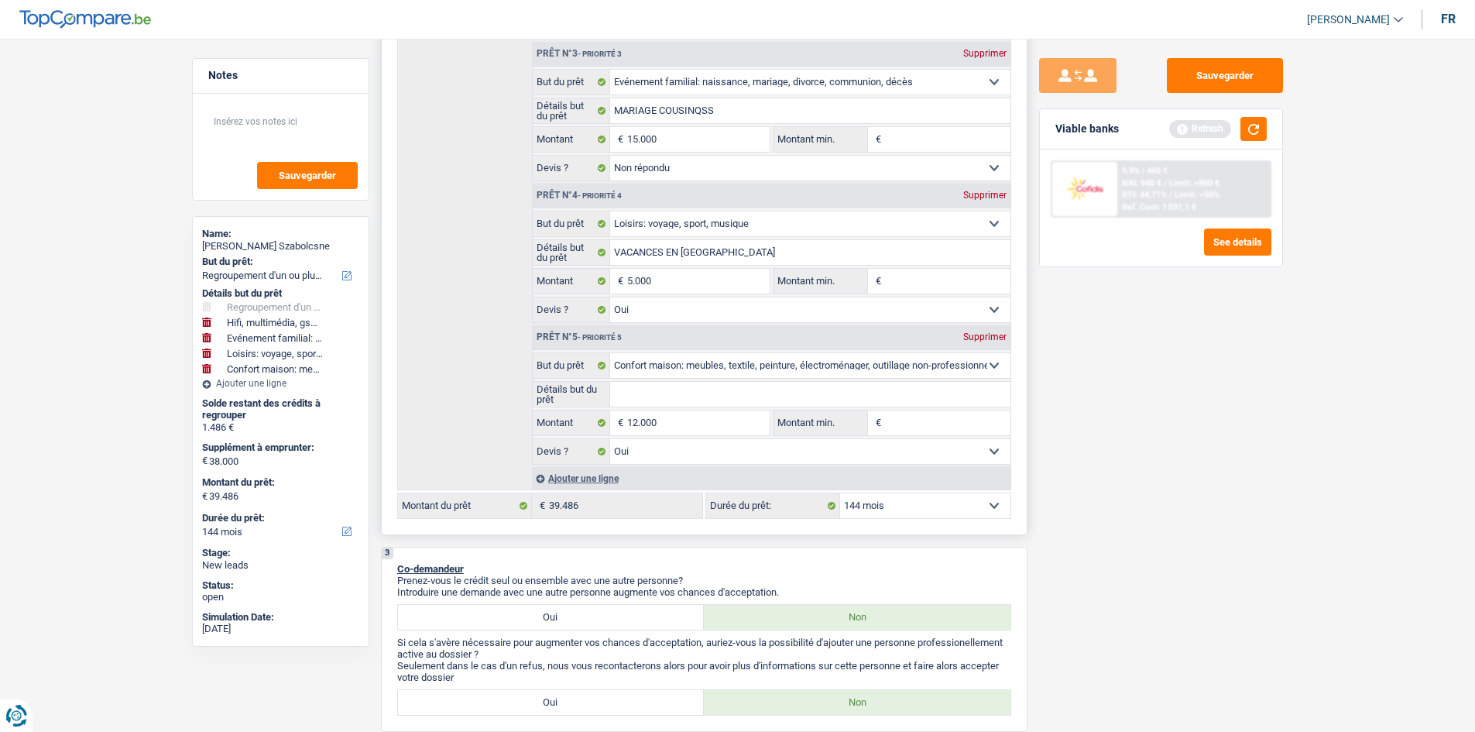
click at [617, 487] on div "Ajouter une ligne" at bounding box center [771, 478] width 479 height 22
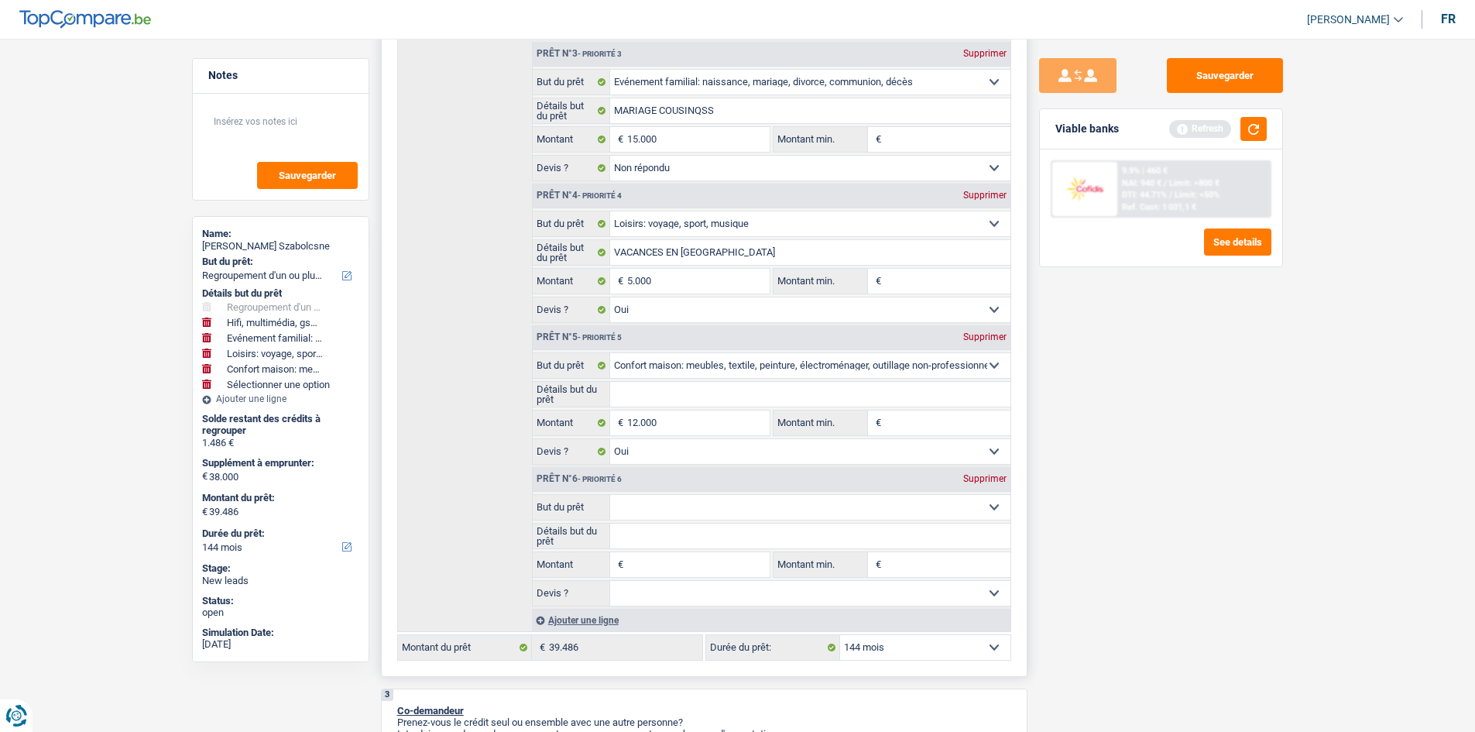
click at [659, 503] on select "Confort maison: meubles, textile, peinture, électroménager, outillage non-profe…" at bounding box center [810, 507] width 400 height 25
click at [610, 495] on select "Confort maison: meubles, textile, peinture, électroménager, outillage non-profe…" at bounding box center [810, 507] width 400 height 25
click at [642, 424] on input "12.000" at bounding box center [698, 422] width 142 height 25
click at [704, 538] on input "Détails but du prêt" at bounding box center [810, 535] width 400 height 25
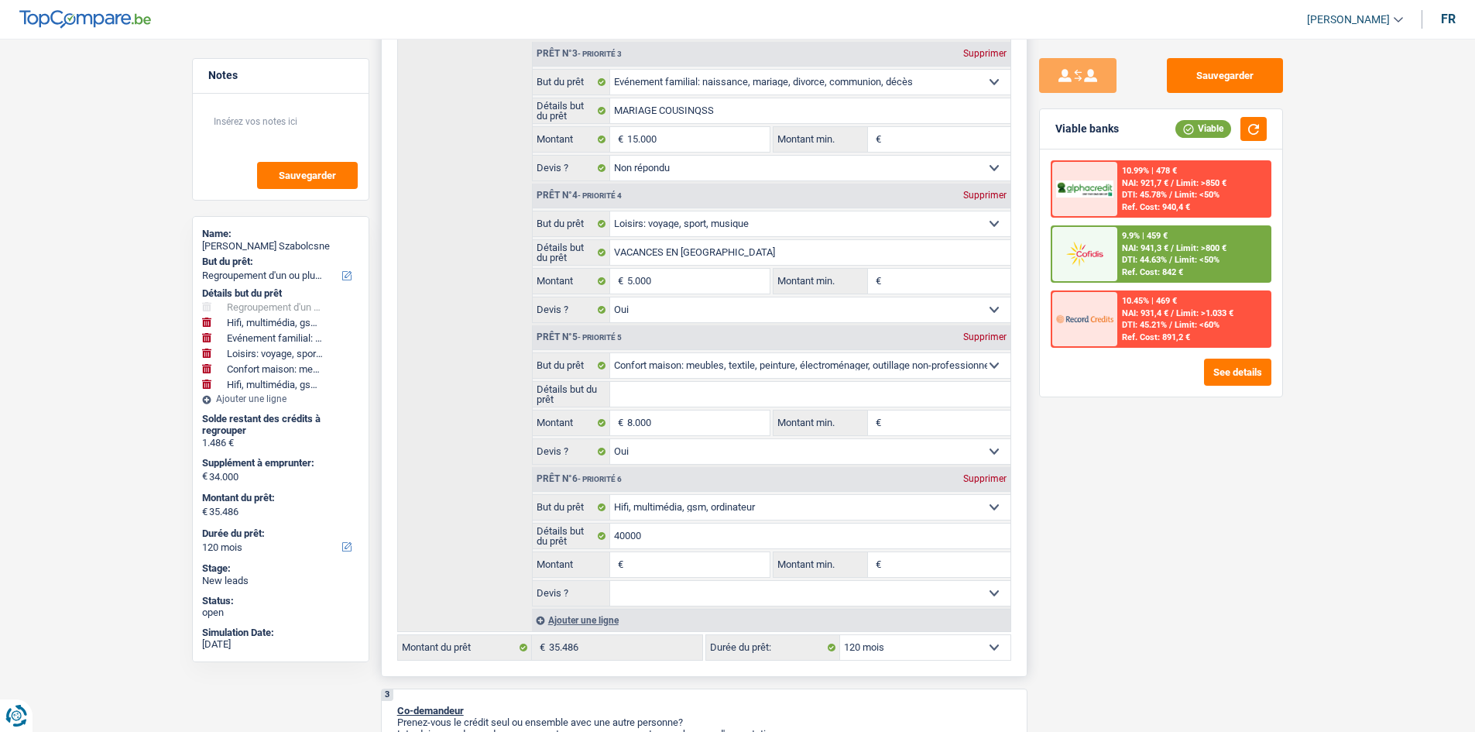
click at [488, 482] on div "Détails but du prêt Prêt n°1 - Priorité 1 Confort maison: meubles, textile, pei…" at bounding box center [704, 195] width 614 height 874
click at [661, 534] on input "40000" at bounding box center [810, 535] width 400 height 25
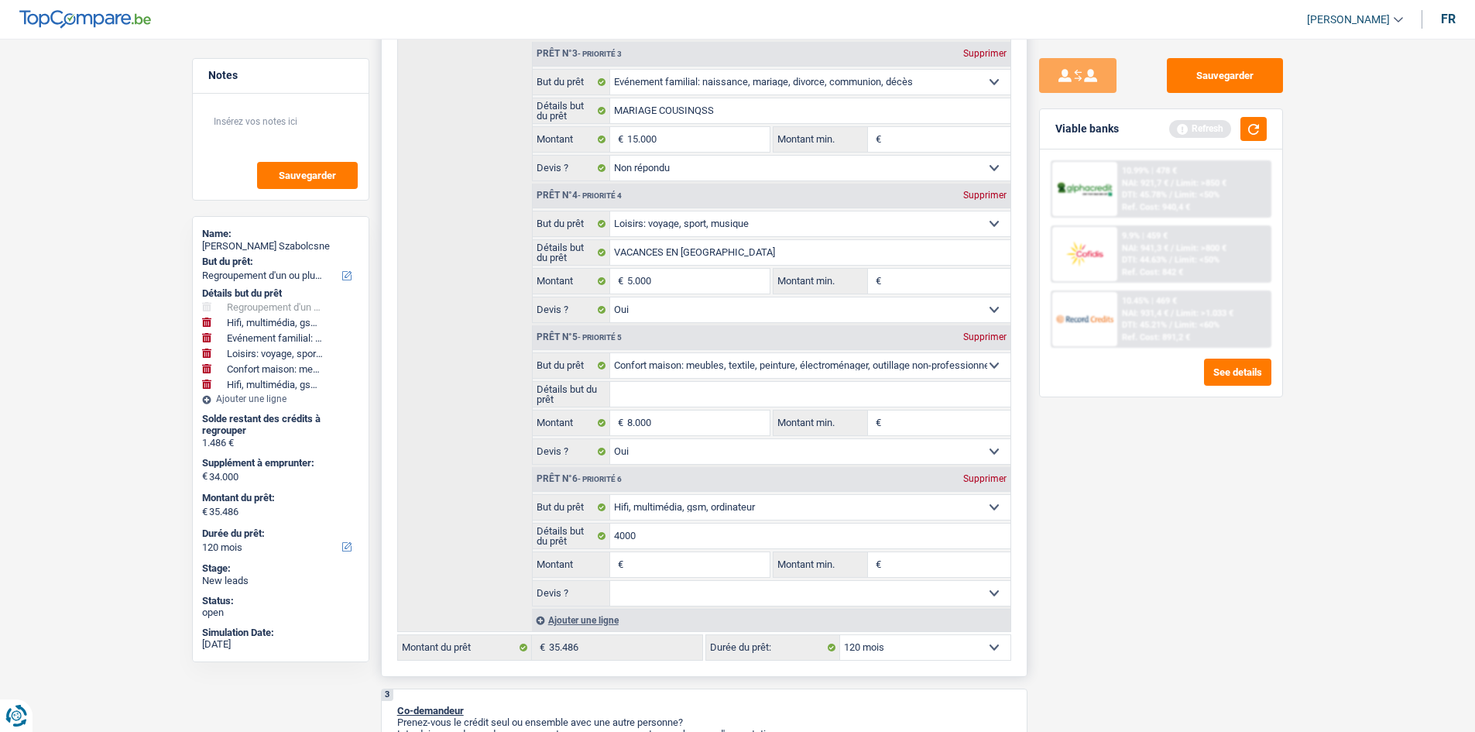
click at [468, 417] on div "Détails but du prêt Prêt n°1 - Priorité 1 Confort maison: meubles, textile, pei…" at bounding box center [704, 195] width 614 height 874
click at [760, 362] on select "Confort maison: meubles, textile, peinture, électroménager, outillage non-profe…" at bounding box center [810, 365] width 400 height 25
click at [757, 358] on select "Confort maison: meubles, textile, peinture, électroménager, outillage non-profe…" at bounding box center [810, 365] width 400 height 25
click at [990, 470] on div "Prêt n°6 - Priorité 6 Supprimer" at bounding box center [772, 479] width 478 height 25
click at [985, 480] on div "Supprimer" at bounding box center [984, 478] width 51 height 9
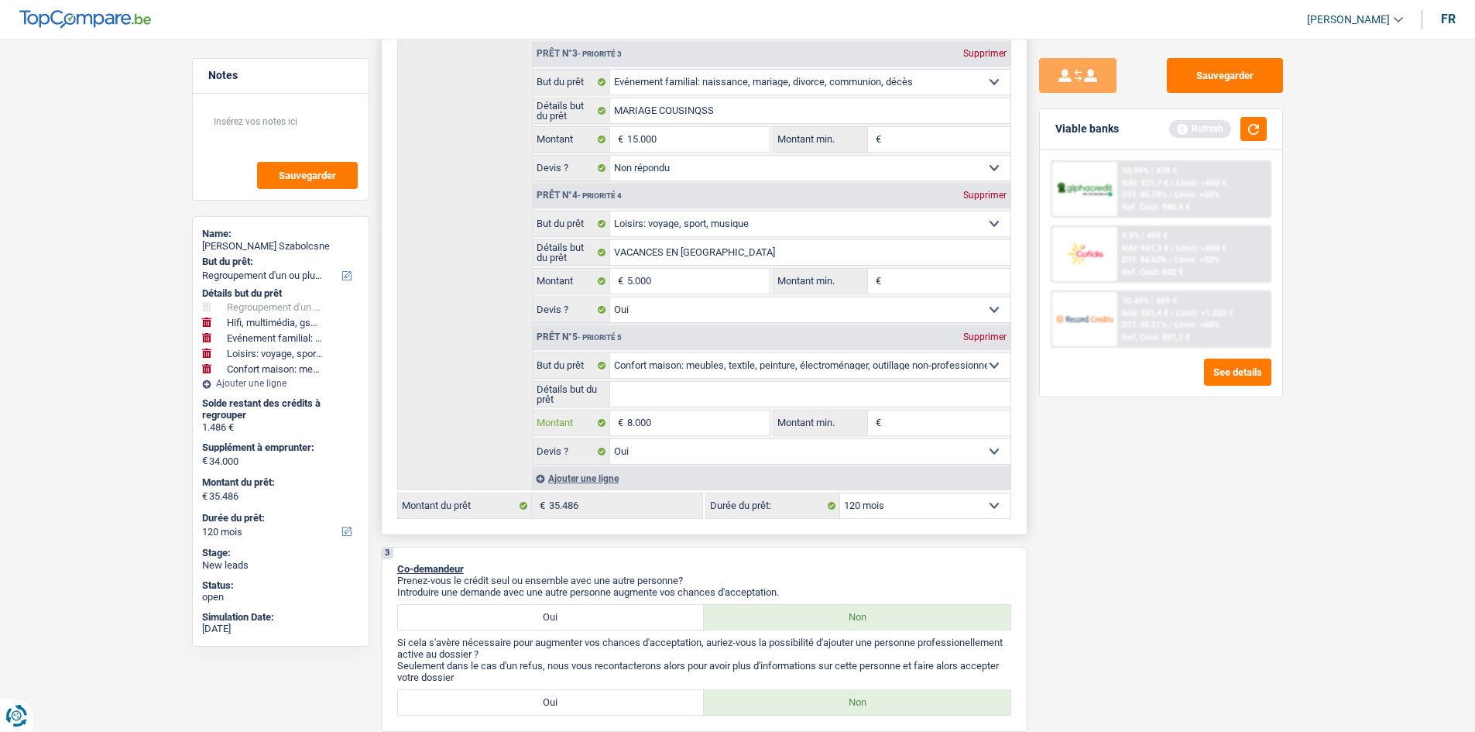
click at [636, 420] on input "8.000" at bounding box center [698, 422] width 142 height 25
click at [507, 252] on div "Détails but du prêt Prêt n°1 - Priorité 1 Confort maison: meubles, textile, pei…" at bounding box center [704, 124] width 614 height 733
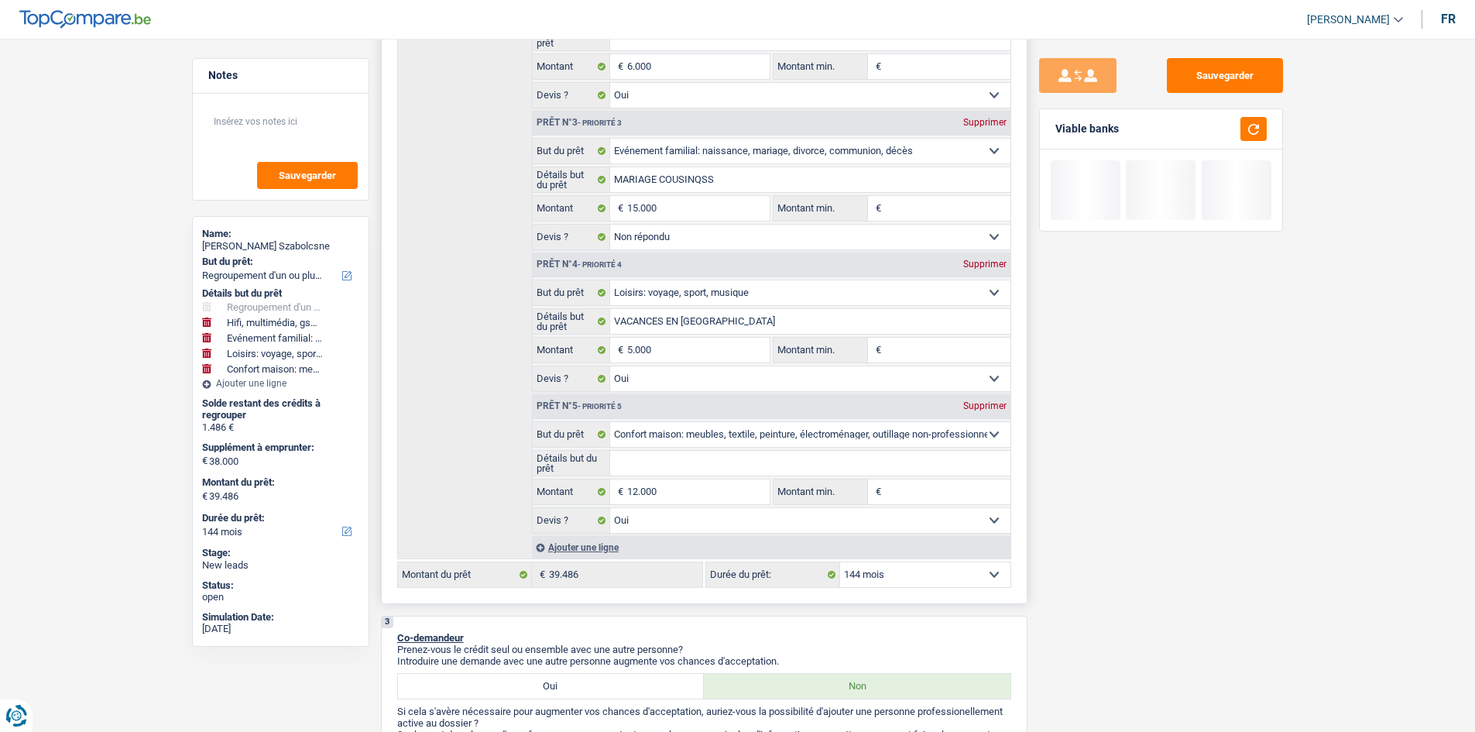
scroll to position [465, 0]
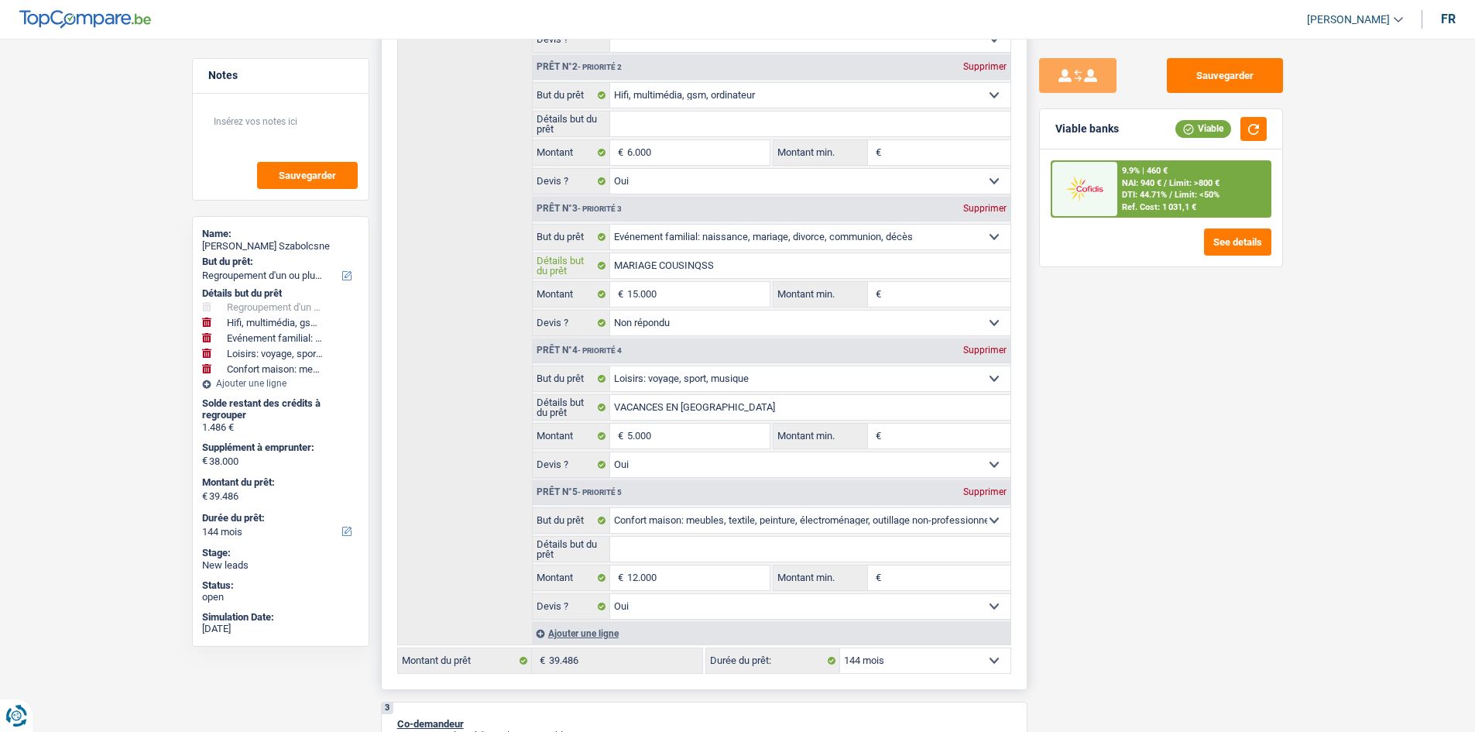
click at [739, 267] on input "MARIAGE COUSINQSS" at bounding box center [810, 265] width 400 height 25
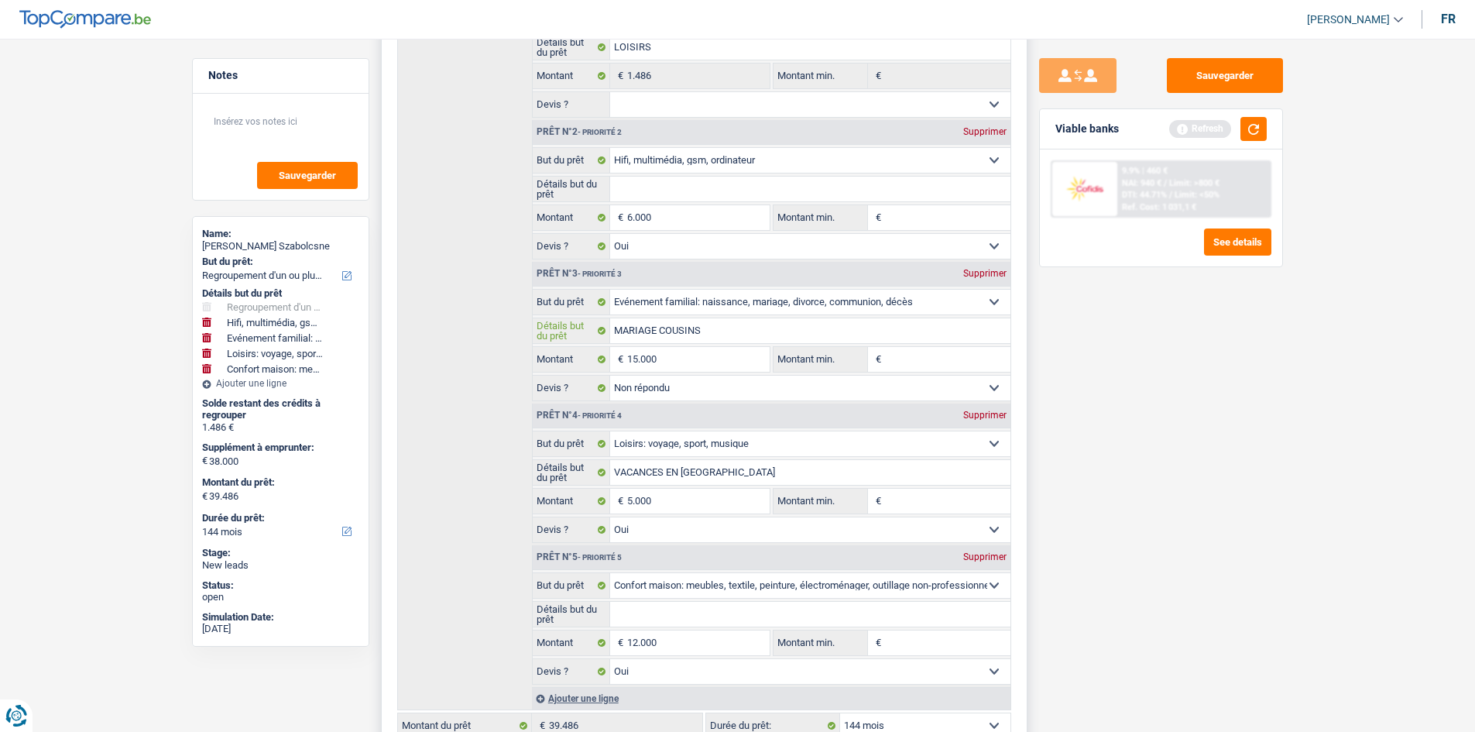
scroll to position [310, 0]
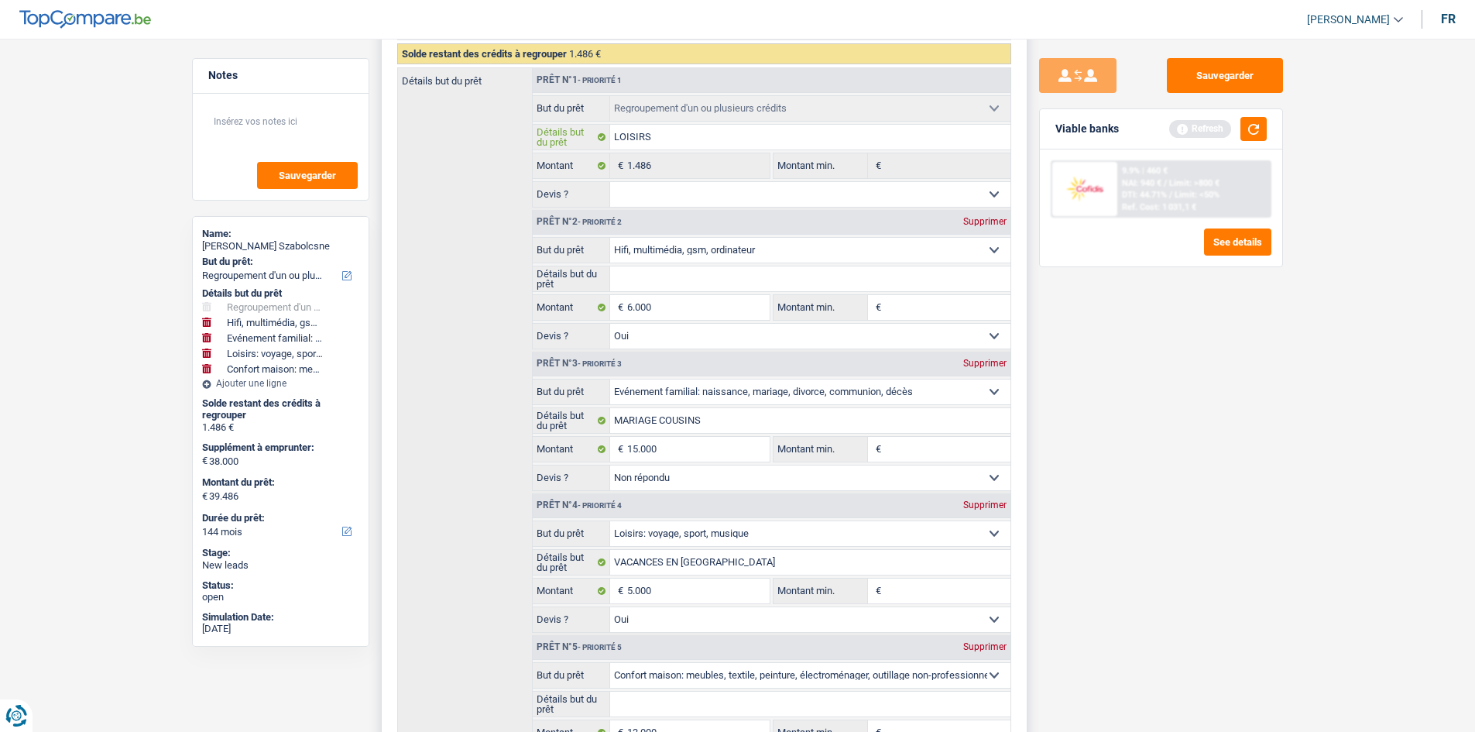
click at [665, 142] on input "LOISIRS" at bounding box center [810, 137] width 400 height 25
click at [510, 163] on div "Détails but du prêt Prêt n°1 - Priorité 1 Confort maison: meubles, textile, pei…" at bounding box center [704, 433] width 614 height 733
click at [667, 143] on div "Tous les champs sont obligatoires. Veuillez fournir une réponse plus longue" at bounding box center [807, 146] width 331 height 6
click at [465, 188] on div "Détails but du prêt Prêt n°1 - Priorité 1 Confort maison: meubles, textile, pei…" at bounding box center [704, 433] width 614 height 733
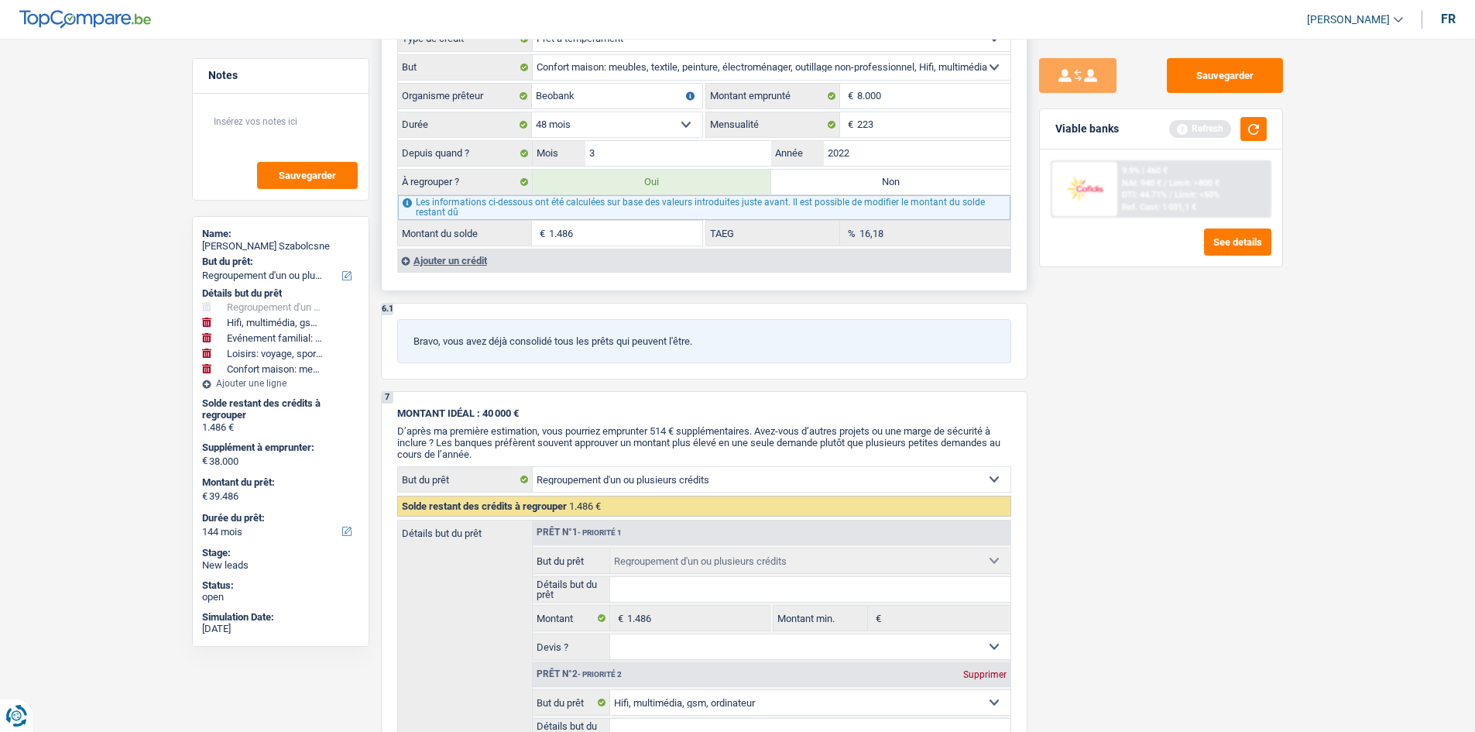
scroll to position [1592, 0]
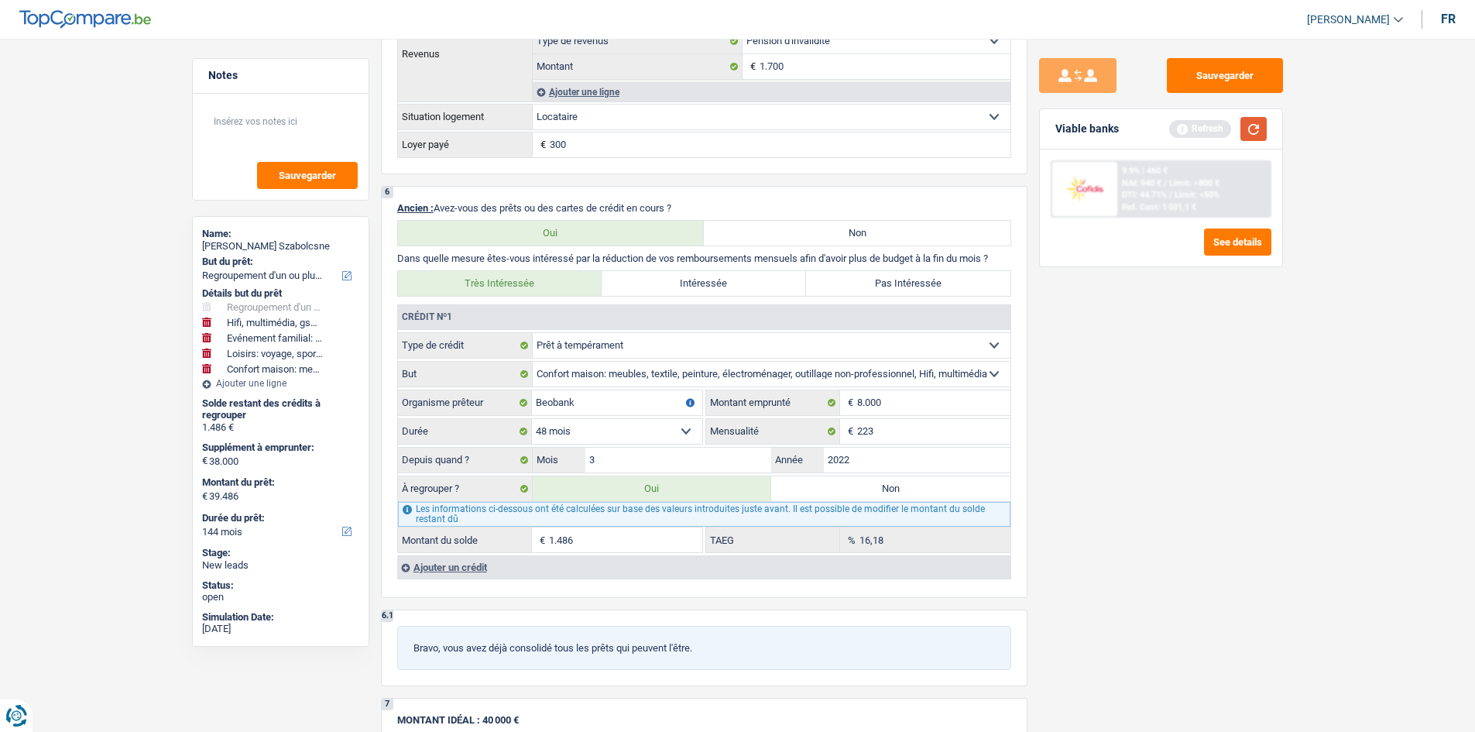
click at [1260, 125] on button "button" at bounding box center [1254, 129] width 26 height 24
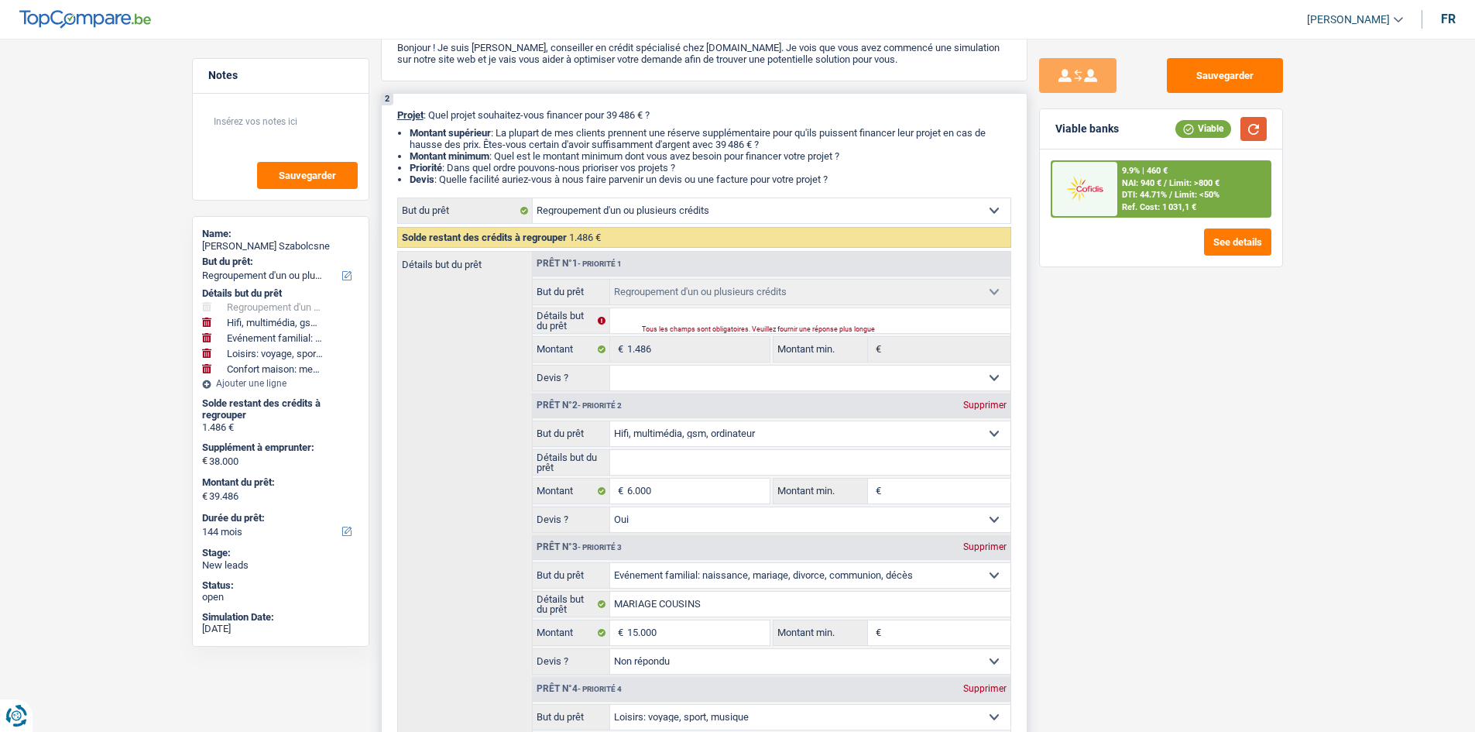
scroll to position [0, 0]
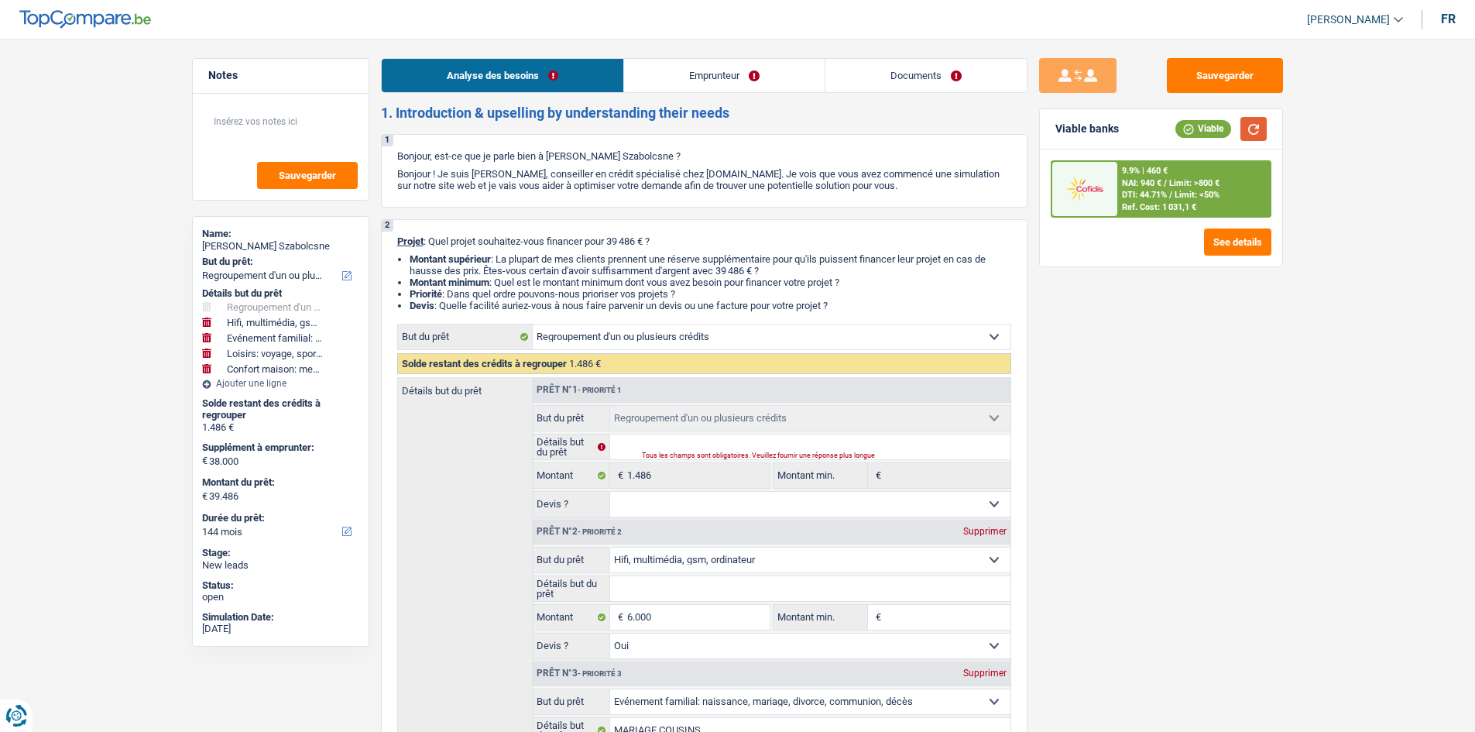
click at [1256, 132] on button "button" at bounding box center [1254, 129] width 26 height 24
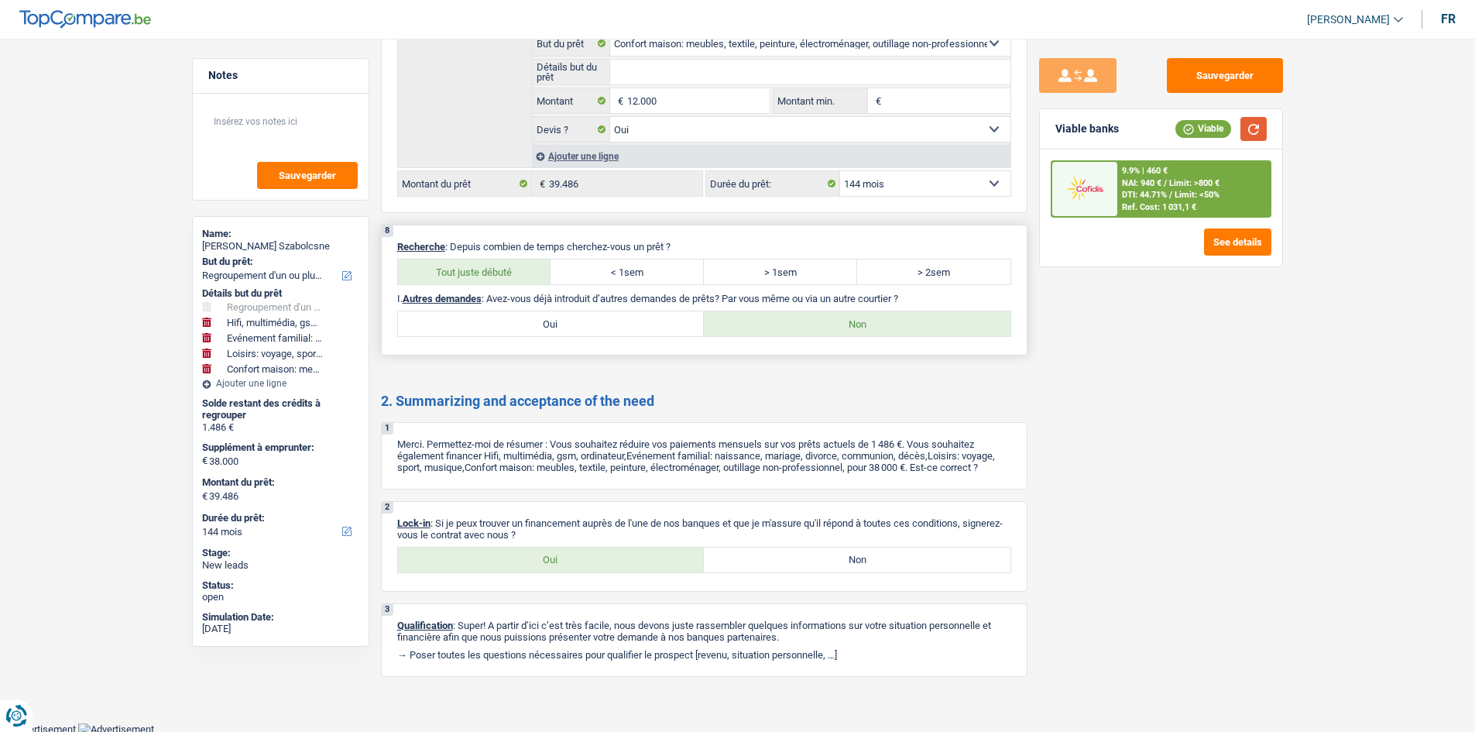
scroll to position [2986, 0]
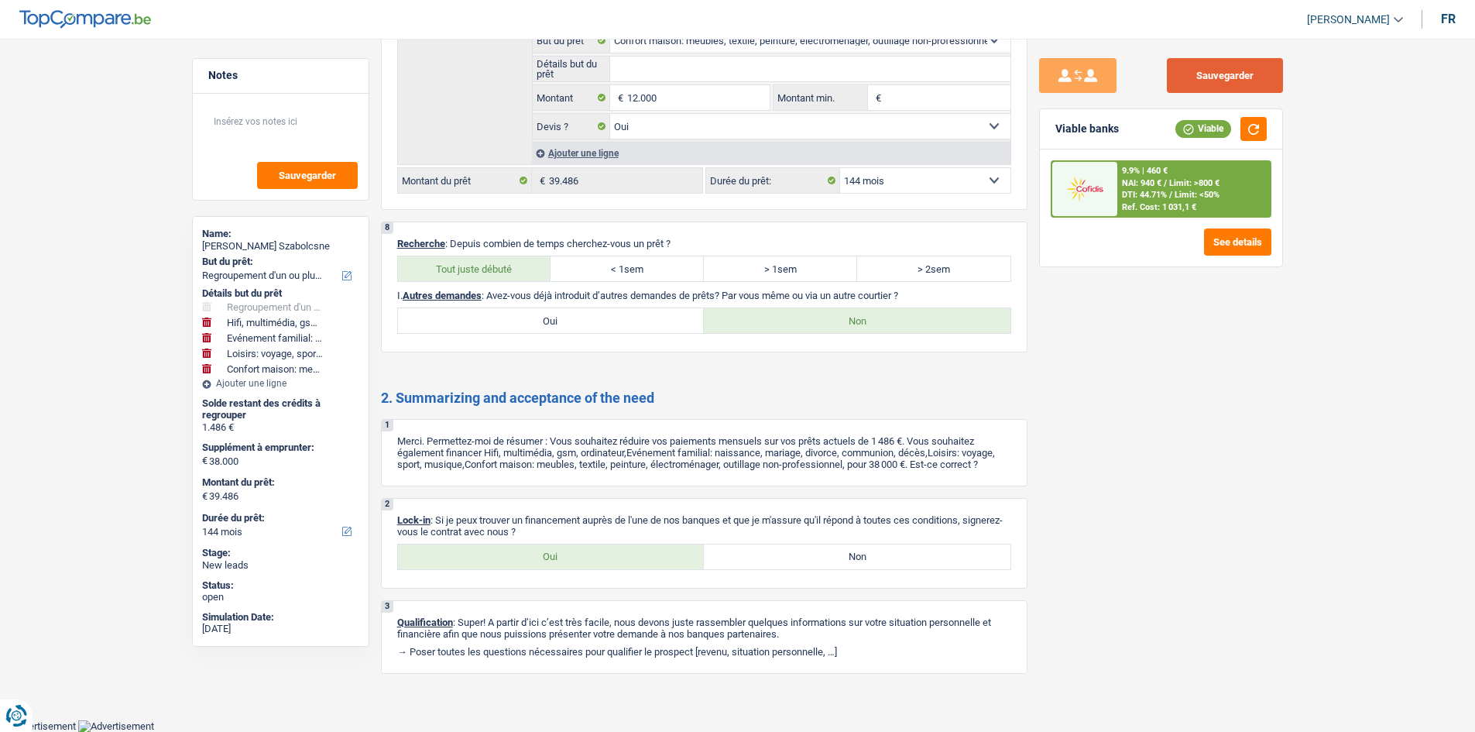
click at [1235, 76] on button "Sauvegarder" at bounding box center [1225, 75] width 116 height 35
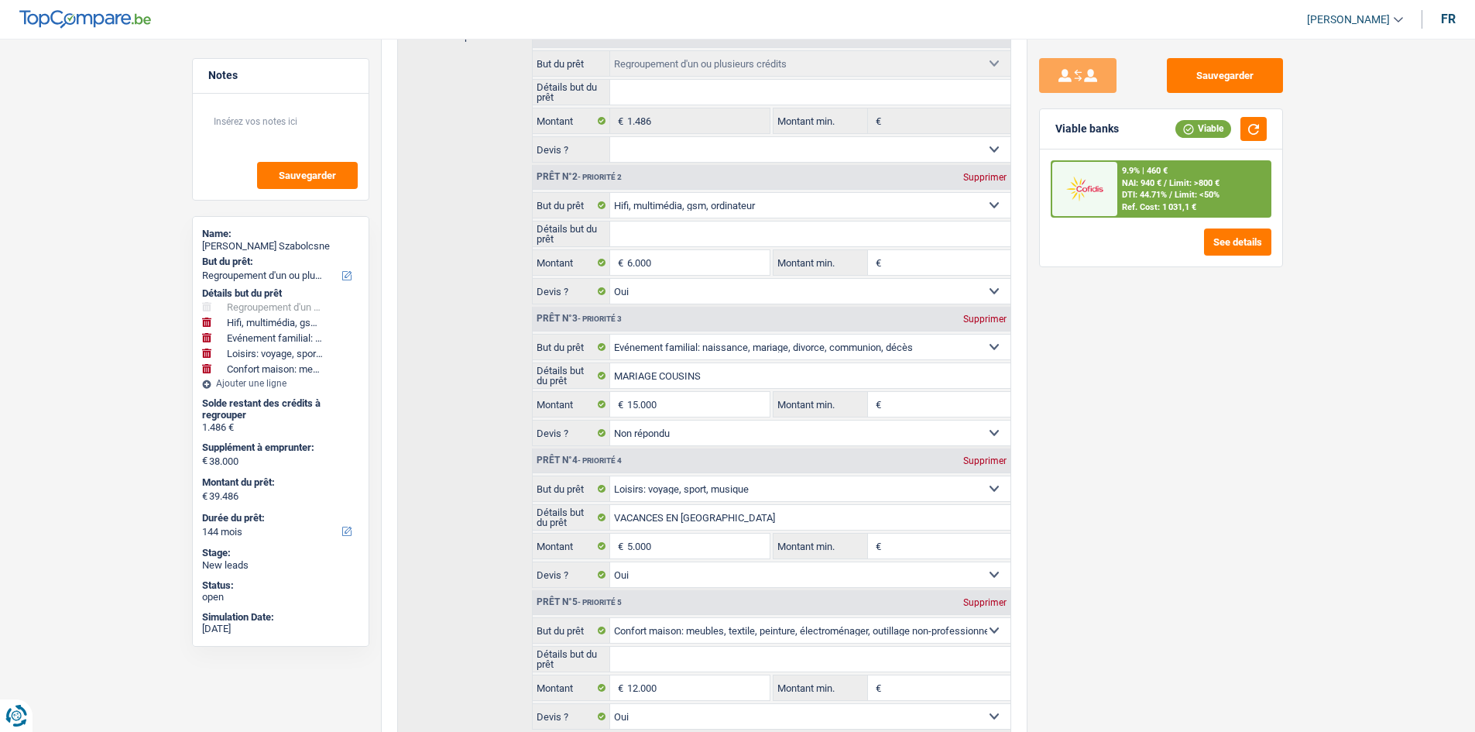
scroll to position [2289, 0]
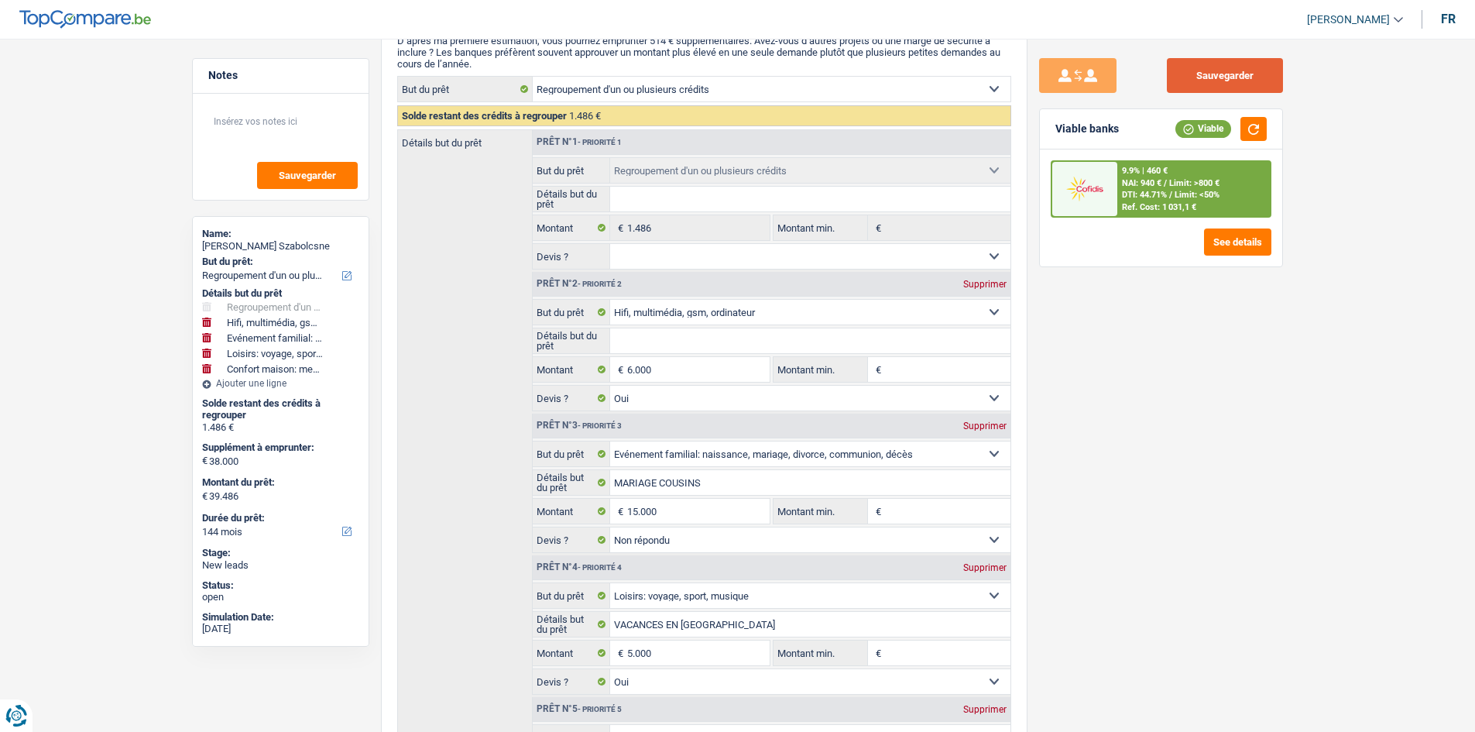
click at [1184, 77] on button "Sauvegarder" at bounding box center [1225, 75] width 116 height 35
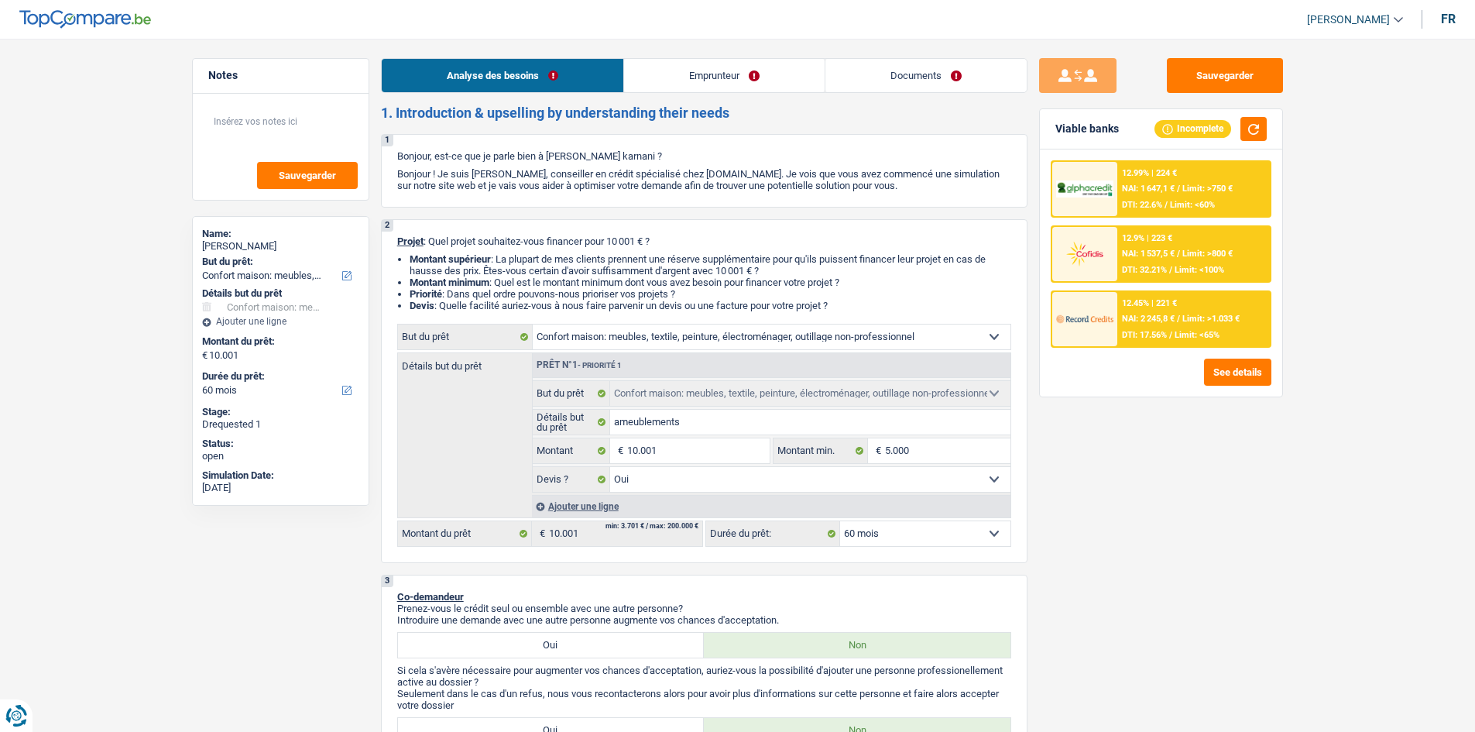
select select "household"
select select "60"
select select "household"
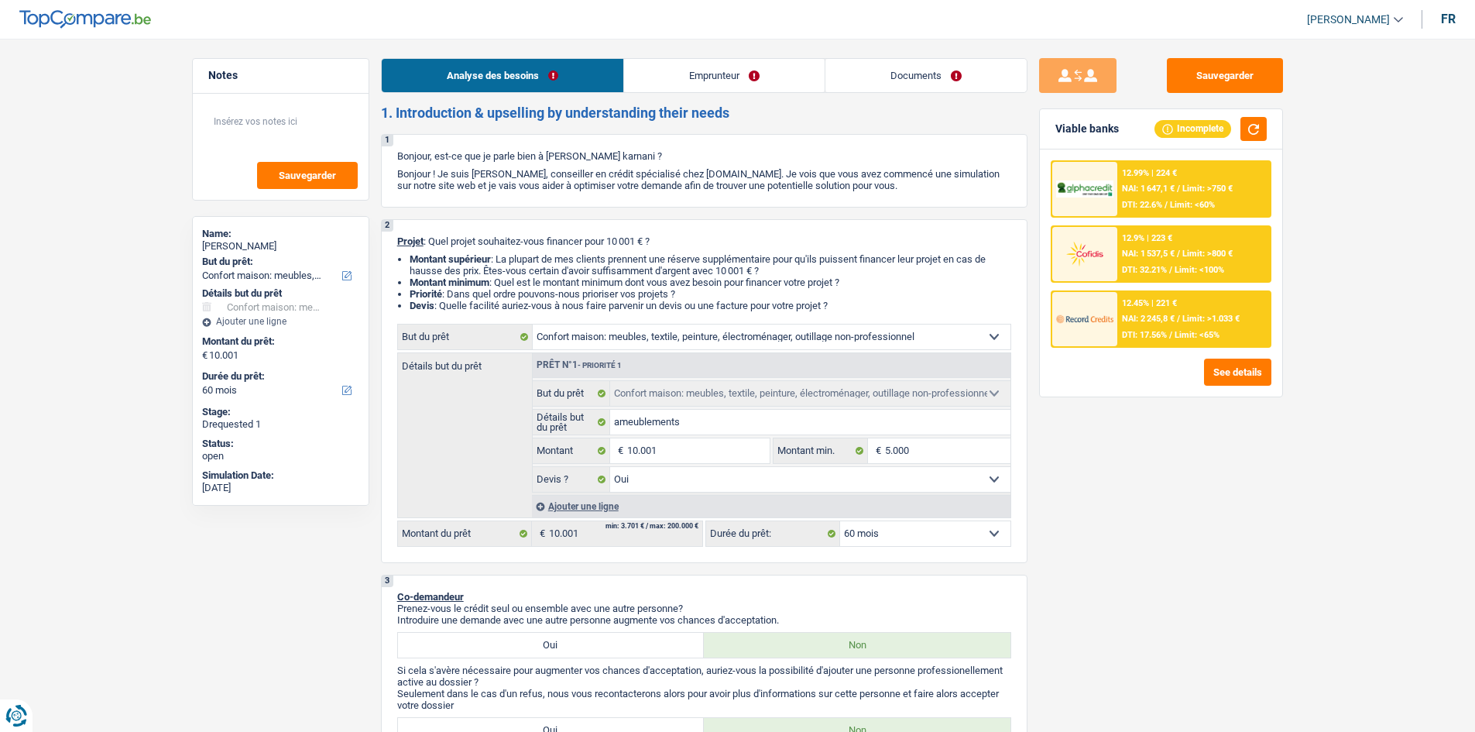
select select "yes"
select select "60"
select select "publicEmployee"
select select "netSalary"
select select "mealVouchers"
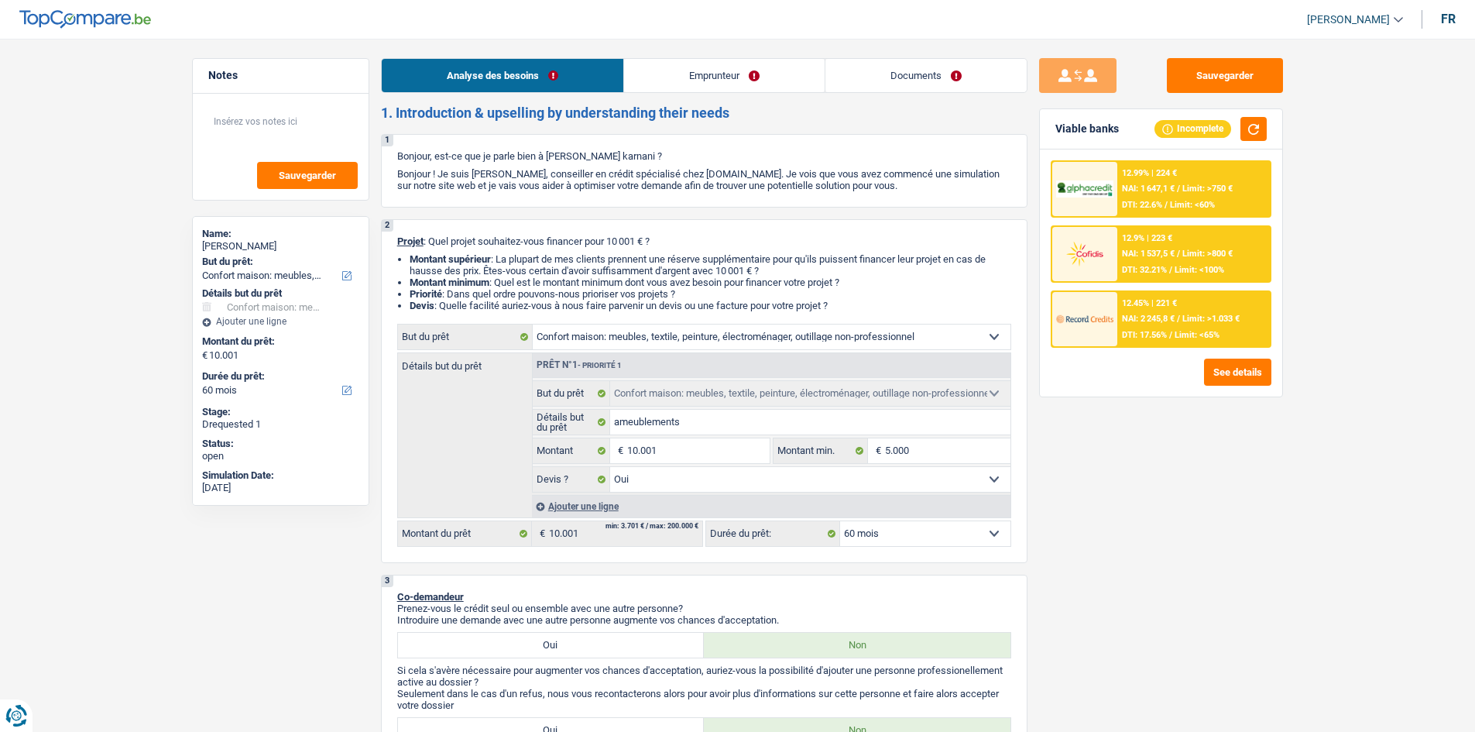
select select "liveWithParents"
select select "personalLoan"
select select "hobbies"
select select "24"
select select "cardOrCredit"
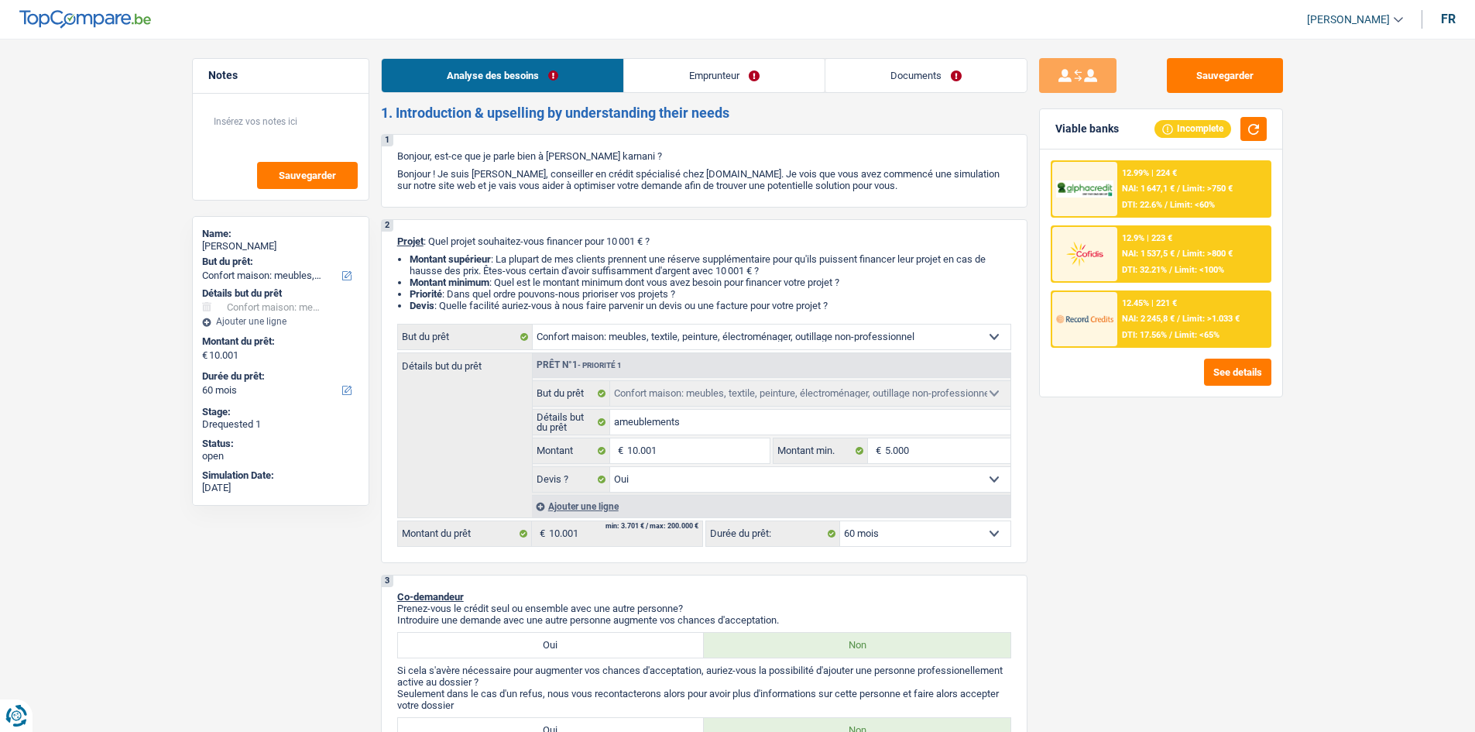
select select "household"
select select "yes"
select select "60"
click at [932, 67] on link "Documents" at bounding box center [925, 75] width 201 height 33
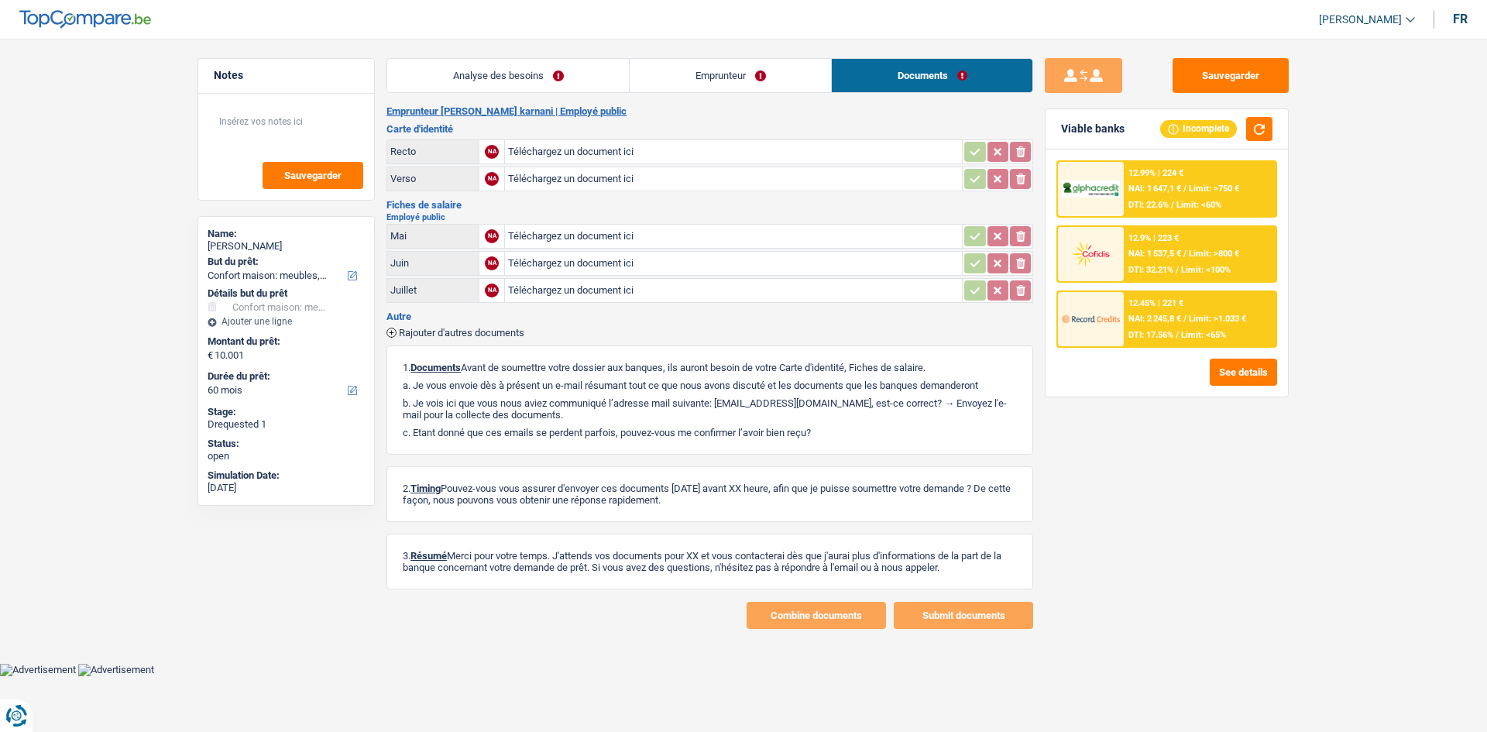
click at [754, 76] on link "Emprunteur" at bounding box center [730, 75] width 201 height 33
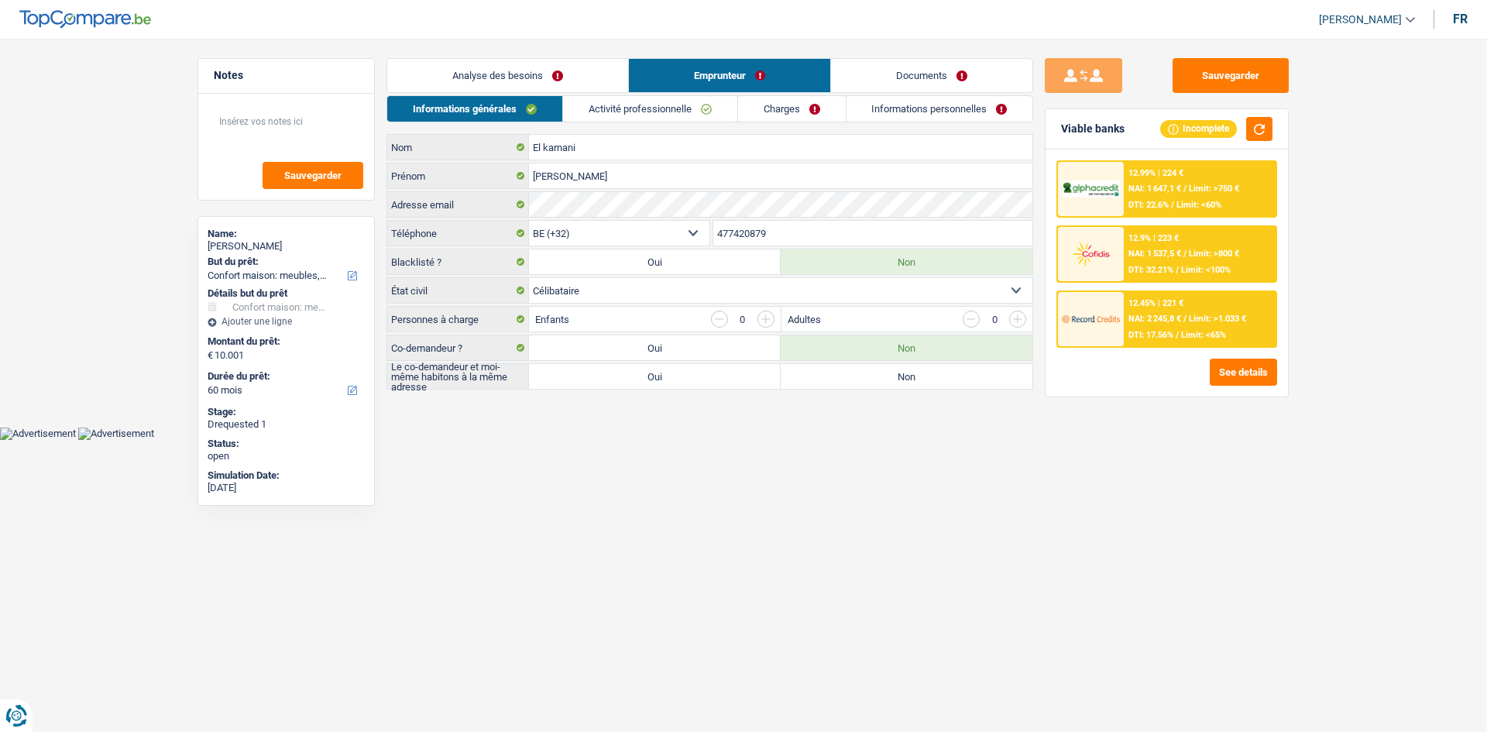
click at [564, 77] on link "Analyse des besoins" at bounding box center [507, 75] width 241 height 33
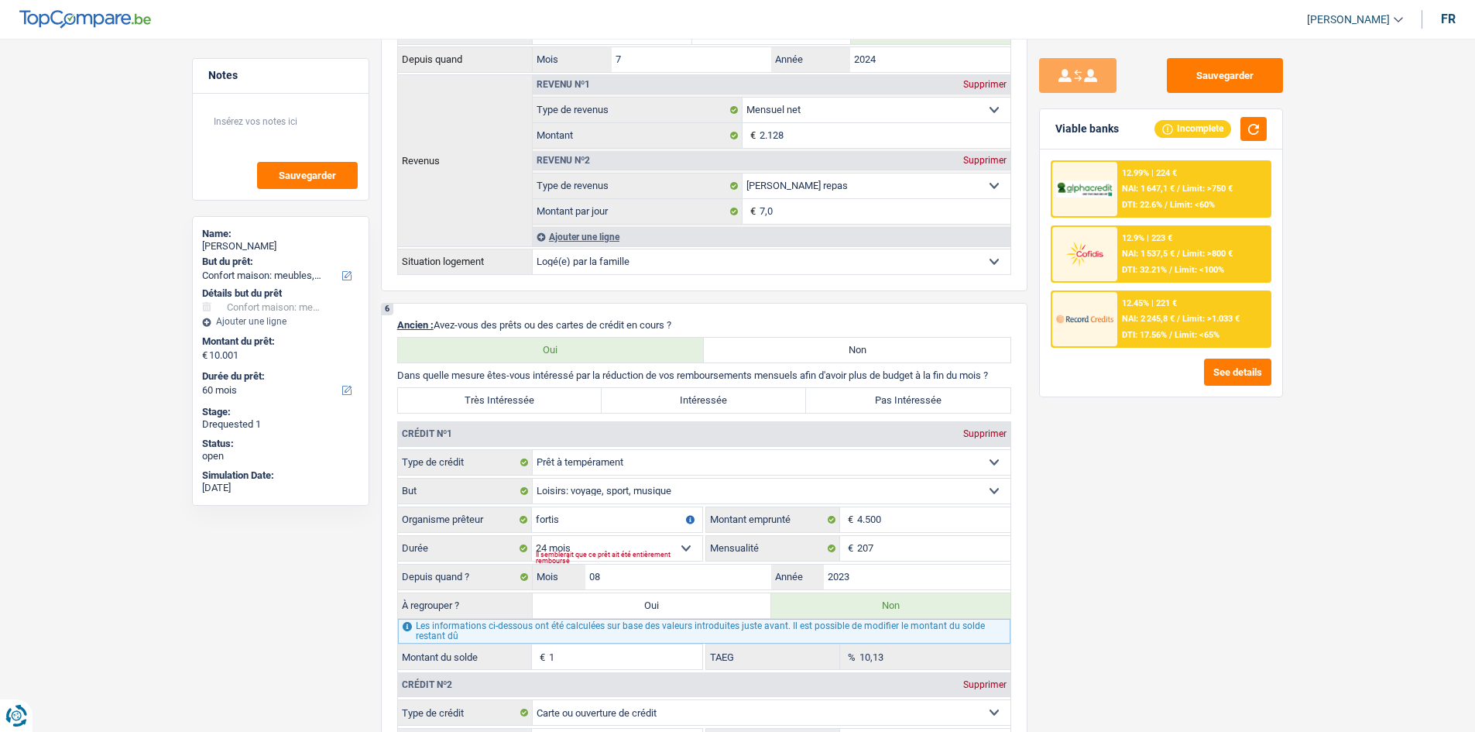
scroll to position [1162, 0]
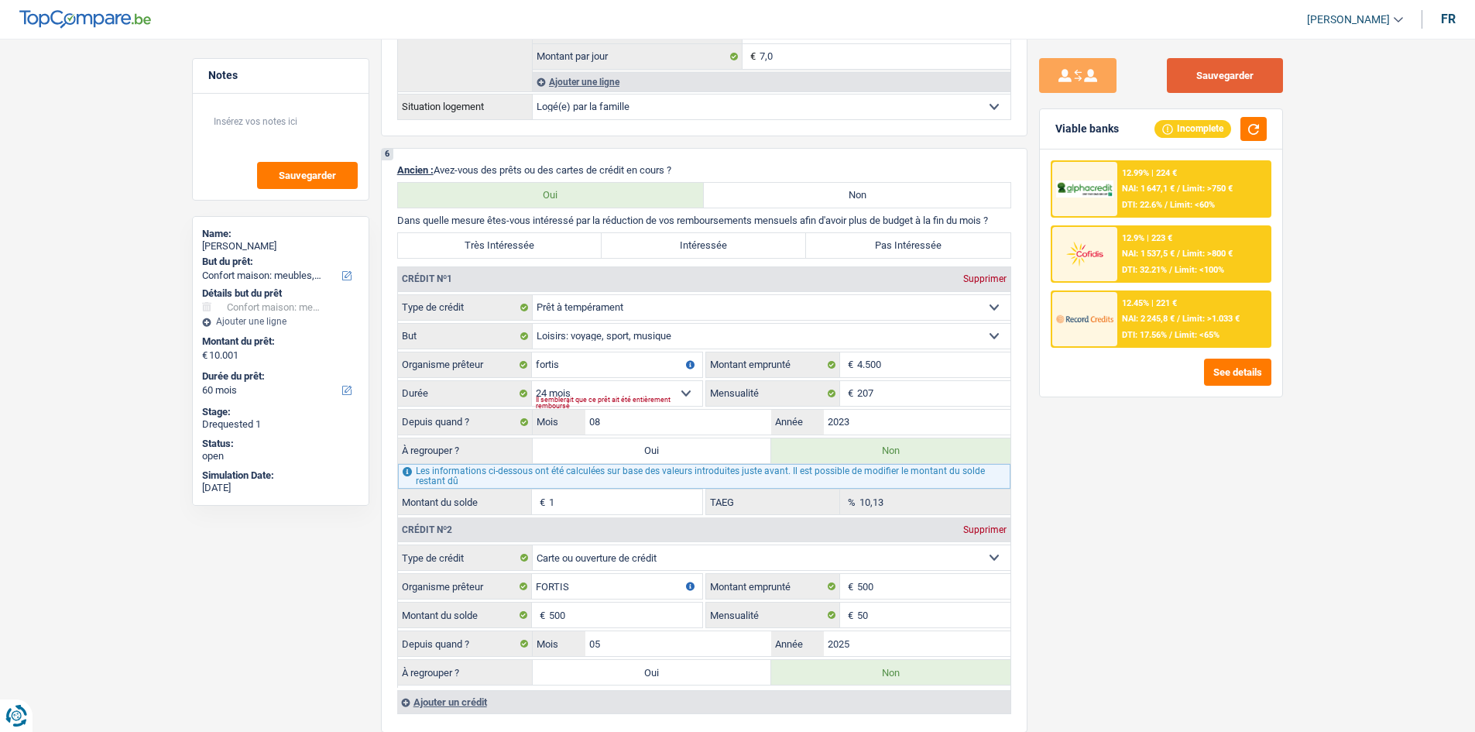
click at [1169, 77] on button "Sauvegarder" at bounding box center [1225, 75] width 116 height 35
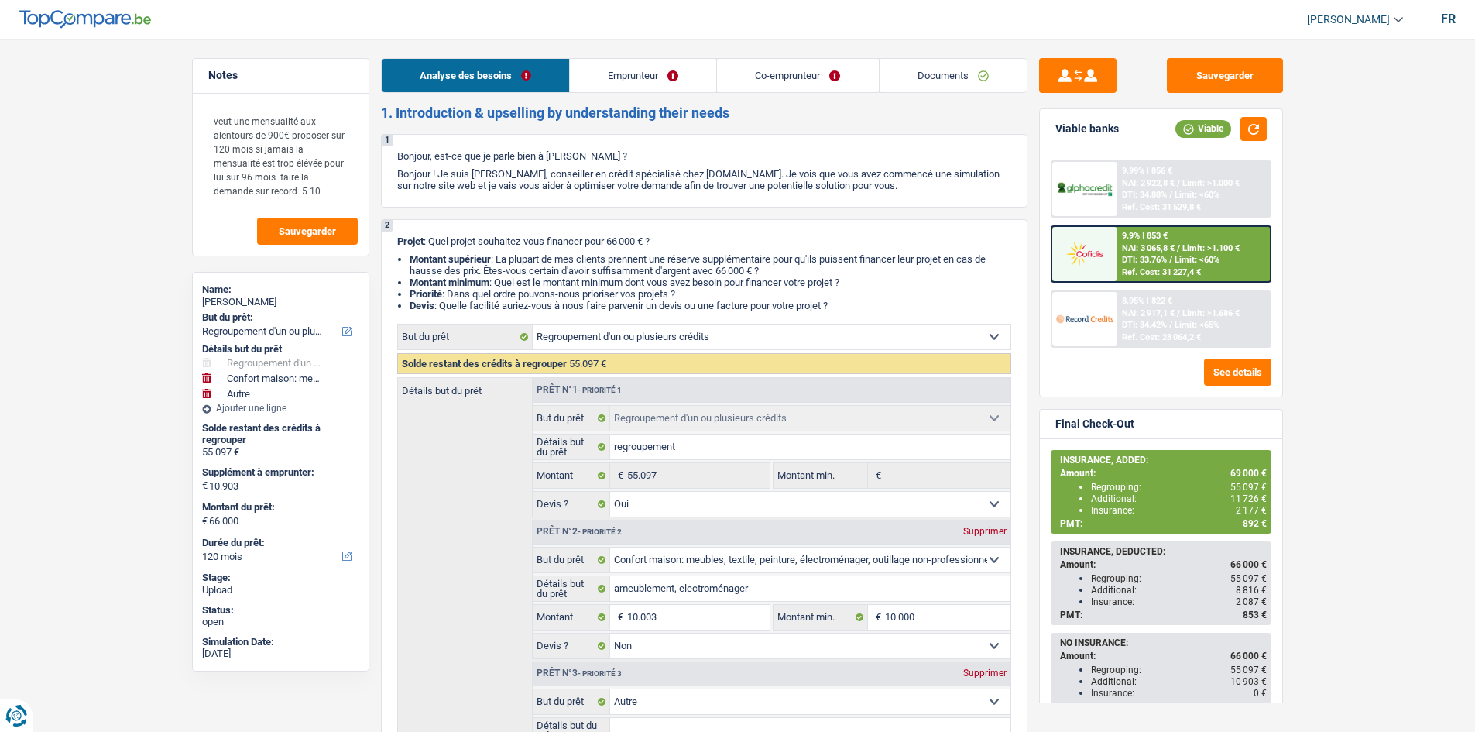
select select "refinancing"
select select "household"
select select "other"
select select "120"
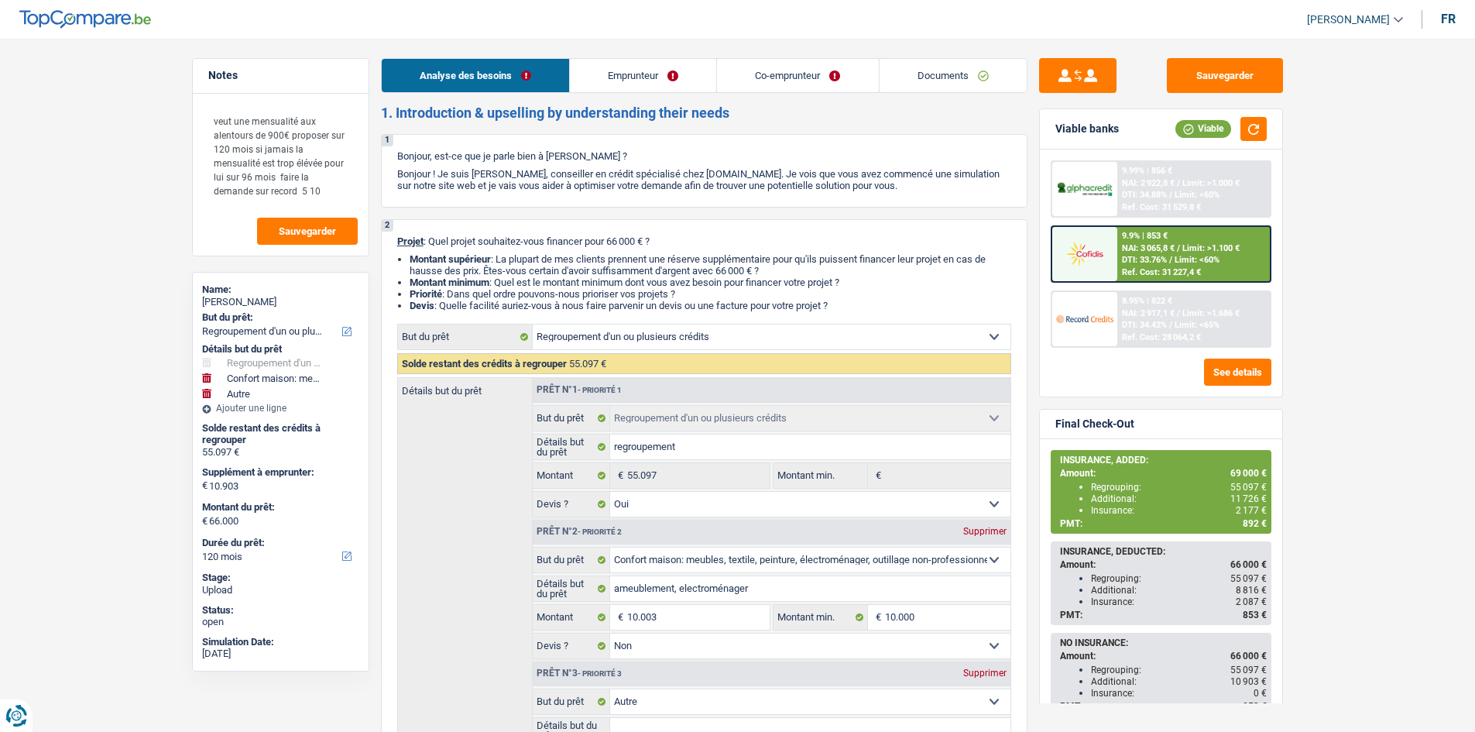
select select "refinancing"
select select "yes"
select select "household"
select select "false"
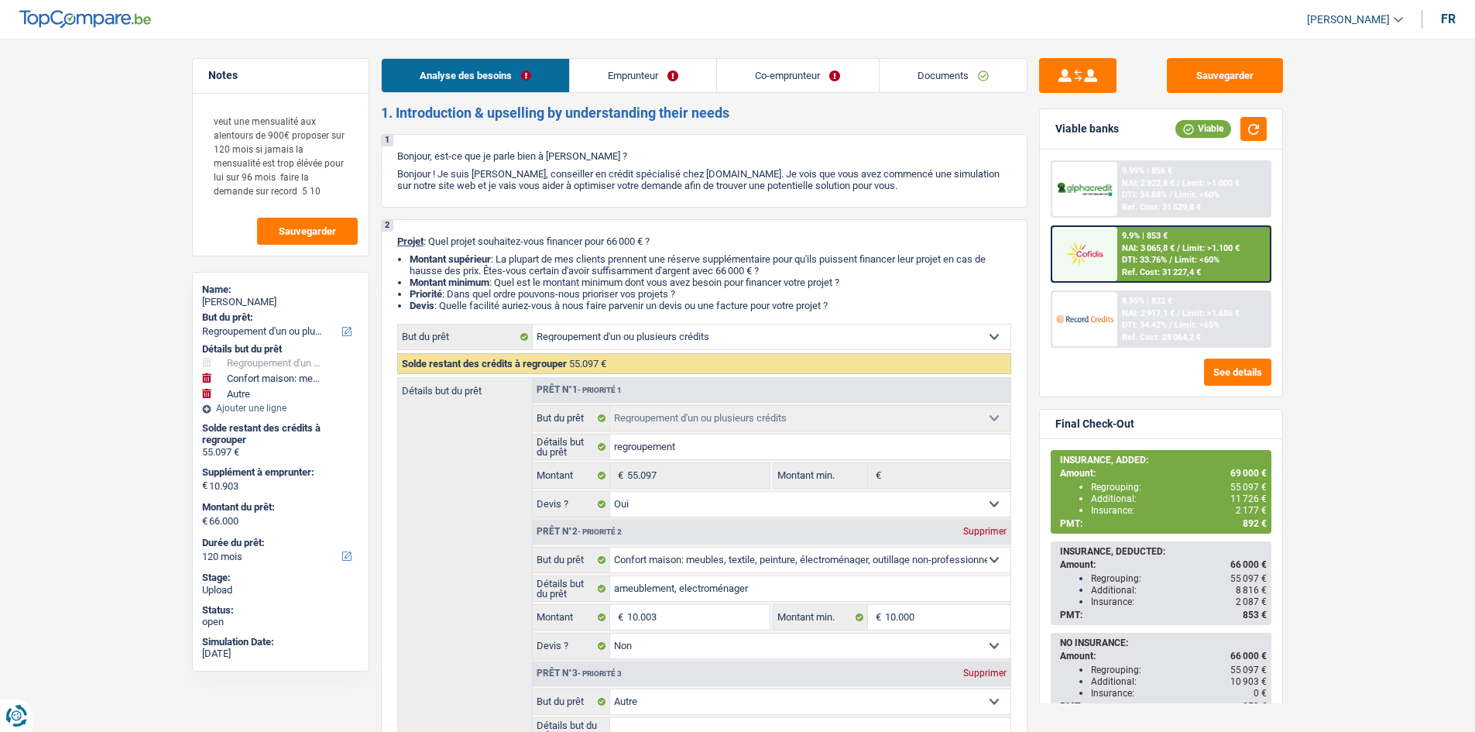
select select "other"
select select "120"
select select "worker"
select select "netSalary"
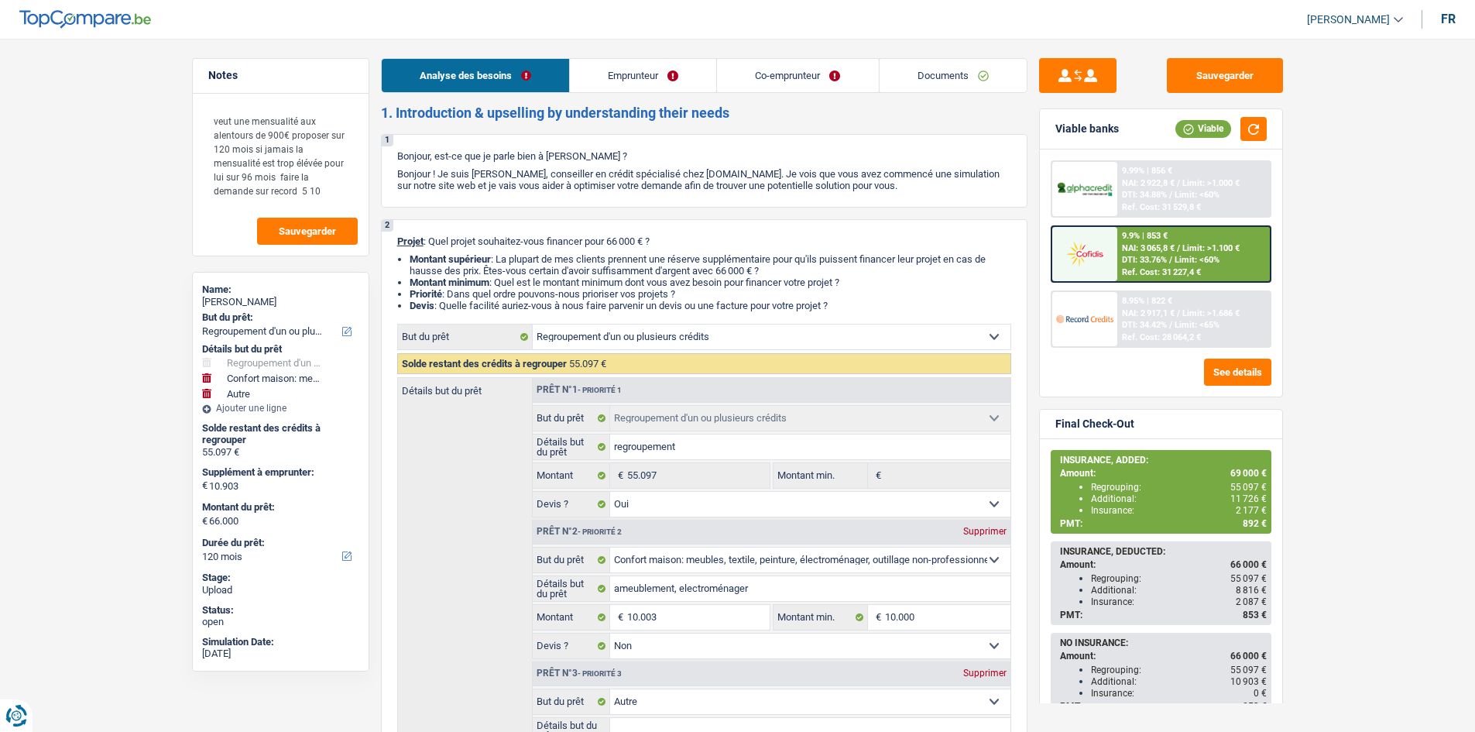
select select "familyAllowances"
select select "netSalary"
select select "mealVouchers"
select select "familyAllowances"
select select "ownerWithMortgage"
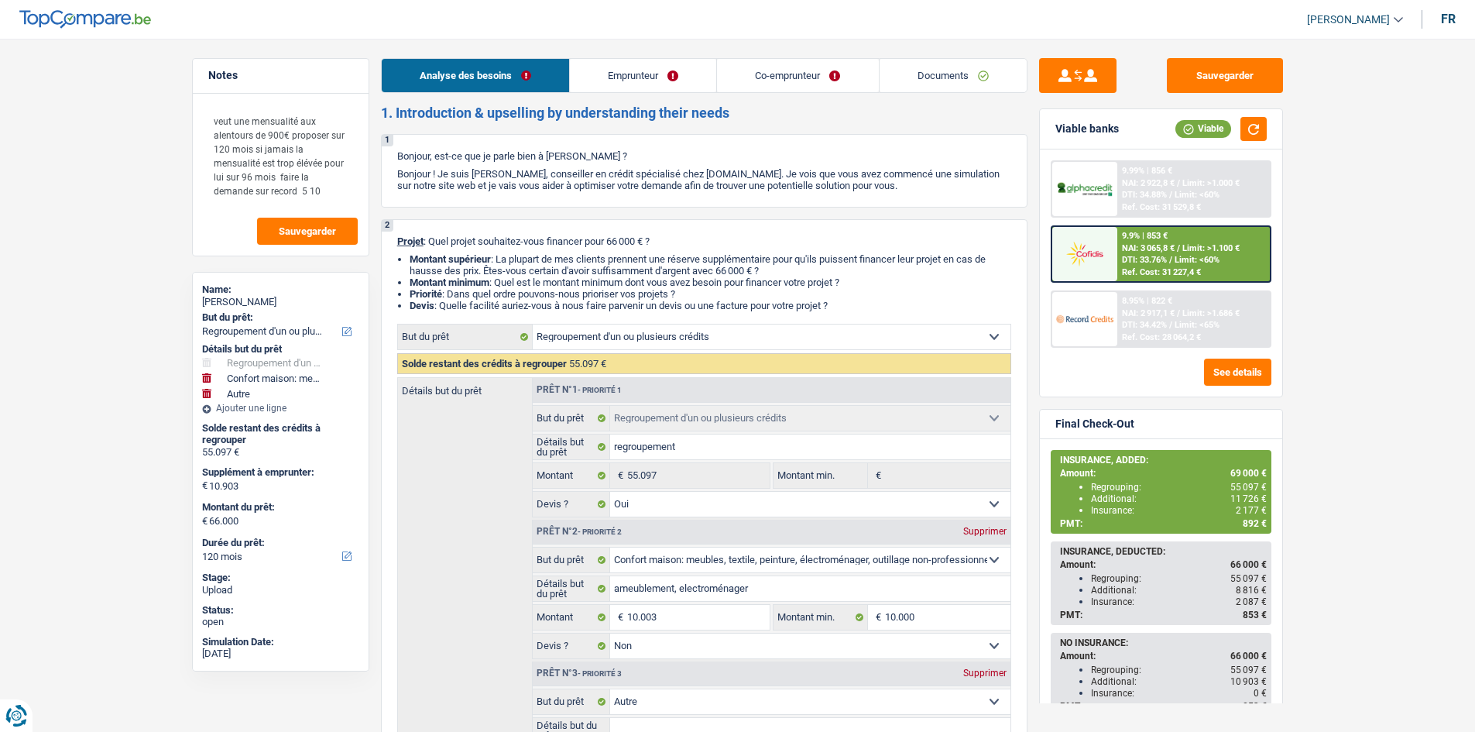
select select "mortgage"
select select "420"
select select "renovationLoan"
select select "84"
select select "personalLoan"
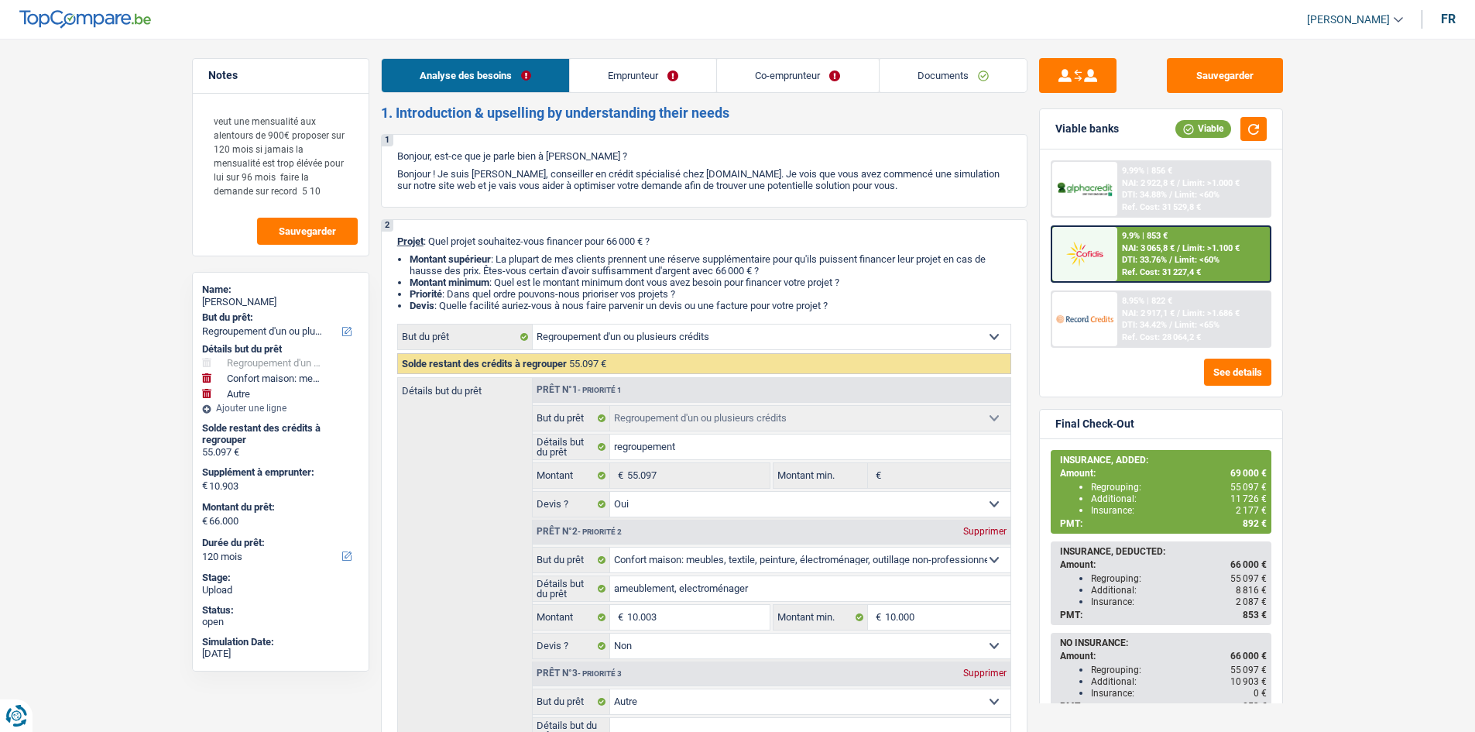
select select "homeFurnishingOrRelocation"
select select "60"
select select "personalLoan"
select select "other"
select select "48"
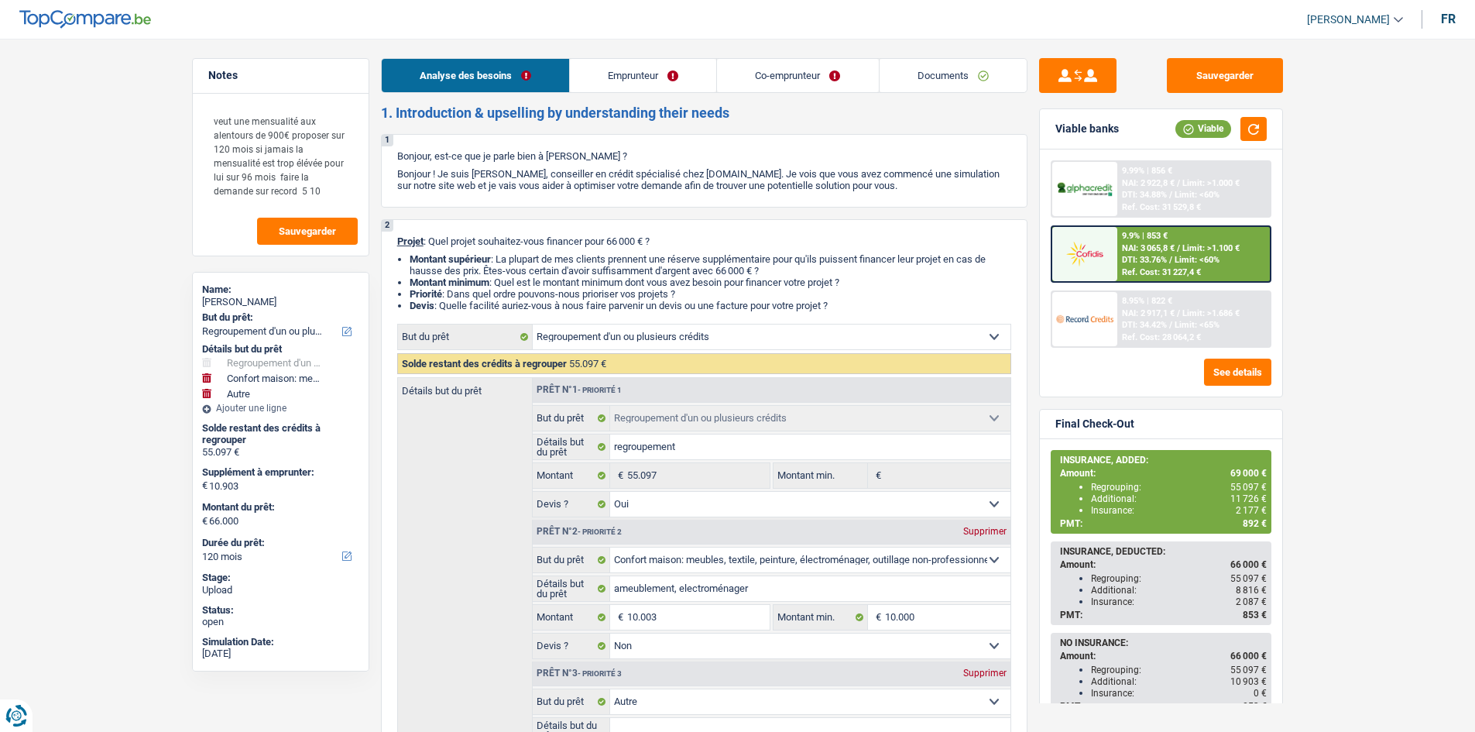
select select "refinancing"
select select "yes"
select select "household"
select select "false"
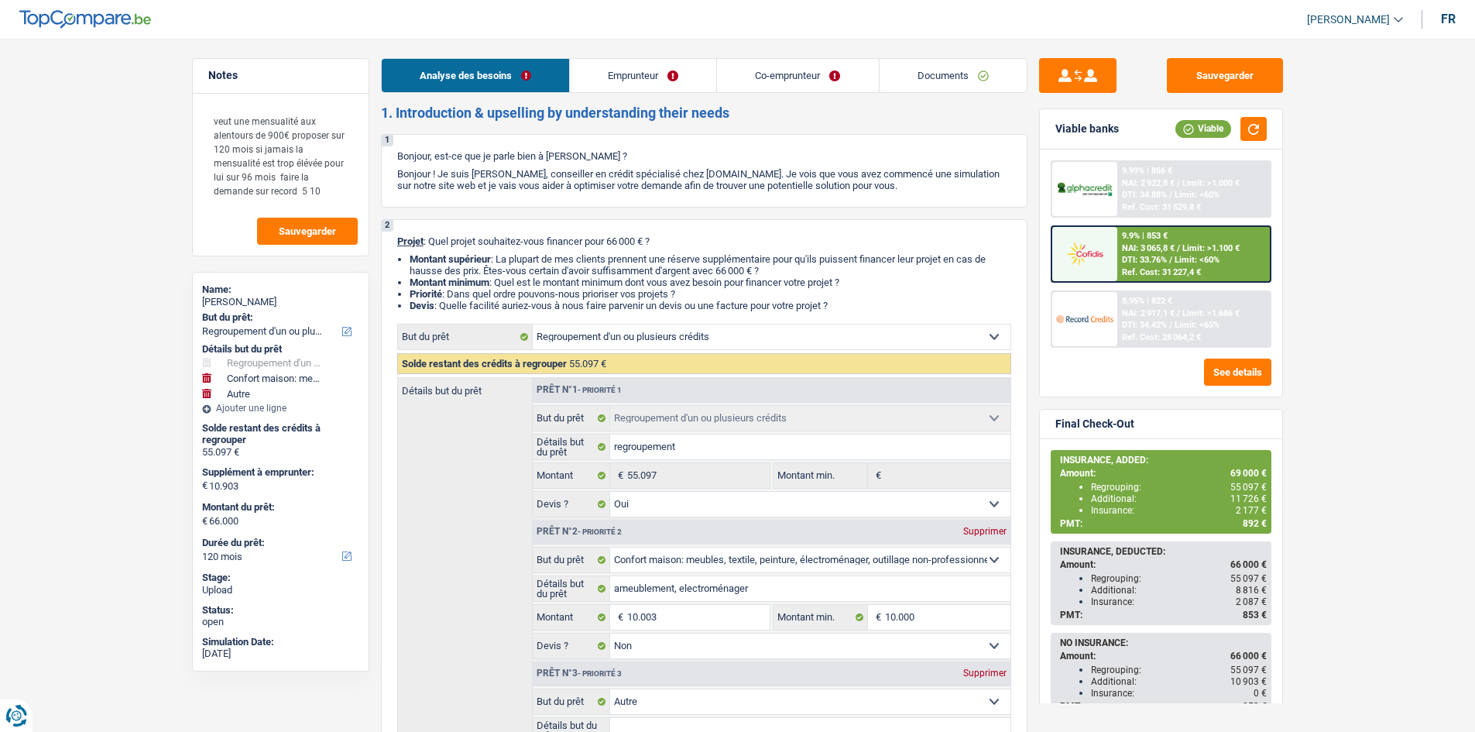
select select "other"
select select "120"
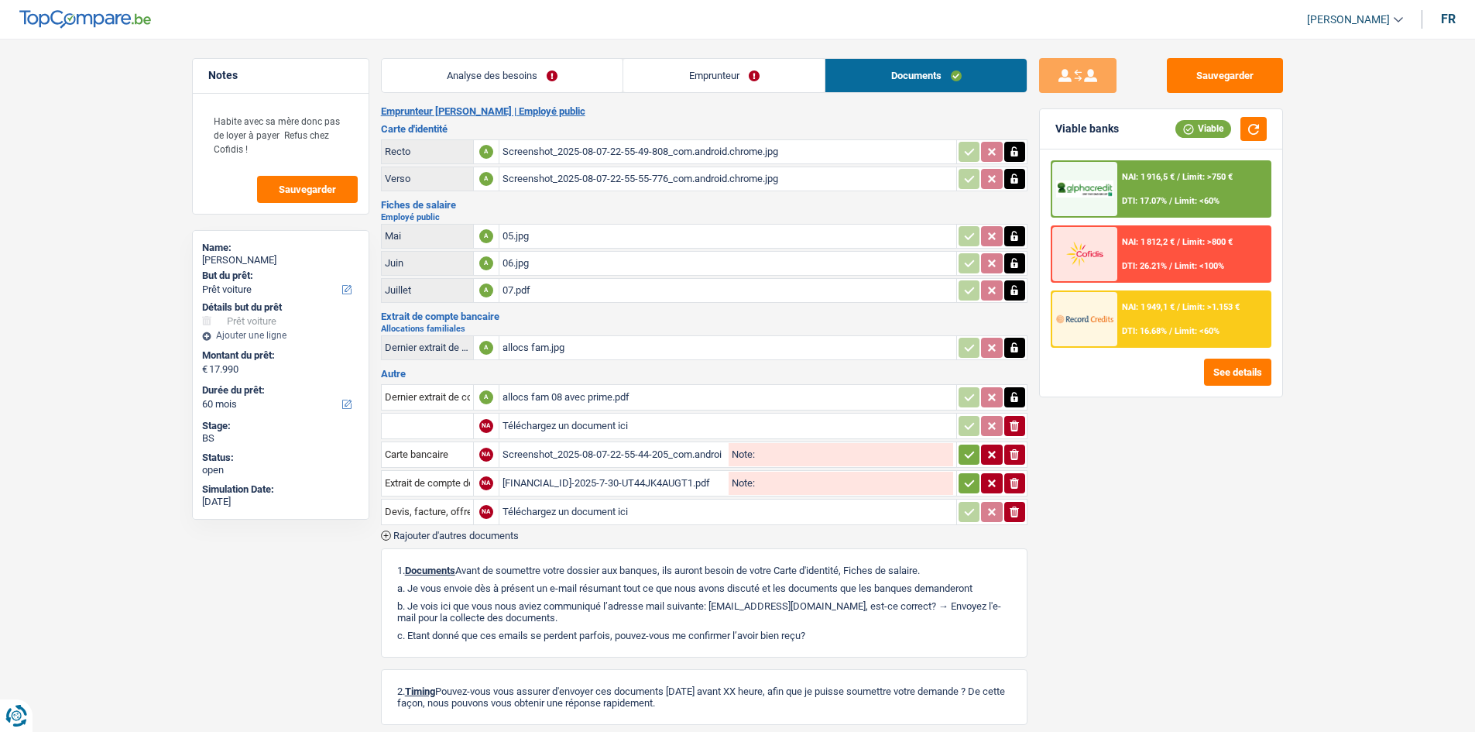
select select "car"
select select "60"
click at [1196, 74] on button "Sauvegarder" at bounding box center [1225, 75] width 116 height 35
